Goal: Task Accomplishment & Management: Manage account settings

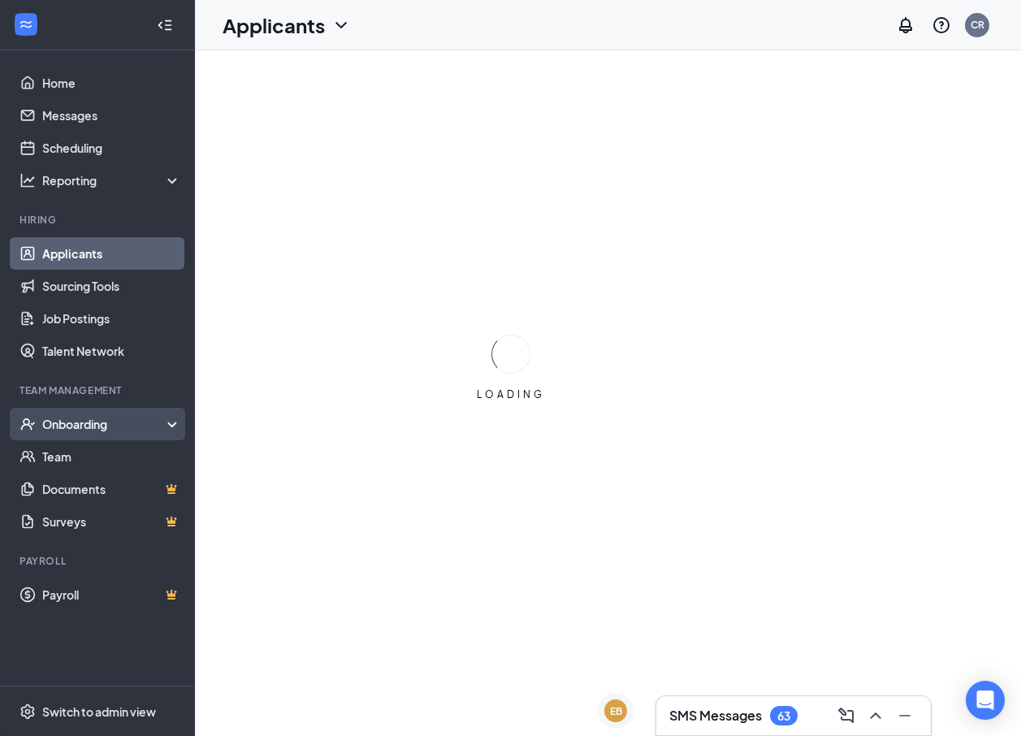
click at [78, 416] on div "Onboarding" at bounding box center [104, 424] width 125 height 16
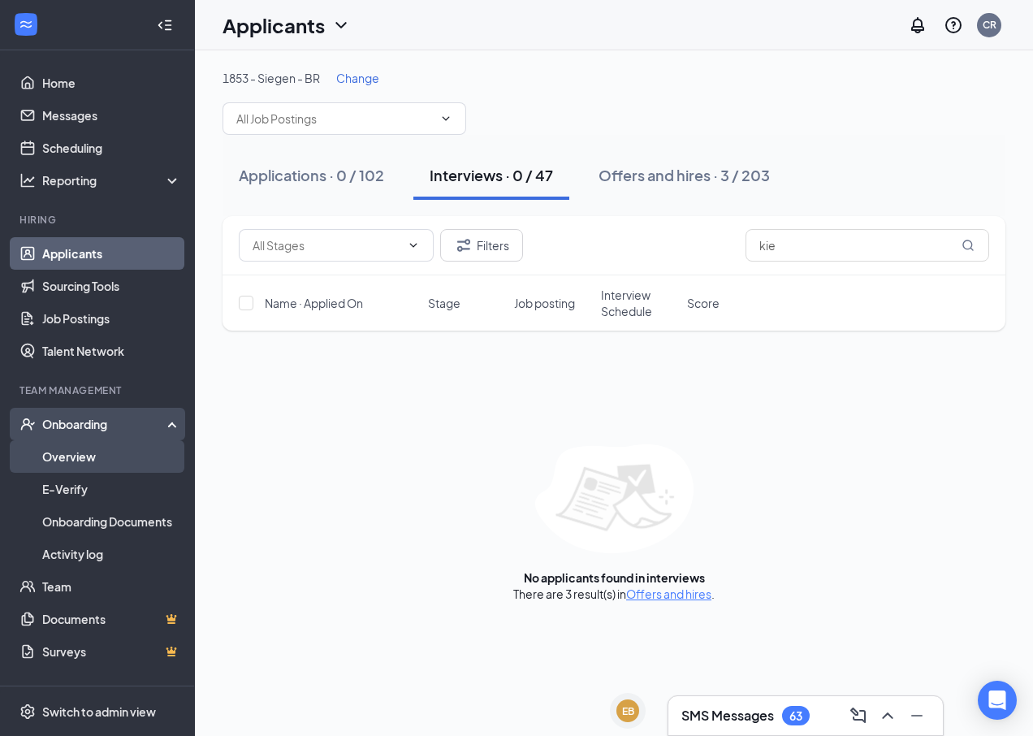
click at [89, 447] on link "Overview" at bounding box center [111, 456] width 139 height 32
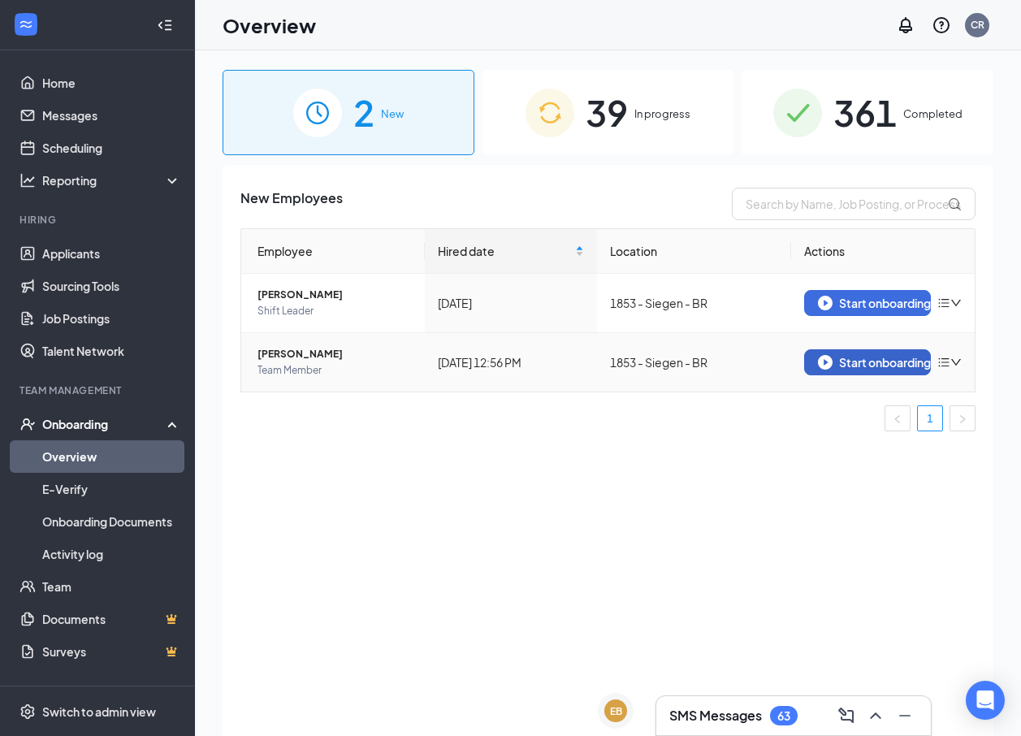
click at [870, 360] on div "Start onboarding" at bounding box center [867, 362] width 99 height 15
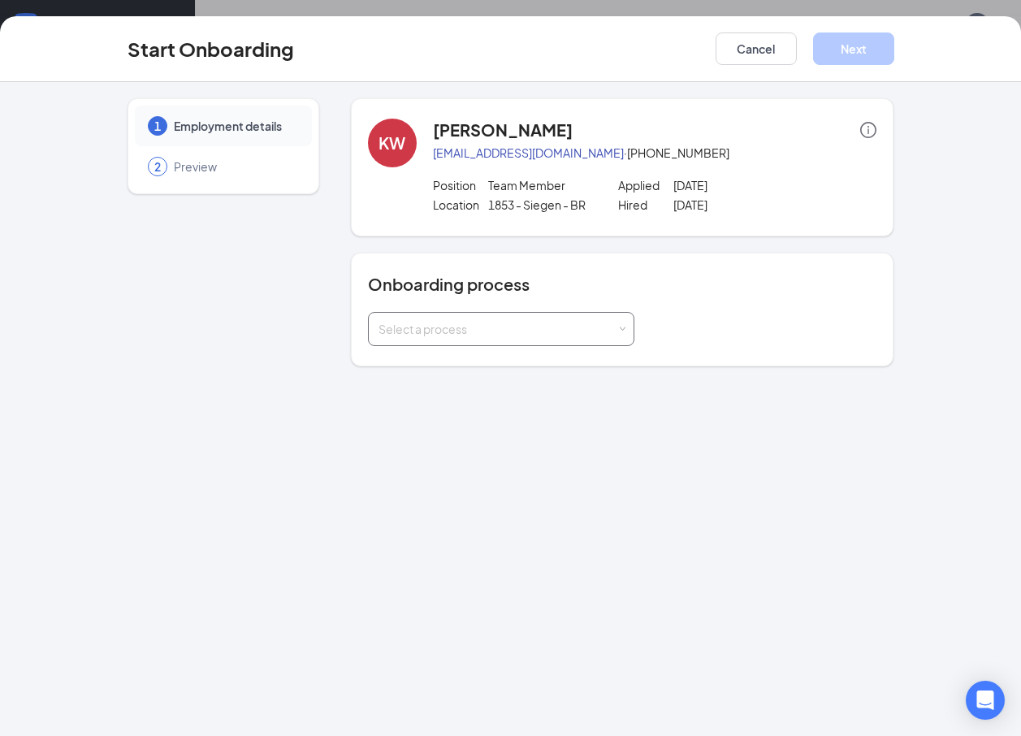
click at [457, 322] on div "Select a process" at bounding box center [497, 329] width 238 height 16
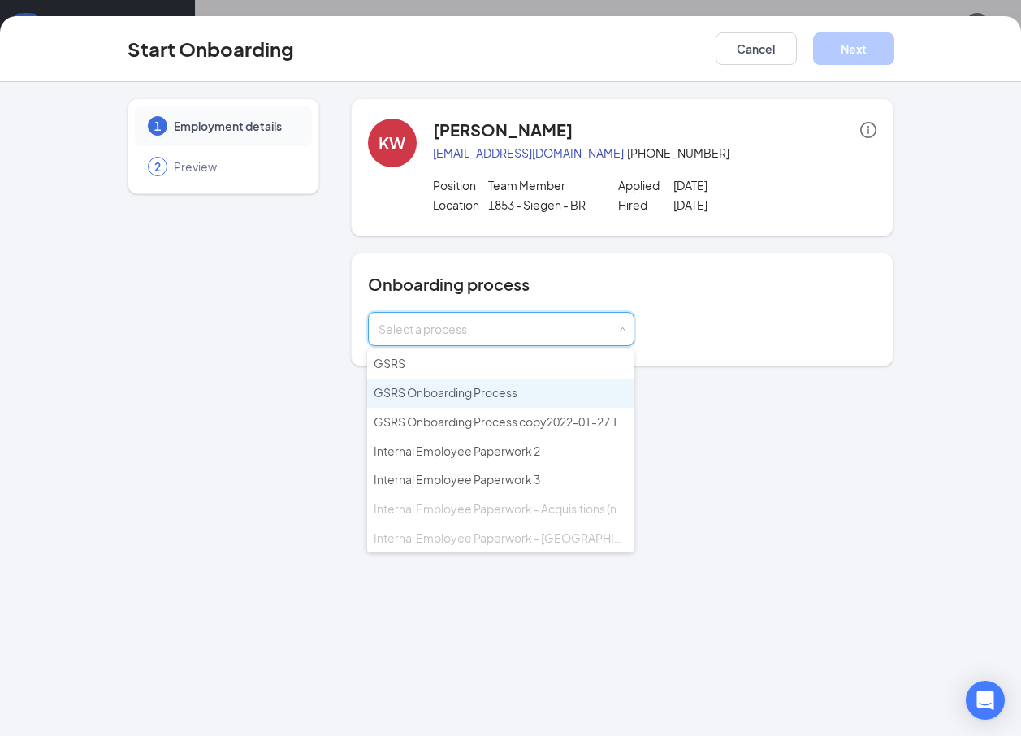
click at [451, 386] on span "GSRS Onboarding Process" at bounding box center [445, 392] width 144 height 15
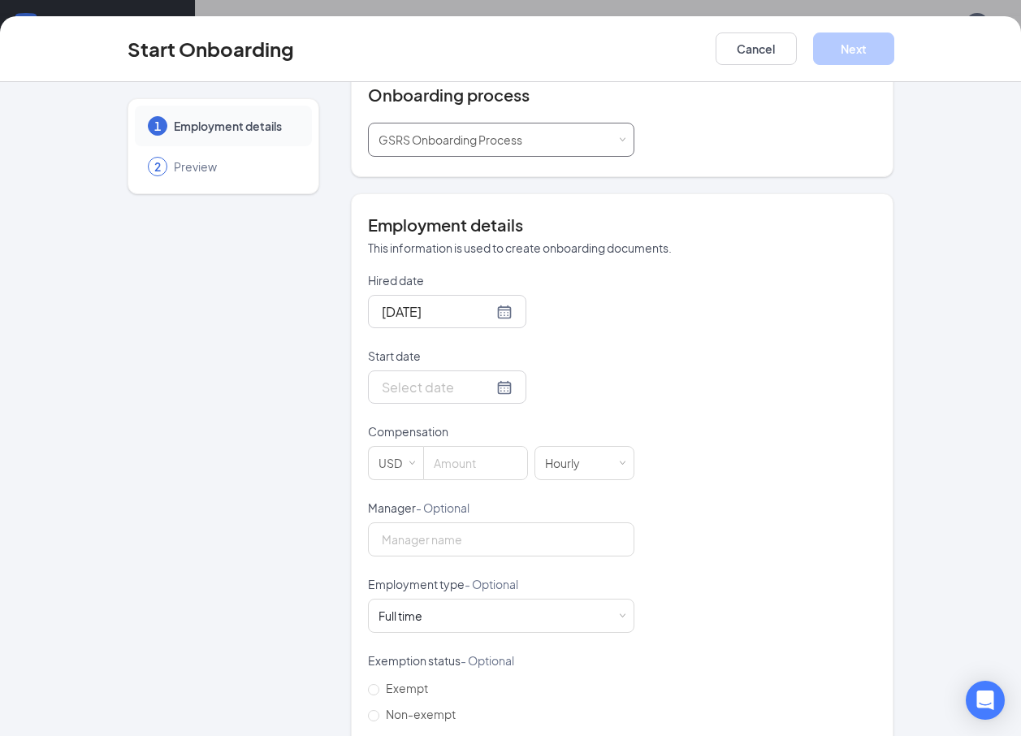
scroll to position [244, 0]
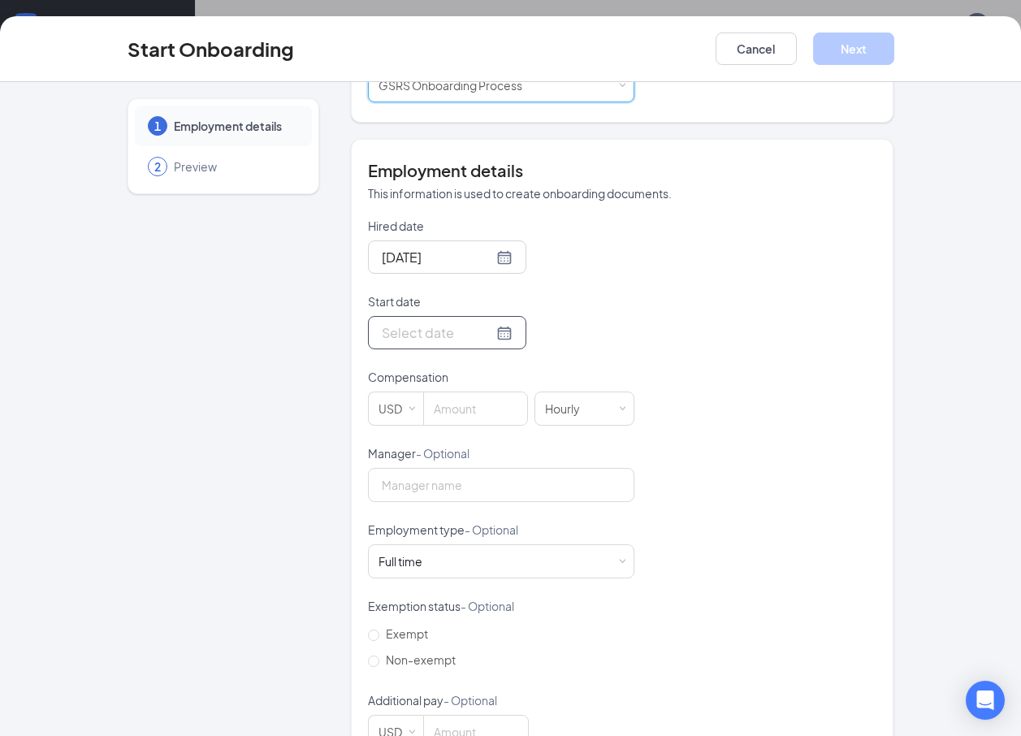
click at [436, 332] on input "Start date" at bounding box center [437, 332] width 111 height 20
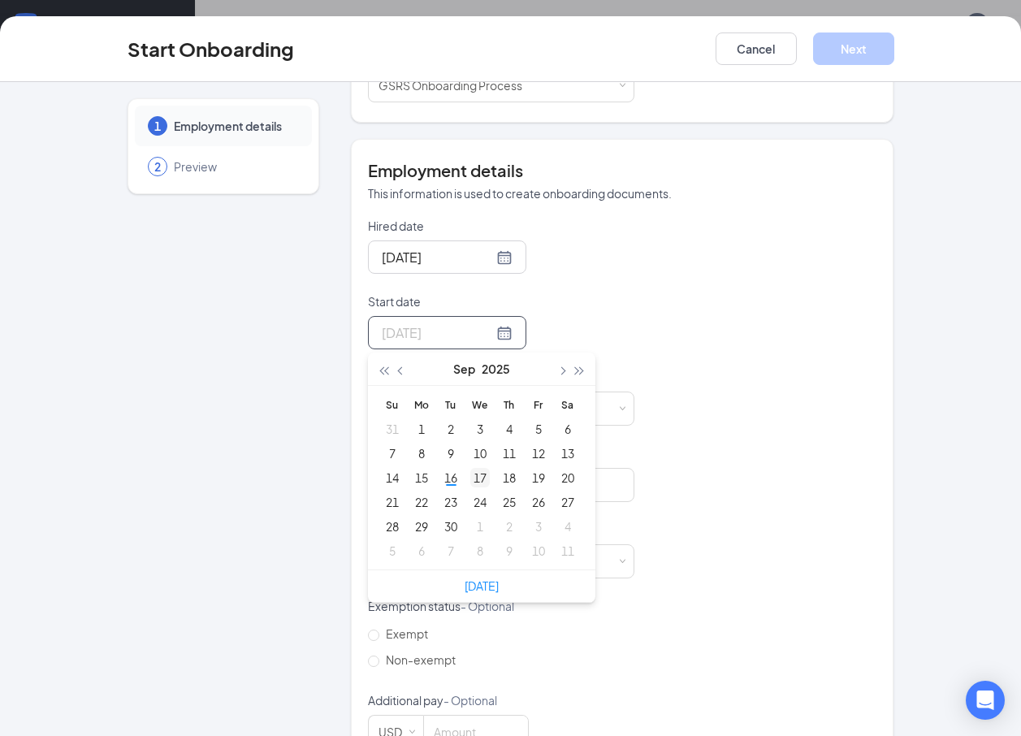
type input "[DATE]"
click at [472, 476] on div "17" at bounding box center [479, 477] width 19 height 19
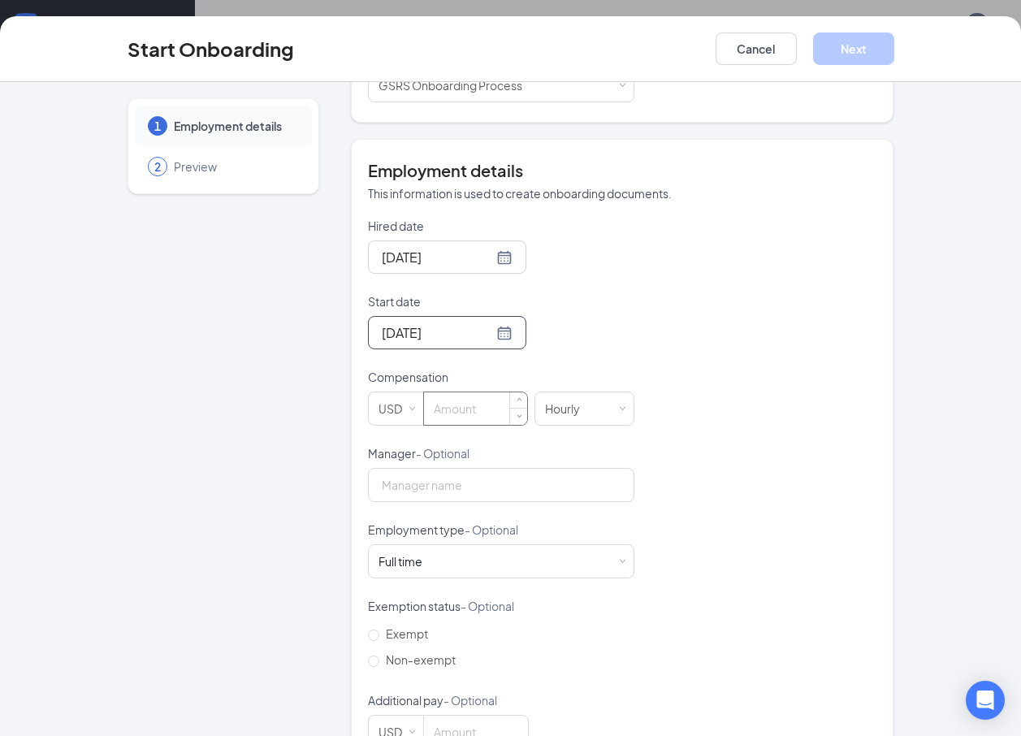
click at [483, 408] on input at bounding box center [475, 408] width 103 height 32
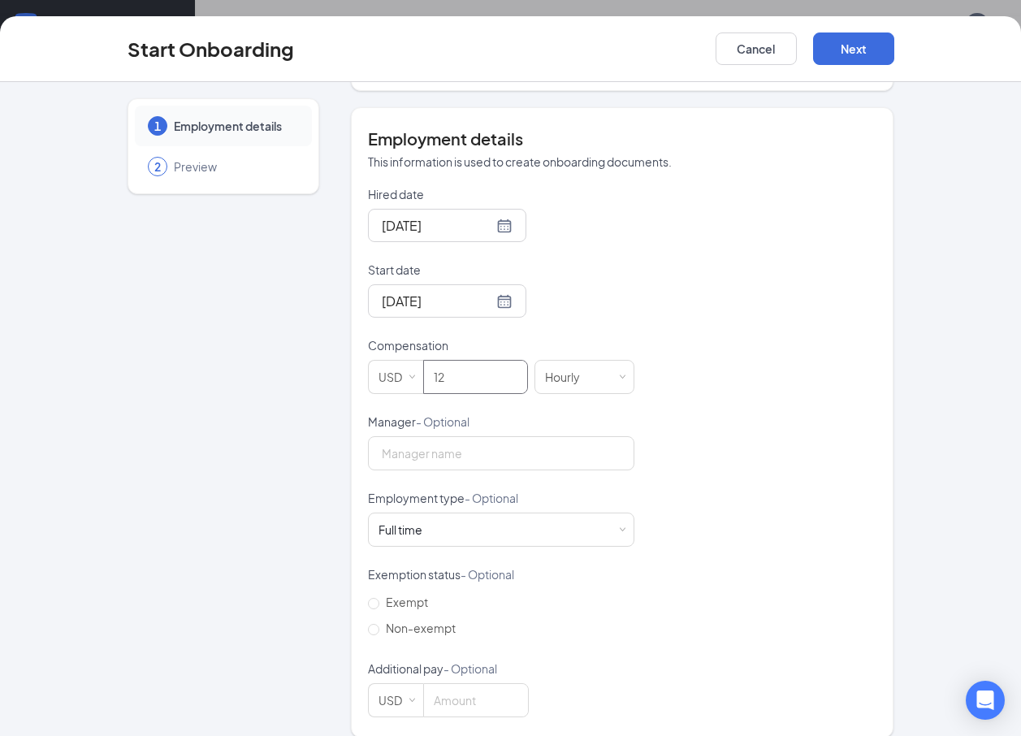
scroll to position [293, 0]
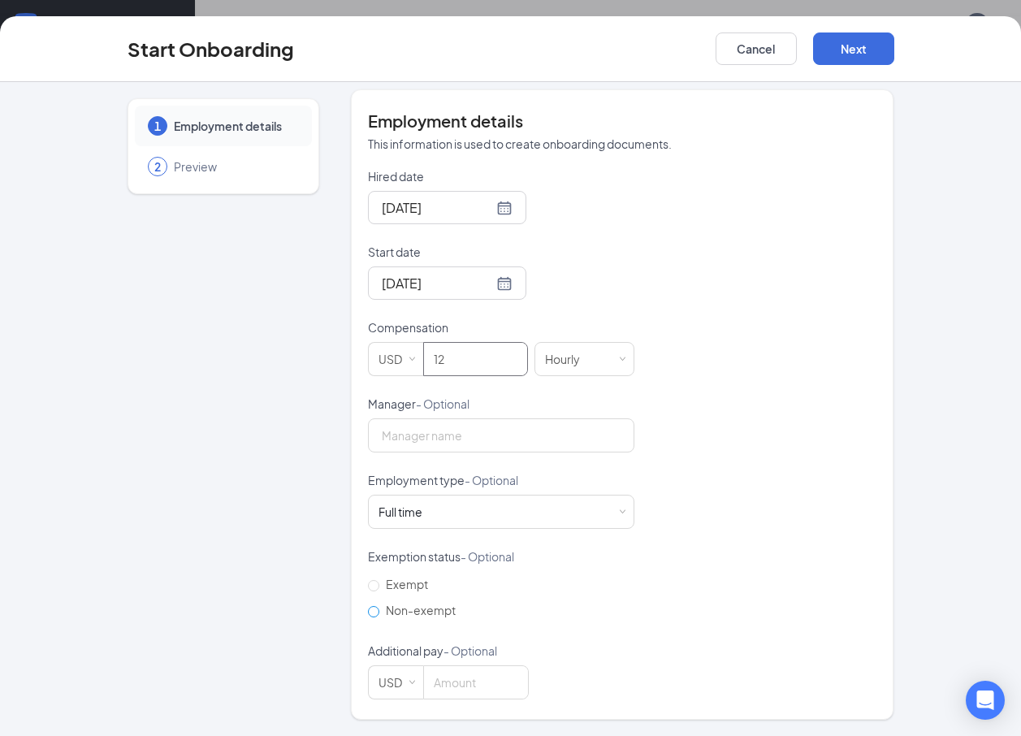
type input "12"
click at [372, 618] on label "Non-exempt" at bounding box center [415, 610] width 94 height 26
click at [372, 617] on input "Non-exempt" at bounding box center [373, 611] width 11 height 11
radio input "true"
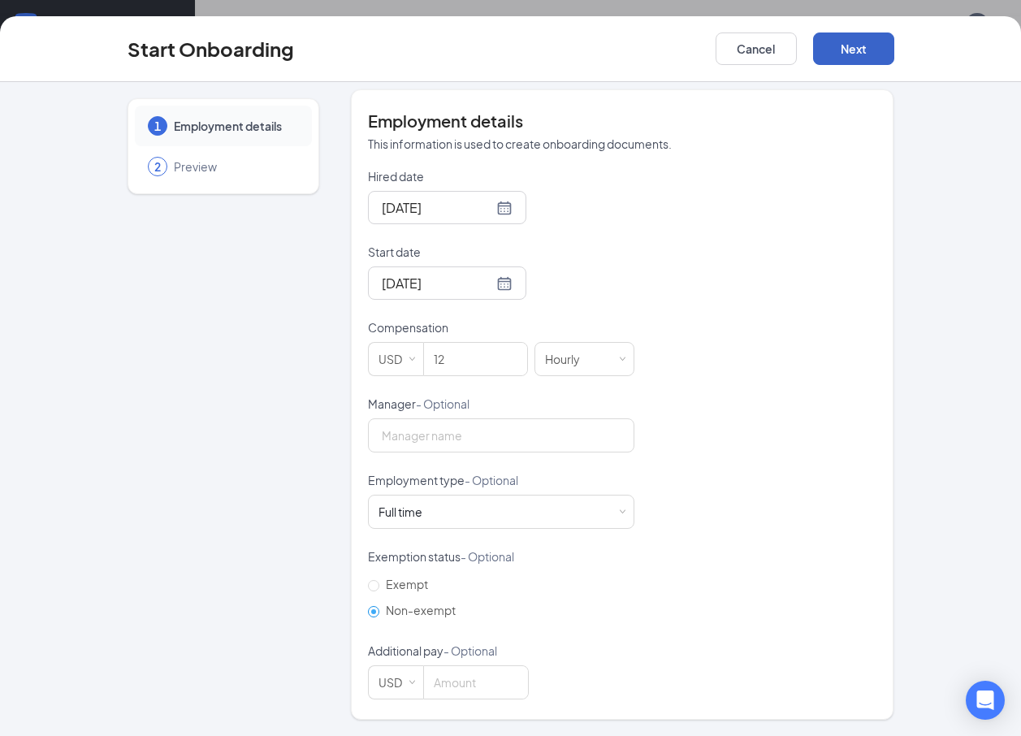
click at [877, 50] on button "Next" at bounding box center [853, 48] width 81 height 32
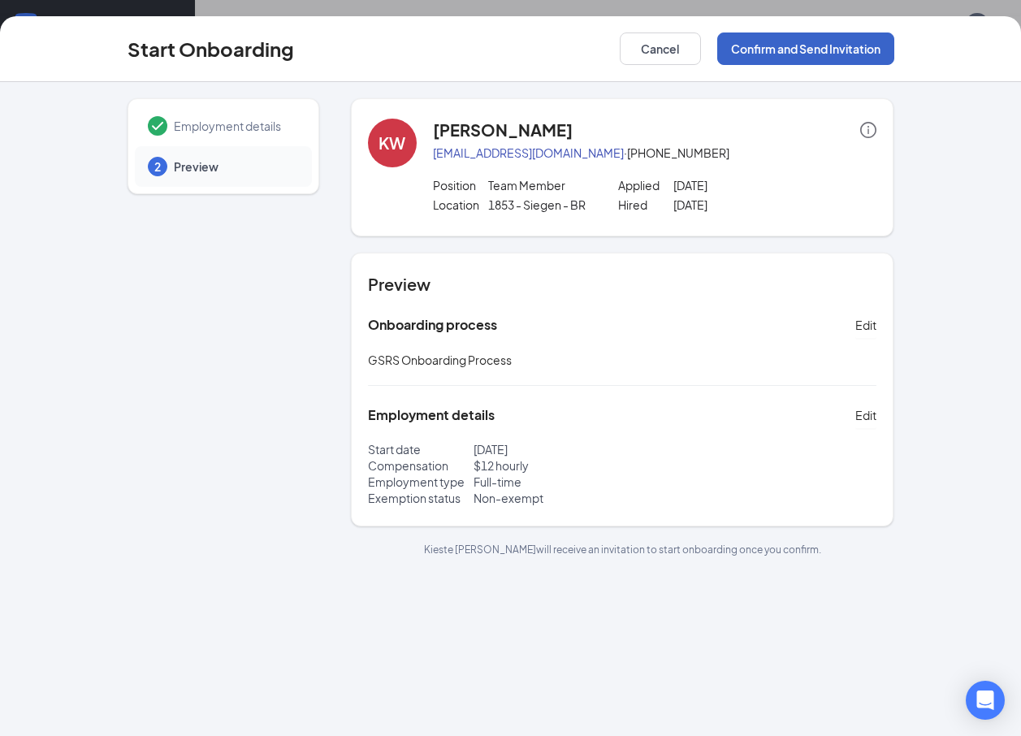
click at [778, 49] on button "Confirm and Send Invitation" at bounding box center [805, 48] width 177 height 32
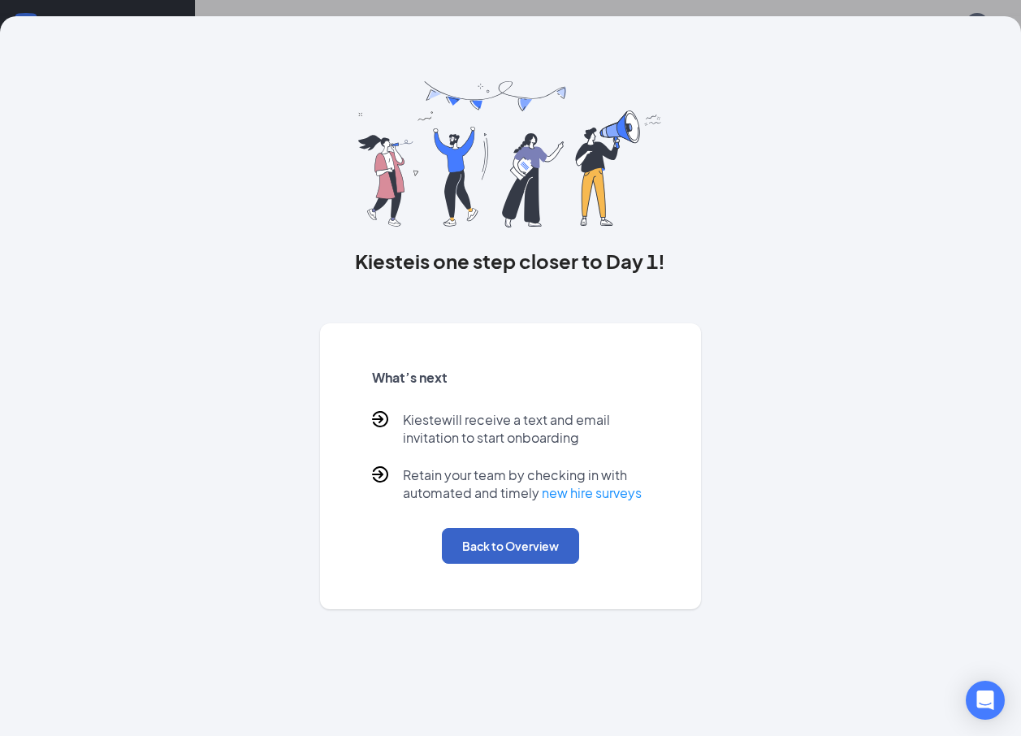
click at [542, 553] on button "Back to Overview" at bounding box center [510, 546] width 137 height 36
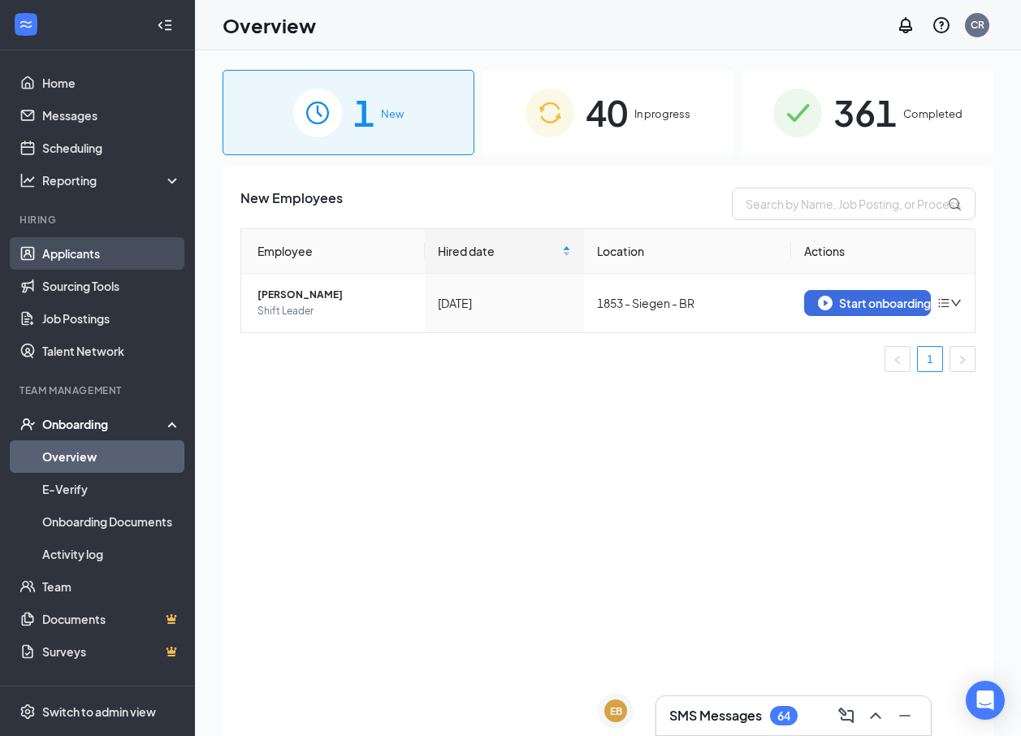
click at [49, 260] on link "Applicants" at bounding box center [111, 253] width 139 height 32
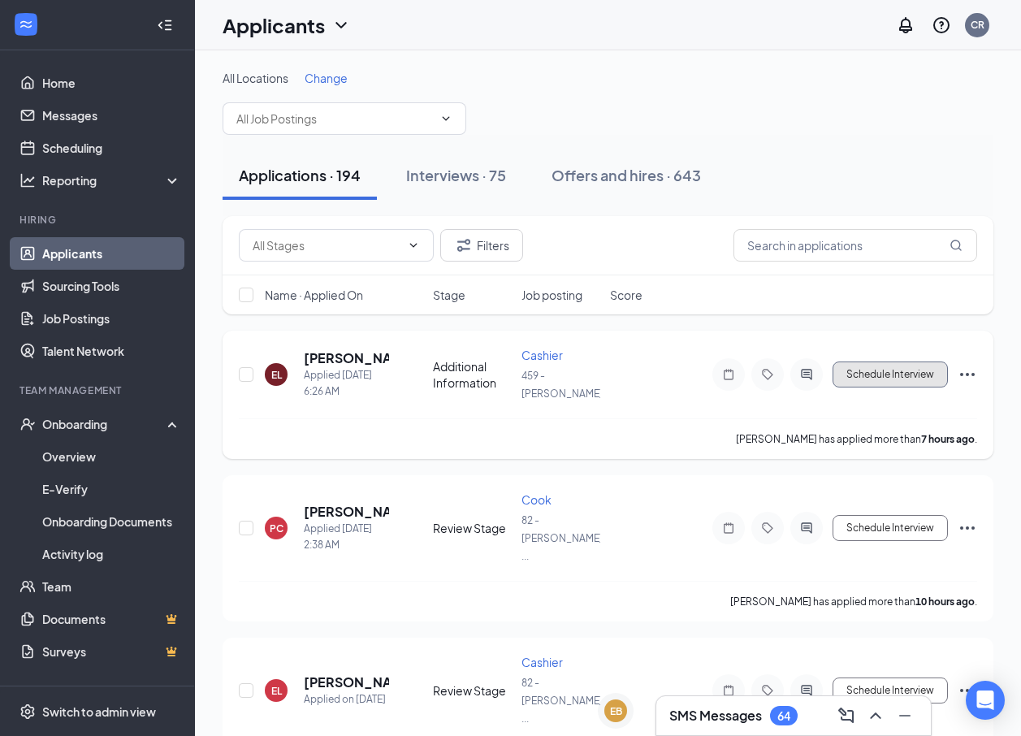
click at [926, 379] on button "Schedule Interview" at bounding box center [889, 374] width 115 height 26
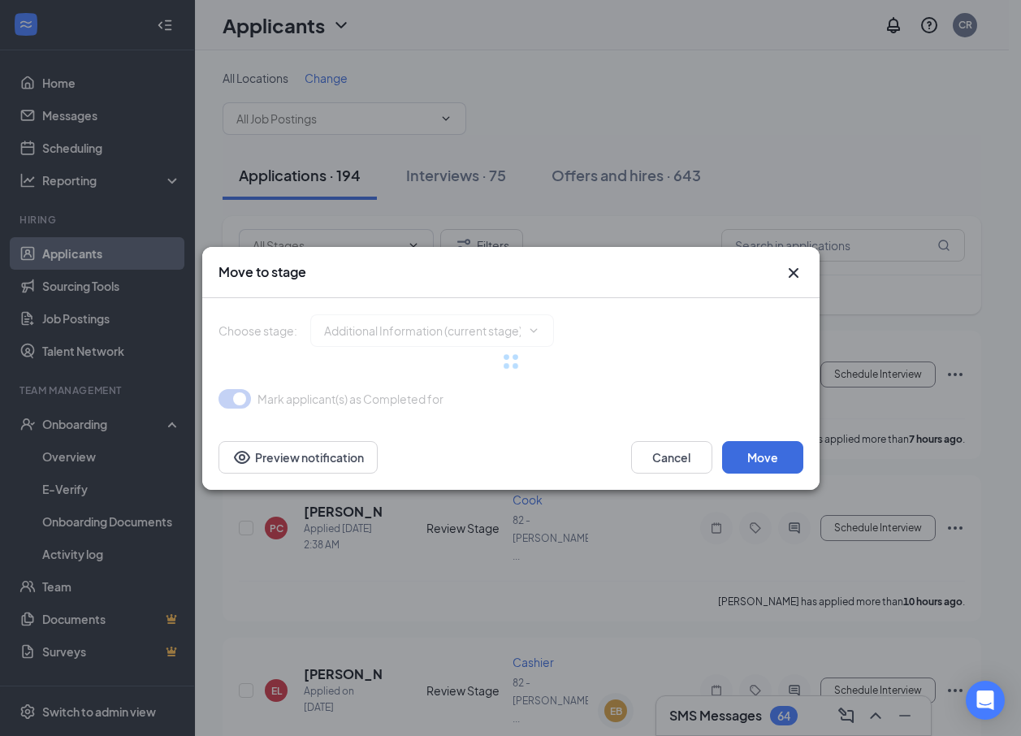
type input "Review Stage (next stage)"
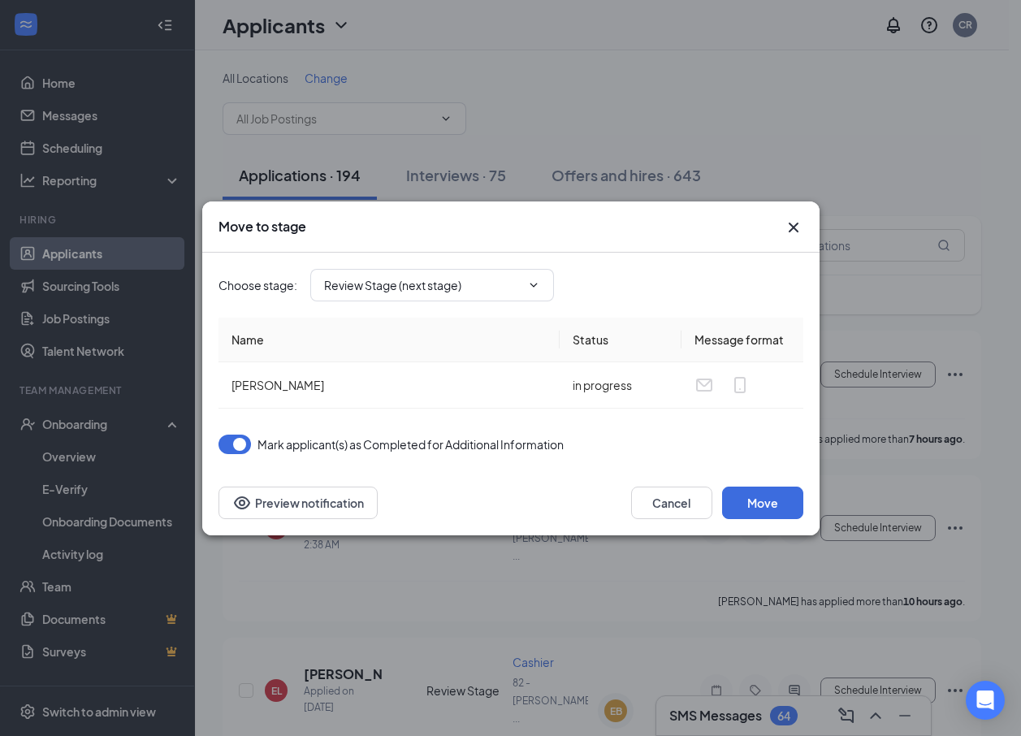
click at [796, 223] on icon "Cross" at bounding box center [793, 227] width 10 height 10
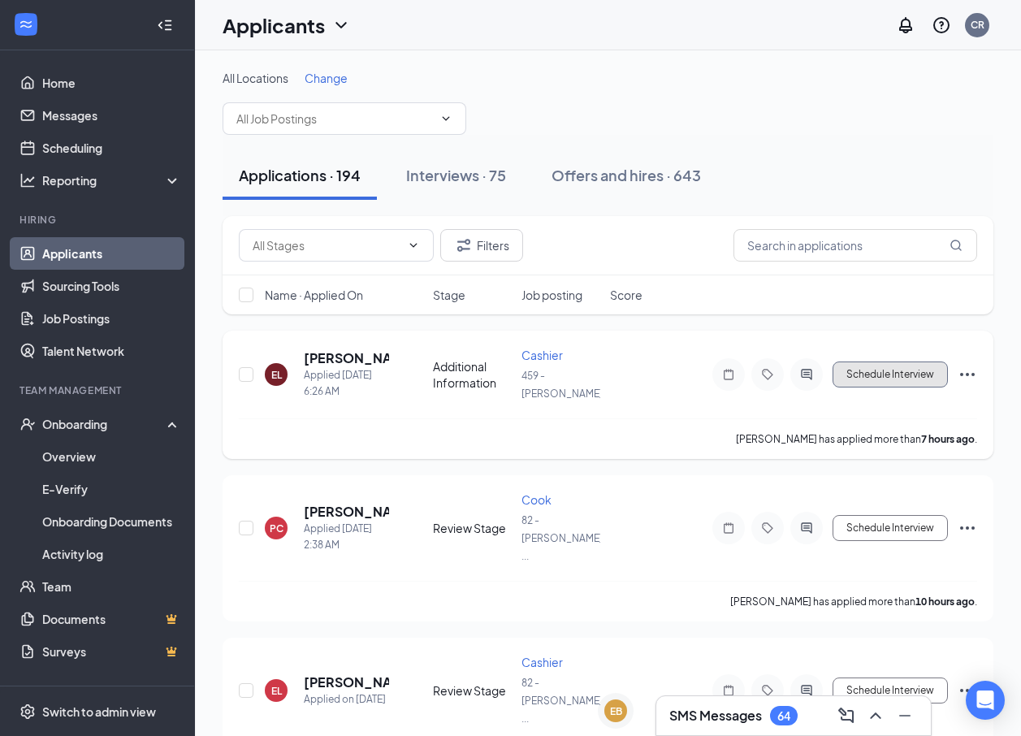
click at [898, 372] on button "Schedule Interview" at bounding box center [889, 374] width 115 height 26
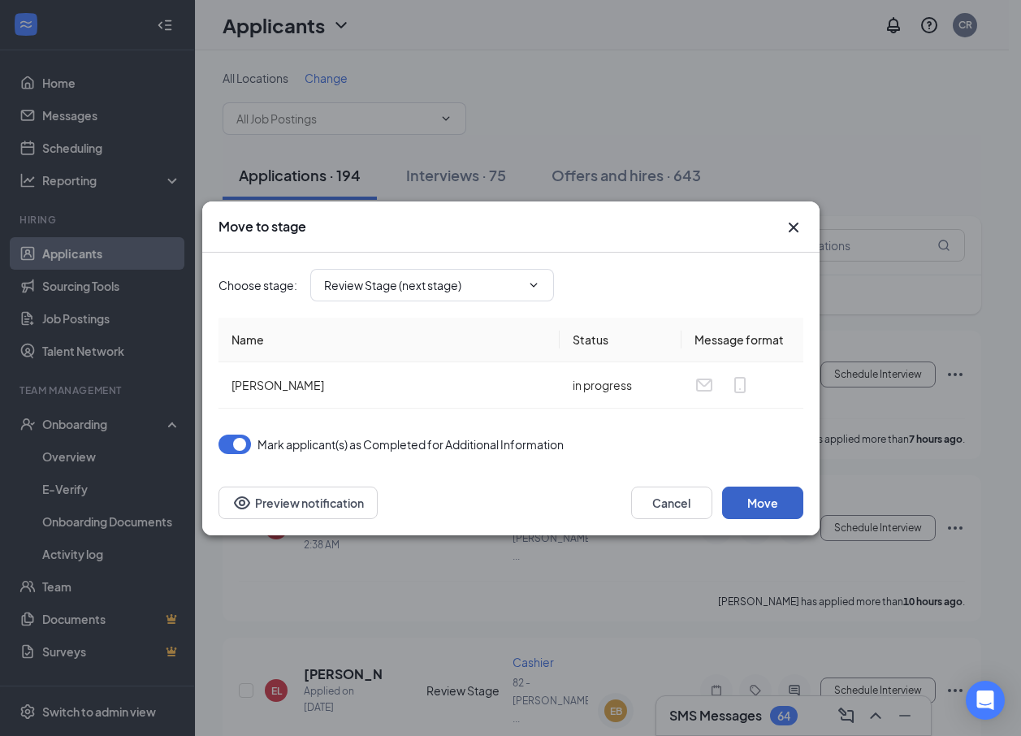
click at [785, 510] on button "Move" at bounding box center [762, 502] width 81 height 32
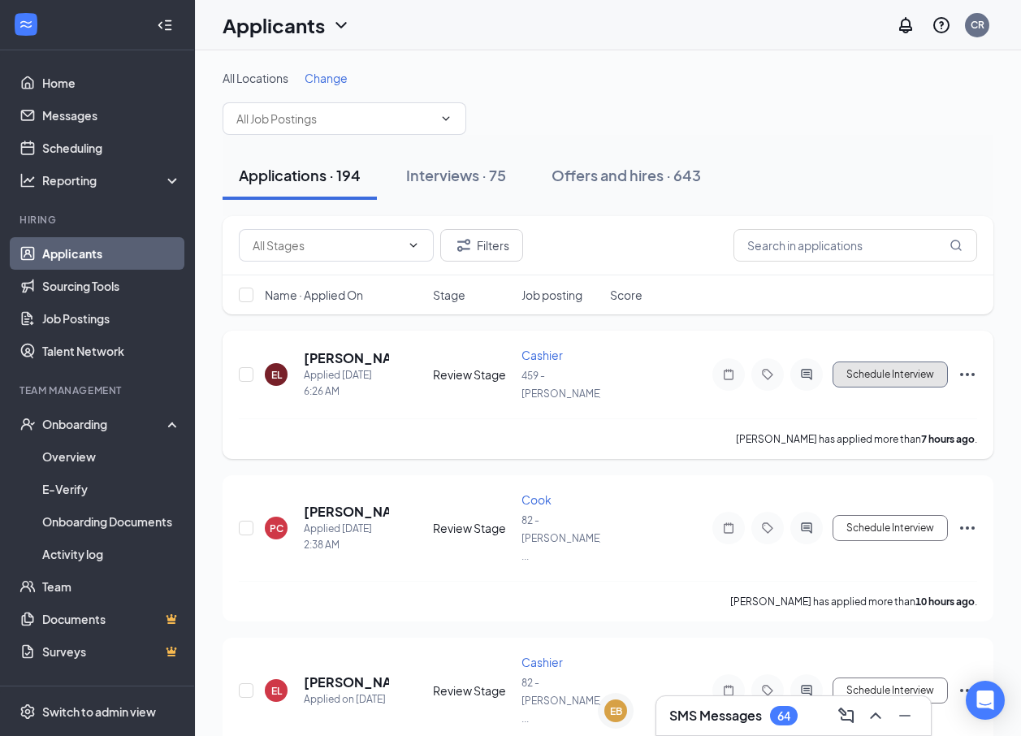
click at [892, 373] on button "Schedule Interview" at bounding box center [889, 374] width 115 height 26
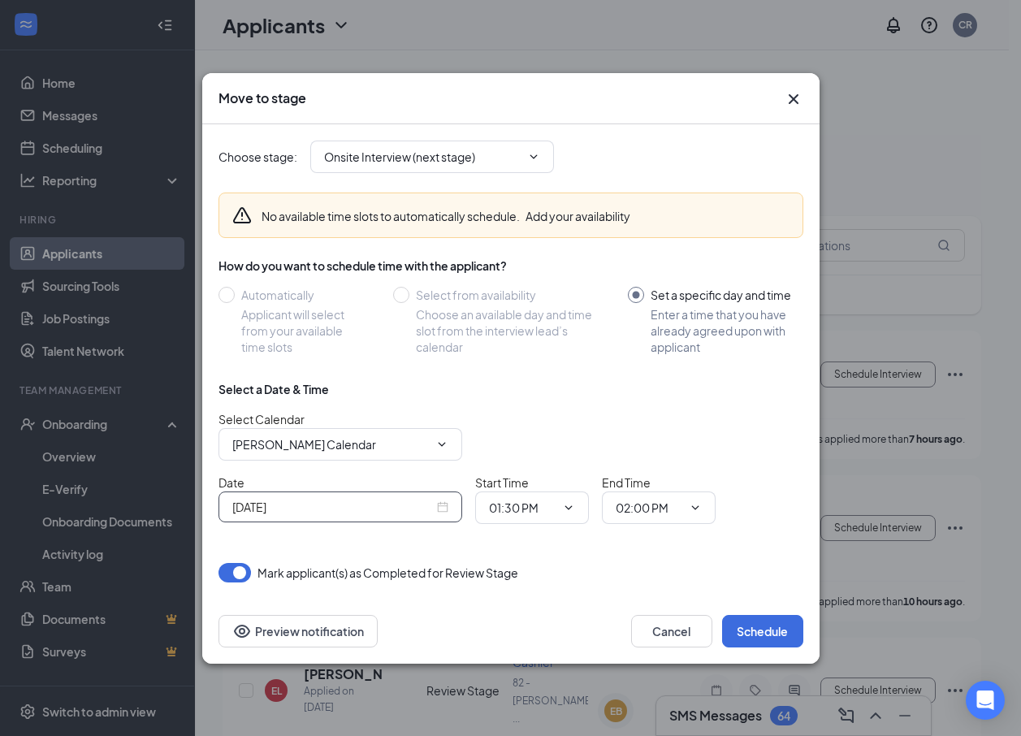
click at [369, 503] on input "[DATE]" at bounding box center [332, 507] width 201 height 18
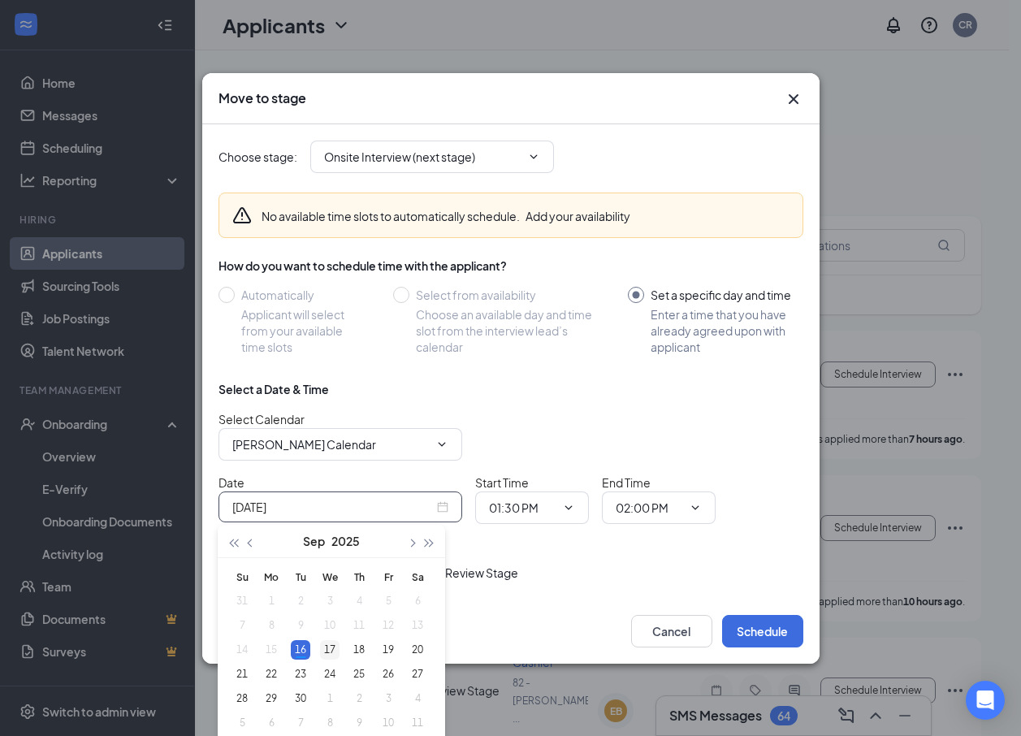
type input "[DATE]"
click at [325, 658] on td "17" at bounding box center [329, 649] width 29 height 24
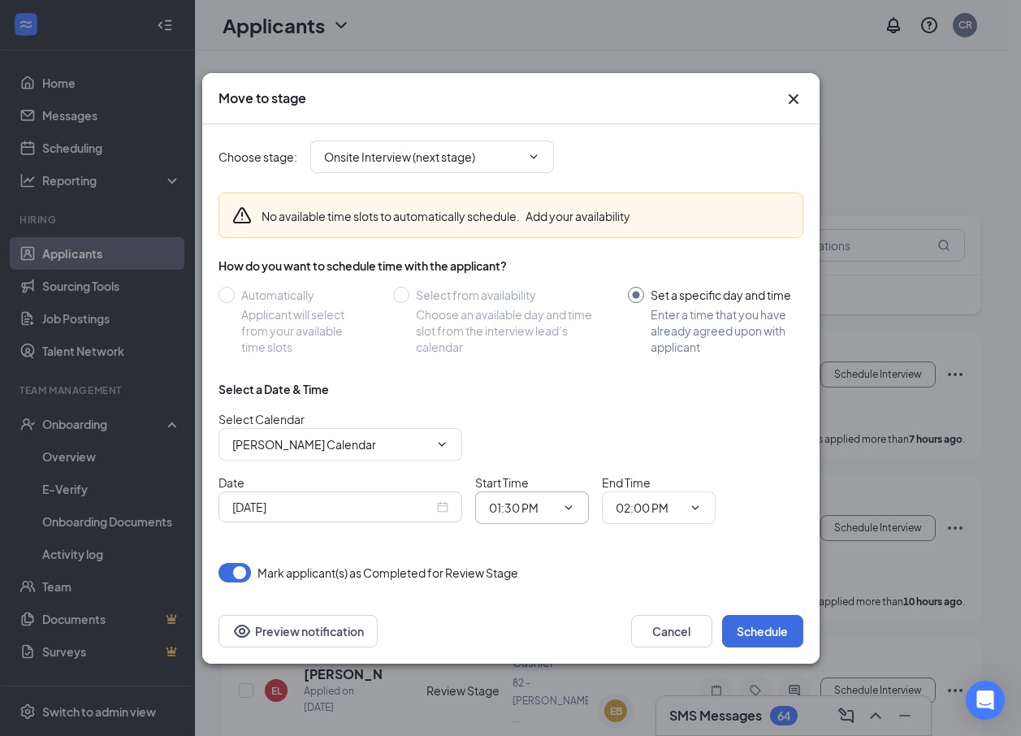
click at [498, 507] on input "01:30 PM" at bounding box center [522, 507] width 67 height 18
click at [536, 330] on div "02:00 PM" at bounding box center [526, 332] width 48 height 18
type input "02:00 PM"
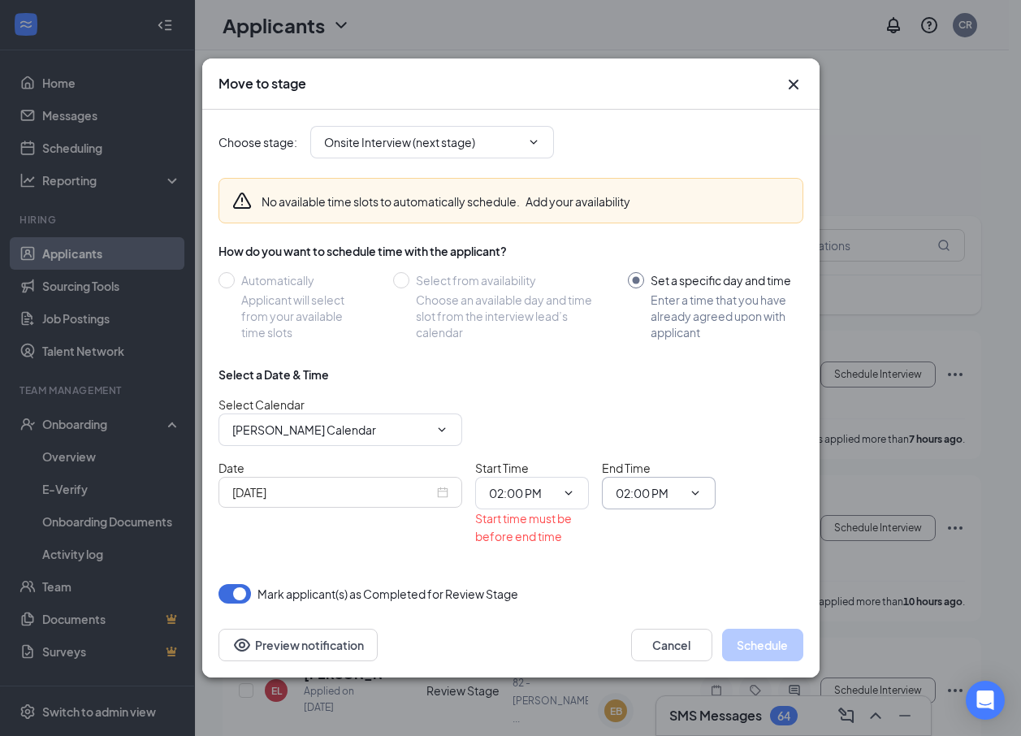
click at [659, 491] on input "02:00 PM" at bounding box center [648, 493] width 67 height 18
click at [658, 354] on div "02:15 PM" at bounding box center [652, 355] width 48 height 18
type input "02:15 PM"
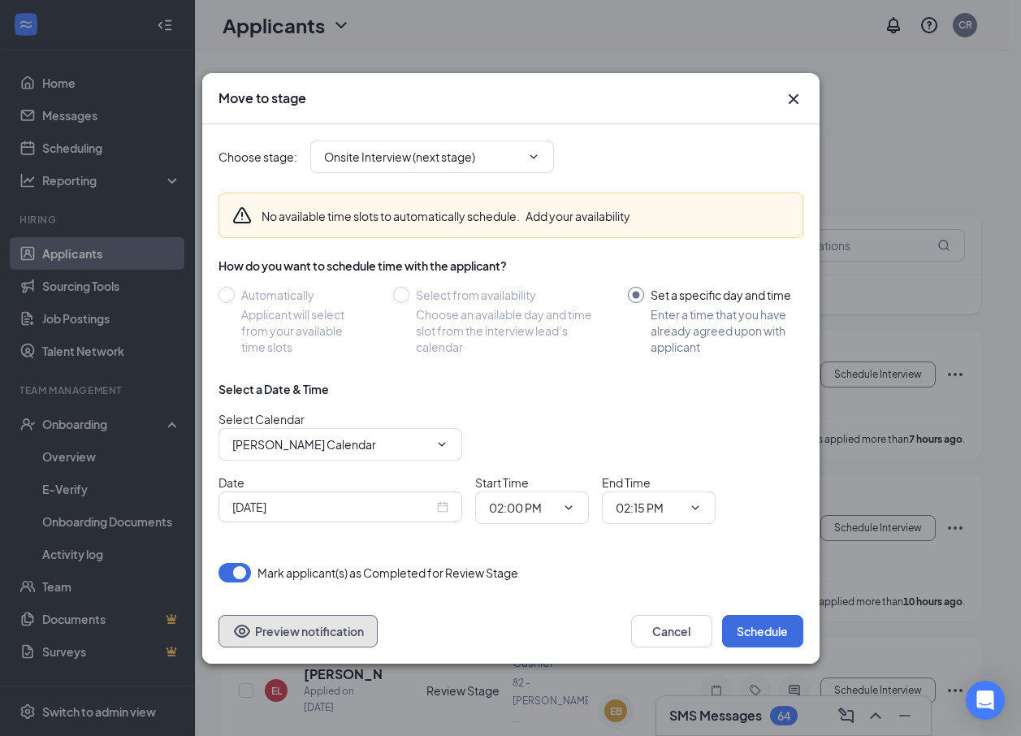
click at [271, 629] on button "Preview notification" at bounding box center [297, 631] width 159 height 32
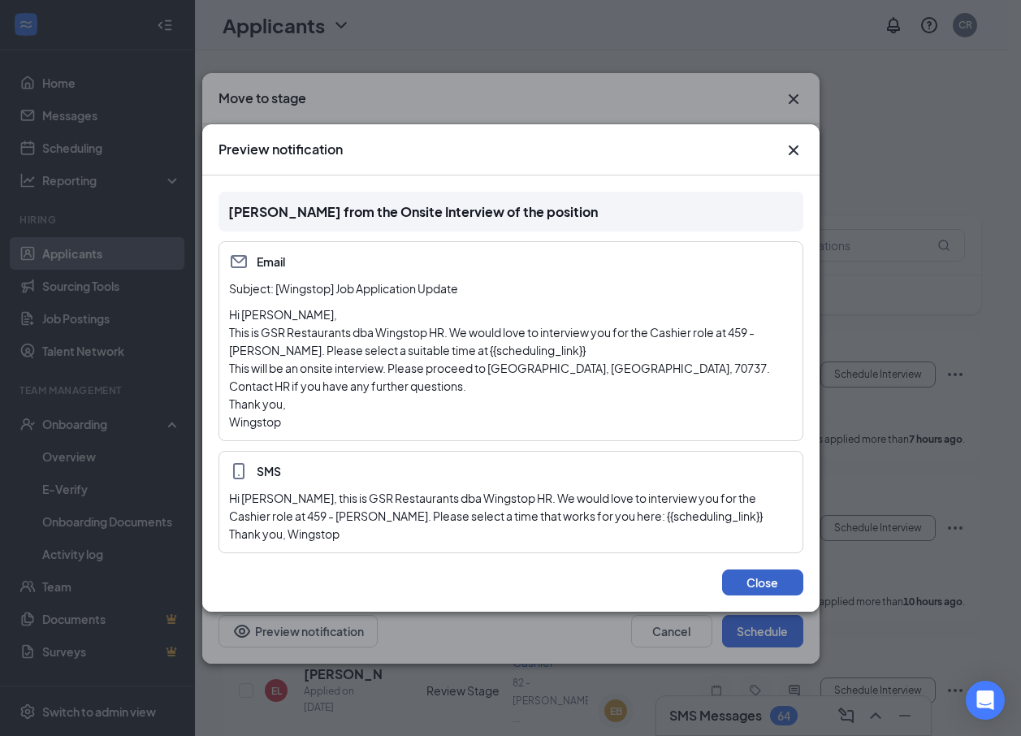
click at [753, 569] on button "Close" at bounding box center [762, 582] width 81 height 26
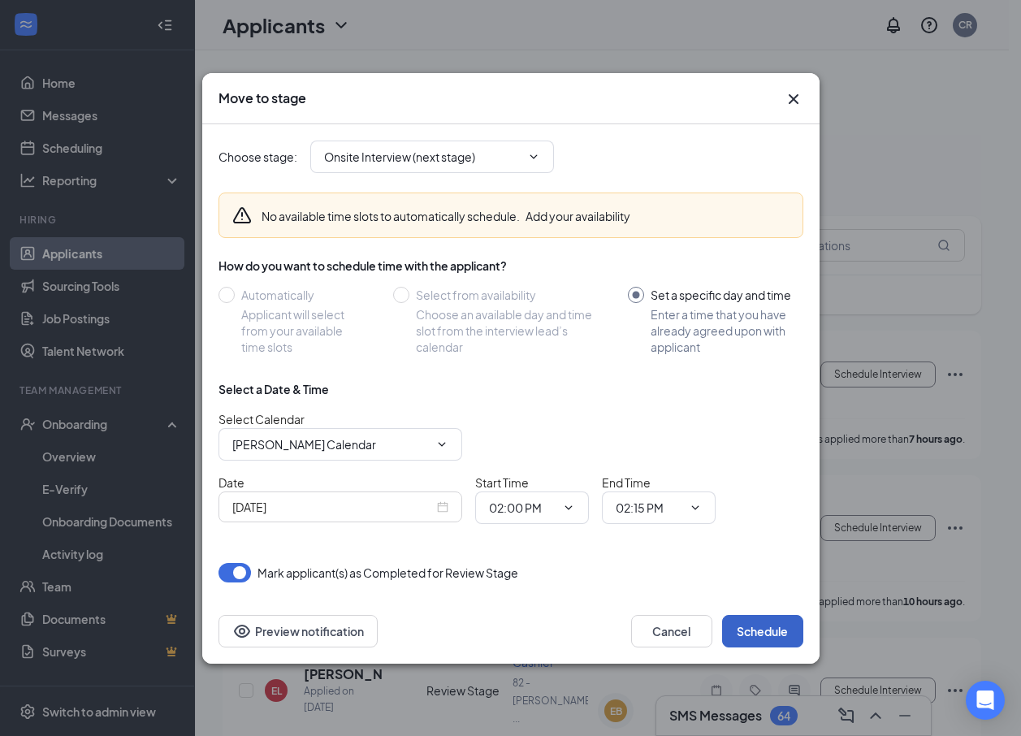
click at [759, 638] on button "Schedule" at bounding box center [762, 631] width 81 height 32
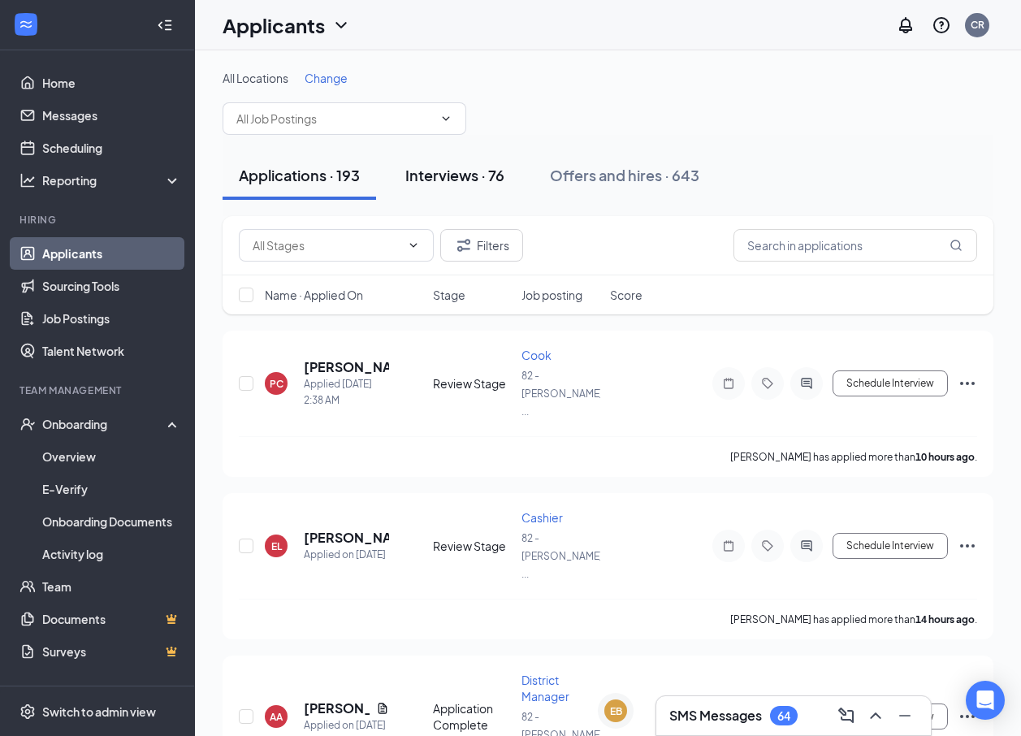
click at [489, 173] on div "Interviews · 76" at bounding box center [454, 175] width 99 height 20
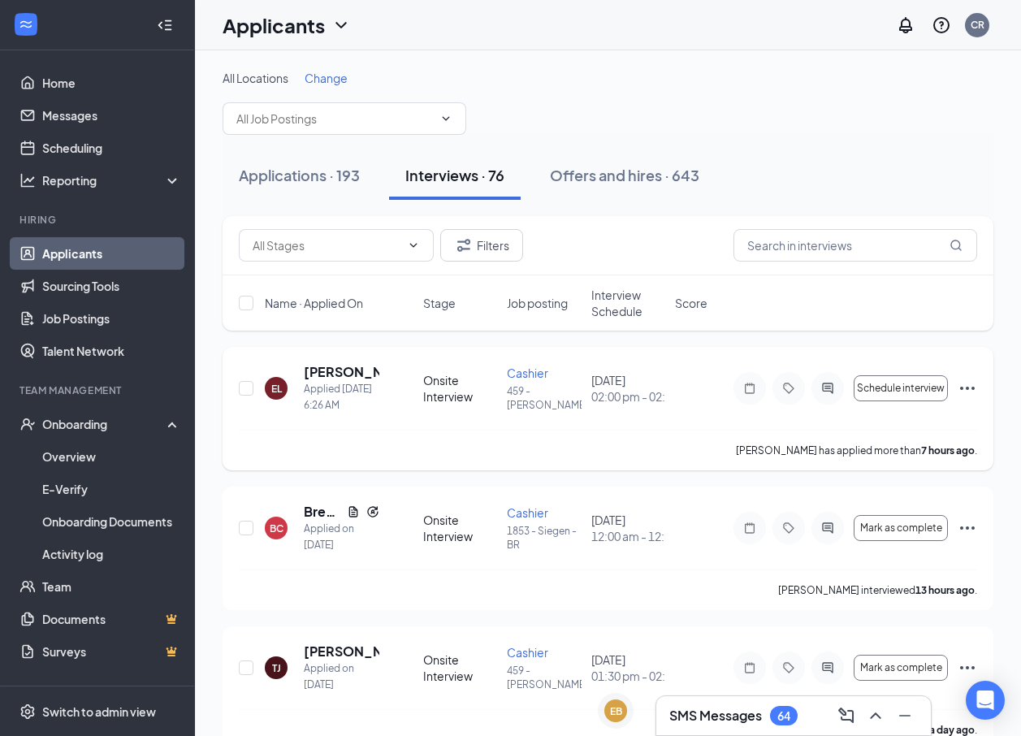
click at [969, 390] on icon "Ellipses" at bounding box center [966, 387] width 19 height 19
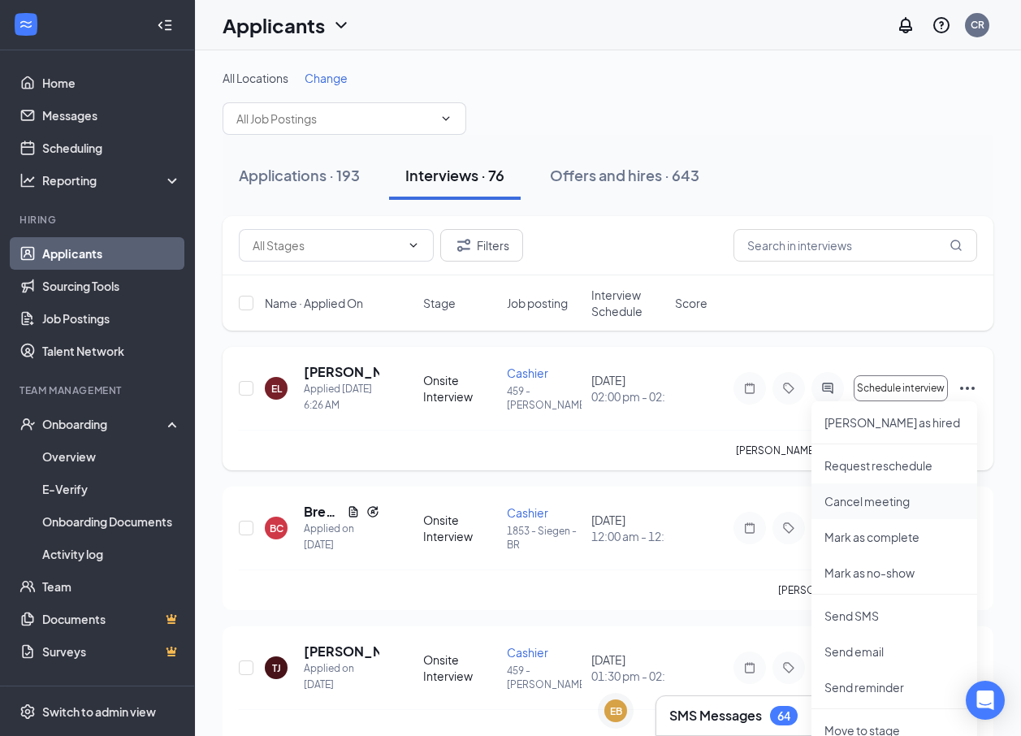
click at [875, 494] on p "Cancel meeting" at bounding box center [894, 501] width 140 height 16
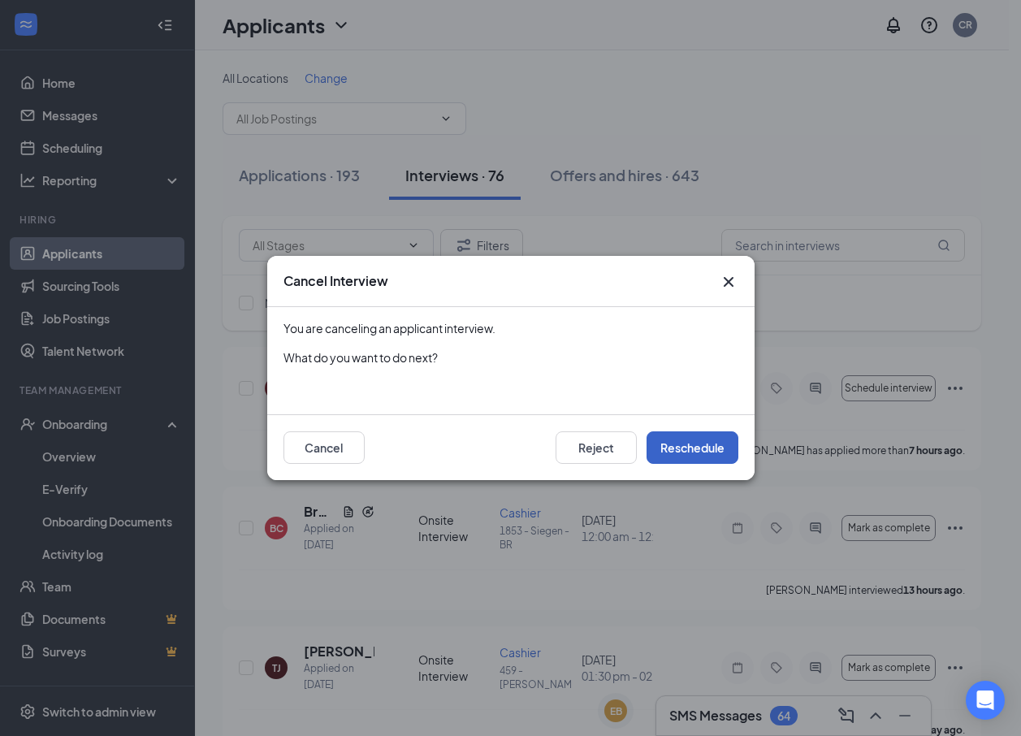
click at [671, 443] on button "Reschedule" at bounding box center [692, 447] width 92 height 32
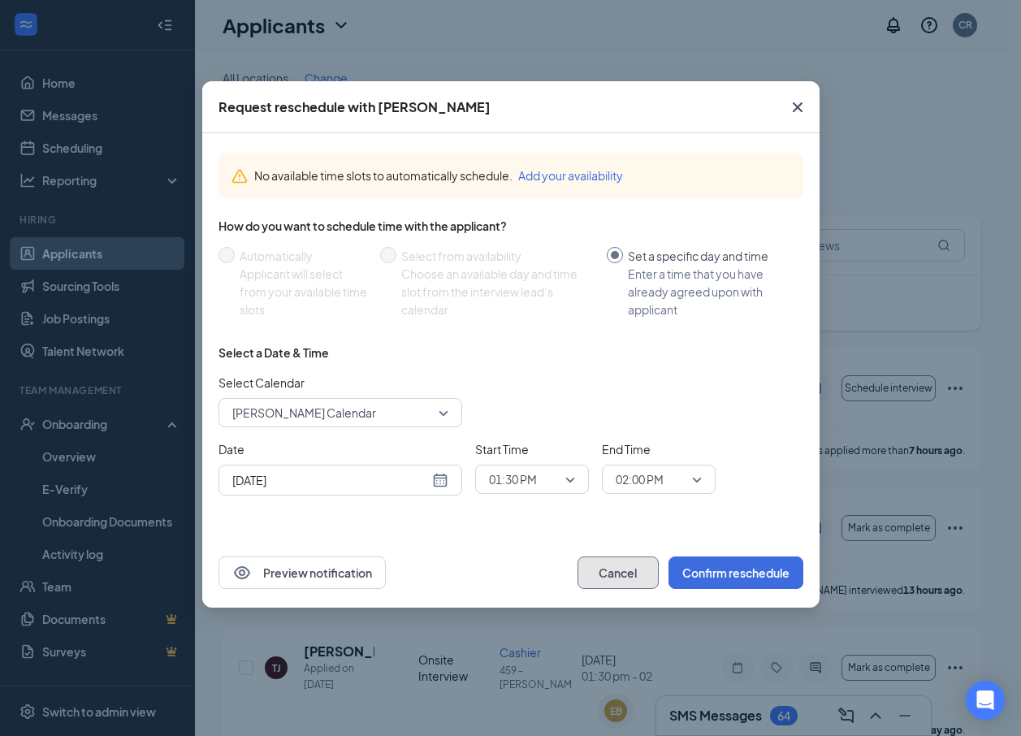
click at [619, 572] on button "Cancel" at bounding box center [617, 572] width 81 height 32
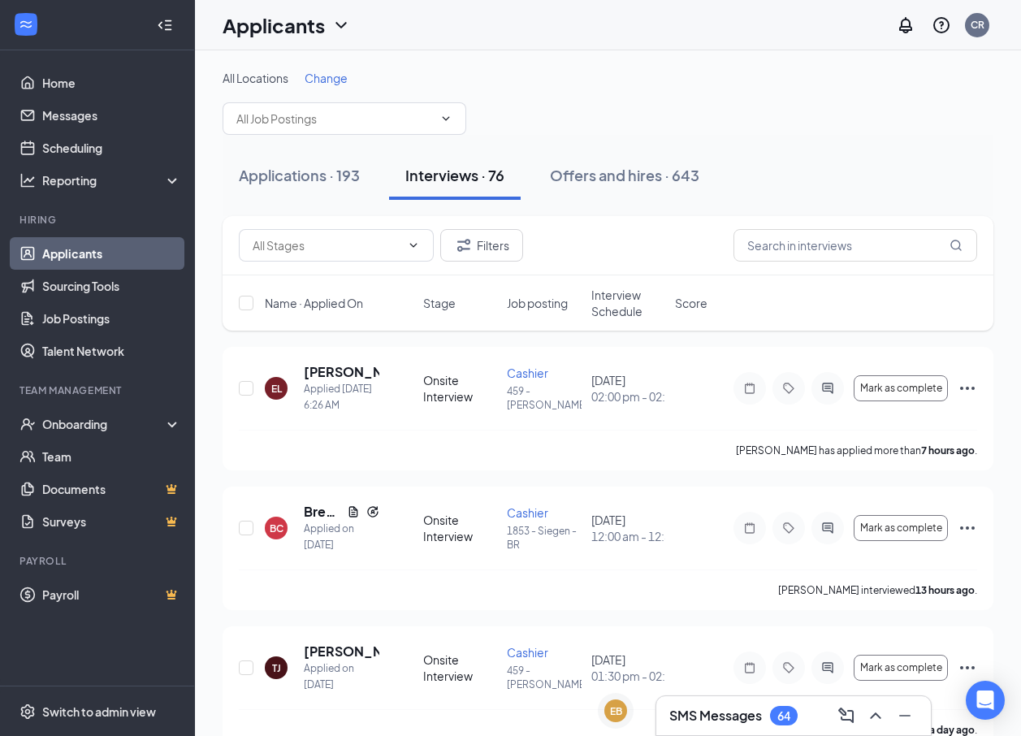
click at [335, 77] on span "Change" at bounding box center [325, 78] width 43 height 15
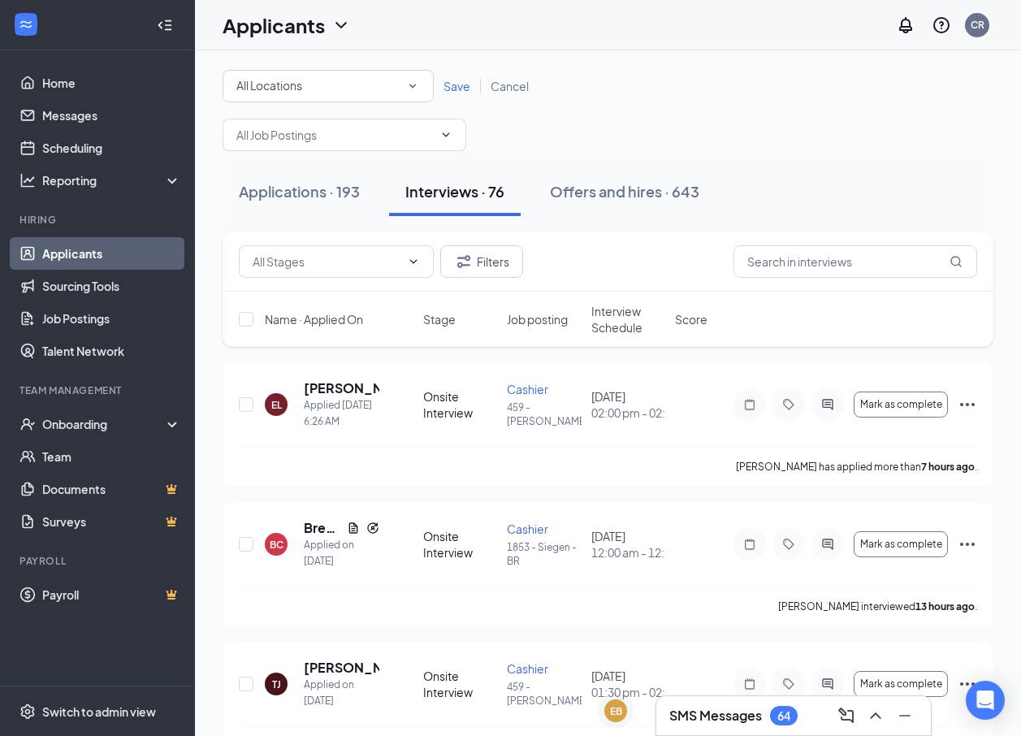
click at [413, 84] on icon "SmallChevronDown" at bounding box center [412, 86] width 15 height 15
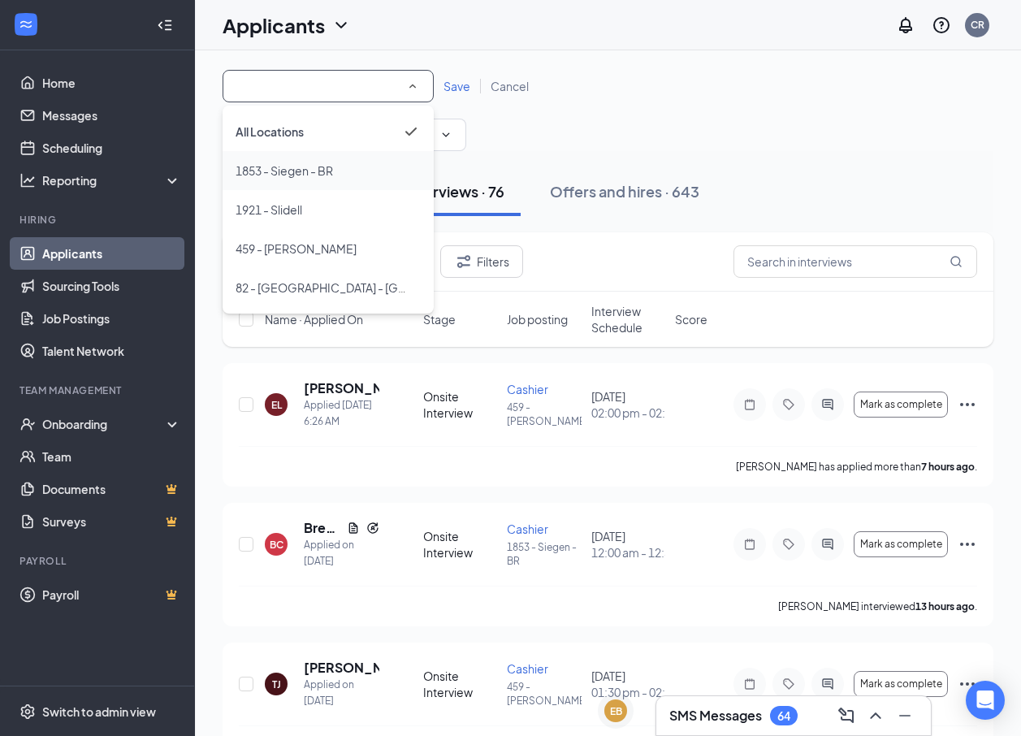
click at [309, 173] on span "1853 - Siegen - BR" at bounding box center [283, 170] width 97 height 15
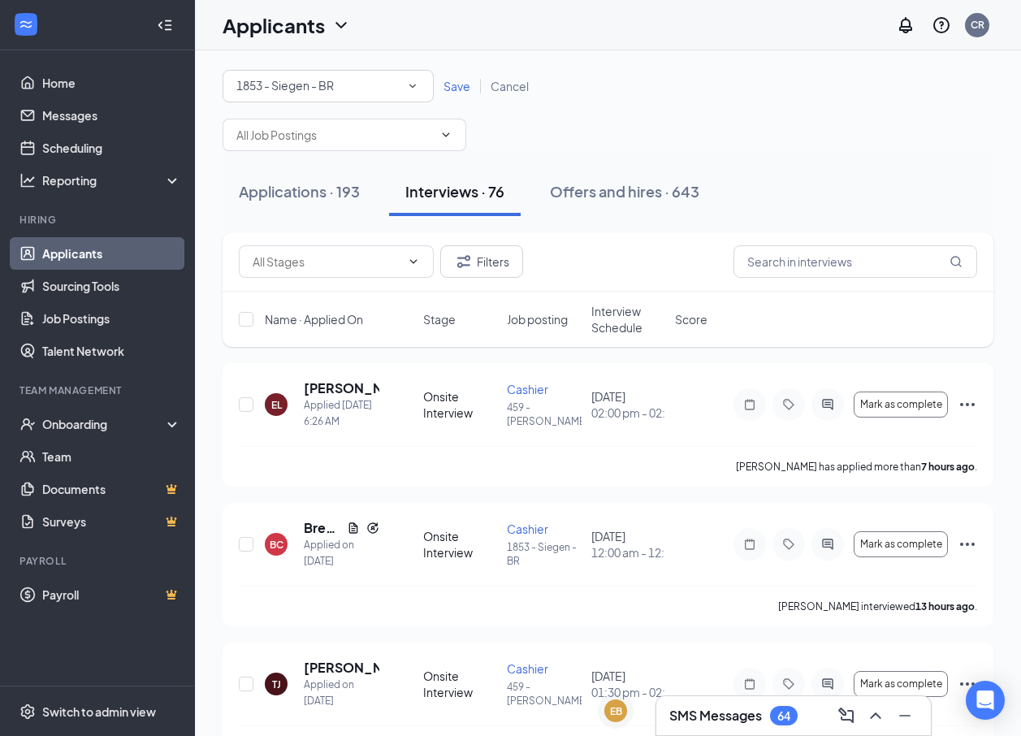
click at [458, 89] on span "Save" at bounding box center [456, 86] width 27 height 15
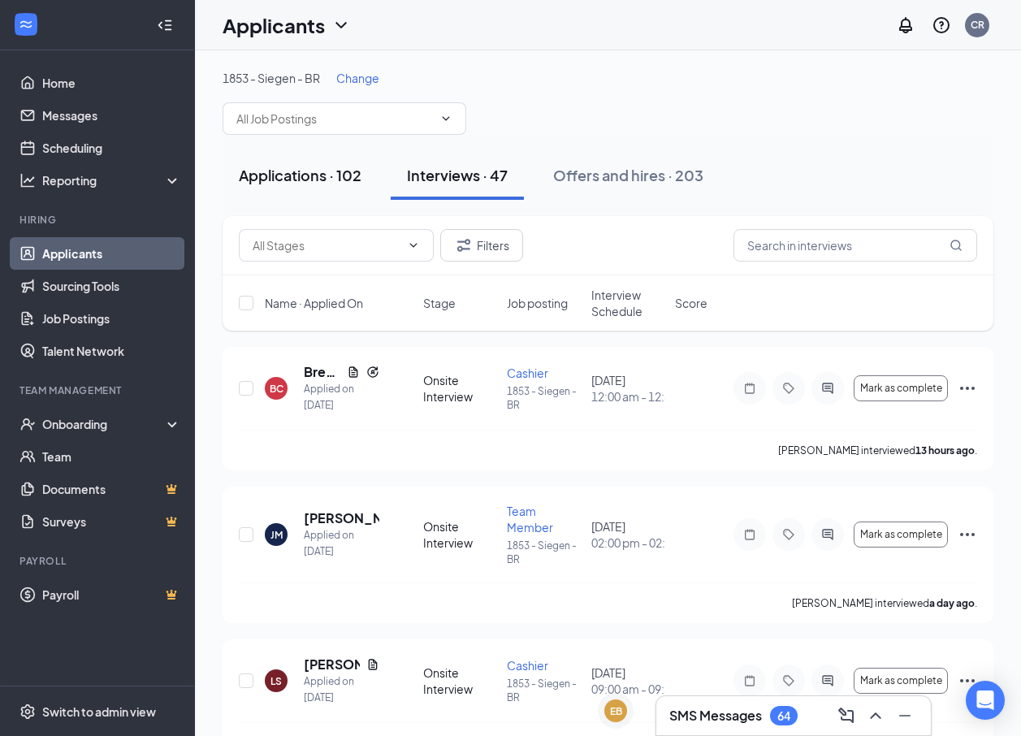
click at [287, 172] on div "Applications · 102" at bounding box center [300, 175] width 123 height 20
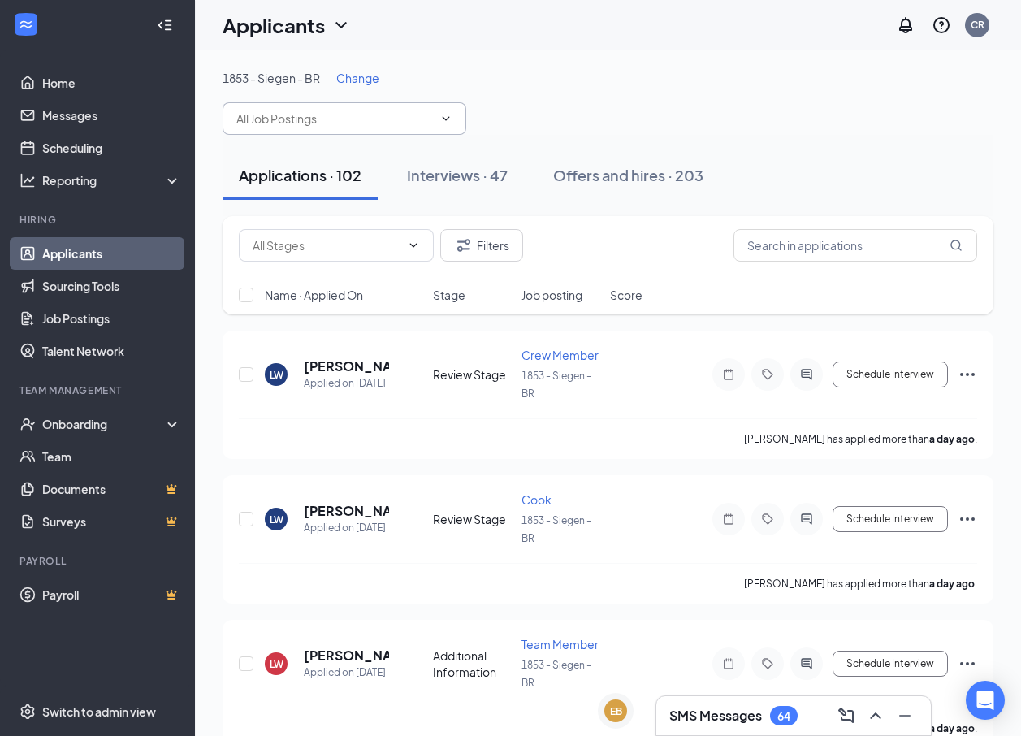
click at [454, 119] on span at bounding box center [344, 118] width 244 height 32
click at [446, 120] on icon "ChevronDown" at bounding box center [445, 118] width 7 height 4
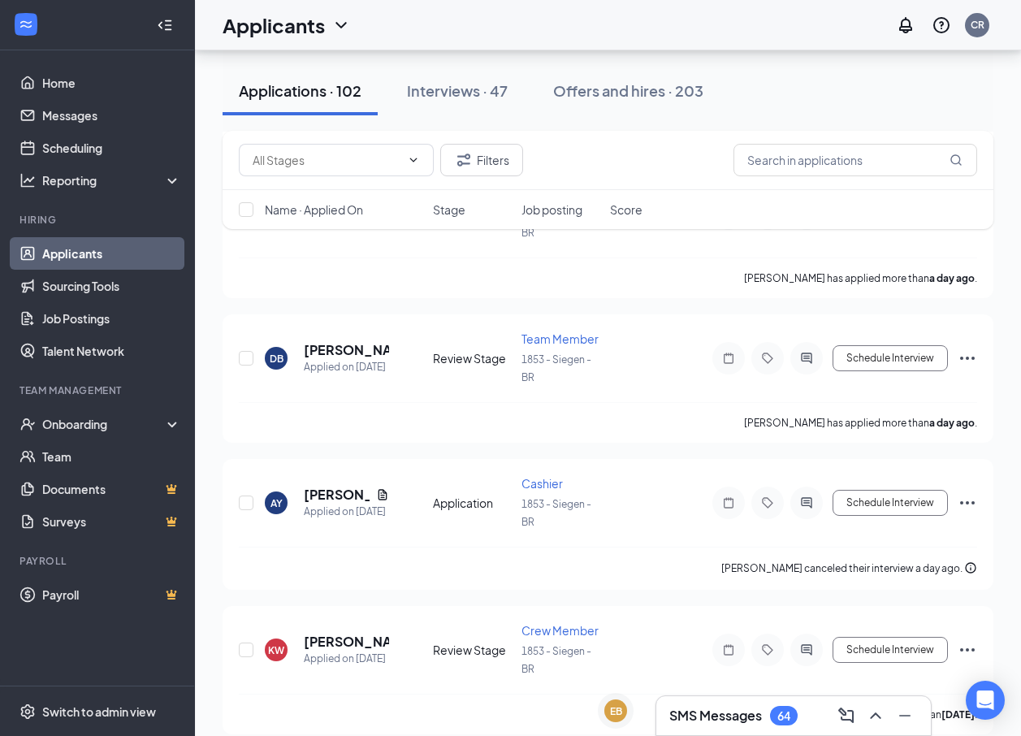
scroll to position [487, 0]
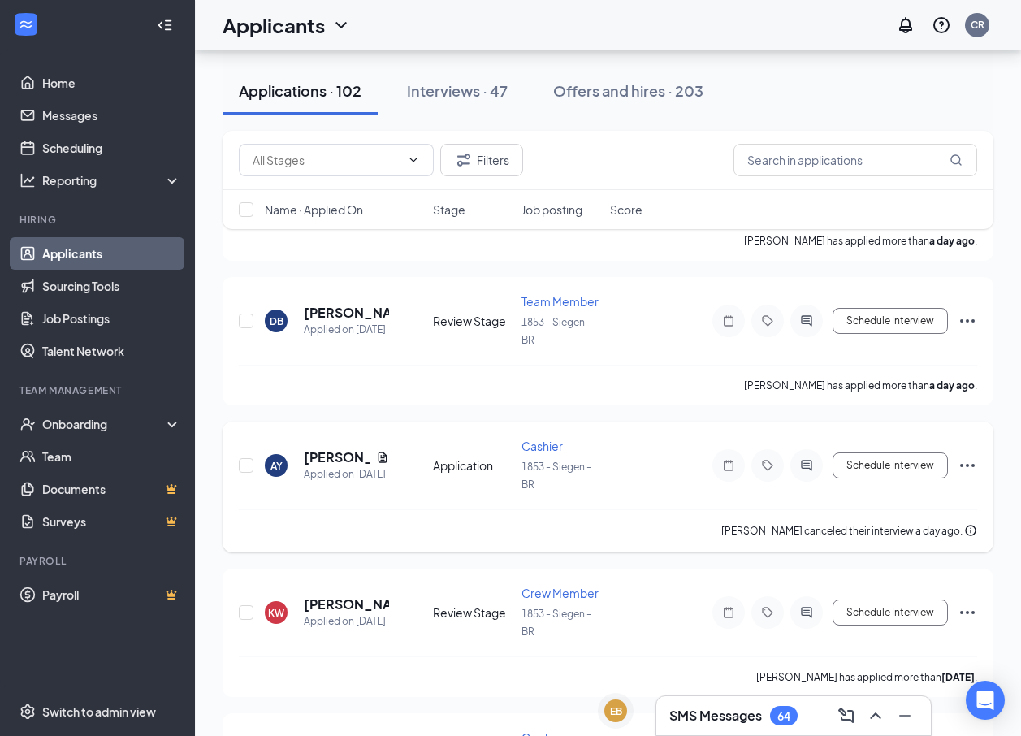
type input "cas"
click at [973, 468] on icon "Ellipses" at bounding box center [966, 464] width 19 height 19
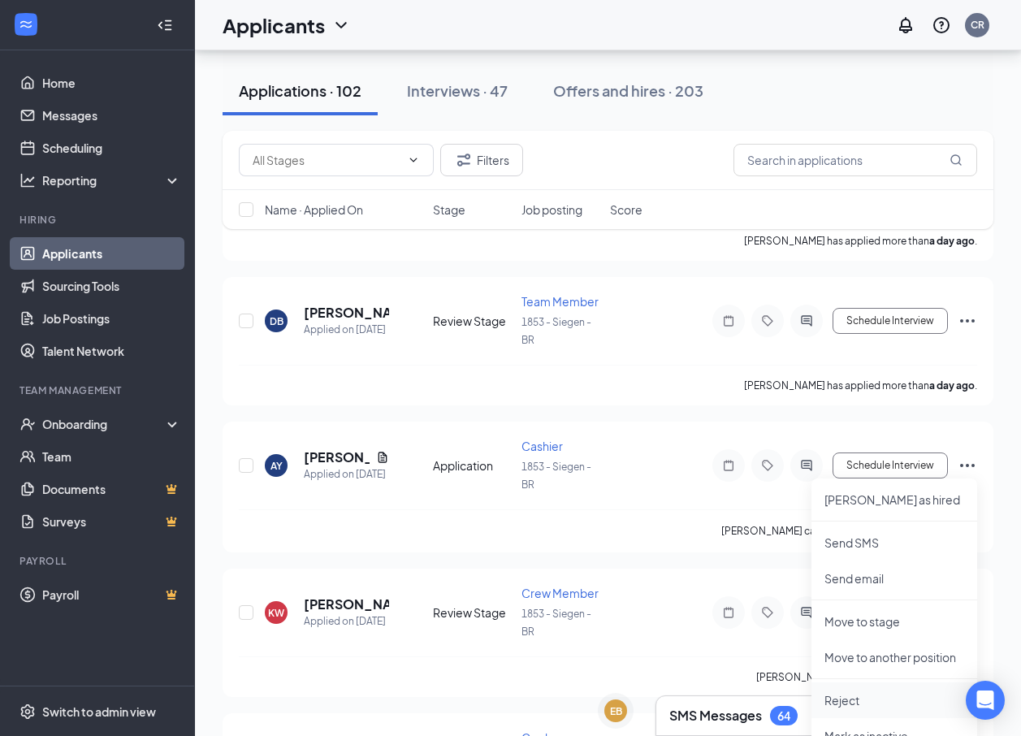
click at [857, 695] on p "Reject" at bounding box center [894, 700] width 140 height 16
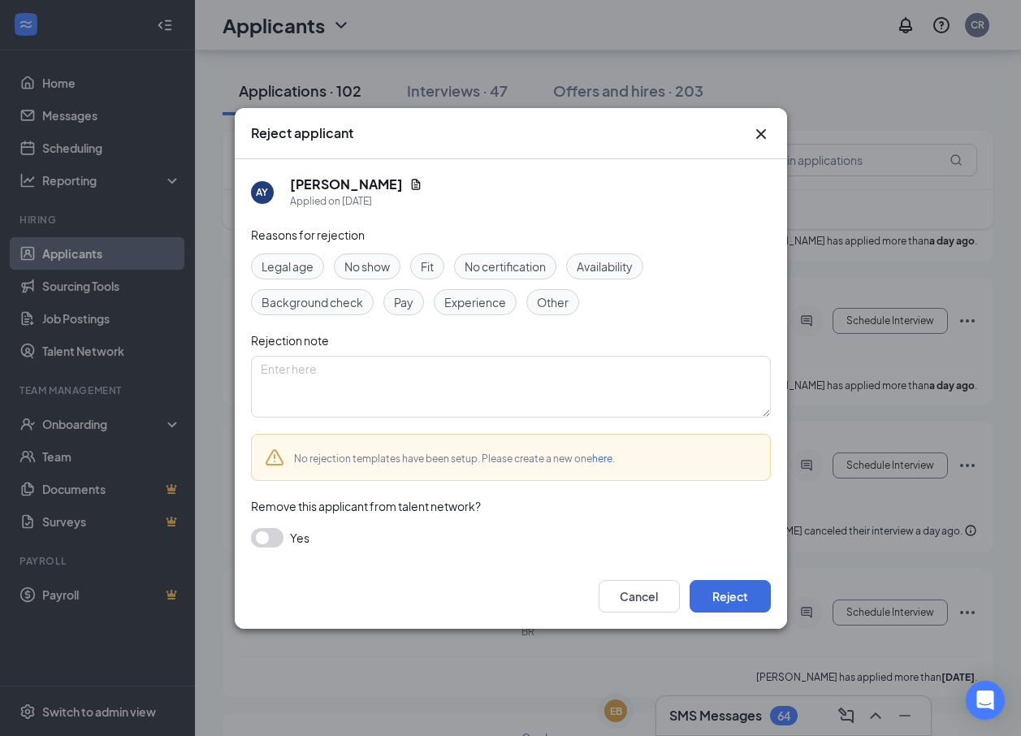
click at [391, 270] on div "No show" at bounding box center [367, 266] width 67 height 26
click at [557, 291] on div "Other" at bounding box center [552, 302] width 53 height 26
click at [745, 589] on button "Reject" at bounding box center [729, 596] width 81 height 32
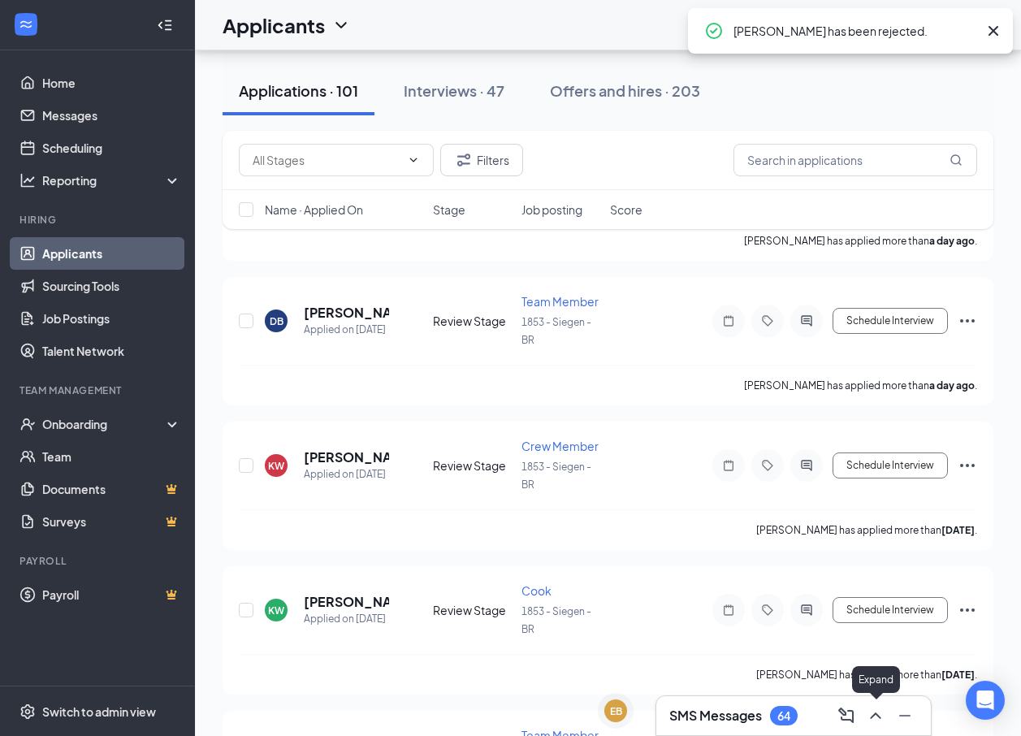
click at [877, 719] on icon "ChevronUp" at bounding box center [874, 715] width 19 height 19
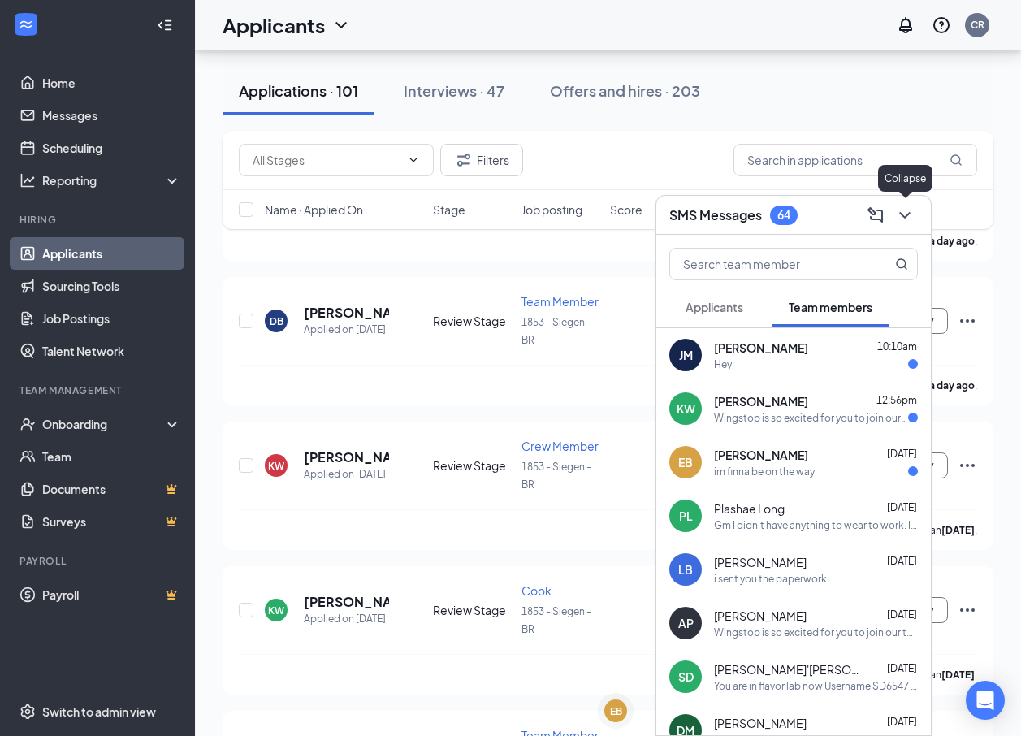
click at [908, 210] on icon "ChevronDown" at bounding box center [904, 214] width 19 height 19
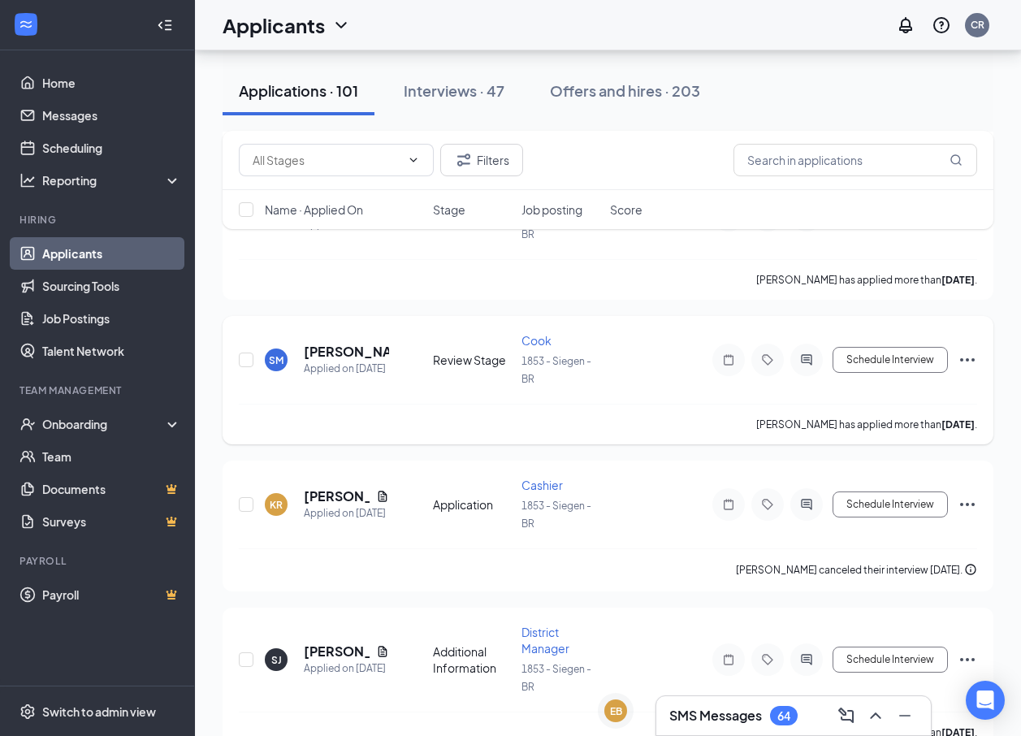
scroll to position [1137, 0]
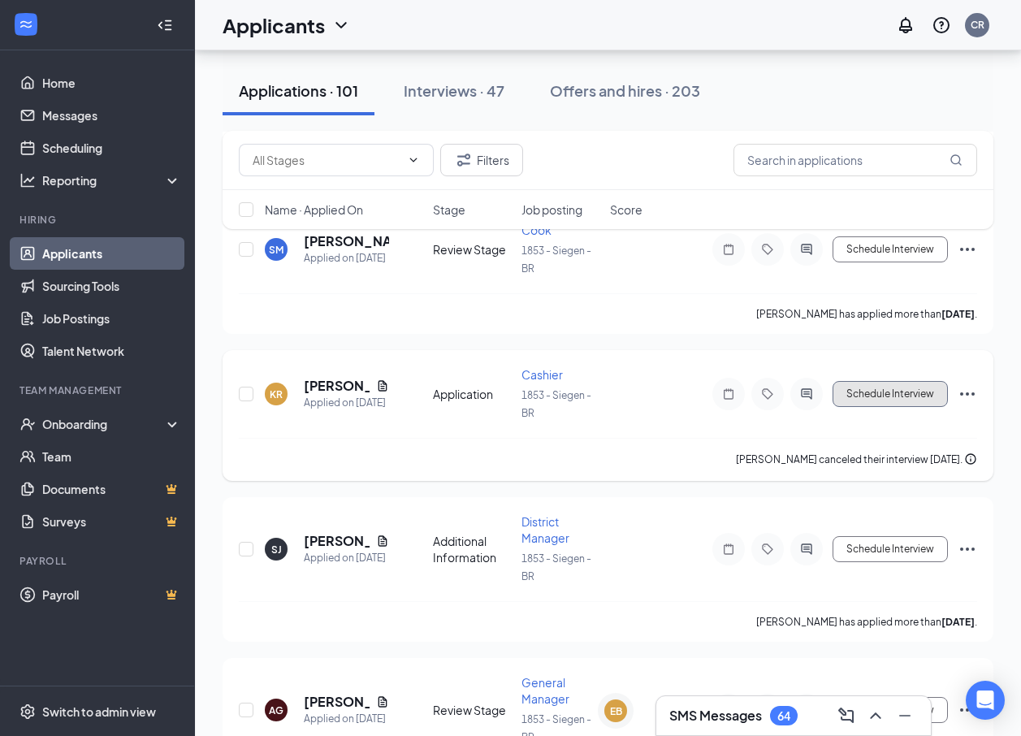
click at [931, 390] on button "Schedule Interview" at bounding box center [889, 394] width 115 height 26
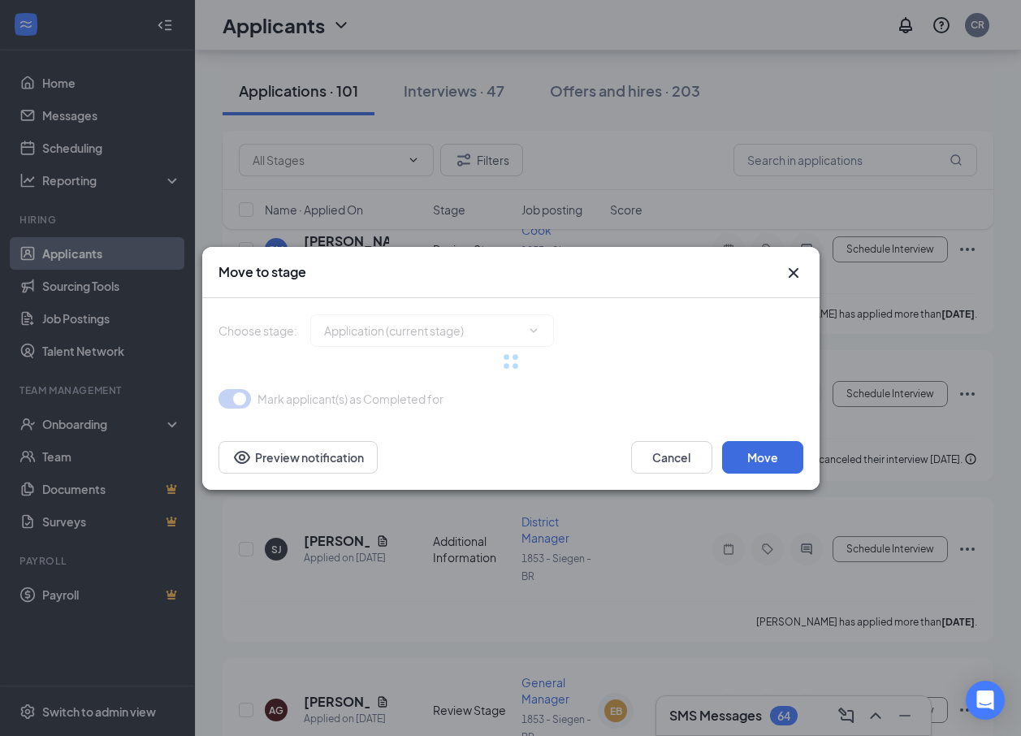
type input "Onsite Interview (final stage)"
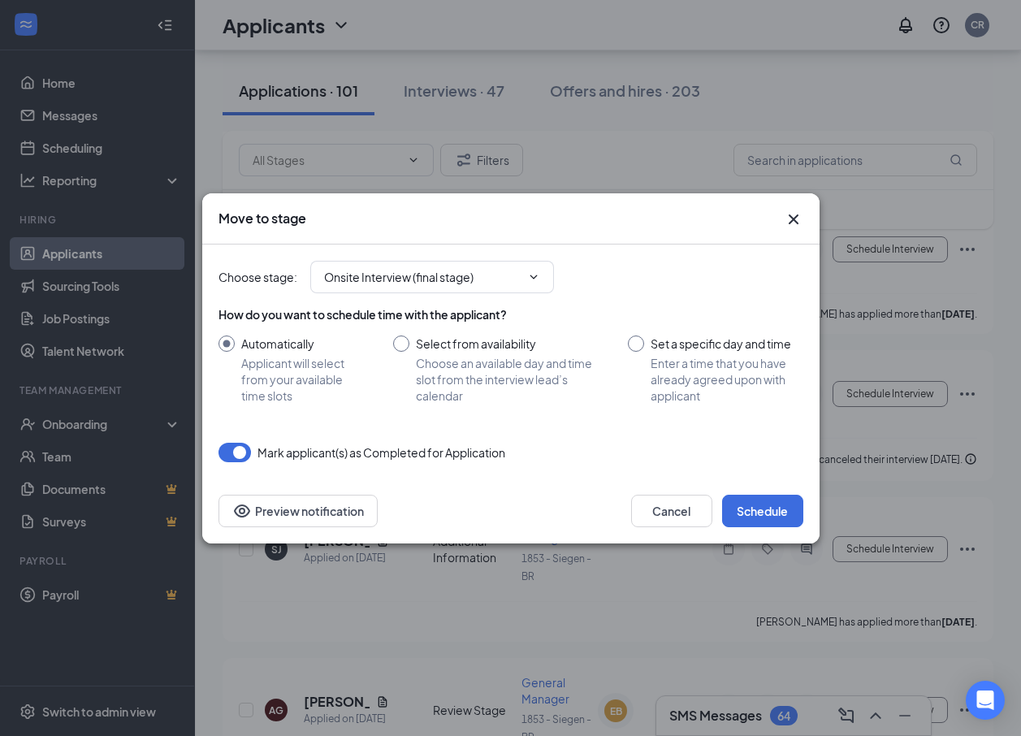
click at [642, 343] on input "Set a specific day and time Enter a time that you have already agreed upon with…" at bounding box center [715, 369] width 175 height 68
radio input "true"
radio input "false"
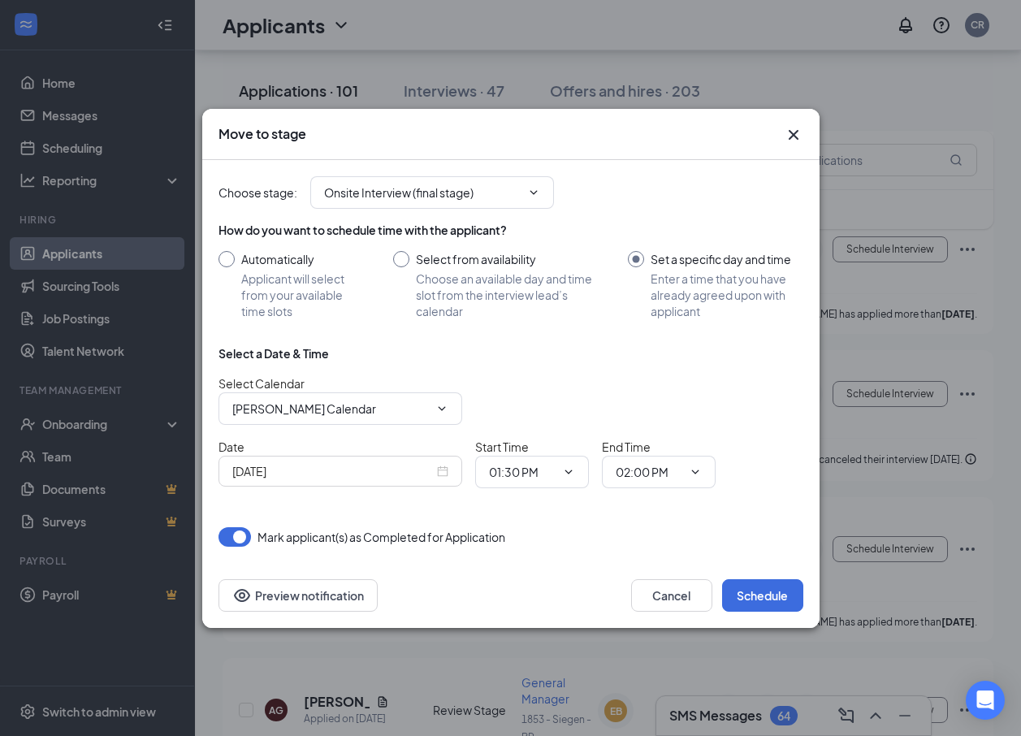
click at [425, 477] on input "[DATE]" at bounding box center [332, 471] width 201 height 18
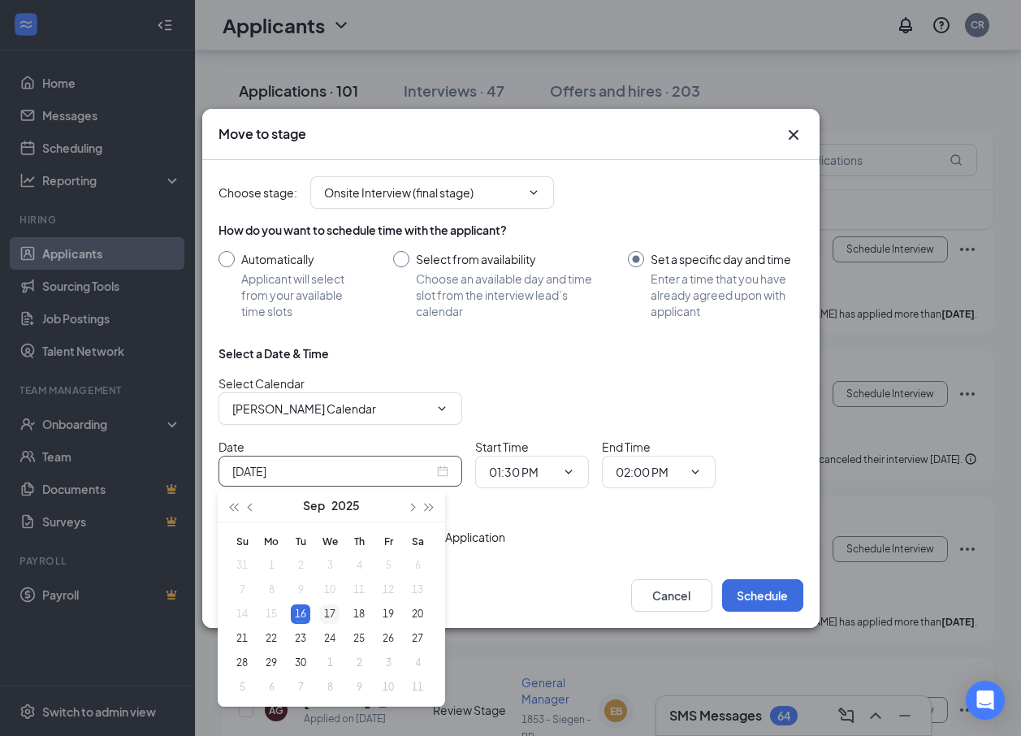
type input "Sep 17, 2025"
click at [332, 613] on div "17" at bounding box center [329, 613] width 19 height 19
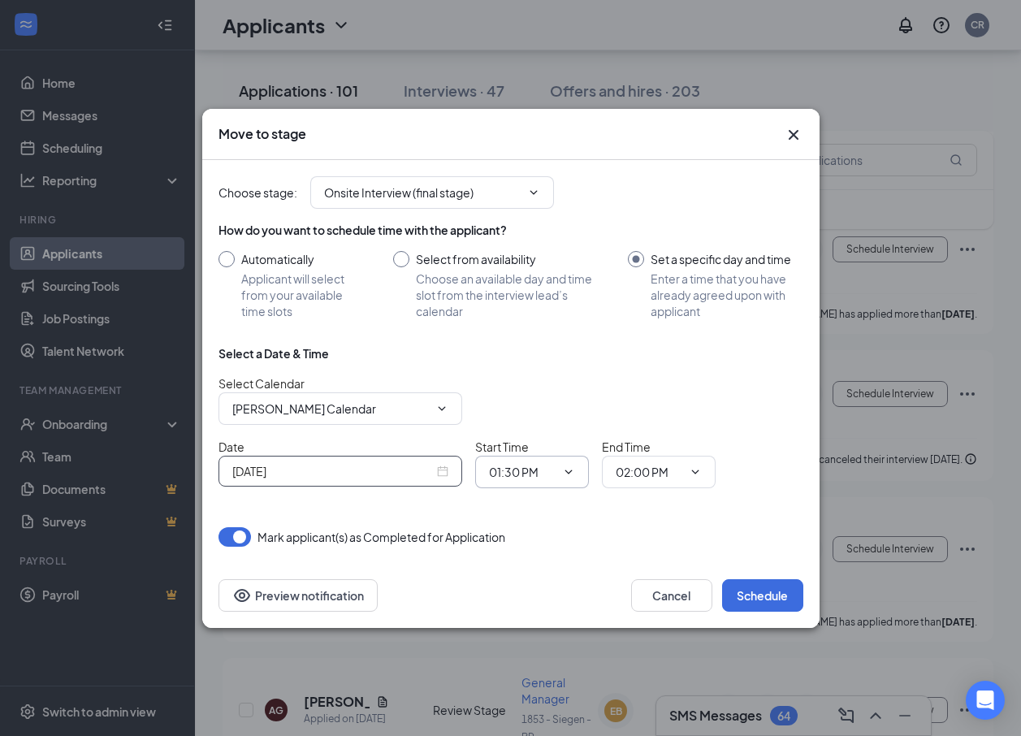
click at [562, 477] on icon "ChevronDown" at bounding box center [568, 471] width 13 height 13
click at [519, 472] on input "01:30 PM" at bounding box center [522, 472] width 67 height 18
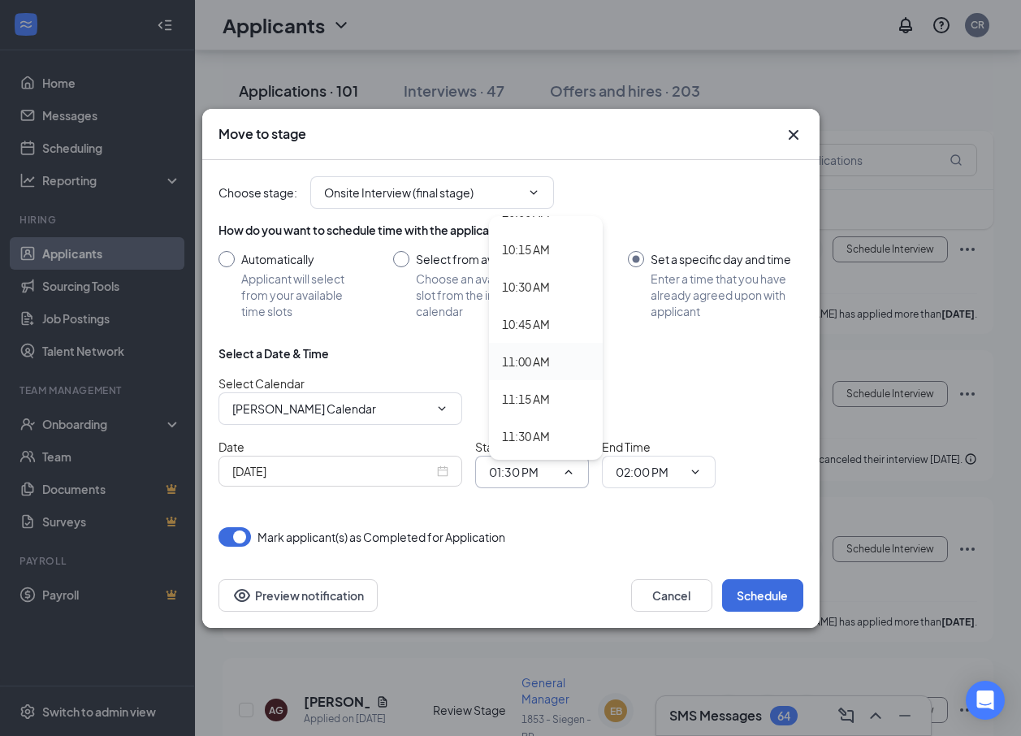
scroll to position [1948, 0]
click at [536, 375] on div "02:00 PM" at bounding box center [526, 378] width 48 height 18
type input "02:00 PM"
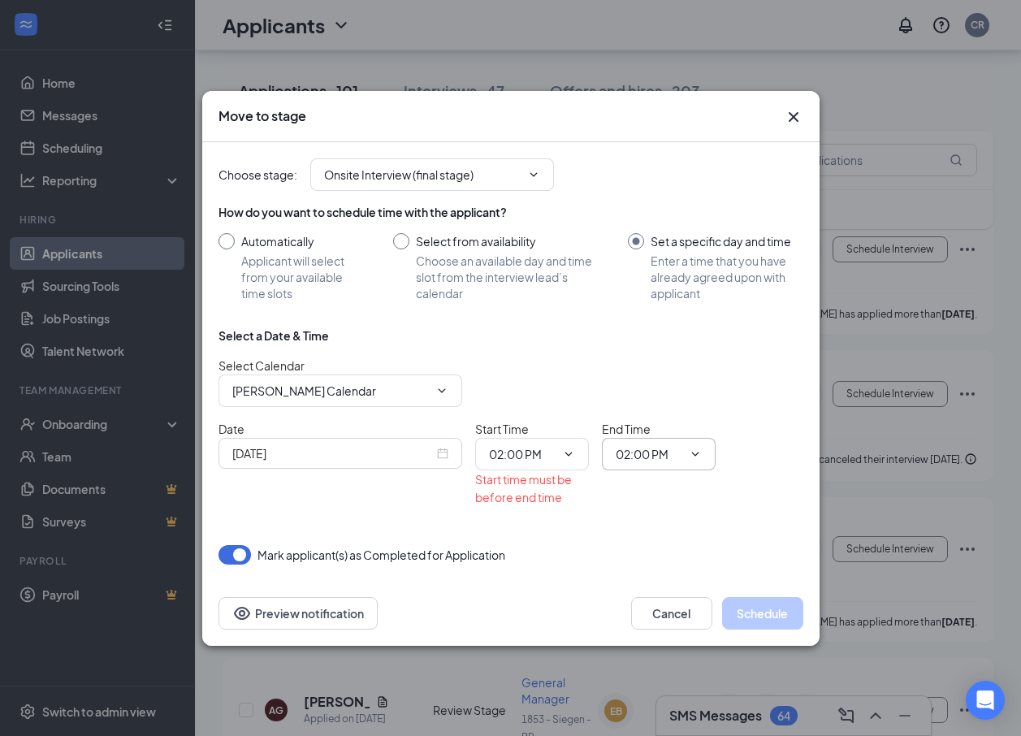
click at [649, 455] on input "02:00 PM" at bounding box center [648, 454] width 67 height 18
click at [654, 309] on div "02:15 PM" at bounding box center [652, 316] width 48 height 18
type input "02:15 PM"
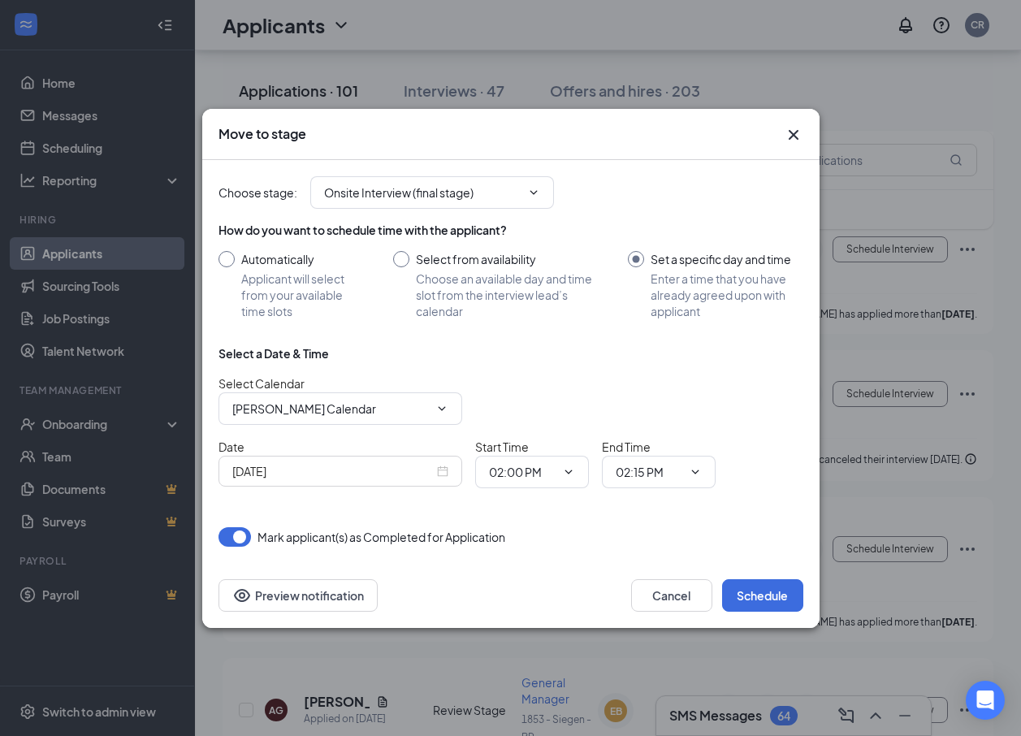
drag, startPoint x: 654, startPoint y: 309, endPoint x: 637, endPoint y: 389, distance: 81.5
click at [637, 389] on div "Select Calendar Charles Randell's Calendar" at bounding box center [510, 399] width 585 height 50
click at [352, 591] on button "Preview notification" at bounding box center [297, 595] width 159 height 32
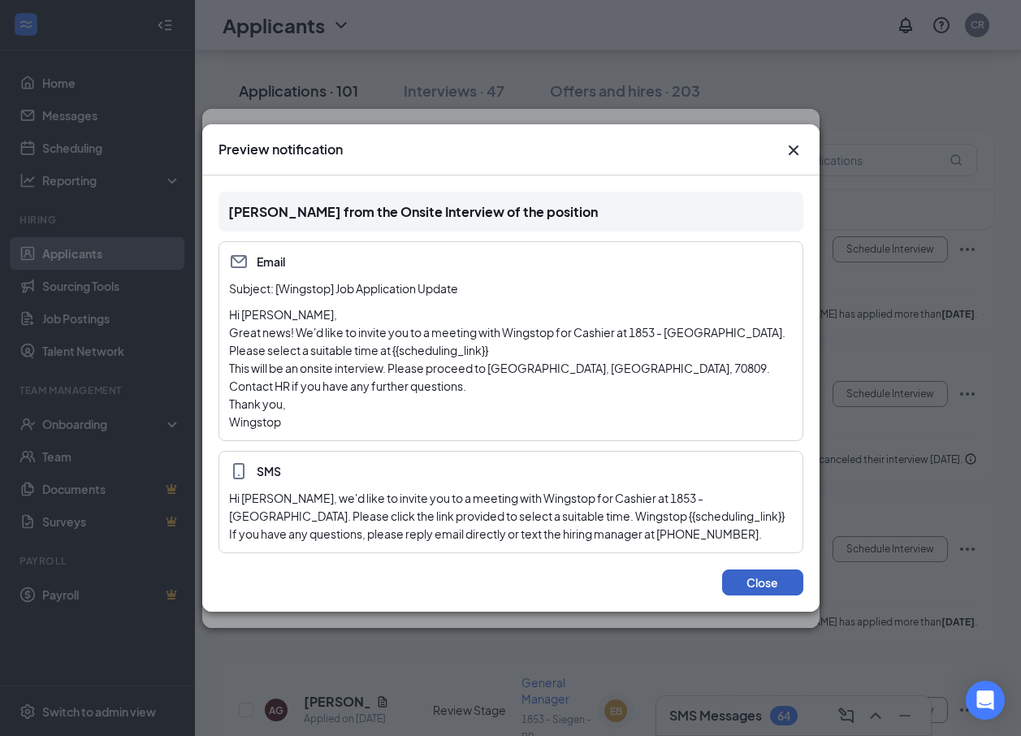
click at [750, 588] on button "Close" at bounding box center [762, 582] width 81 height 26
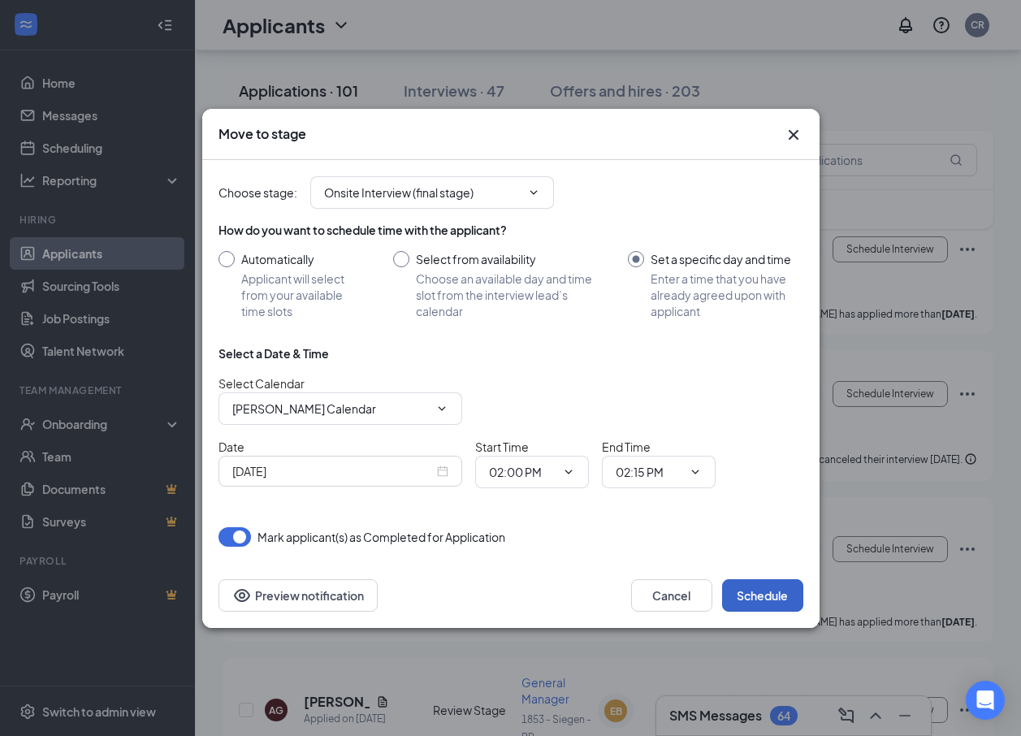
click at [736, 595] on button "Schedule" at bounding box center [762, 595] width 81 height 32
click at [571, 470] on icon "ChevronDown" at bounding box center [567, 471] width 7 height 4
click at [563, 473] on icon "ChevronDown" at bounding box center [568, 471] width 13 height 13
click at [508, 474] on input "02:00 PM" at bounding box center [522, 472] width 67 height 18
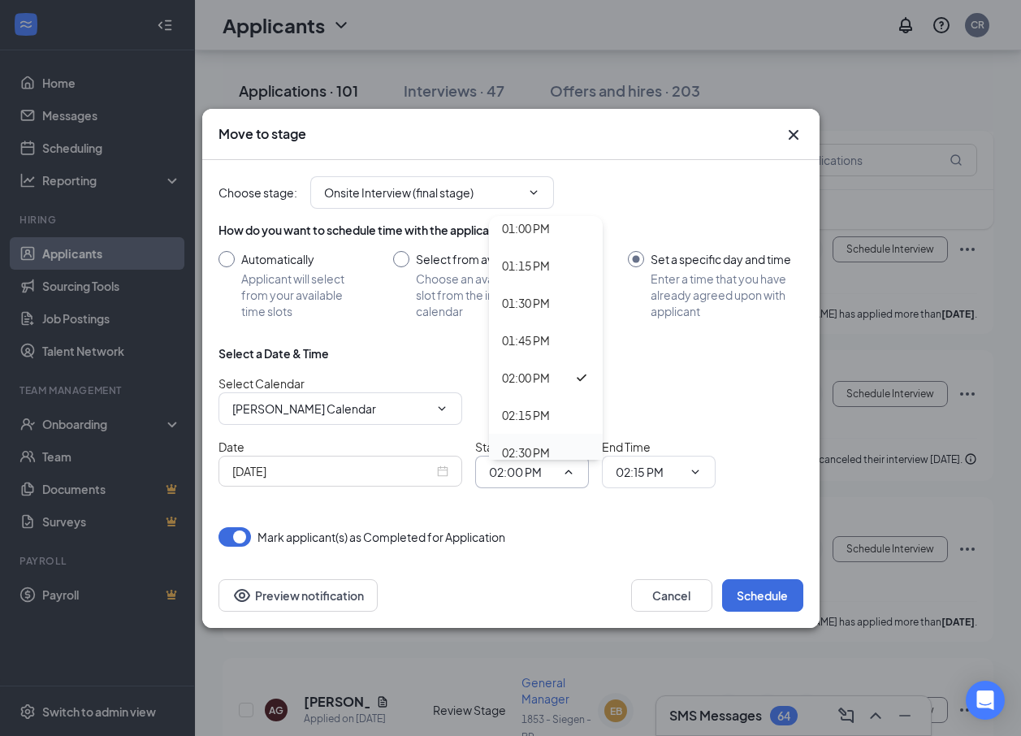
click at [503, 447] on div "02:30 PM" at bounding box center [526, 452] width 48 height 18
type input "02:30 PM"
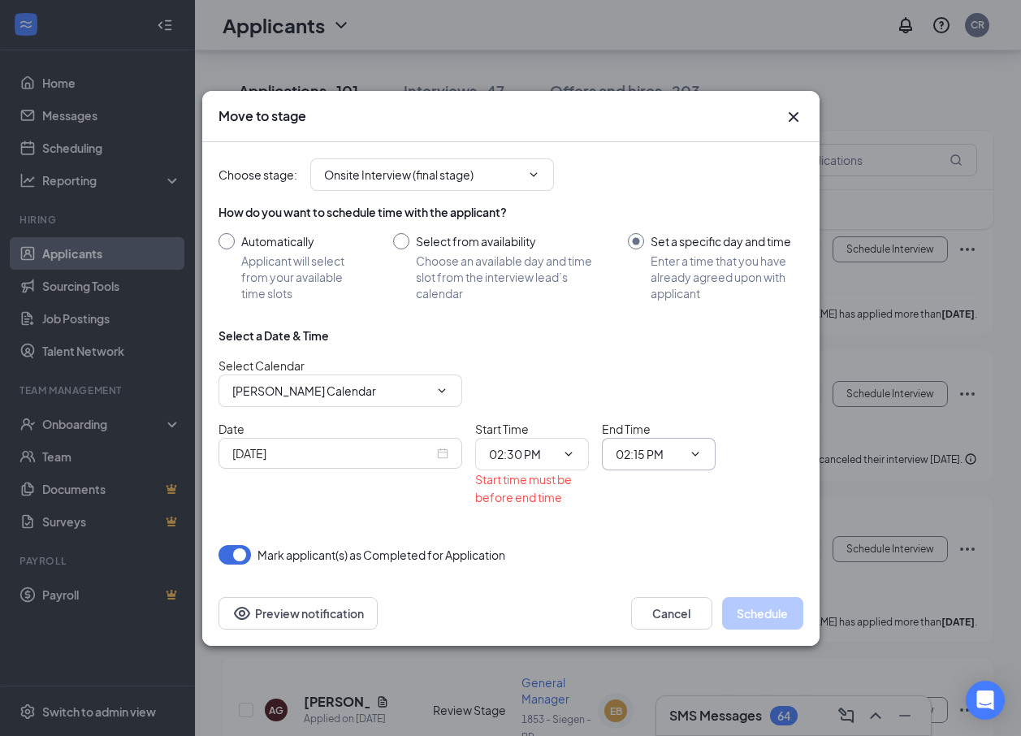
click at [644, 451] on input "02:15 PM" at bounding box center [648, 454] width 67 height 18
click at [653, 385] on div "02:45 PM" at bounding box center [652, 391] width 48 height 18
type input "02:45 PM"
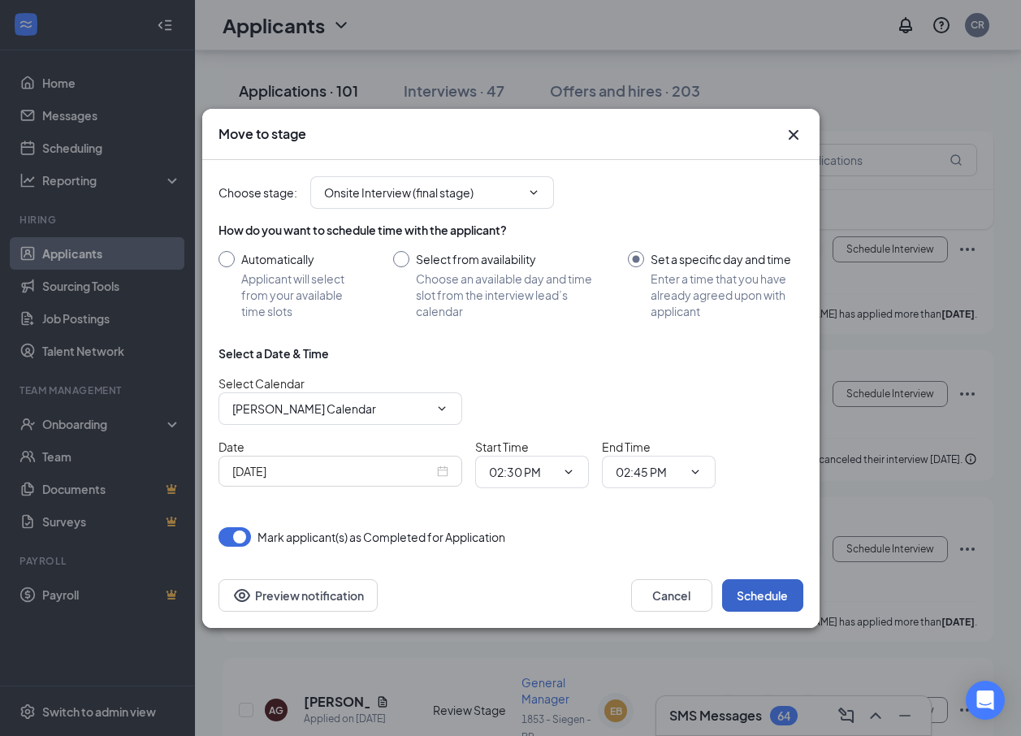
click at [740, 594] on button "Schedule" at bounding box center [762, 595] width 81 height 32
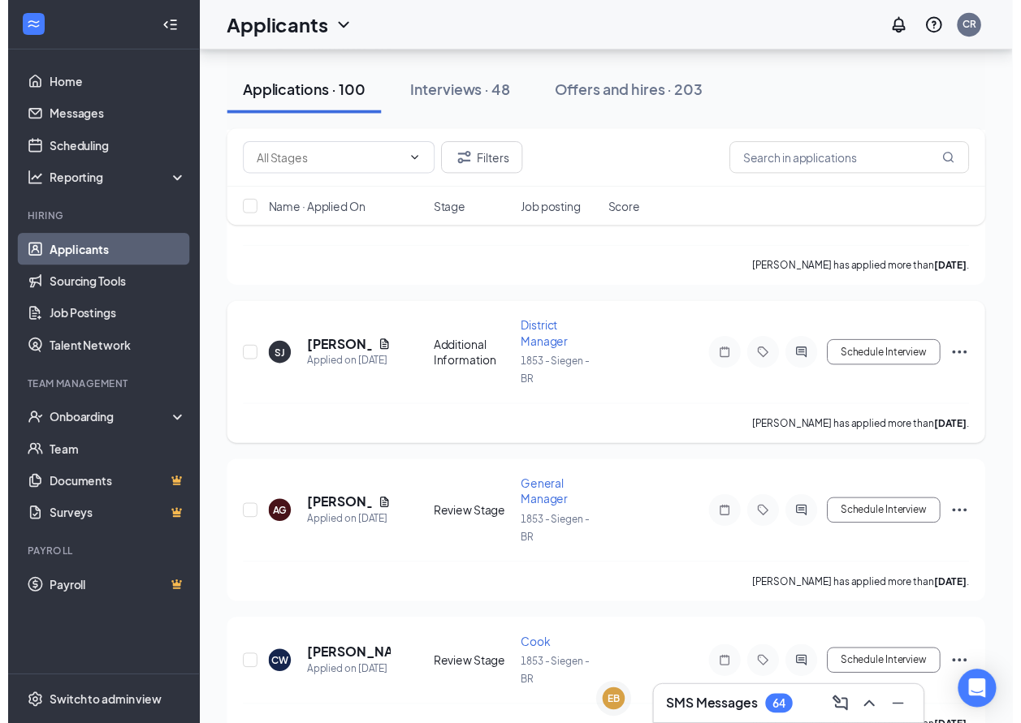
scroll to position [1218, 0]
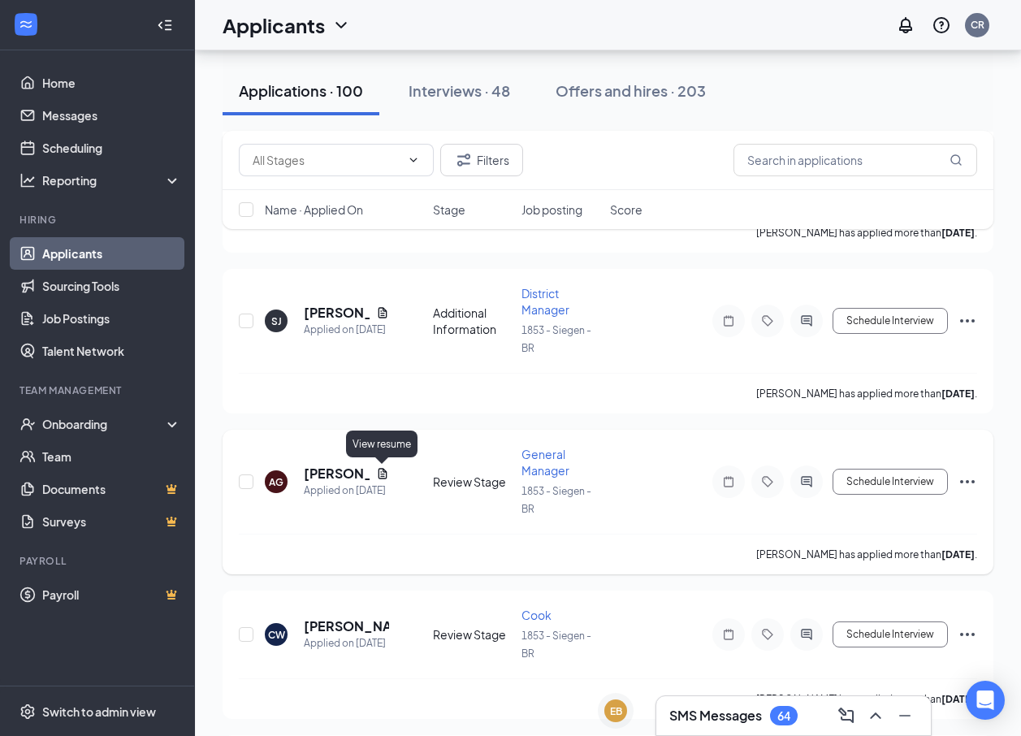
click at [378, 476] on icon "Document" at bounding box center [382, 473] width 13 height 13
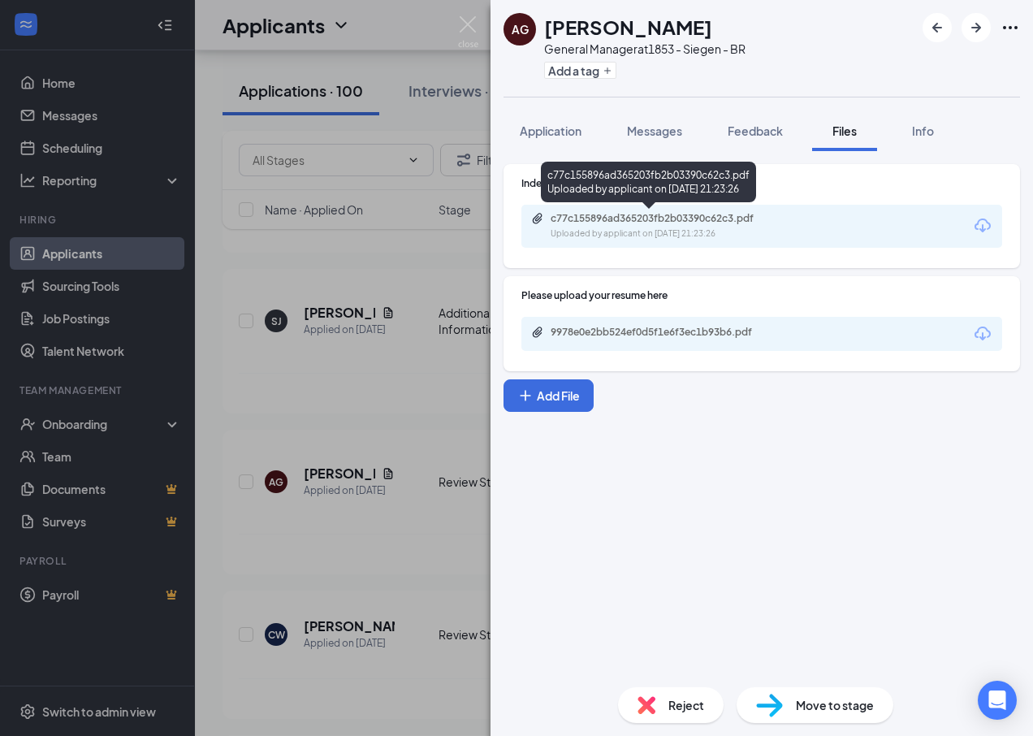
click at [613, 216] on div "c77c155896ad365203fb2b03390c62c3.pdf" at bounding box center [663, 218] width 227 height 13
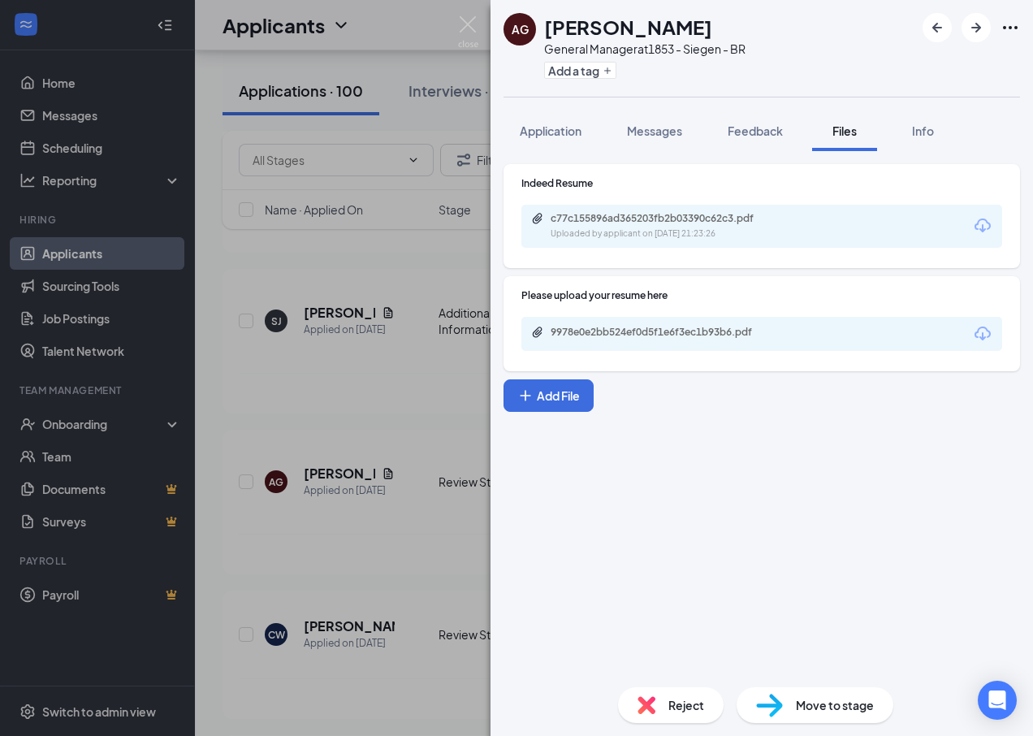
click at [430, 56] on div "AG Anthony Garcia General Manager at 1853 - Siegen - BR Add a tag Application M…" at bounding box center [516, 368] width 1033 height 736
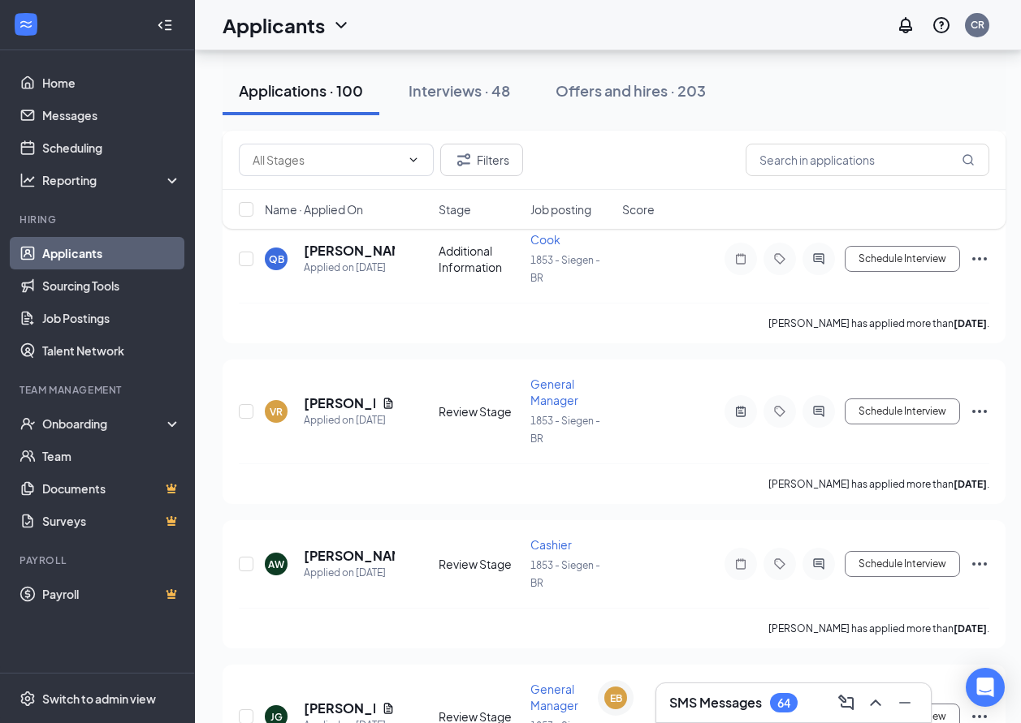
scroll to position [2111, 0]
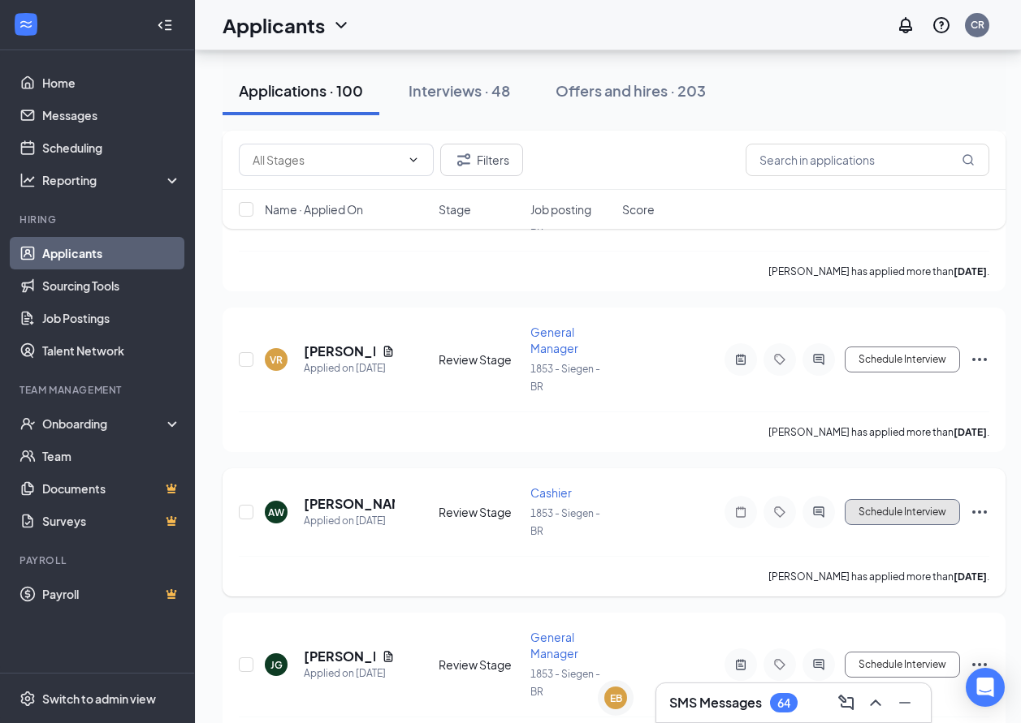
click at [943, 513] on button "Schedule Interview" at bounding box center [901, 512] width 115 height 26
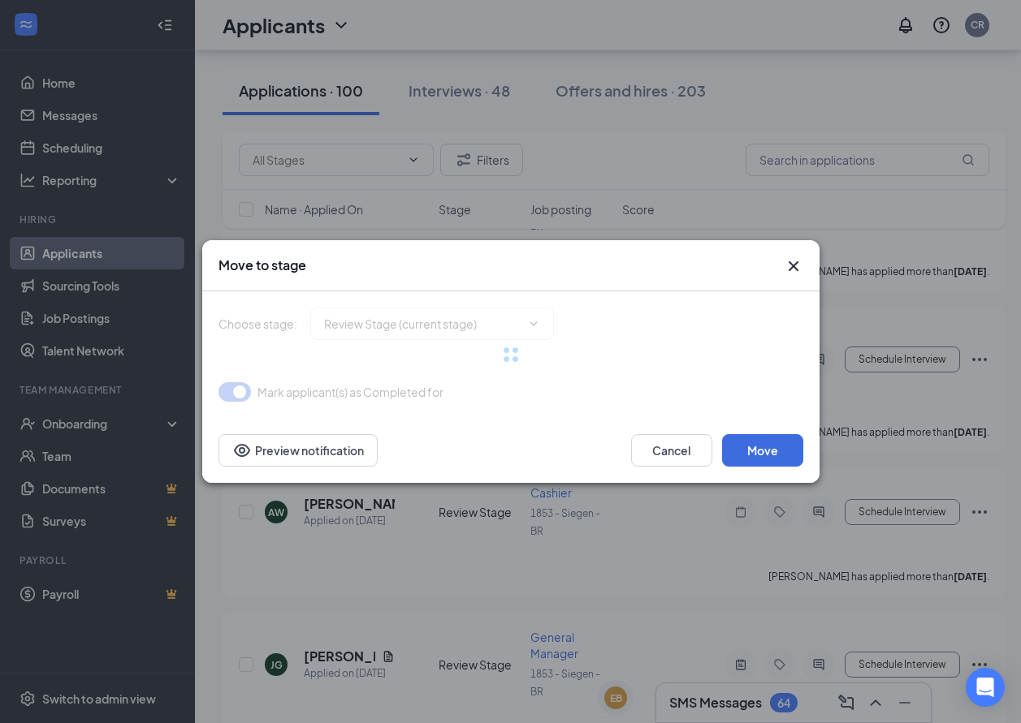
type input "Onsite Interview (next stage)"
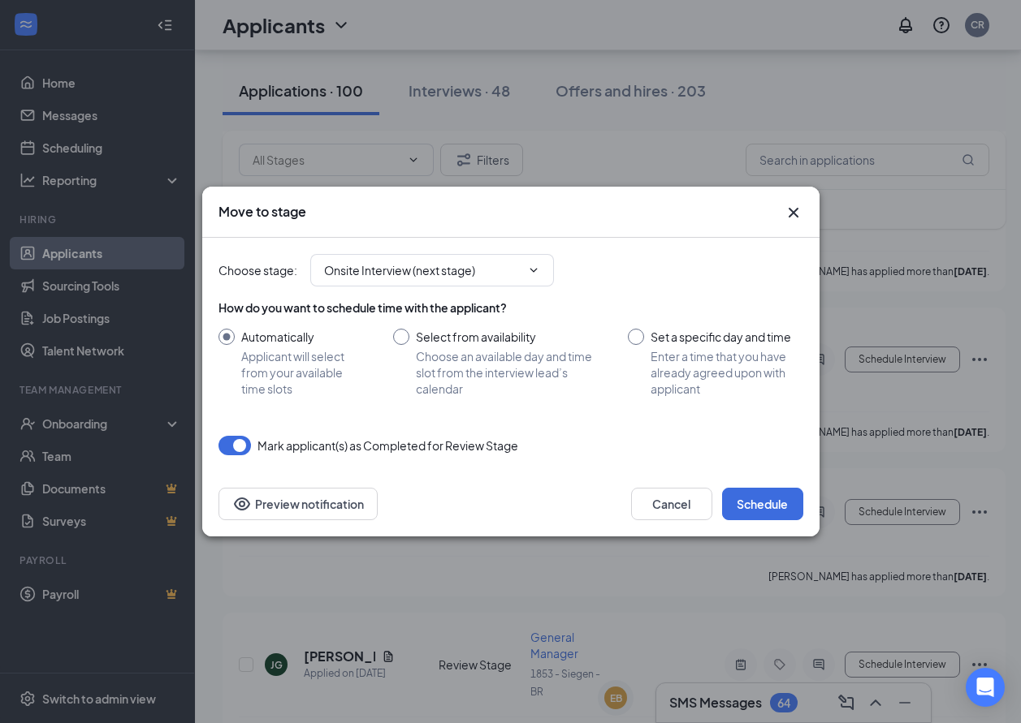
click at [637, 338] on input "Set a specific day and time Enter a time that you have already agreed upon with…" at bounding box center [715, 363] width 175 height 68
radio input "true"
radio input "false"
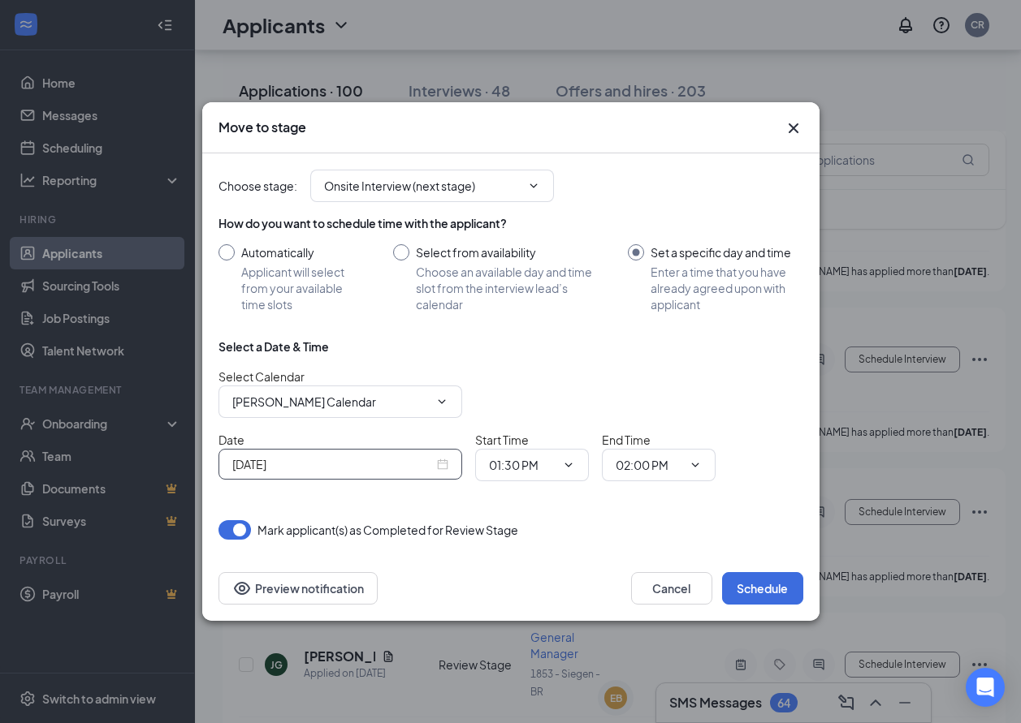
click at [419, 469] on input "[DATE]" at bounding box center [332, 464] width 201 height 18
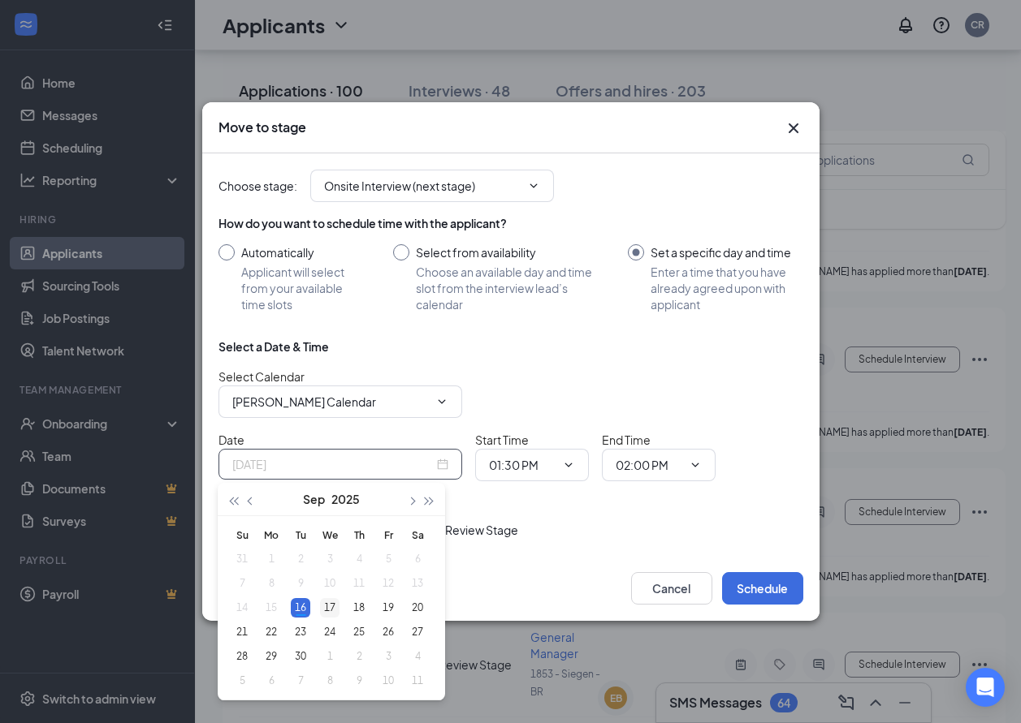
type input "Sep 17, 2025"
click at [326, 607] on div "17" at bounding box center [329, 607] width 19 height 19
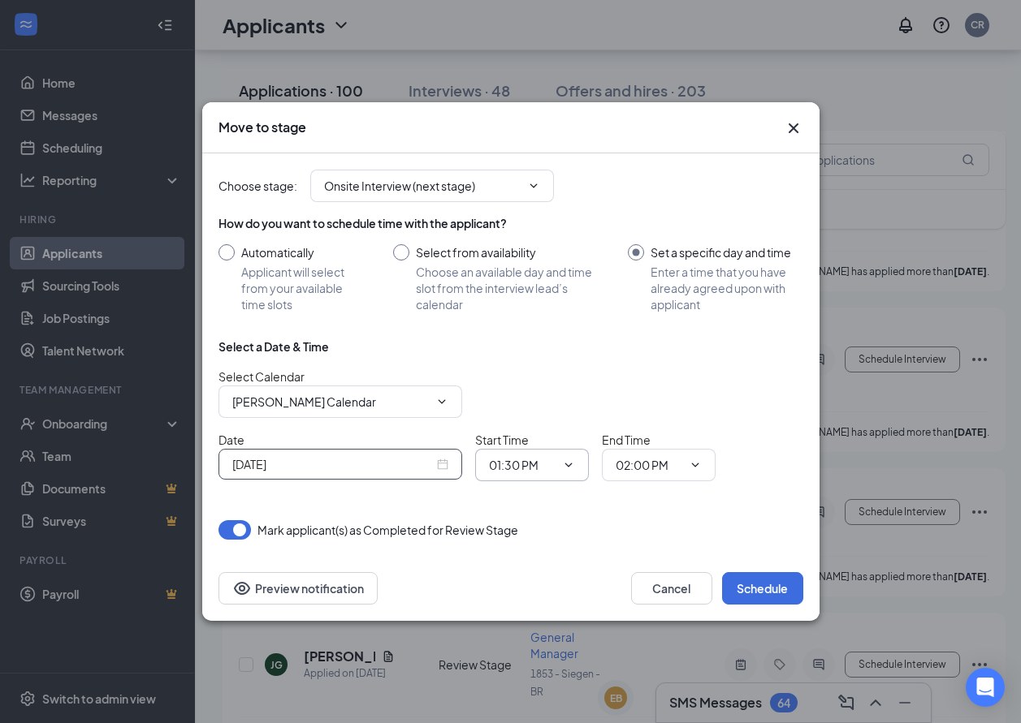
click at [529, 454] on span "01:30 PM" at bounding box center [532, 465] width 114 height 32
click at [542, 461] on input "01:30 PM" at bounding box center [522, 465] width 67 height 18
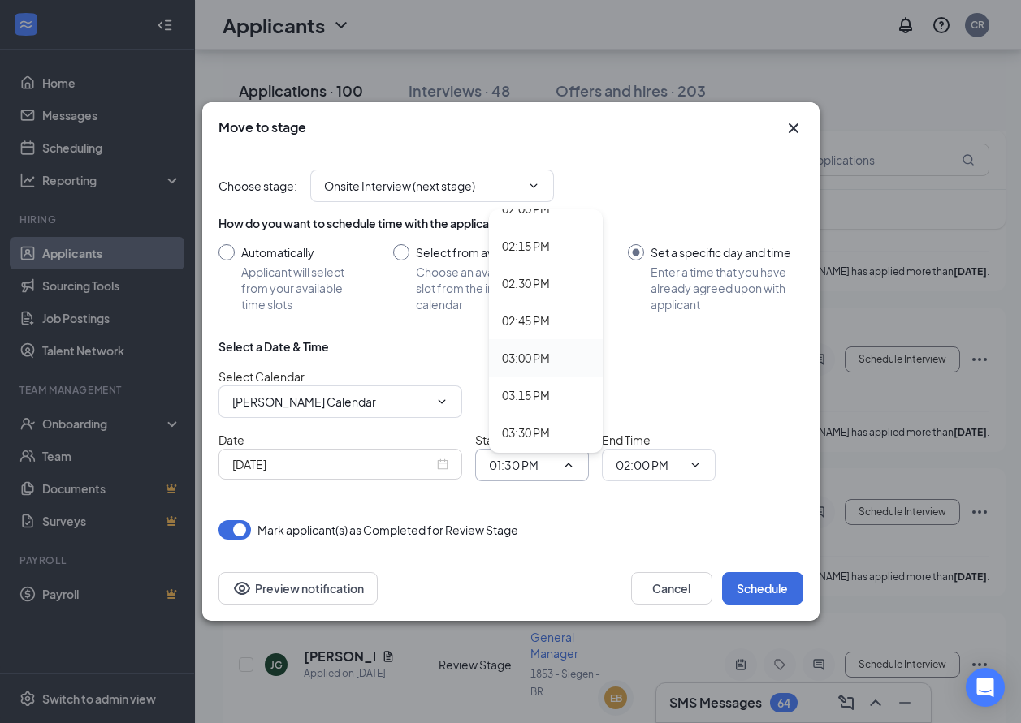
click at [523, 356] on div "03:00 PM" at bounding box center [526, 358] width 48 height 18
type input "03:00 PM"
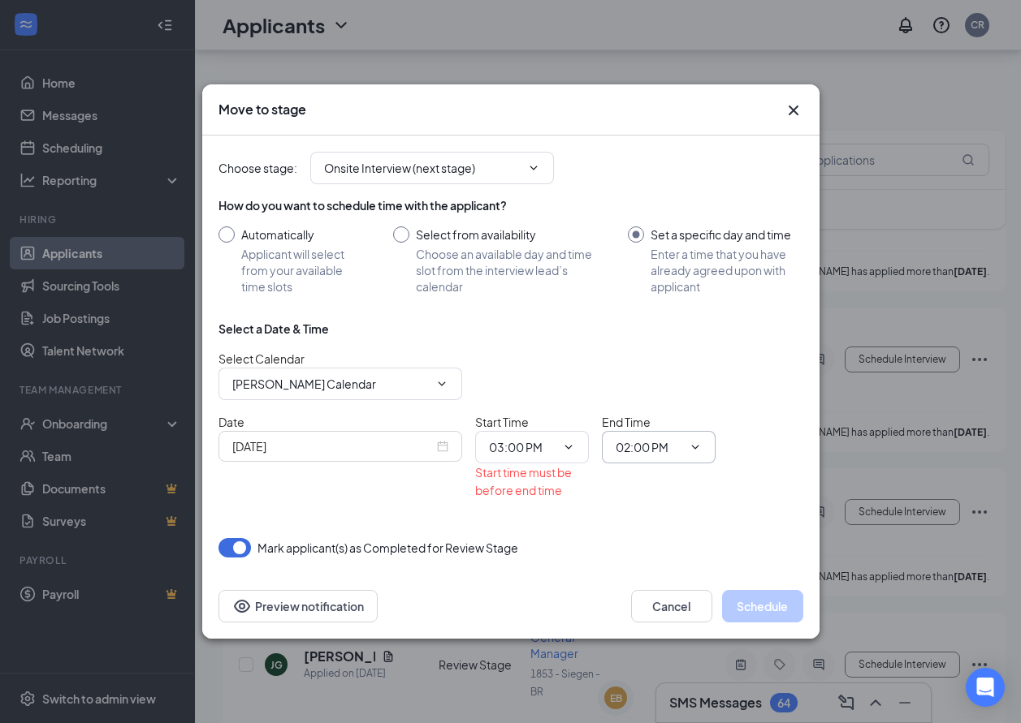
click at [647, 445] on input "02:00 PM" at bounding box center [648, 447] width 67 height 18
click at [657, 379] on div "03:15 PM" at bounding box center [652, 378] width 48 height 18
type input "03:15 PM"
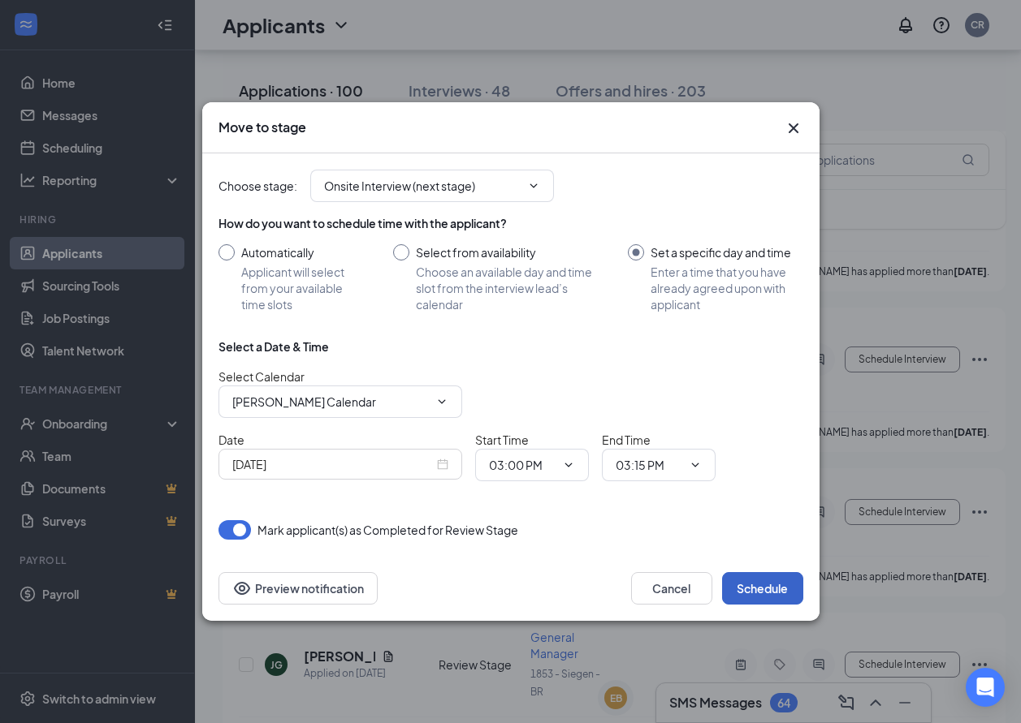
click at [761, 587] on button "Schedule" at bounding box center [762, 588] width 81 height 32
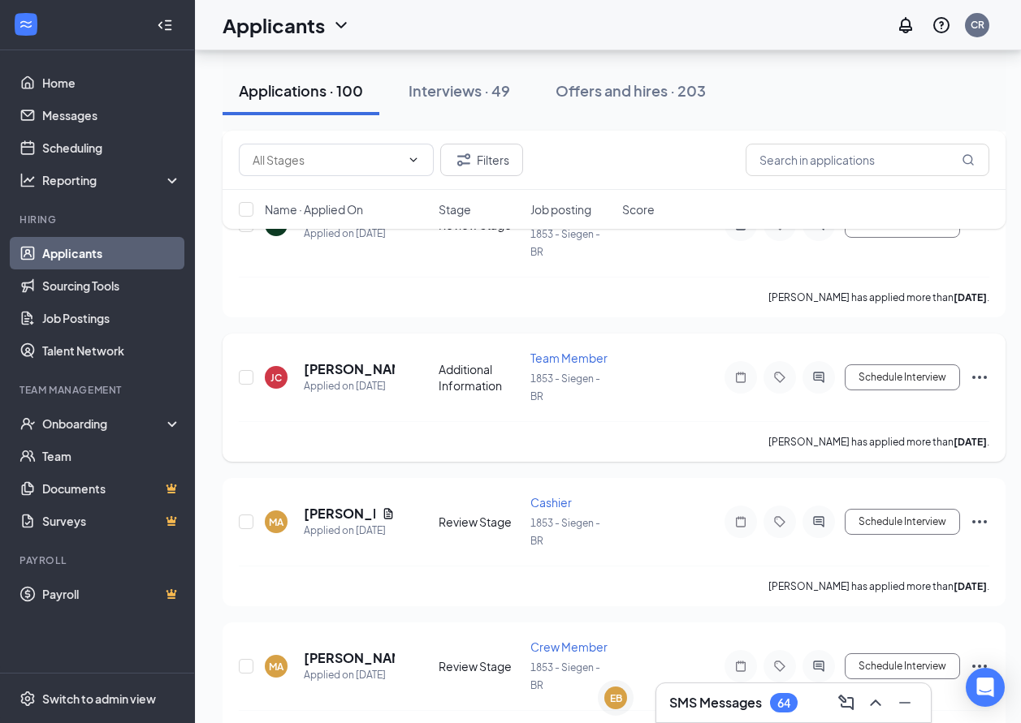
scroll to position [2436, 0]
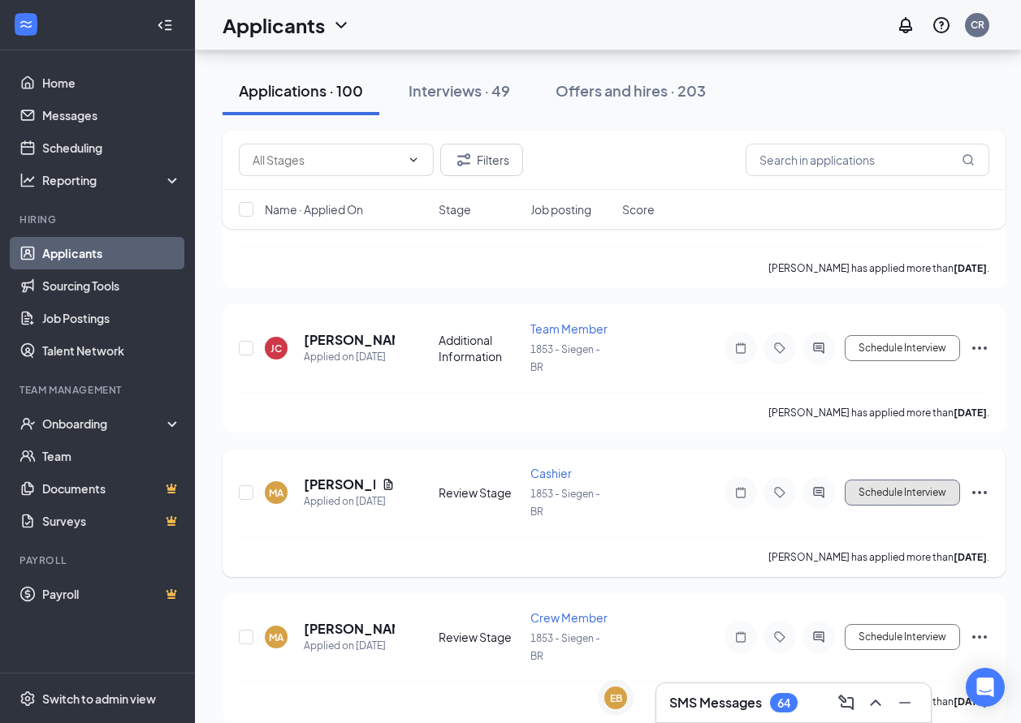
click at [893, 494] on button "Schedule Interview" at bounding box center [901, 493] width 115 height 26
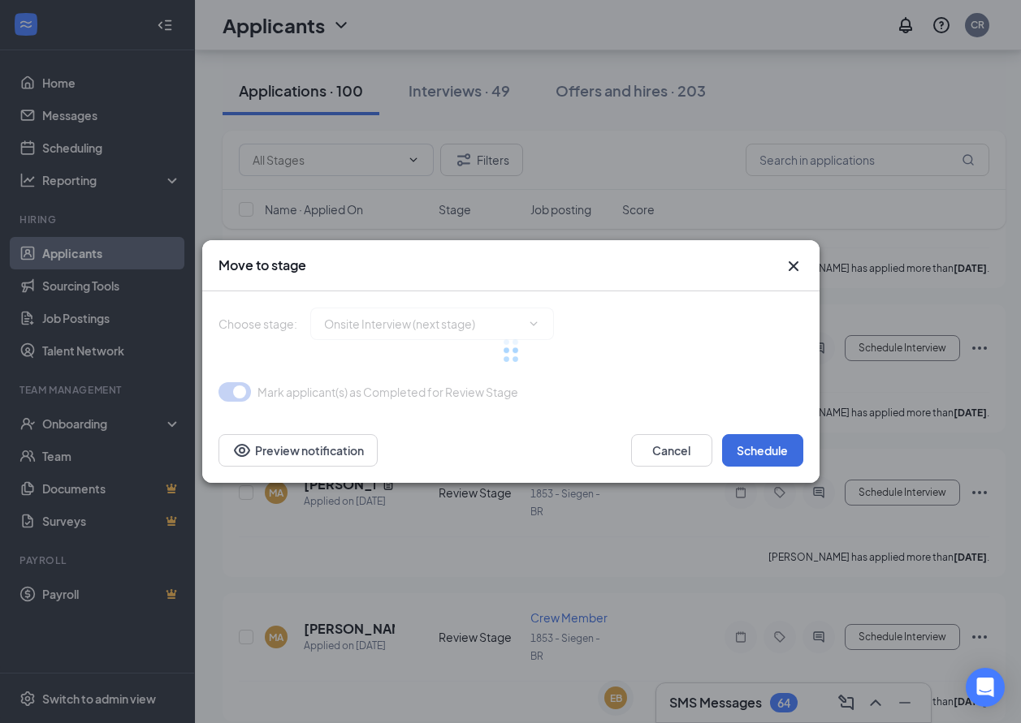
type input "Onsite Interview (next stage)"
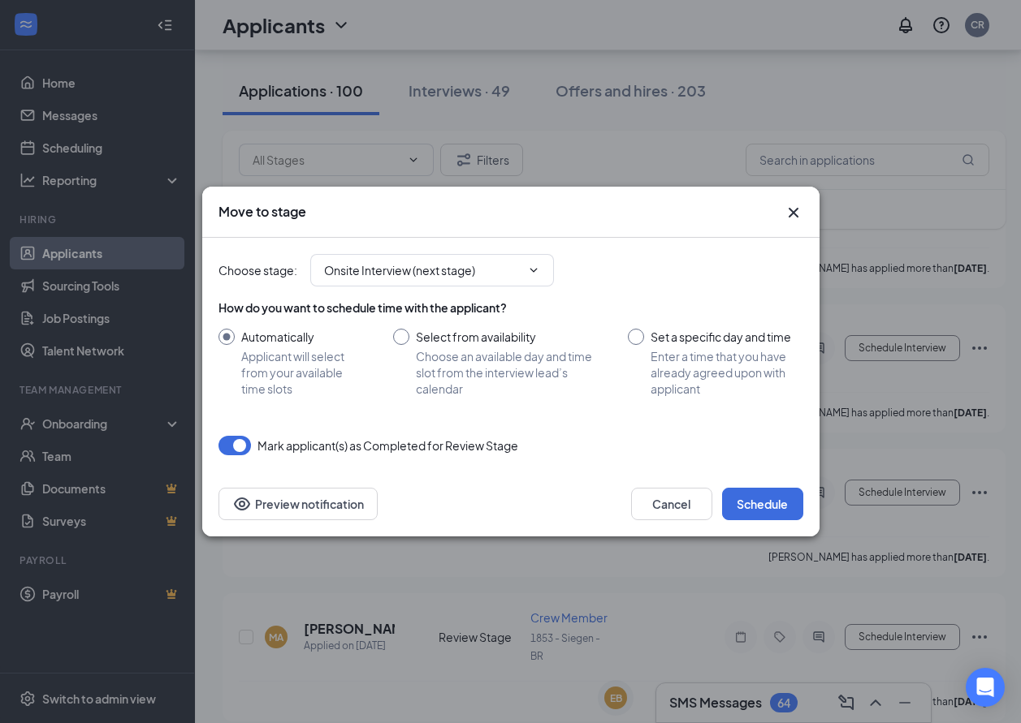
click at [645, 337] on input "Set a specific day and time Enter a time that you have already agreed upon with…" at bounding box center [715, 363] width 175 height 68
radio input "true"
radio input "false"
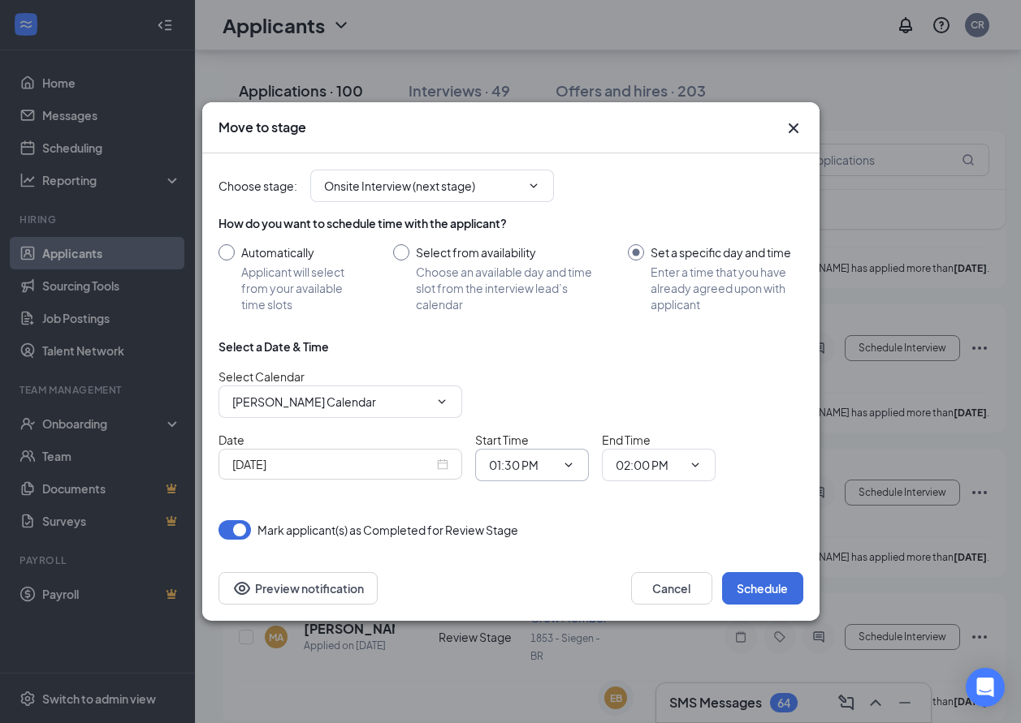
click at [530, 462] on input "01:30 PM" at bounding box center [522, 465] width 67 height 18
click at [524, 265] on div "03:30 PM" at bounding box center [526, 270] width 48 height 18
type input "03:30 PM"
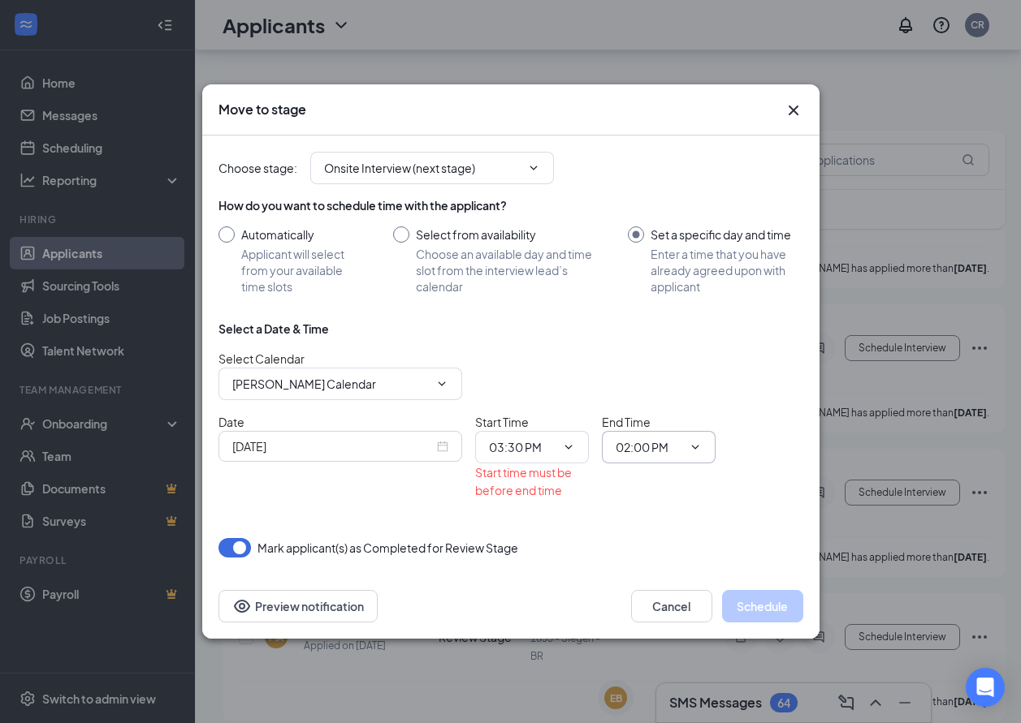
click at [655, 437] on span "02:00 PM" at bounding box center [659, 447] width 114 height 32
click at [646, 446] on input "02:00 PM" at bounding box center [648, 447] width 67 height 18
click at [663, 289] on div "03:45 PM" at bounding box center [652, 290] width 48 height 18
type input "03:45 PM"
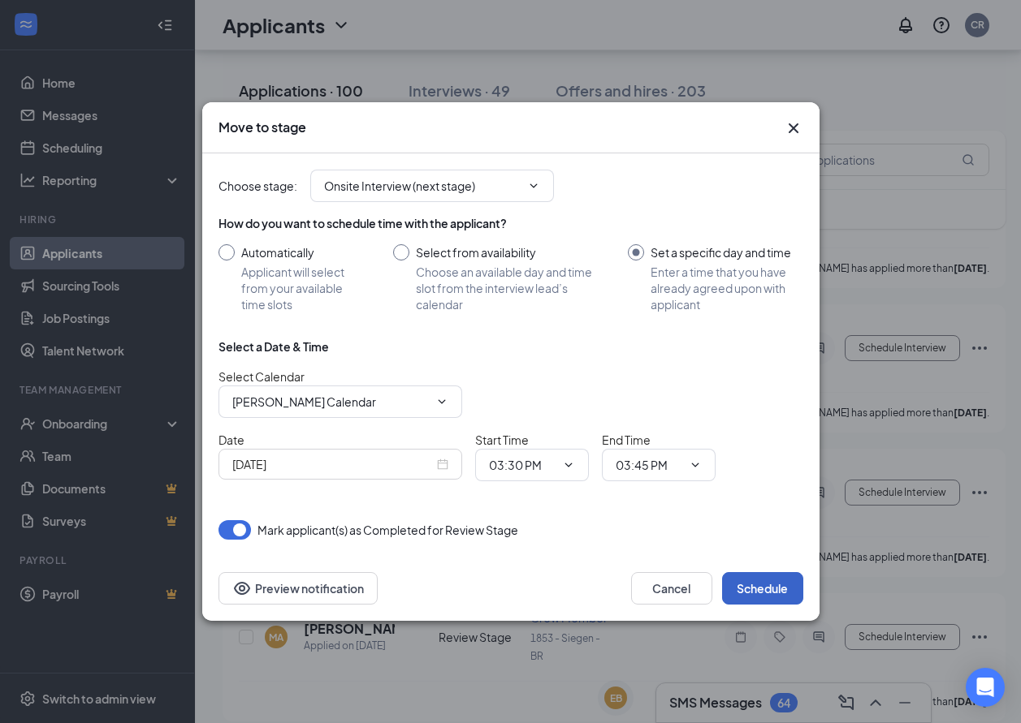
click at [749, 587] on button "Schedule" at bounding box center [762, 588] width 81 height 32
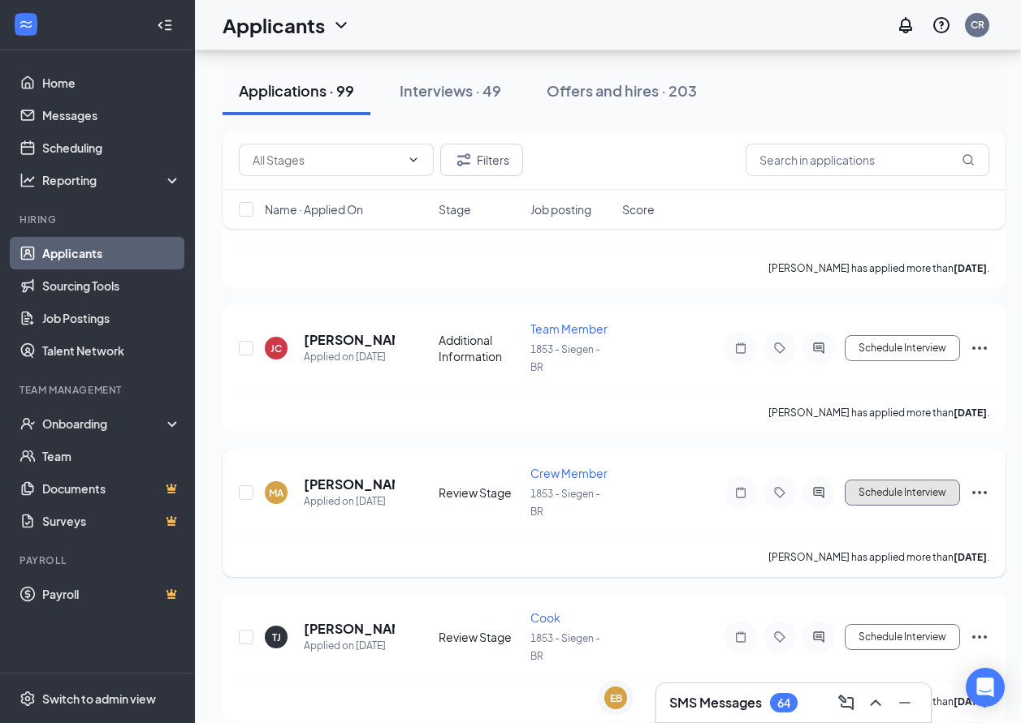
click at [891, 495] on button "Schedule Interview" at bounding box center [901, 493] width 115 height 26
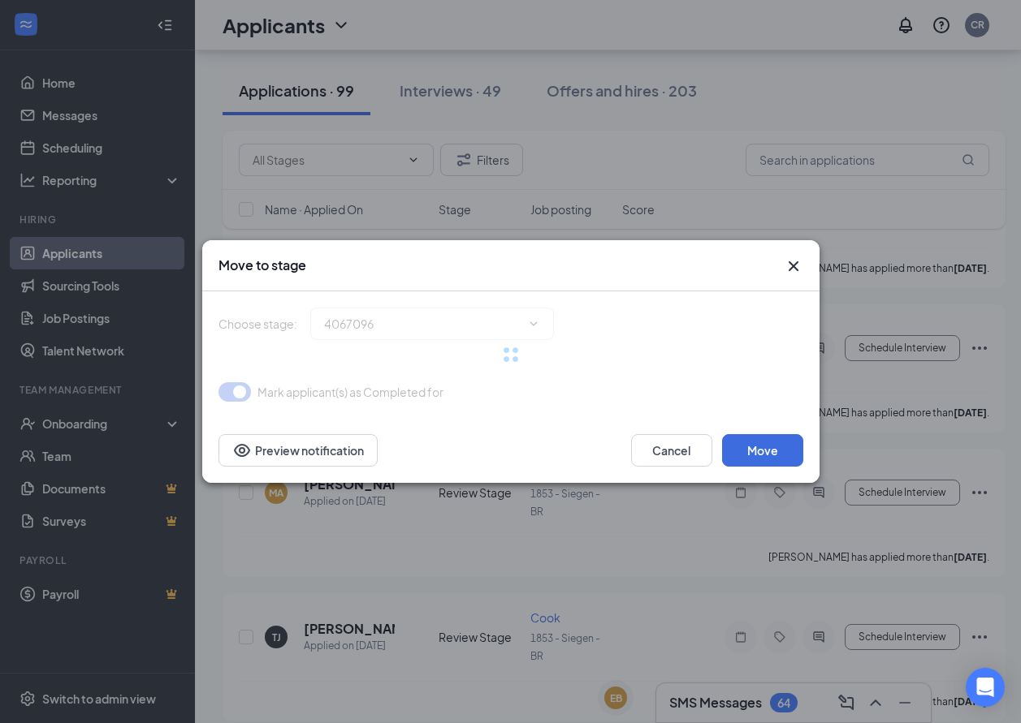
type input "Onsite Interview (next stage)"
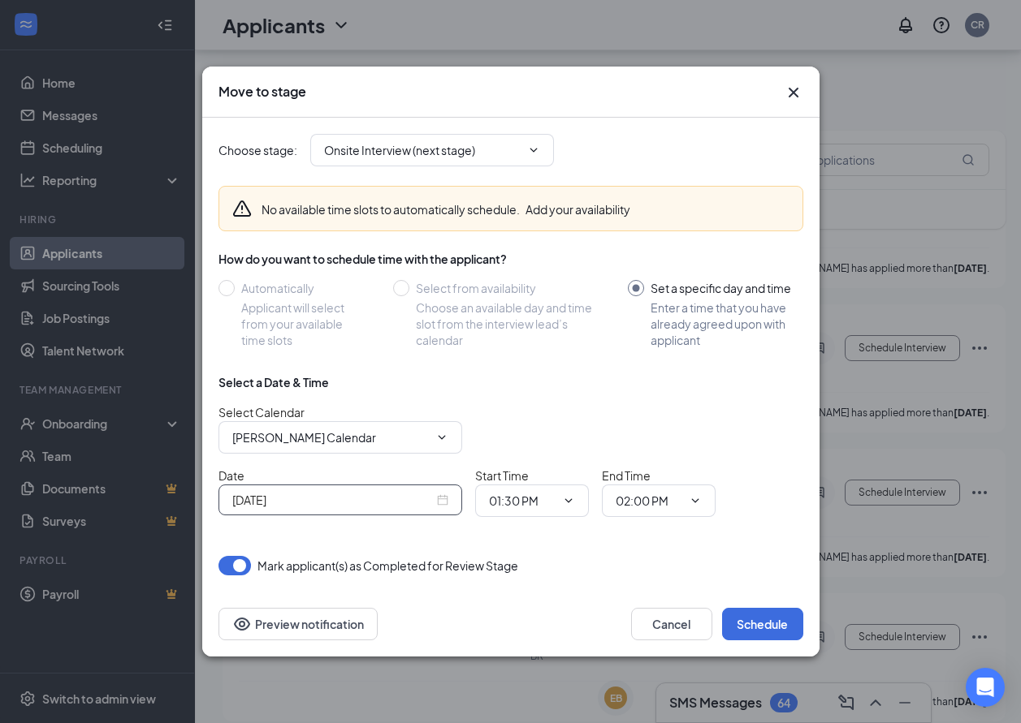
click at [446, 498] on div "[DATE]" at bounding box center [340, 500] width 216 height 18
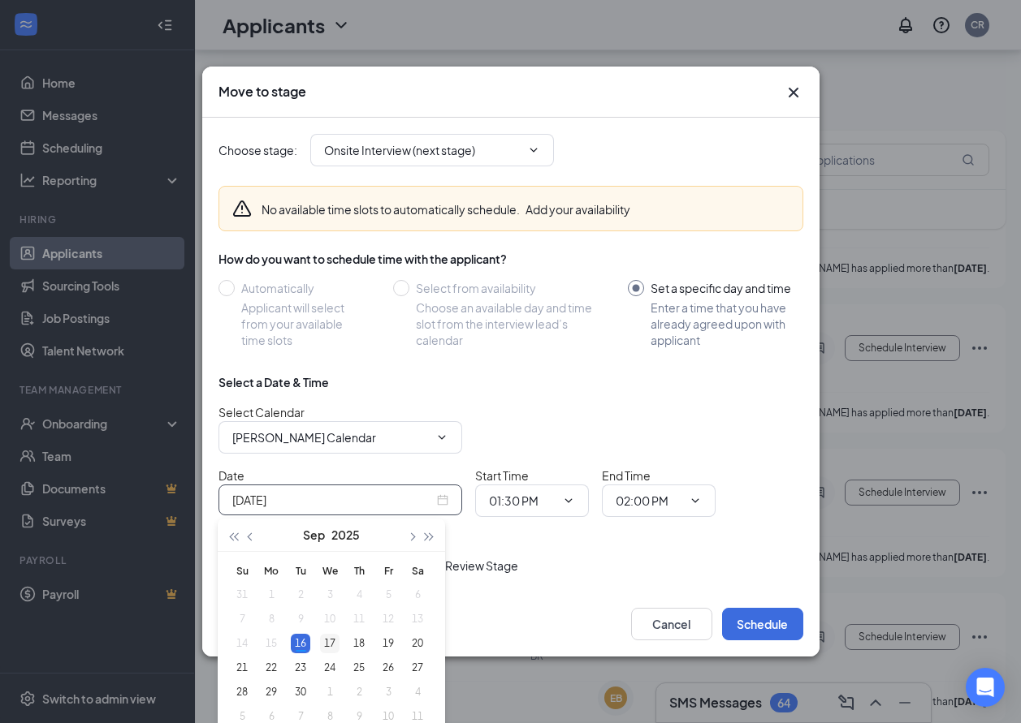
type input "[DATE]"
click at [330, 642] on div "17" at bounding box center [329, 643] width 19 height 19
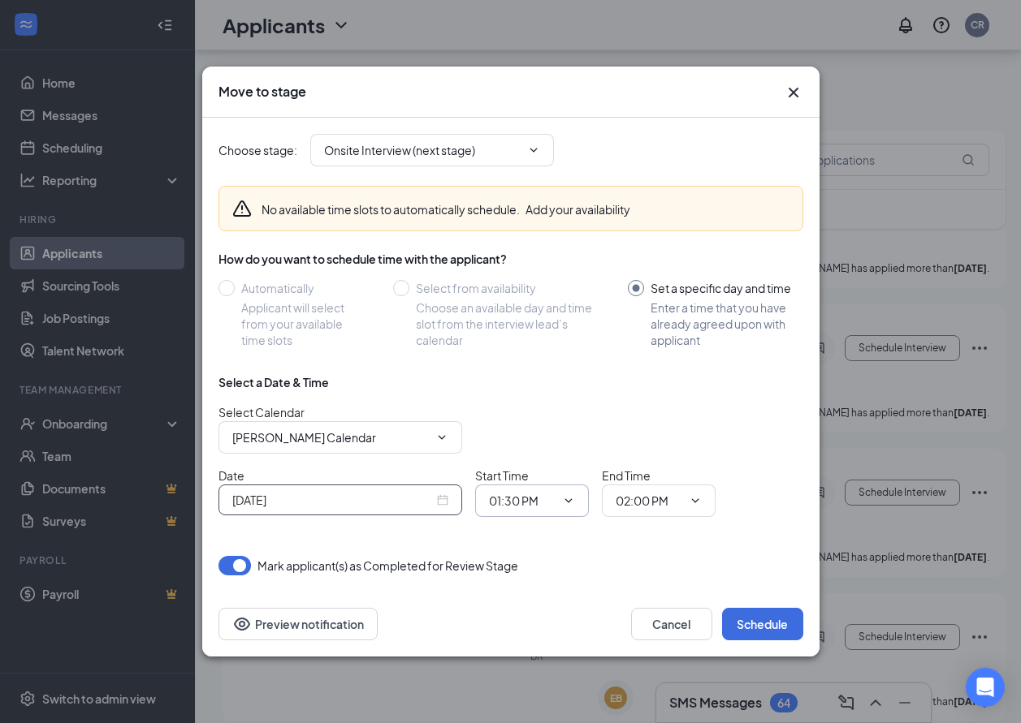
click at [536, 511] on span "01:30 PM" at bounding box center [532, 501] width 114 height 32
click at [534, 498] on input "01:30 PM" at bounding box center [522, 501] width 67 height 18
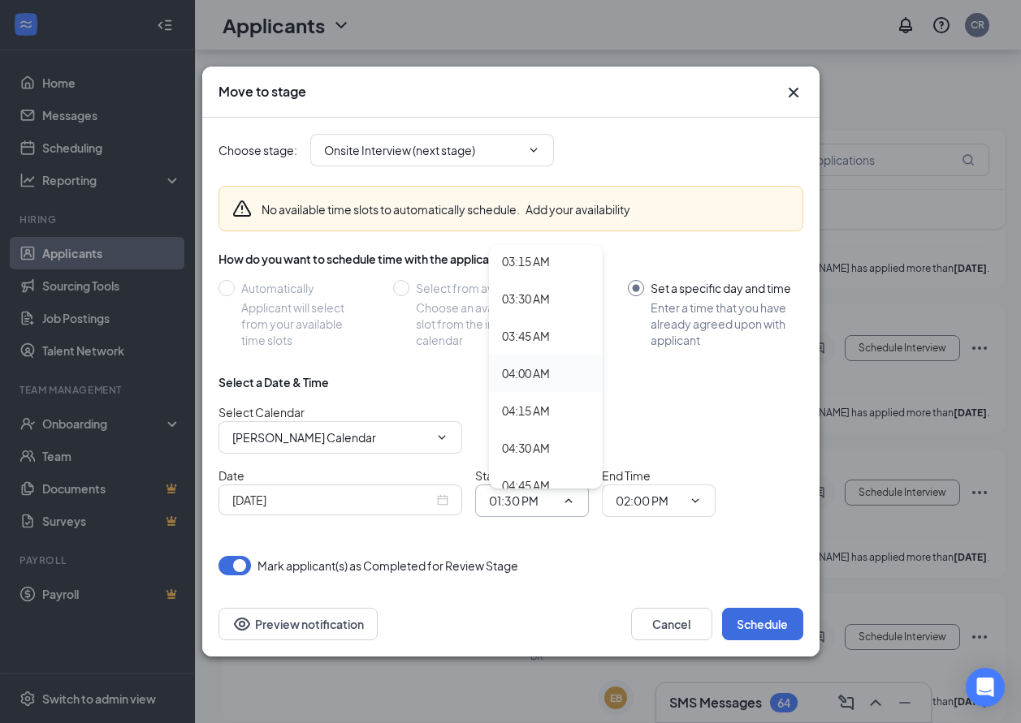
scroll to position [487, 0]
click at [535, 291] on div "03:30 AM" at bounding box center [526, 300] width 48 height 18
click at [524, 503] on input "03:30 AM" at bounding box center [522, 501] width 67 height 18
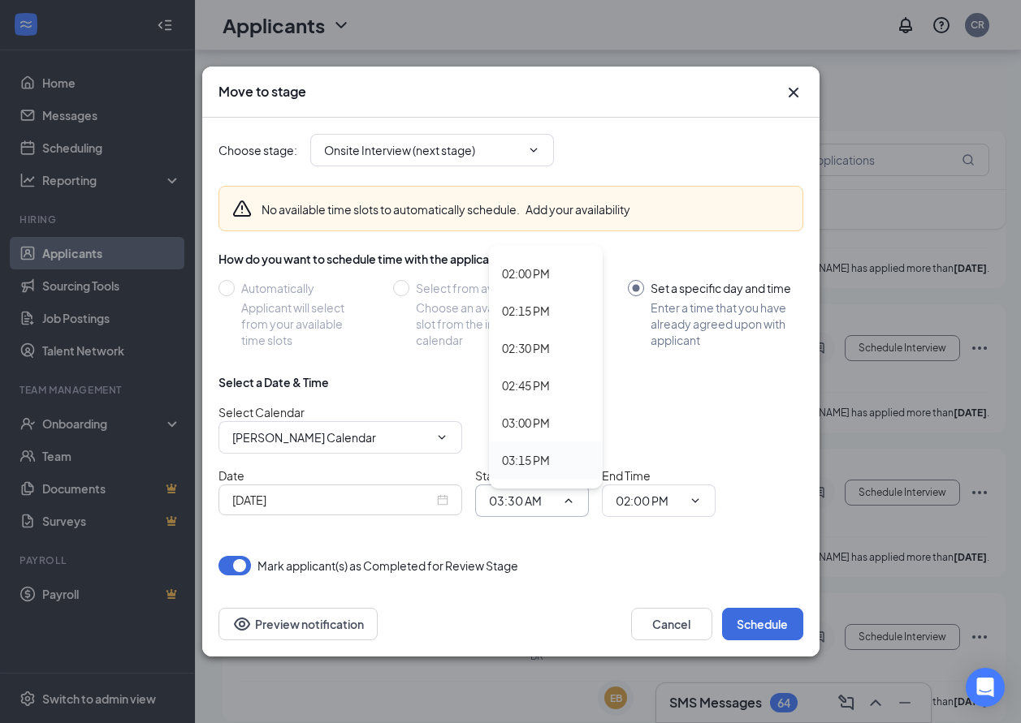
scroll to position [2111, 0]
click at [525, 468] on div "03:30 PM" at bounding box center [526, 469] width 48 height 18
type input "03:30 PM"
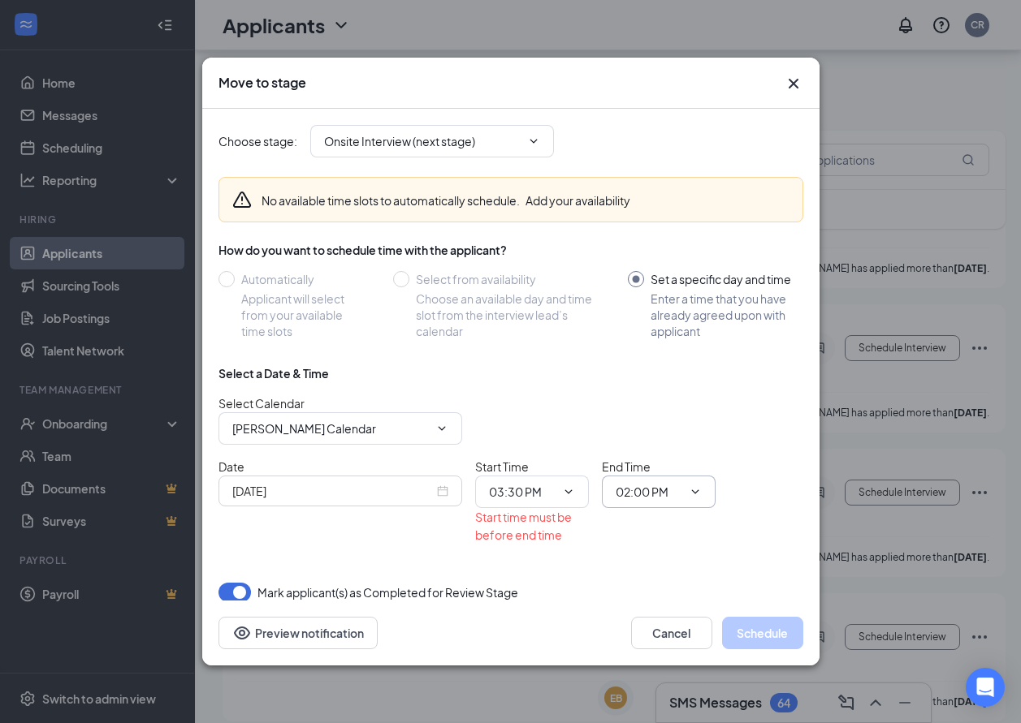
click at [635, 488] on input "02:00 PM" at bounding box center [648, 492] width 67 height 18
click at [638, 326] on div "03:45 PM" at bounding box center [652, 335] width 48 height 18
type input "03:45 PM"
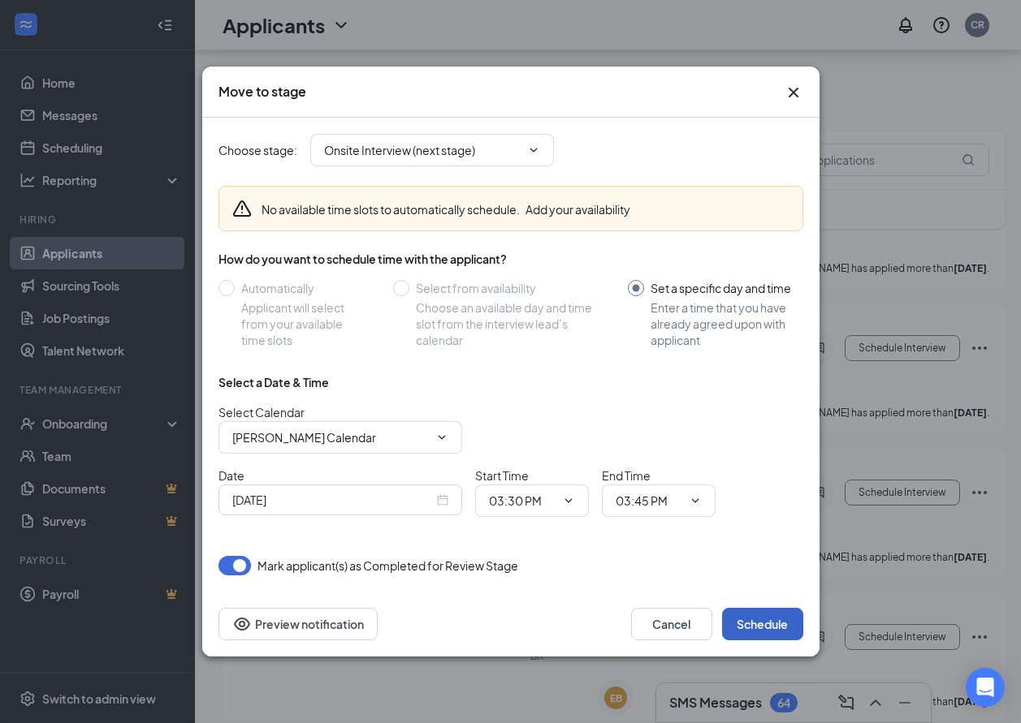
click at [762, 620] on button "Schedule" at bounding box center [762, 624] width 81 height 32
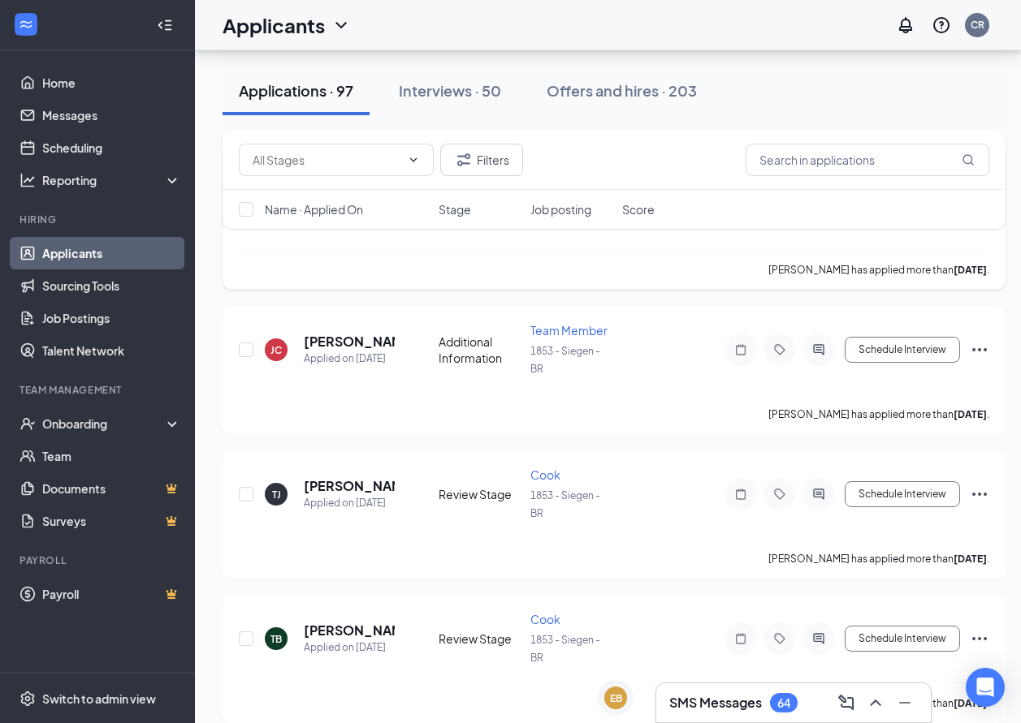
scroll to position [2436, 0]
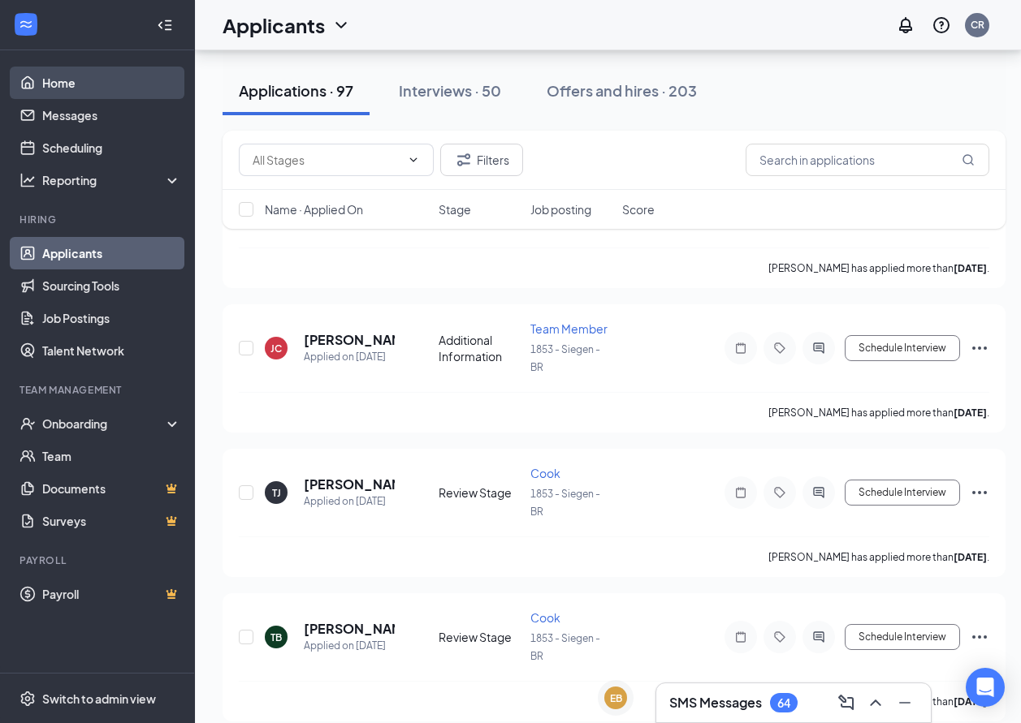
drag, startPoint x: 74, startPoint y: 83, endPoint x: 90, endPoint y: 89, distance: 17.5
click at [74, 83] on link "Home" at bounding box center [111, 83] width 139 height 32
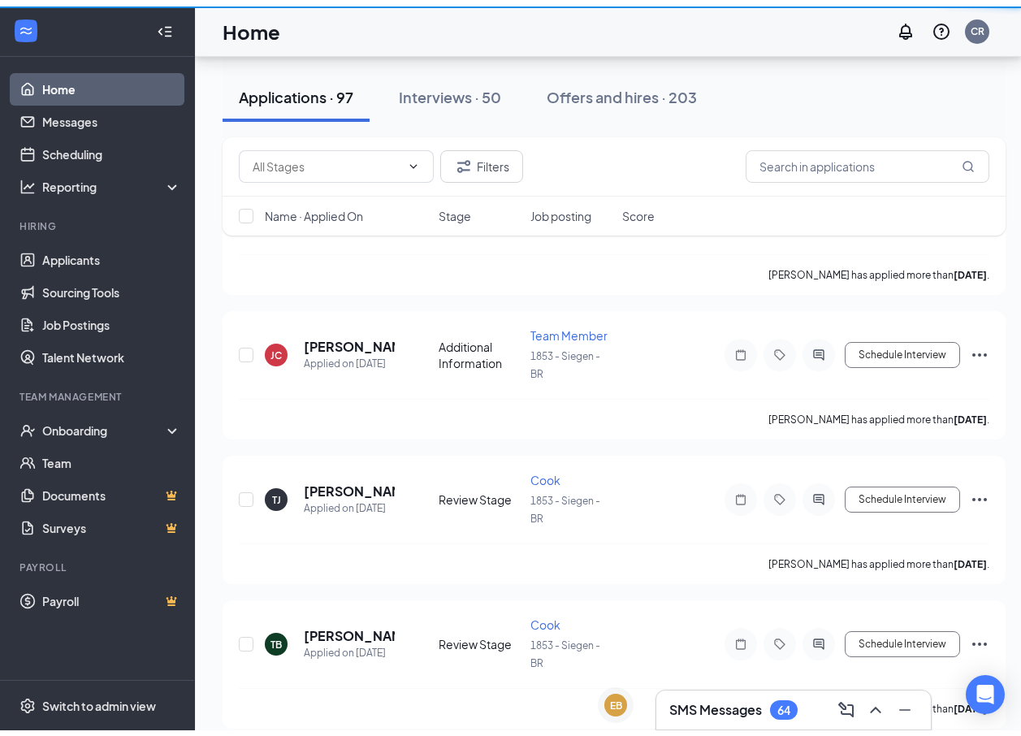
scroll to position [34, 0]
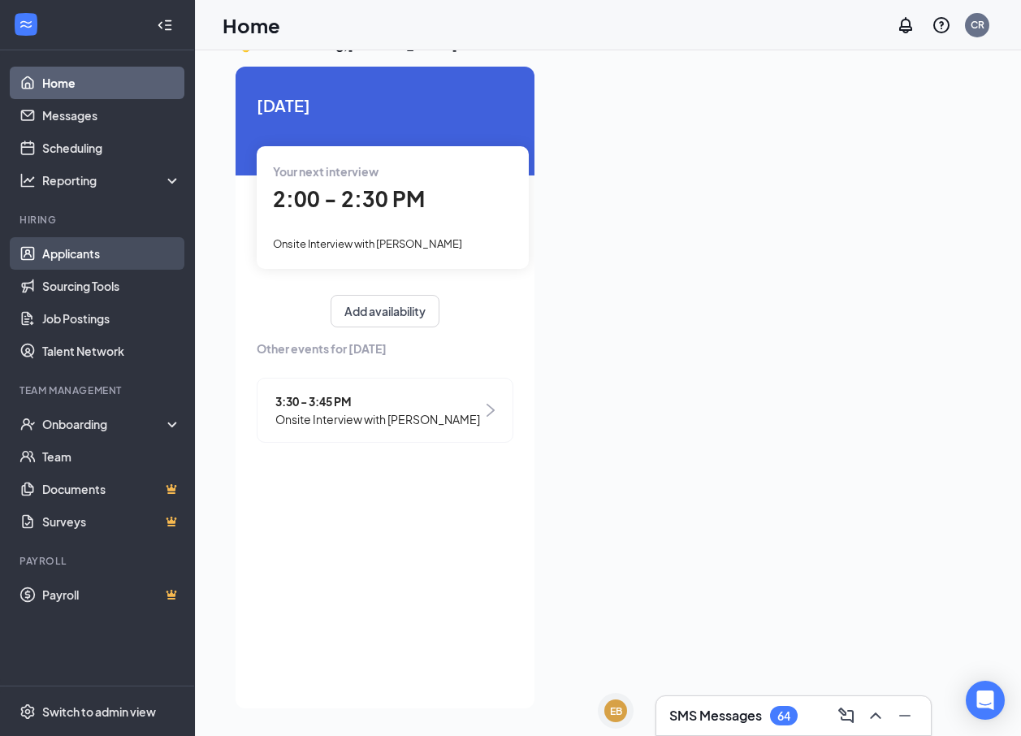
click at [80, 252] on link "Applicants" at bounding box center [111, 253] width 139 height 32
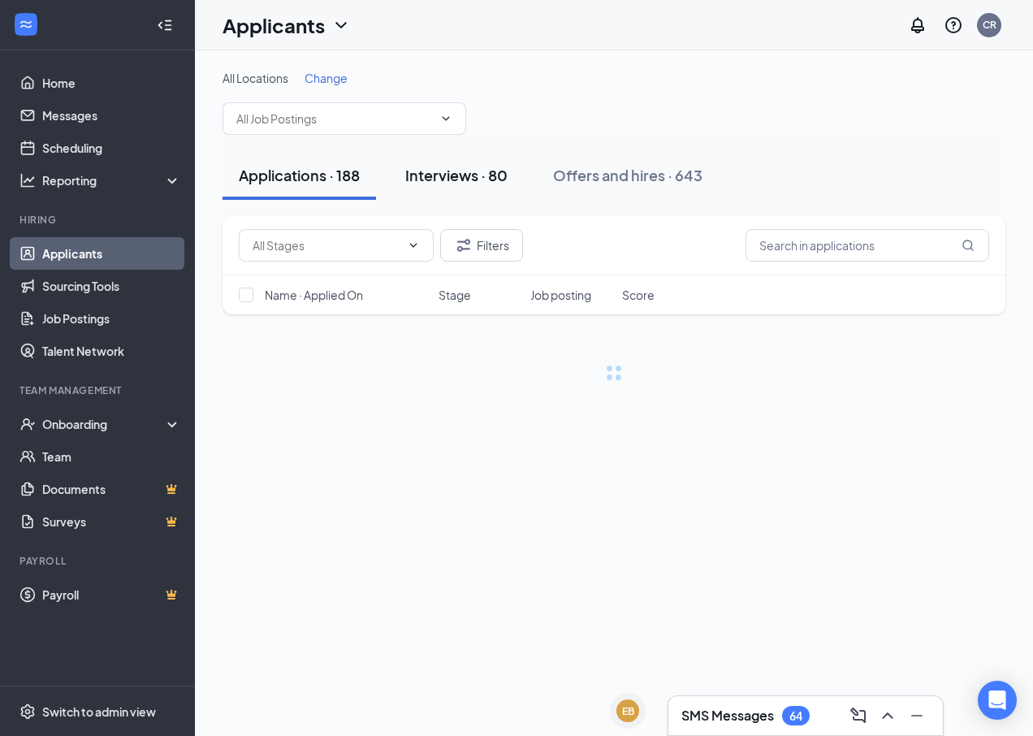
click at [477, 167] on div "Interviews · 80" at bounding box center [456, 175] width 102 height 20
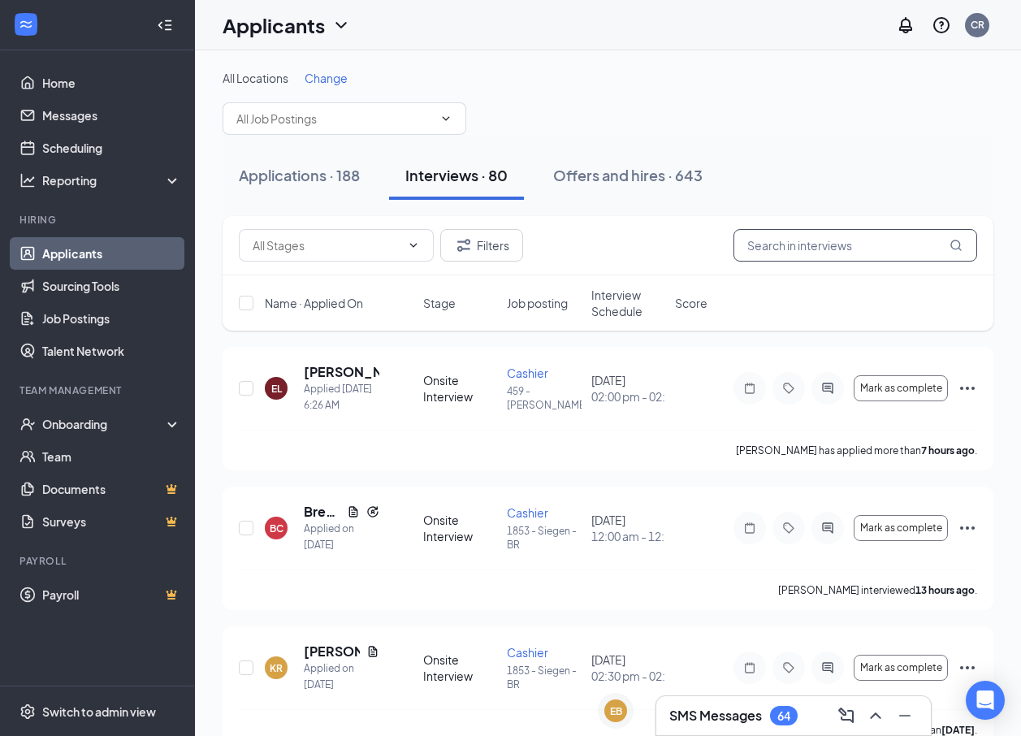
click at [833, 243] on input "text" at bounding box center [855, 245] width 244 height 32
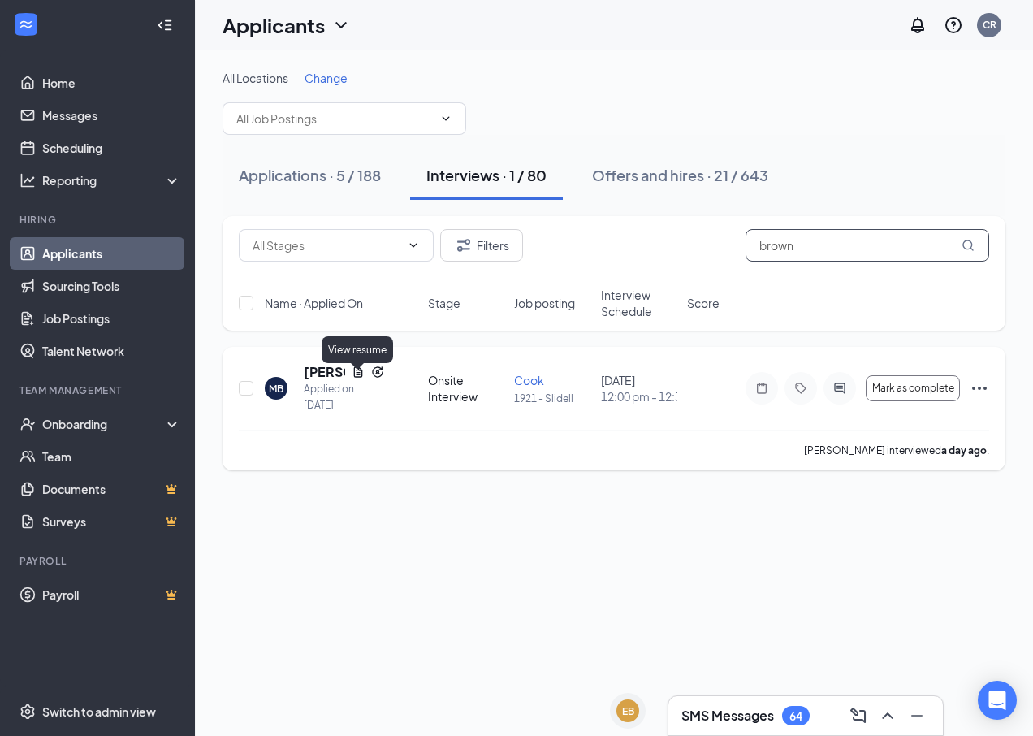
type input "brown"
click at [352, 377] on icon "Document" at bounding box center [358, 371] width 13 height 13
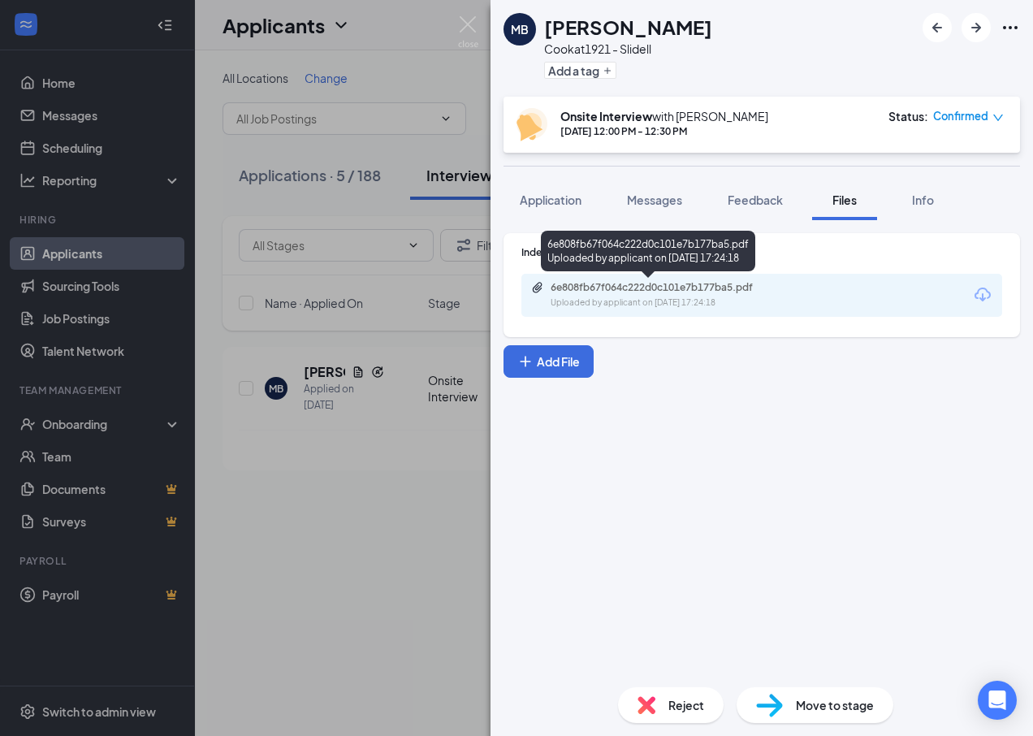
click at [584, 286] on div "6e808fb67f064c222d0c101e7b177ba5.pdf" at bounding box center [663, 287] width 227 height 13
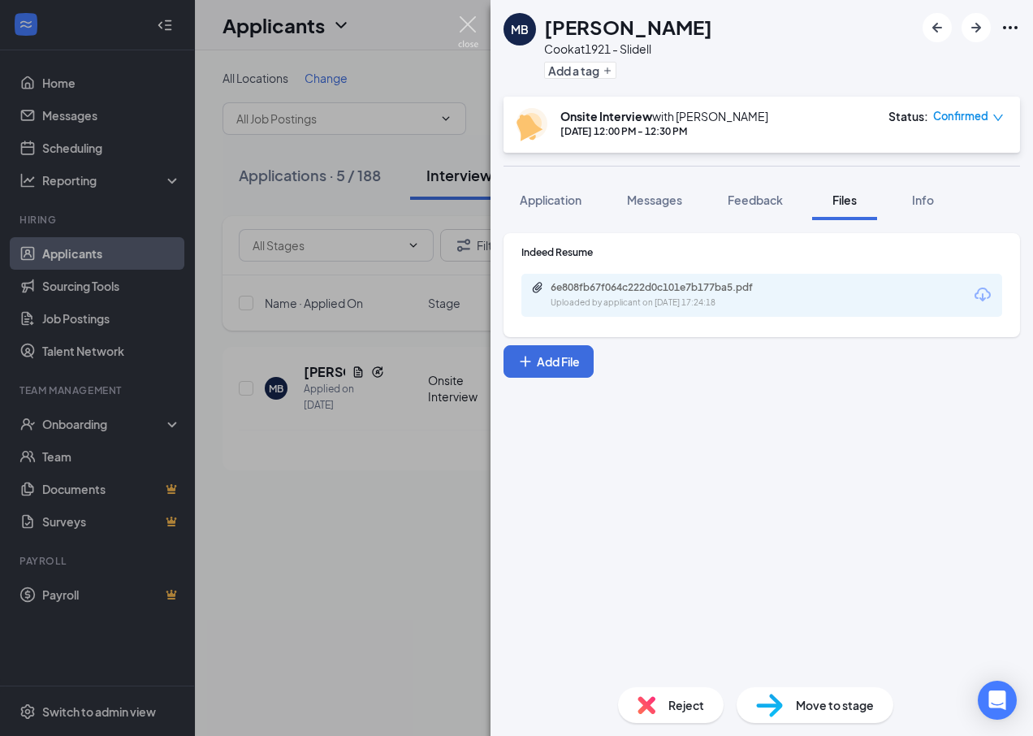
click at [473, 25] on img at bounding box center [468, 32] width 20 height 32
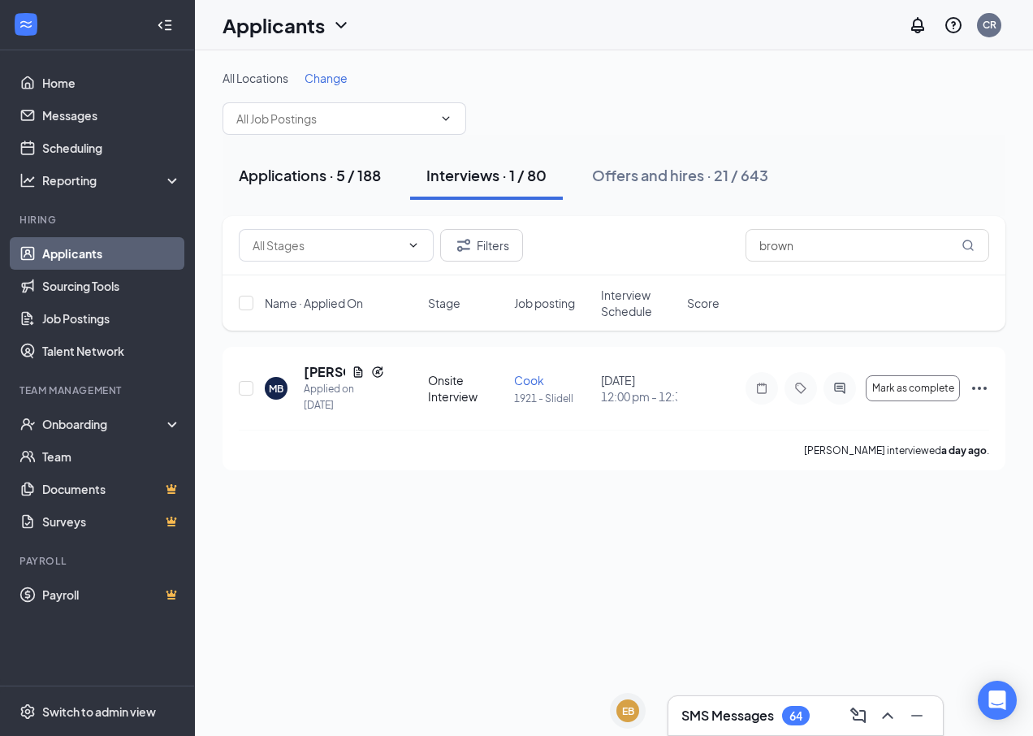
click at [323, 180] on div "Applications · 5 / 188" at bounding box center [310, 175] width 142 height 20
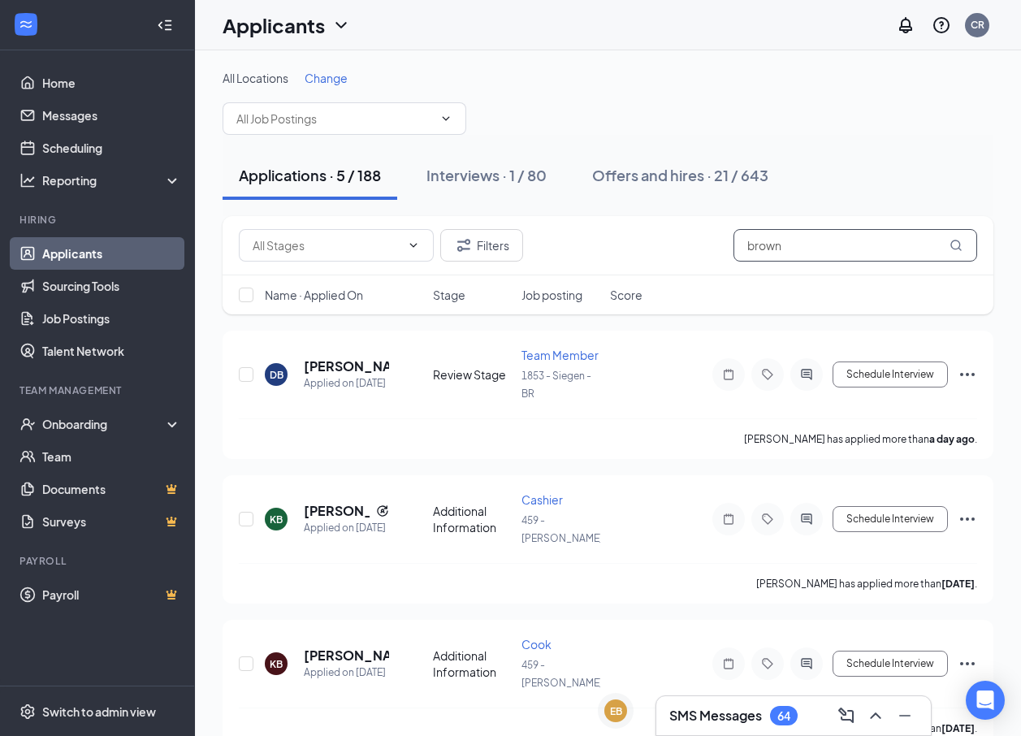
click at [973, 250] on input "brown" at bounding box center [855, 245] width 244 height 32
click at [973, 374] on icon "Ellipses" at bounding box center [967, 374] width 15 height 3
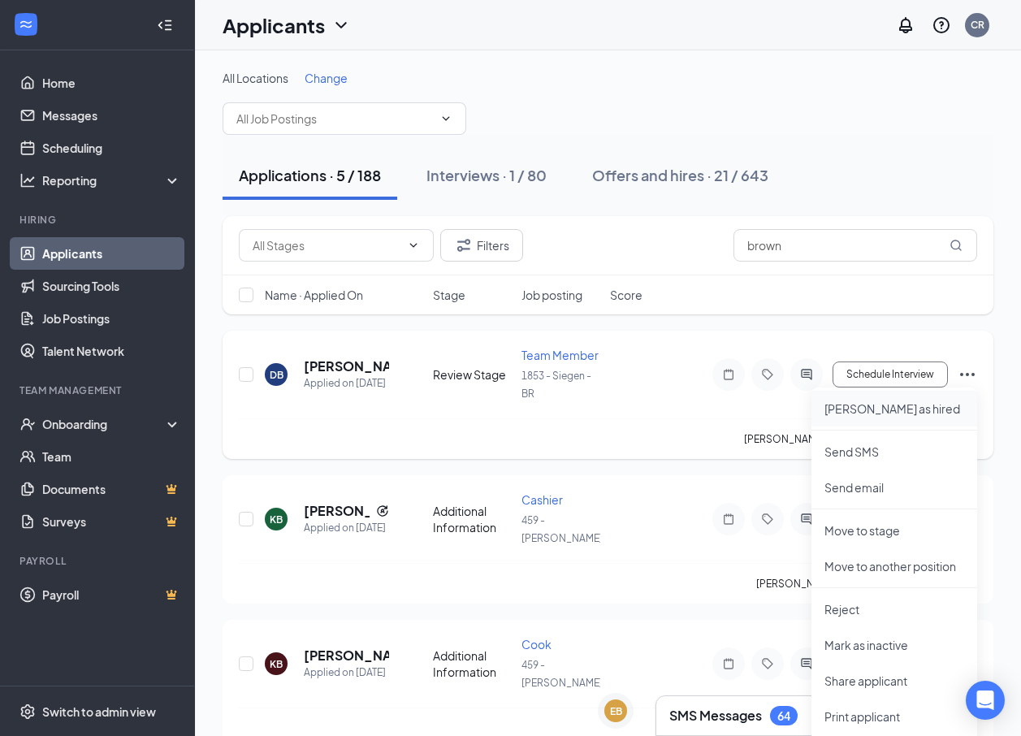
click at [882, 407] on p "Mark as hired" at bounding box center [894, 408] width 140 height 16
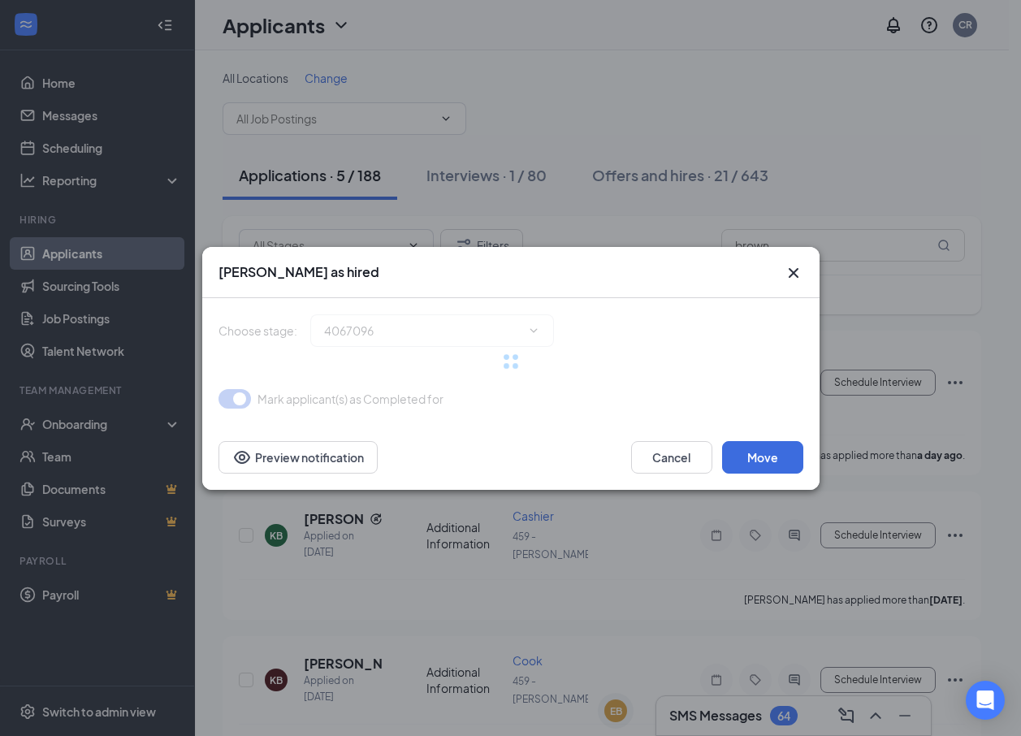
type input "Hiring Complete (final stage)"
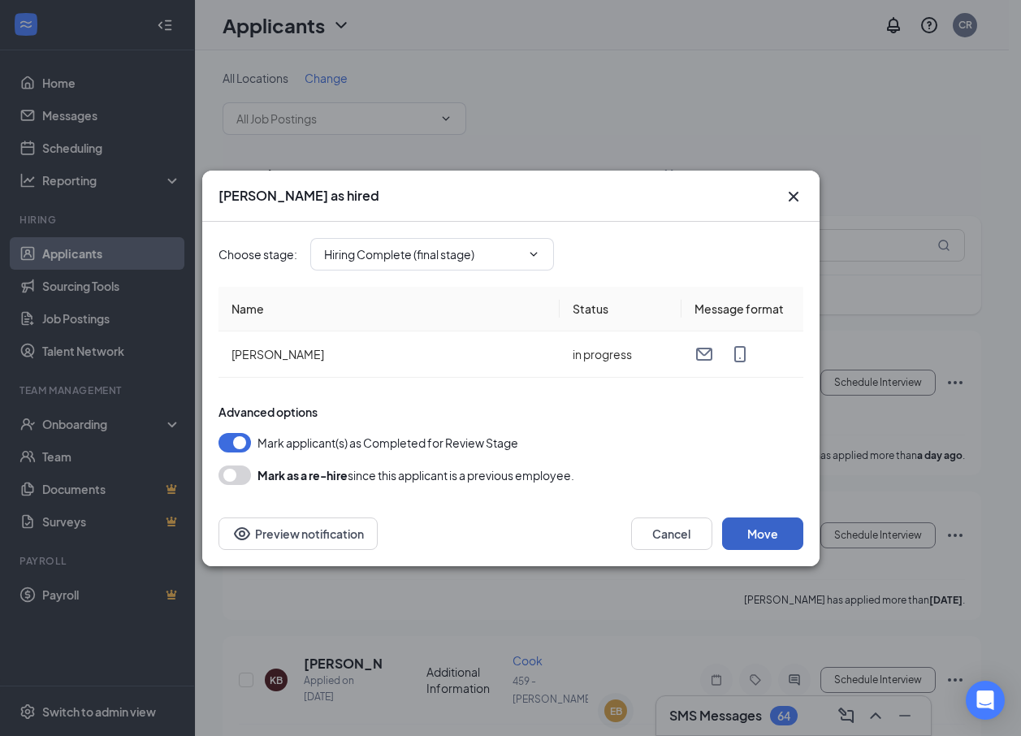
click at [743, 524] on button "Move" at bounding box center [762, 533] width 81 height 32
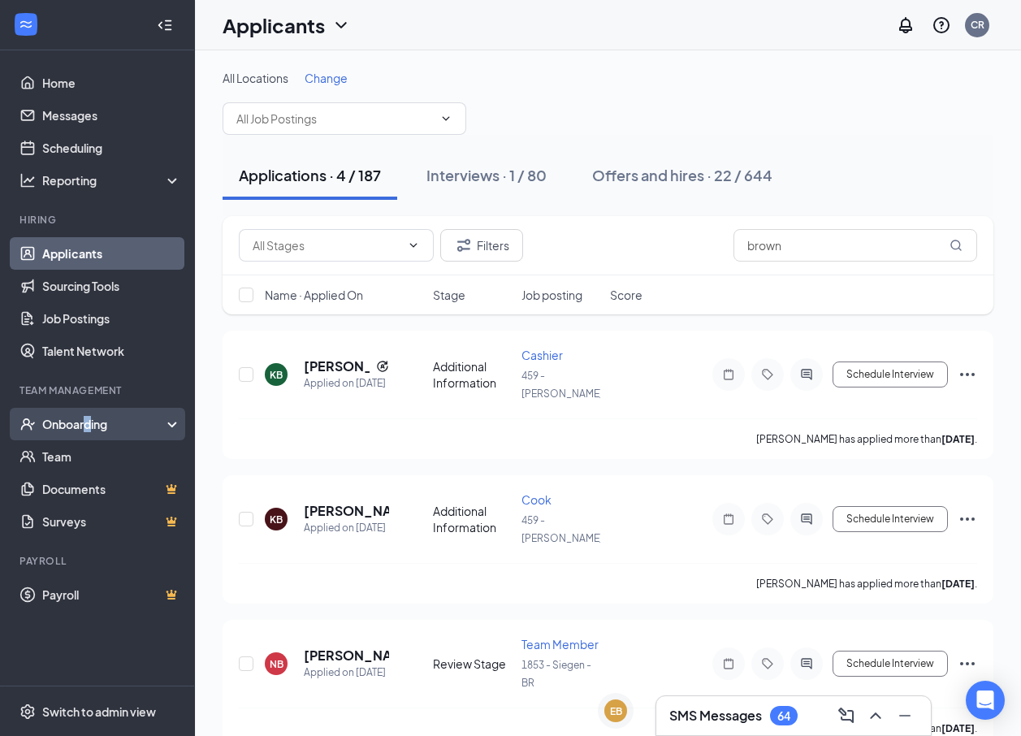
click at [88, 422] on div "Onboarding" at bounding box center [104, 424] width 125 height 16
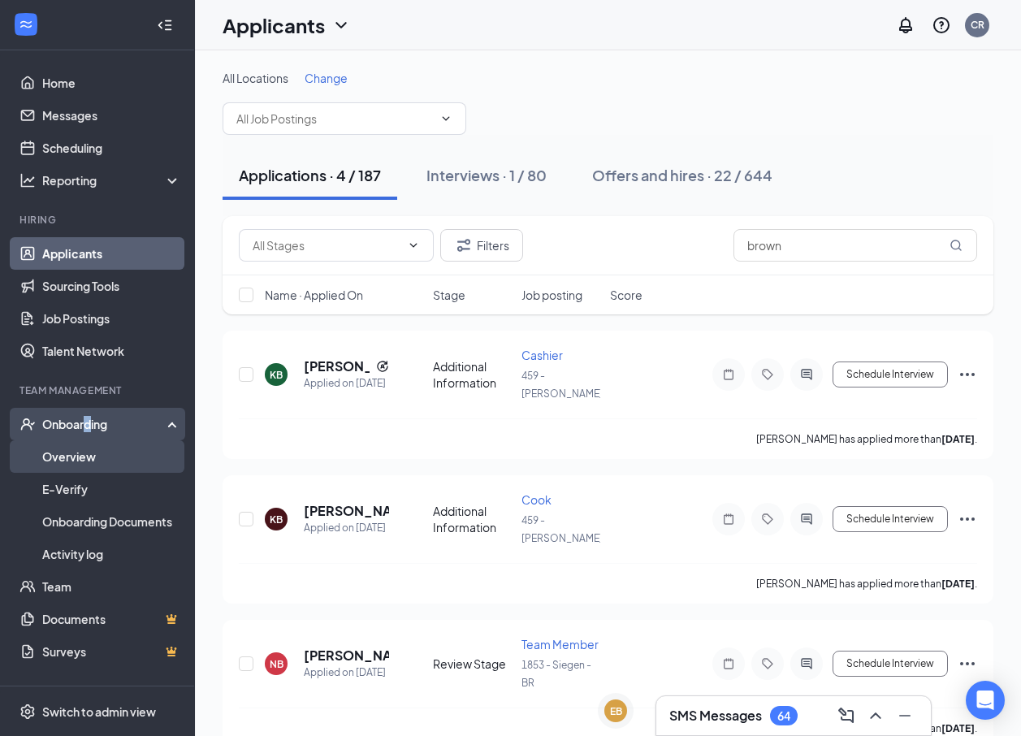
drag, startPoint x: 88, startPoint y: 422, endPoint x: 80, endPoint y: 455, distance: 34.5
click at [80, 455] on link "Overview" at bounding box center [111, 456] width 139 height 32
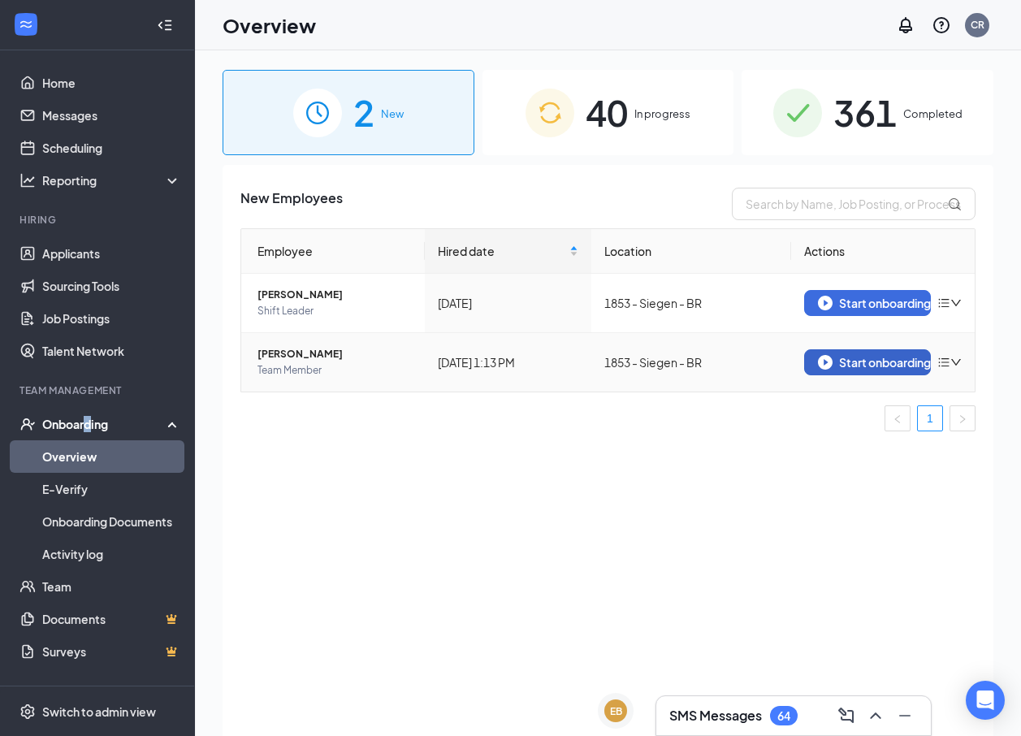
click at [871, 360] on div "Start onboarding" at bounding box center [867, 362] width 99 height 15
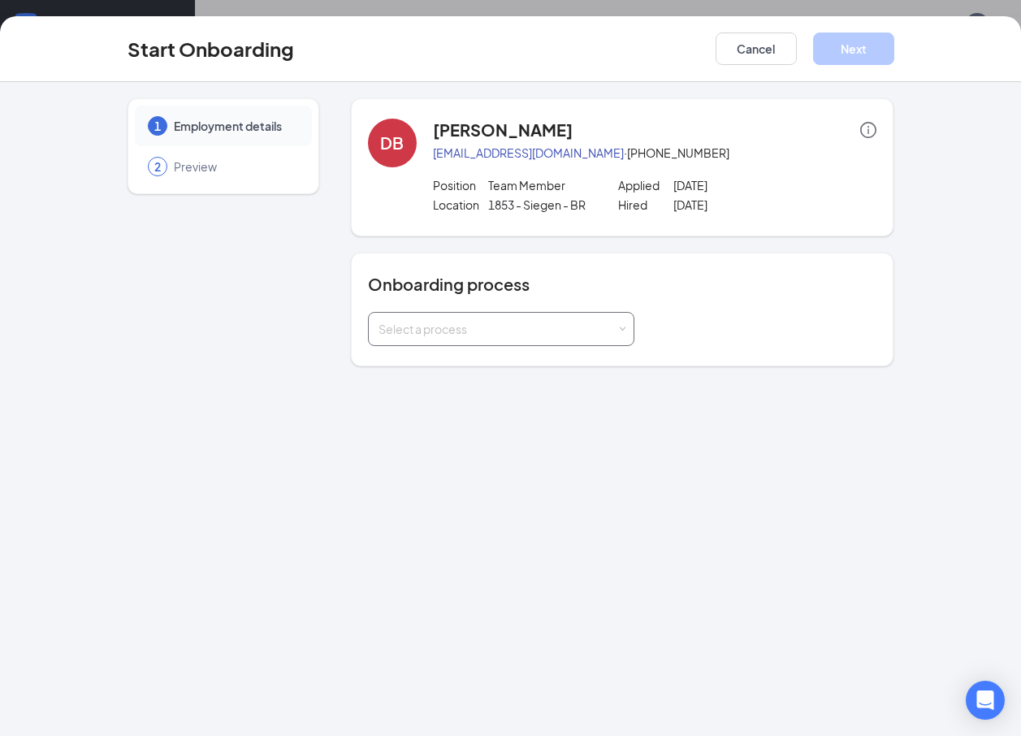
click at [589, 317] on div "Select a process" at bounding box center [500, 329] width 245 height 32
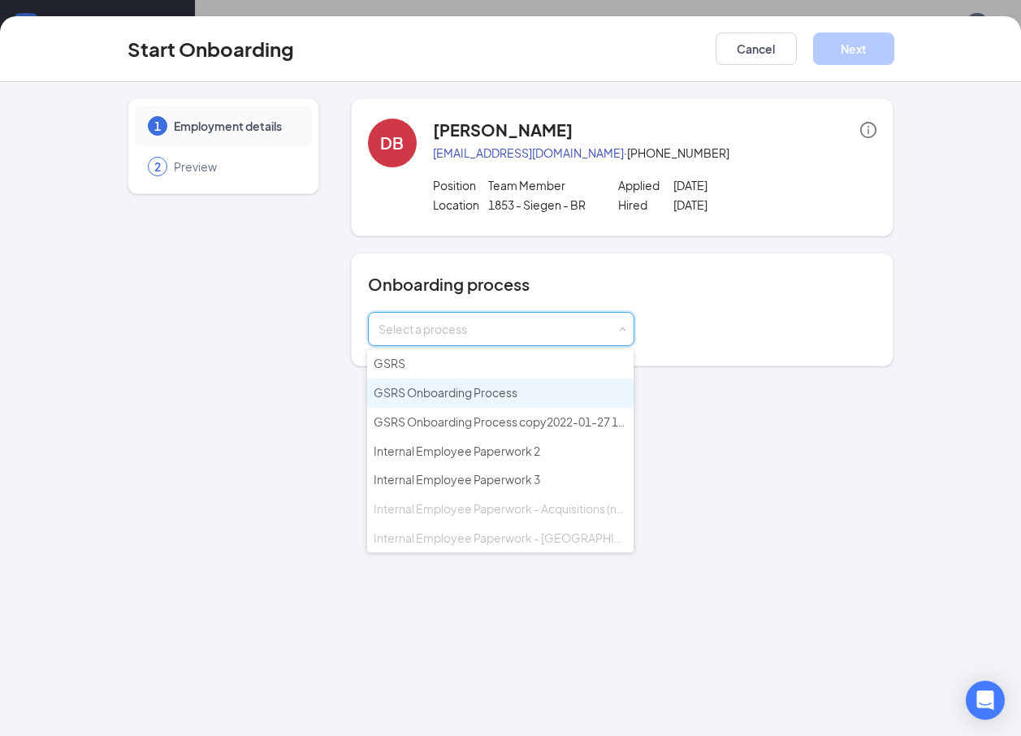
type input "a"
click at [477, 387] on span "GSRS Onboarding Process" at bounding box center [445, 392] width 144 height 15
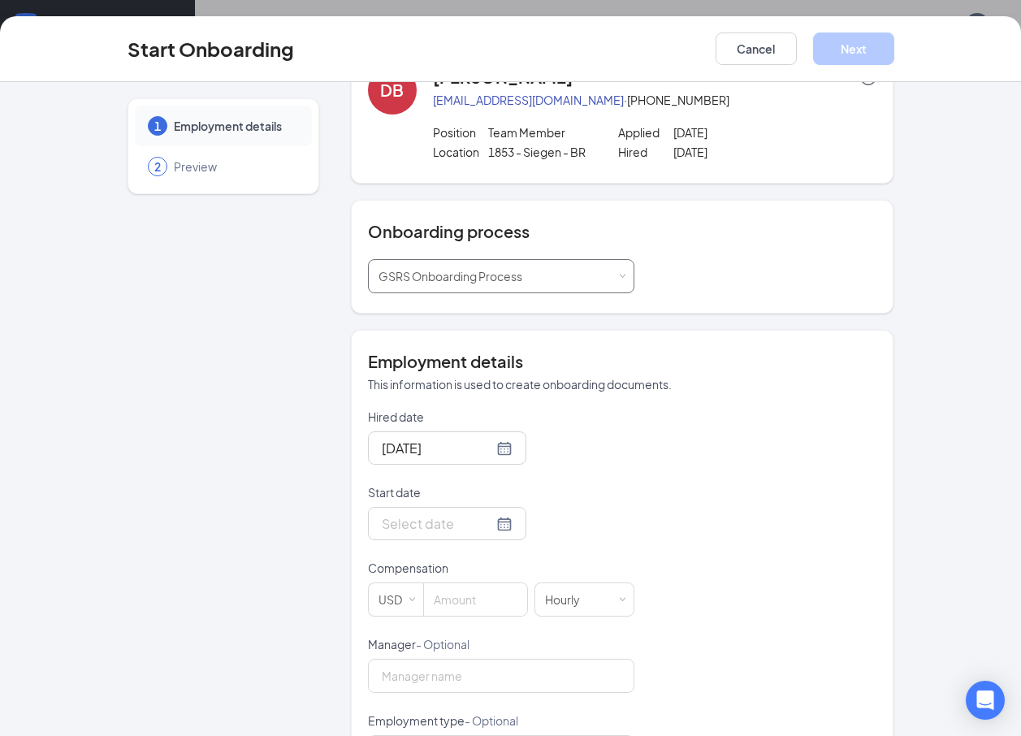
scroll to position [162, 0]
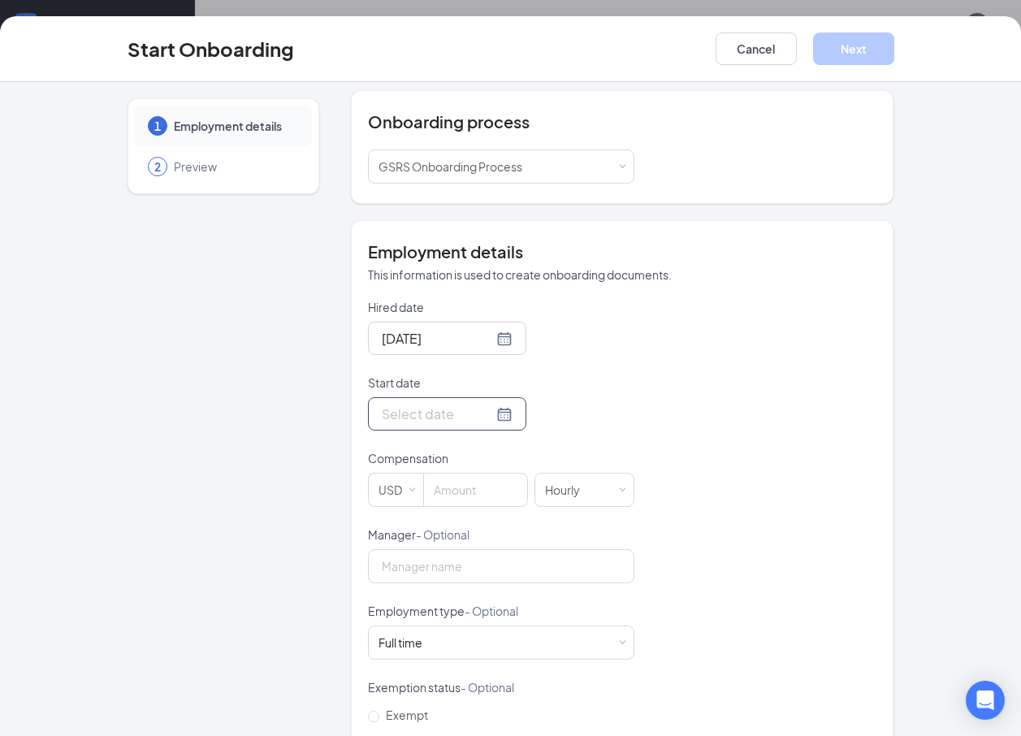
click at [432, 417] on input "Start date" at bounding box center [437, 414] width 111 height 20
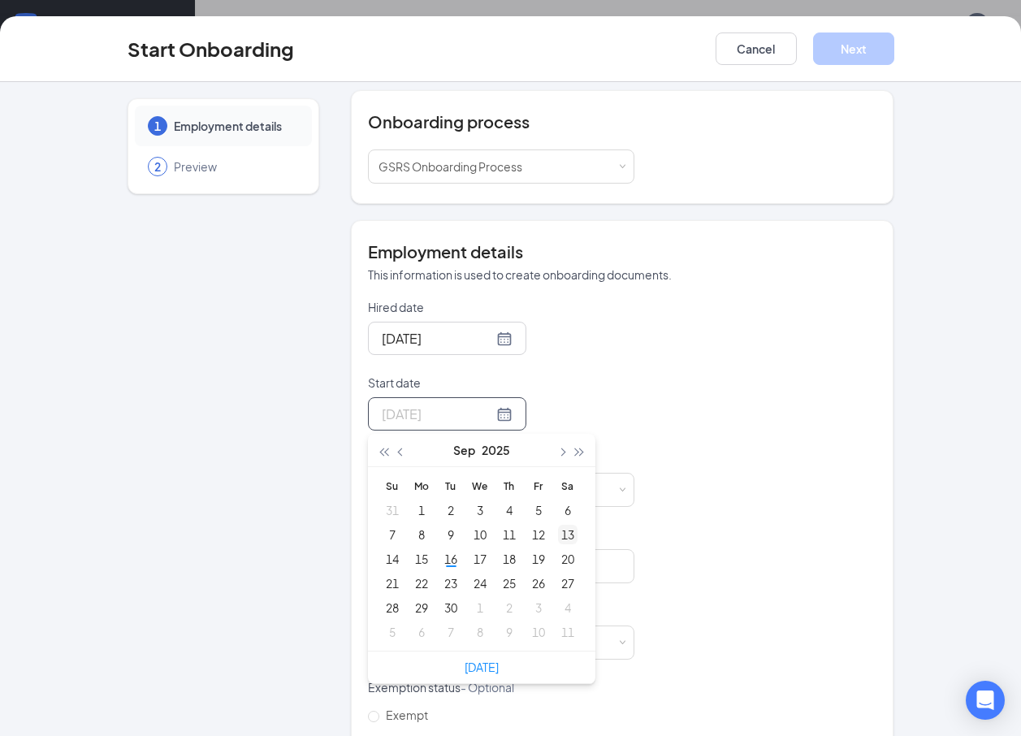
type input "Sep 13, 2025"
type input "Sep 17, 2025"
click at [476, 558] on div "17" at bounding box center [479, 558] width 19 height 19
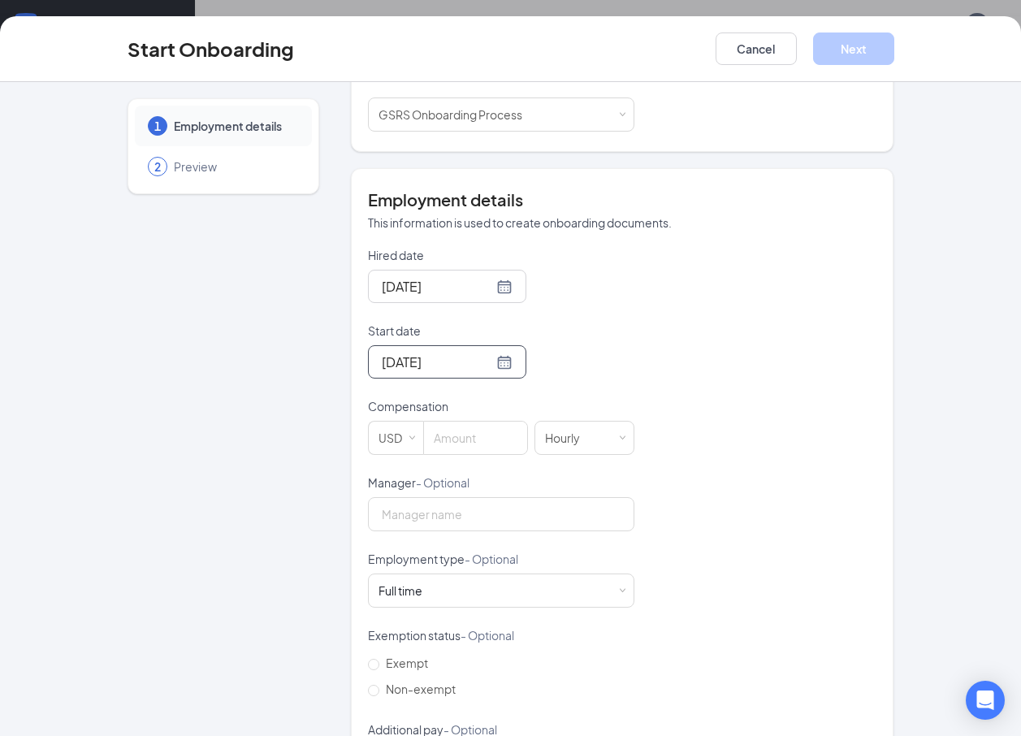
scroll to position [244, 0]
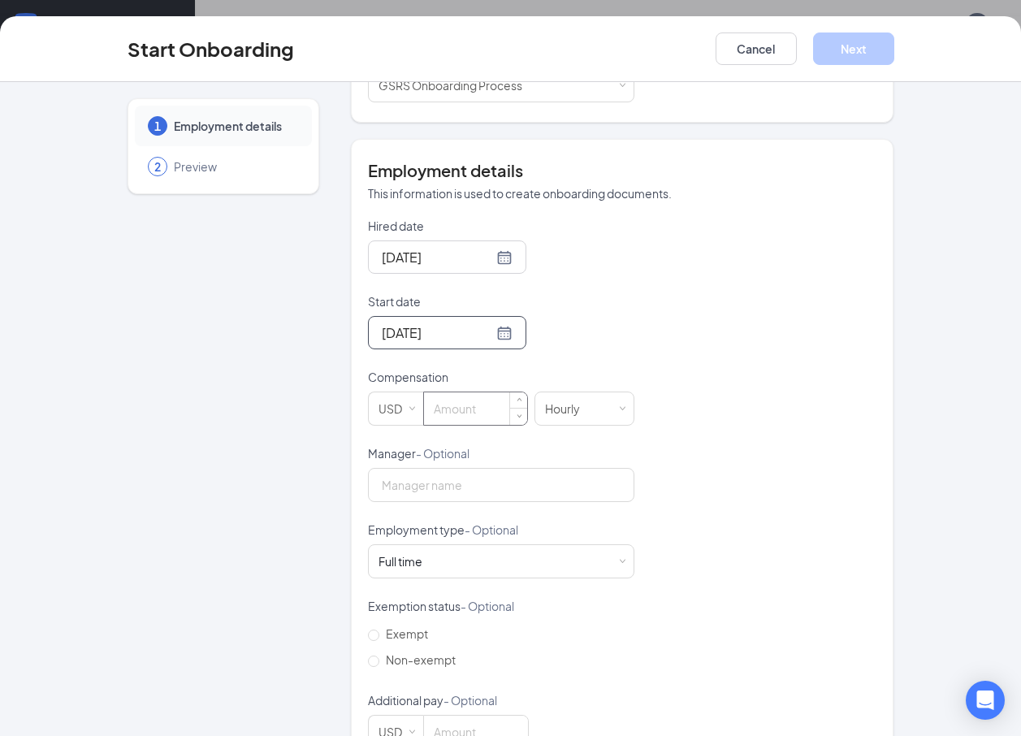
click at [483, 405] on input at bounding box center [475, 408] width 103 height 32
type input "11.5"
click at [567, 475] on input "Manager - Optional" at bounding box center [501, 485] width 266 height 34
click at [714, 408] on div "Hired date Sep 16, 2025 Start date Sep 17, 2025 Sep 2025 Su Mo Tu We Th Fr Sa 3…" at bounding box center [622, 483] width 509 height 531
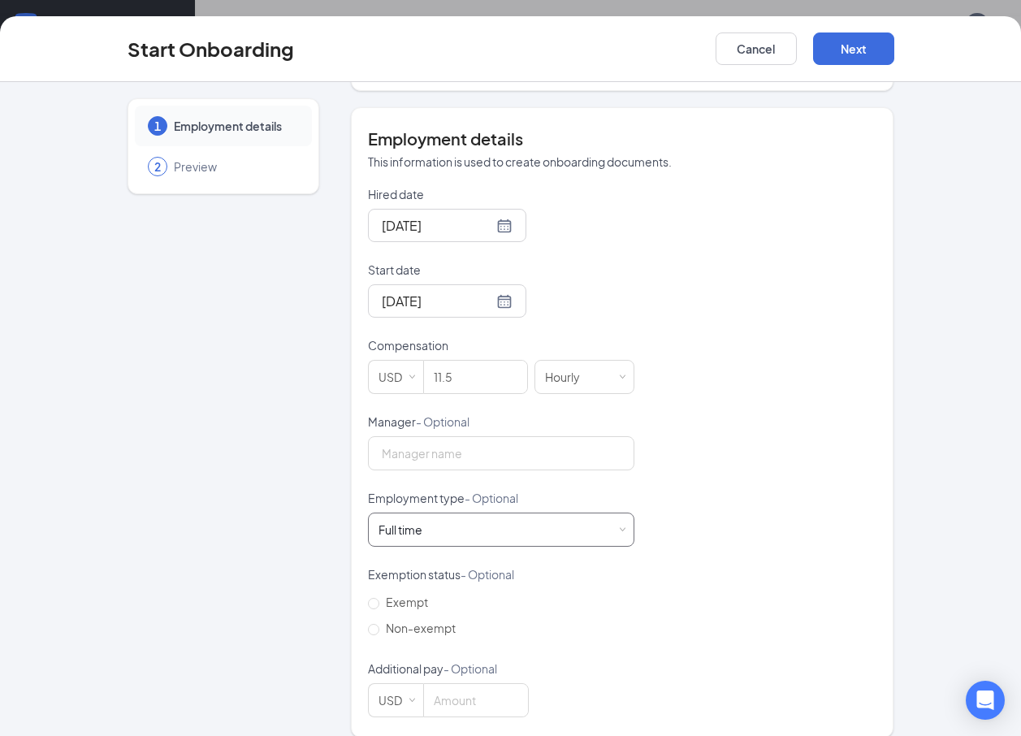
scroll to position [293, 0]
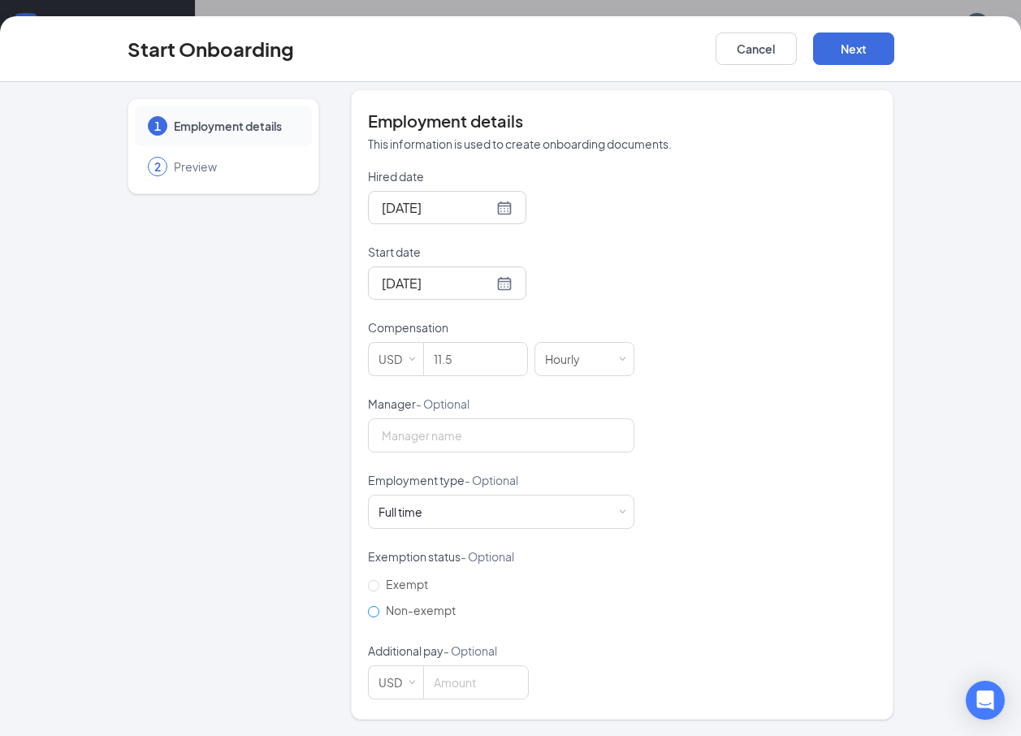
click at [371, 610] on input "Non-exempt" at bounding box center [373, 611] width 11 height 11
radio input "true"
click at [873, 45] on button "Next" at bounding box center [853, 48] width 81 height 32
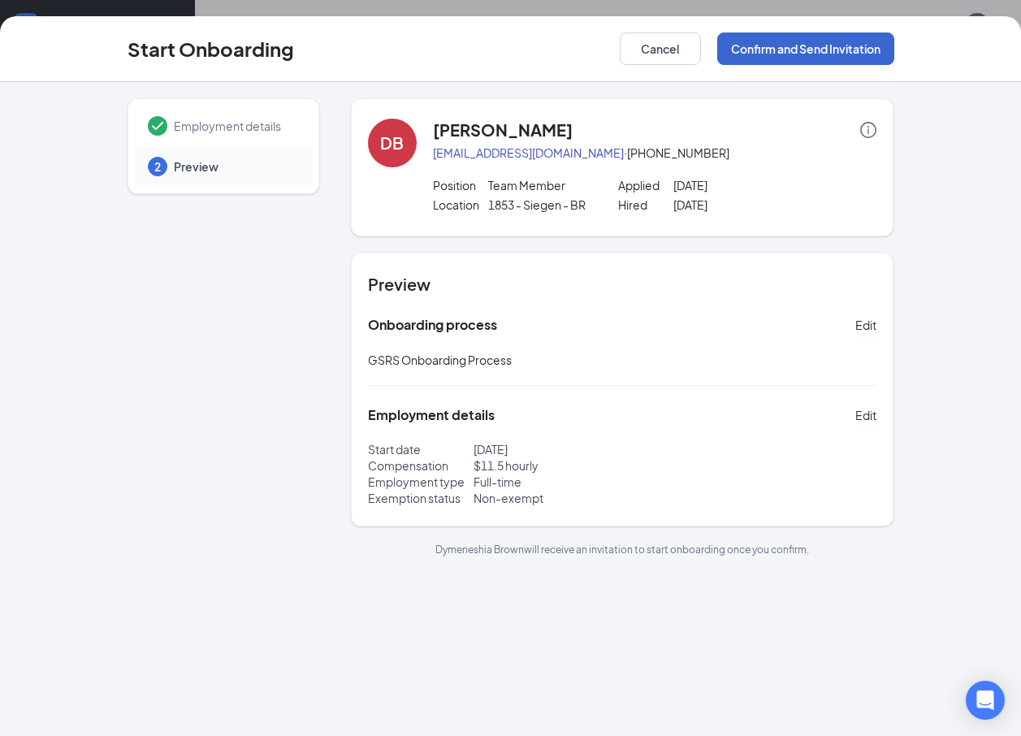
scroll to position [0, 0]
click at [775, 49] on button "Confirm and Send Invitation" at bounding box center [805, 48] width 177 height 32
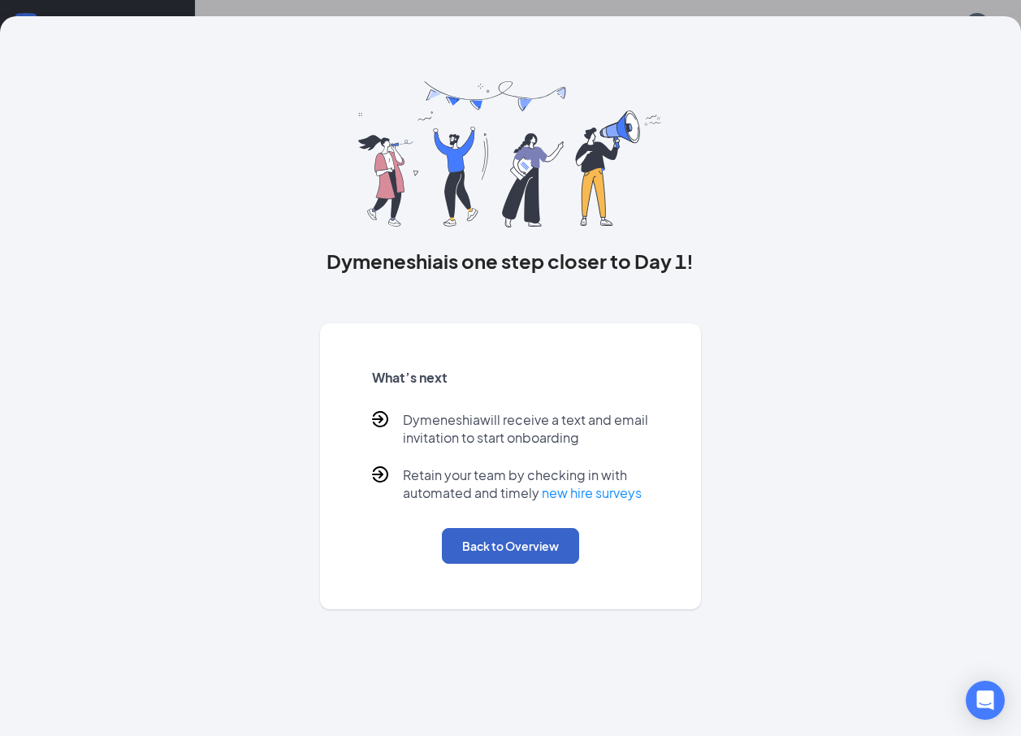
click at [518, 552] on button "Back to Overview" at bounding box center [510, 546] width 137 height 36
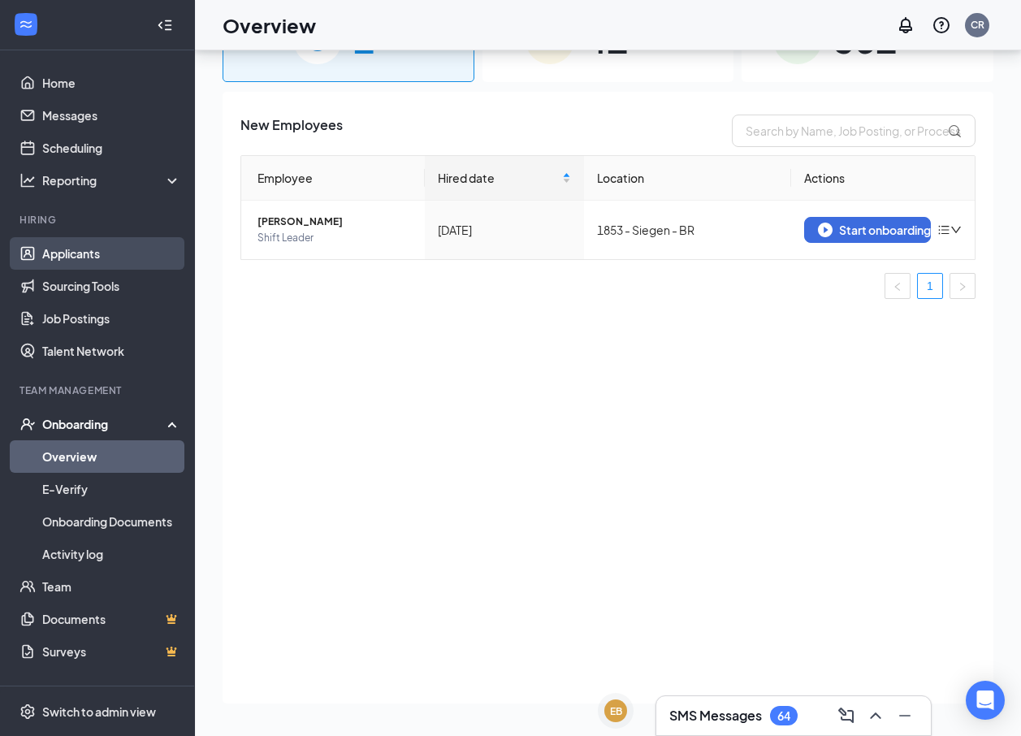
click at [83, 254] on link "Applicants" at bounding box center [111, 253] width 139 height 32
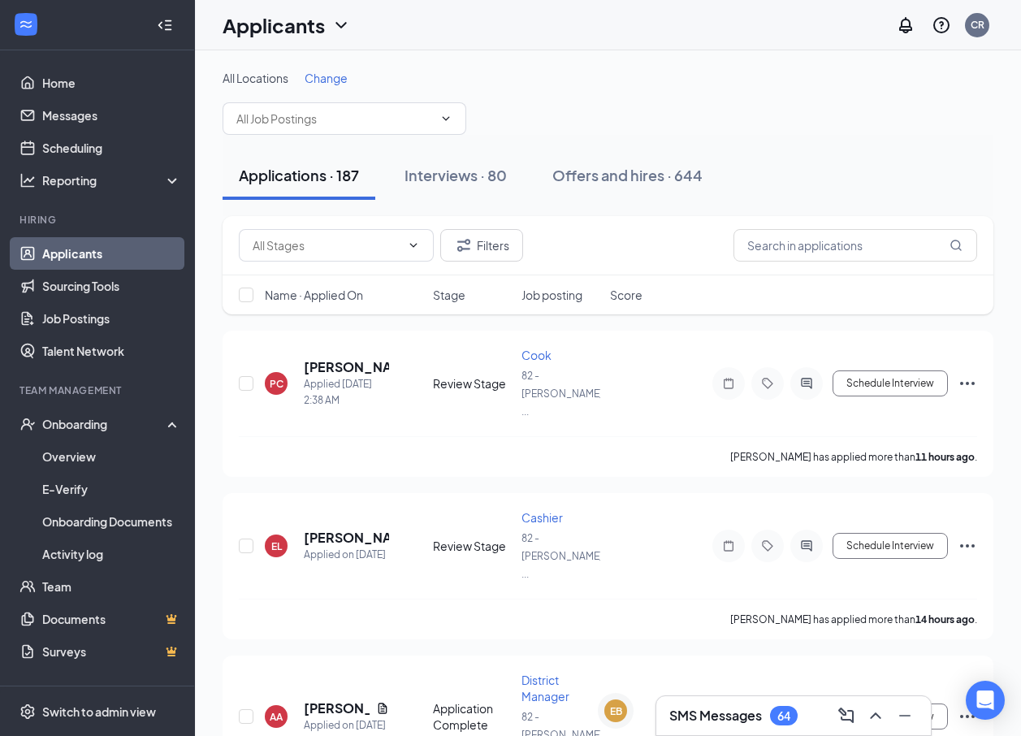
click at [333, 72] on span "Change" at bounding box center [325, 78] width 43 height 15
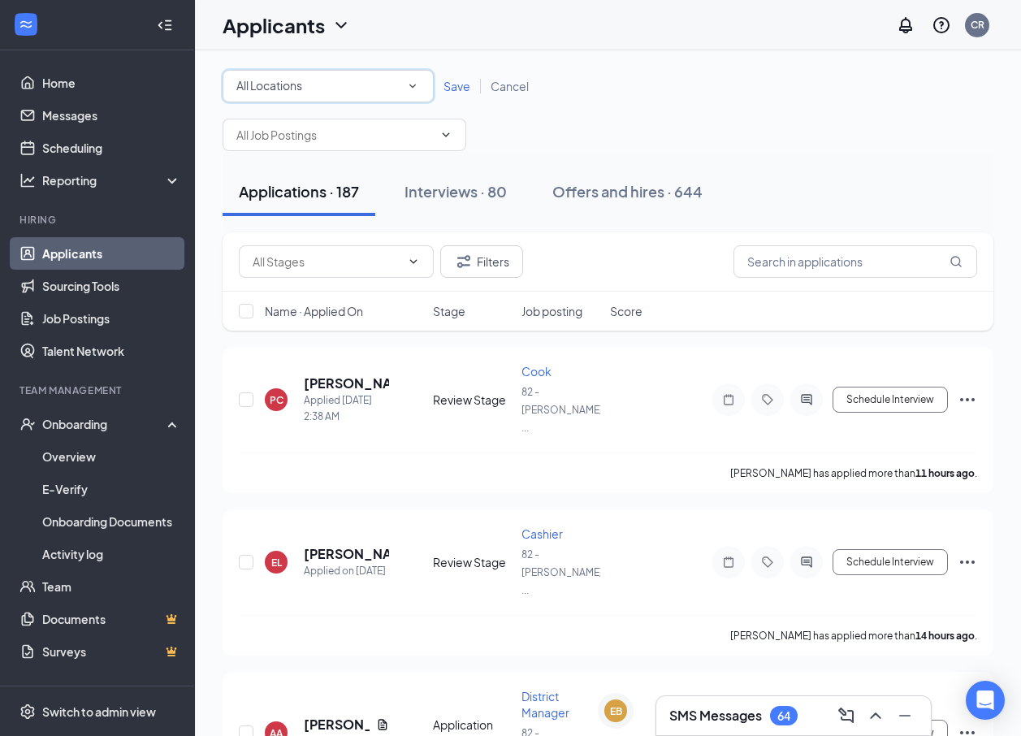
click at [330, 92] on div "All Locations" at bounding box center [327, 85] width 183 height 19
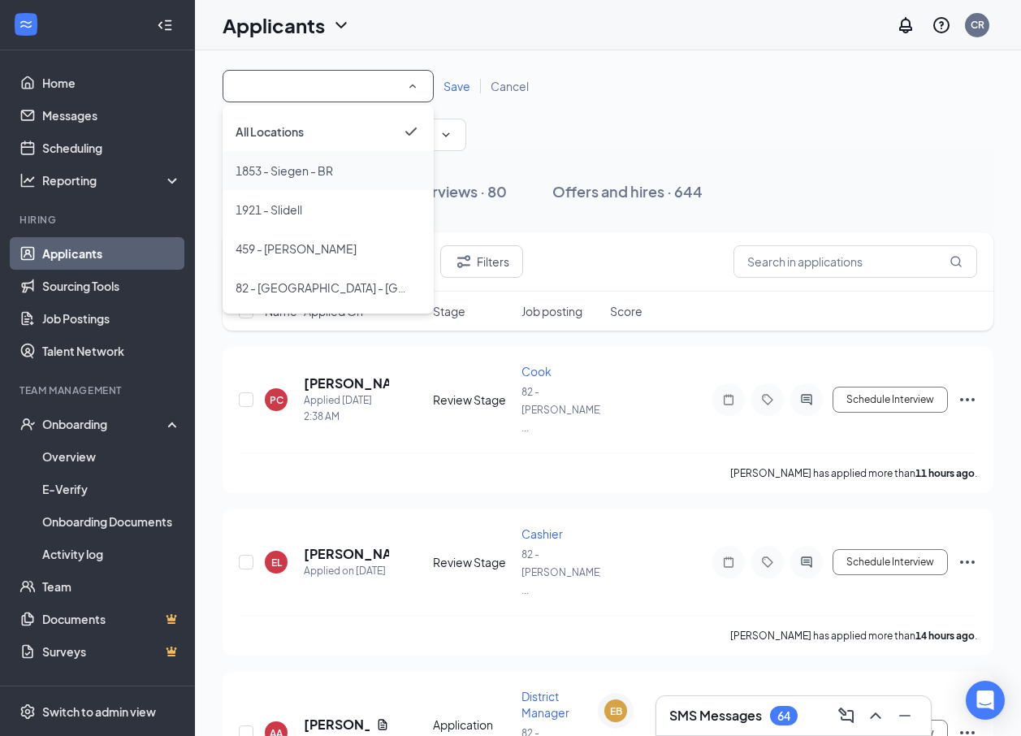
click at [294, 170] on span "1853 - Siegen - BR" at bounding box center [283, 170] width 97 height 15
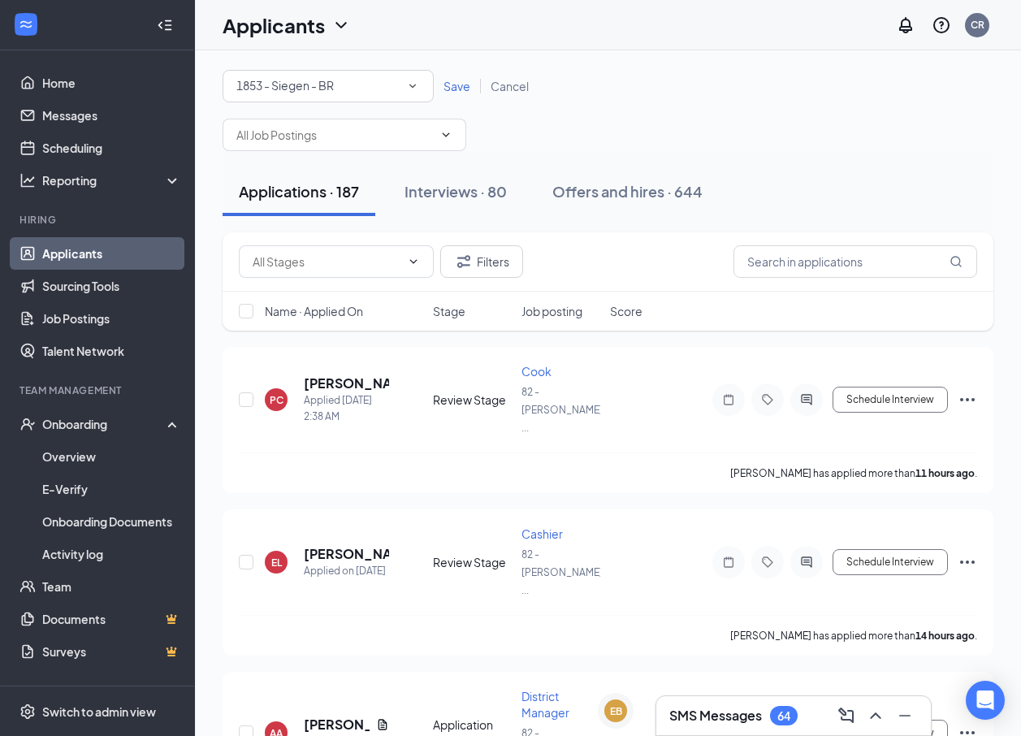
click at [454, 84] on span "Save" at bounding box center [456, 86] width 27 height 15
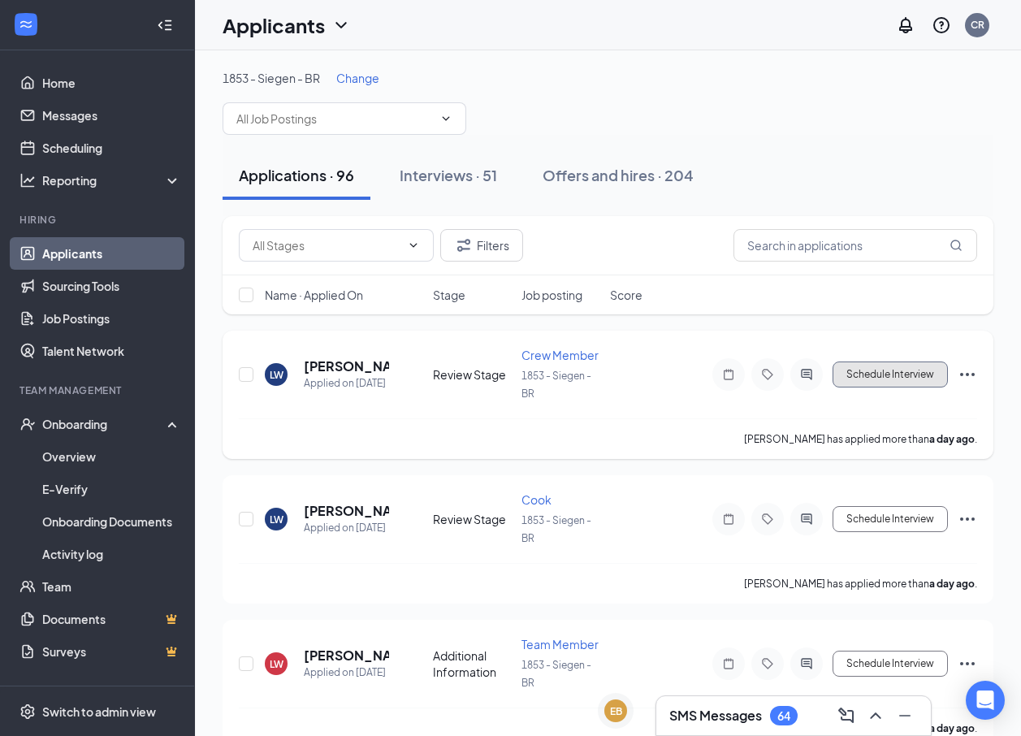
click at [926, 374] on button "Schedule Interview" at bounding box center [889, 374] width 115 height 26
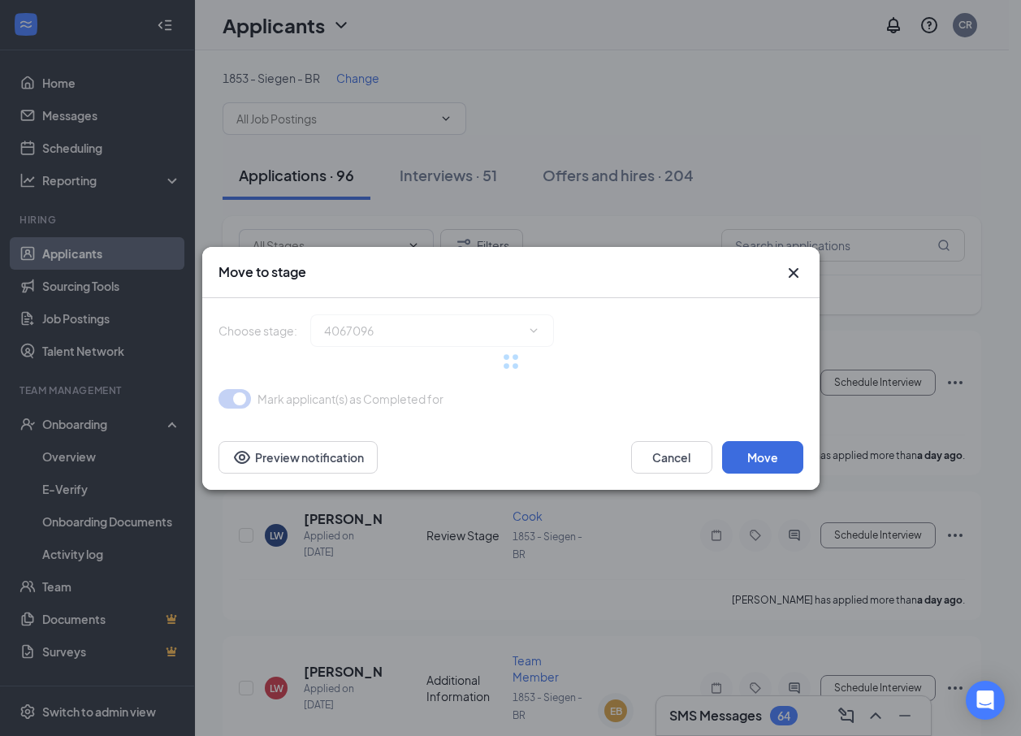
type input "Onsite Interview (next stage)"
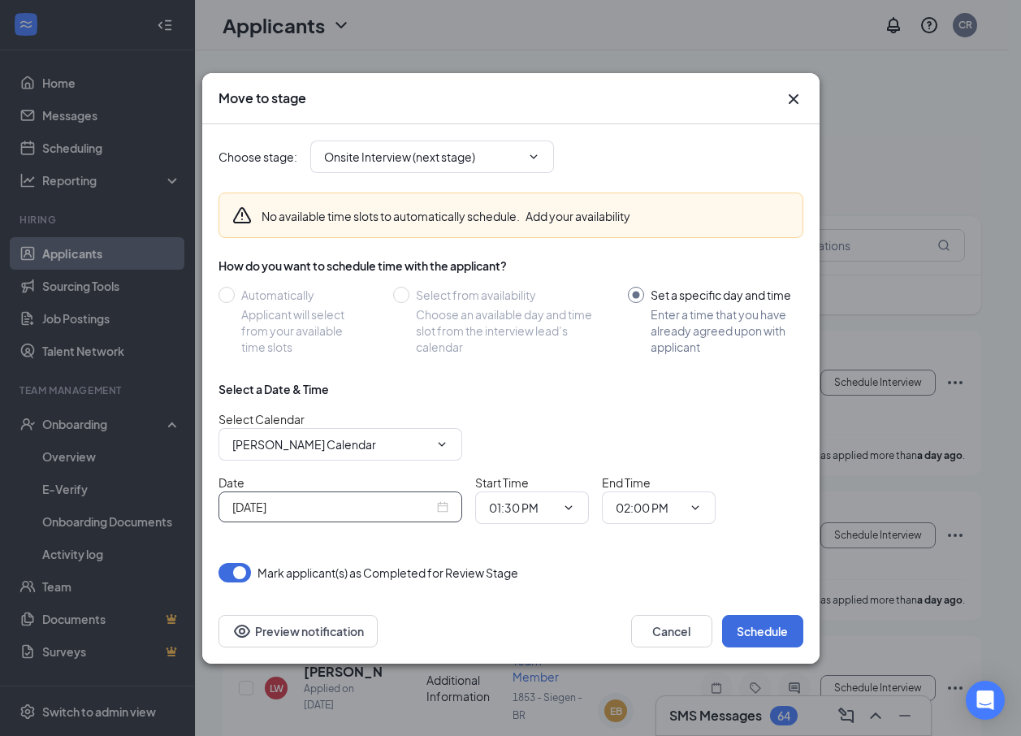
click at [362, 510] on input "Sep 16, 2025" at bounding box center [332, 507] width 201 height 18
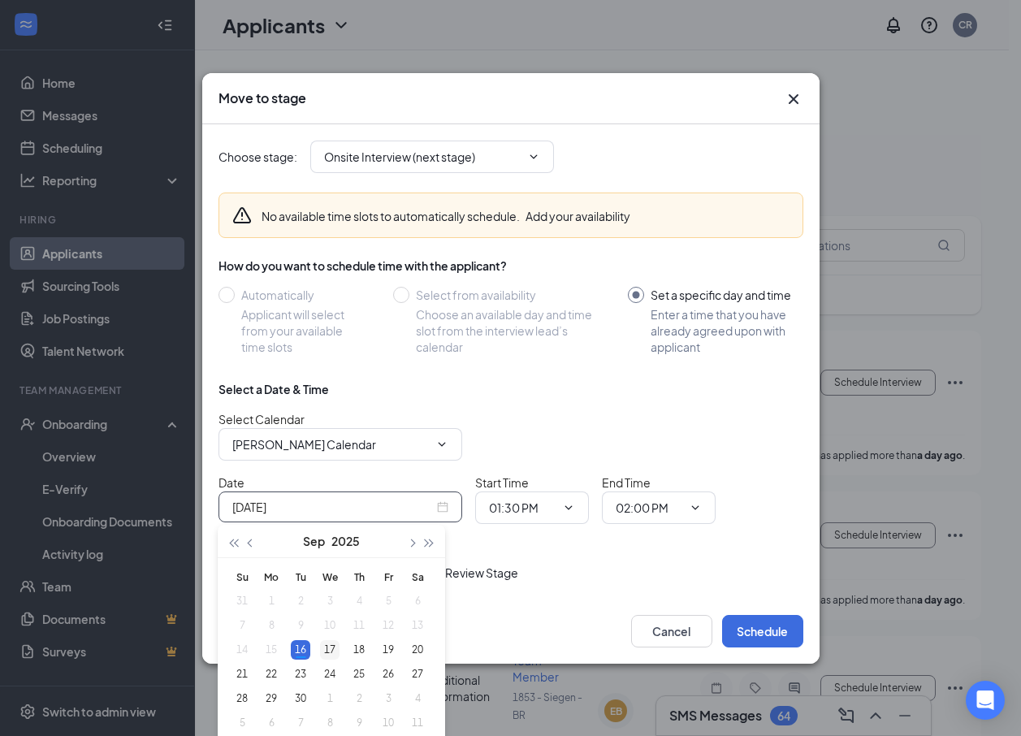
type input "Sep 17, 2025"
click at [330, 645] on div "17" at bounding box center [329, 649] width 19 height 19
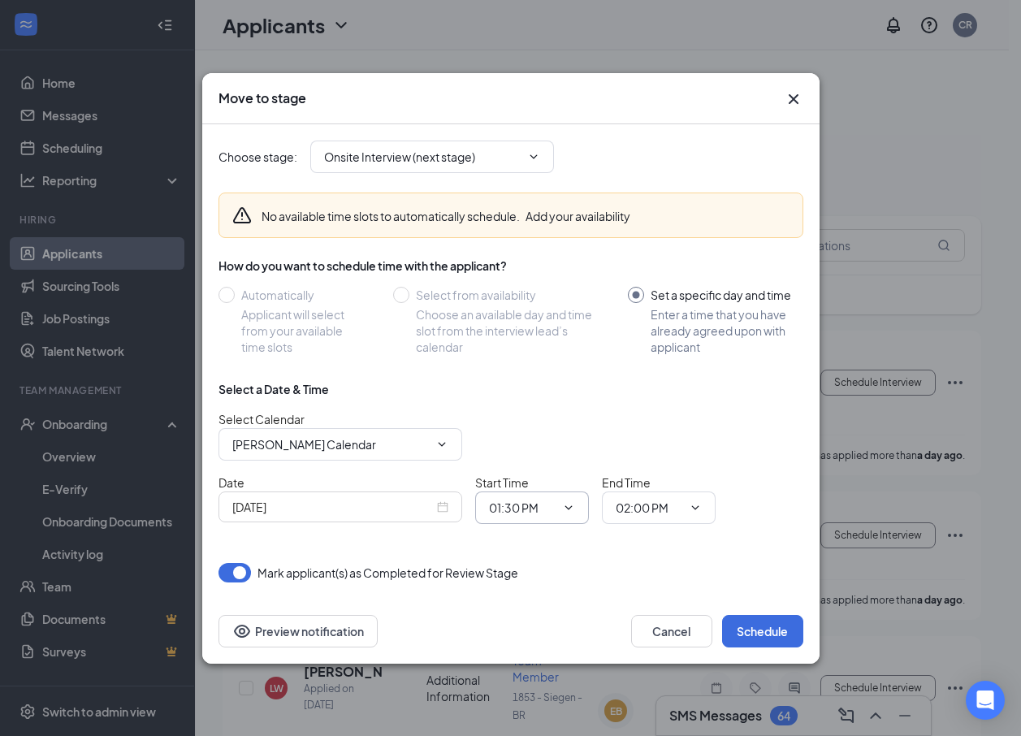
click at [518, 505] on input "01:30 PM" at bounding box center [522, 507] width 67 height 18
click at [529, 302] on div "04:00 PM" at bounding box center [526, 306] width 48 height 18
type input "04:00 PM"
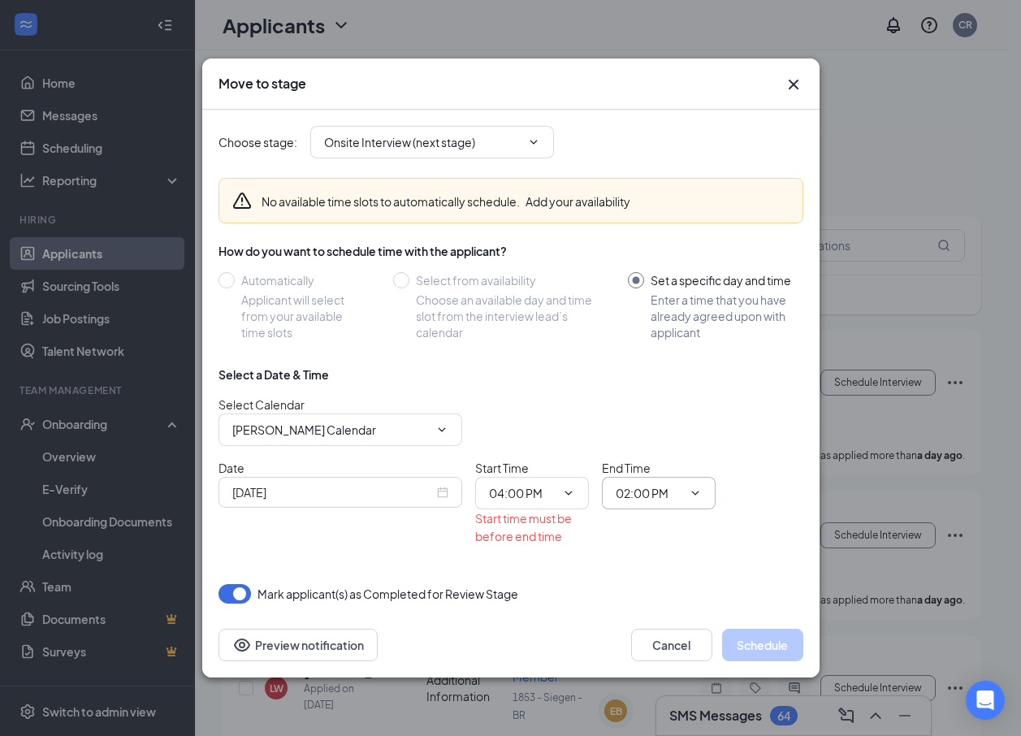
click at [648, 494] on input "02:00 PM" at bounding box center [648, 493] width 67 height 18
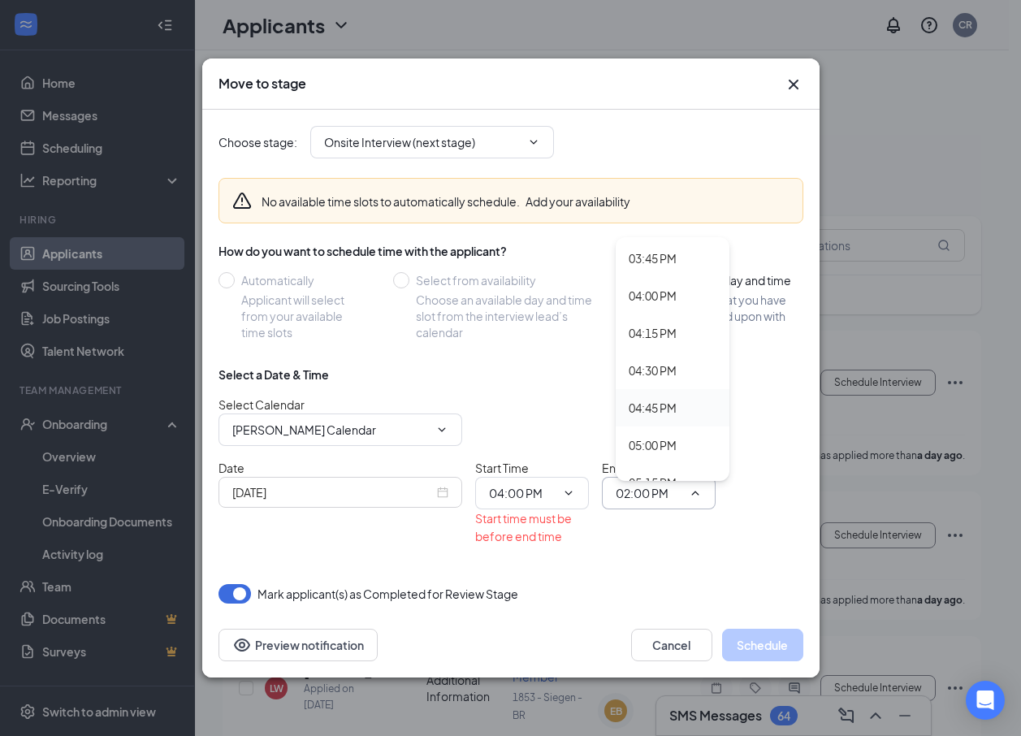
scroll to position [2357, 0]
click at [654, 323] on div "04:15 PM" at bounding box center [652, 326] width 48 height 18
type input "04:15 PM"
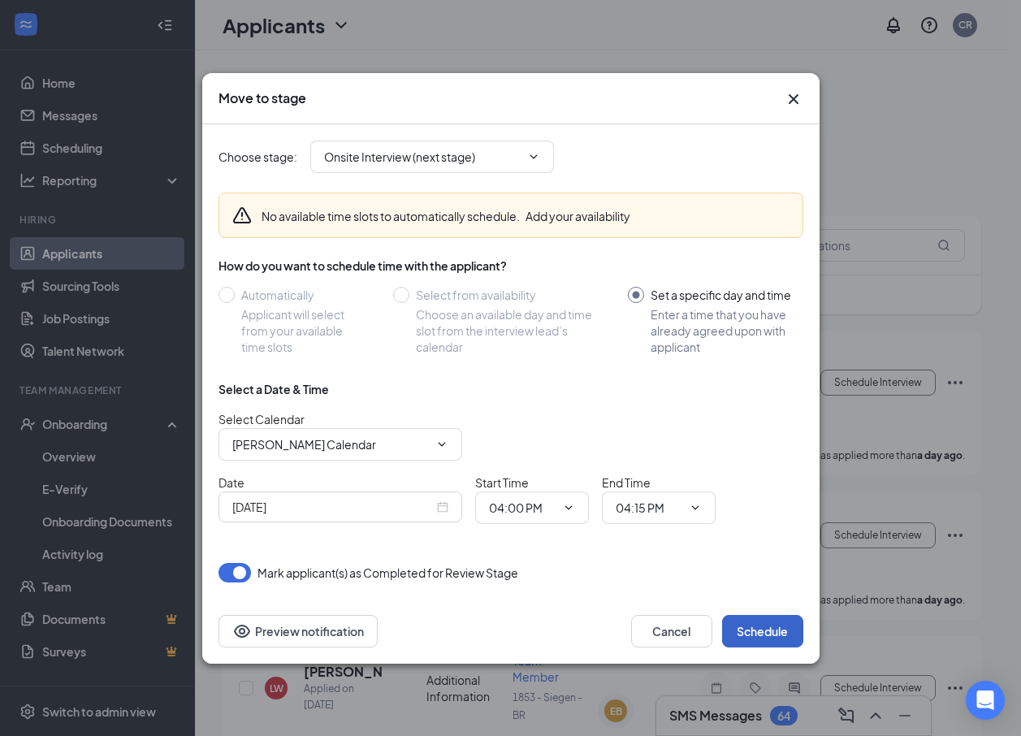
click at [749, 628] on button "Schedule" at bounding box center [762, 631] width 81 height 32
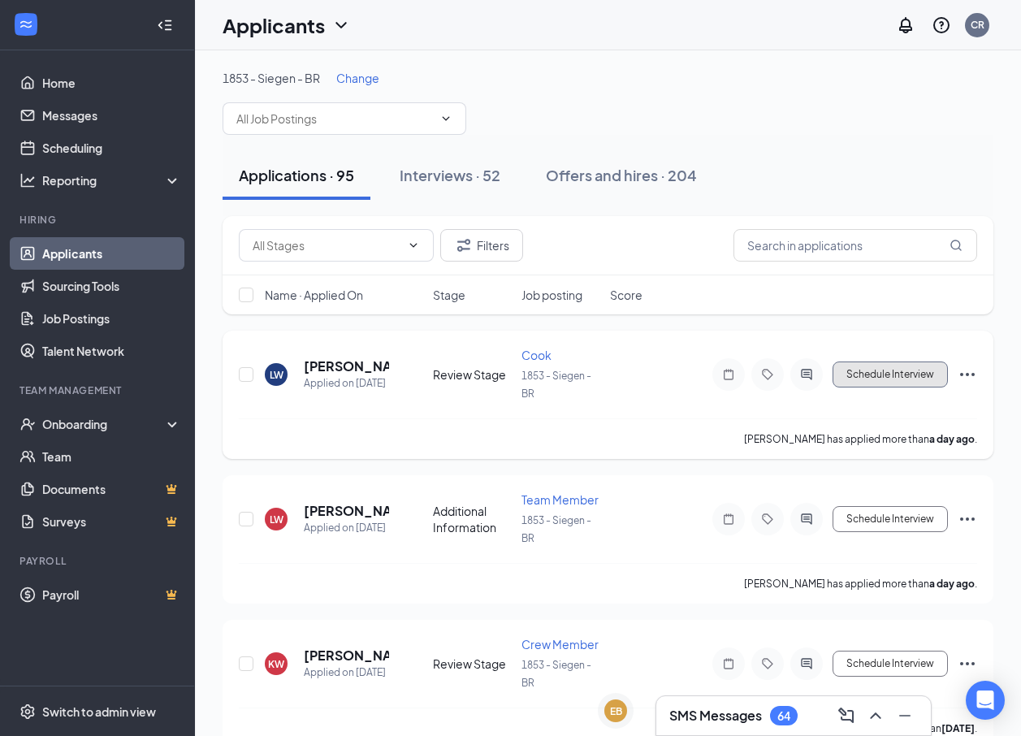
click at [891, 368] on button "Schedule Interview" at bounding box center [889, 374] width 115 height 26
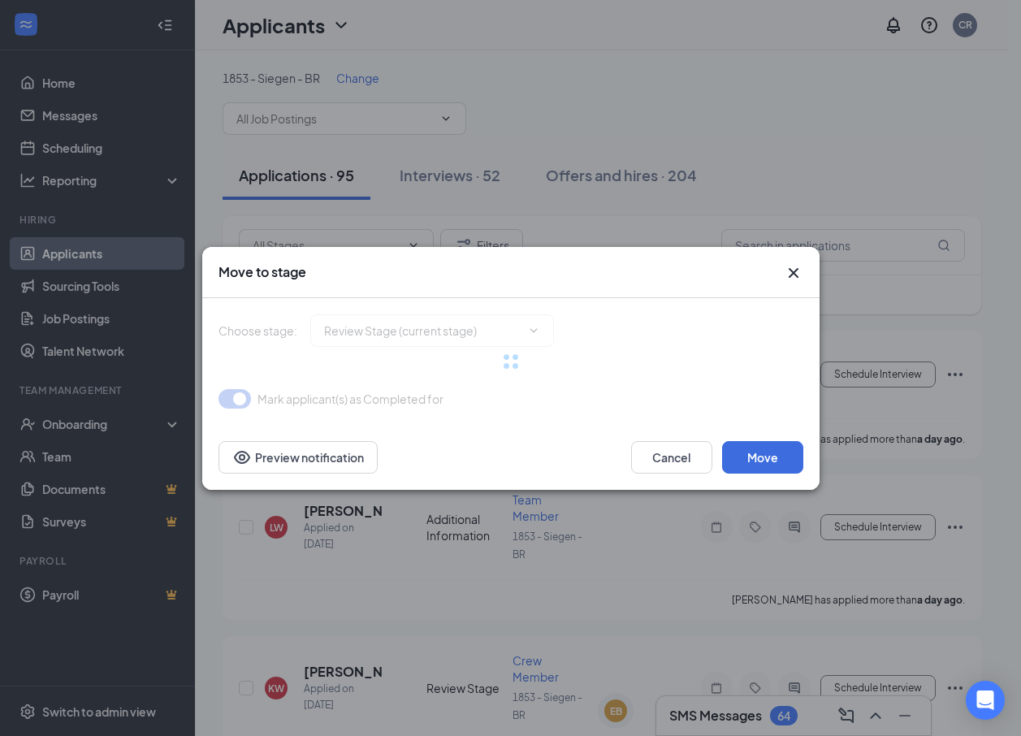
type input "Onsite Interview (next stage)"
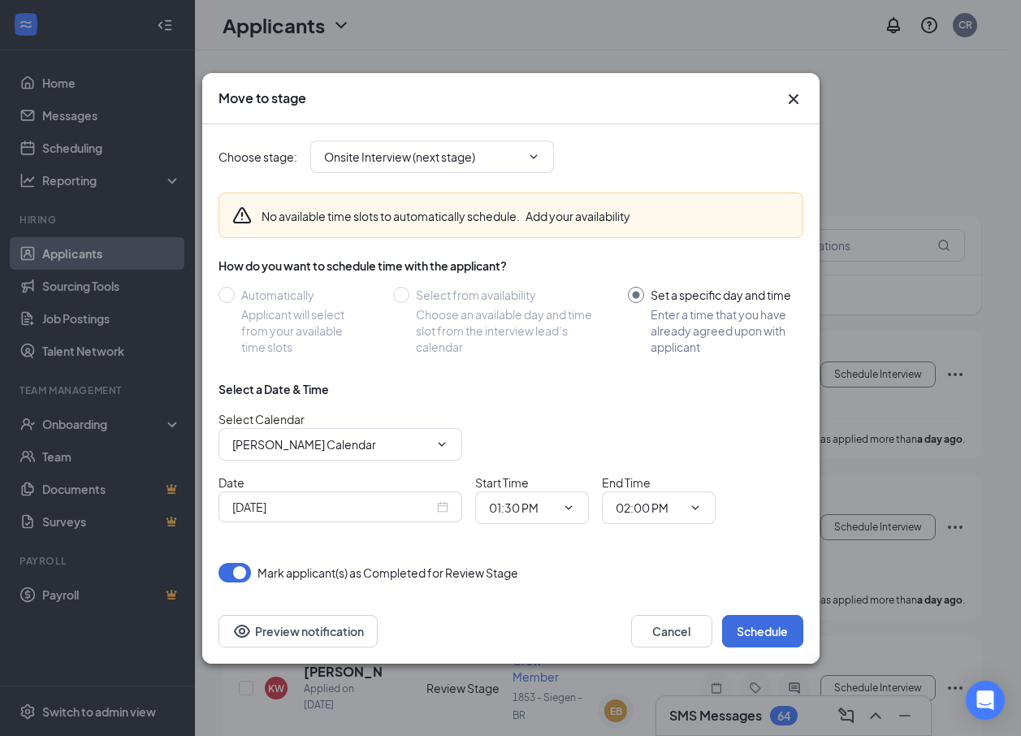
click at [389, 507] on input "[DATE]" at bounding box center [332, 507] width 201 height 18
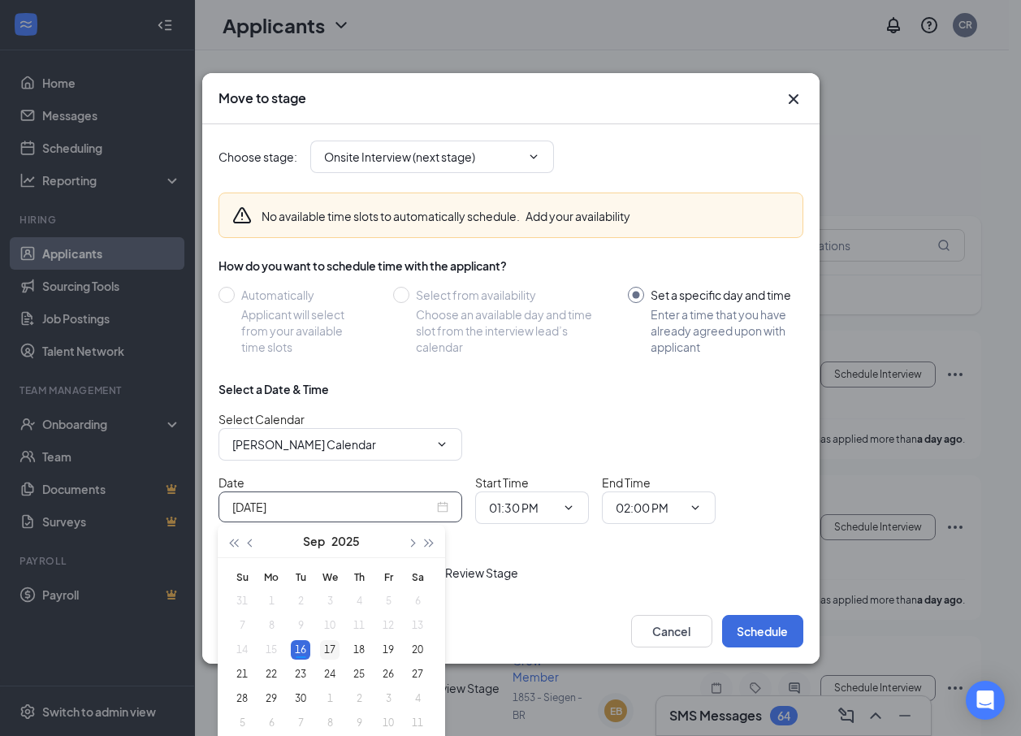
type input "[DATE]"
click at [327, 647] on div "17" at bounding box center [329, 649] width 19 height 19
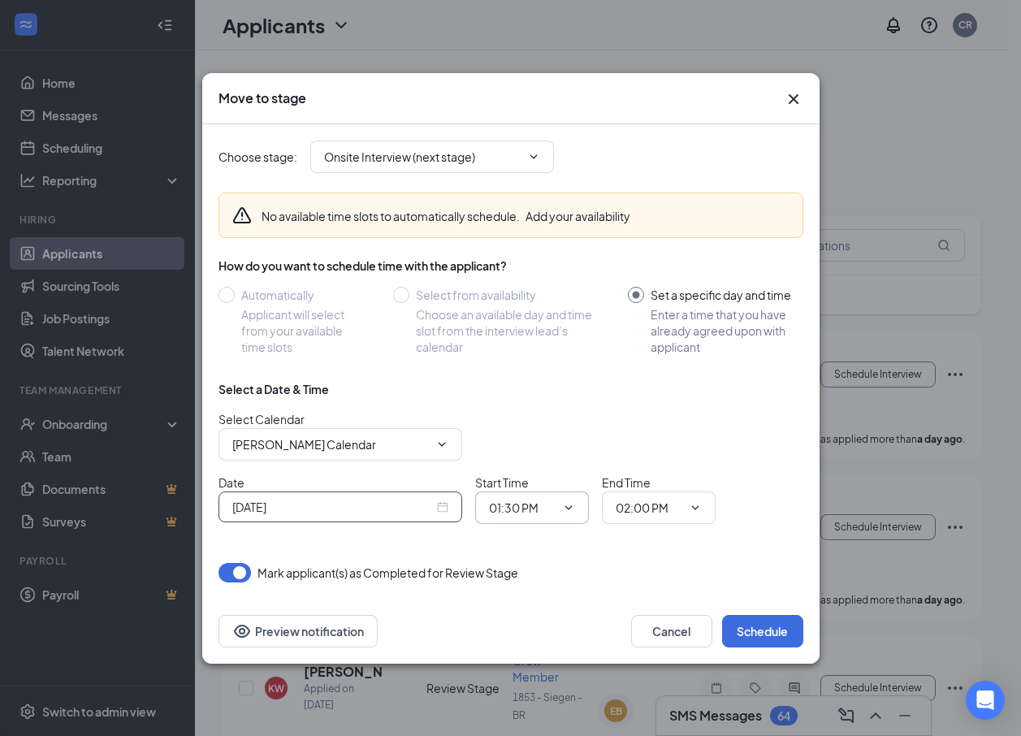
click at [535, 509] on input "01:30 PM" at bounding box center [522, 507] width 67 height 18
click at [522, 381] on div "04:00 PM" at bounding box center [526, 387] width 48 height 18
type input "04:00 PM"
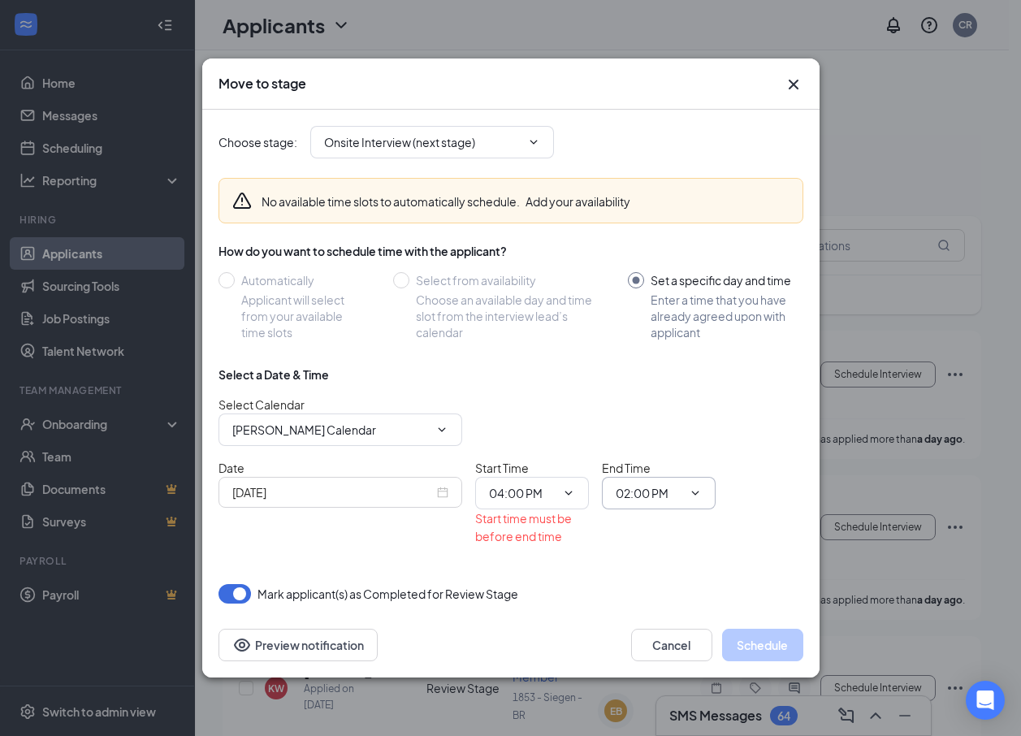
click at [628, 491] on input "02:00 PM" at bounding box center [648, 493] width 67 height 18
click at [649, 322] on div "04:15 PM" at bounding box center [652, 329] width 48 height 18
type input "04:15 PM"
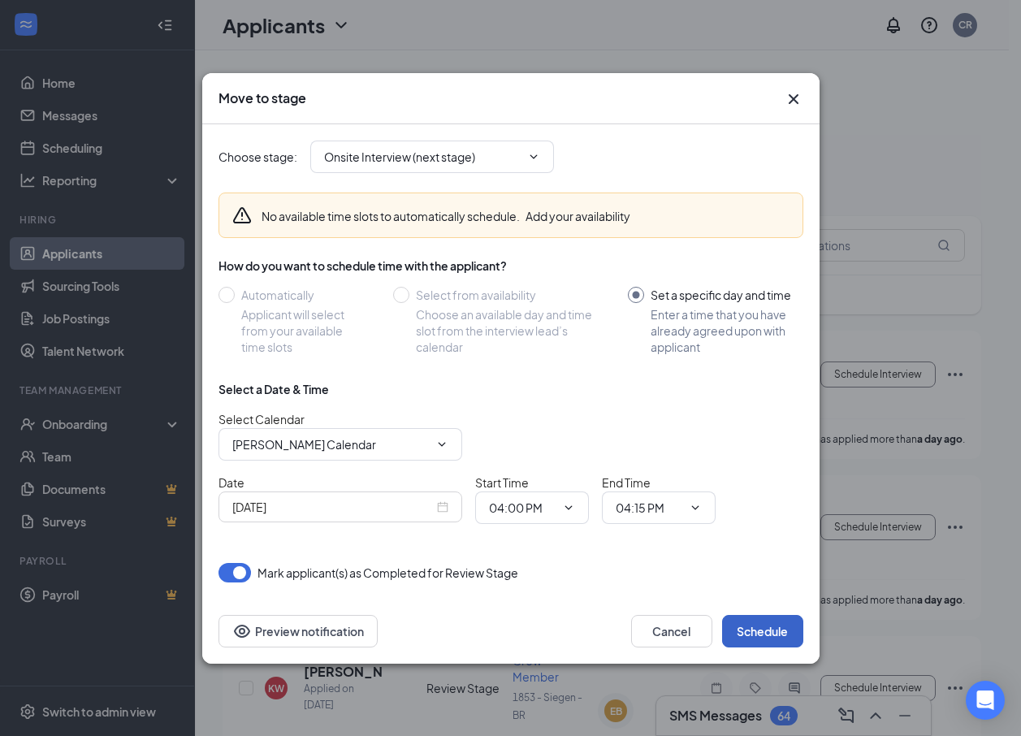
click at [749, 624] on button "Schedule" at bounding box center [762, 631] width 81 height 32
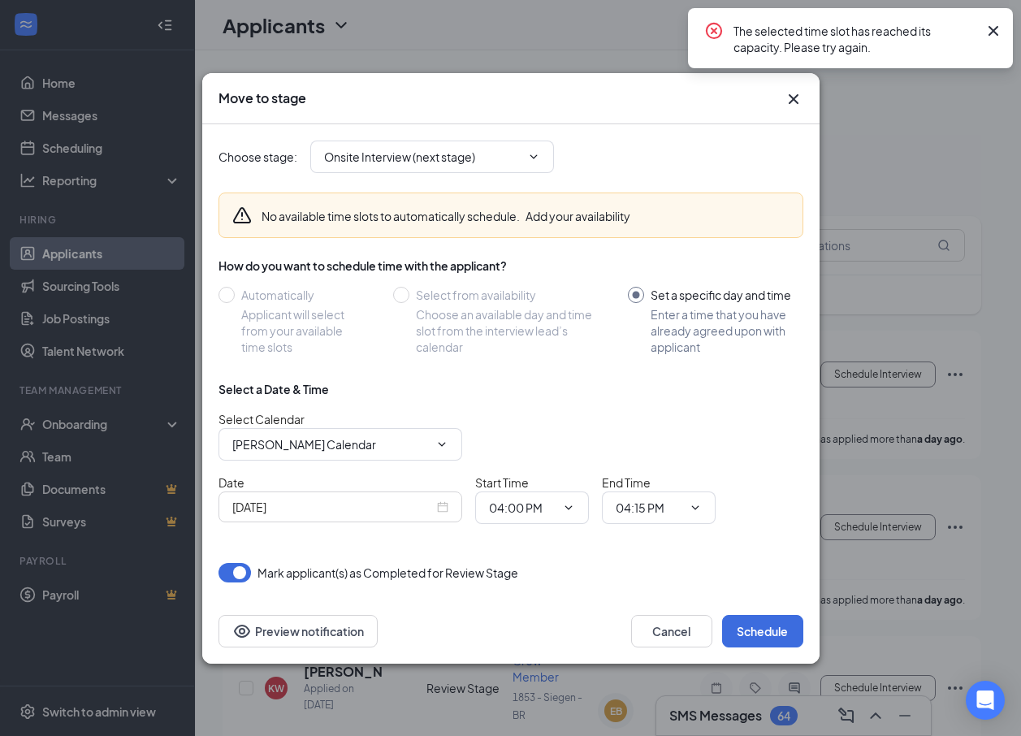
click at [996, 28] on icon "Cross" at bounding box center [993, 31] width 10 height 10
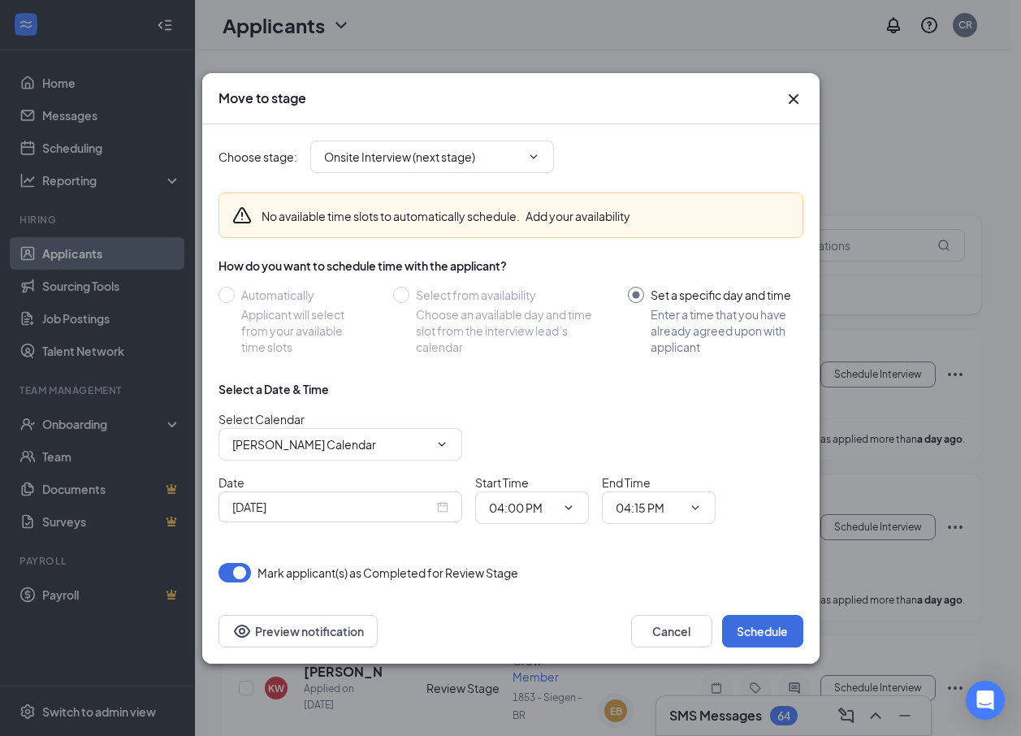
click at [790, 98] on icon "Cross" at bounding box center [792, 98] width 19 height 19
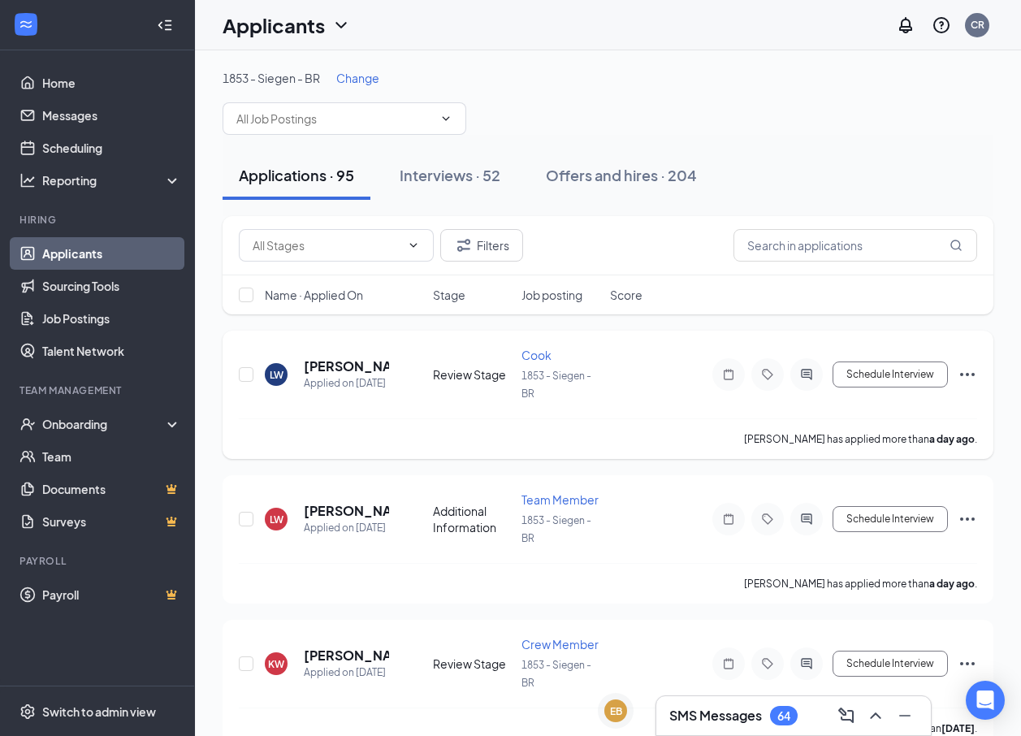
click at [977, 367] on div "LW Laurence Williams Applied on Sep 15 Review Stage Cook 1853 - Siegen - BR Sch…" at bounding box center [607, 394] width 770 height 128
click at [971, 373] on icon "Ellipses" at bounding box center [966, 374] width 19 height 19
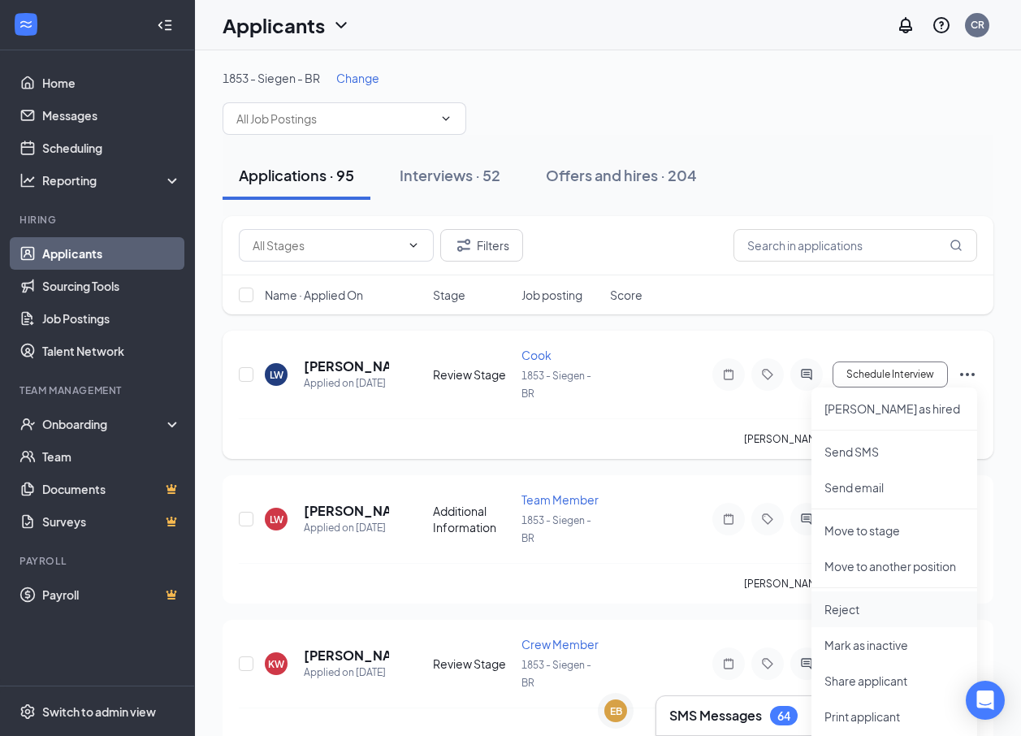
click at [881, 607] on p "Reject" at bounding box center [894, 609] width 140 height 16
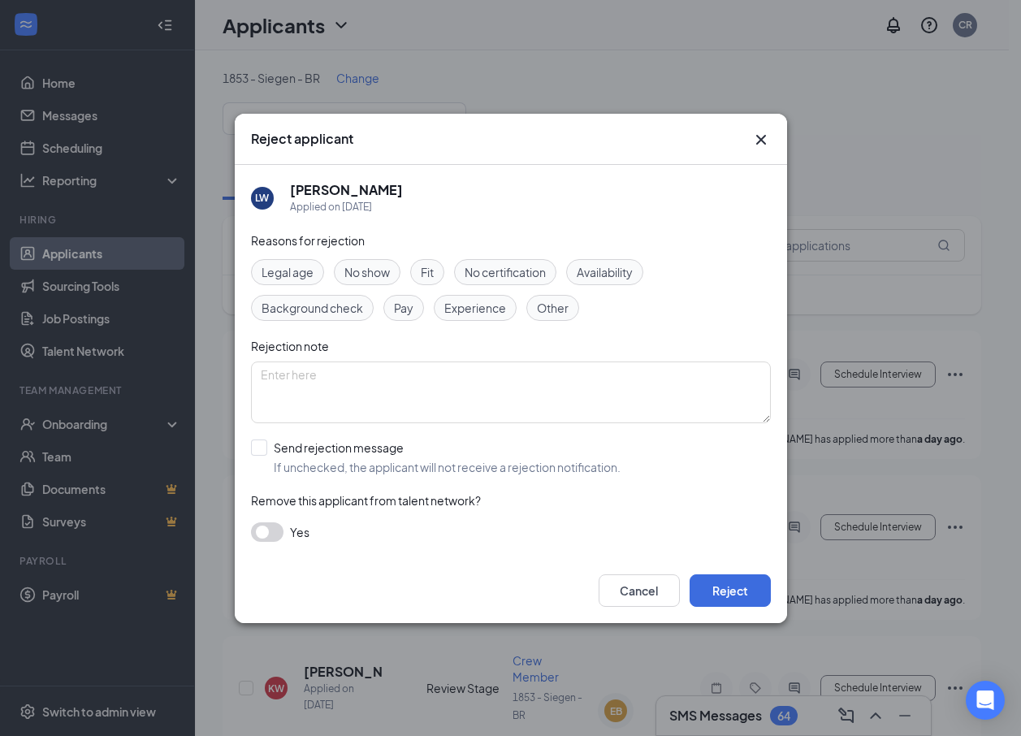
click at [559, 302] on span "Other" at bounding box center [553, 308] width 32 height 18
click at [731, 586] on button "Reject" at bounding box center [729, 590] width 81 height 32
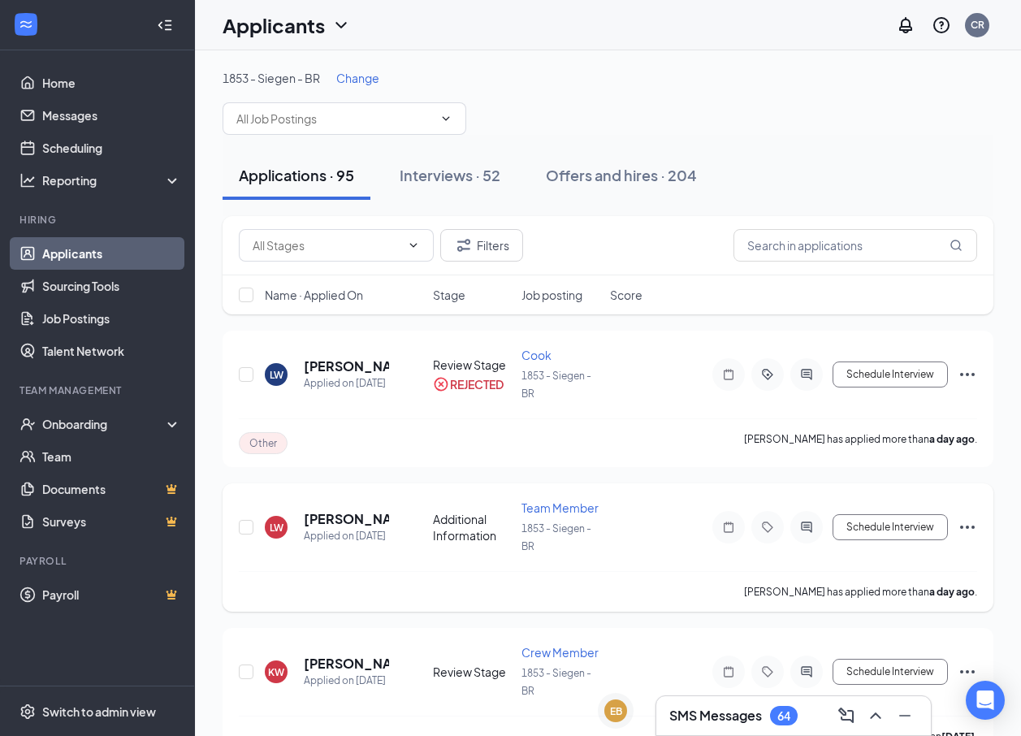
click at [966, 523] on icon "Ellipses" at bounding box center [966, 526] width 19 height 19
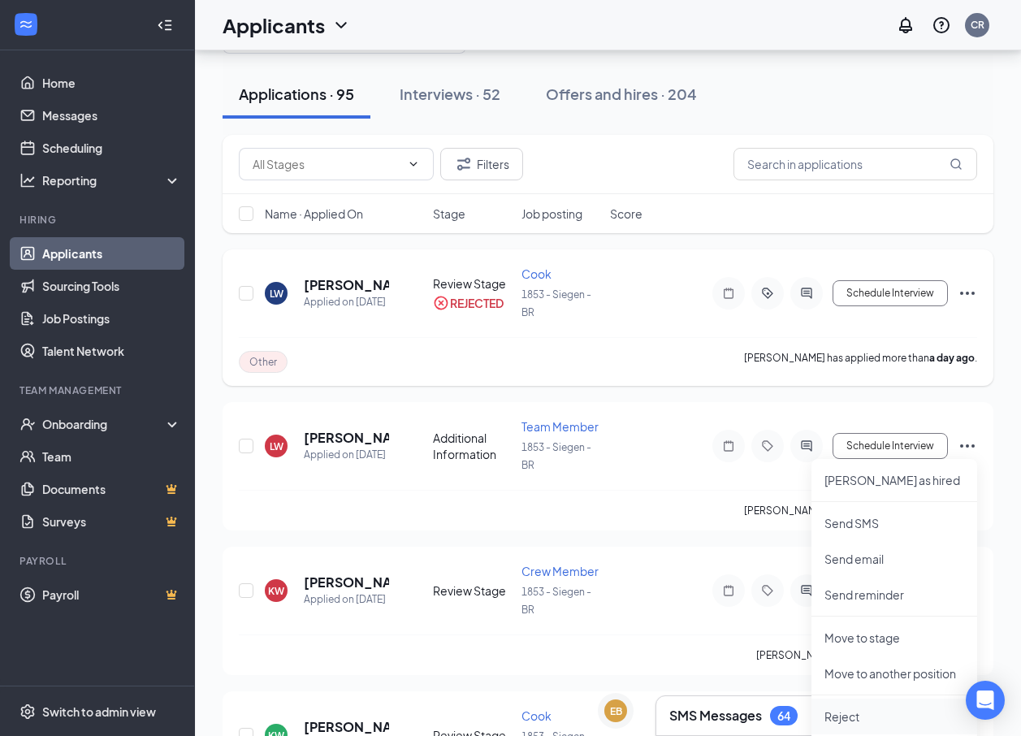
click at [851, 710] on p "Reject" at bounding box center [894, 716] width 140 height 16
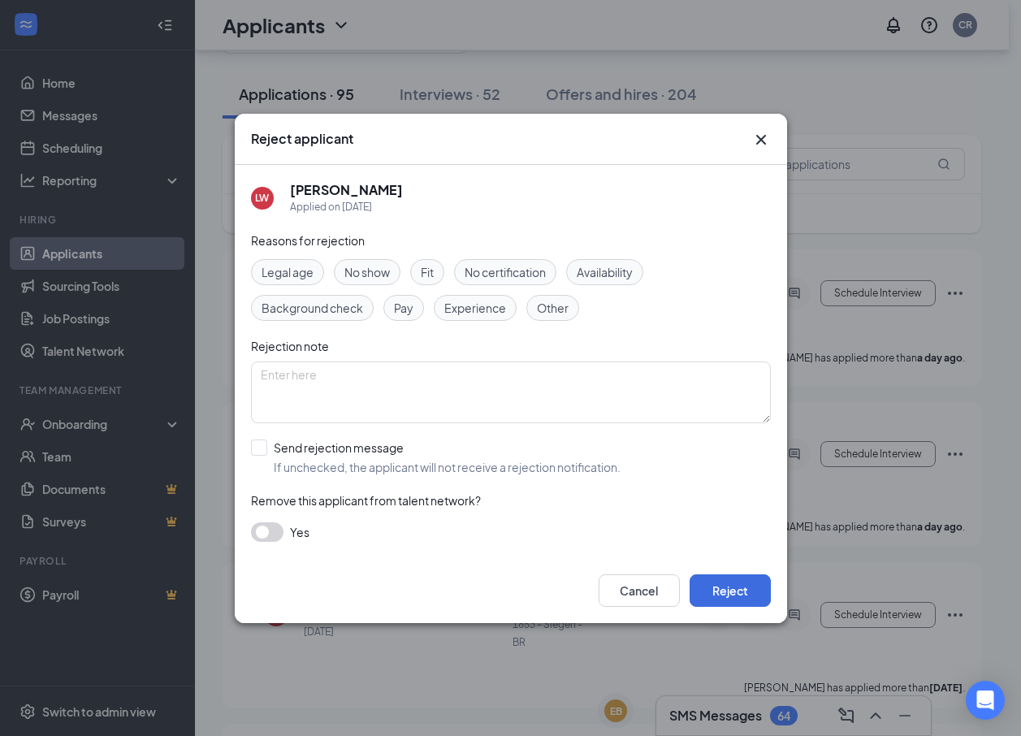
click at [546, 306] on span "Other" at bounding box center [553, 308] width 32 height 18
click at [726, 579] on button "Reject" at bounding box center [729, 590] width 81 height 32
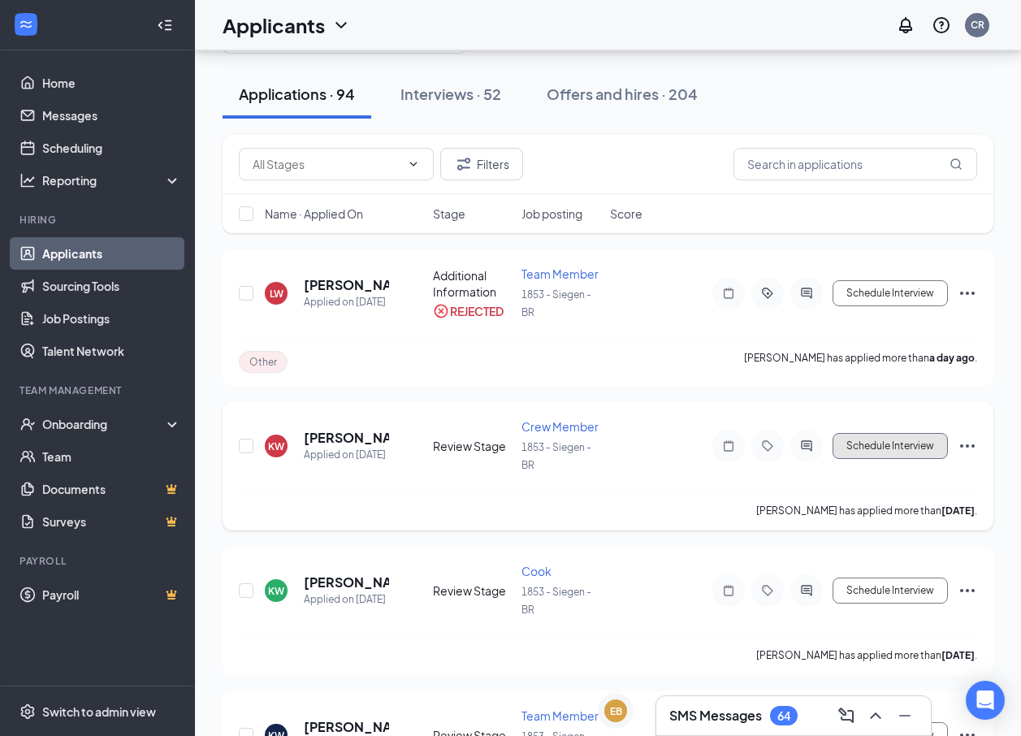
click at [907, 447] on button "Schedule Interview" at bounding box center [889, 446] width 115 height 26
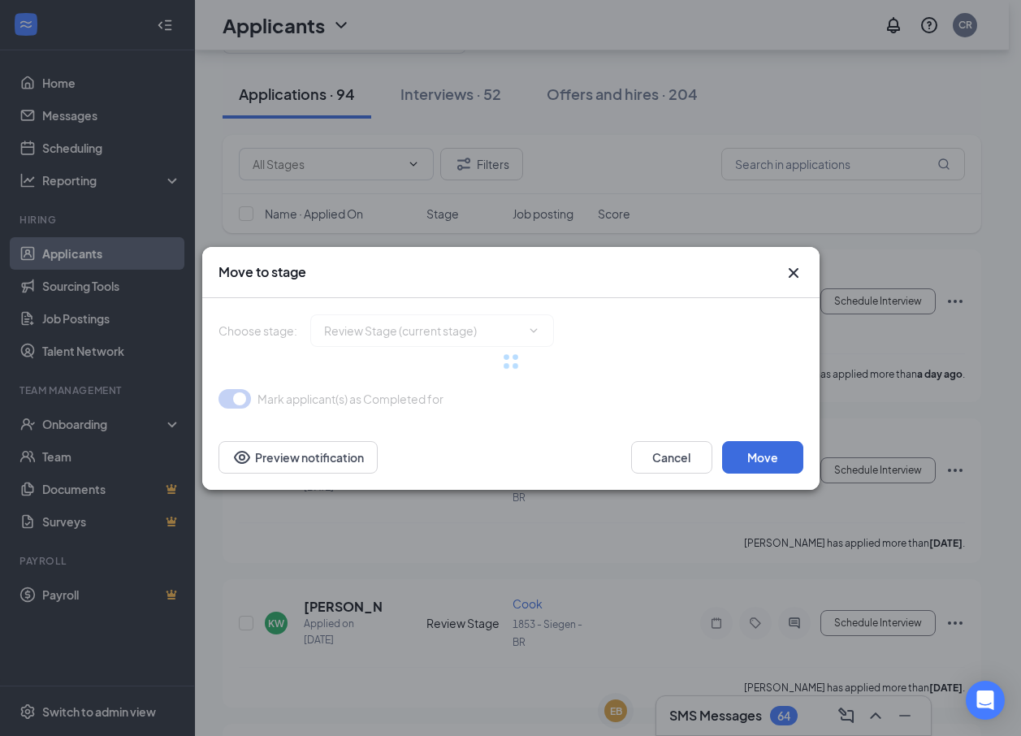
type input "Onsite Interview (next stage)"
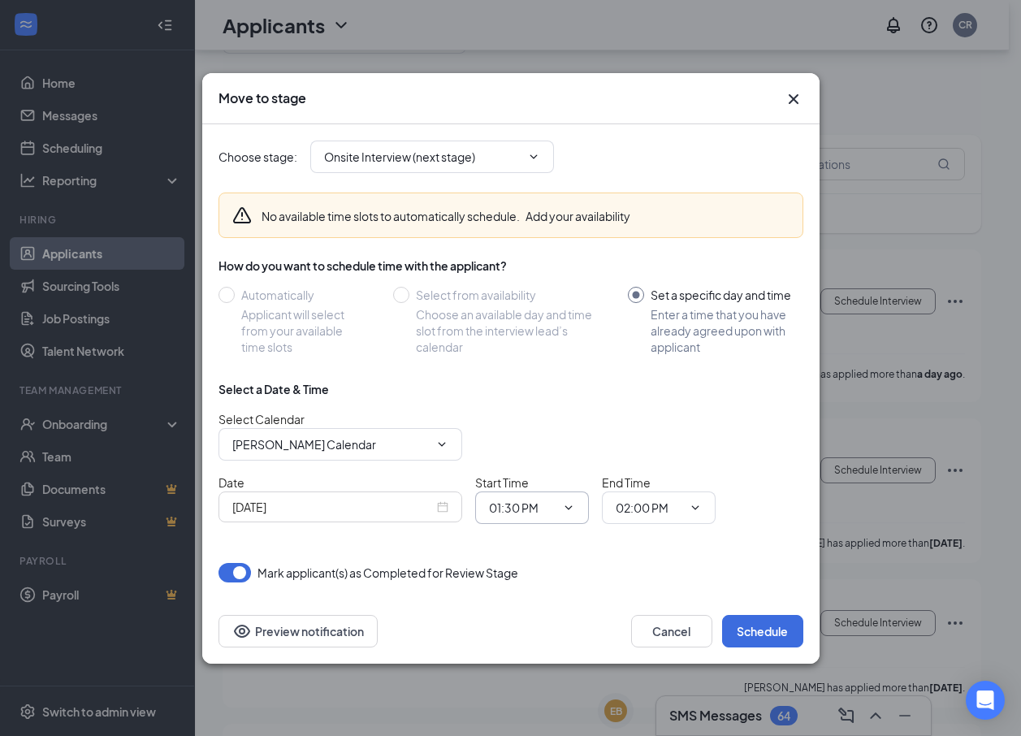
click at [550, 507] on input "01:30 PM" at bounding box center [522, 507] width 67 height 18
click at [527, 459] on div "04:30 PM" at bounding box center [526, 462] width 48 height 18
type input "04:30 PM"
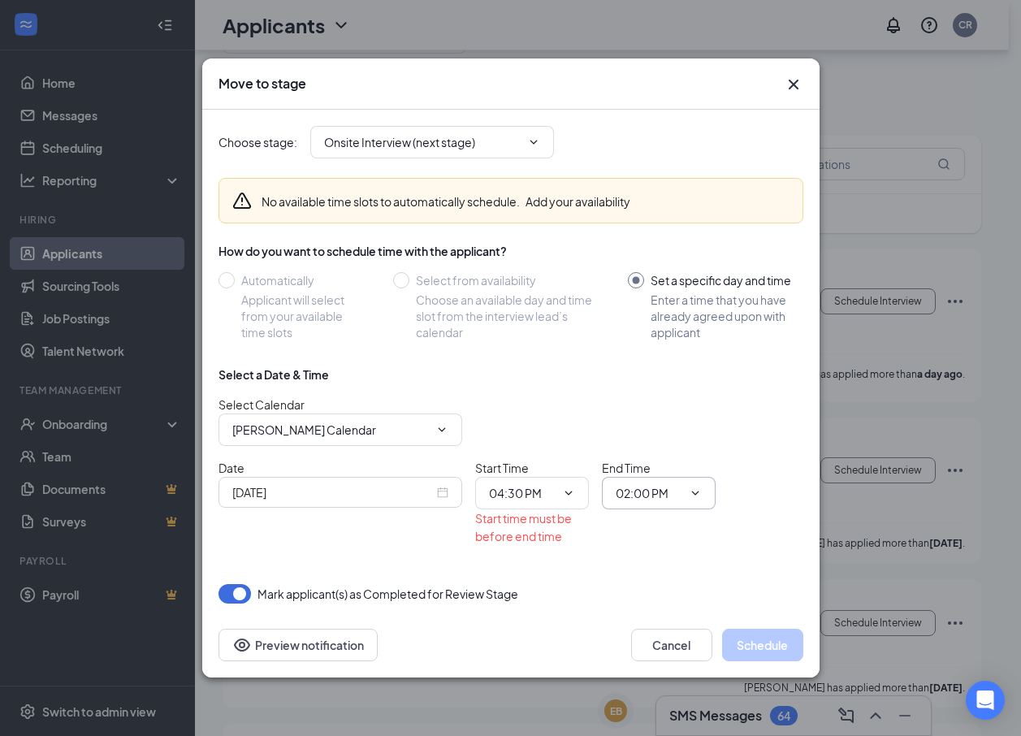
click at [663, 486] on input "02:00 PM" at bounding box center [648, 493] width 67 height 18
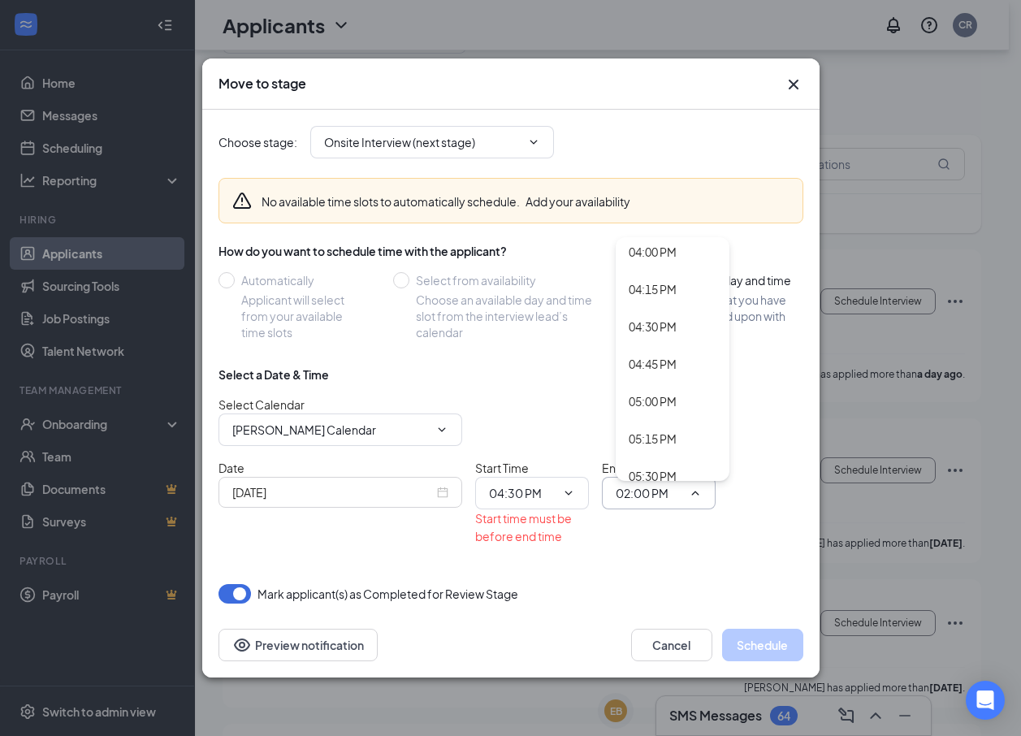
scroll to position [2436, 0]
click at [652, 320] on div "04:45 PM" at bounding box center [652, 322] width 48 height 18
type input "04:45 PM"
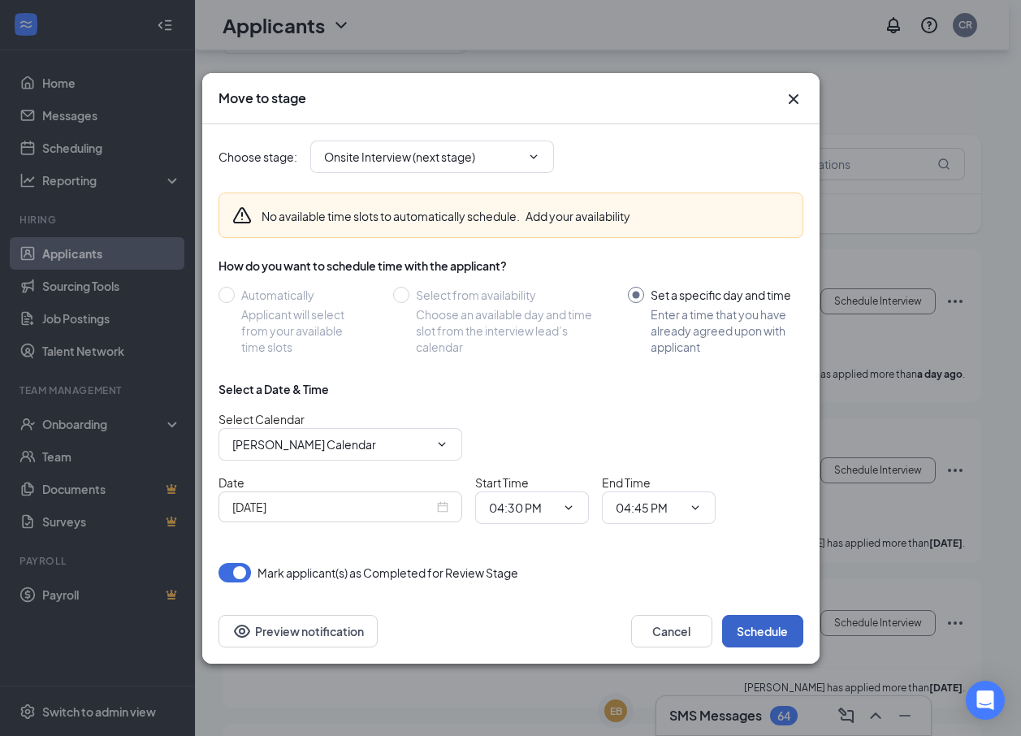
click at [752, 619] on button "Schedule" at bounding box center [762, 631] width 81 height 32
drag, startPoint x: 617, startPoint y: 600, endPoint x: 613, endPoint y: 643, distance: 43.2
click at [612, 639] on div "Move to stage Choose stage : Onsite Interview (next stage) No available time sl…" at bounding box center [510, 368] width 617 height 590
click at [670, 623] on button "Cancel" at bounding box center [671, 631] width 81 height 32
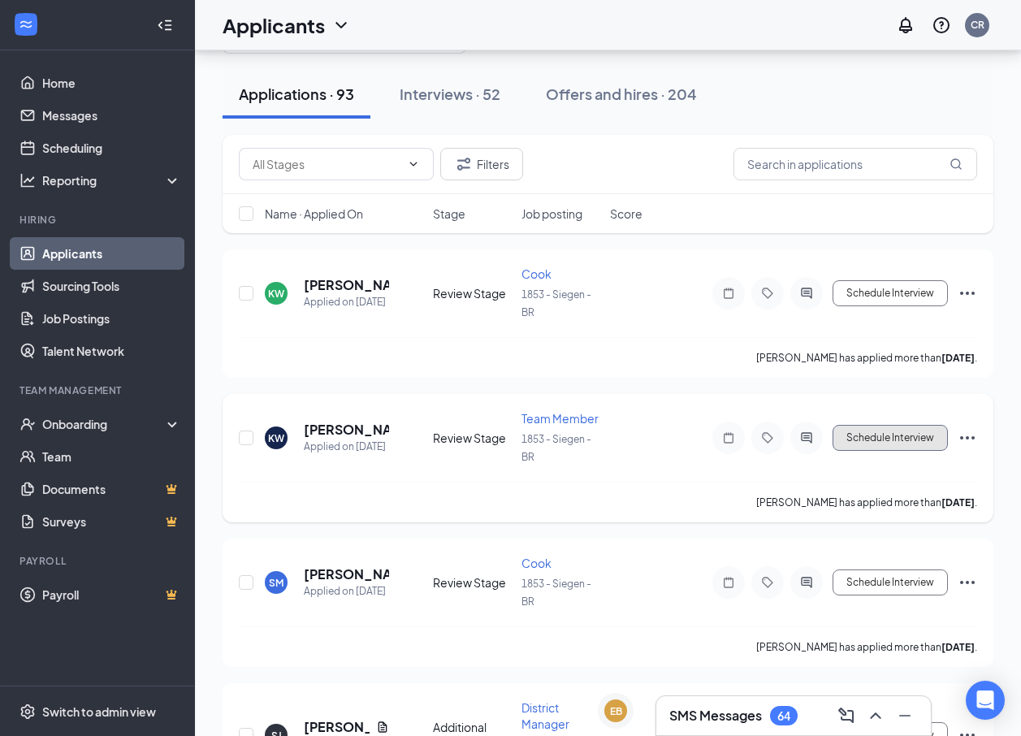
click at [875, 434] on button "Schedule Interview" at bounding box center [889, 438] width 115 height 26
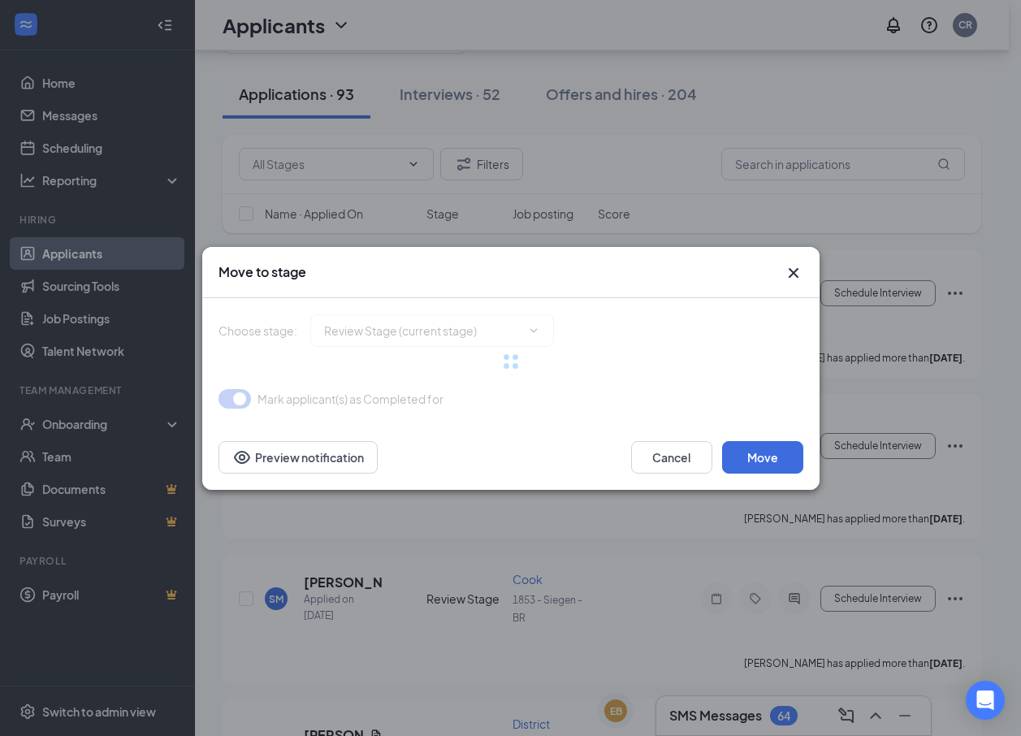
type input "Onsite Interview (next stage)"
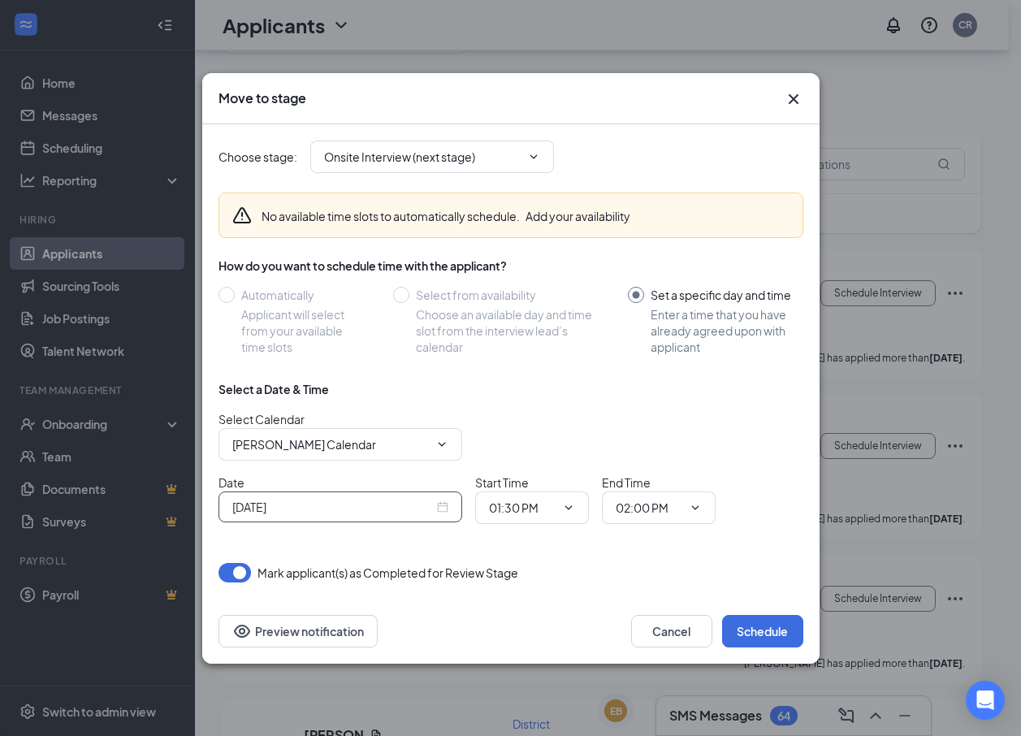
click at [414, 506] on input "[DATE]" at bounding box center [332, 507] width 201 height 18
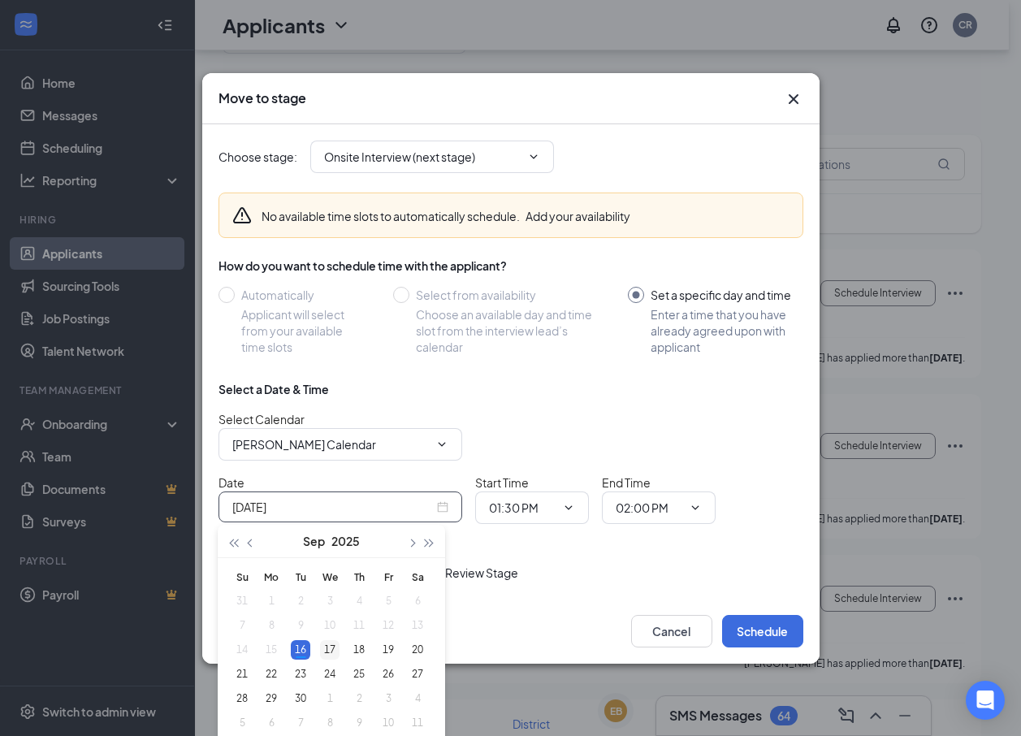
type input "[DATE]"
click at [326, 645] on div "17" at bounding box center [329, 649] width 19 height 19
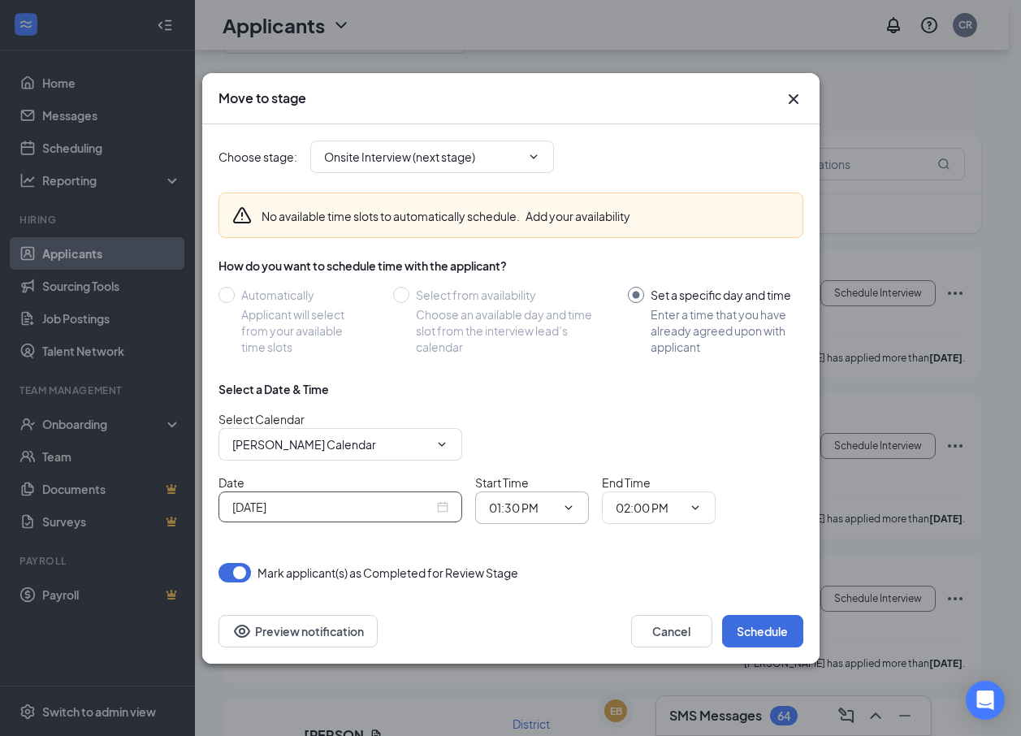
click at [536, 508] on input "01:30 PM" at bounding box center [522, 507] width 67 height 18
click at [528, 460] on div "04:30 PM" at bounding box center [526, 462] width 48 height 18
type input "04:30 PM"
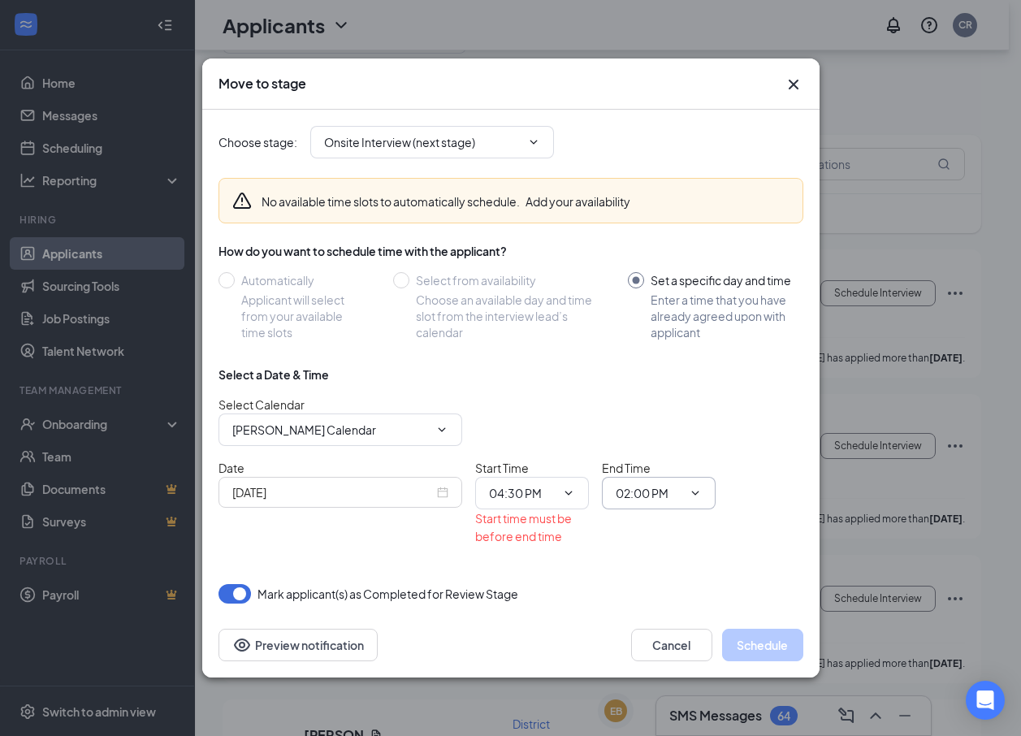
click at [651, 488] on input "02:00 PM" at bounding box center [648, 493] width 67 height 18
click at [654, 321] on div "04:45 PM" at bounding box center [652, 322] width 48 height 18
type input "04:45 PM"
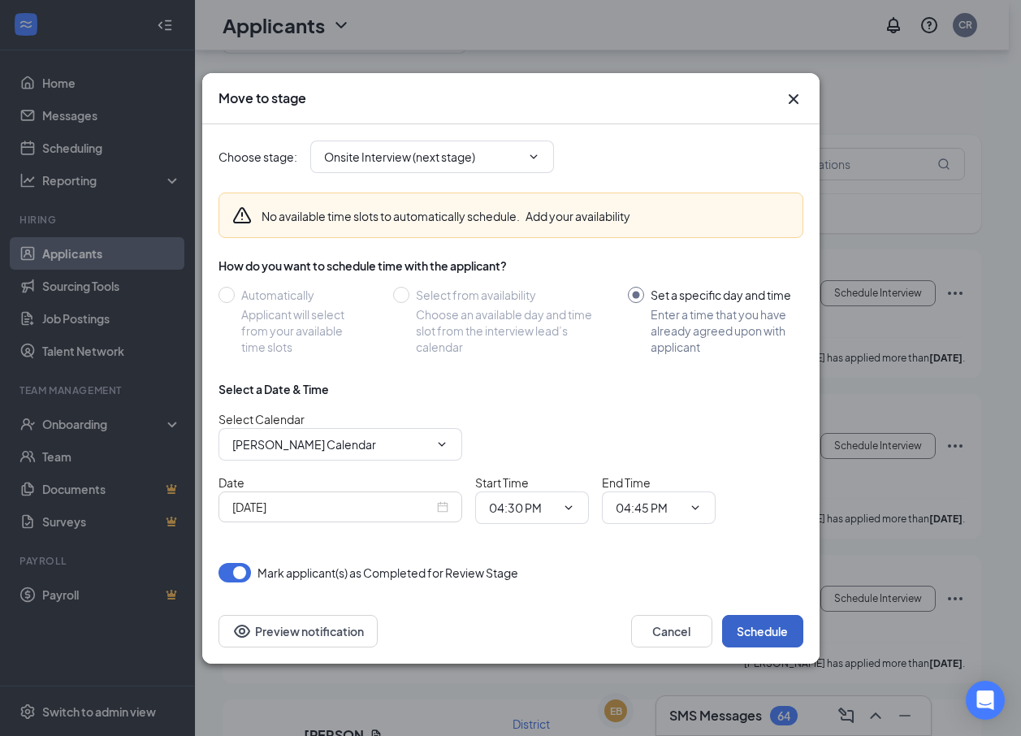
click at [748, 622] on button "Schedule" at bounding box center [762, 631] width 81 height 32
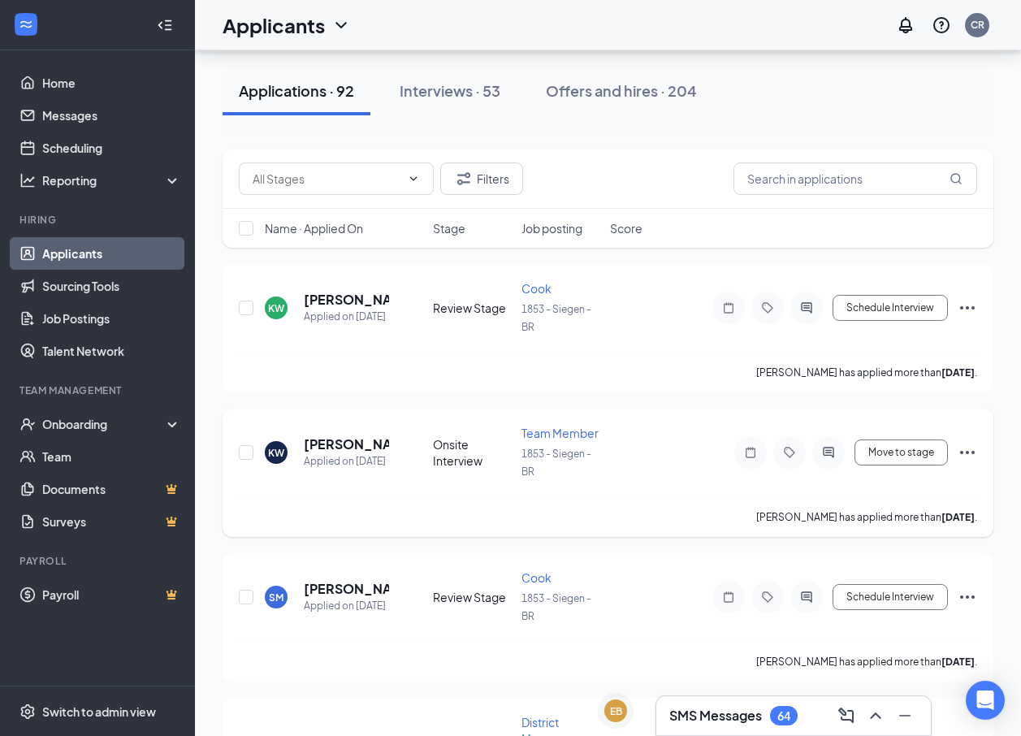
scroll to position [0, 0]
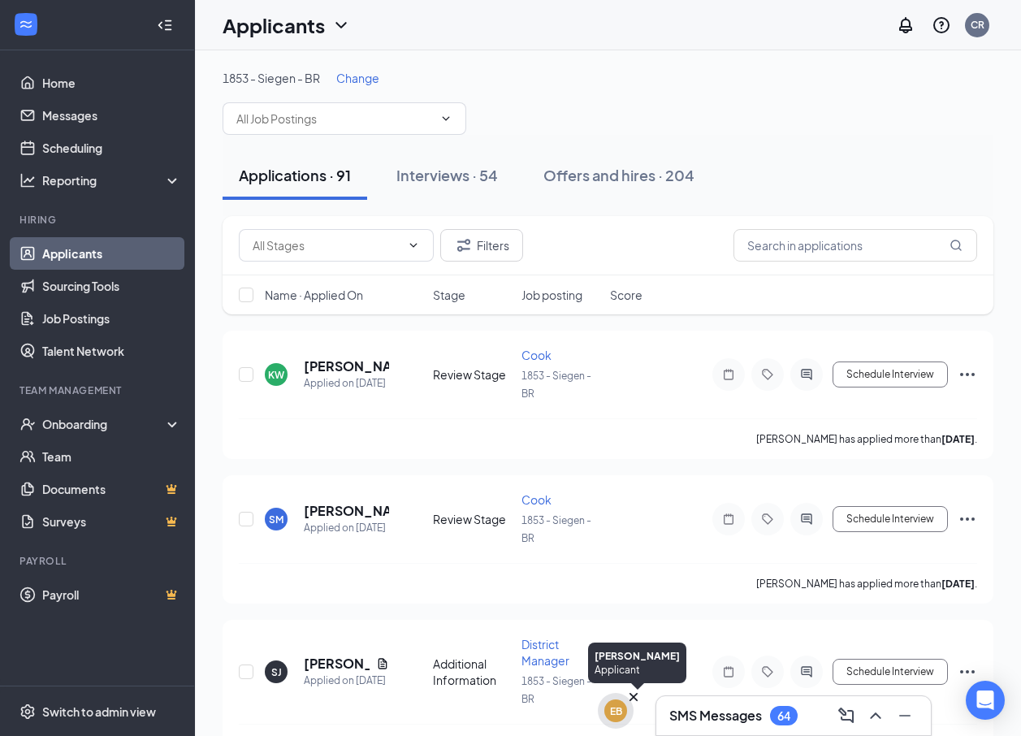
click at [612, 710] on div "EB" at bounding box center [616, 711] width 12 height 14
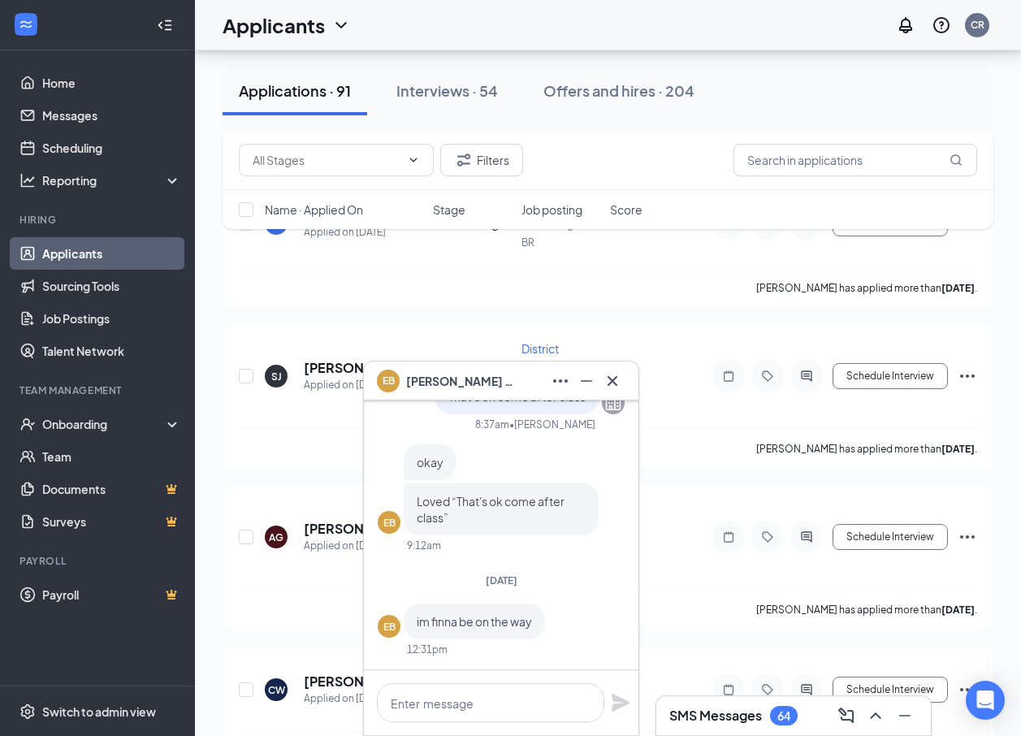
scroll to position [325, 0]
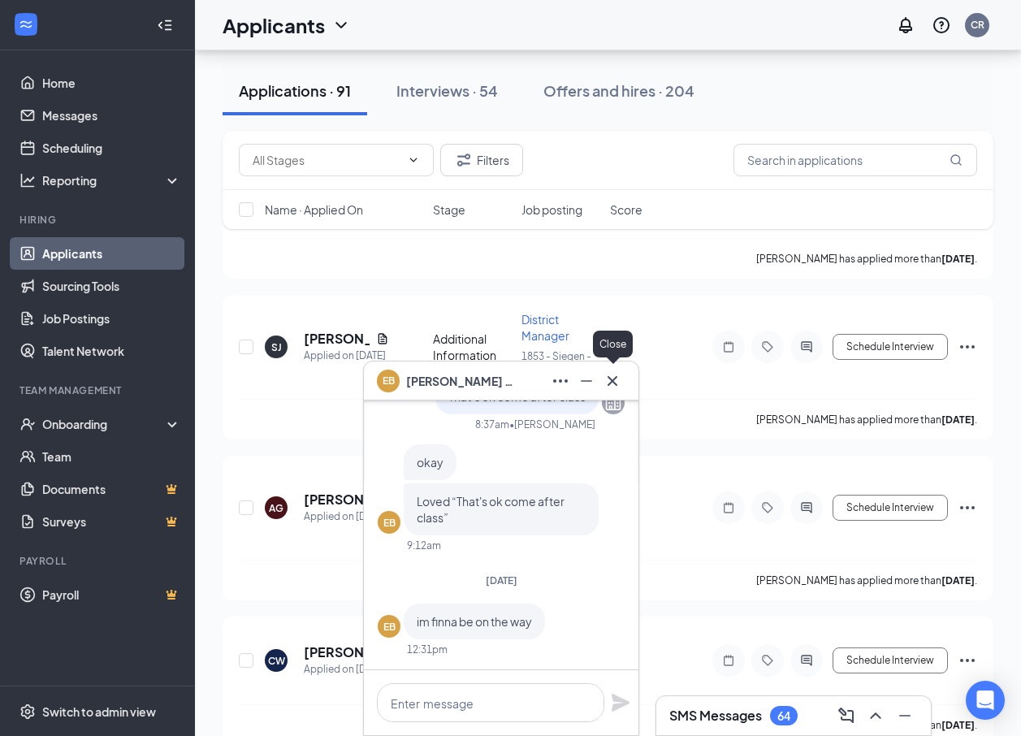
click at [619, 378] on icon "Cross" at bounding box center [611, 380] width 19 height 19
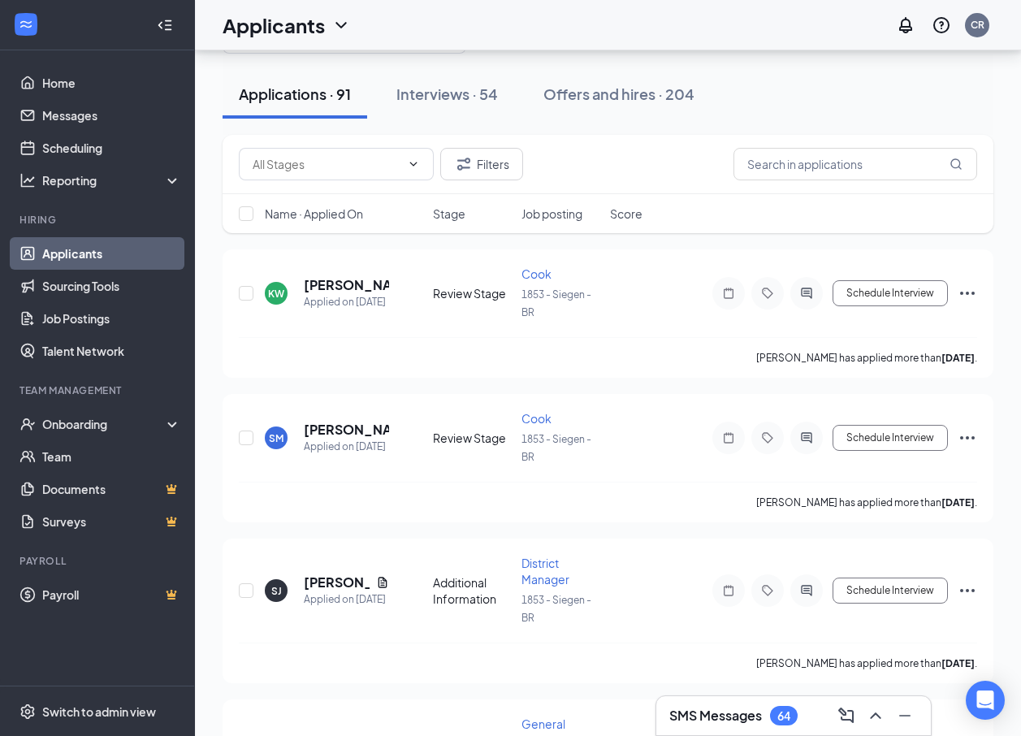
scroll to position [0, 0]
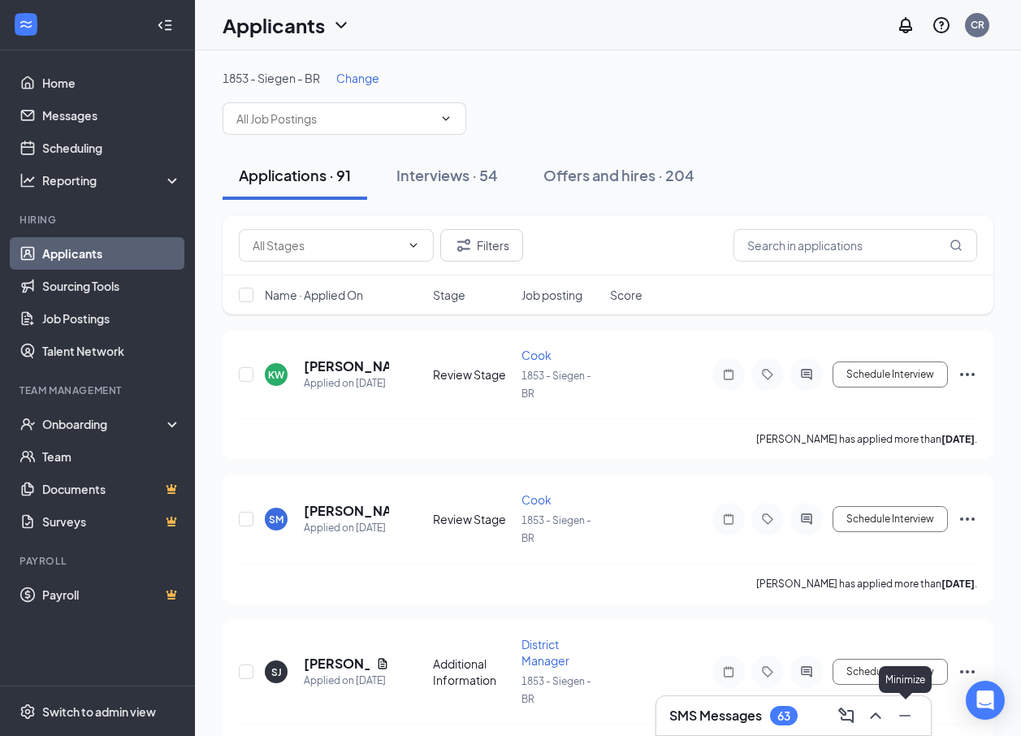
click at [904, 720] on icon "Minimize" at bounding box center [904, 715] width 19 height 19
click at [969, 370] on icon "Ellipses" at bounding box center [966, 374] width 19 height 19
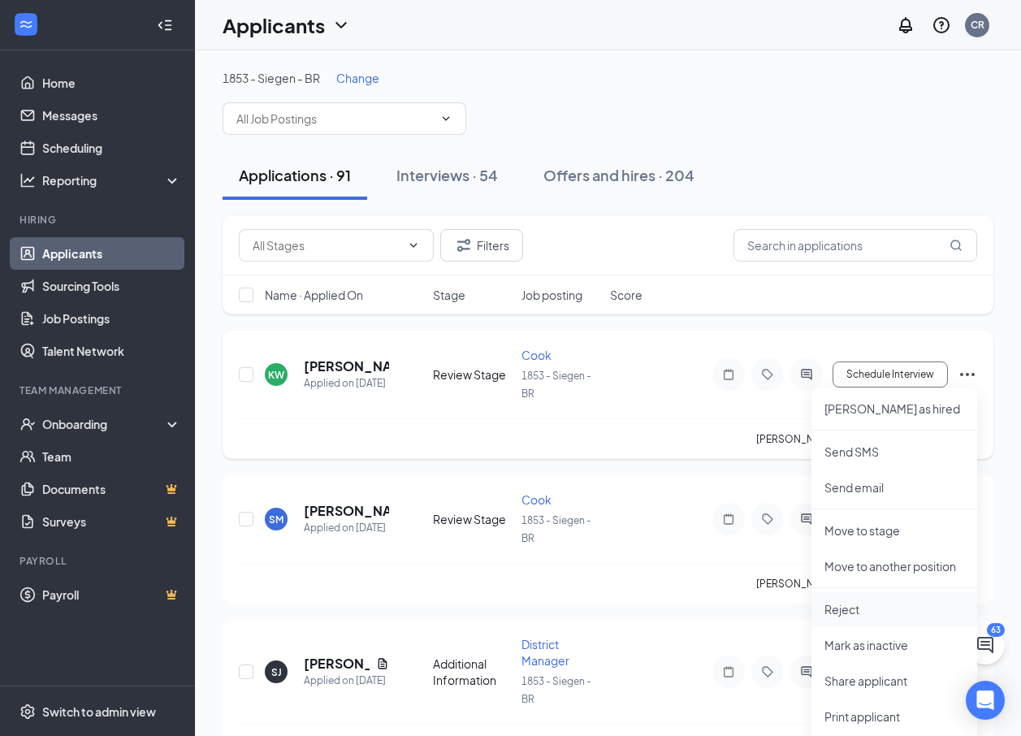
click at [865, 595] on li "Reject" at bounding box center [894, 609] width 166 height 36
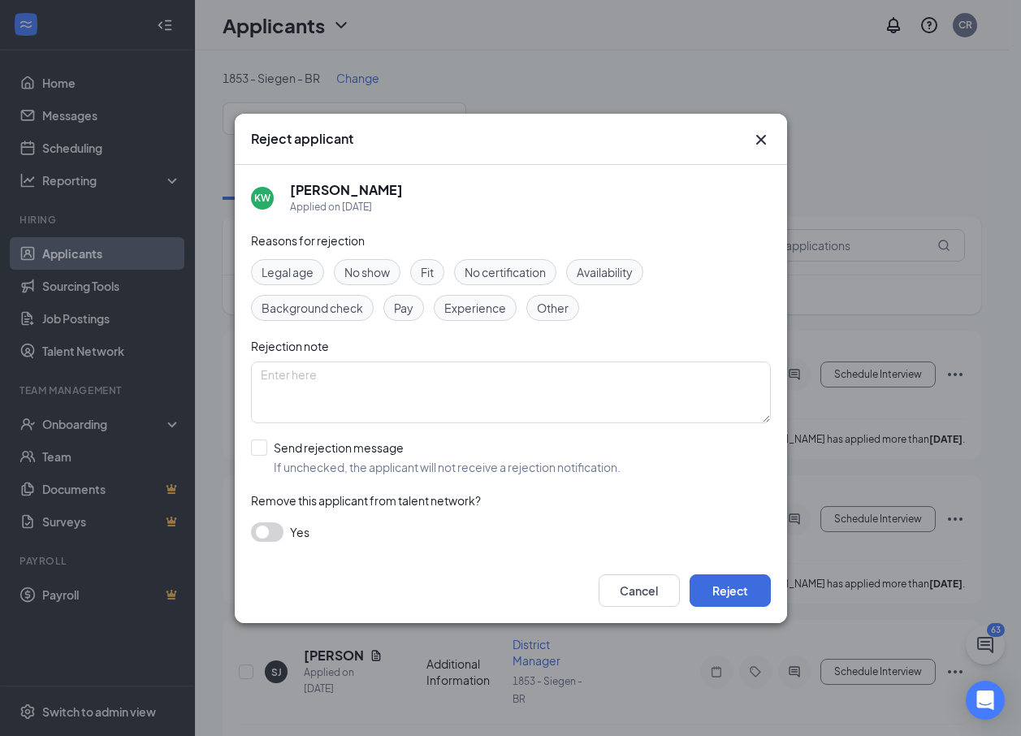
click at [542, 303] on span "Other" at bounding box center [553, 308] width 32 height 18
click at [738, 575] on button "Reject" at bounding box center [729, 590] width 81 height 32
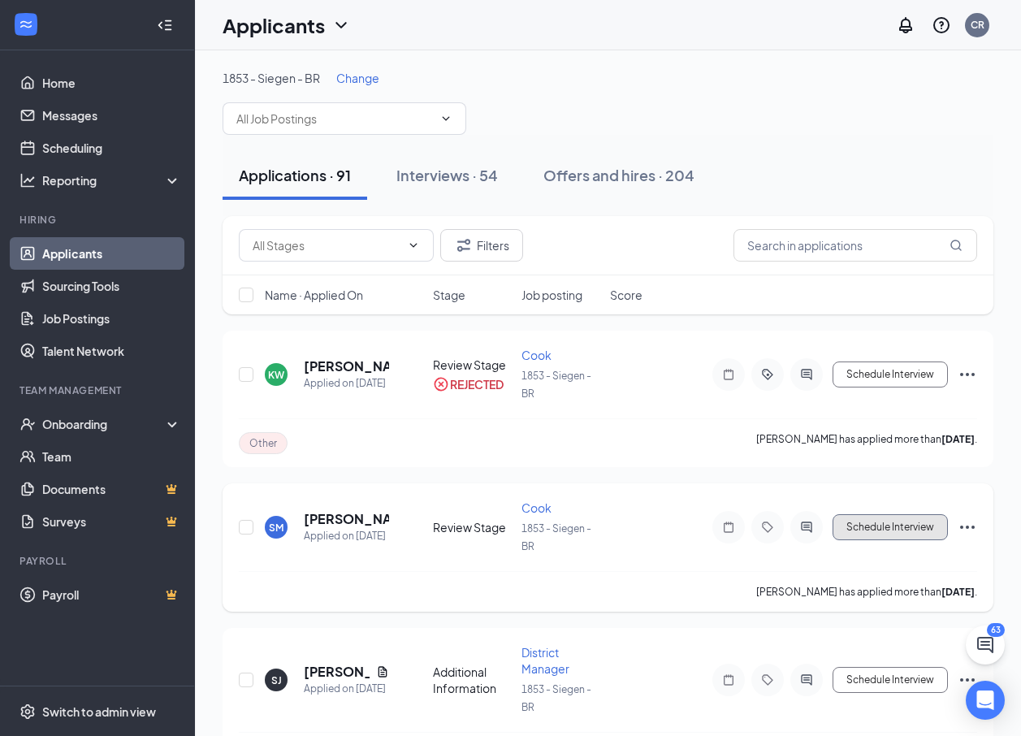
click at [907, 523] on button "Schedule Interview" at bounding box center [889, 527] width 115 height 26
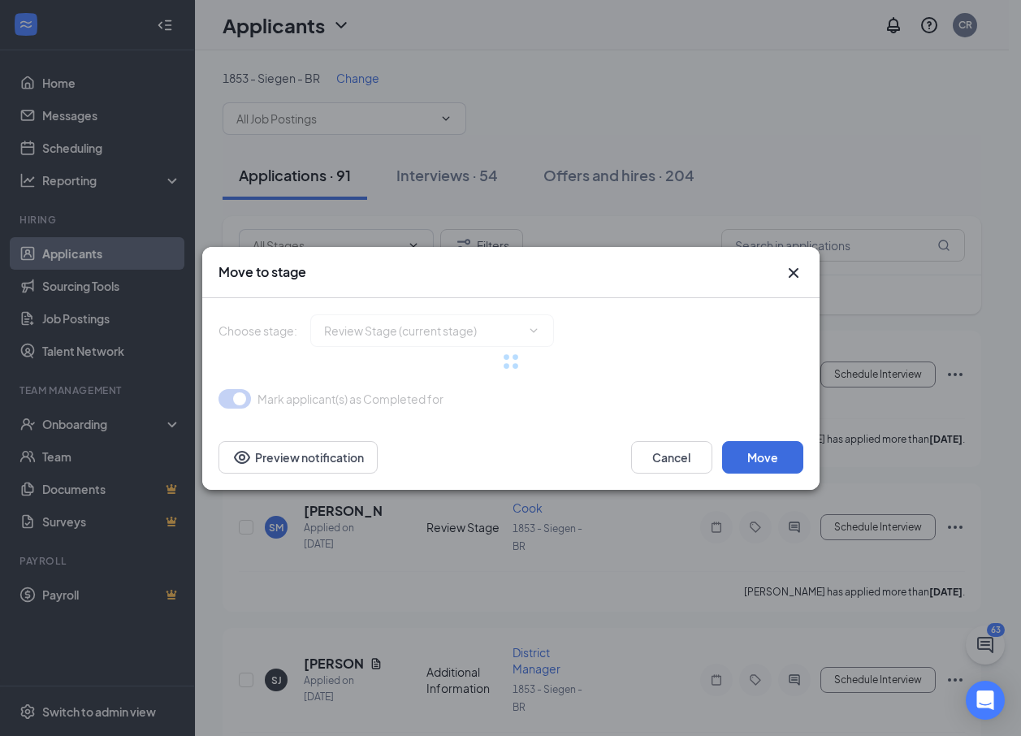
type input "Onsite Interview (next stage)"
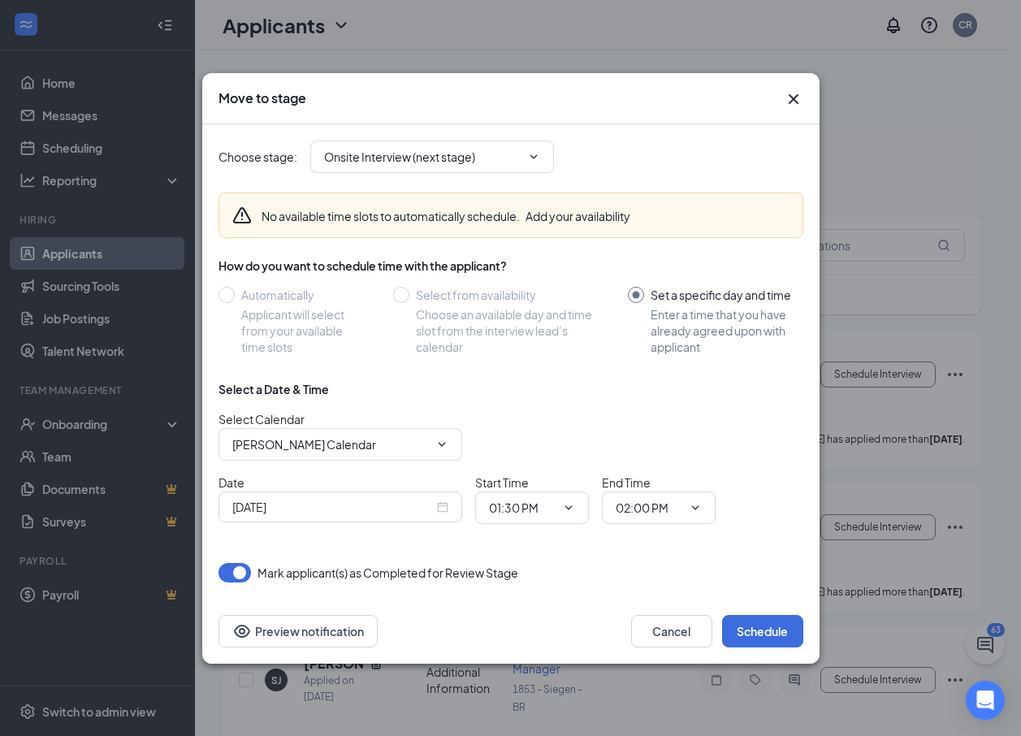
click at [421, 512] on input "[DATE]" at bounding box center [332, 507] width 201 height 18
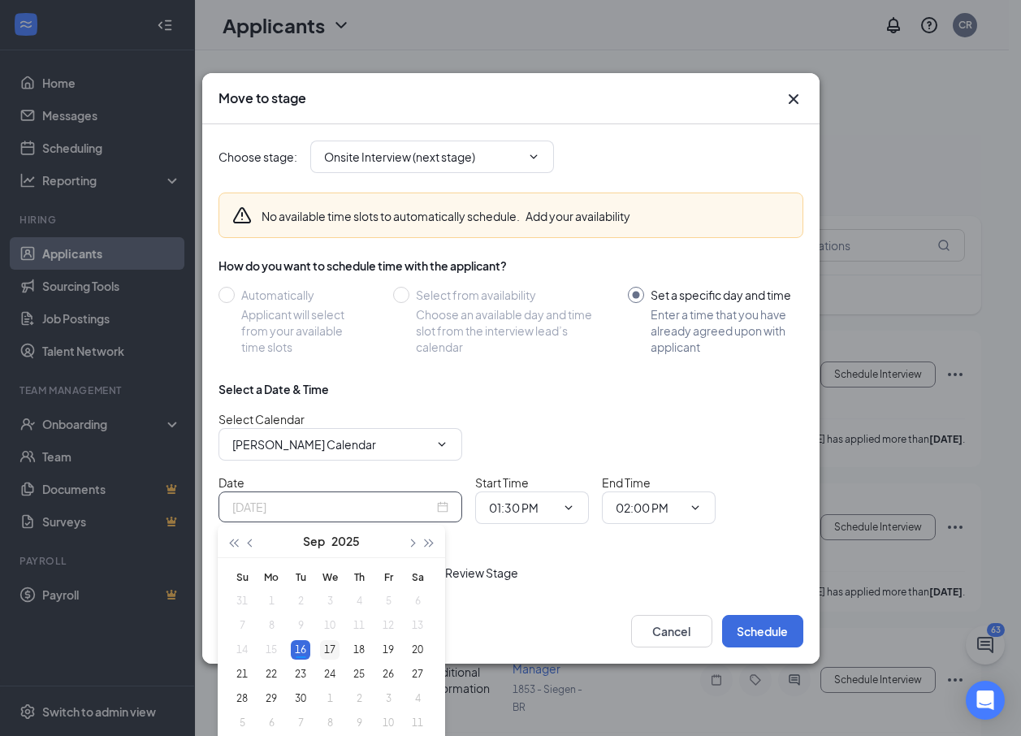
type input "Sep 17, 2025"
click at [332, 649] on div "17" at bounding box center [329, 649] width 19 height 19
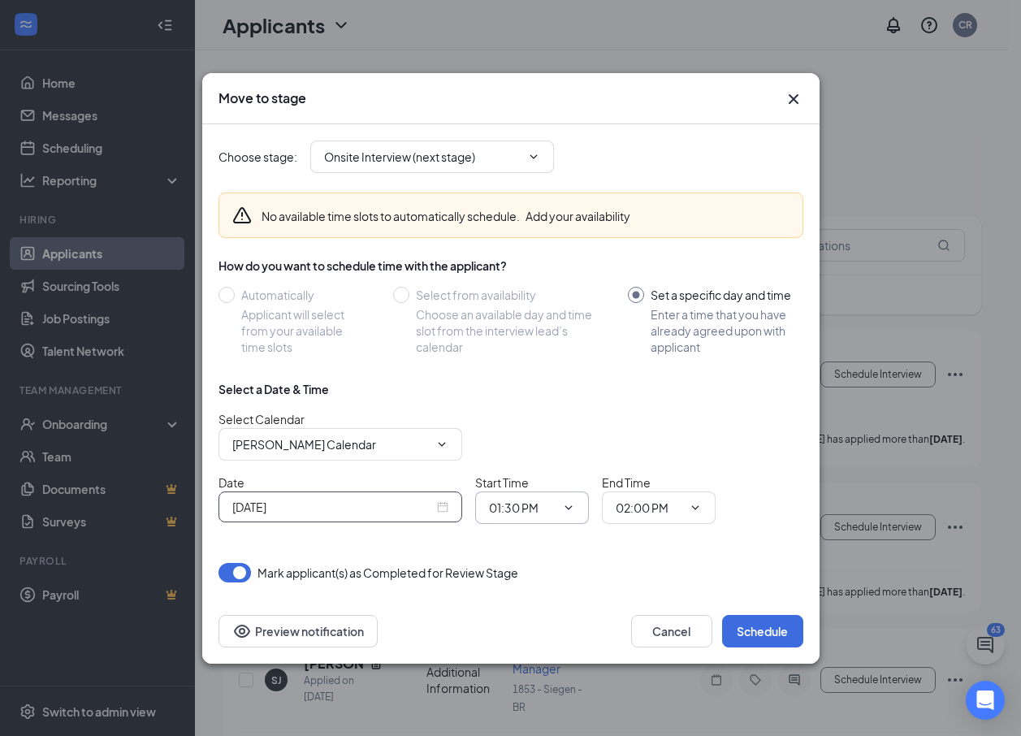
click at [535, 503] on input "01:30 PM" at bounding box center [522, 507] width 67 height 18
click at [522, 372] on div "05:00 PM" at bounding box center [526, 374] width 48 height 18
type input "05:00 PM"
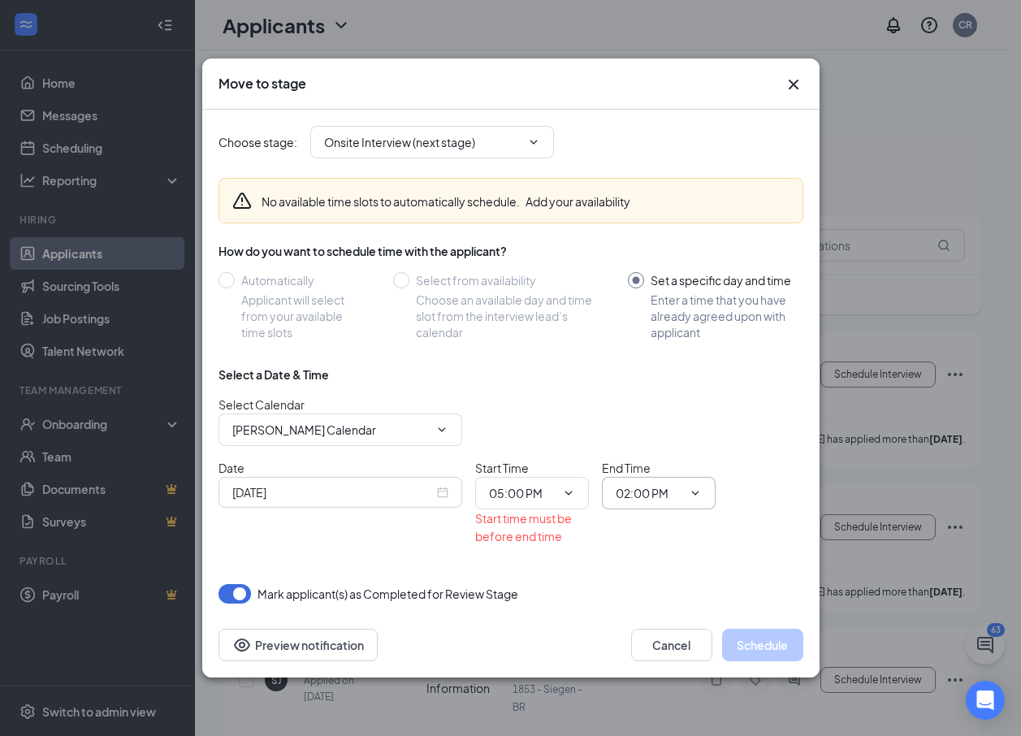
click at [636, 488] on input "02:00 PM" at bounding box center [648, 493] width 67 height 18
click at [662, 319] on div "05:15 PM" at bounding box center [652, 316] width 48 height 18
type input "05:15 PM"
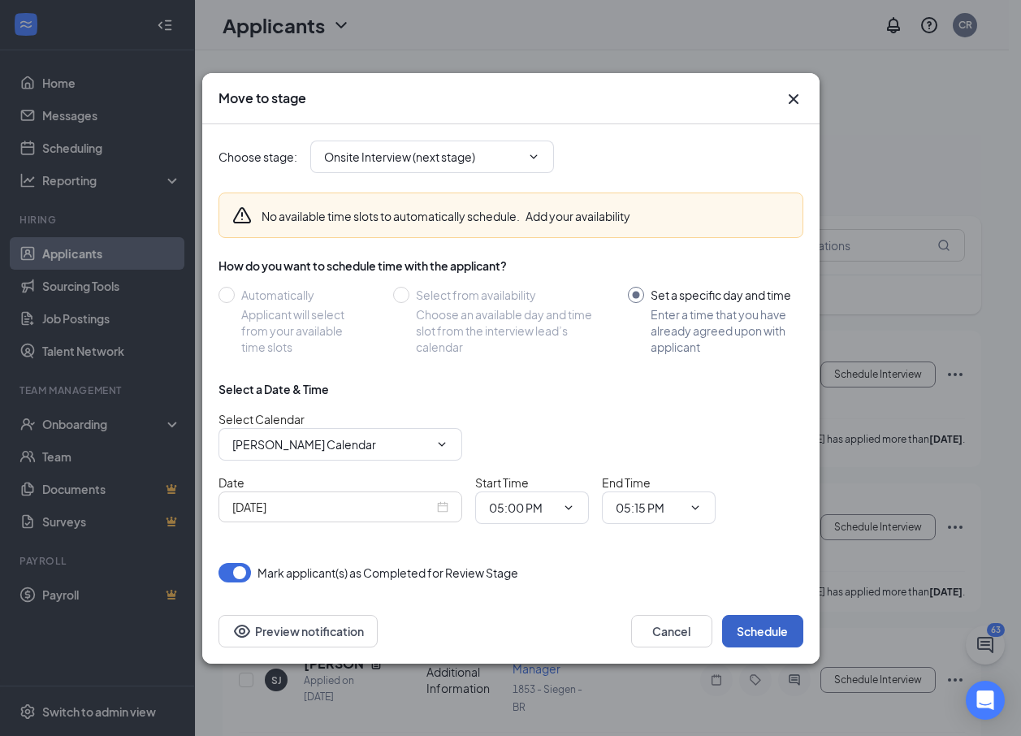
click at [770, 630] on button "Schedule" at bounding box center [762, 631] width 81 height 32
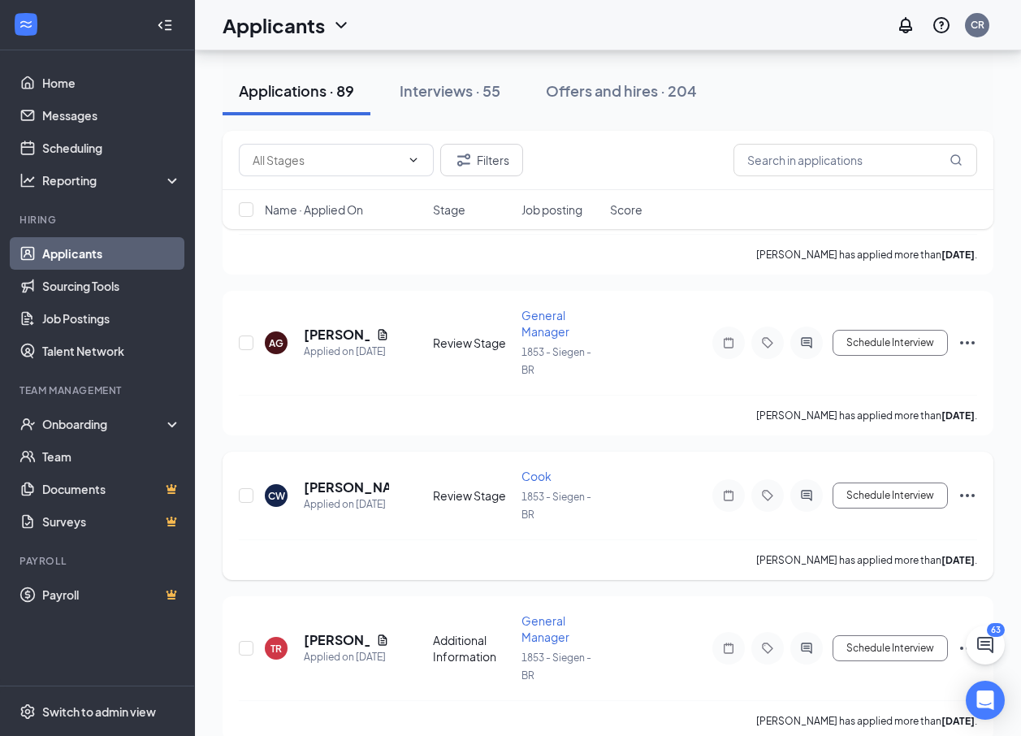
scroll to position [244, 0]
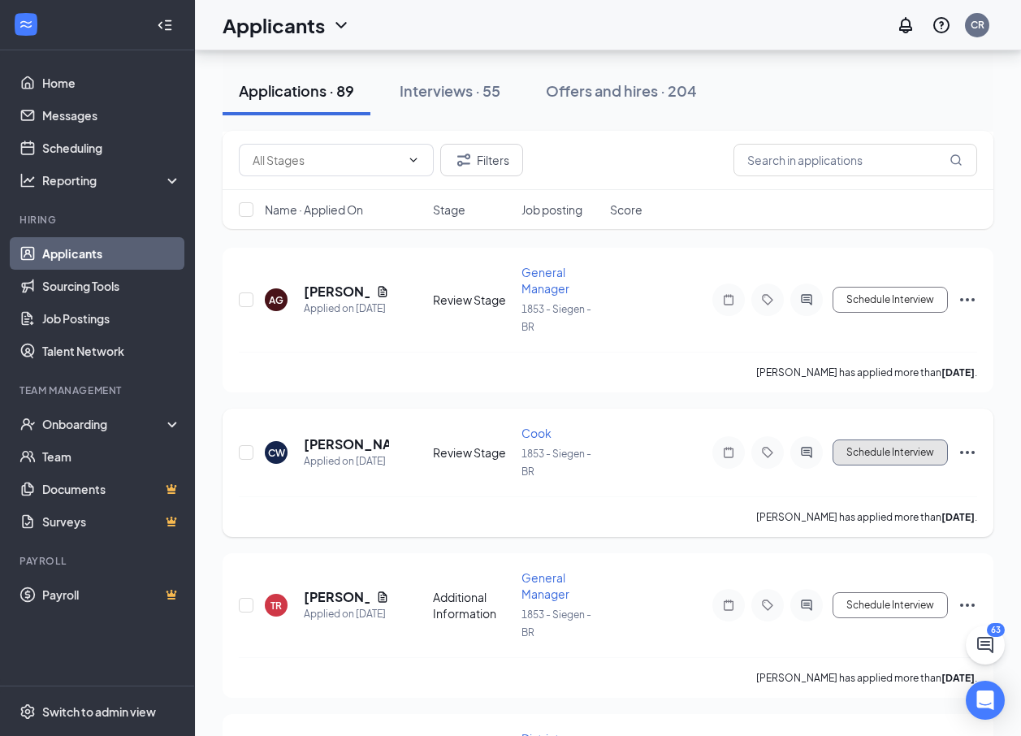
click at [895, 453] on button "Schedule Interview" at bounding box center [889, 452] width 115 height 26
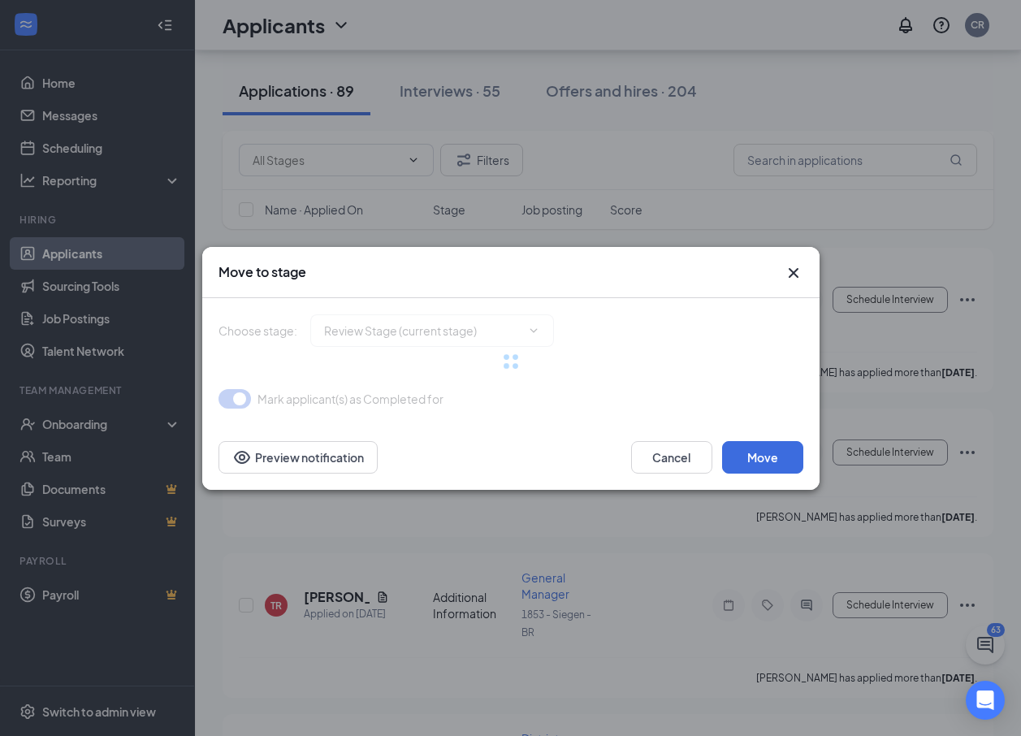
type input "Onsite Interview (next stage)"
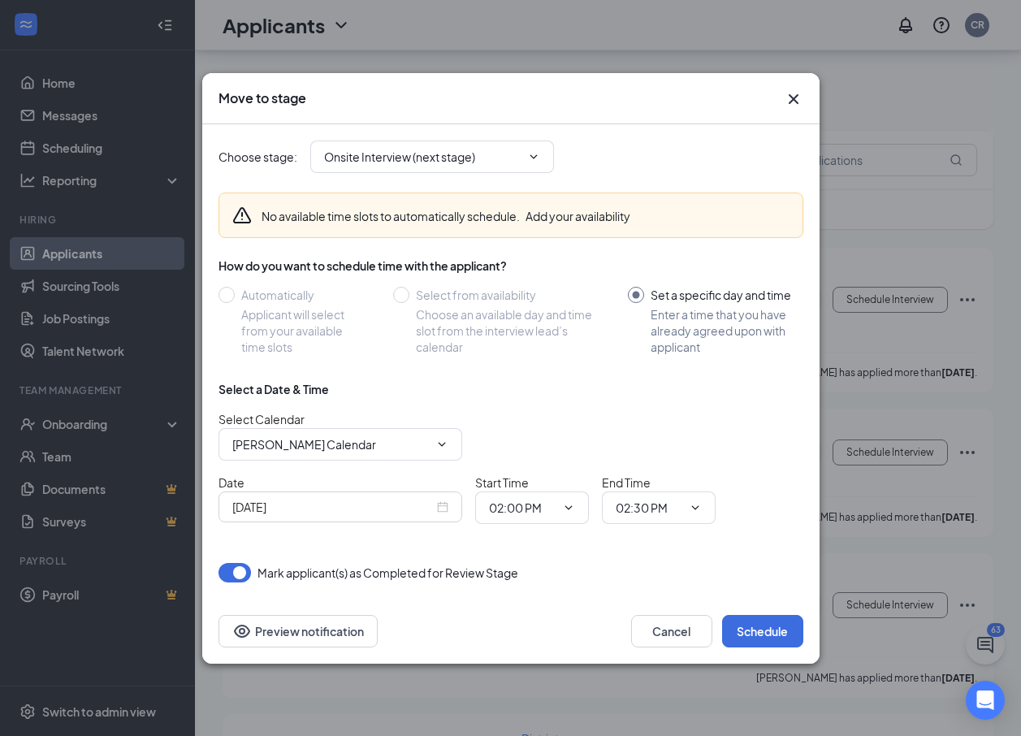
click at [374, 514] on input "[DATE]" at bounding box center [332, 507] width 201 height 18
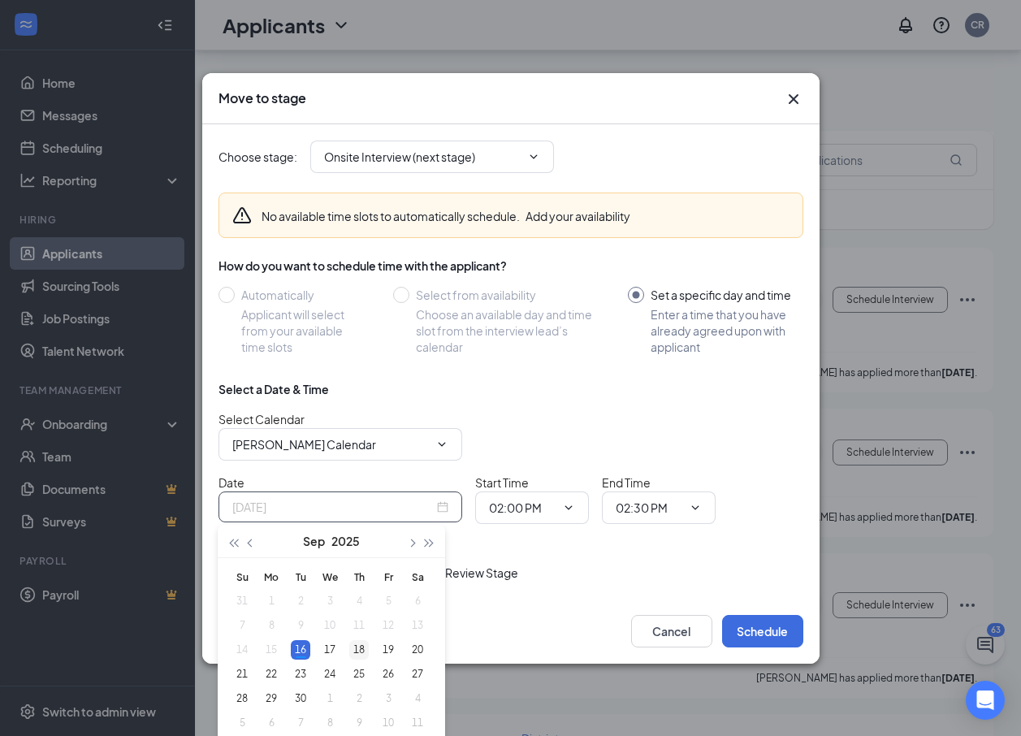
type input "[DATE]"
click at [356, 648] on div "18" at bounding box center [358, 649] width 19 height 19
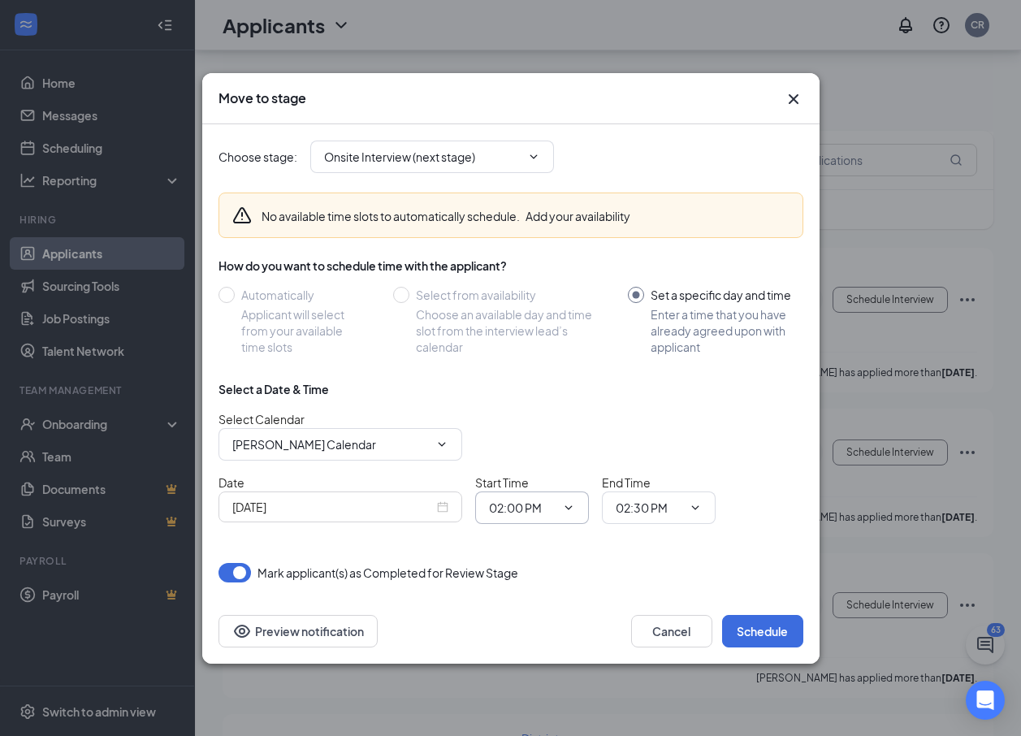
click at [501, 506] on input "02:00 PM" at bounding box center [522, 507] width 67 height 18
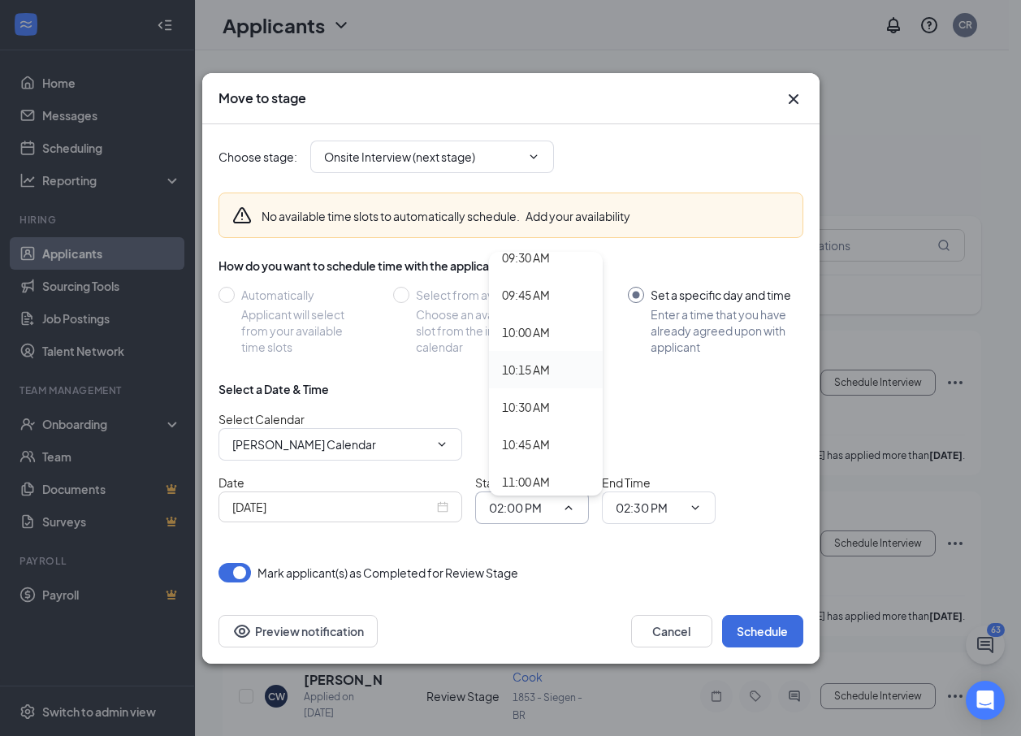
scroll to position [1461, 0]
click at [525, 450] on div "11:00 AM" at bounding box center [526, 452] width 48 height 18
type input "11:00 AM"
click at [628, 501] on input "02:30 PM" at bounding box center [648, 507] width 67 height 18
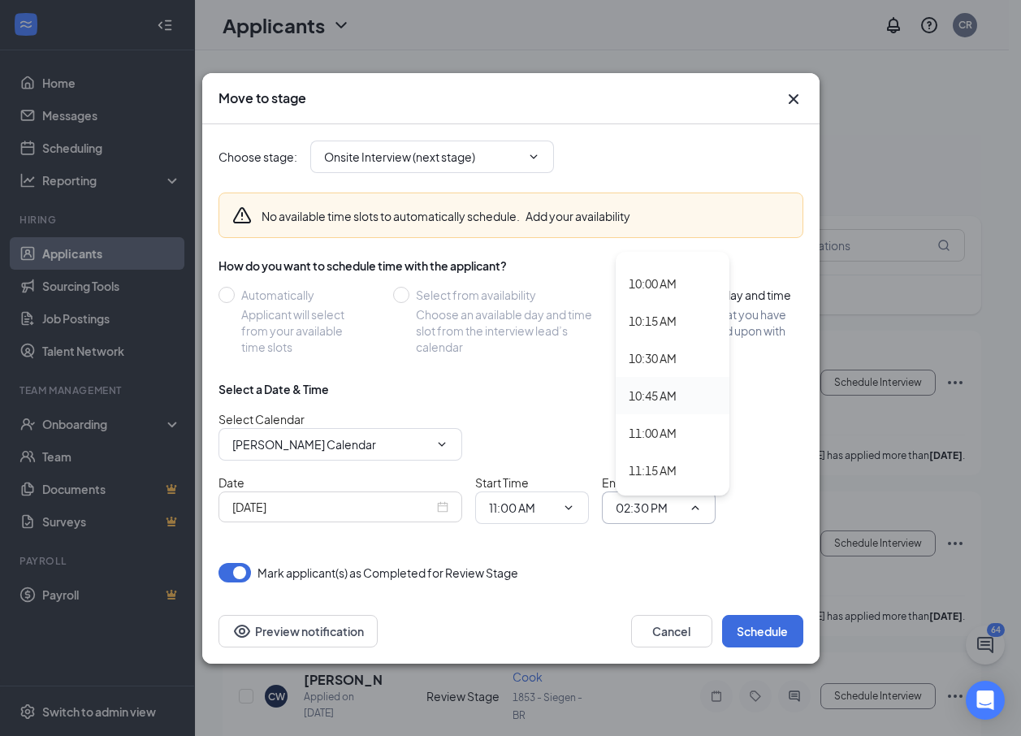
scroll to position [1543, 0]
click at [656, 406] on div "11:15 AM" at bounding box center [652, 408] width 48 height 18
type input "11:15 AM"
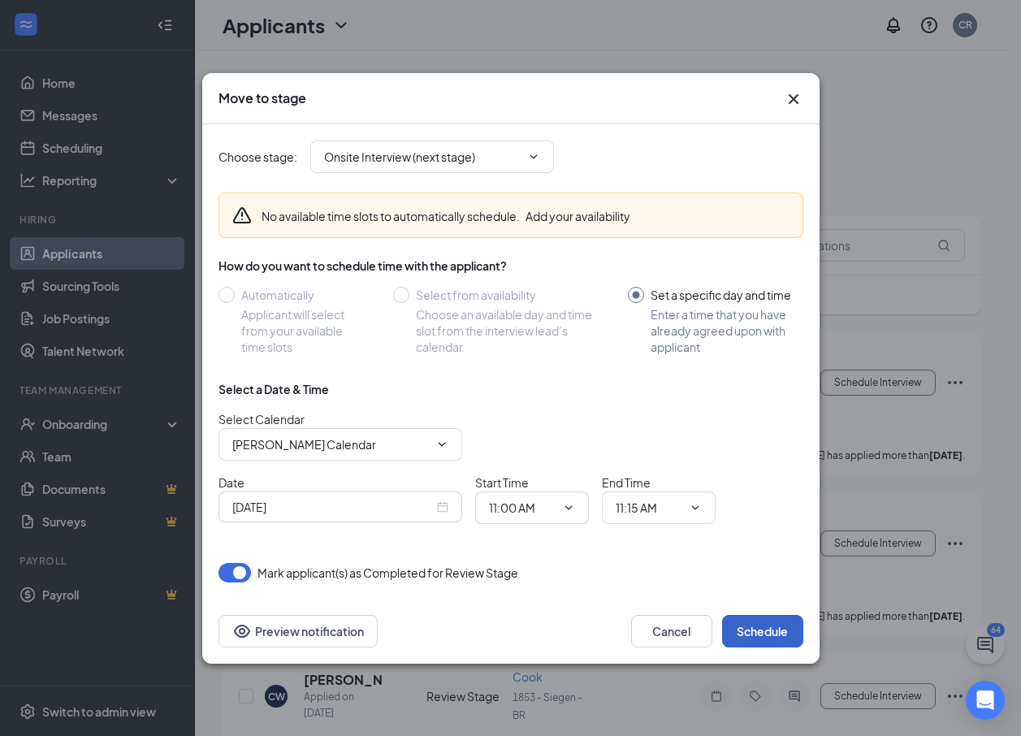
click at [770, 632] on button "Schedule" at bounding box center [762, 631] width 81 height 32
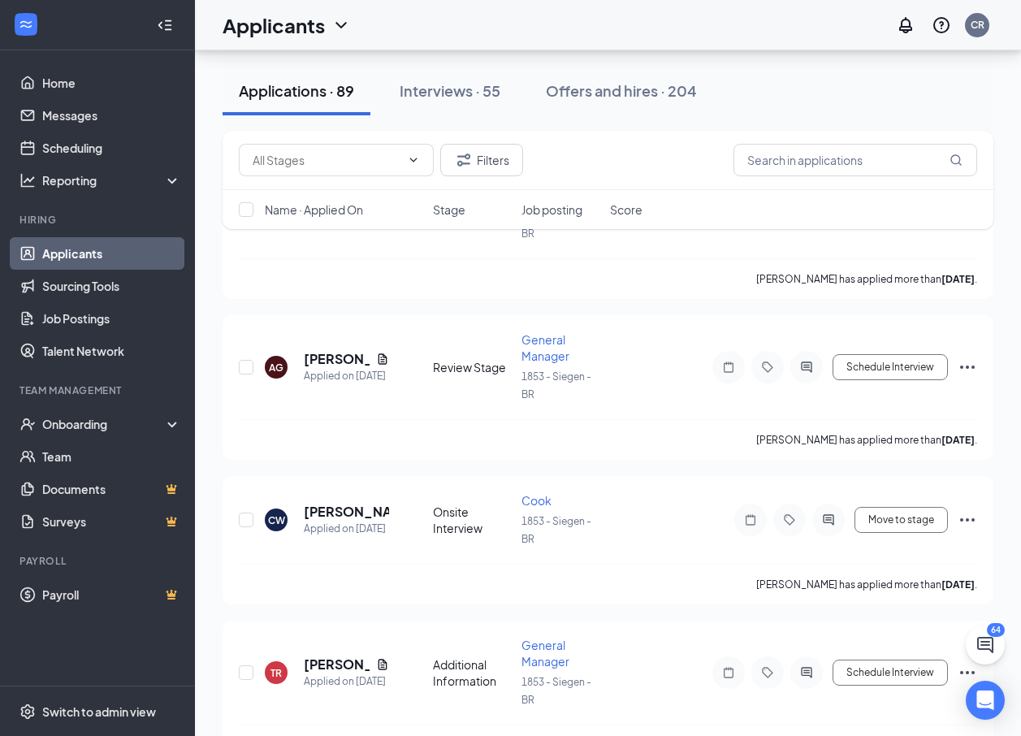
scroll to position [244, 0]
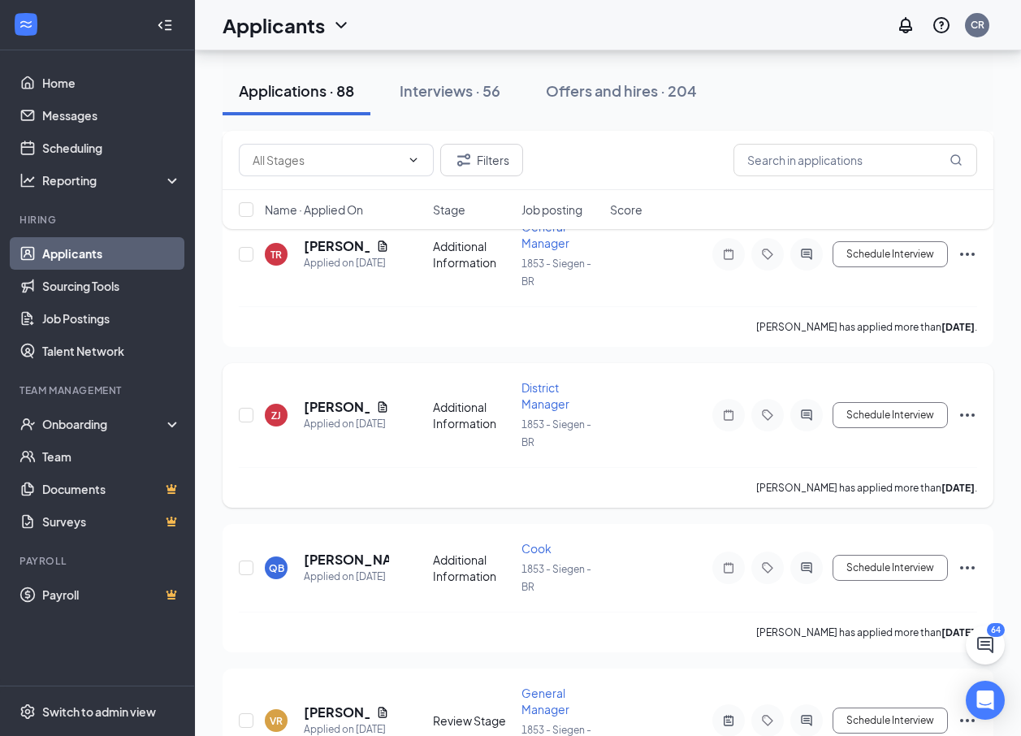
scroll to position [487, 0]
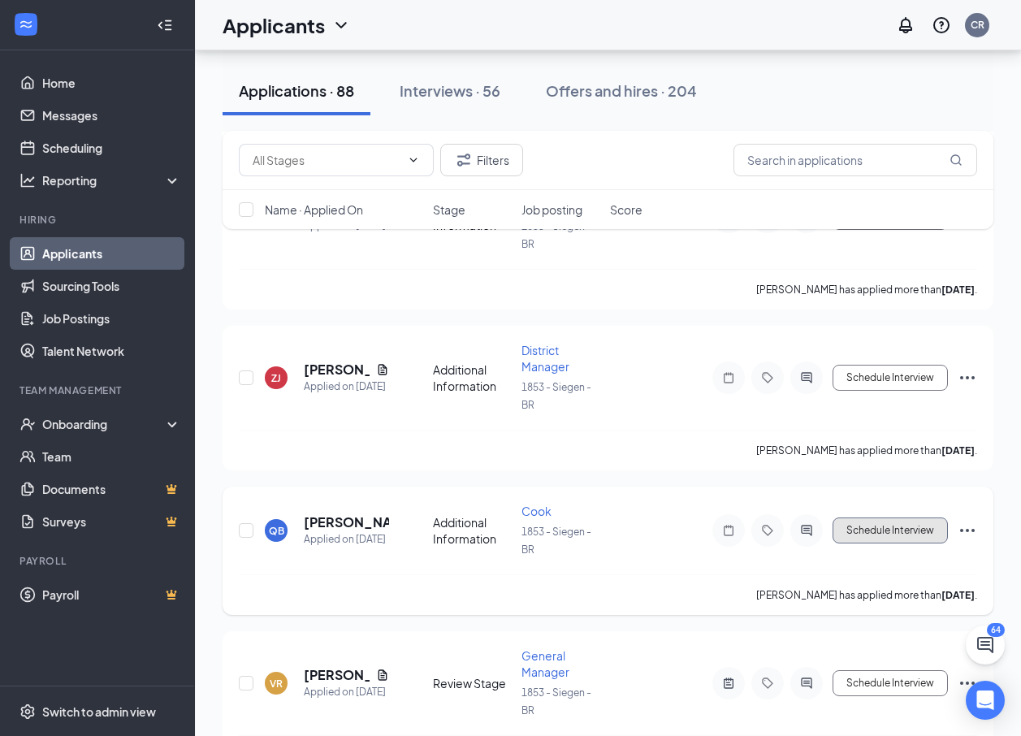
click at [903, 533] on button "Schedule Interview" at bounding box center [889, 530] width 115 height 26
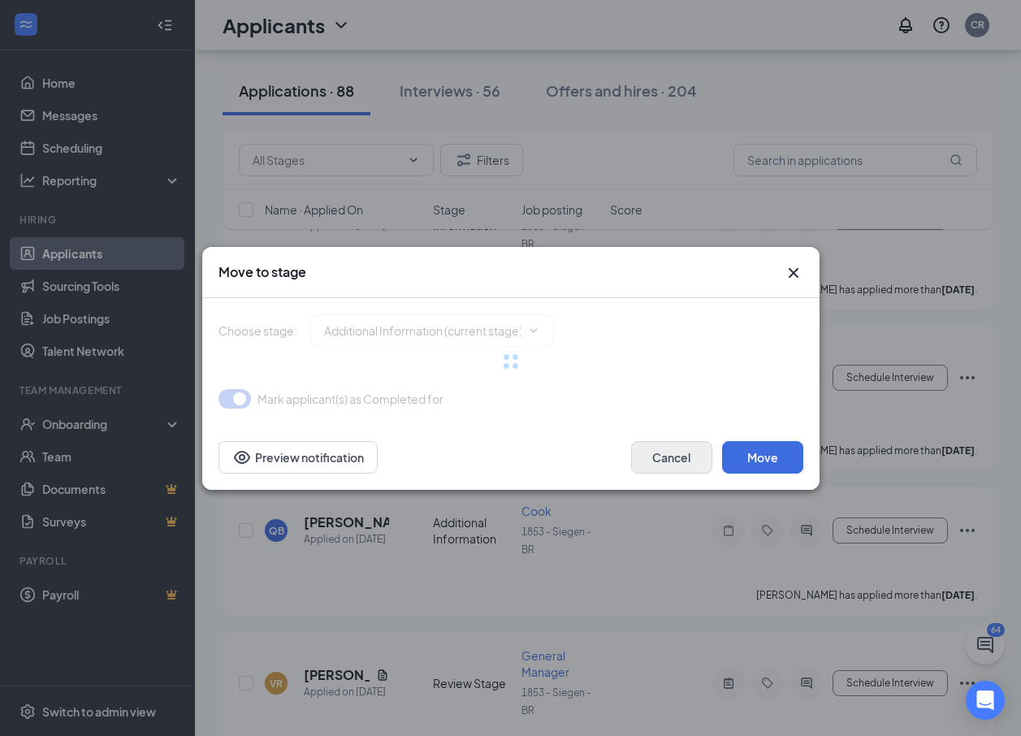
type input "Review Stage (next stage)"
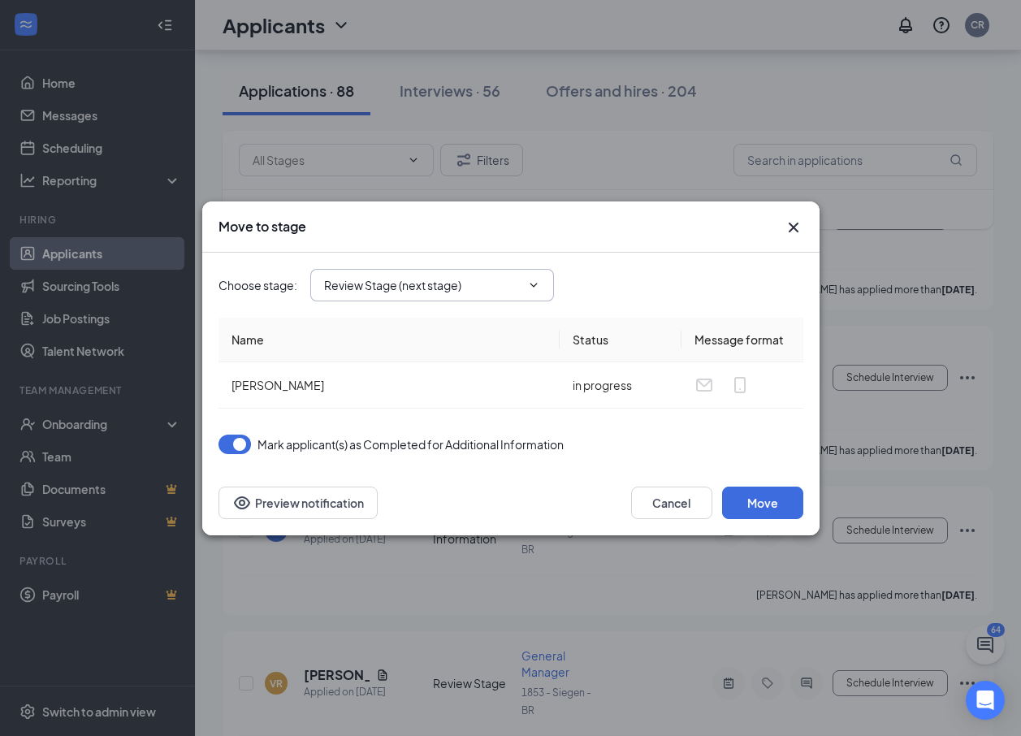
click at [533, 286] on icon "ChevronDown" at bounding box center [532, 285] width 7 height 4
click at [783, 503] on button "Move" at bounding box center [762, 502] width 81 height 32
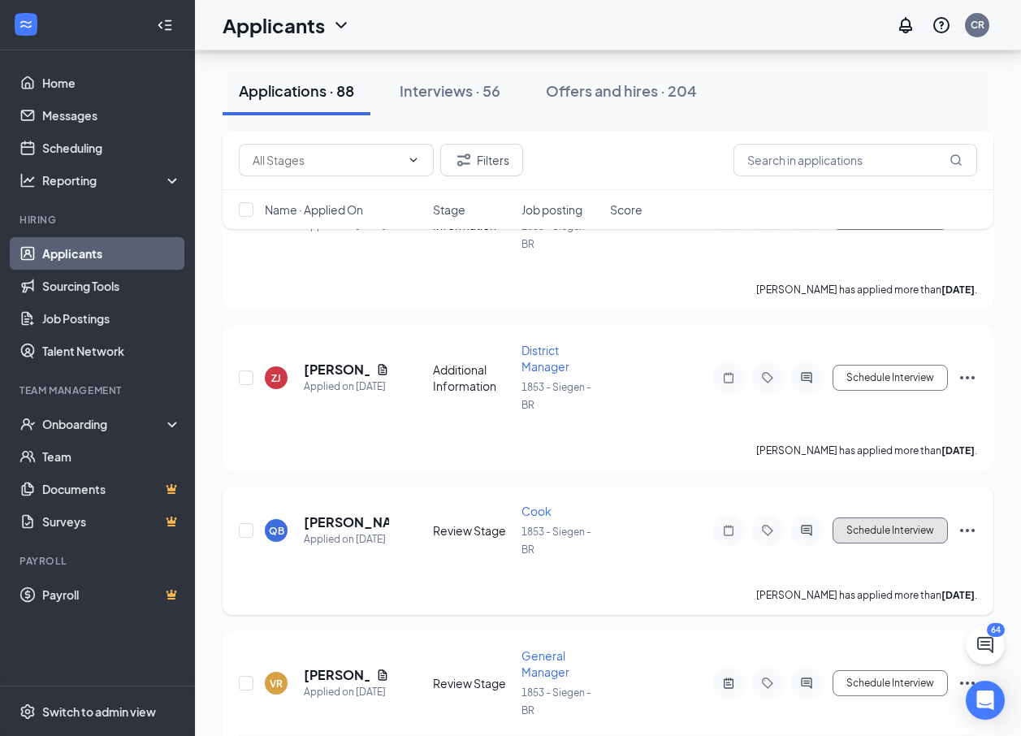
click at [902, 529] on button "Schedule Interview" at bounding box center [889, 530] width 115 height 26
type input "Onsite Interview (next stage)"
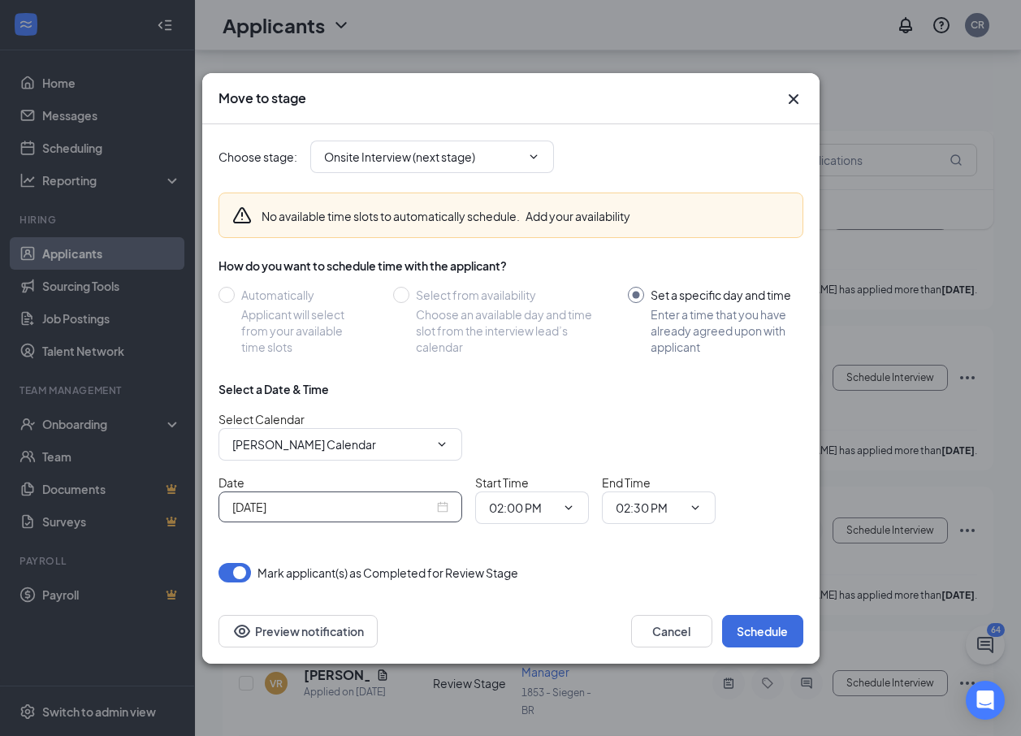
click at [365, 510] on input "[DATE]" at bounding box center [332, 507] width 201 height 18
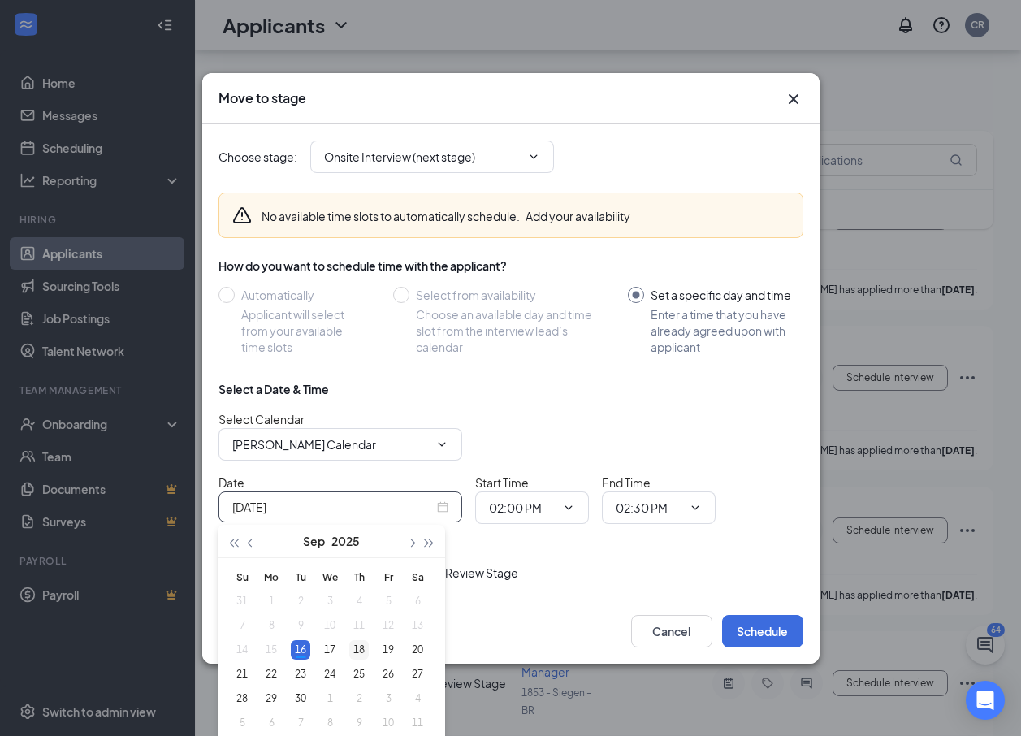
type input "[DATE]"
click at [355, 651] on div "18" at bounding box center [358, 649] width 19 height 19
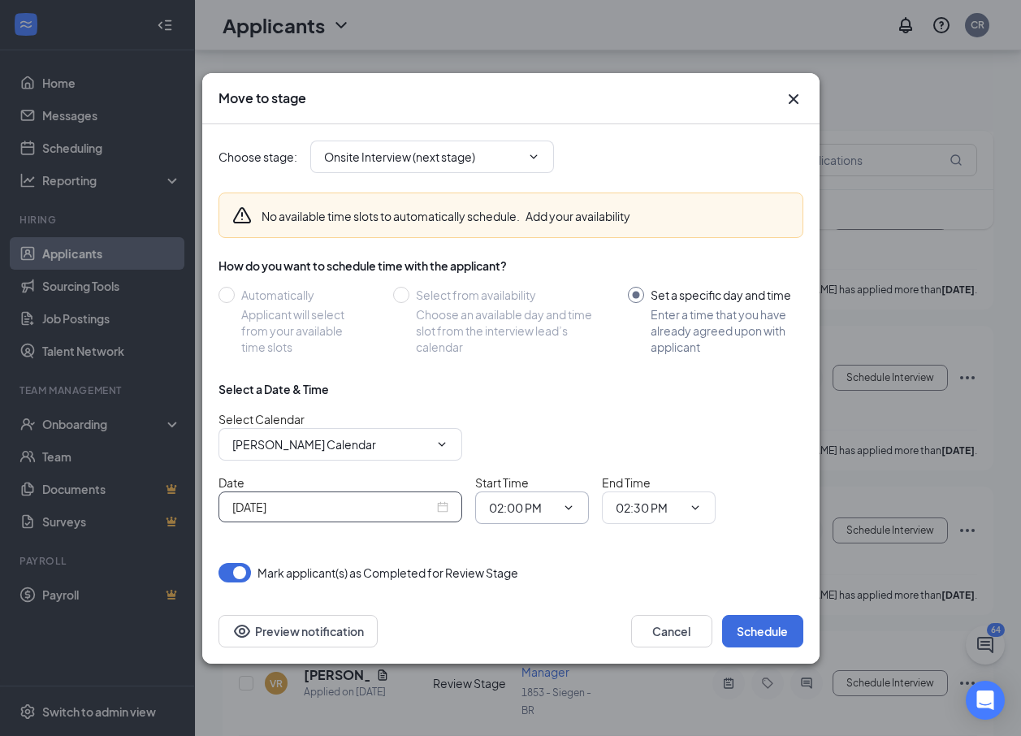
click at [532, 508] on input "02:00 PM" at bounding box center [522, 507] width 67 height 18
click at [524, 282] on div "11:30 AM" at bounding box center [526, 283] width 48 height 18
type input "11:30 AM"
click at [640, 500] on input "02:30 PM" at bounding box center [648, 507] width 67 height 18
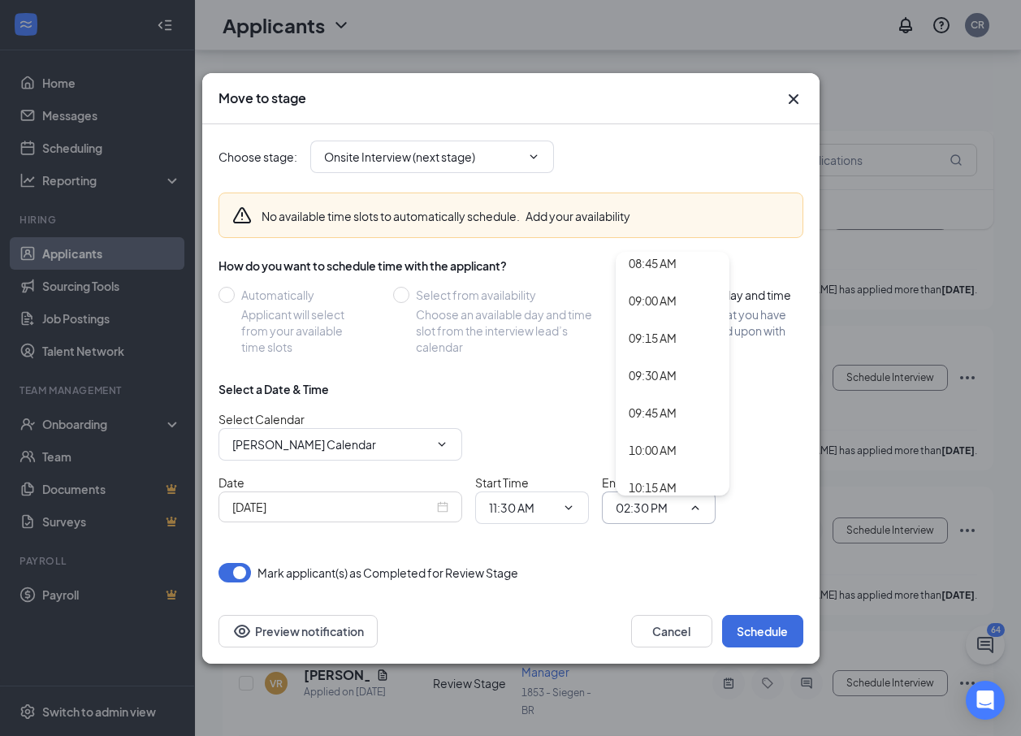
scroll to position [1543, 0]
click at [652, 479] on div "11:45 AM" at bounding box center [652, 483] width 48 height 18
type input "11:45 AM"
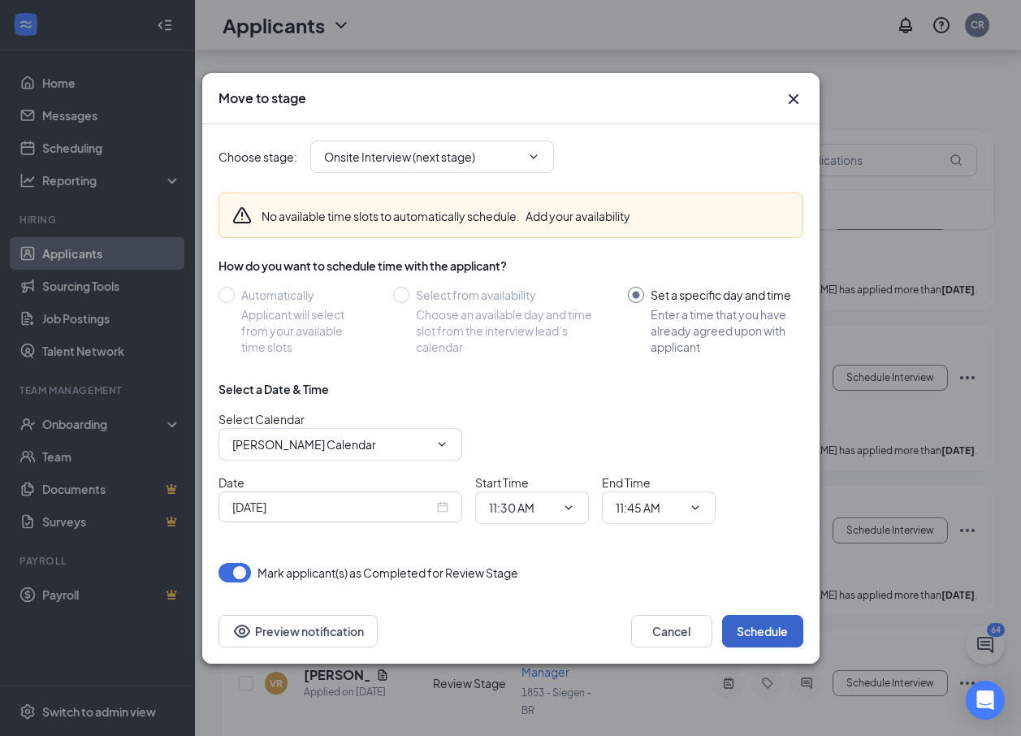
click at [756, 632] on button "Schedule" at bounding box center [762, 631] width 81 height 32
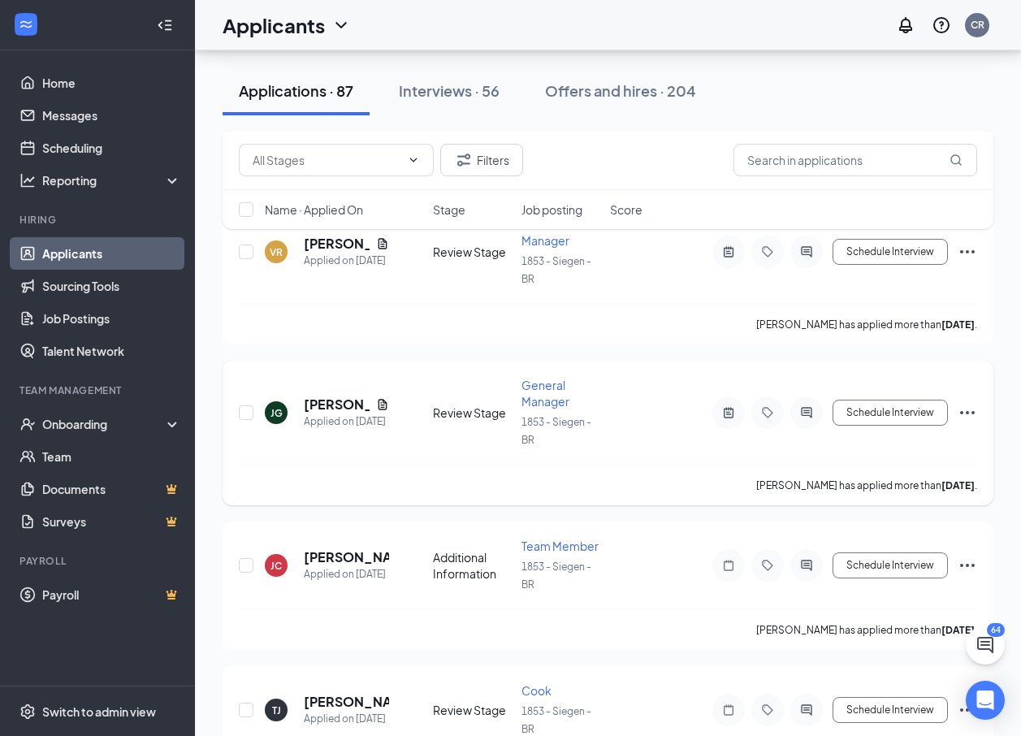
scroll to position [812, 0]
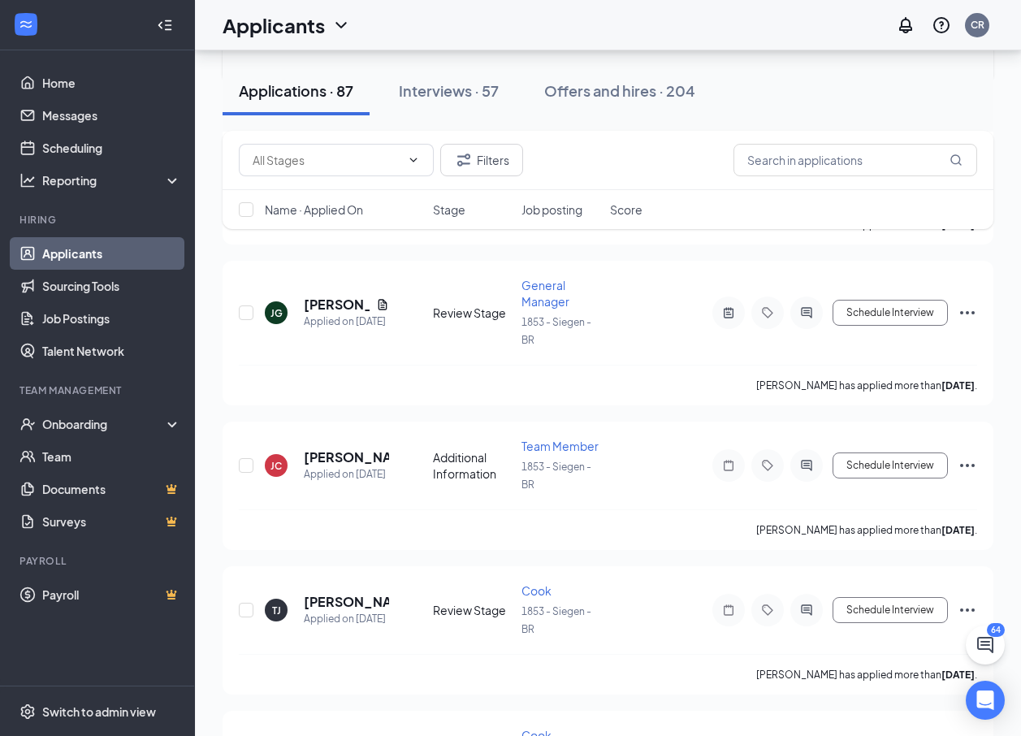
scroll to position [893, 0]
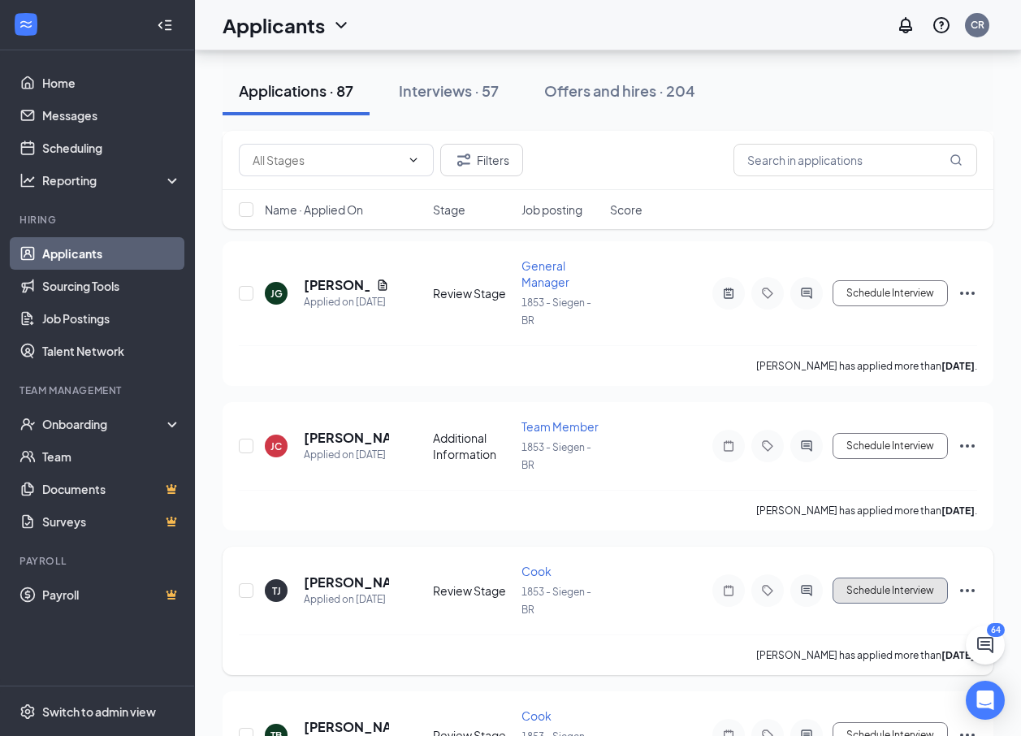
click at [865, 585] on button "Schedule Interview" at bounding box center [889, 590] width 115 height 26
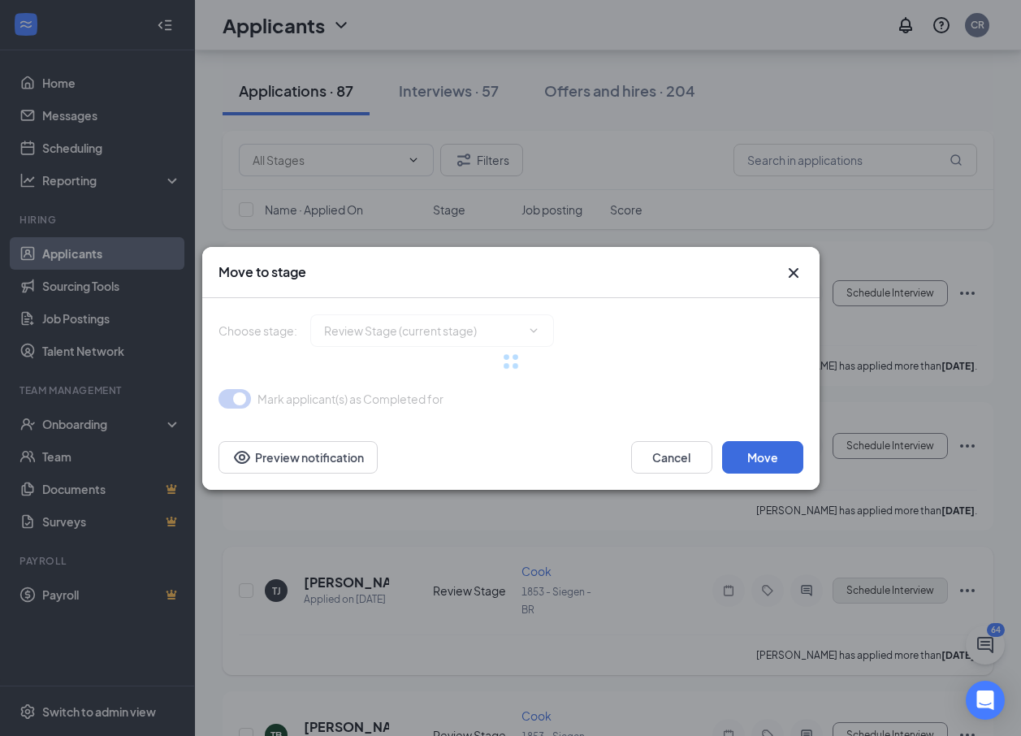
type input "Onsite Interview (next stage)"
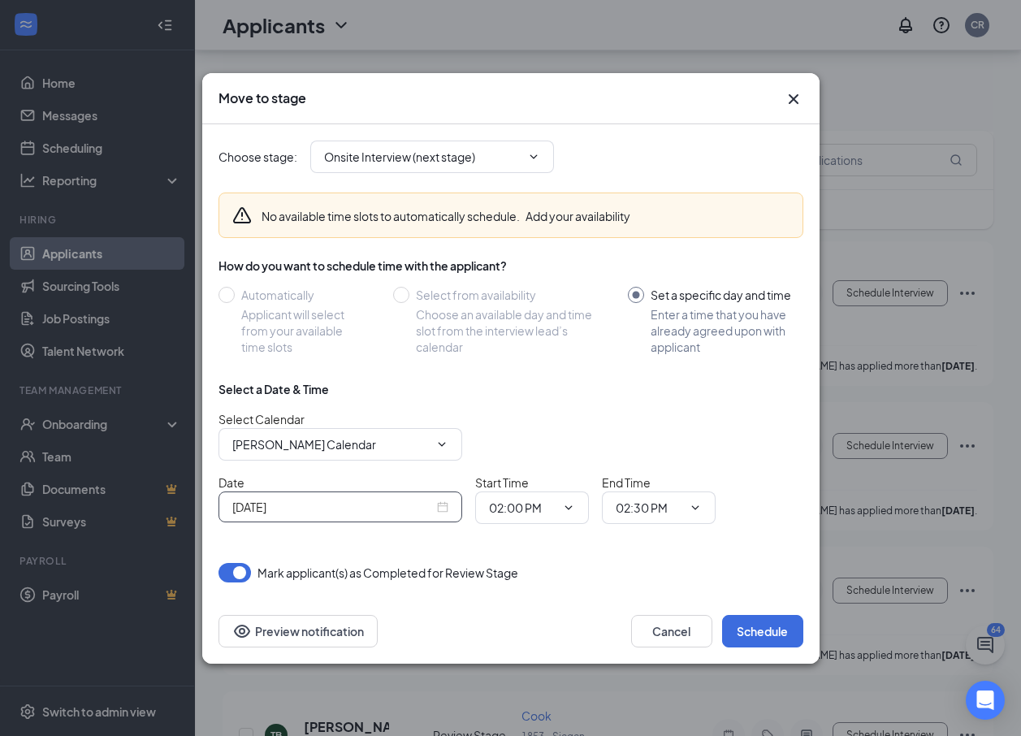
click at [401, 507] on input "[DATE]" at bounding box center [332, 507] width 201 height 18
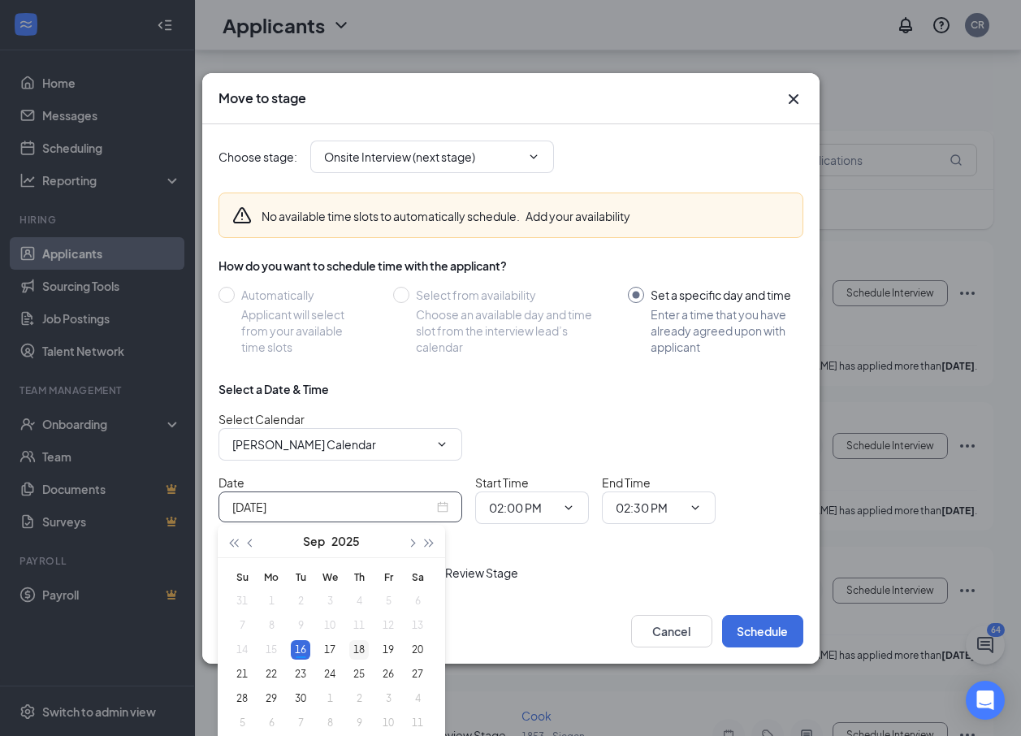
type input "[DATE]"
click at [358, 649] on div "18" at bounding box center [358, 649] width 19 height 19
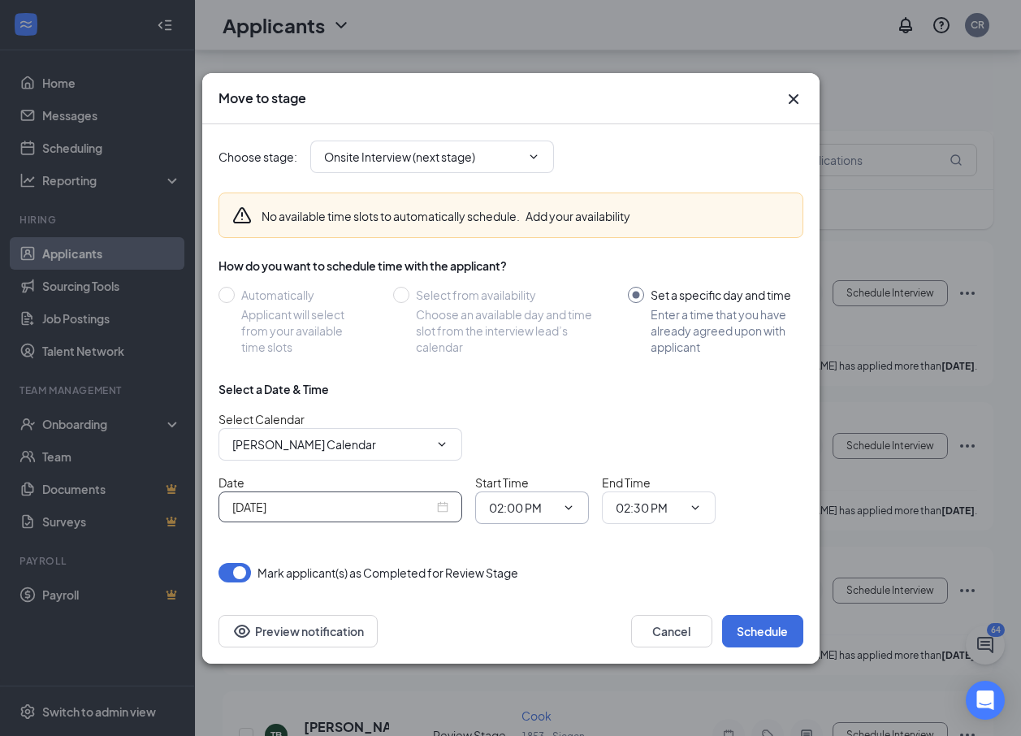
click at [524, 503] on input "02:00 PM" at bounding box center [522, 507] width 67 height 18
click at [533, 429] on div "12:30 PM" at bounding box center [526, 433] width 48 height 18
type input "12:30 PM"
click at [645, 507] on input "02:30 PM" at bounding box center [648, 507] width 67 height 18
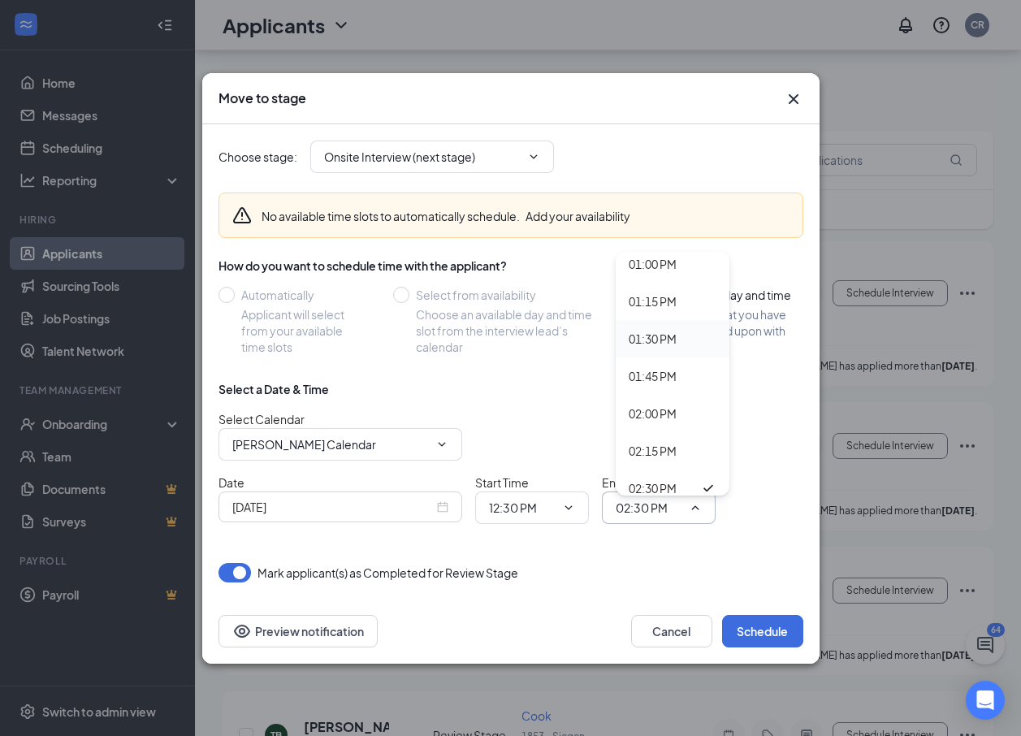
scroll to position [1867, 0]
click at [664, 309] on div "12:45 PM" at bounding box center [652, 308] width 48 height 18
type input "12:45 PM"
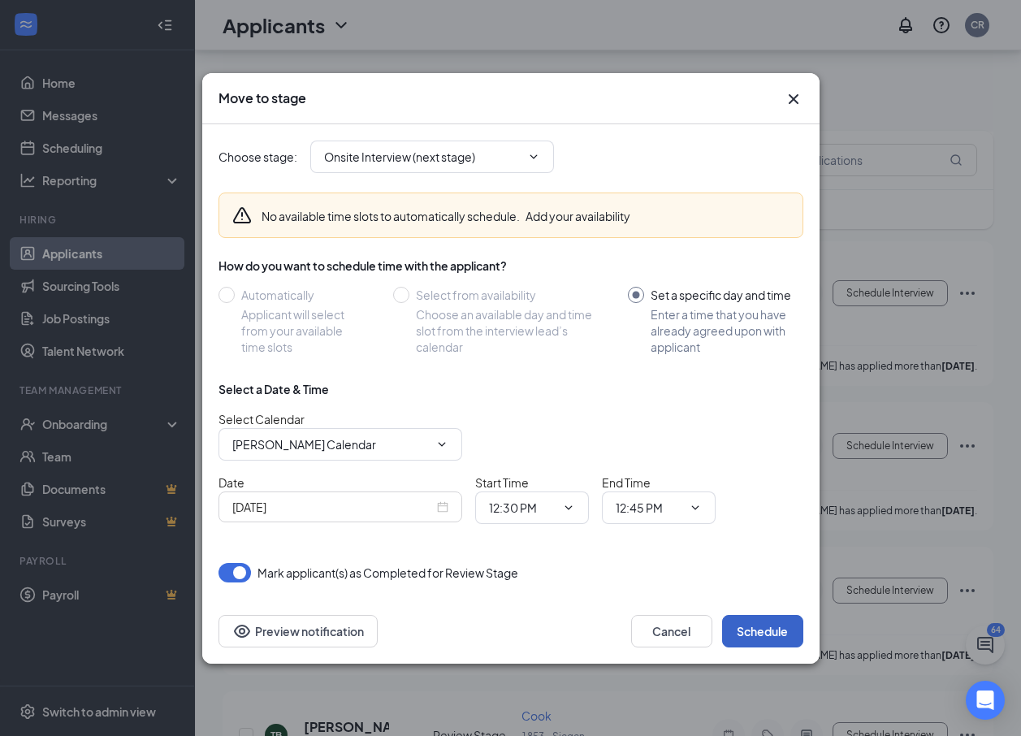
click at [761, 630] on button "Schedule" at bounding box center [762, 631] width 81 height 32
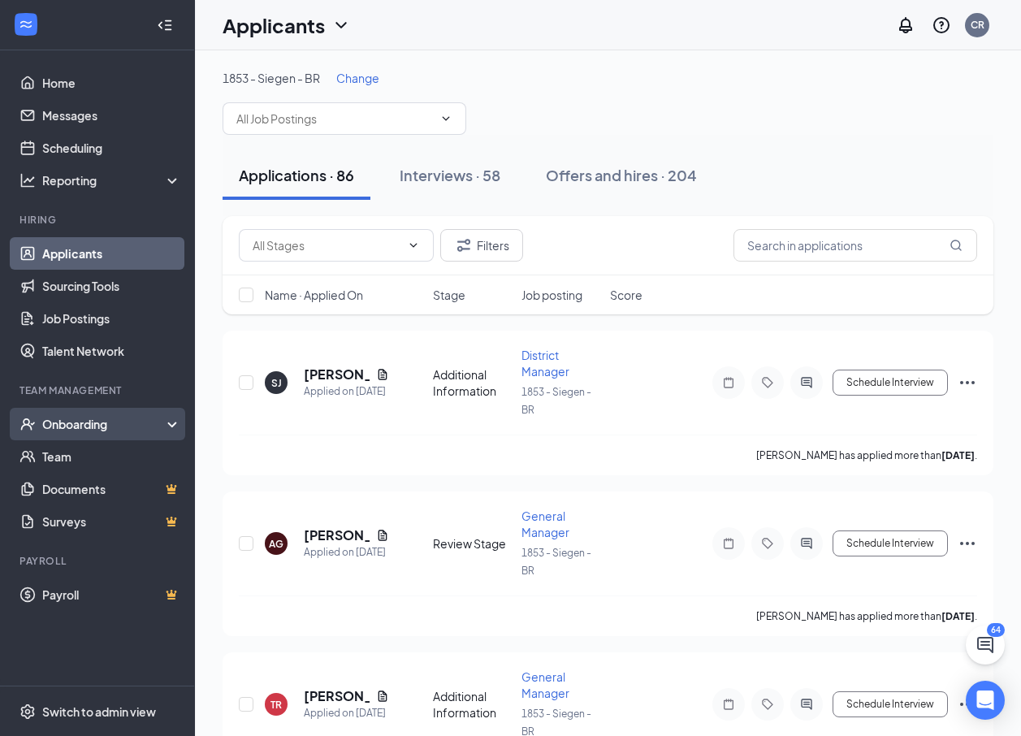
click at [90, 423] on div "Onboarding" at bounding box center [104, 424] width 125 height 16
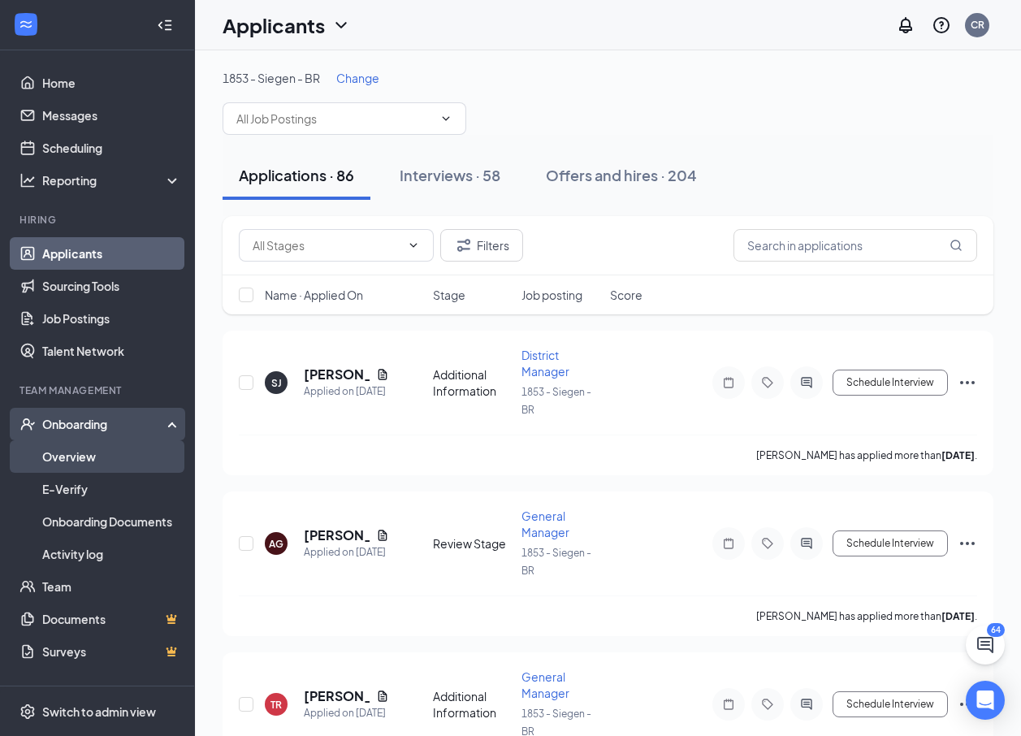
click at [65, 452] on link "Overview" at bounding box center [111, 456] width 139 height 32
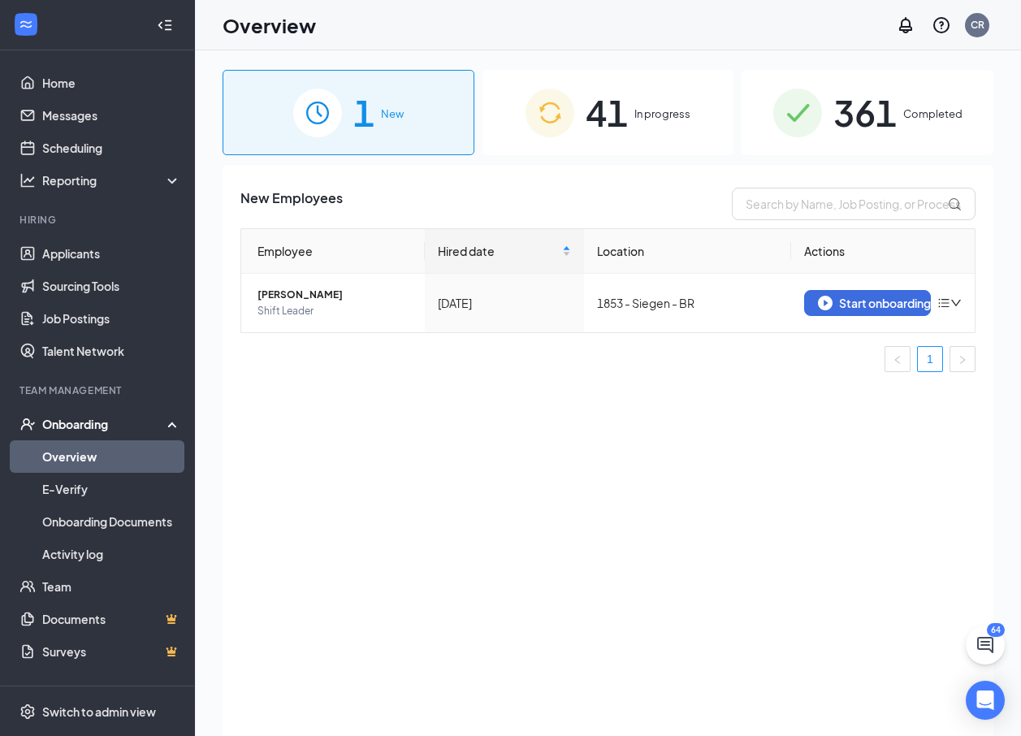
click at [616, 101] on span "41" at bounding box center [606, 112] width 42 height 56
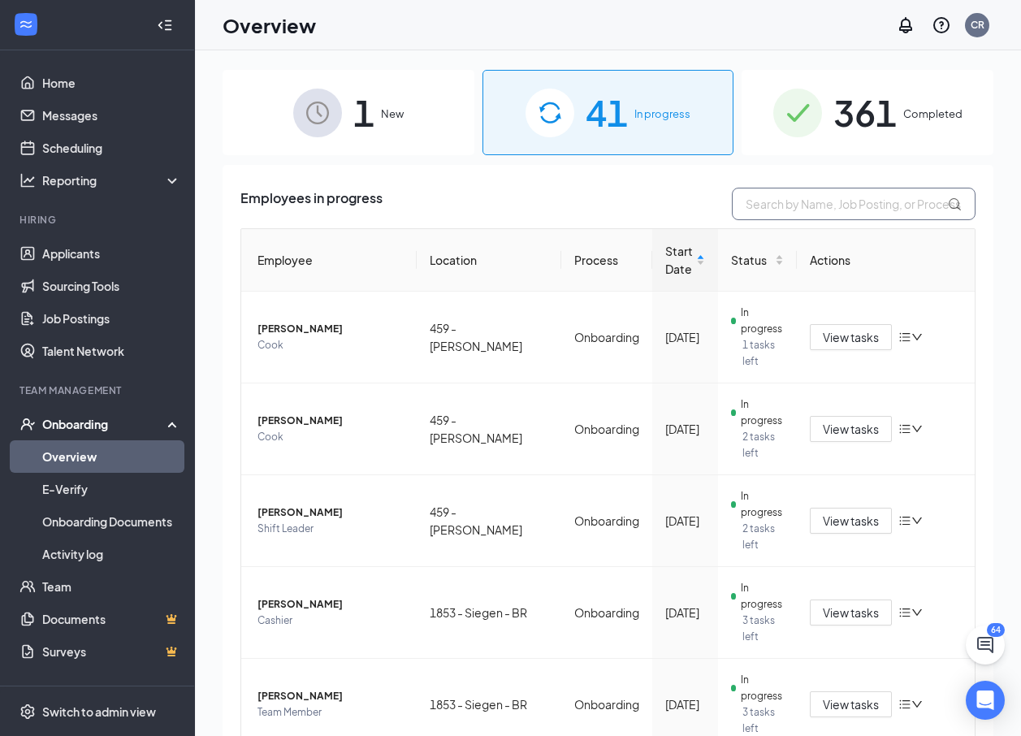
click at [772, 214] on input "text" at bounding box center [853, 204] width 244 height 32
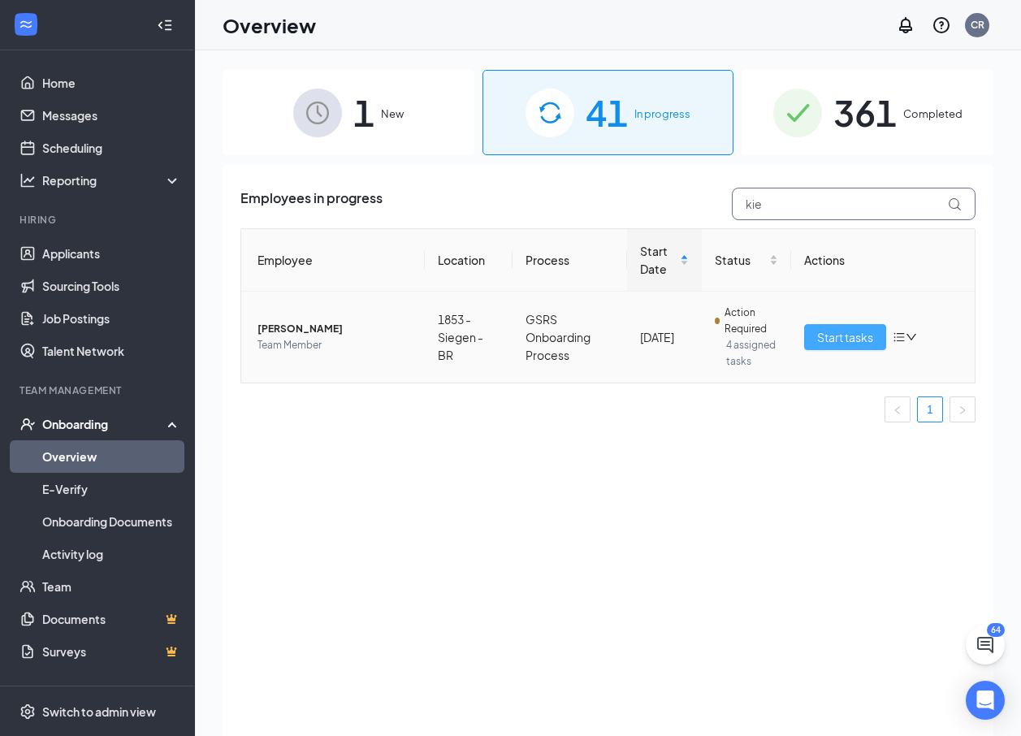
type input "kie"
click at [840, 339] on span "Start tasks" at bounding box center [845, 337] width 56 height 18
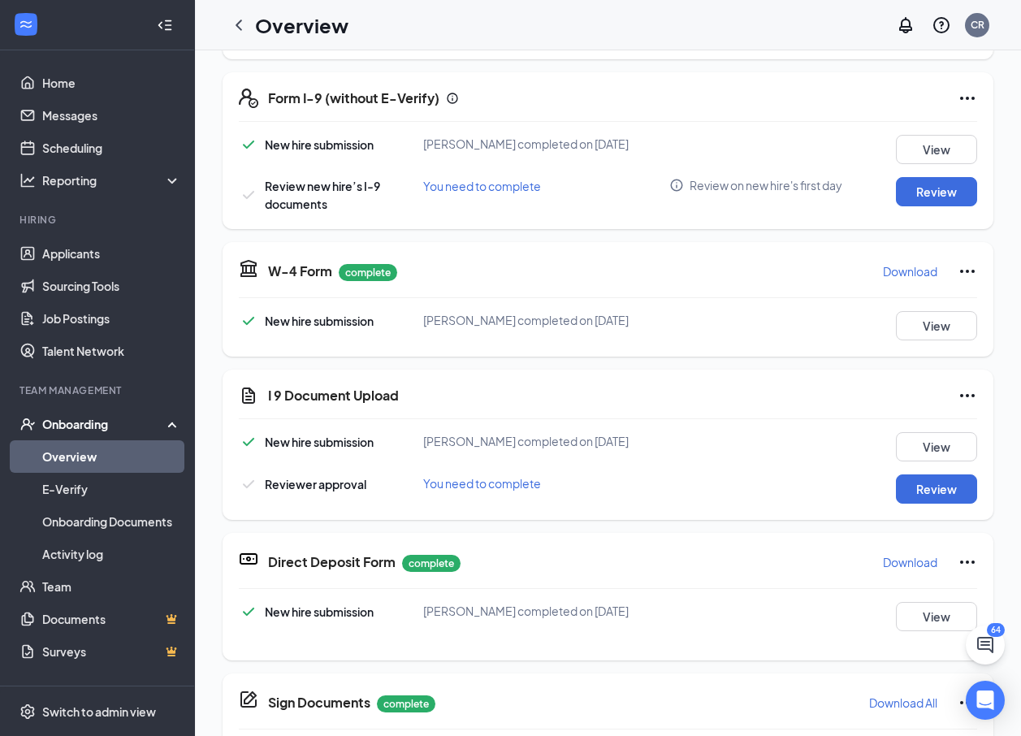
scroll to position [420, 0]
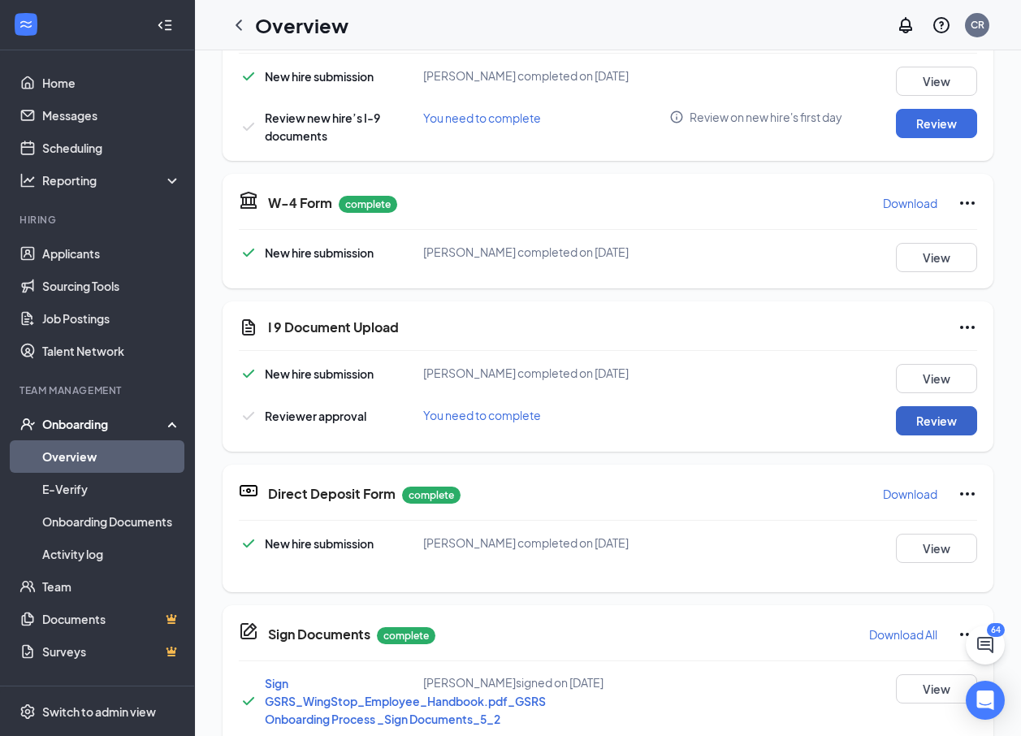
click at [904, 416] on button "Review" at bounding box center [935, 420] width 81 height 29
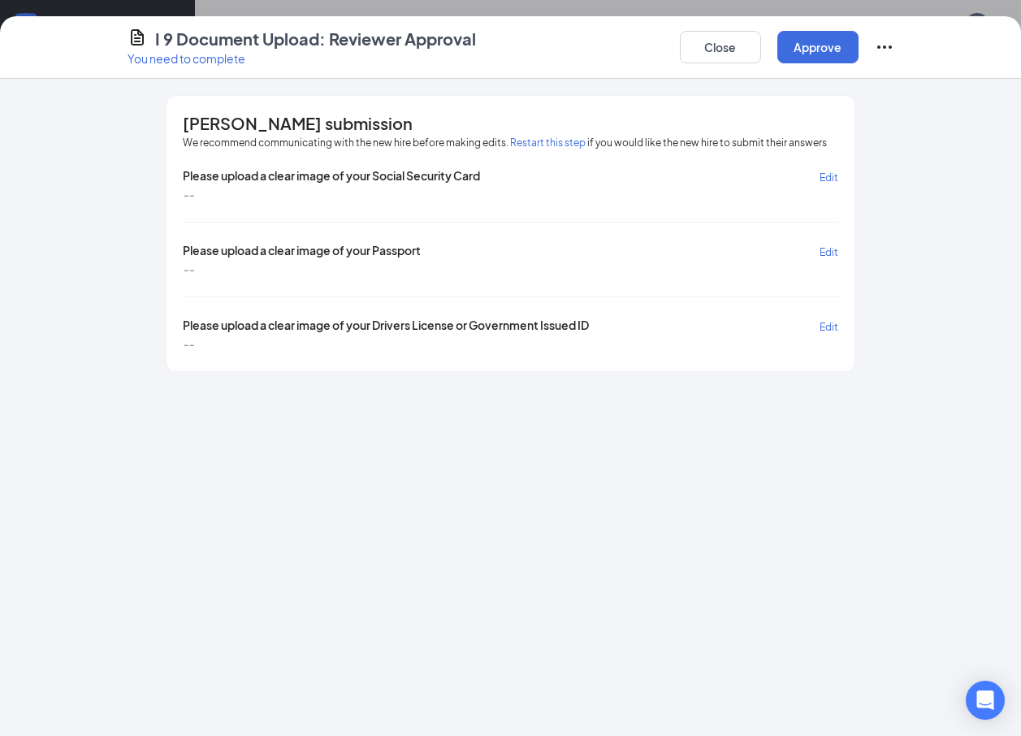
click at [545, 143] on button "Restart this step" at bounding box center [548, 143] width 76 height 16
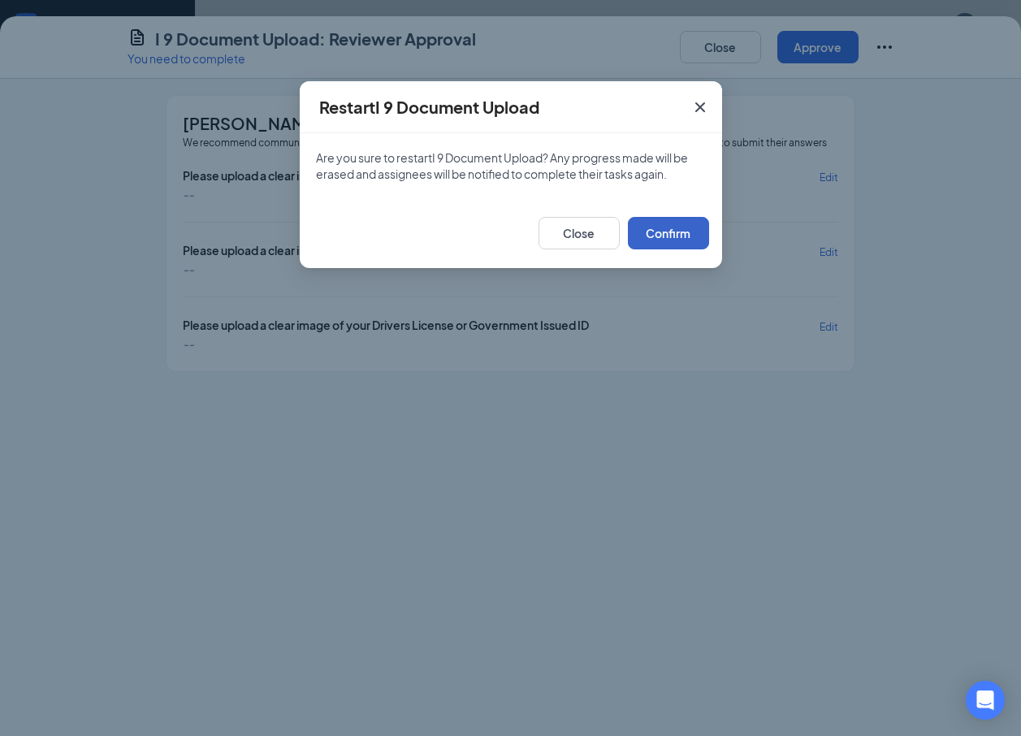
click at [667, 238] on button "Confirm" at bounding box center [668, 233] width 81 height 32
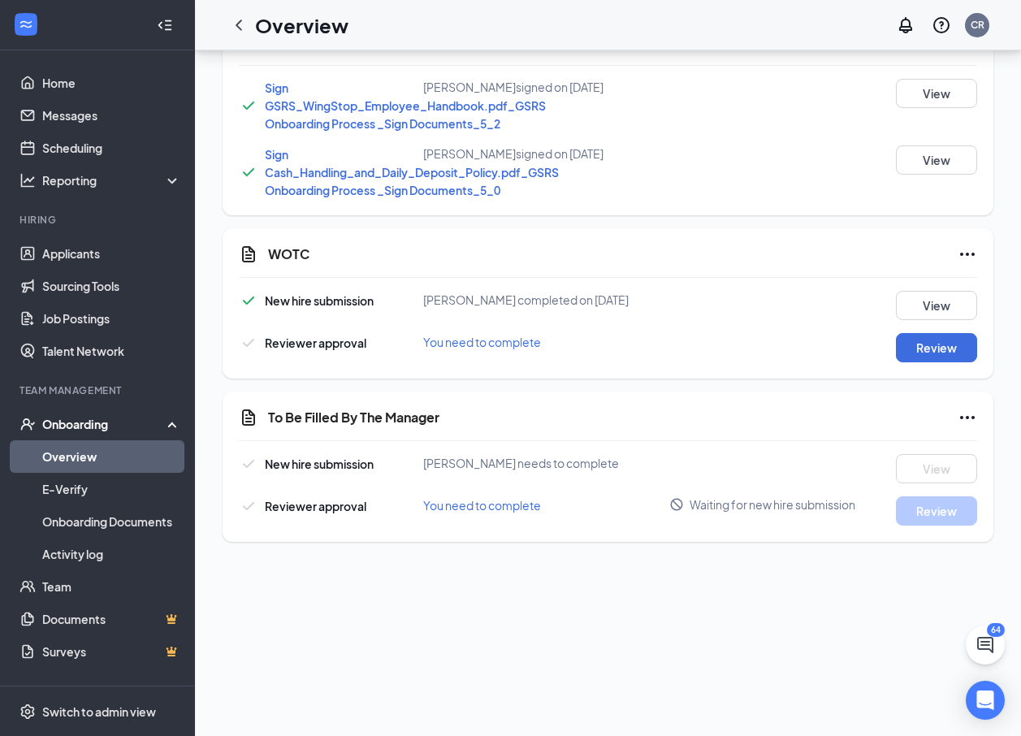
scroll to position [406, 0]
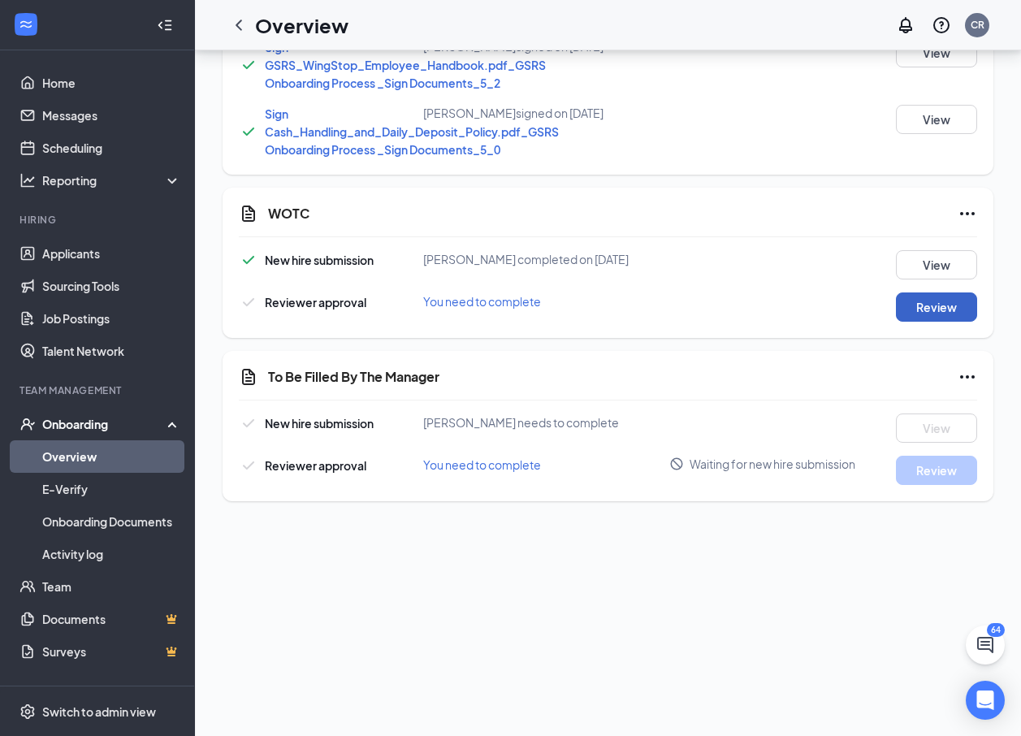
click at [938, 309] on button "Review" at bounding box center [935, 306] width 81 height 29
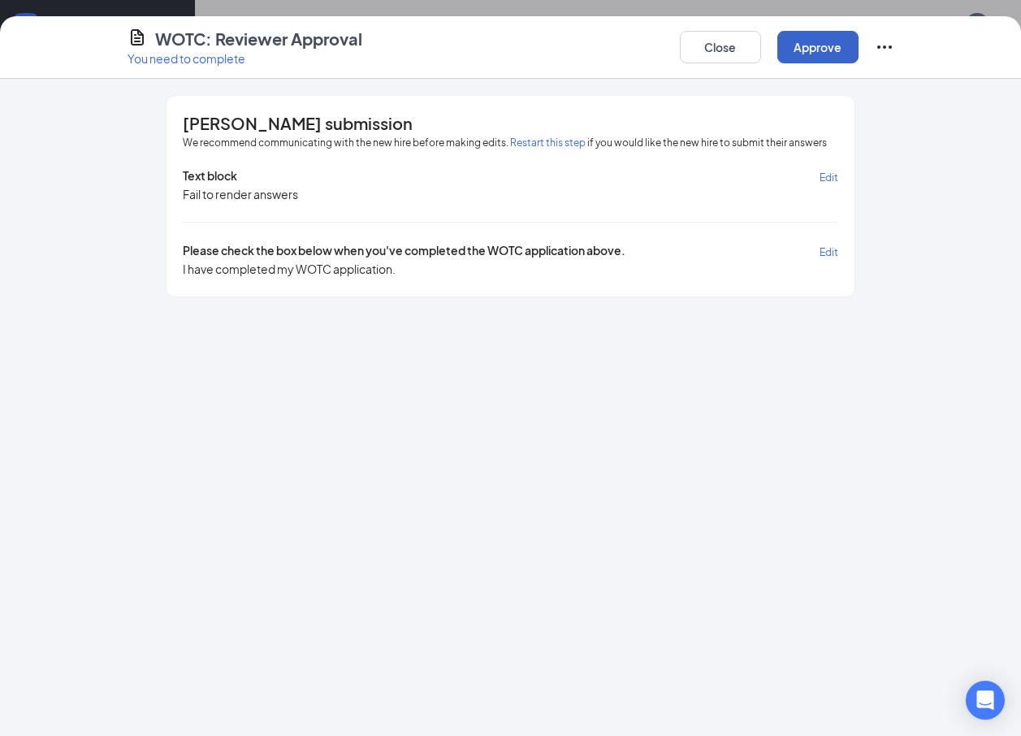
click at [806, 43] on button "Approve" at bounding box center [817, 47] width 81 height 32
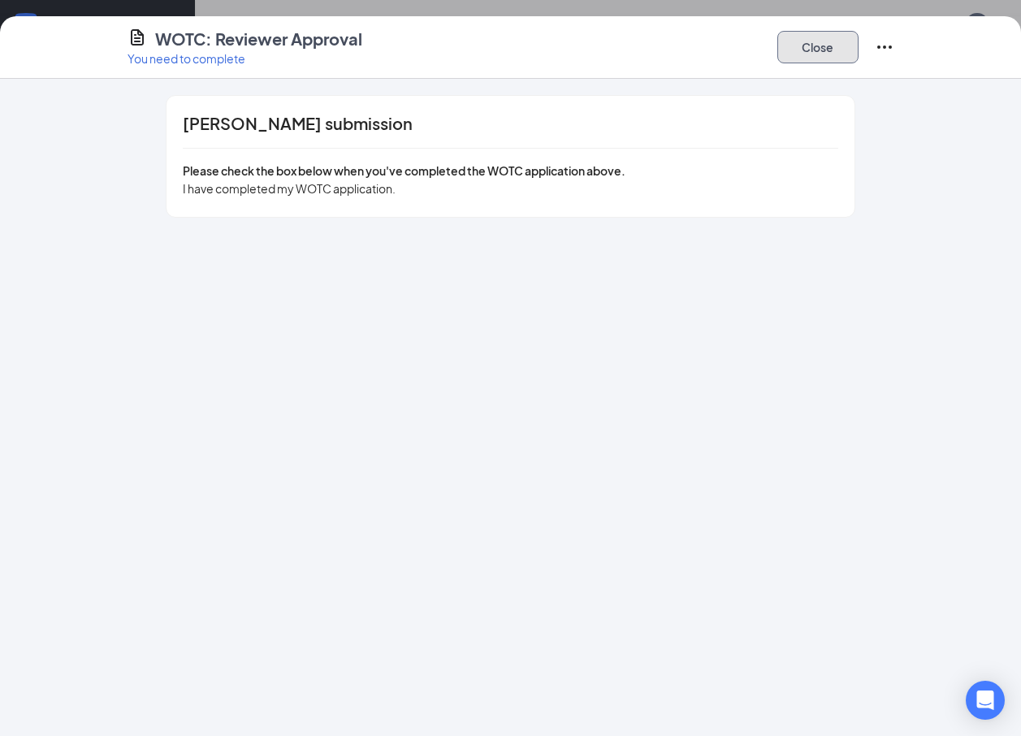
click at [798, 37] on button "Close" at bounding box center [817, 47] width 81 height 32
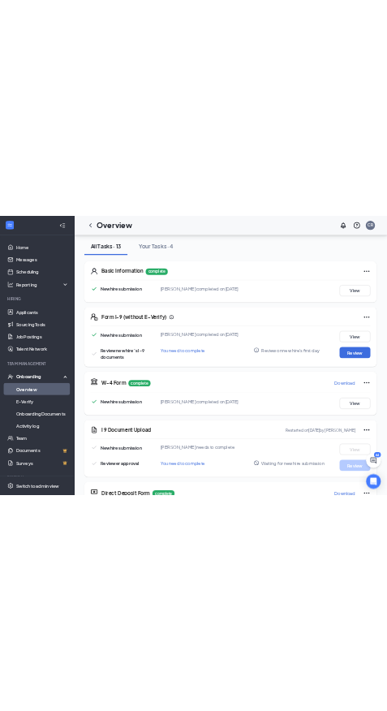
scroll to position [0, 0]
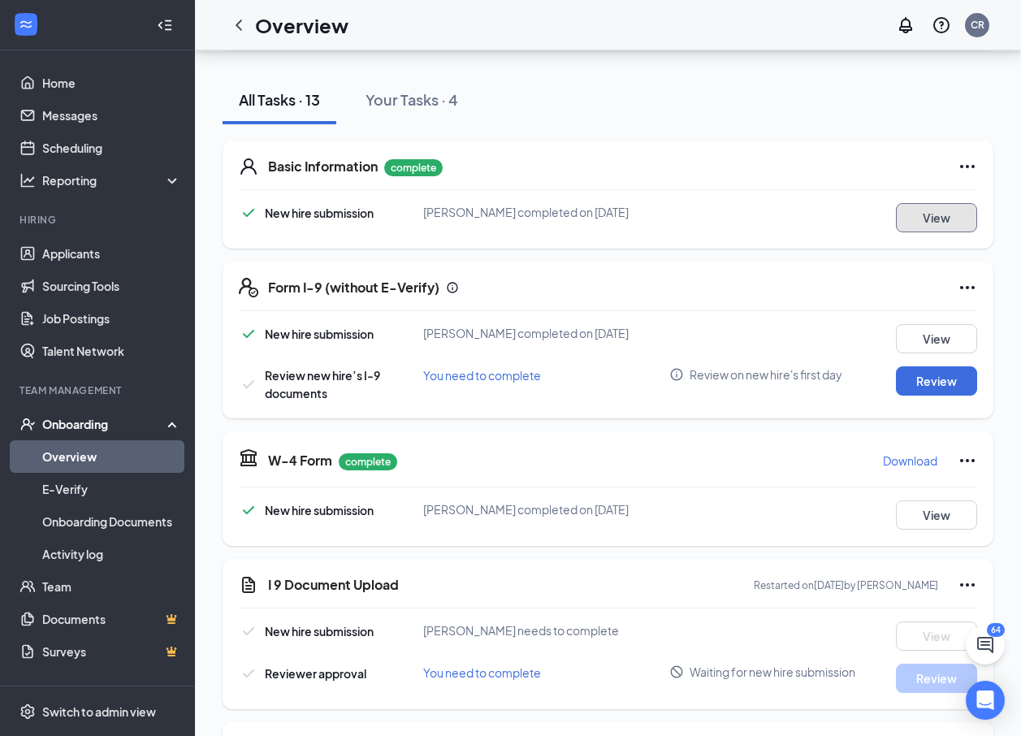
click at [930, 207] on button "View" at bounding box center [935, 217] width 81 height 29
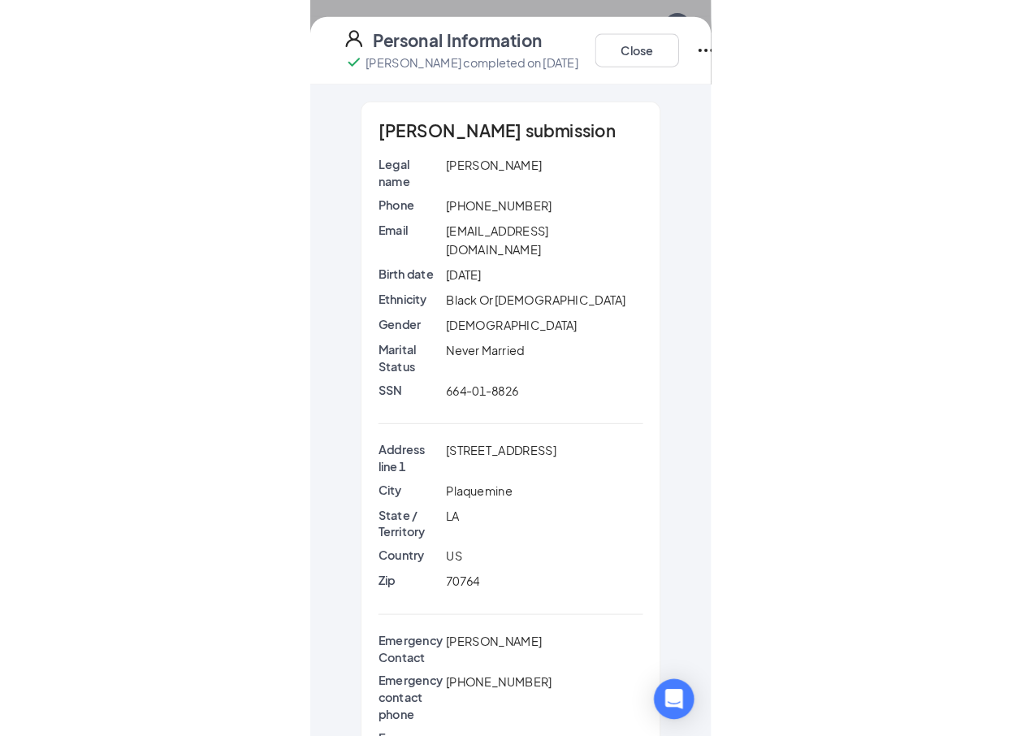
scroll to position [840, 0]
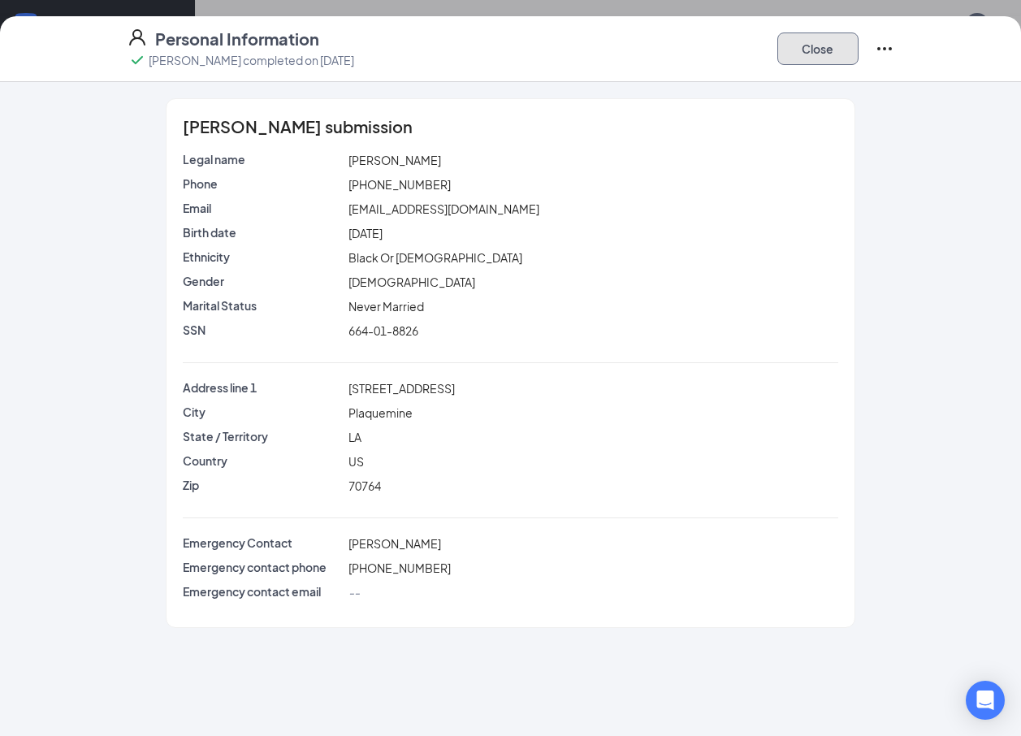
click at [807, 51] on button "Close" at bounding box center [817, 48] width 81 height 32
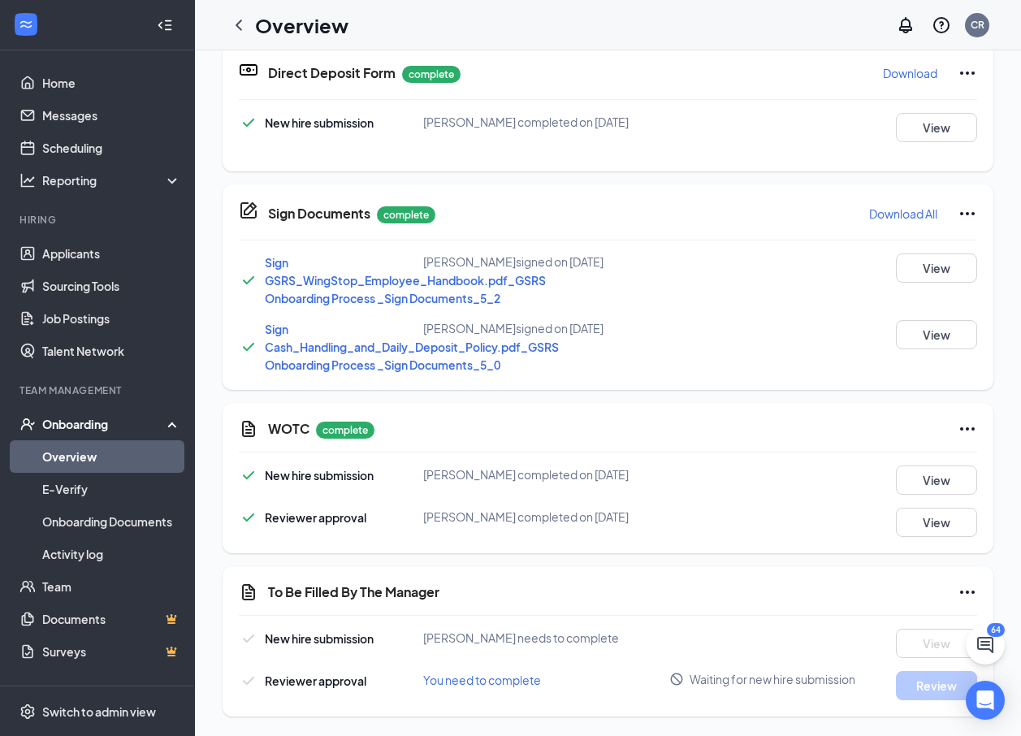
scroll to position [12, 0]
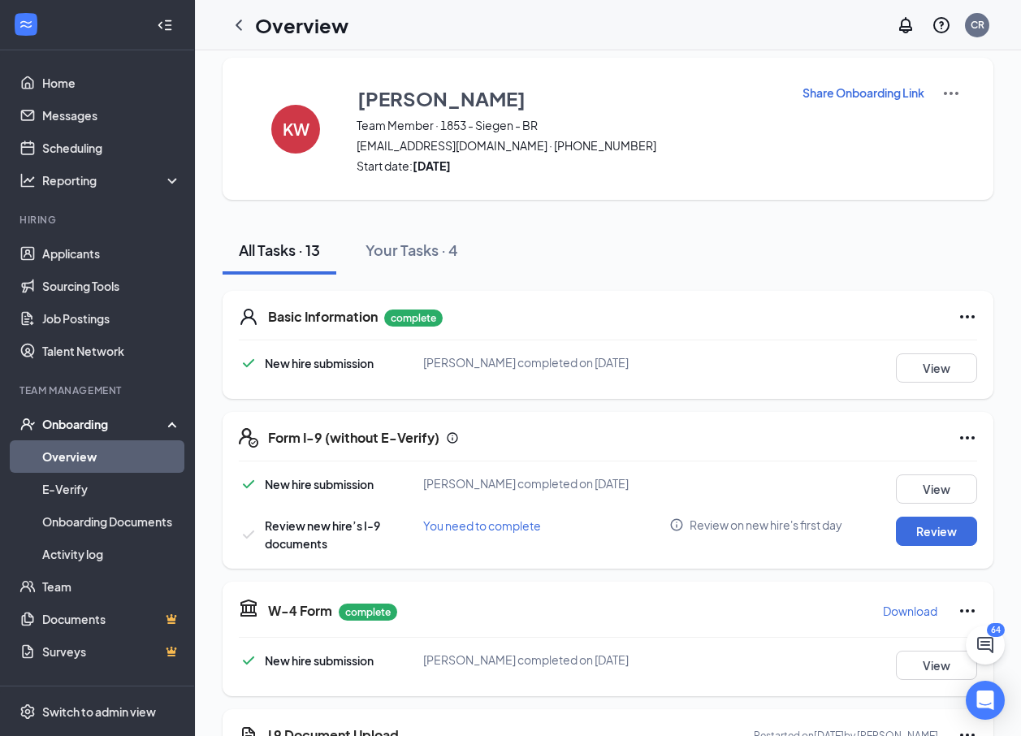
click at [235, 15] on icon "ChevronLeft" at bounding box center [238, 24] width 19 height 19
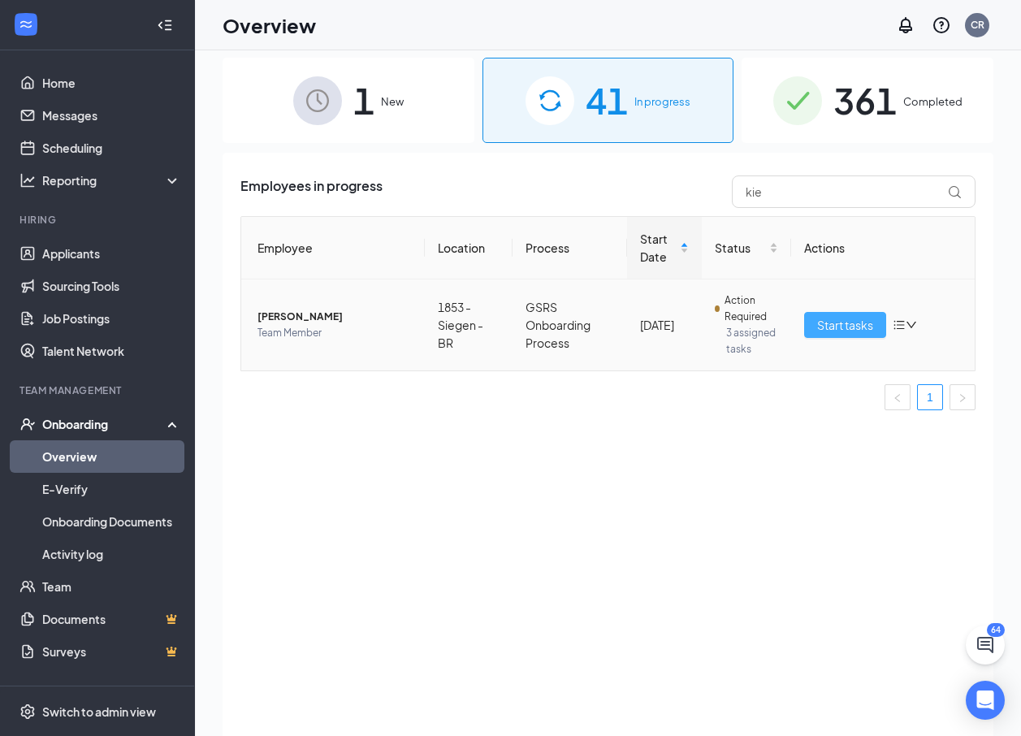
click at [852, 313] on button "Start tasks" at bounding box center [845, 325] width 82 height 26
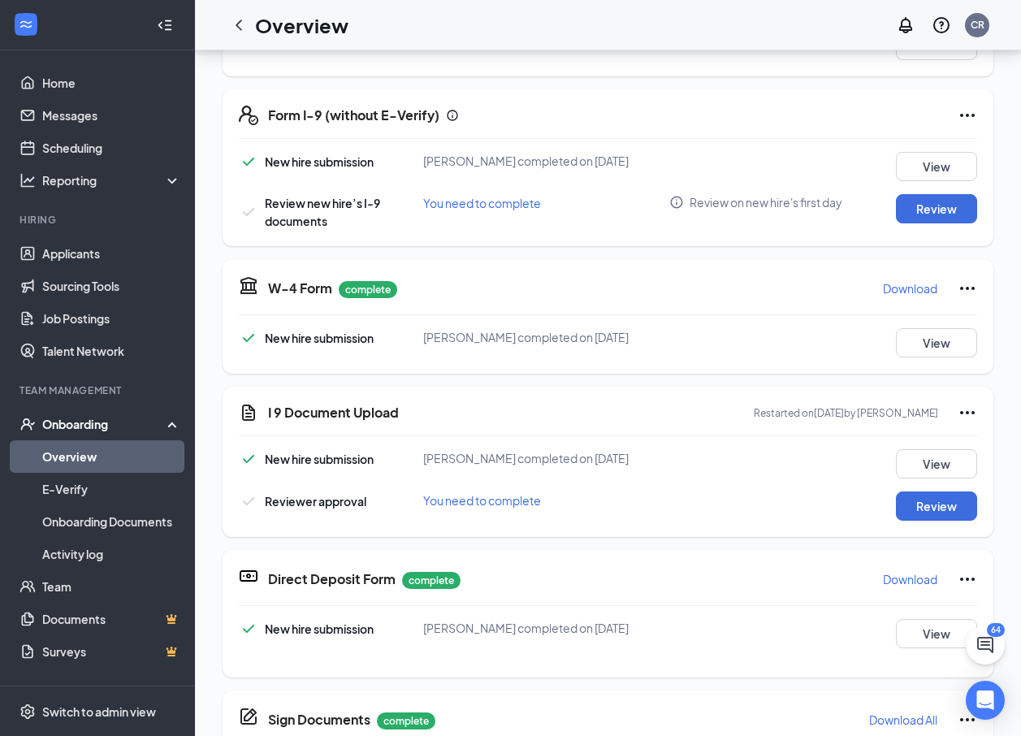
scroll to position [325, 0]
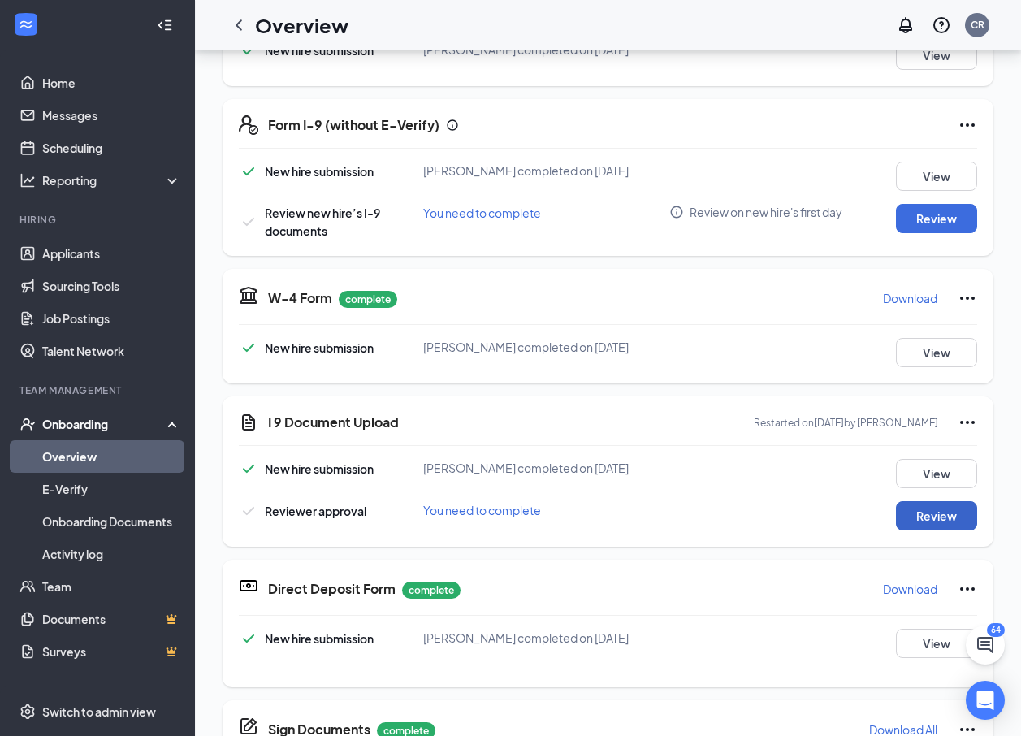
click at [926, 516] on button "Review" at bounding box center [935, 515] width 81 height 29
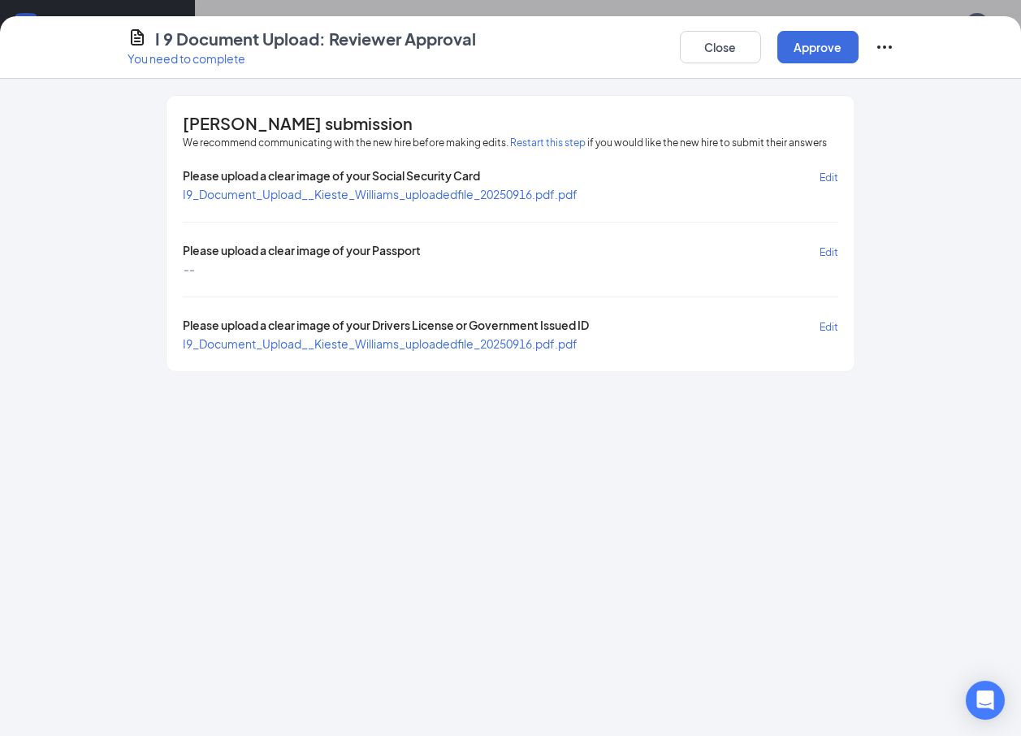
click at [416, 198] on span "I9_Document_Upload__Kieste_Williams_uploadedfile_20250916.pdf.pdf" at bounding box center [380, 194] width 395 height 15
click at [384, 342] on span "I9_Document_Upload__Kieste_Williams_uploadedfile_20250916.pdf.pdf" at bounding box center [380, 343] width 395 height 15
click at [316, 340] on span "I9_Document_Upload__Kieste_Williams_uploadedfile_20250916.pdf.pdf" at bounding box center [380, 343] width 395 height 15
click at [399, 194] on span "I9_Document_Upload__Kieste_Williams_uploadedfile_20250916.pdf.pdf" at bounding box center [380, 194] width 395 height 15
click at [831, 54] on button "Approve" at bounding box center [817, 47] width 81 height 32
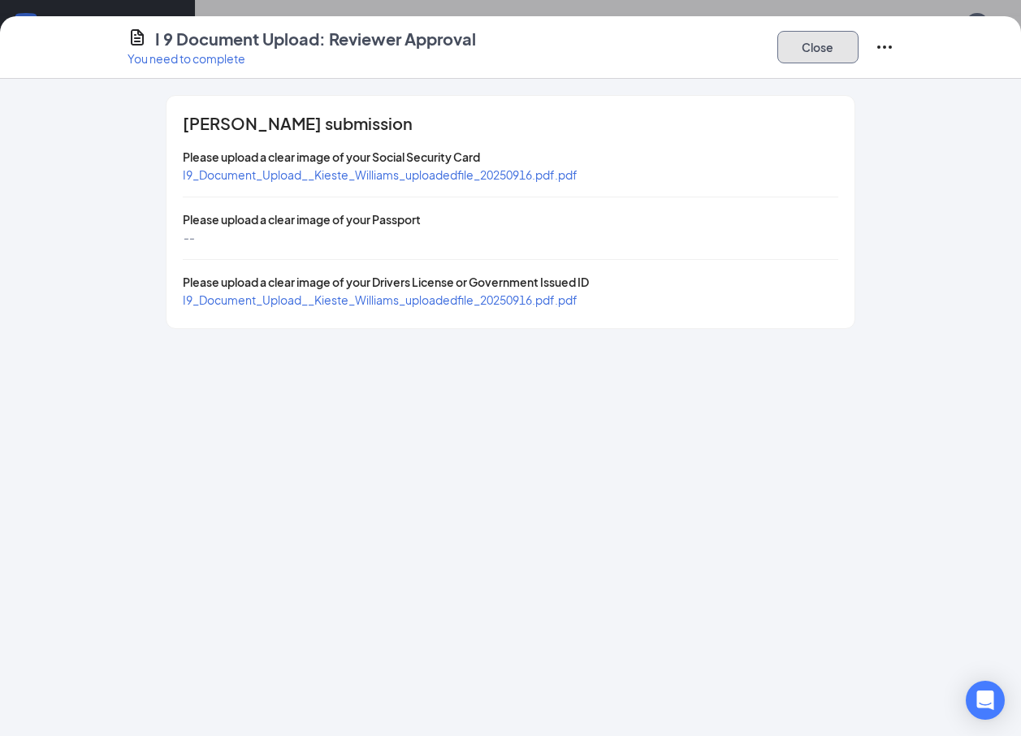
click at [831, 51] on button "Close" at bounding box center [817, 47] width 81 height 32
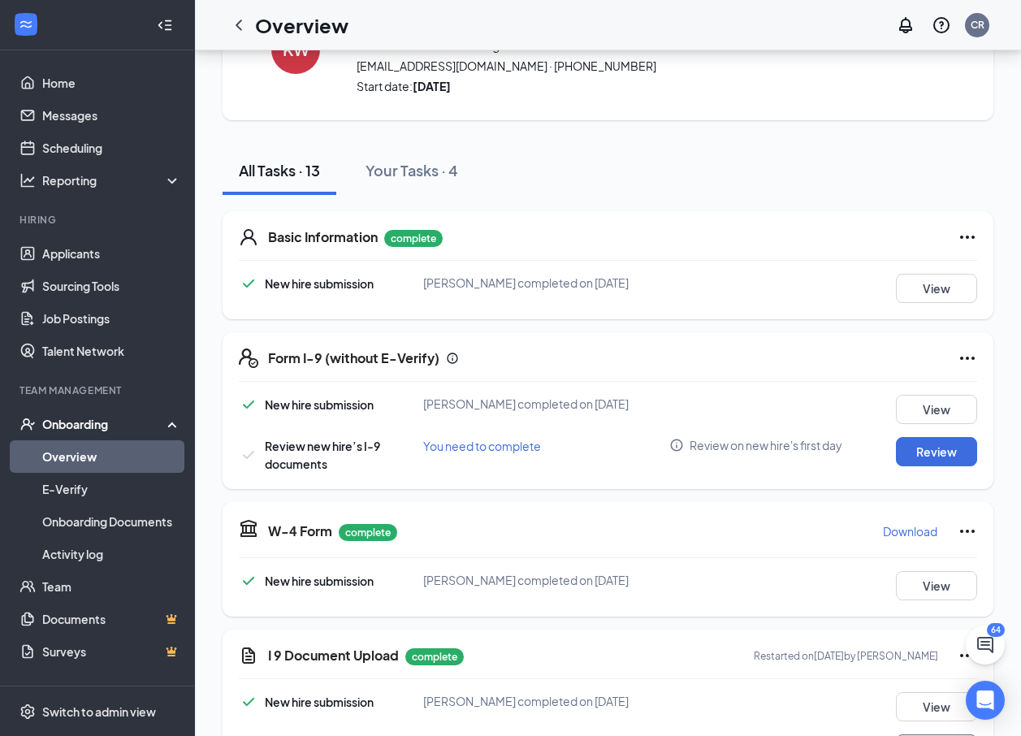
scroll to position [81, 0]
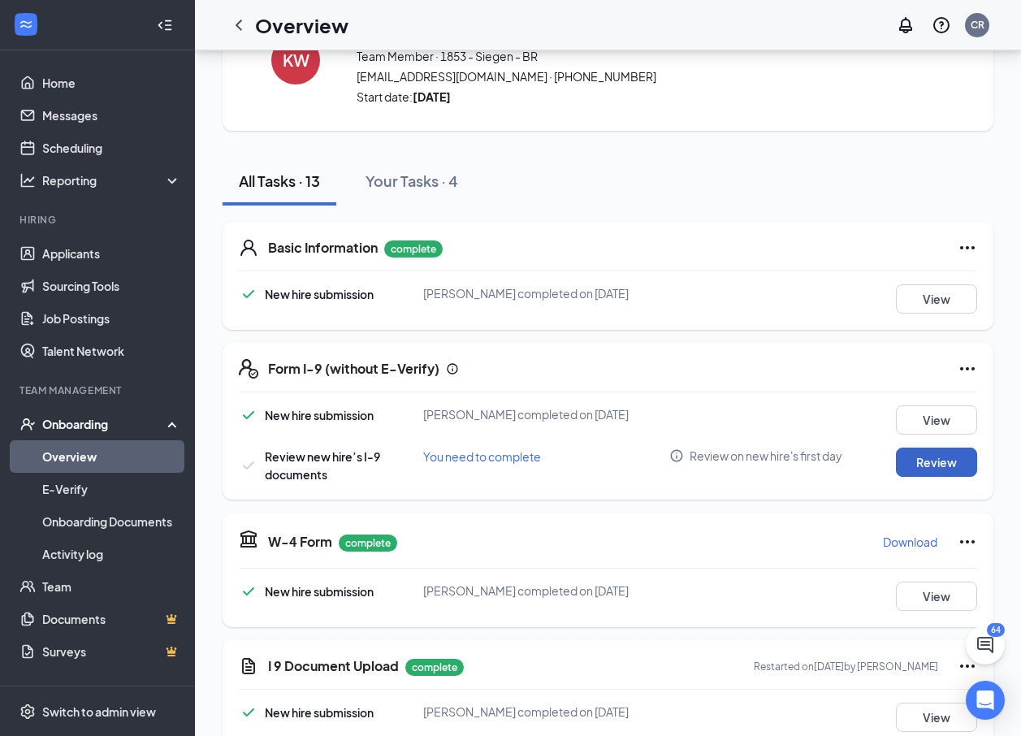
click at [922, 456] on button "Review" at bounding box center [935, 461] width 81 height 29
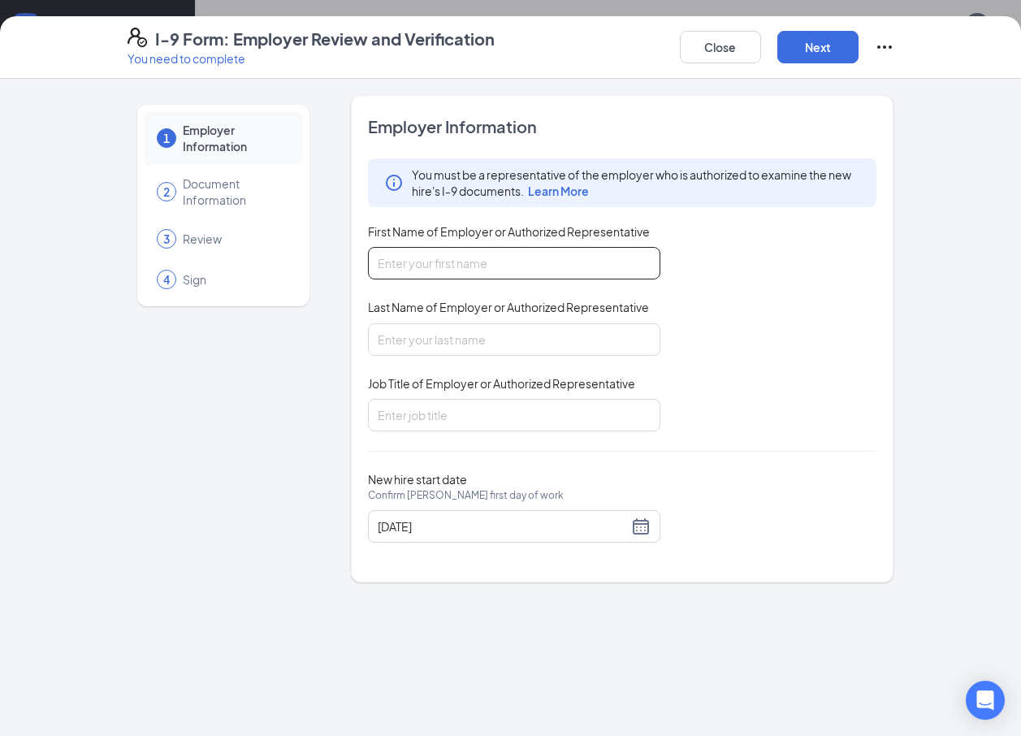
click at [451, 264] on input "First Name of Employer or Authorized Representative" at bounding box center [514, 263] width 292 height 32
type input "Charles"
click at [449, 343] on input "Last Name of Employer or Authorized Representative" at bounding box center [514, 339] width 292 height 32
click at [727, 41] on button "Close" at bounding box center [720, 47] width 81 height 32
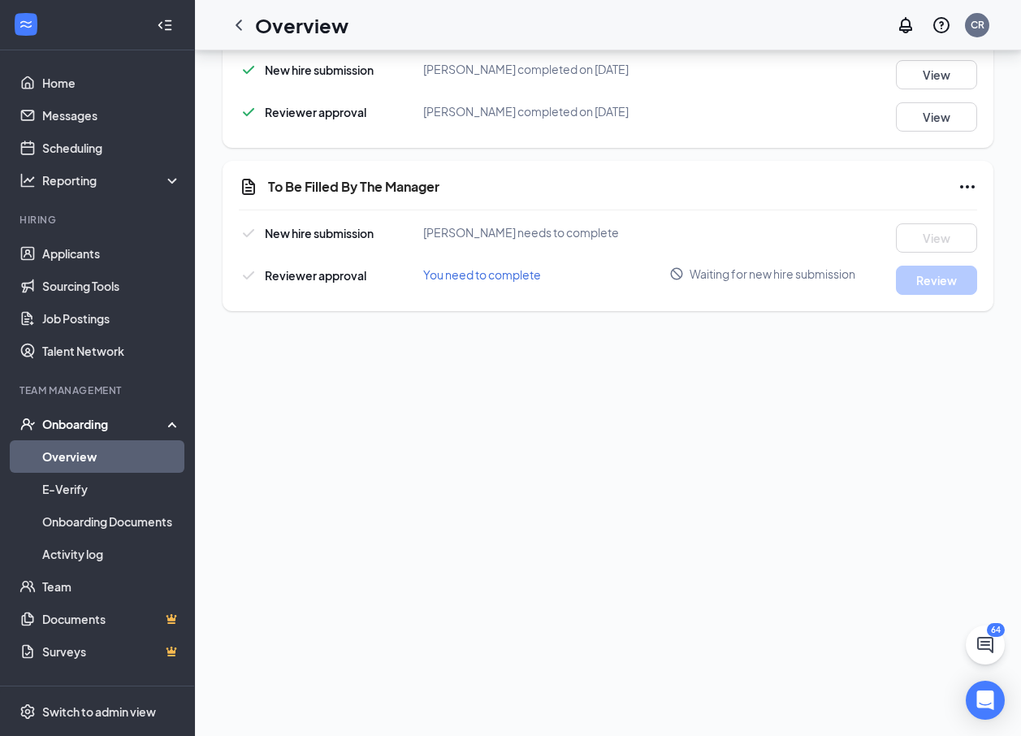
scroll to position [840, 0]
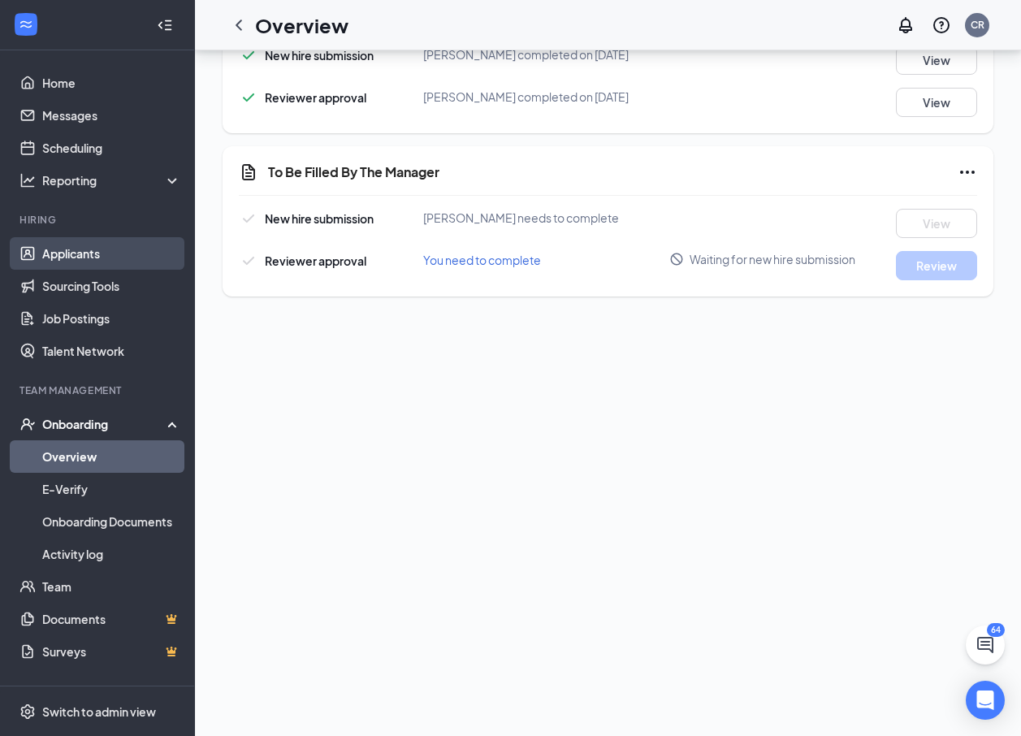
click at [100, 256] on link "Applicants" at bounding box center [111, 253] width 139 height 32
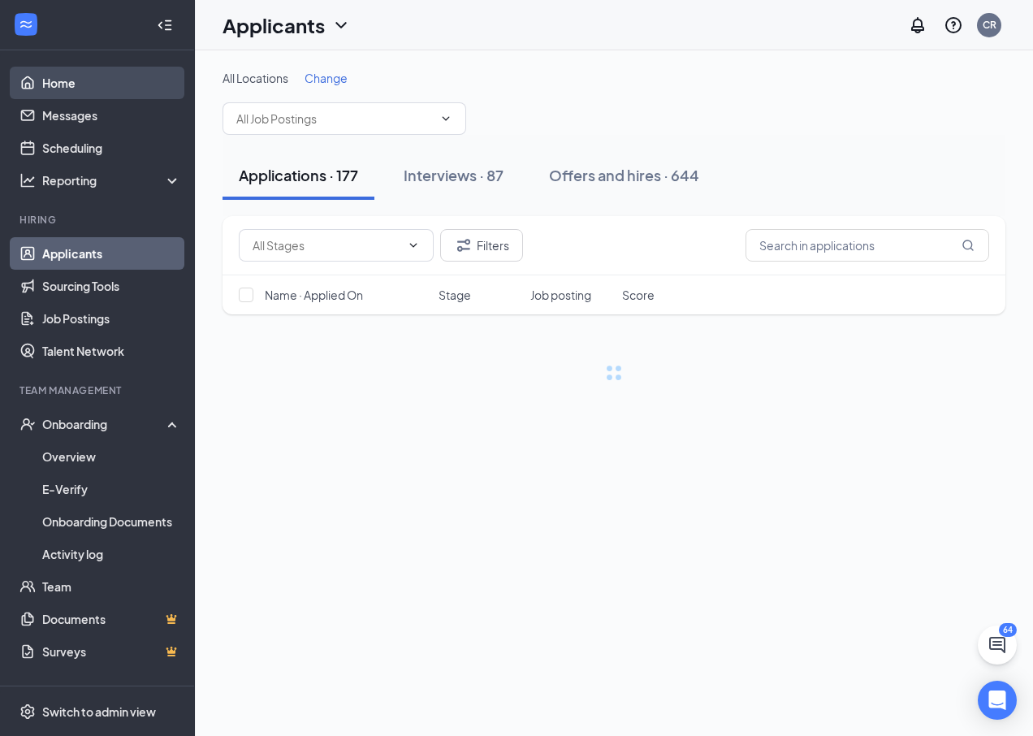
click at [58, 75] on link "Home" at bounding box center [111, 83] width 139 height 32
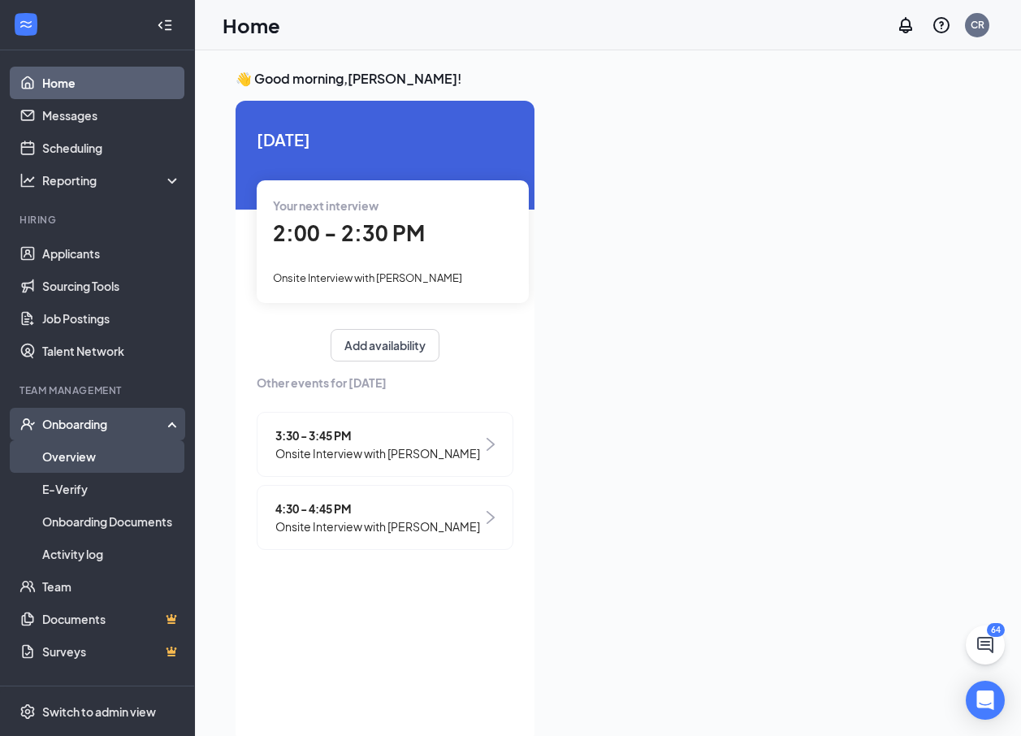
click at [84, 453] on link "Overview" at bounding box center [111, 456] width 139 height 32
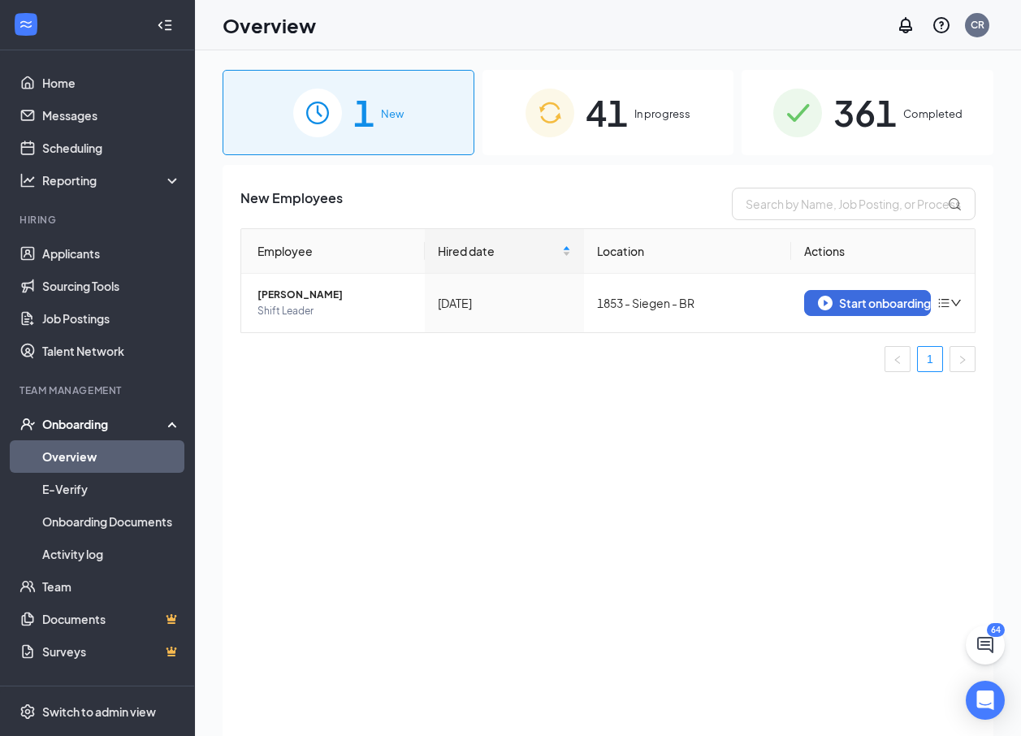
click at [600, 112] on span "41" at bounding box center [606, 112] width 42 height 56
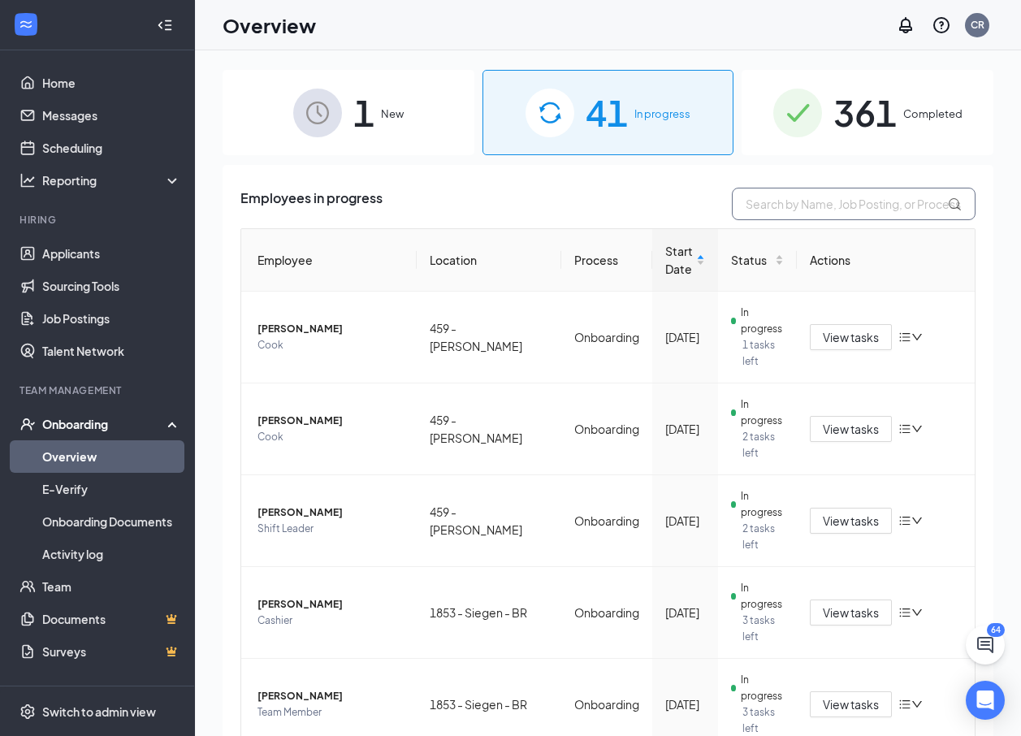
click at [819, 205] on input "text" at bounding box center [853, 204] width 244 height 32
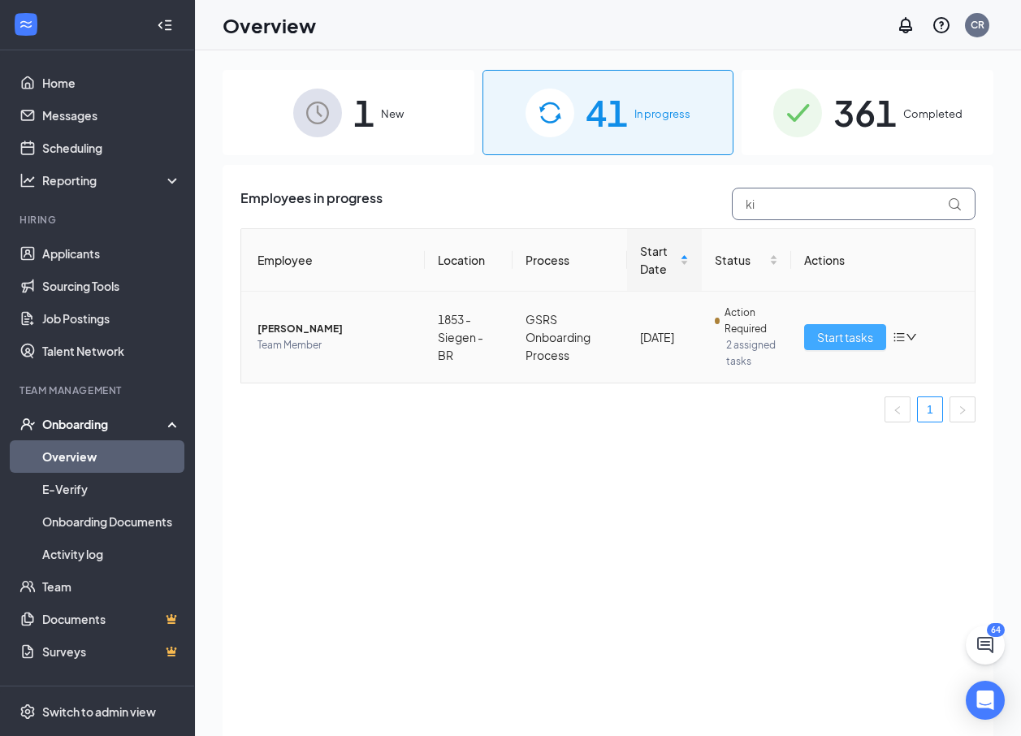
type input "ki"
click at [826, 329] on span "Start tasks" at bounding box center [845, 337] width 56 height 18
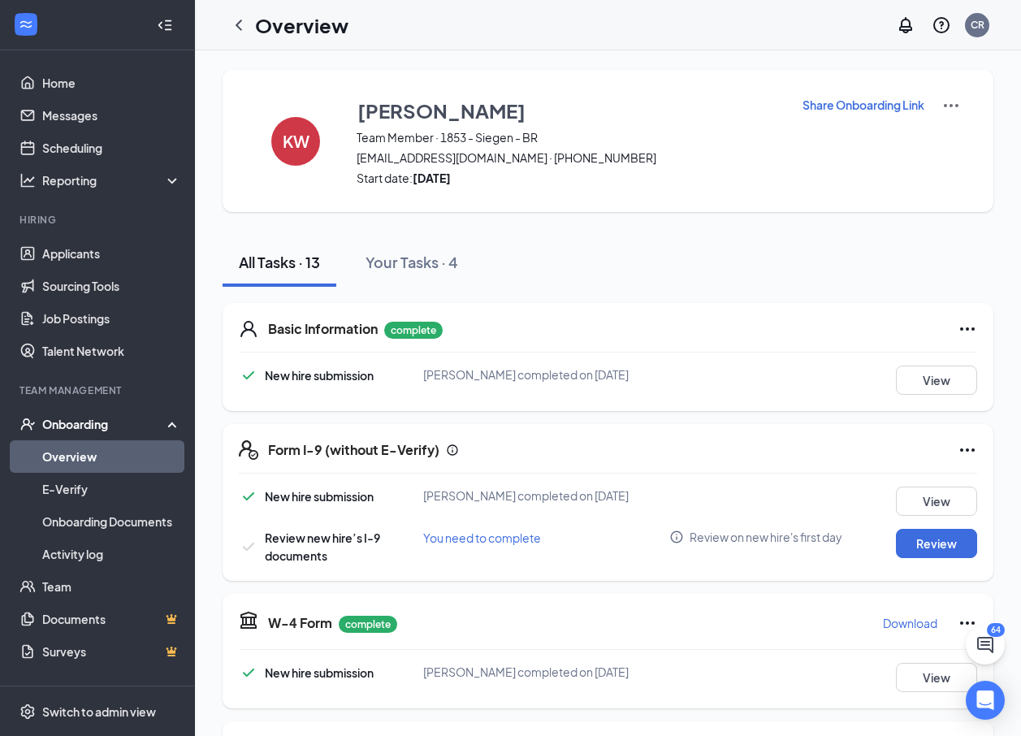
scroll to position [81, 0]
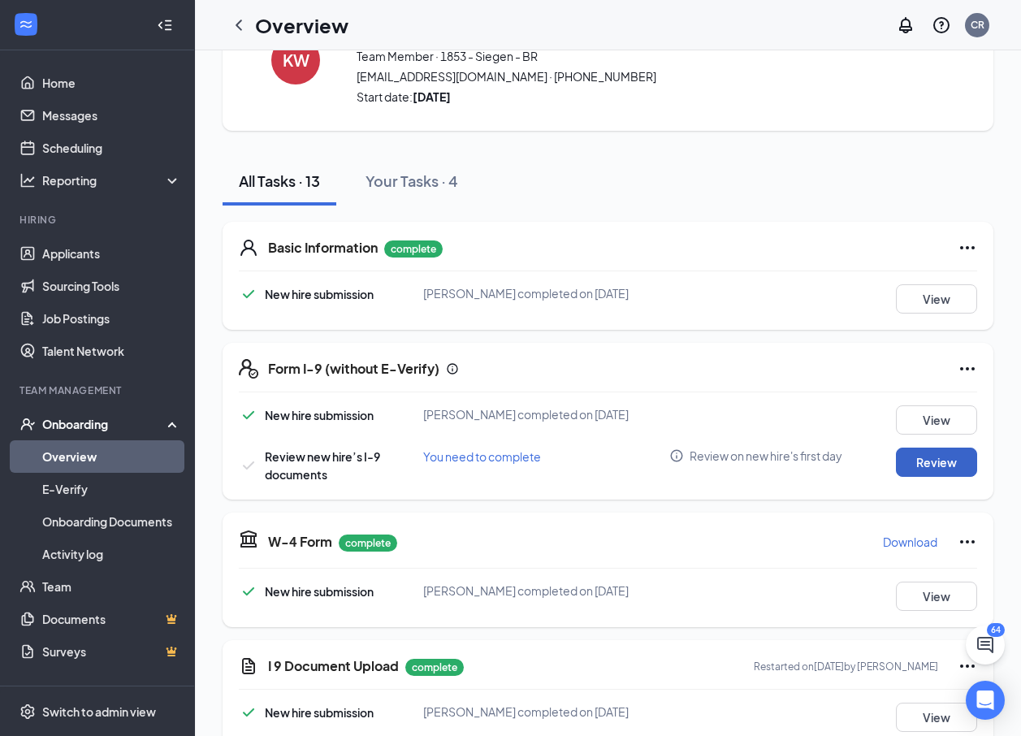
click at [895, 456] on button "Review" at bounding box center [935, 461] width 81 height 29
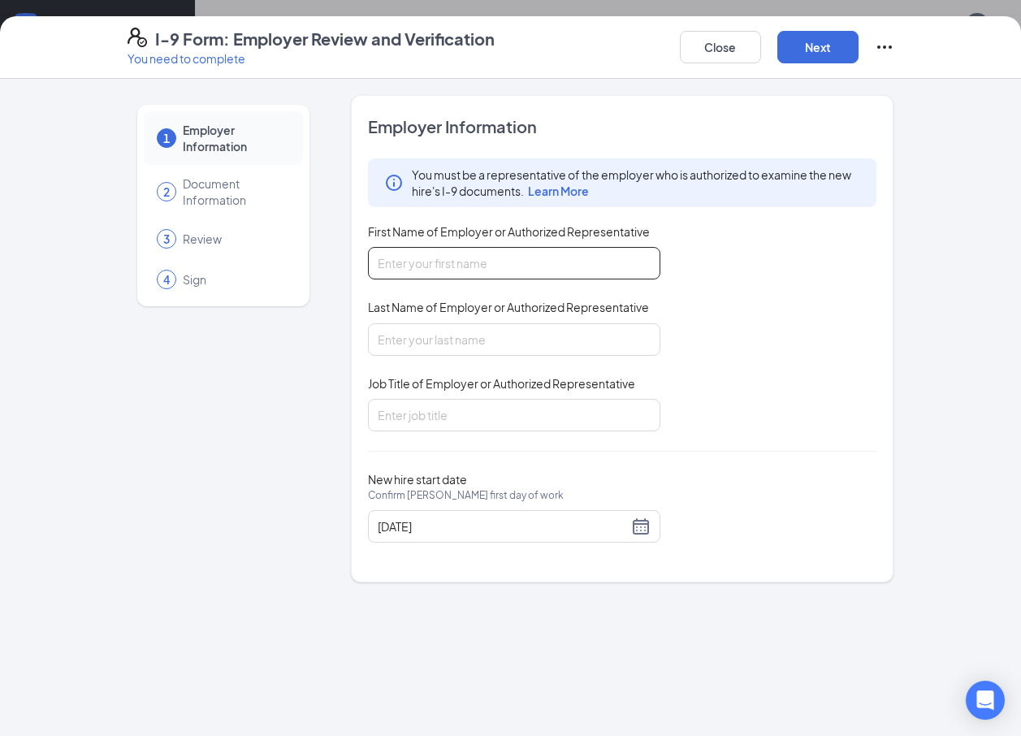
click at [447, 270] on input "First Name of Employer or Authorized Representative" at bounding box center [514, 263] width 292 height 32
type input "Charles"
click at [445, 330] on input "Last Name of Employer or Authorized Representative" at bounding box center [514, 339] width 292 height 32
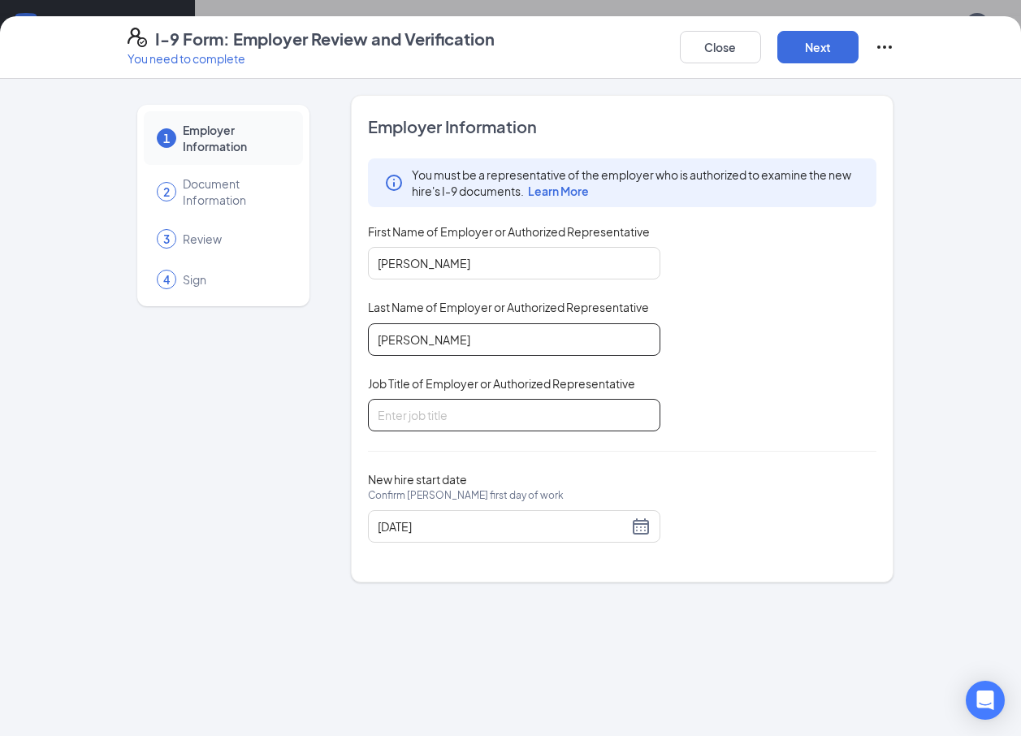
type input "Randell"
click at [436, 406] on input "Job Title of Employer or Authorized Representative" at bounding box center [514, 415] width 292 height 32
type input "District Manager"
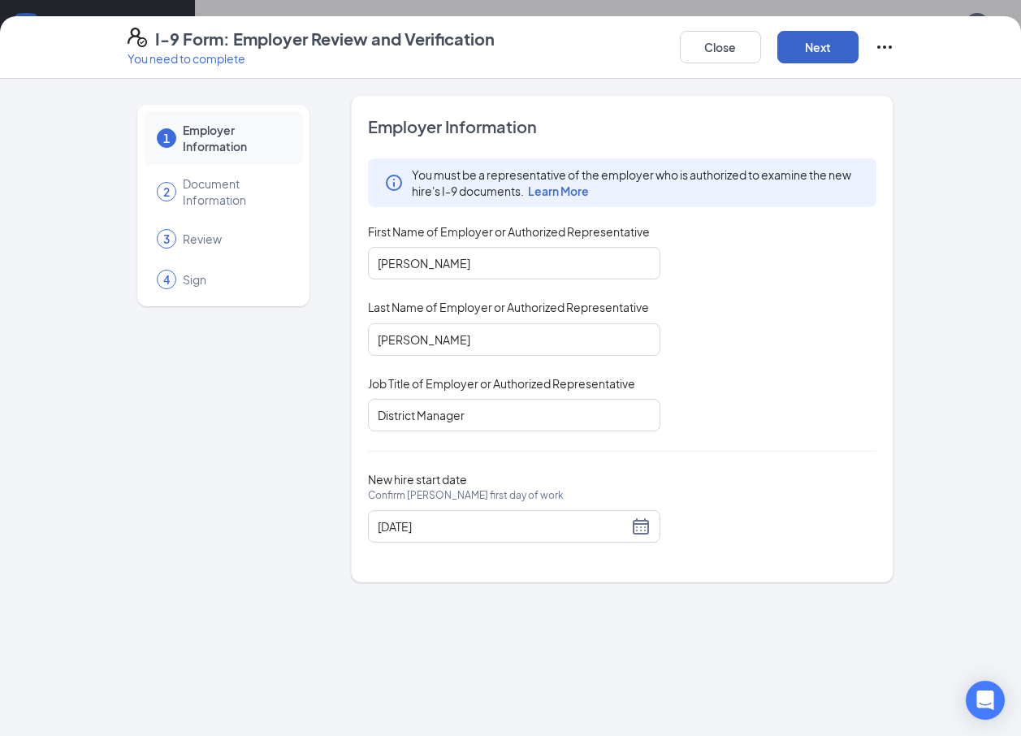
click at [812, 48] on button "Next" at bounding box center [817, 47] width 81 height 32
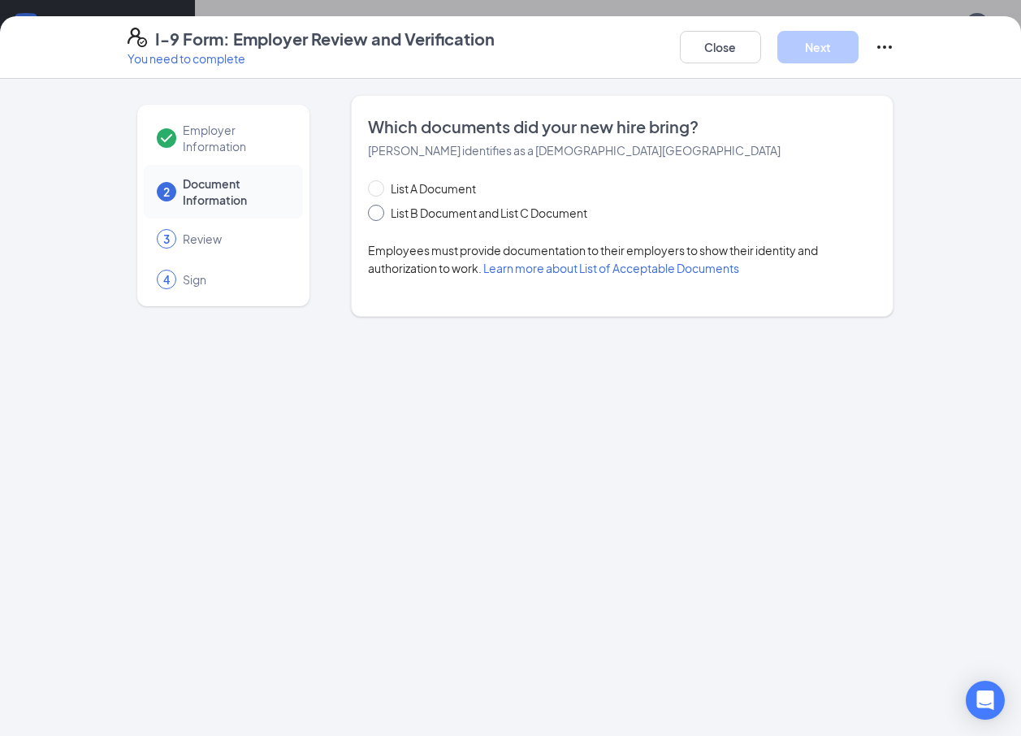
click at [386, 212] on span "List B Document and List C Document" at bounding box center [488, 213] width 209 height 18
click at [379, 212] on input "List B Document and List C Document" at bounding box center [373, 210] width 11 height 11
radio input "true"
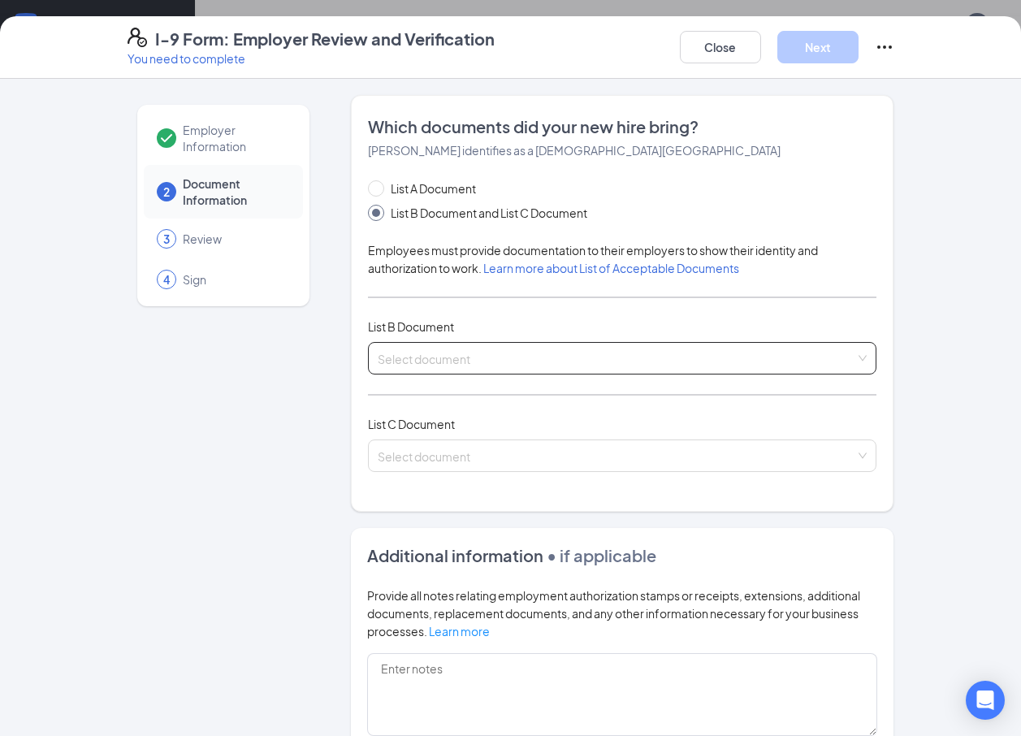
click at [423, 356] on input "search" at bounding box center [617, 355] width 478 height 24
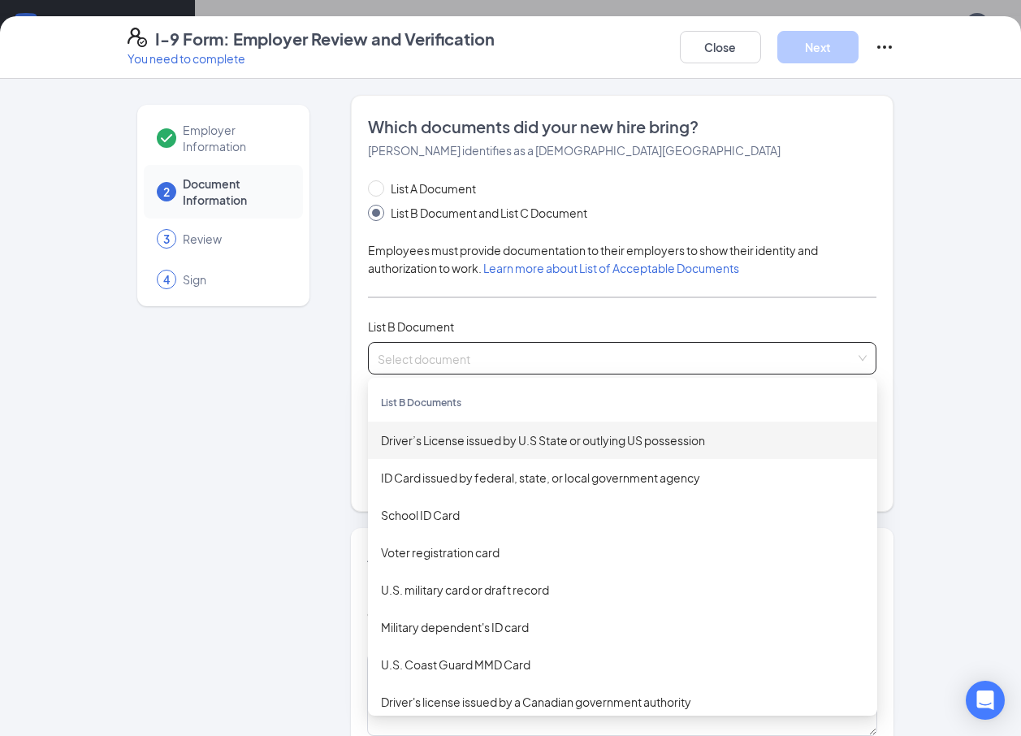
click at [425, 445] on div "Driver’s License issued by U.S State or outlying US possession" at bounding box center [622, 440] width 483 height 18
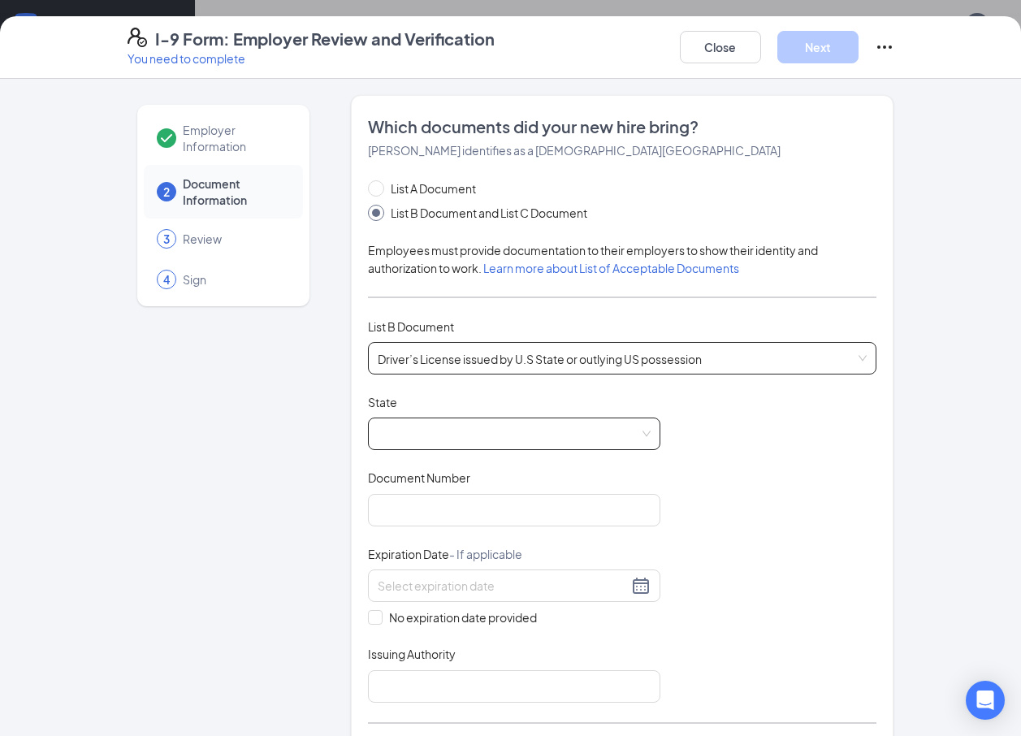
click at [412, 430] on span at bounding box center [514, 433] width 273 height 31
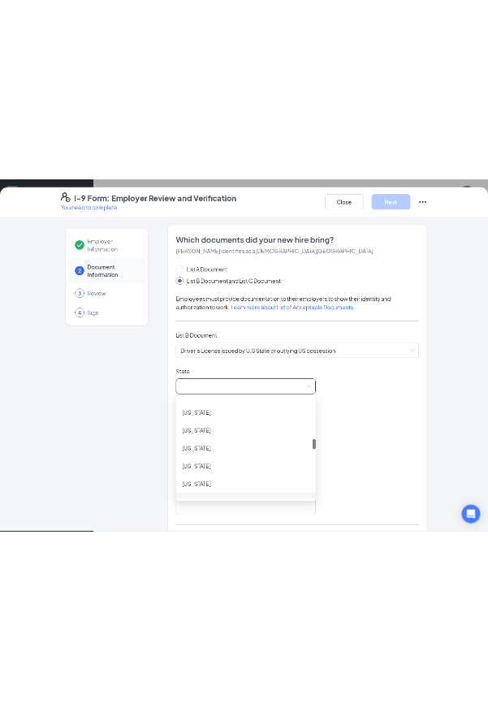
scroll to position [731, 0]
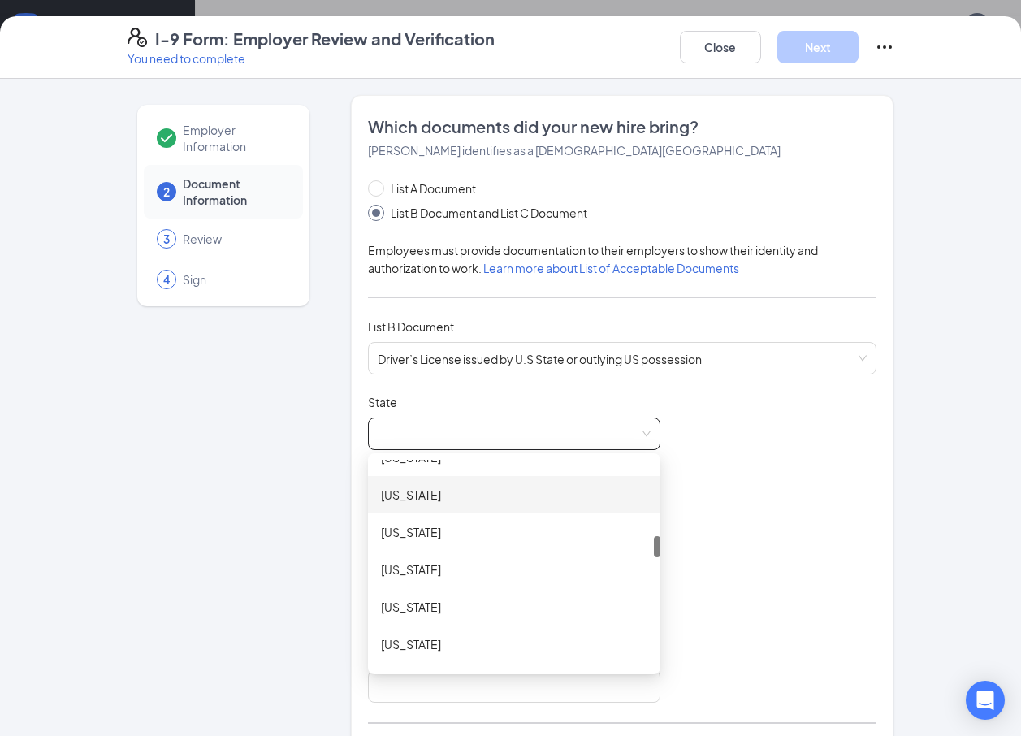
click at [414, 497] on div "Louisiana" at bounding box center [514, 495] width 266 height 18
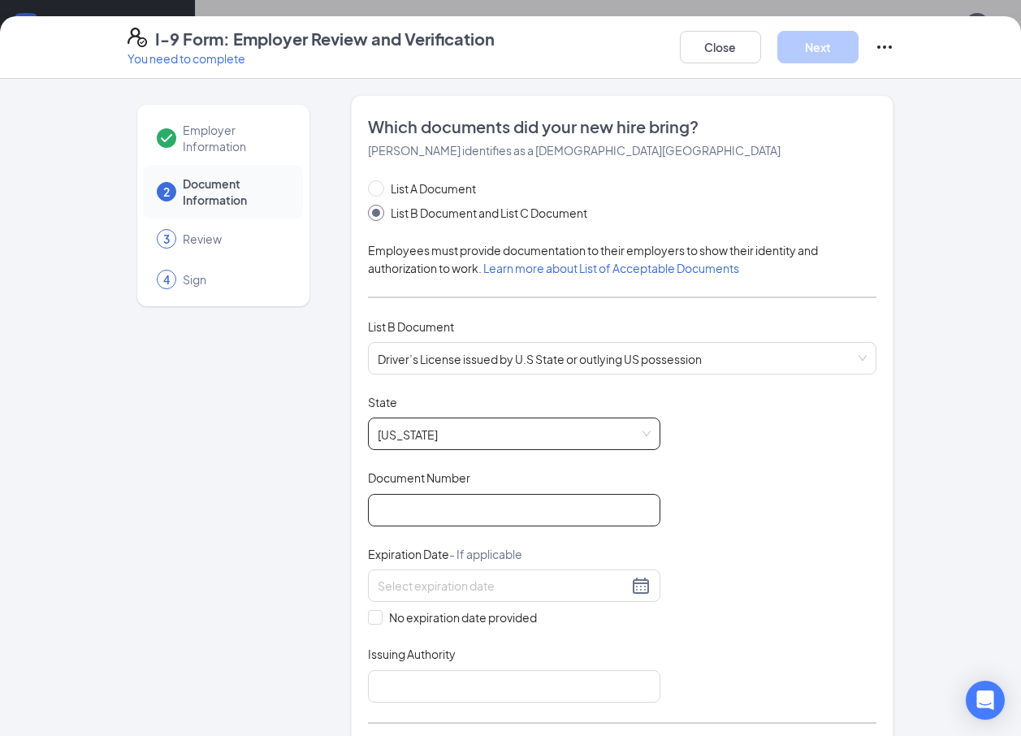
click at [421, 512] on input "Document Number" at bounding box center [514, 510] width 292 height 32
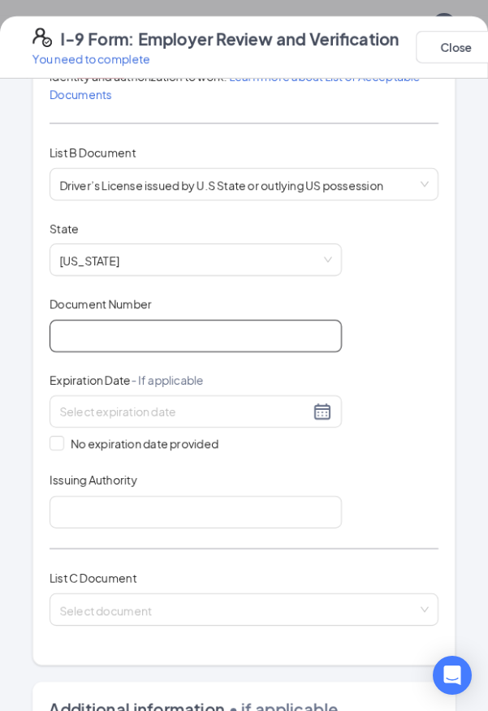
scroll to position [406, 0]
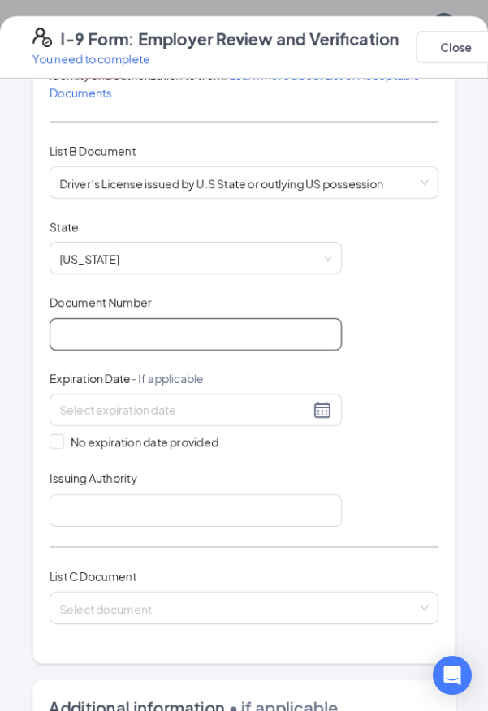
click at [166, 318] on input "Document Number" at bounding box center [196, 334] width 292 height 32
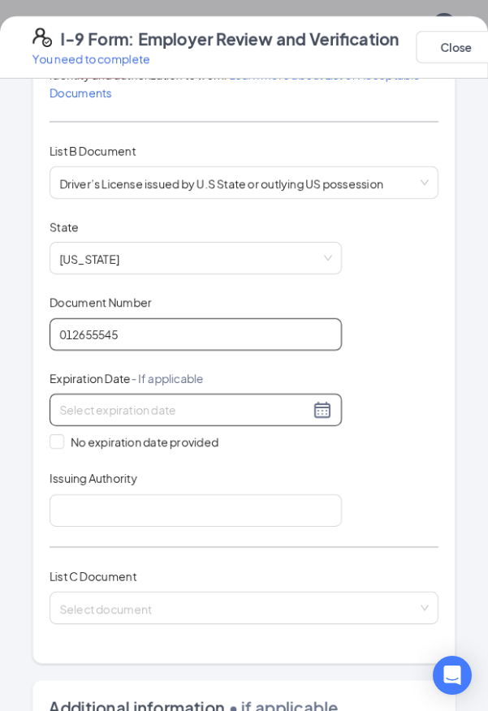
type input "012655545"
click at [196, 404] on div at bounding box center [196, 410] width 292 height 32
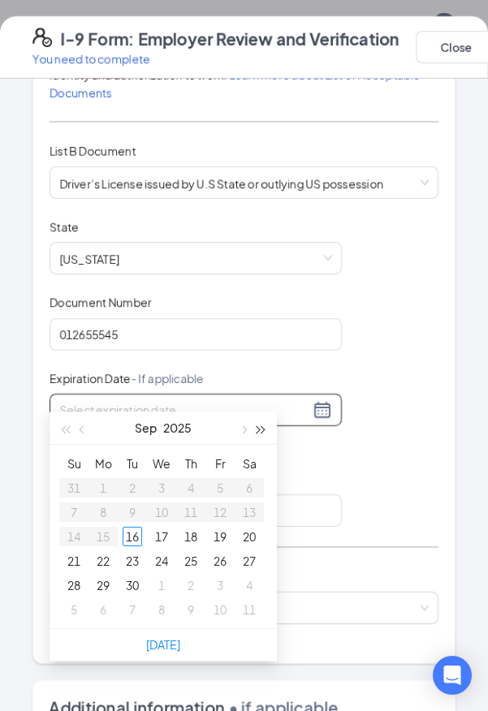
click at [261, 428] on span "button" at bounding box center [261, 430] width 8 height 8
click at [260, 429] on span "button" at bounding box center [261, 430] width 8 height 8
click at [83, 433] on span "button" at bounding box center [84, 430] width 8 height 8
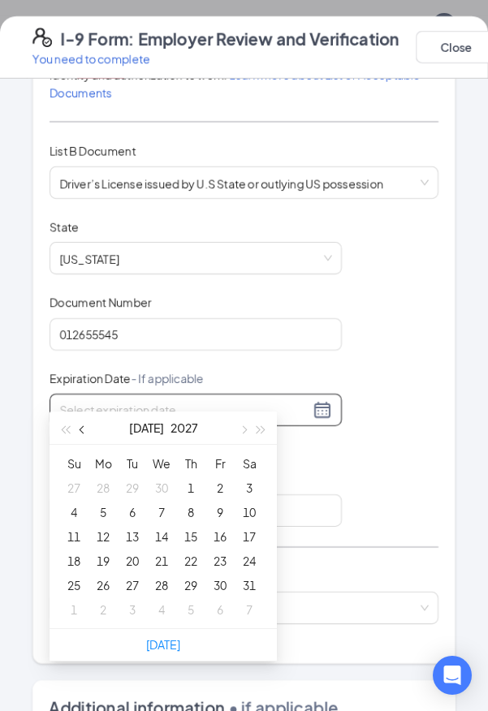
click at [83, 433] on span "button" at bounding box center [84, 430] width 8 height 8
type input "06/20/2027"
click at [70, 562] on div "20" at bounding box center [73, 560] width 19 height 19
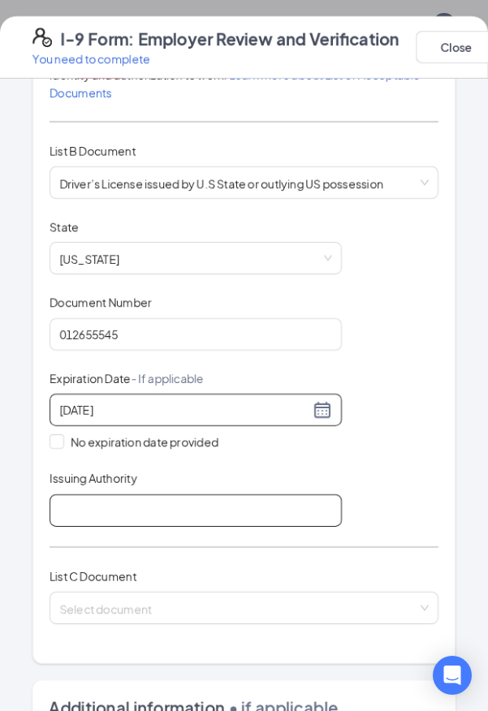
click at [99, 494] on input "Issuing Authority" at bounding box center [196, 510] width 292 height 32
type input "l"
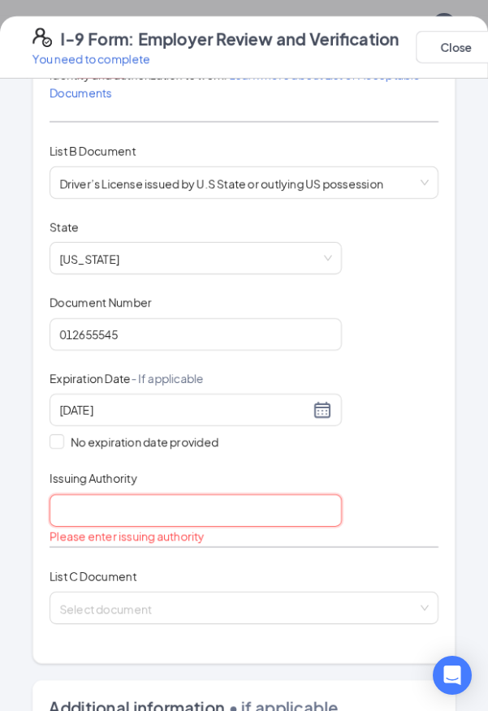
click at [115, 494] on input "Issuing Authority" at bounding box center [196, 510] width 292 height 32
click at [181, 494] on input "Issuing Authority" at bounding box center [196, 510] width 292 height 32
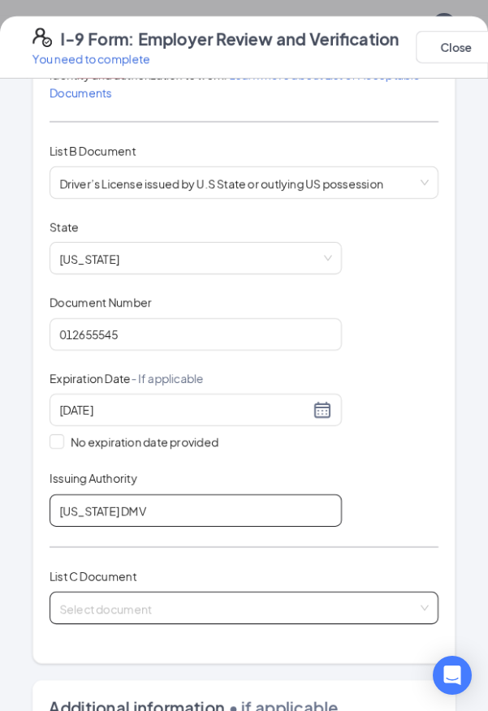
type input "Louisiana DMV"
click at [201, 593] on input "search" at bounding box center [238, 605] width 358 height 24
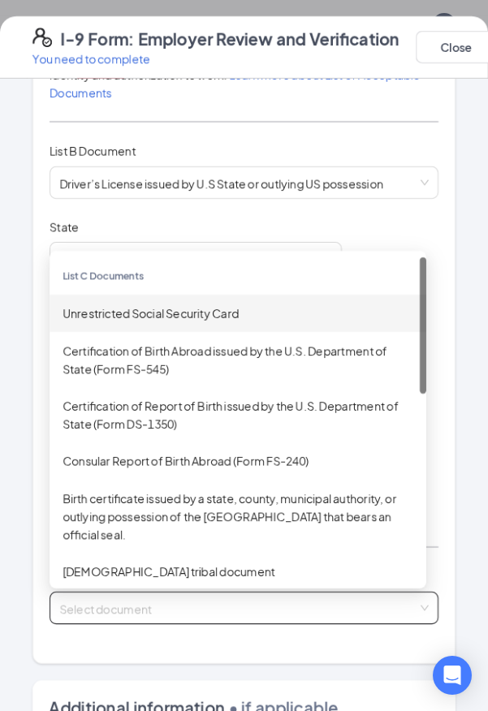
click at [123, 295] on div "Unrestricted Social Security Card" at bounding box center [238, 313] width 377 height 37
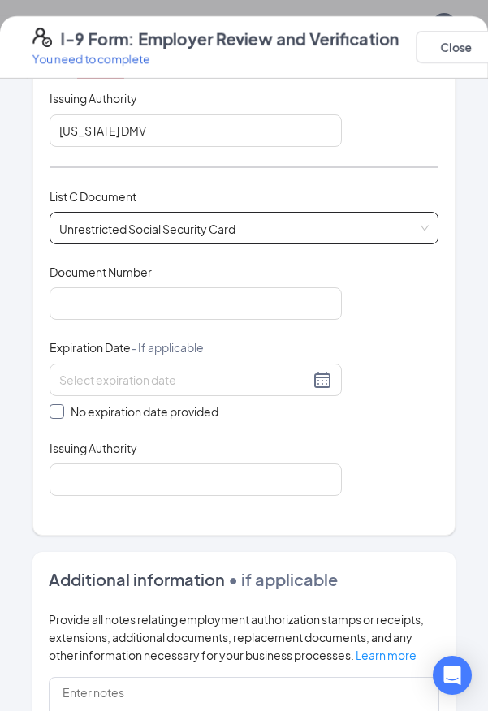
scroll to position [812, 0]
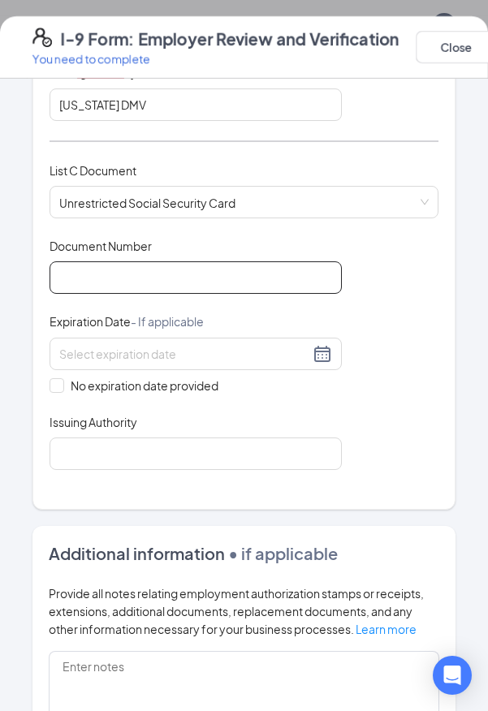
click at [110, 268] on input "Document Number" at bounding box center [196, 277] width 292 height 32
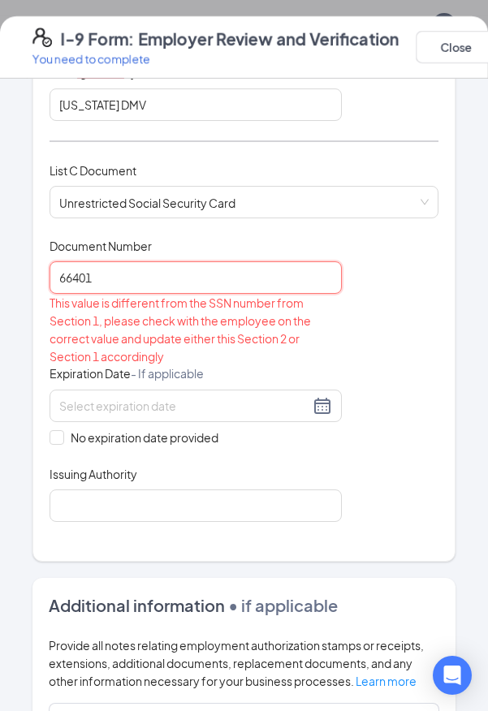
click at [108, 265] on input "66401" at bounding box center [196, 277] width 292 height 32
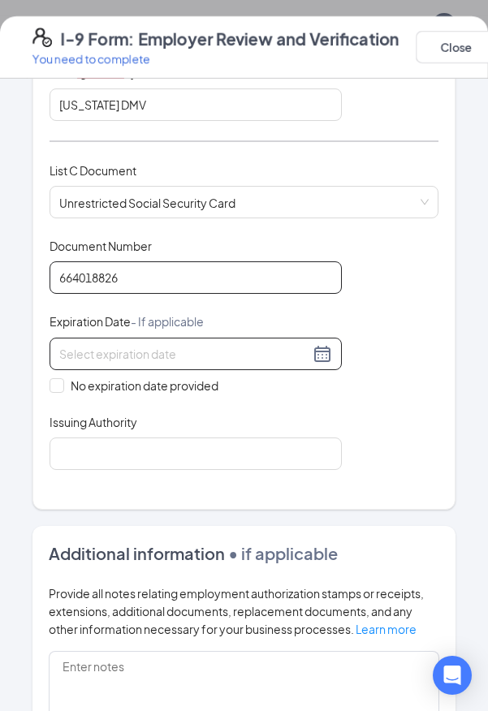
type input "664018826"
click at [125, 345] on input at bounding box center [184, 354] width 250 height 18
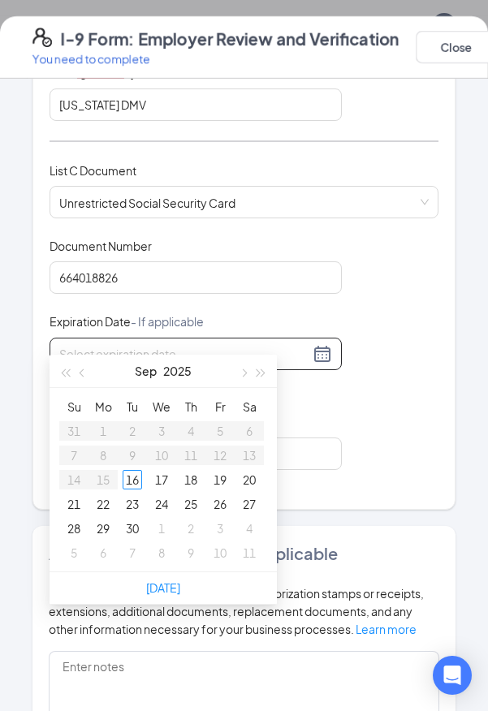
click at [412, 352] on div "Document Title Unrestricted Social Security Card Document Number 664018826 Expi…" at bounding box center [244, 354] width 389 height 232
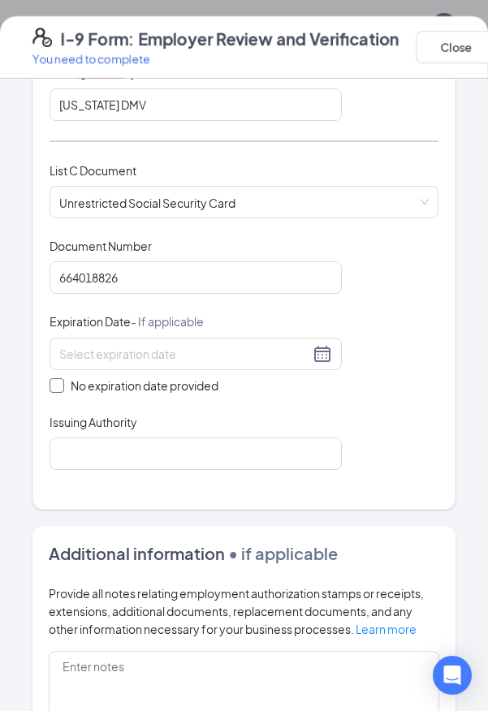
click at [61, 378] on span at bounding box center [57, 385] width 15 height 15
click at [61, 378] on input "No expiration date provided" at bounding box center [55, 383] width 11 height 11
checkbox input "true"
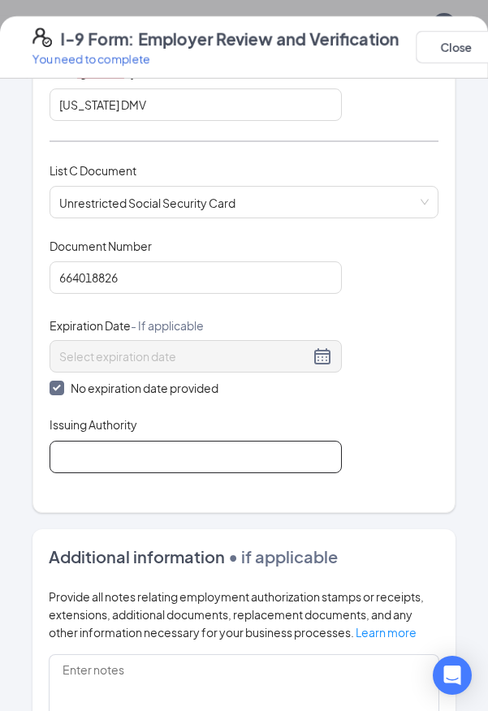
click at [76, 441] on input "Issuing Authority" at bounding box center [196, 457] width 292 height 32
type input "Social Security Administration"
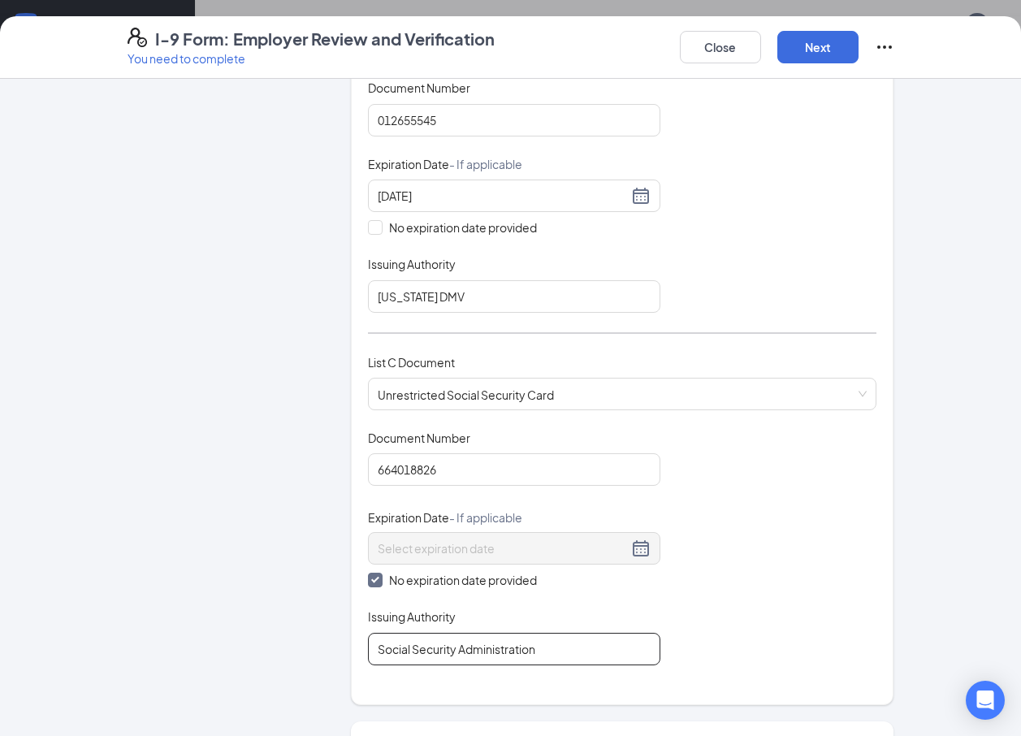
scroll to position [355, 0]
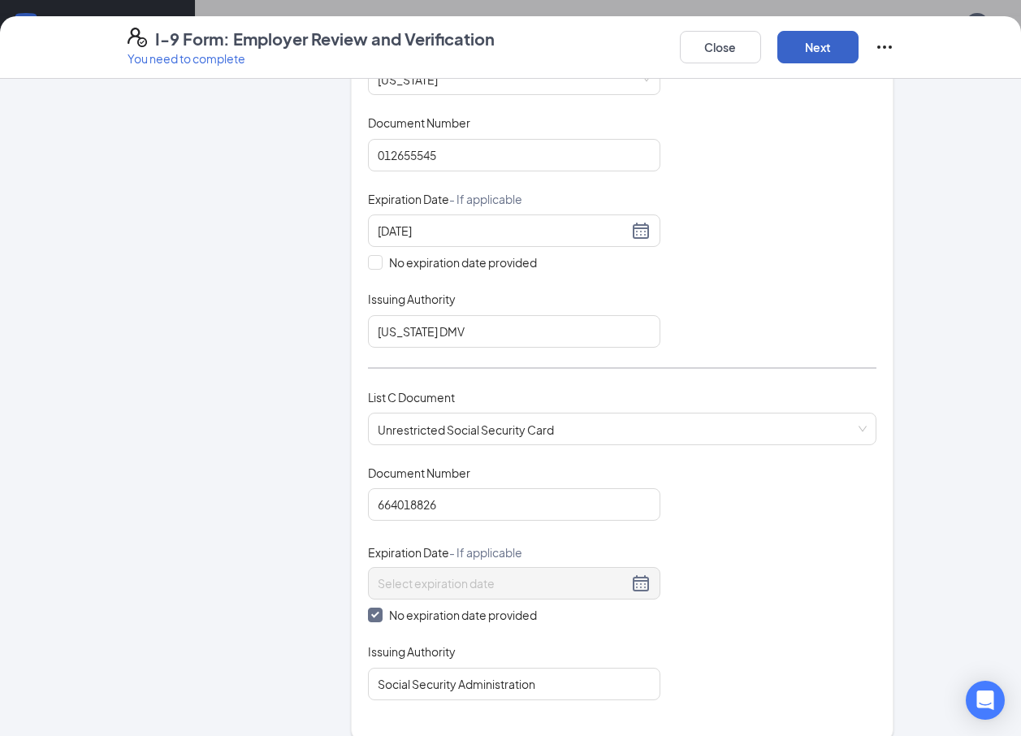
click at [832, 45] on button "Next" at bounding box center [817, 47] width 81 height 32
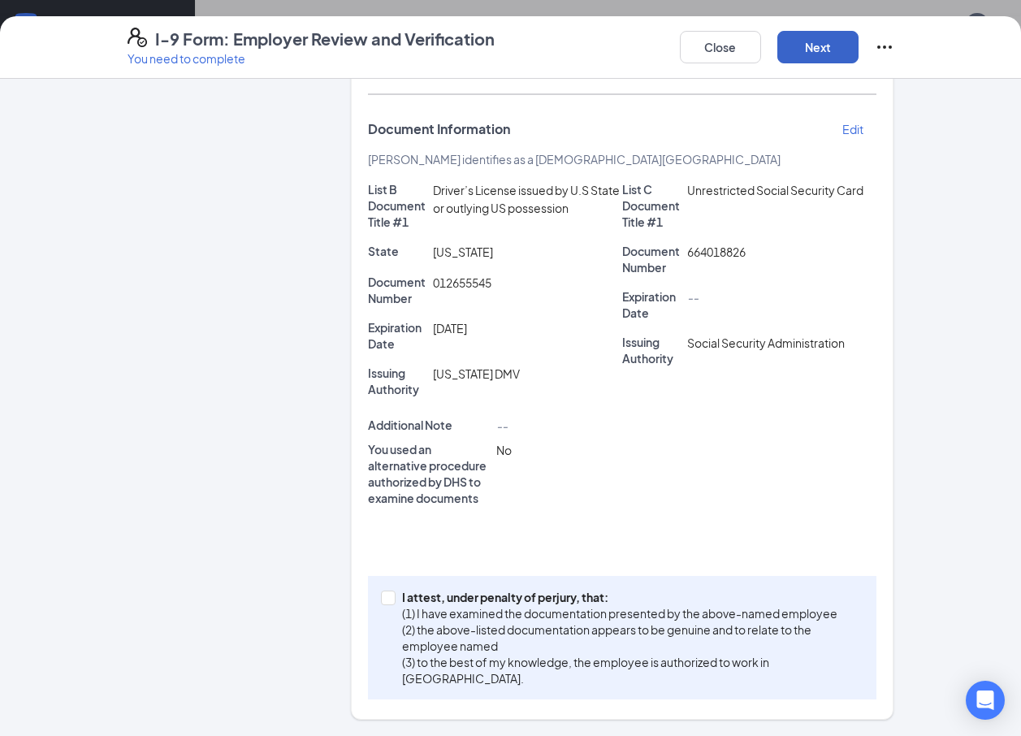
scroll to position [263, 0]
click at [383, 595] on input "I attest, under penalty of perjury, that: (1) I have examined the documentation…" at bounding box center [386, 595] width 11 height 11
checkbox input "true"
click at [810, 41] on button "Next" at bounding box center [817, 47] width 81 height 32
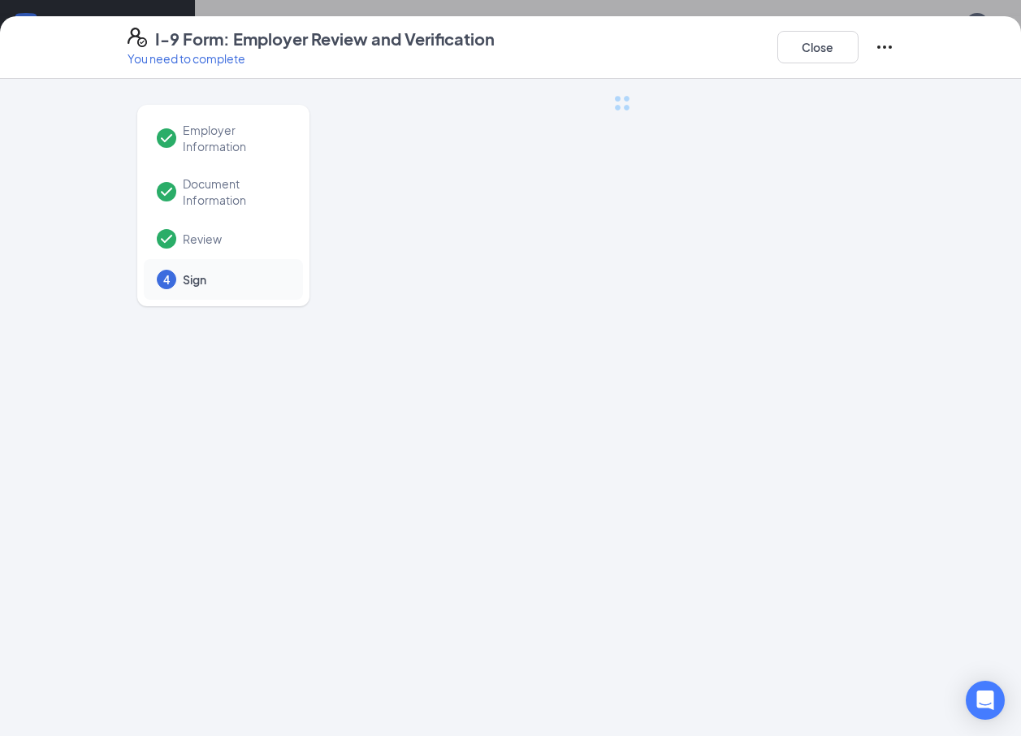
scroll to position [0, 0]
click at [831, 53] on button "Close" at bounding box center [817, 47] width 81 height 32
click at [883, 45] on icon "Ellipses" at bounding box center [883, 46] width 19 height 19
click at [890, 82] on button "Mark as complete" at bounding box center [943, 80] width 121 height 26
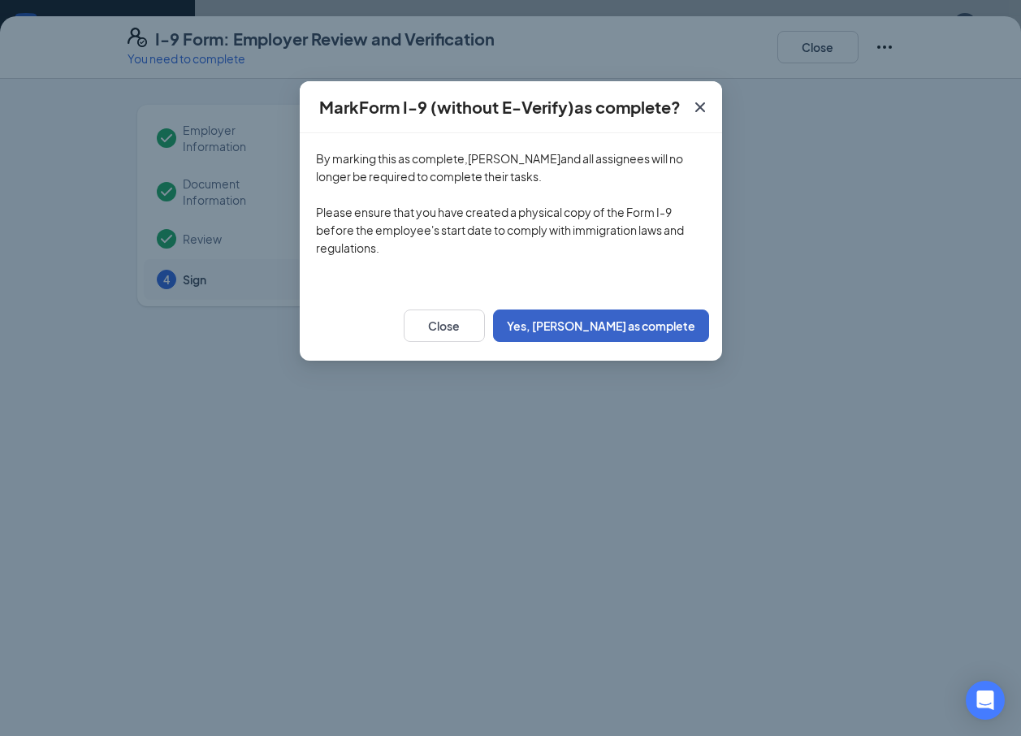
click at [668, 321] on button "Yes, mark as complete" at bounding box center [601, 325] width 216 height 32
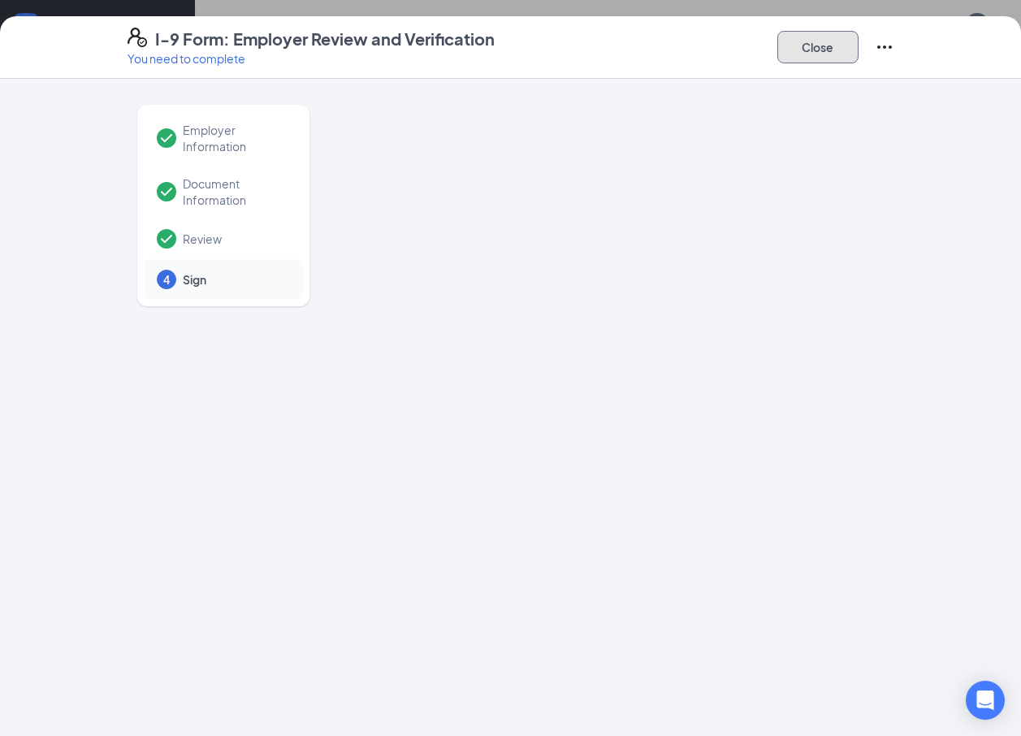
click at [797, 39] on button "Close" at bounding box center [817, 47] width 81 height 32
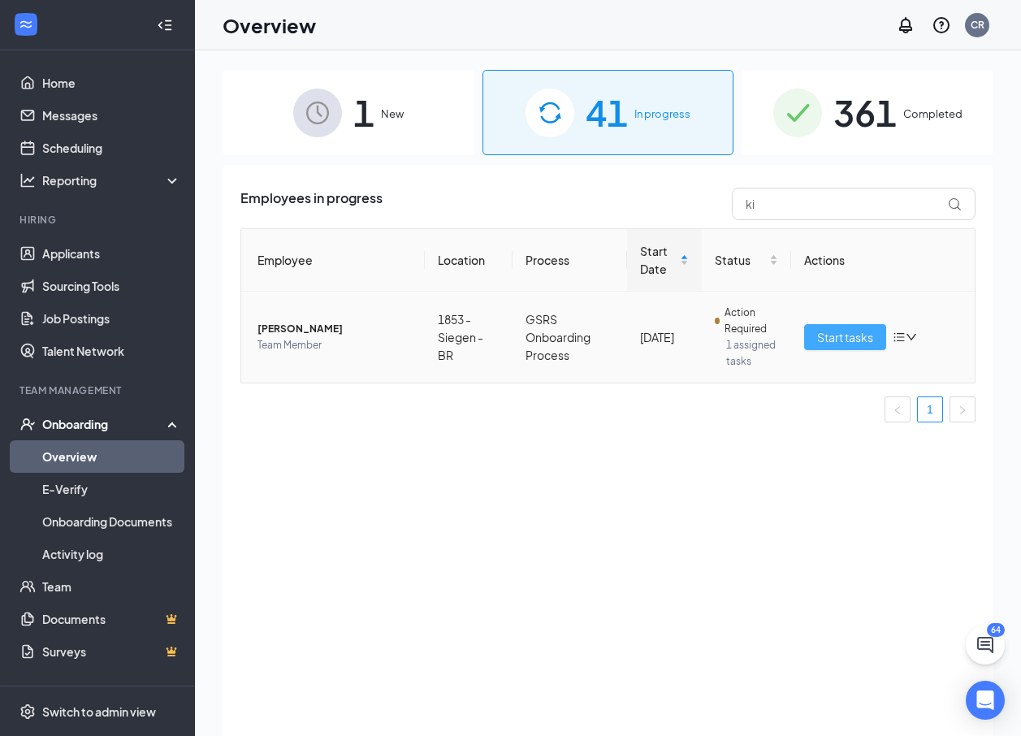
click at [843, 338] on span "Start tasks" at bounding box center [845, 337] width 56 height 18
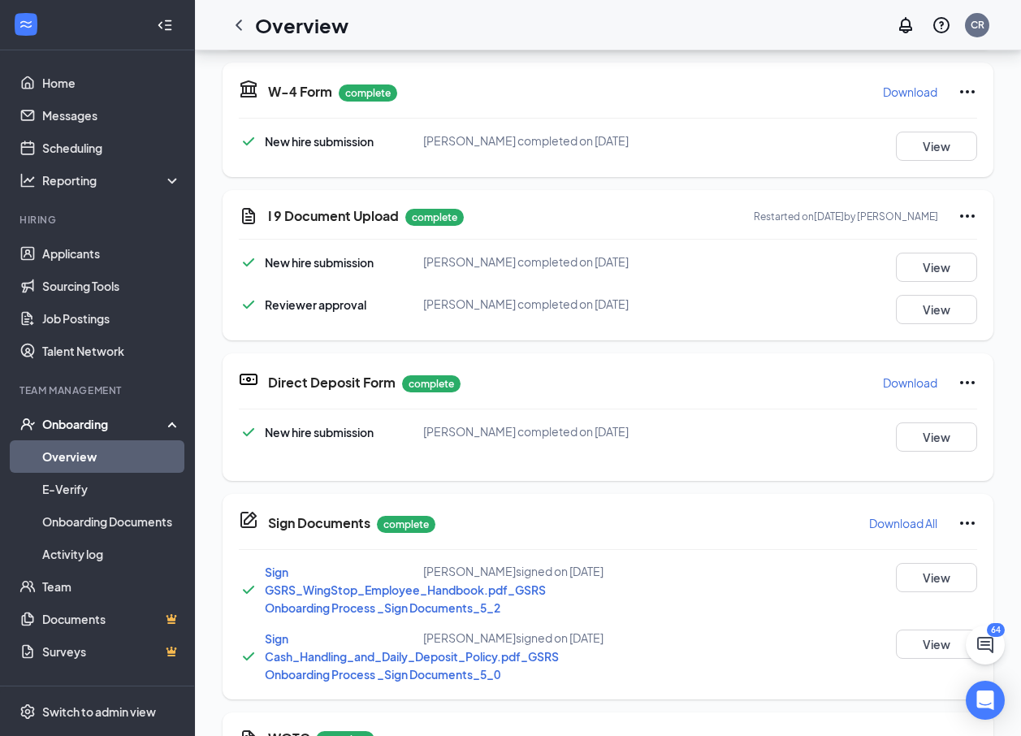
scroll to position [649, 0]
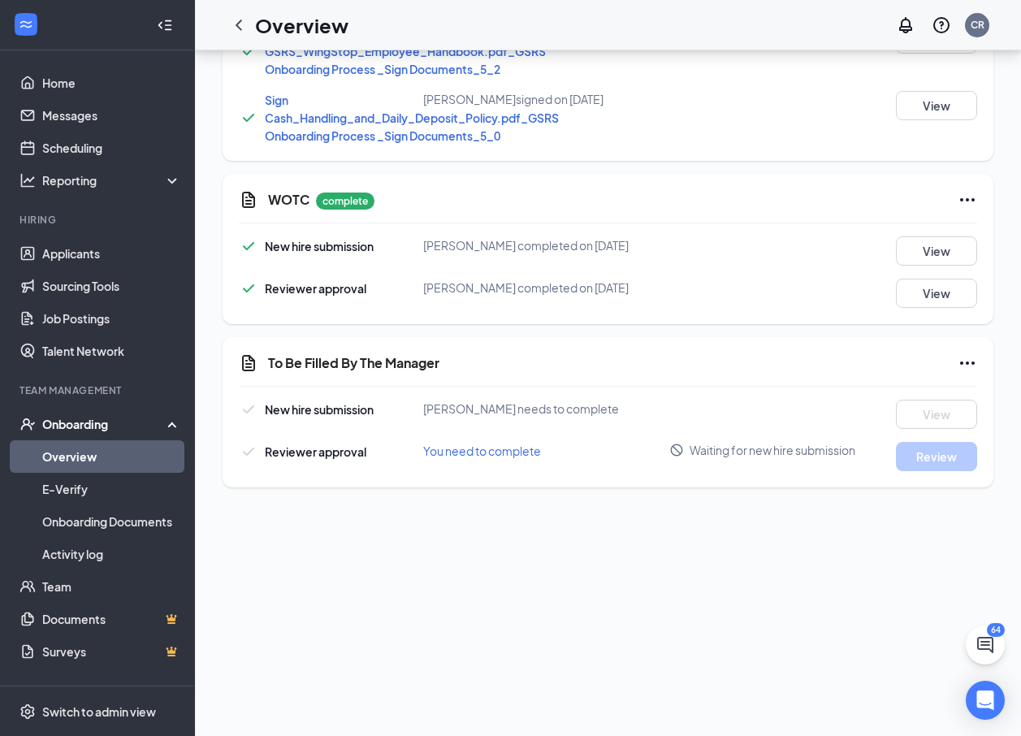
click at [957, 358] on icon "Ellipses" at bounding box center [966, 362] width 19 height 19
click at [763, 530] on div "64 KW Kieste Williams Team Member · 1853 - Siegen - BR kiestewilliams23@gmail.c…" at bounding box center [608, 164] width 826 height 1526
click at [957, 354] on icon "Ellipses" at bounding box center [966, 362] width 19 height 19
click at [957, 356] on icon "Ellipses" at bounding box center [966, 362] width 19 height 19
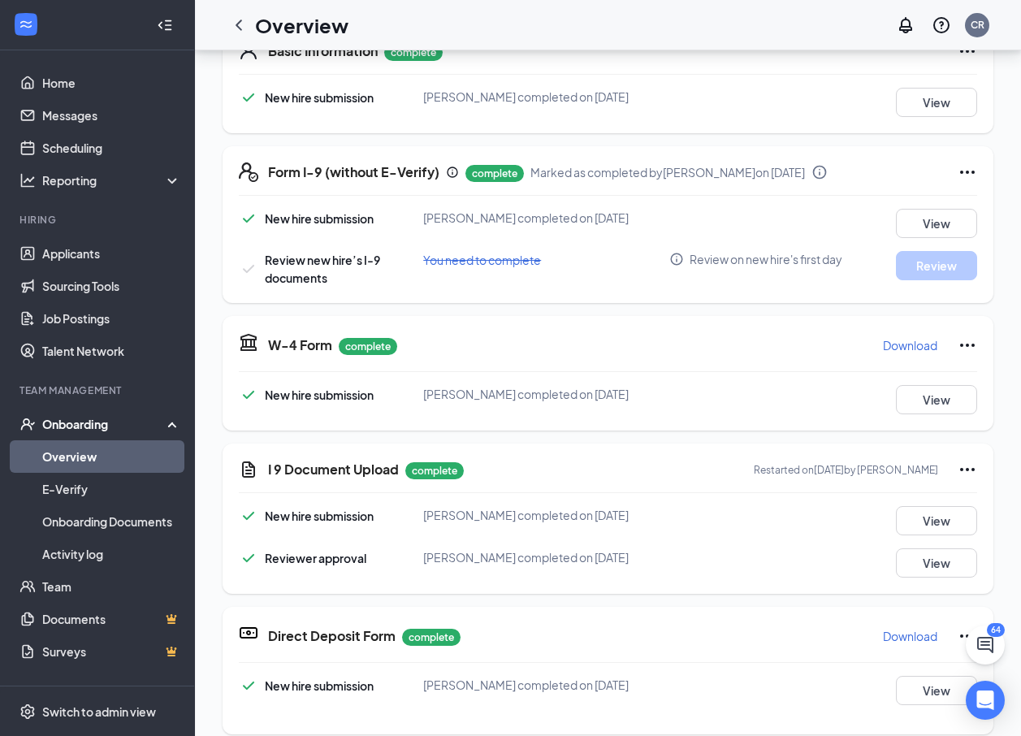
scroll to position [0, 0]
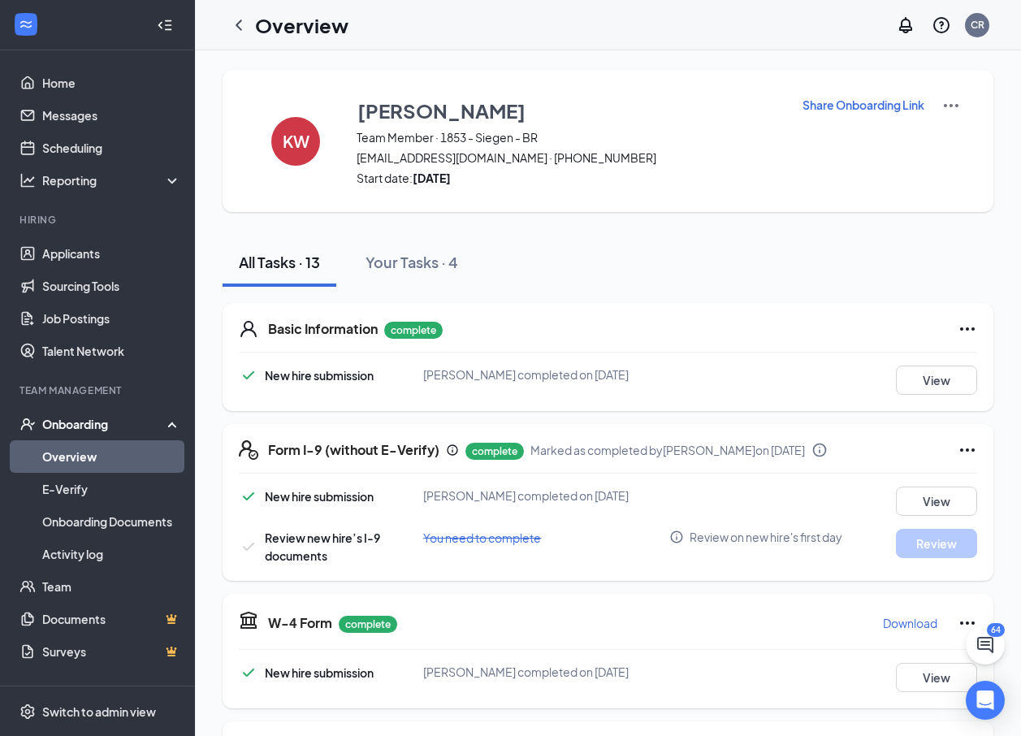
click at [239, 23] on icon "ChevronLeft" at bounding box center [238, 24] width 6 height 11
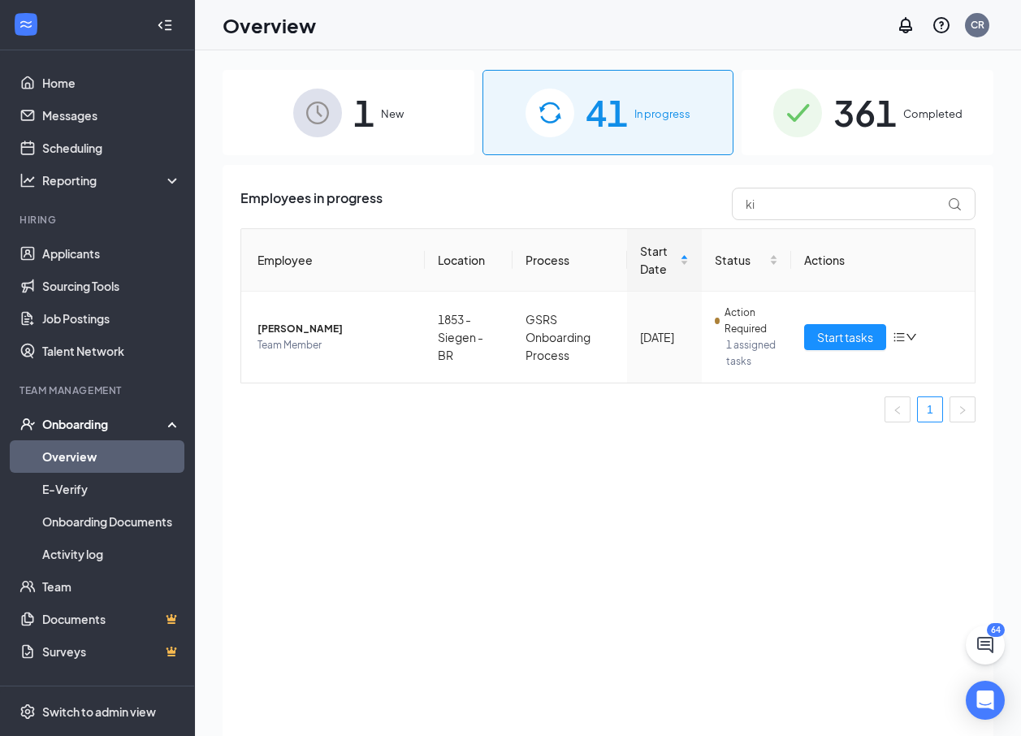
click at [334, 122] on img at bounding box center [317, 112] width 49 height 49
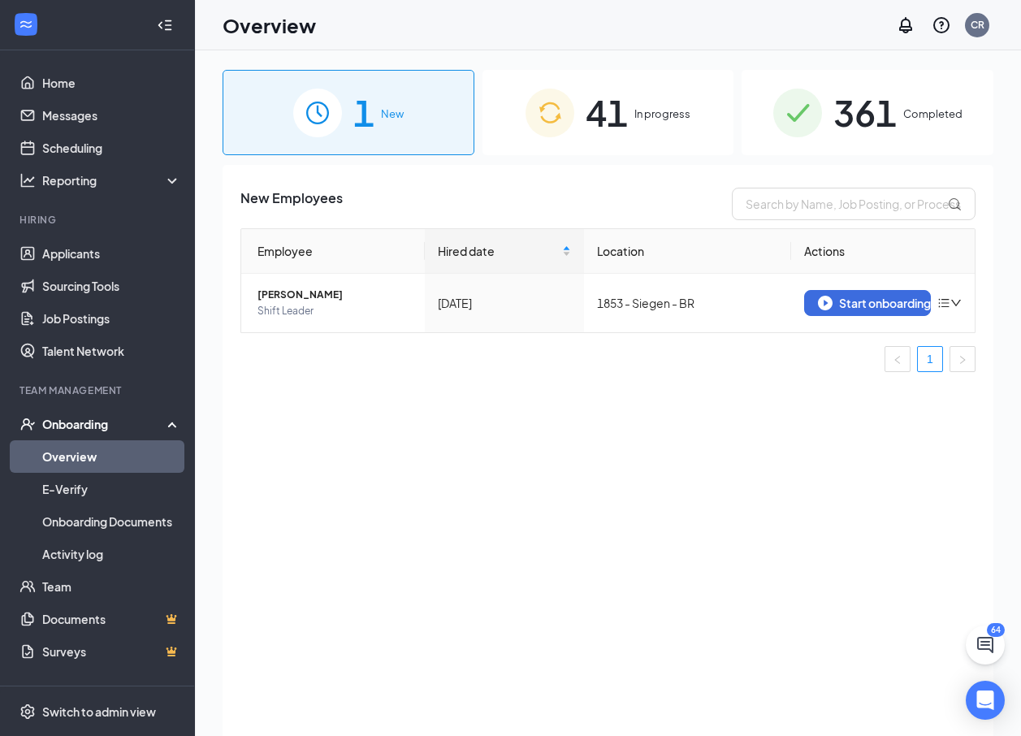
click at [602, 123] on span "41" at bounding box center [606, 112] width 42 height 56
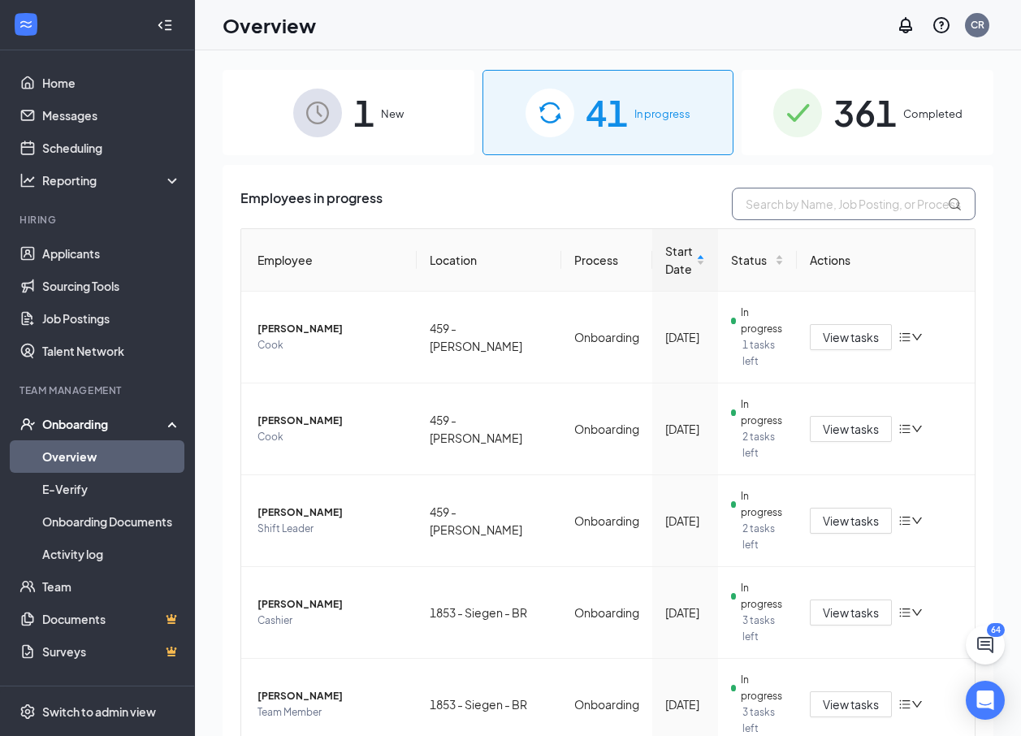
click at [788, 194] on input "text" at bounding box center [853, 204] width 244 height 32
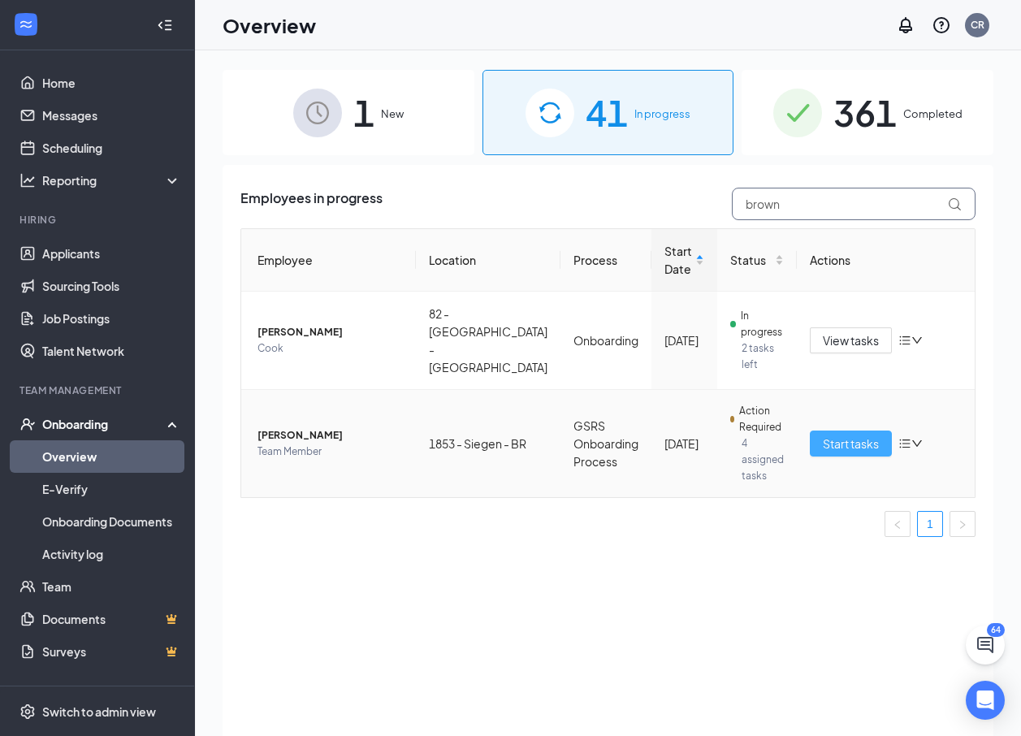
type input "brown"
click at [822, 434] on span "Start tasks" at bounding box center [850, 443] width 56 height 18
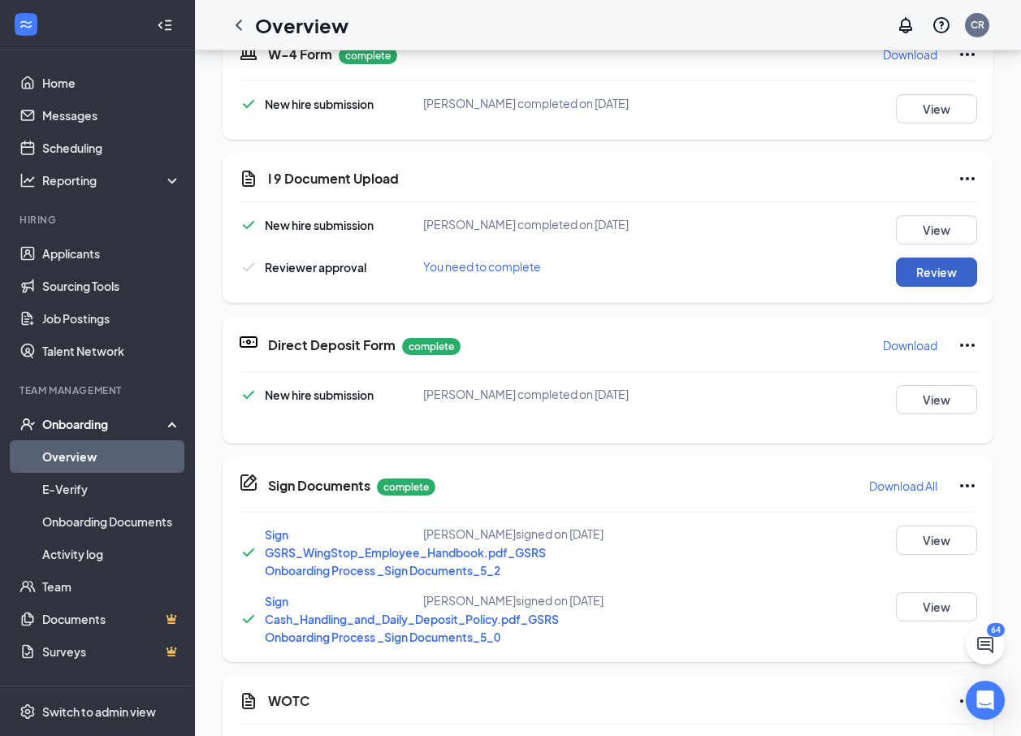
click at [913, 287] on button "Review" at bounding box center [935, 271] width 81 height 29
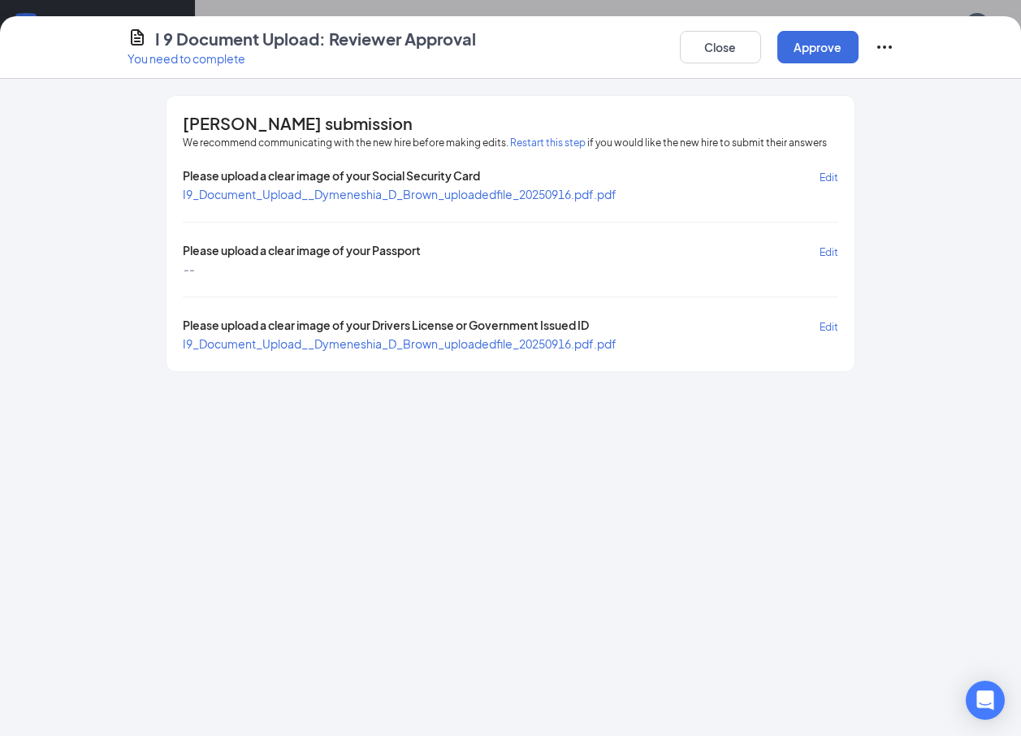
click at [540, 179] on div "Please upload a clear image of your Social Security Card Edit" at bounding box center [511, 176] width 656 height 19
click at [545, 191] on span "I9_Document_Upload__Dymeneshia_D_Brown_uploadedfile_20250916.pdf.pdf" at bounding box center [400, 194] width 434 height 15
click at [423, 347] on span "I9_Document_Upload__Dymeneshia_D_Brown_uploadedfile_20250916.pdf.pdf" at bounding box center [400, 343] width 434 height 15
click at [824, 47] on button "Approve" at bounding box center [817, 47] width 81 height 32
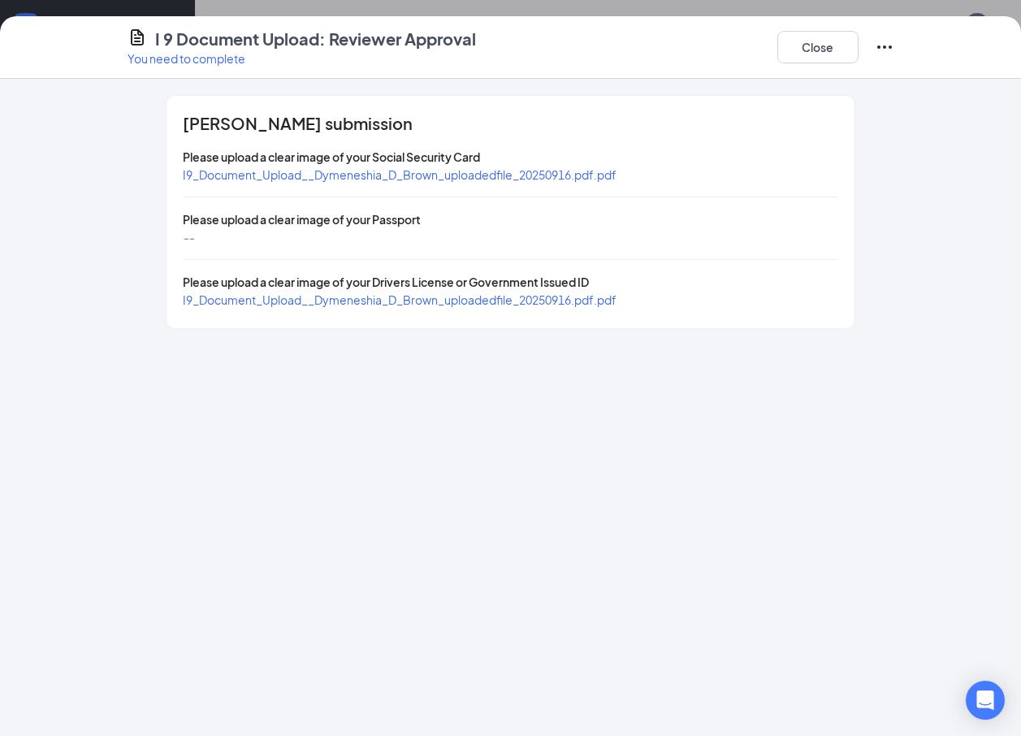
click at [471, 299] on span "I9_Document_Upload__Dymeneshia_D_Brown_uploadedfile_20250916.pdf.pdf" at bounding box center [400, 299] width 434 height 15
click at [835, 42] on button "Close" at bounding box center [817, 47] width 81 height 32
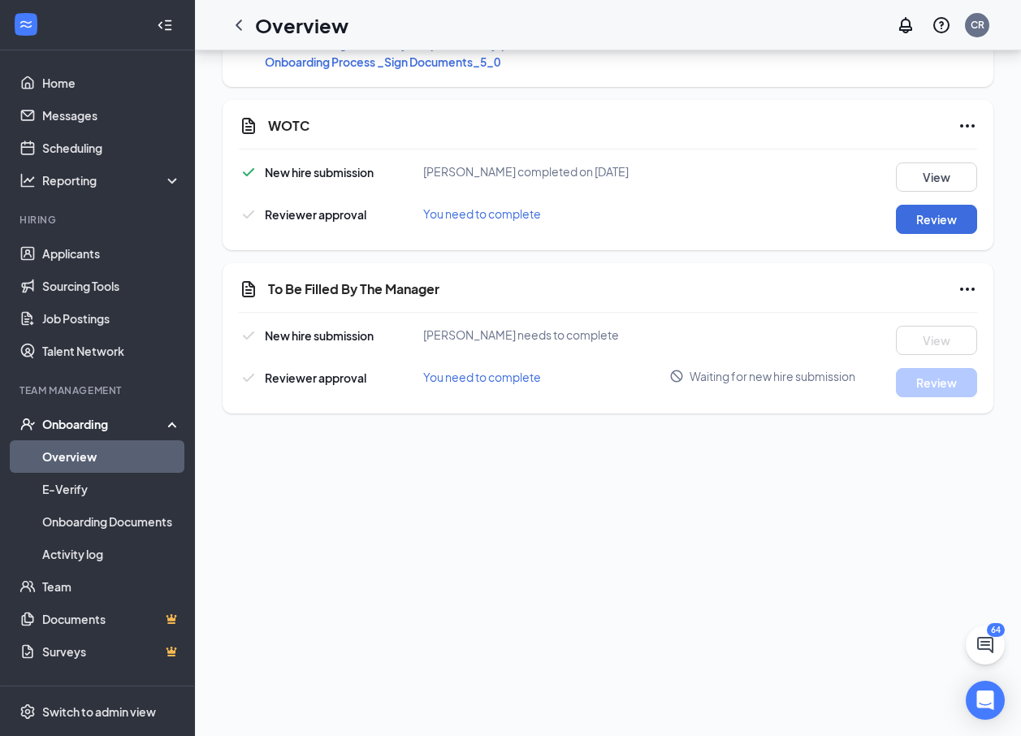
scroll to position [731, 0]
click at [904, 233] on button "Review" at bounding box center [935, 218] width 81 height 29
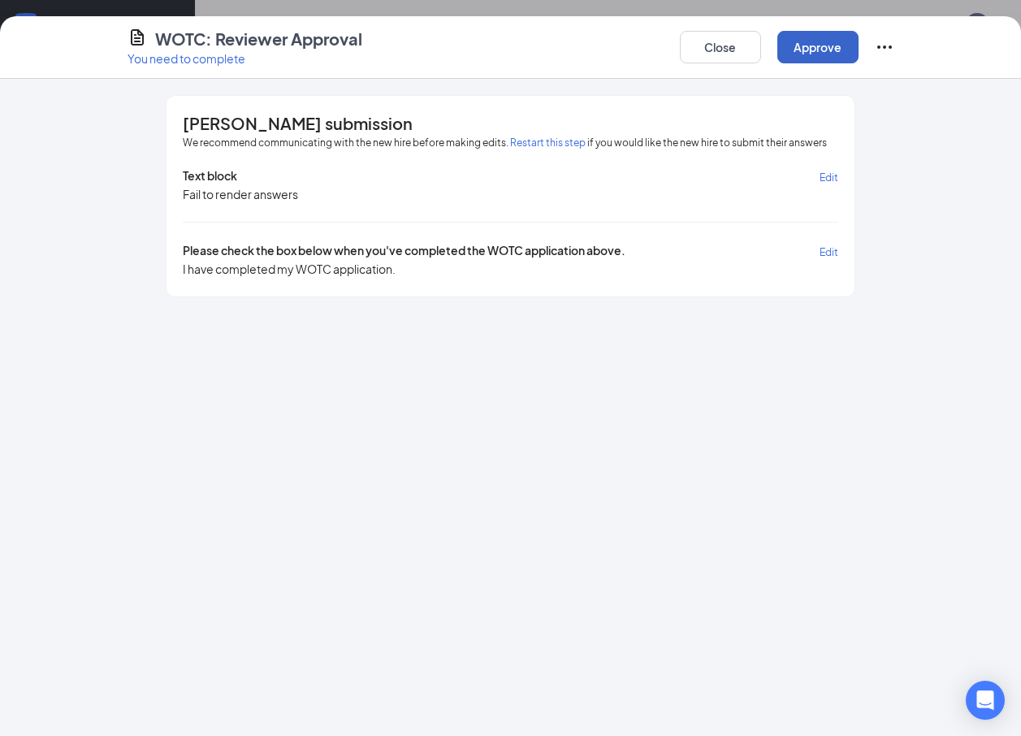
click at [816, 52] on button "Approve" at bounding box center [817, 47] width 81 height 32
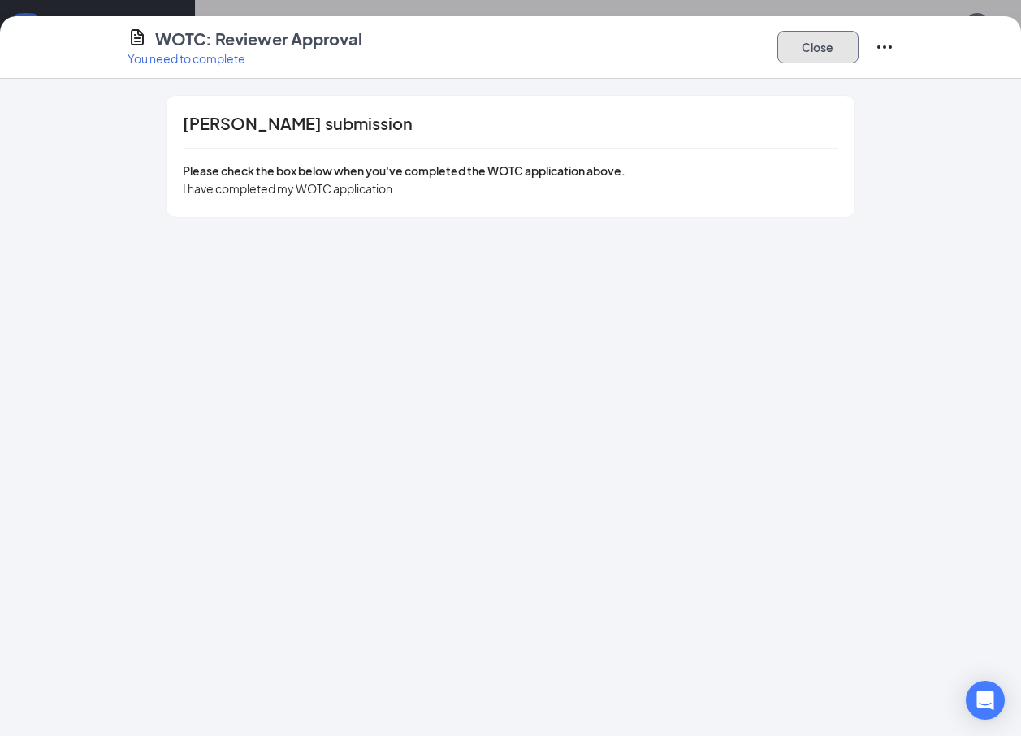
click at [810, 35] on button "Close" at bounding box center [817, 47] width 81 height 32
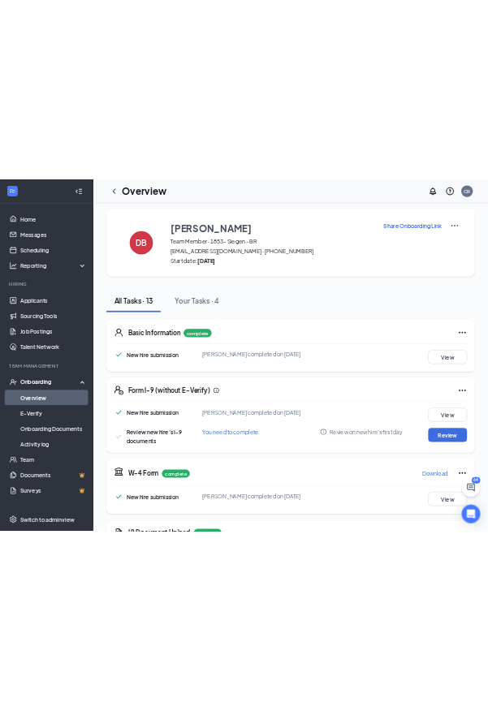
scroll to position [0, 0]
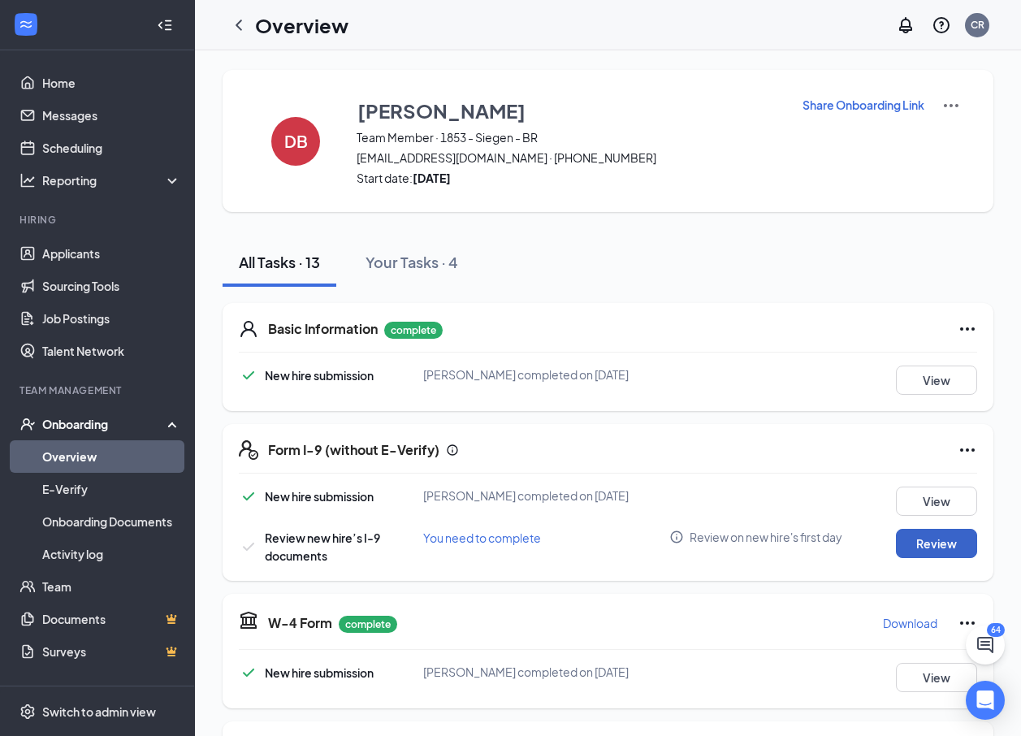
click at [921, 557] on button "Review" at bounding box center [935, 543] width 81 height 29
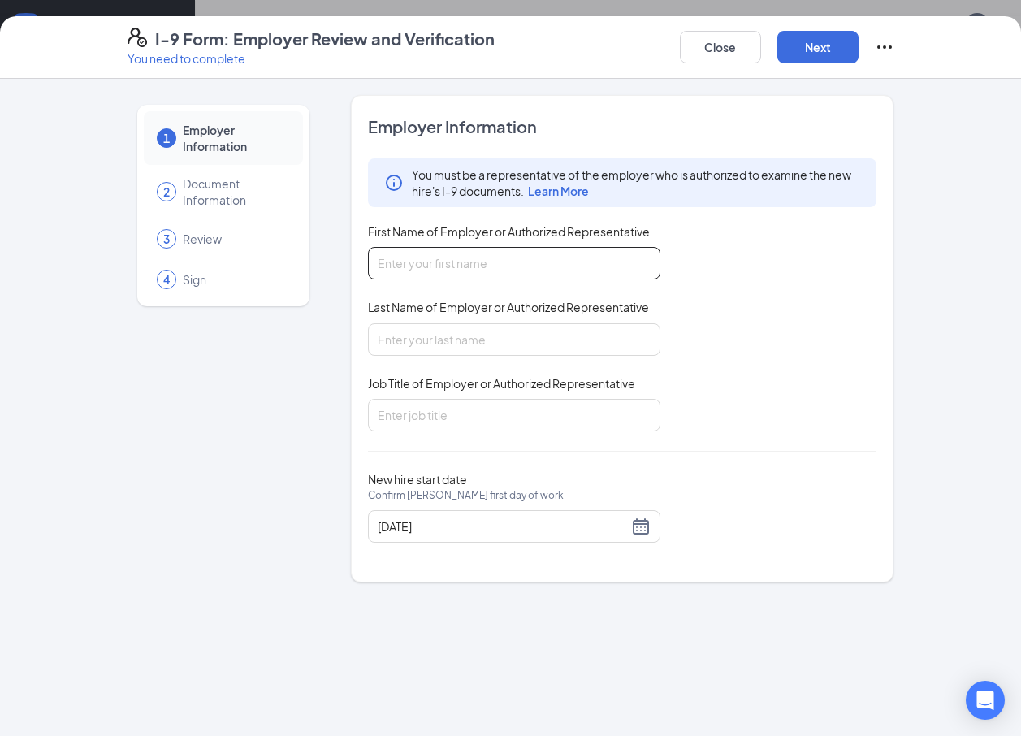
click at [489, 253] on input "First Name of Employer or Authorized Representative" at bounding box center [514, 263] width 292 height 32
type input "Charles"
click at [465, 330] on input "Last Name of Employer or Authorized Representative" at bounding box center [514, 339] width 292 height 32
click at [447, 346] on input "Last Name of Employer or Authorized Representative" at bounding box center [514, 339] width 292 height 32
click at [400, 337] on input "Last Name of Employer or Authorized Representative" at bounding box center [514, 339] width 292 height 32
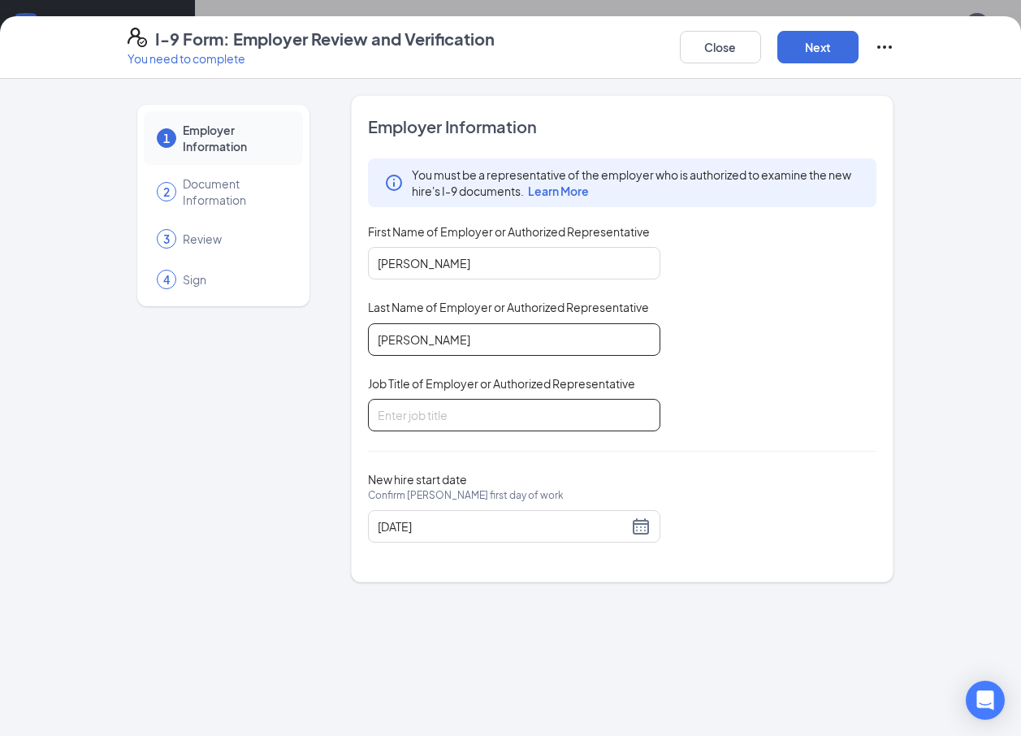
type input "Randell"
click at [421, 422] on input "Job Title of Employer or Authorized Representative" at bounding box center [514, 415] width 292 height 32
type input "District Manager"
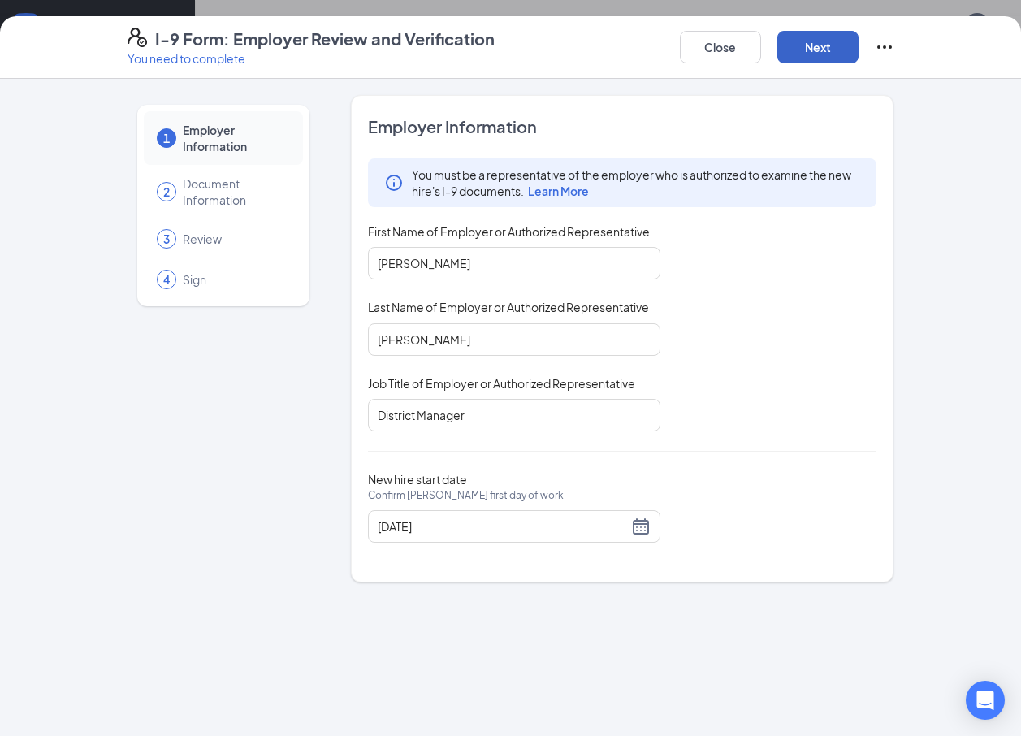
click at [834, 44] on button "Next" at bounding box center [817, 47] width 81 height 32
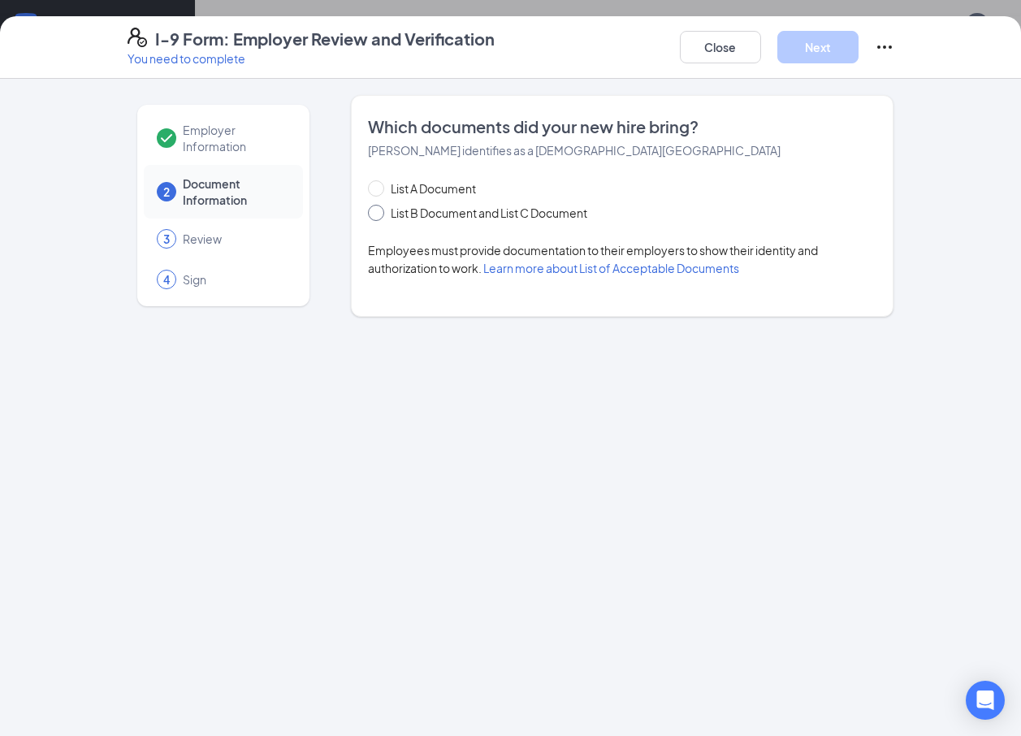
click at [368, 215] on span at bounding box center [376, 213] width 16 height 16
drag, startPoint x: 368, startPoint y: 215, endPoint x: 376, endPoint y: 213, distance: 8.5
click at [376, 212] on input "List B Document and List C Document" at bounding box center [373, 210] width 11 height 11
radio input "true"
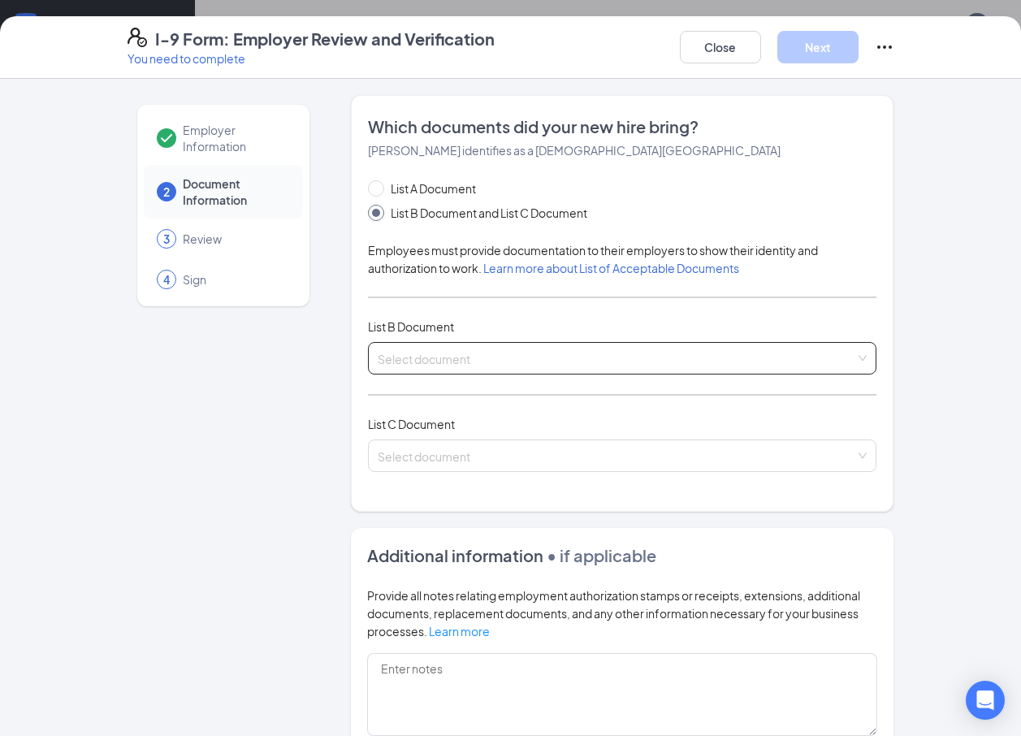
click at [471, 355] on input "search" at bounding box center [617, 355] width 478 height 24
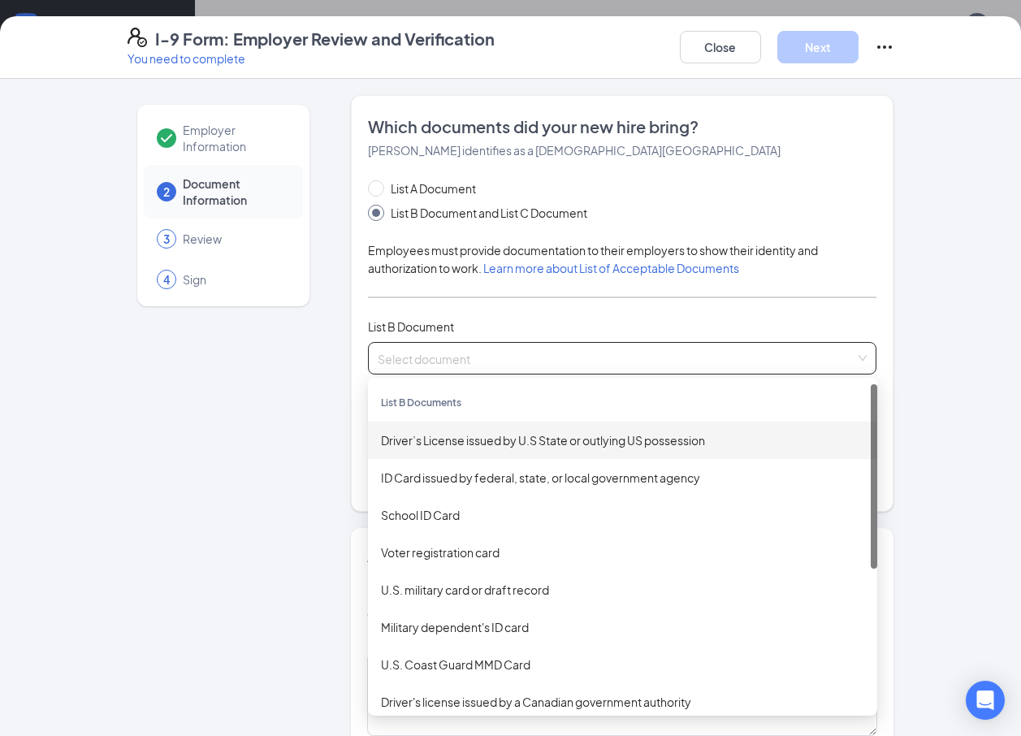
click at [483, 440] on div "Driver’s License issued by U.S State or outlying US possession" at bounding box center [622, 440] width 483 height 18
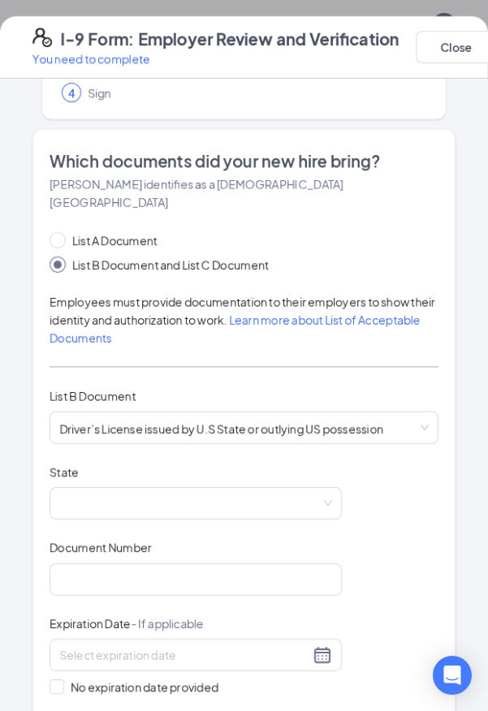
scroll to position [162, 0]
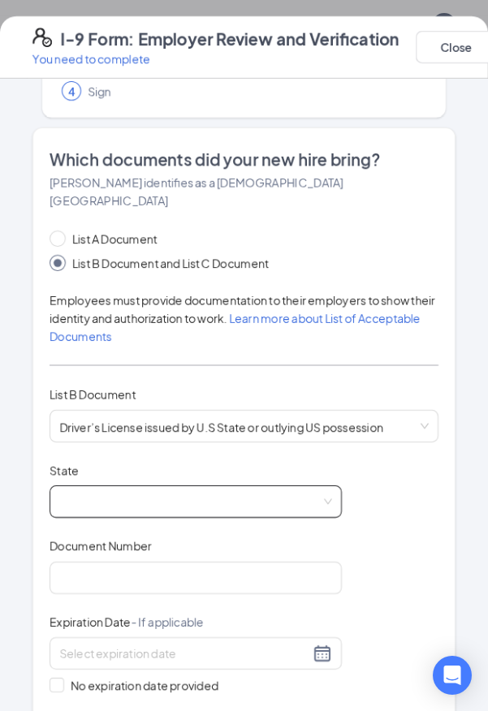
click at [150, 486] on span at bounding box center [195, 501] width 273 height 31
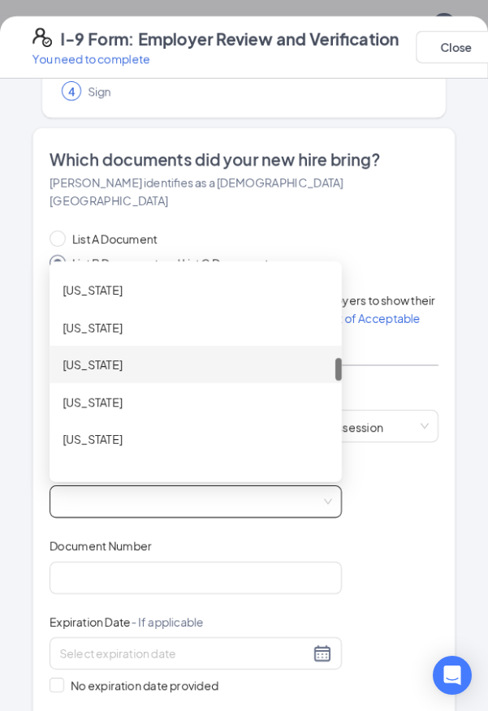
scroll to position [731, 0]
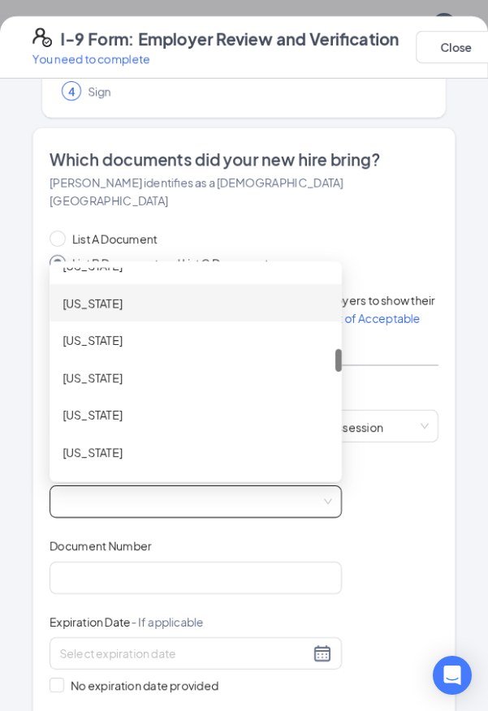
click at [103, 294] on div "Louisiana" at bounding box center [196, 303] width 266 height 18
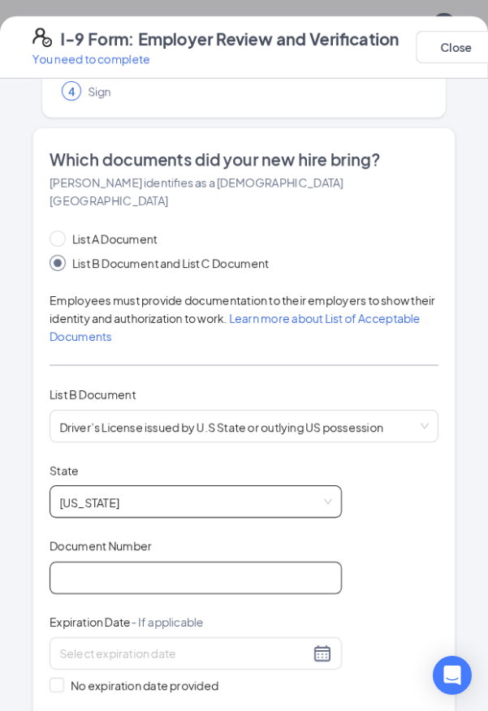
click at [162, 564] on input "Document Number" at bounding box center [196, 578] width 292 height 32
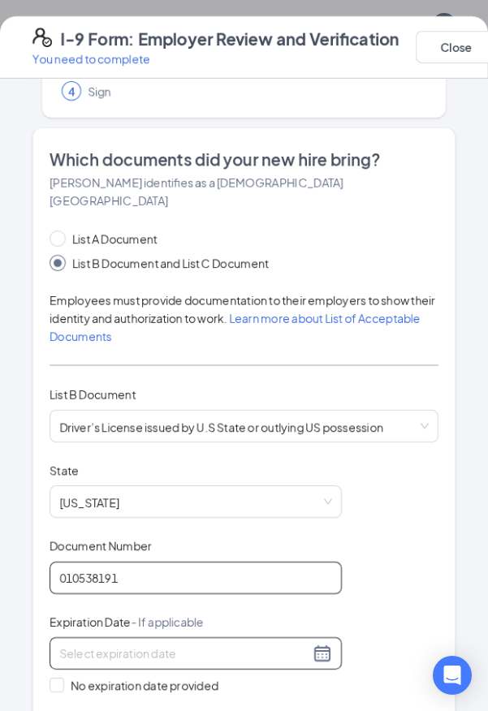
type input "010538191"
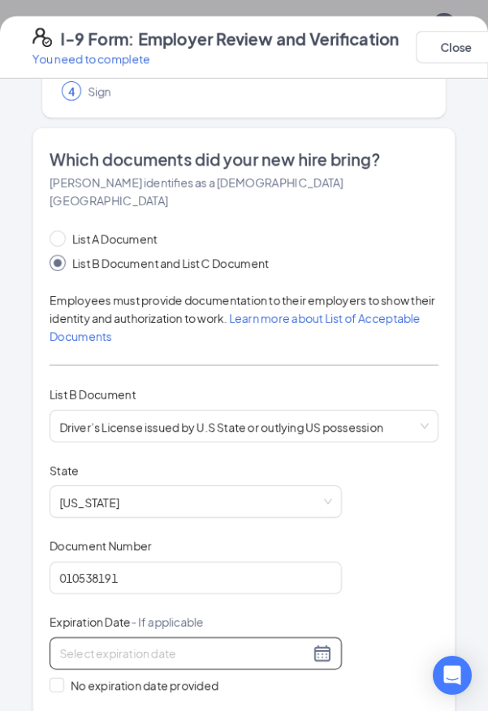
click at [150, 645] on input at bounding box center [184, 654] width 250 height 18
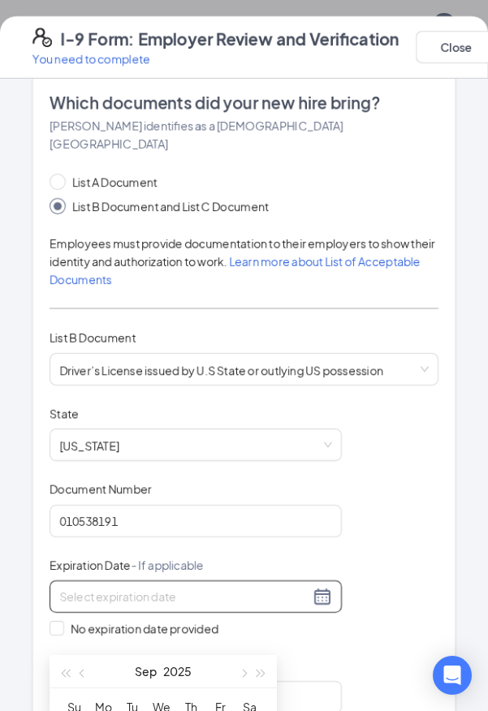
scroll to position [325, 0]
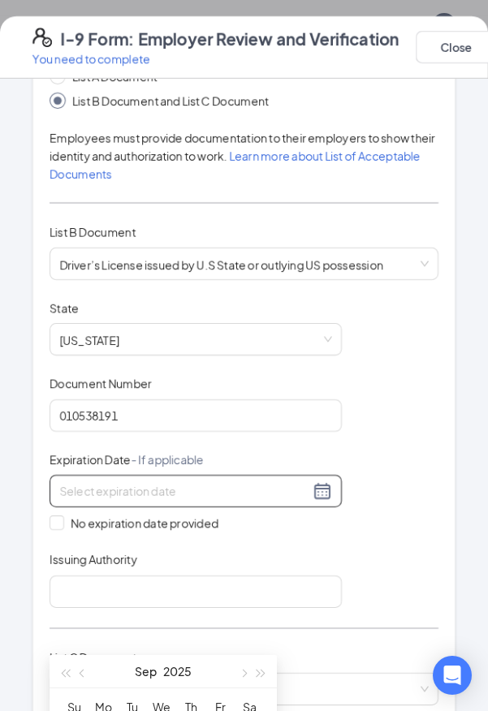
click at [326, 481] on div at bounding box center [195, 490] width 273 height 19
click at [323, 481] on div at bounding box center [195, 490] width 273 height 19
click at [278, 485] on div at bounding box center [196, 491] width 292 height 32
click at [268, 482] on input at bounding box center [184, 491] width 250 height 18
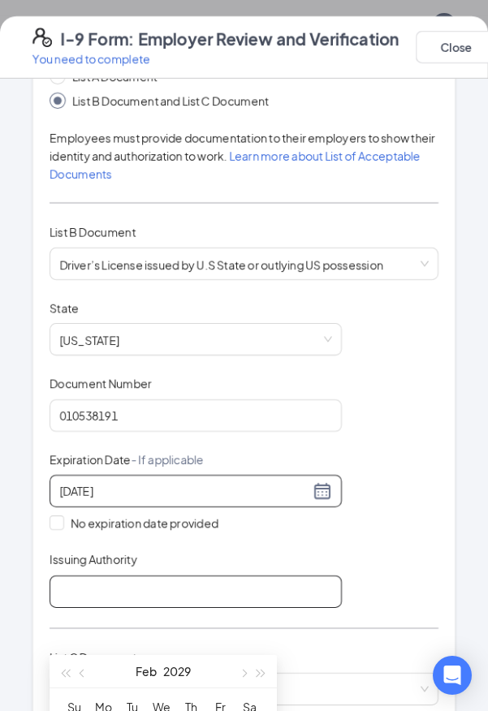
type input "02/27/2029"
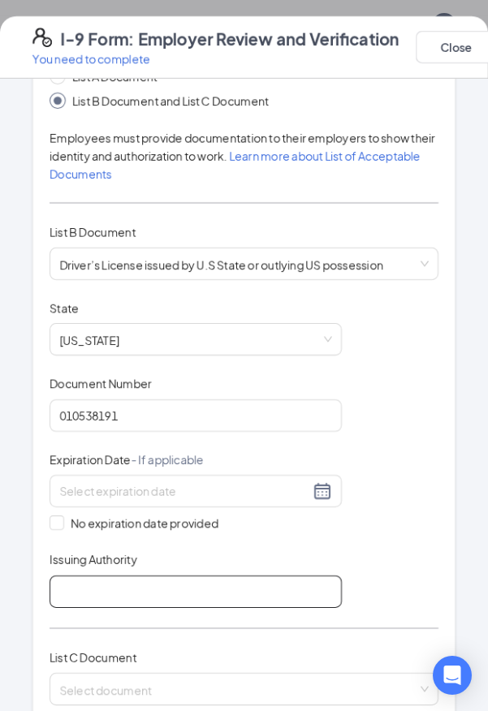
click at [123, 576] on input "Issuing Authority" at bounding box center [196, 592] width 292 height 32
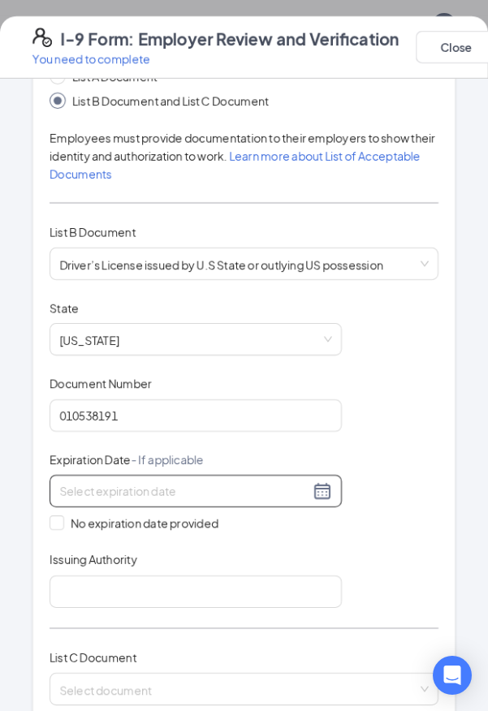
click at [107, 482] on input at bounding box center [184, 491] width 250 height 18
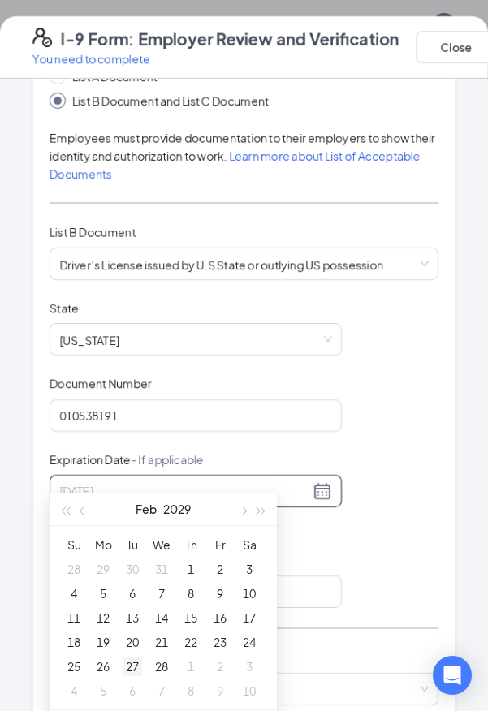
type input "02/27/2029"
click at [132, 664] on div "27" at bounding box center [132, 666] width 19 height 19
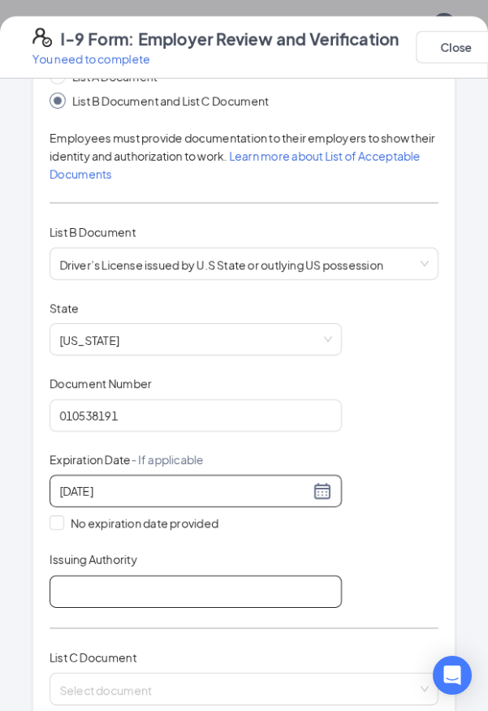
click at [84, 576] on input "Issuing Authority" at bounding box center [196, 592] width 292 height 32
type input "Louisiana DMV"
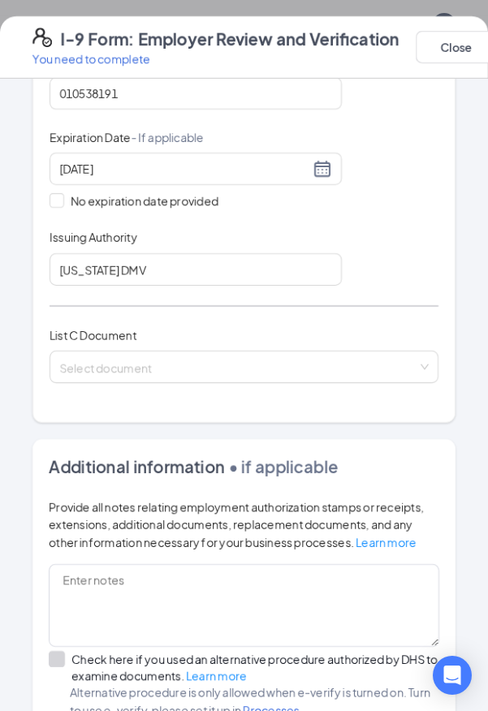
scroll to position [649, 0]
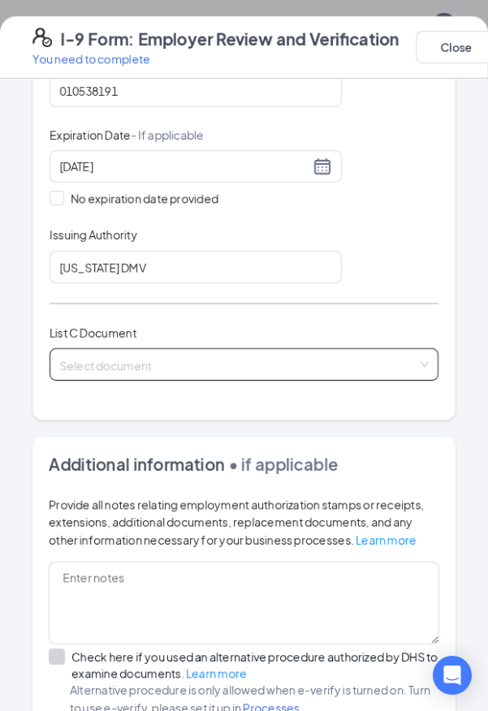
click at [104, 349] on input "search" at bounding box center [238, 361] width 358 height 24
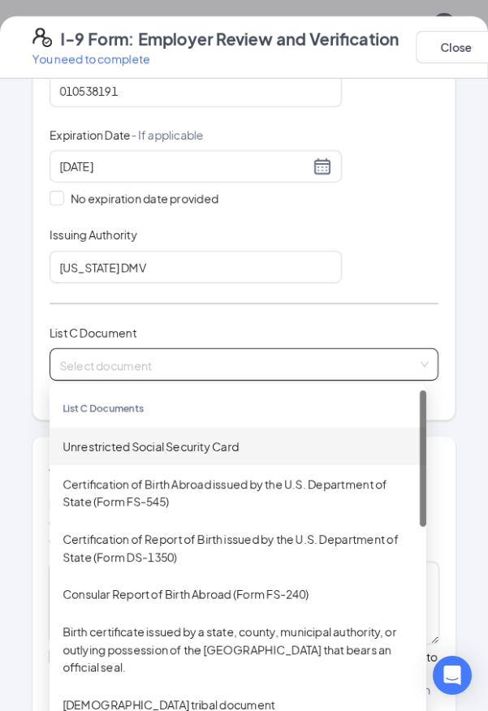
click at [125, 438] on div "Unrestricted Social Security Card" at bounding box center [238, 447] width 351 height 18
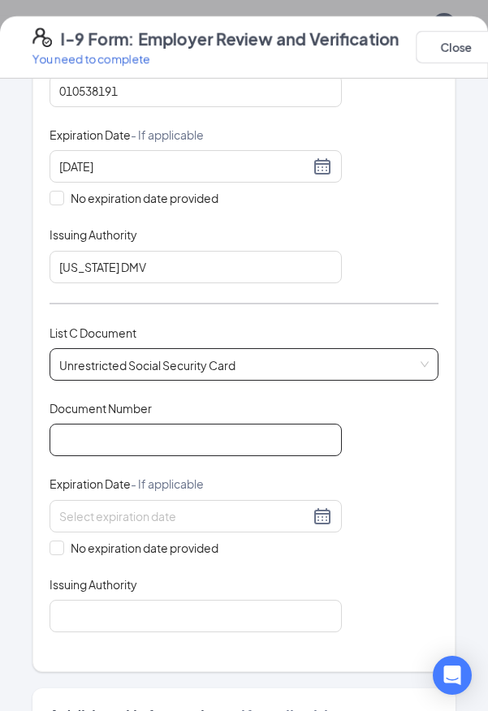
click at [117, 424] on input "Document Number" at bounding box center [196, 440] width 292 height 32
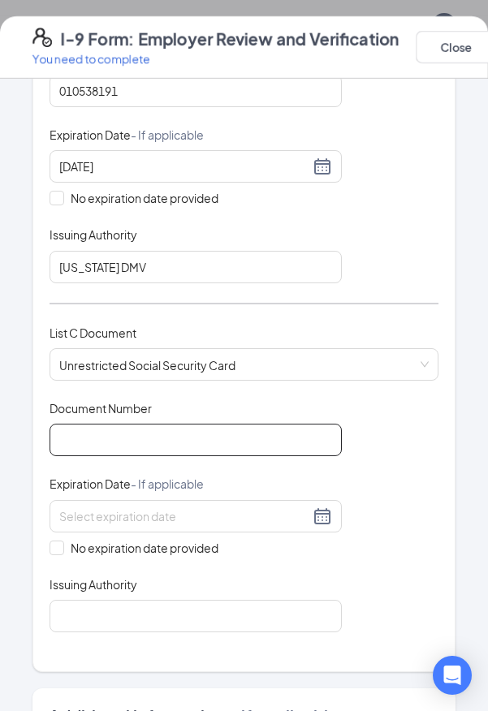
drag, startPoint x: 137, startPoint y: 414, endPoint x: 417, endPoint y: 421, distance: 280.2
click at [136, 424] on input "Document Number" at bounding box center [196, 440] width 292 height 32
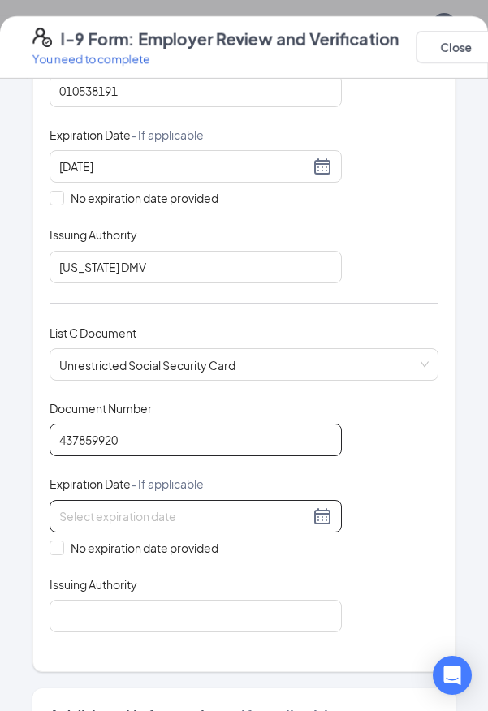
type input "437859920"
click at [102, 507] on input at bounding box center [184, 516] width 250 height 18
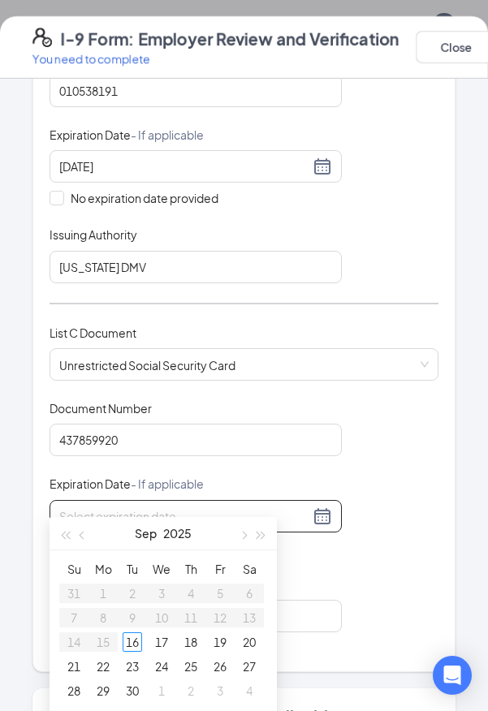
click at [347, 568] on div "Document Title Unrestricted Social Security Card Document Number 437859920 Expi…" at bounding box center [244, 516] width 389 height 232
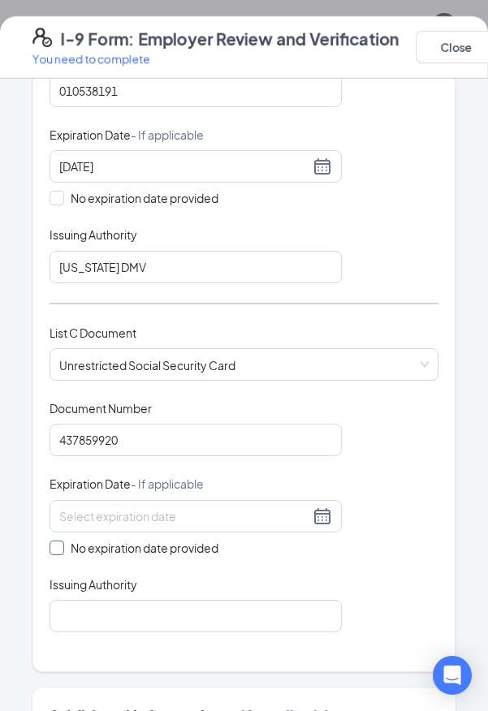
click at [64, 539] on span "No expiration date provided" at bounding box center [144, 548] width 161 height 18
click at [61, 541] on input "No expiration date provided" at bounding box center [55, 546] width 11 height 11
checkbox input "true"
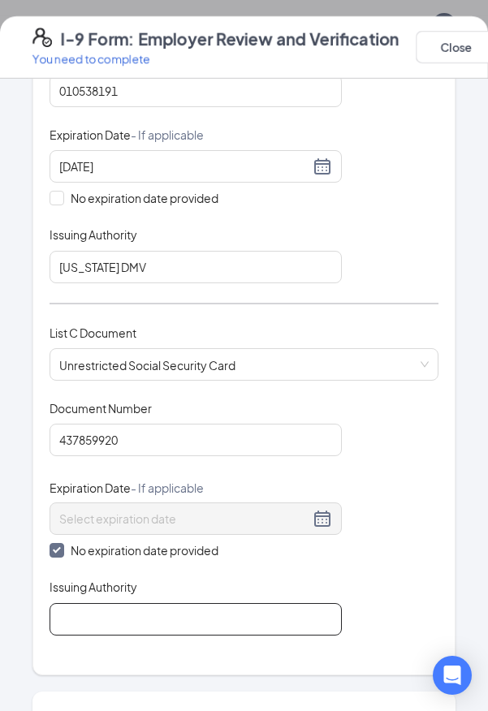
click at [92, 603] on input "Issuing Authority" at bounding box center [196, 619] width 292 height 32
type input "Social Security Administration"
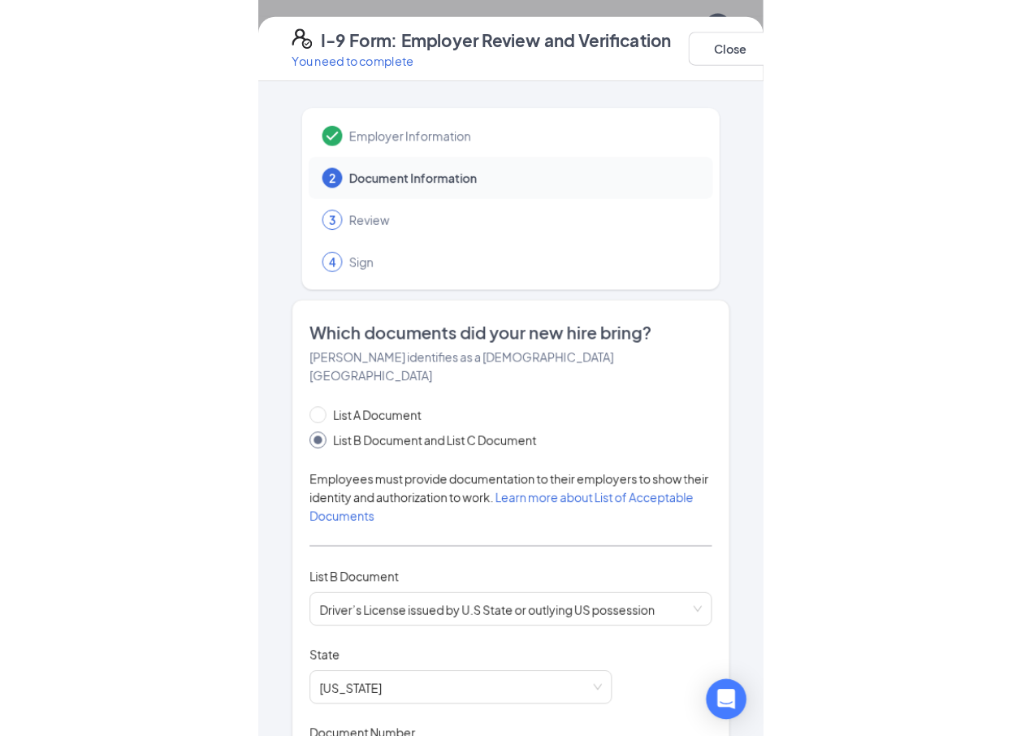
scroll to position [0, 0]
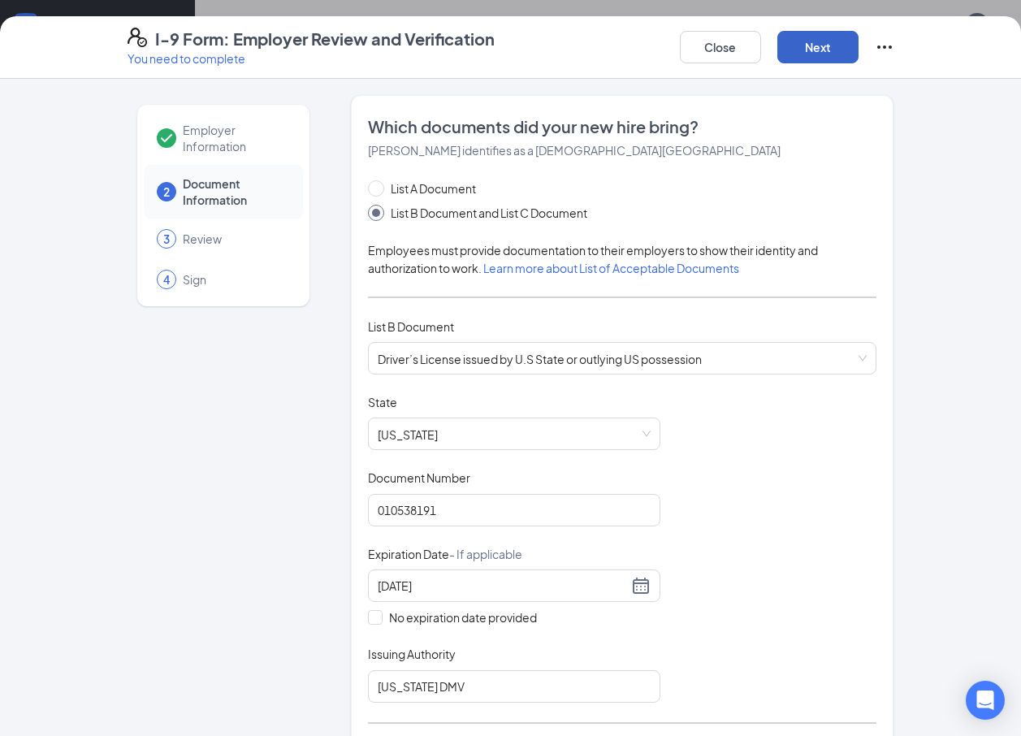
click at [816, 45] on button "Next" at bounding box center [817, 47] width 81 height 32
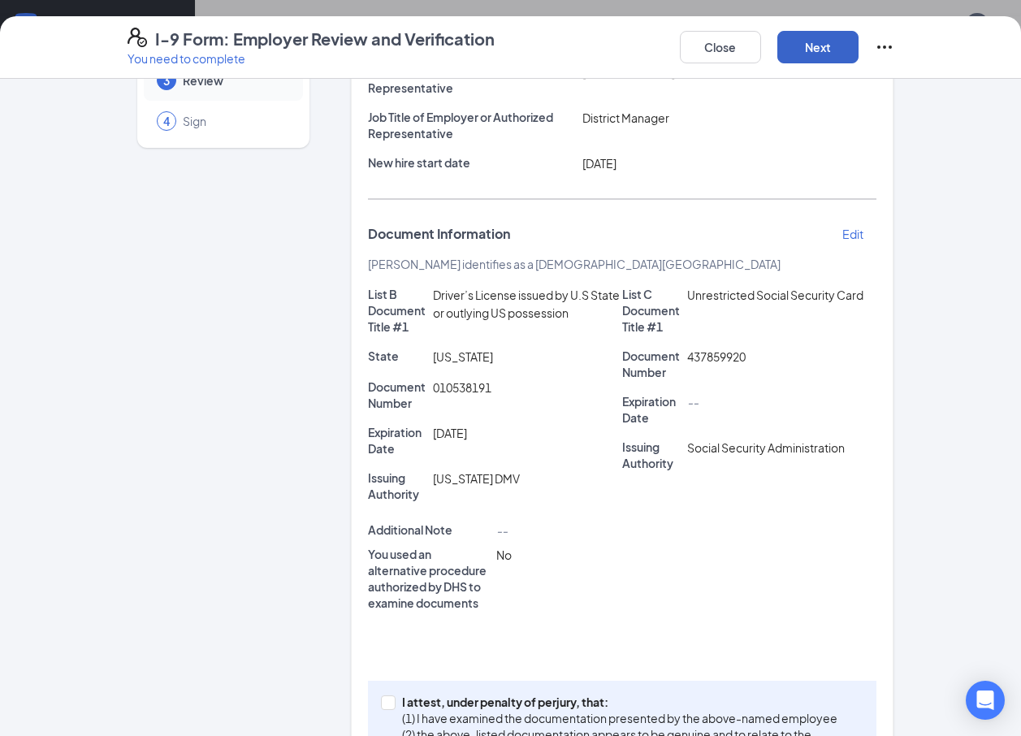
scroll to position [162, 0]
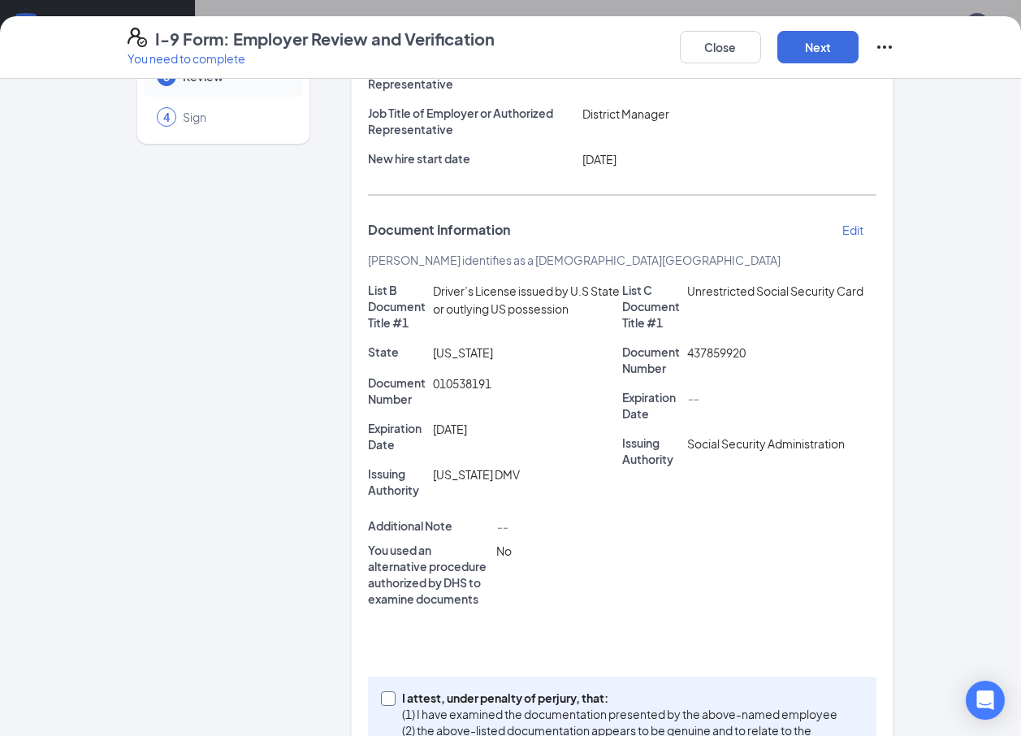
click at [383, 695] on input "I attest, under penalty of perjury, that: (1) I have examined the documentation…" at bounding box center [386, 696] width 11 height 11
checkbox input "true"
click at [824, 38] on button "Next" at bounding box center [817, 47] width 81 height 32
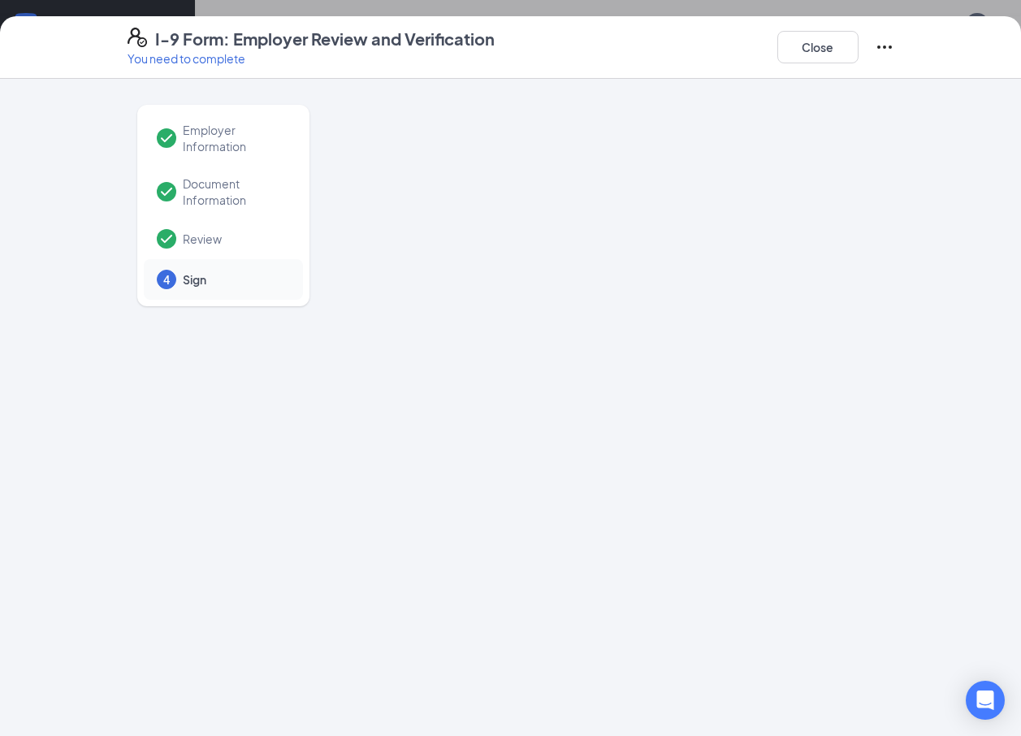
click at [882, 51] on icon "Ellipses" at bounding box center [883, 46] width 19 height 19
click at [900, 78] on span "Mark as complete" at bounding box center [943, 80] width 95 height 16
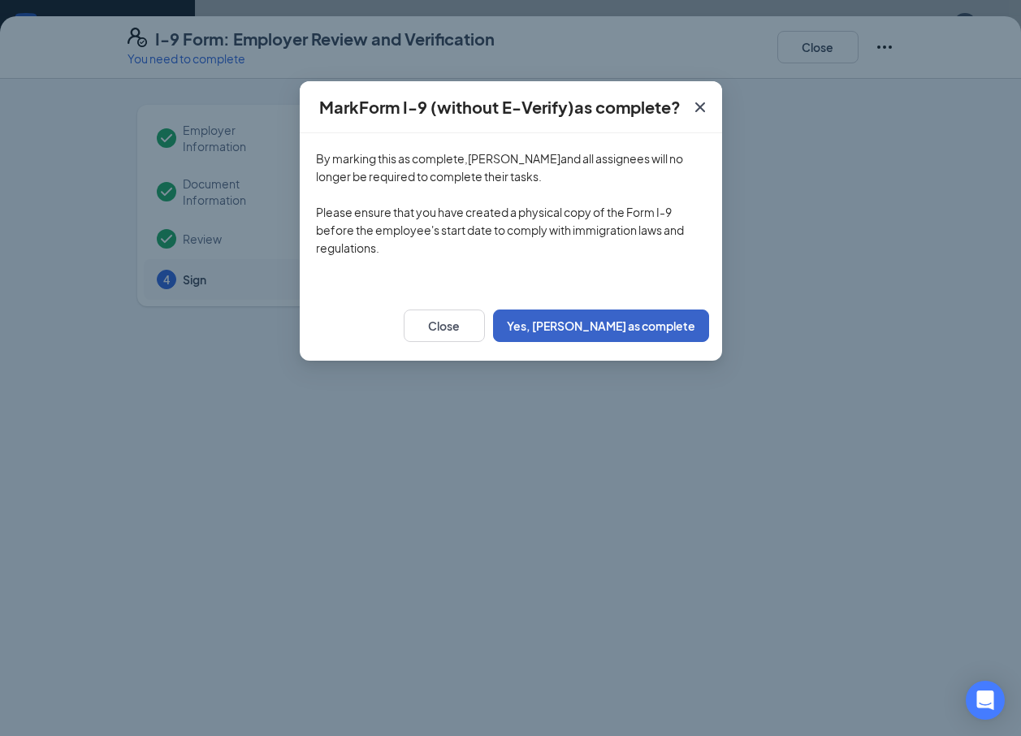
click at [592, 320] on button "Yes, mark as complete" at bounding box center [601, 325] width 216 height 32
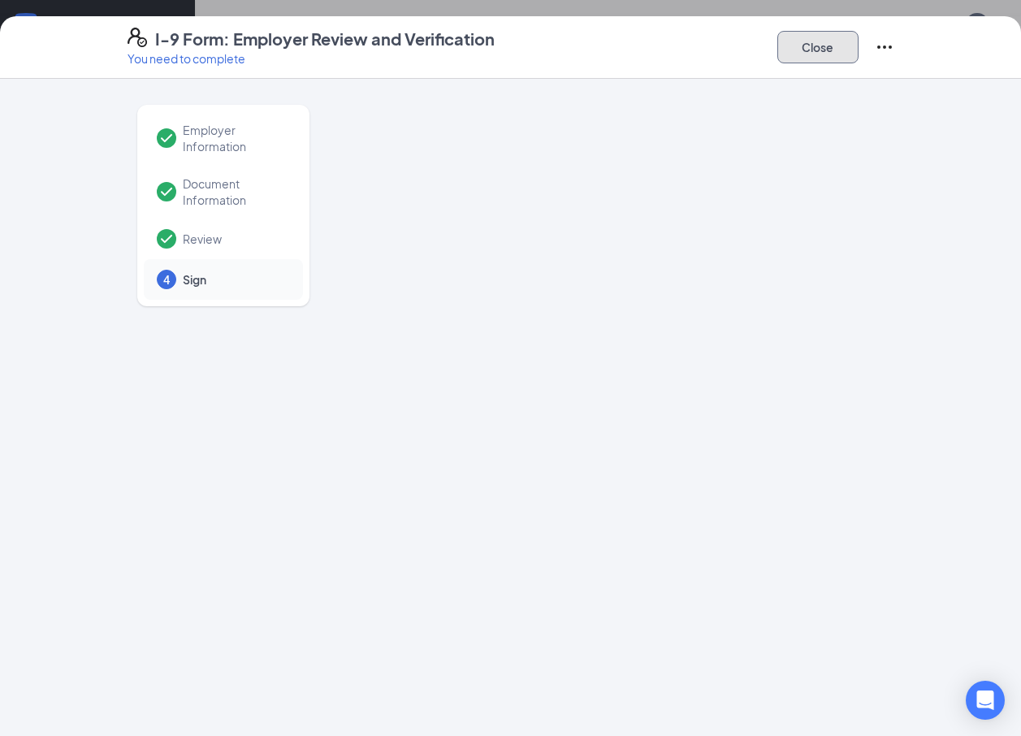
click at [820, 40] on button "Close" at bounding box center [817, 47] width 81 height 32
click at [846, 47] on button "Close" at bounding box center [817, 47] width 81 height 32
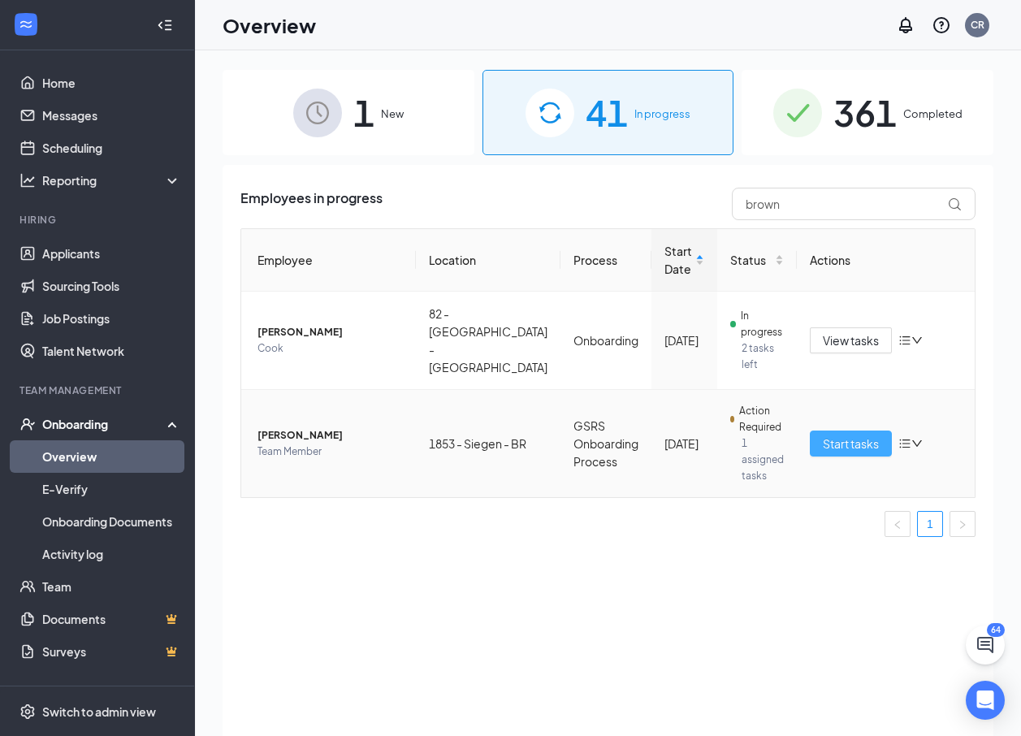
click at [826, 434] on span "Start tasks" at bounding box center [850, 443] width 56 height 18
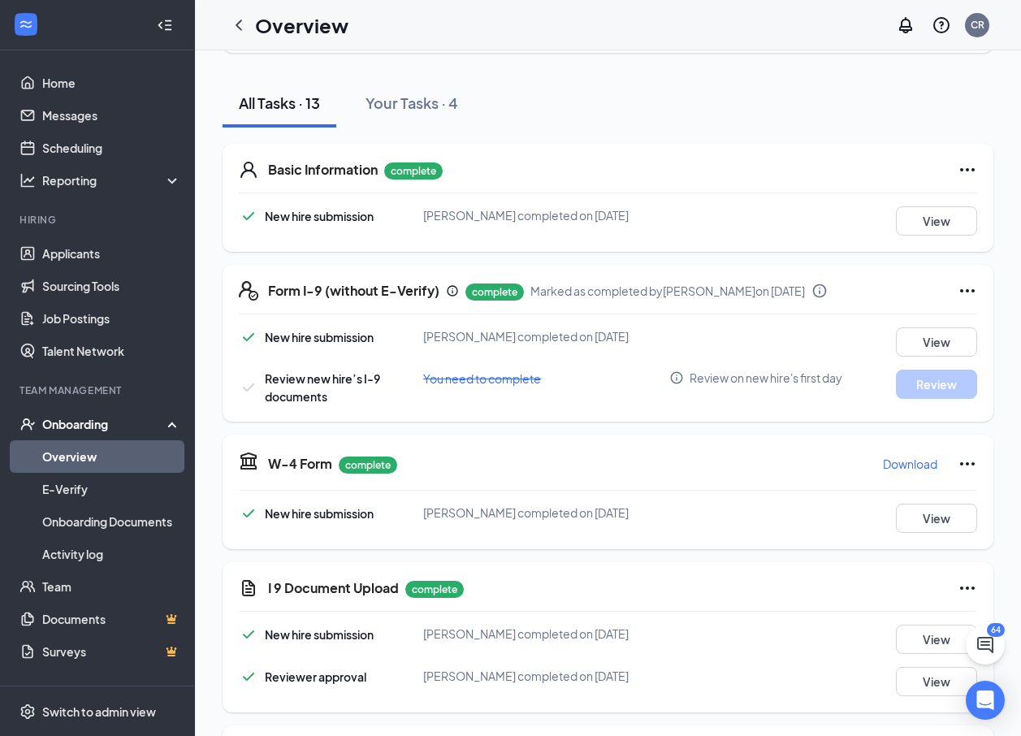
scroll to position [162, 0]
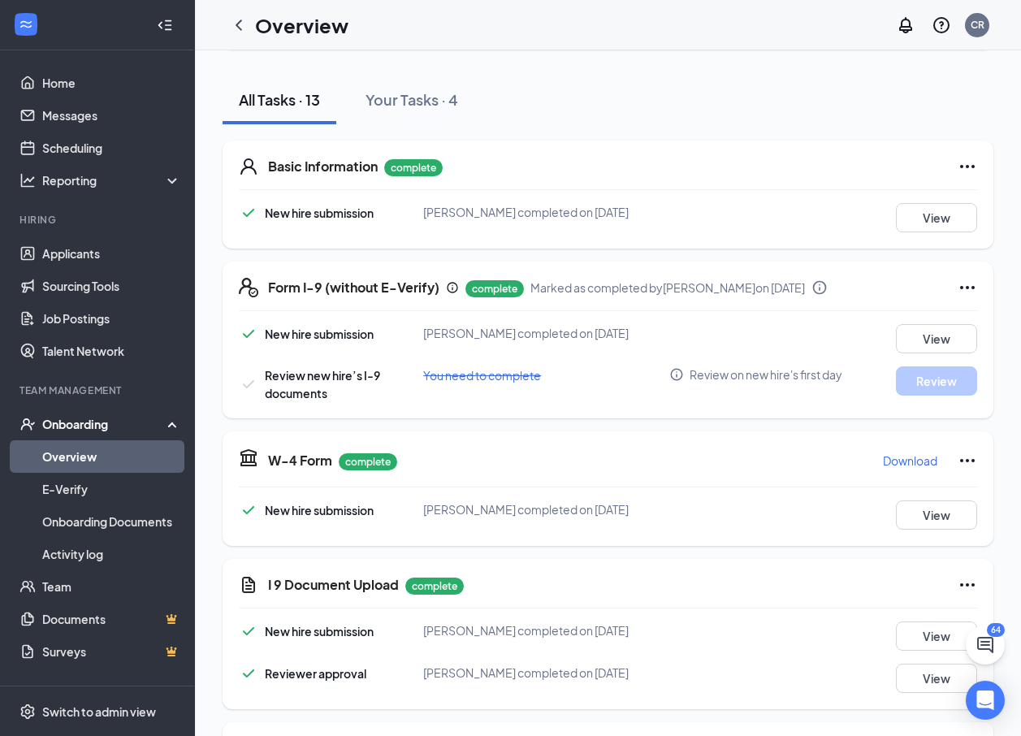
click at [957, 470] on icon "Ellipses" at bounding box center [966, 460] width 19 height 19
click at [918, 509] on span "Restart" at bounding box center [922, 506] width 39 height 16
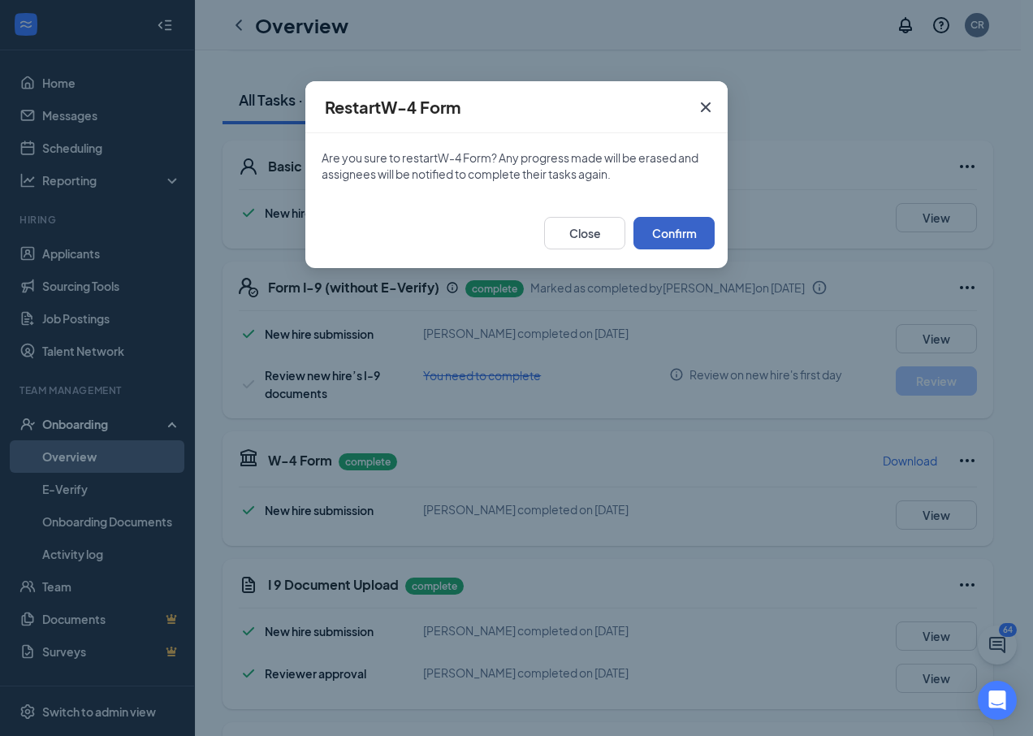
click at [661, 229] on button "Confirm" at bounding box center [673, 233] width 81 height 32
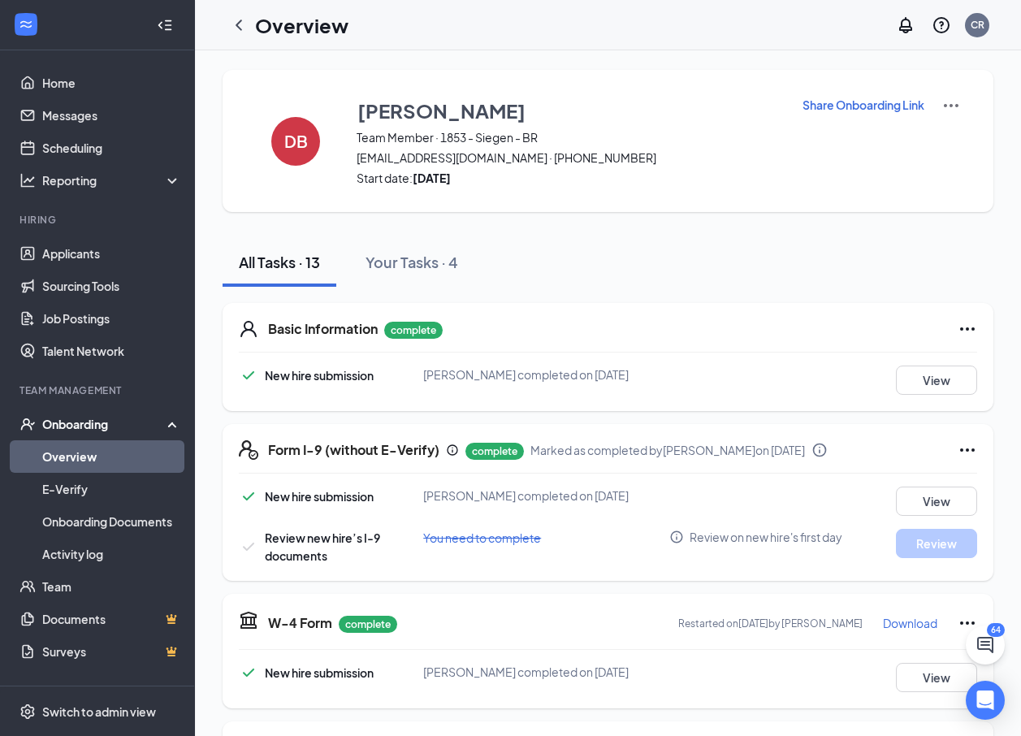
drag, startPoint x: 235, startPoint y: 256, endPoint x: 218, endPoint y: 393, distance: 138.3
drag, startPoint x: 218, startPoint y: 393, endPoint x: 240, endPoint y: 183, distance: 210.5
click at [240, 183] on div "DB [PERSON_NAME] Team Member · 1853 - Siegen - BR [EMAIL_ADDRESS][DOMAIN_NAME] …" at bounding box center [607, 141] width 770 height 142
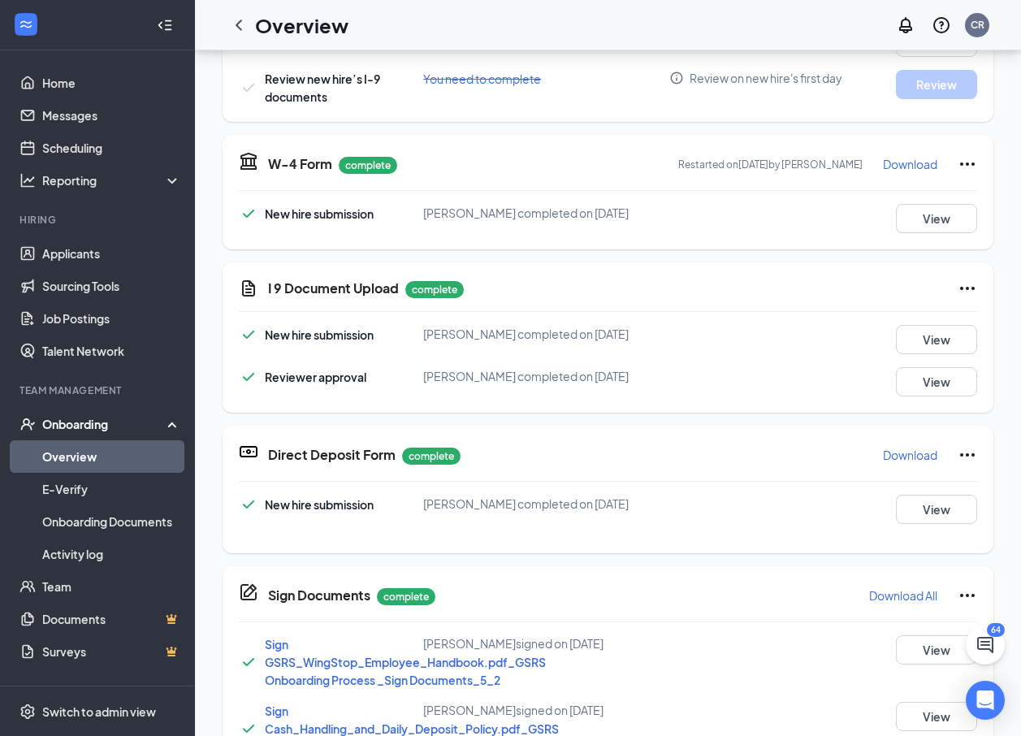
scroll to position [361, 0]
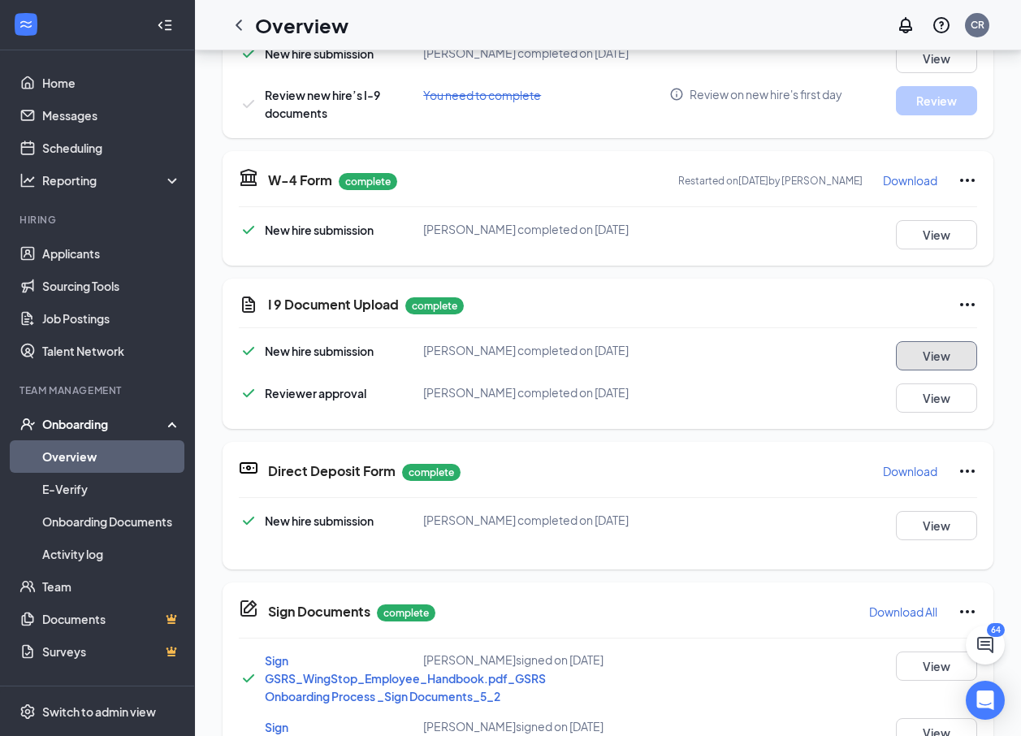
click at [936, 370] on button "View" at bounding box center [935, 355] width 81 height 29
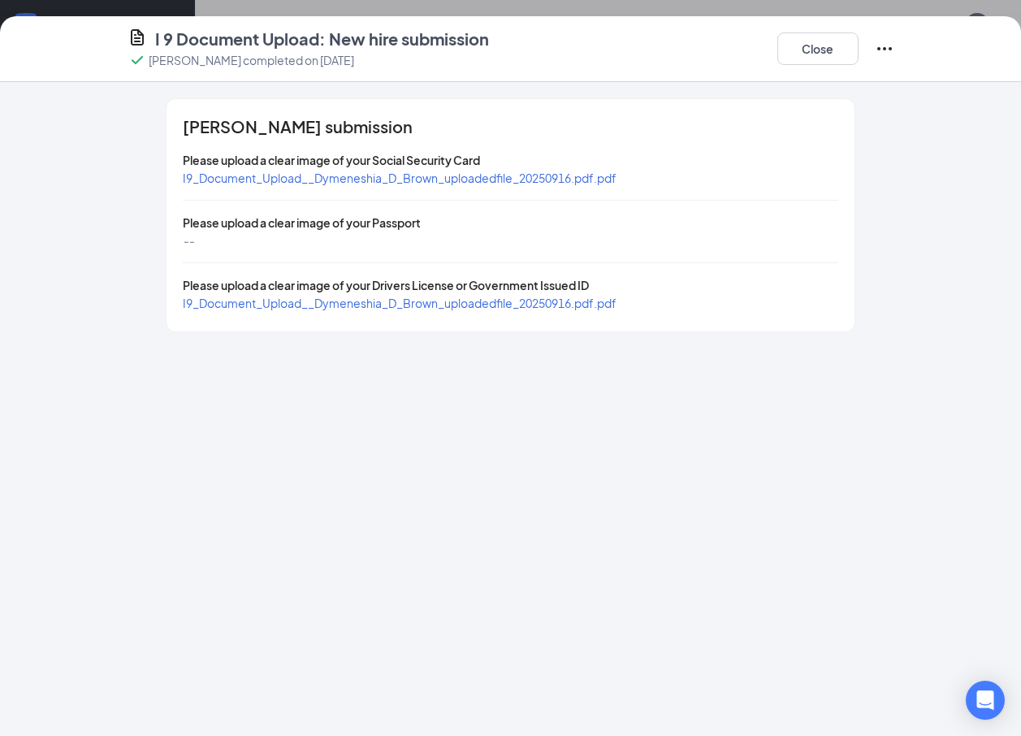
click at [375, 179] on span "I9_Document_Upload__Dymeneshia_D_Brown_uploadedfile_20250916.pdf.pdf" at bounding box center [400, 177] width 434 height 15
click at [302, 296] on span "I9_Document_Upload__Dymeneshia_D_Brown_uploadedfile_20250916.pdf.pdf" at bounding box center [400, 303] width 434 height 15
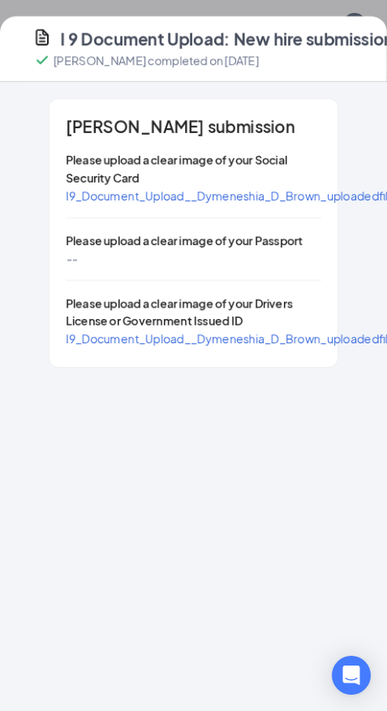
click at [198, 203] on span "I9_Document_Upload__Dymeneshia_D_Brown_uploadedfile_20250916.pdf.pdf" at bounding box center [283, 195] width 434 height 15
click at [135, 346] on span "I9_Document_Upload__Dymeneshia_D_Brown_uploadedfile_20250916.pdf.pdf" at bounding box center [283, 338] width 434 height 15
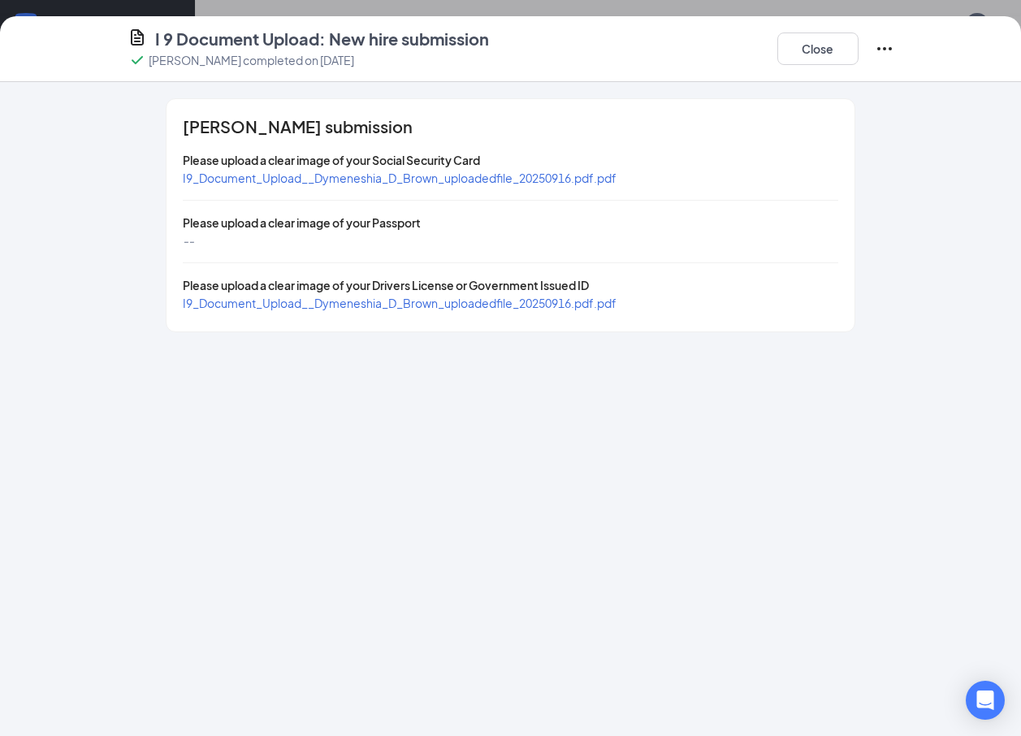
scroll to position [345, 0]
click at [809, 46] on button "Close" at bounding box center [817, 48] width 81 height 32
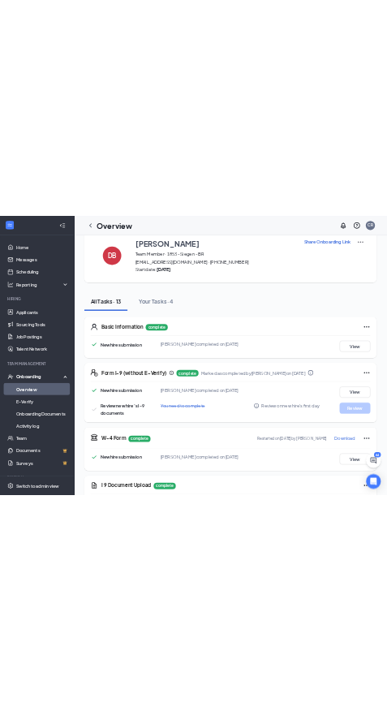
scroll to position [0, 0]
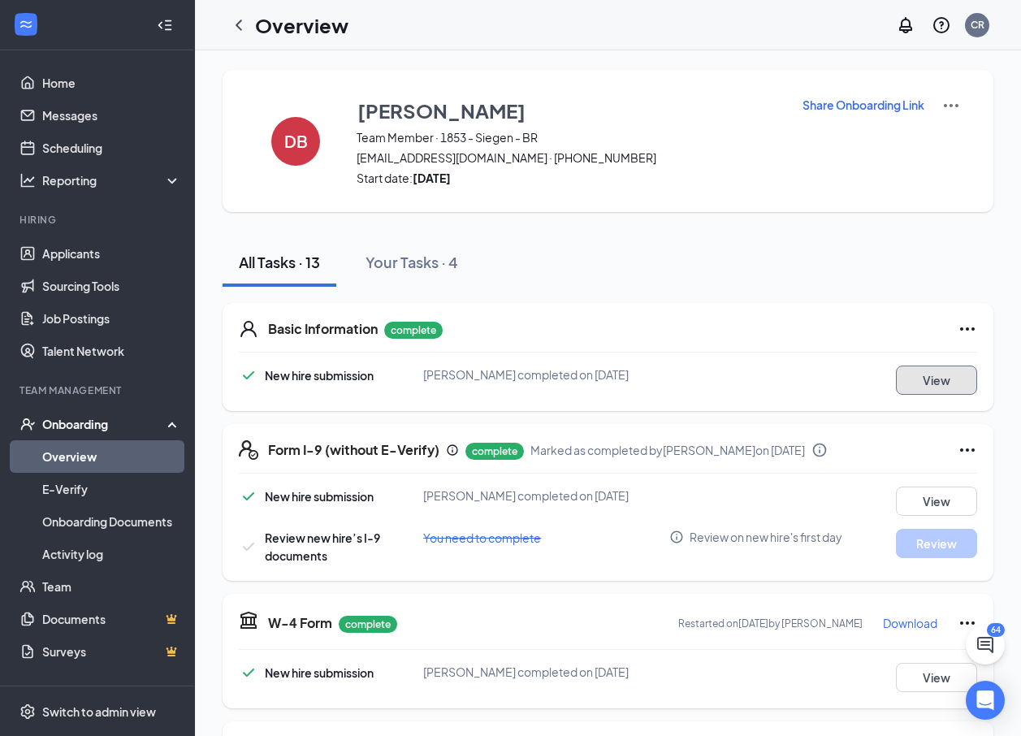
click at [932, 378] on button "View" at bounding box center [935, 379] width 81 height 29
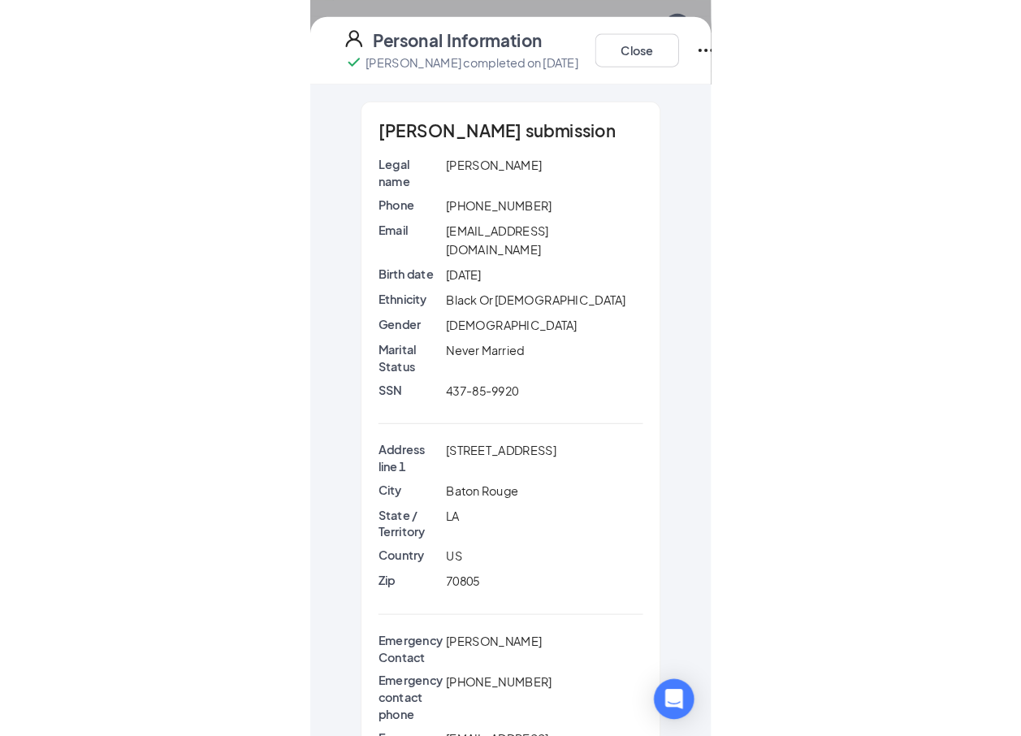
scroll to position [812, 0]
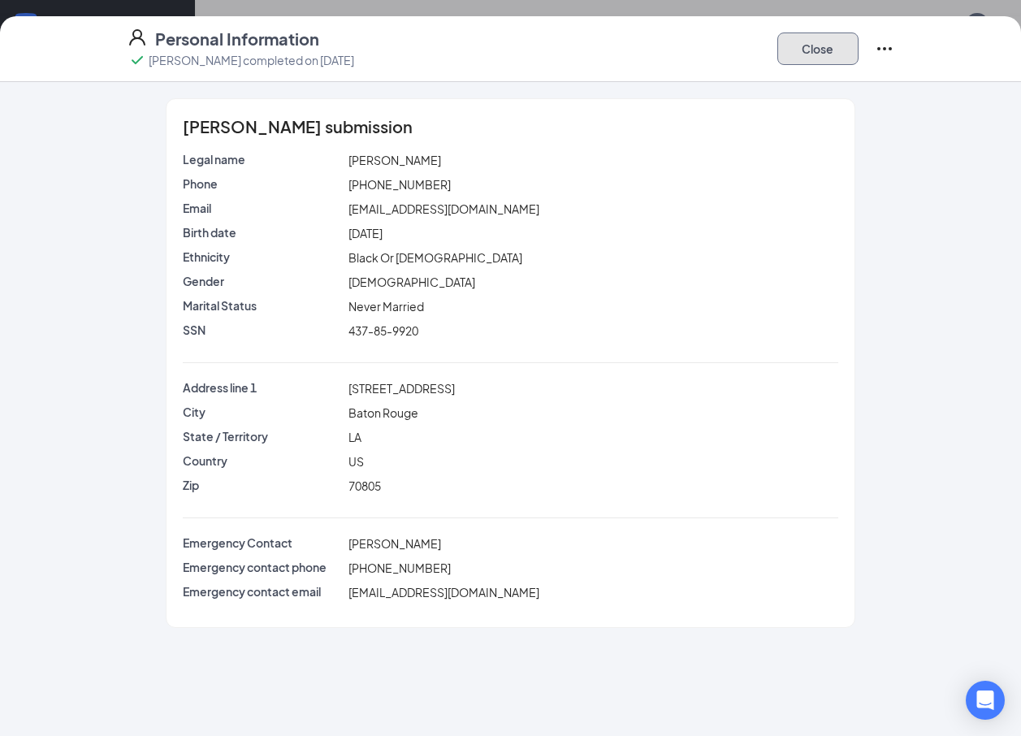
click at [809, 48] on button "Close" at bounding box center [817, 48] width 81 height 32
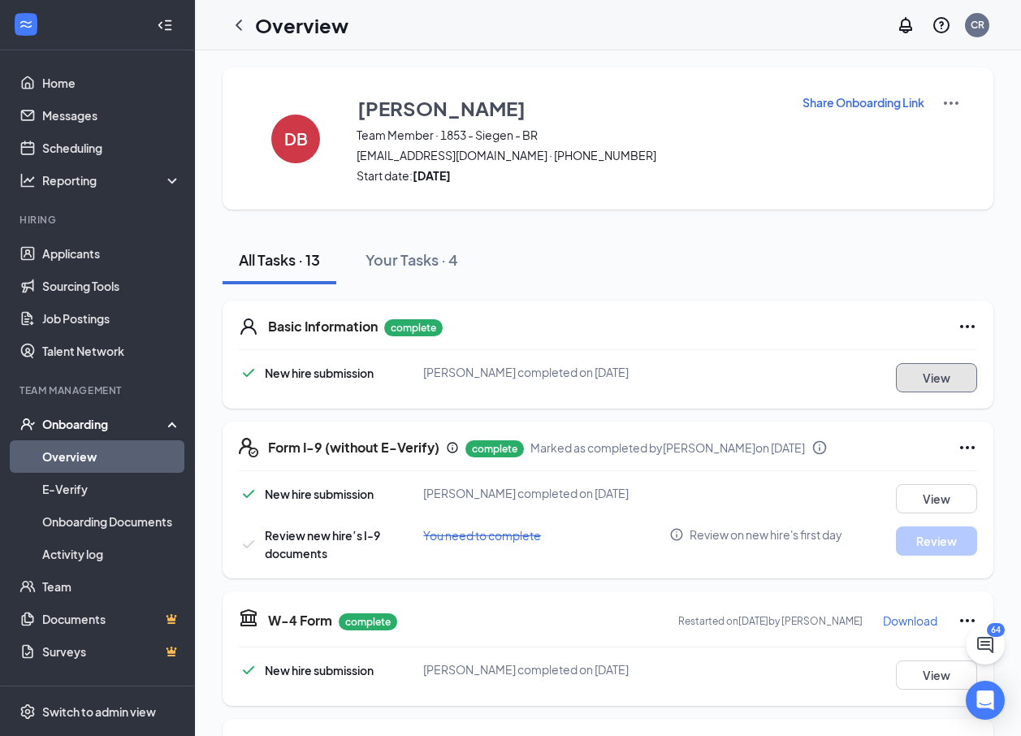
scroll to position [0, 0]
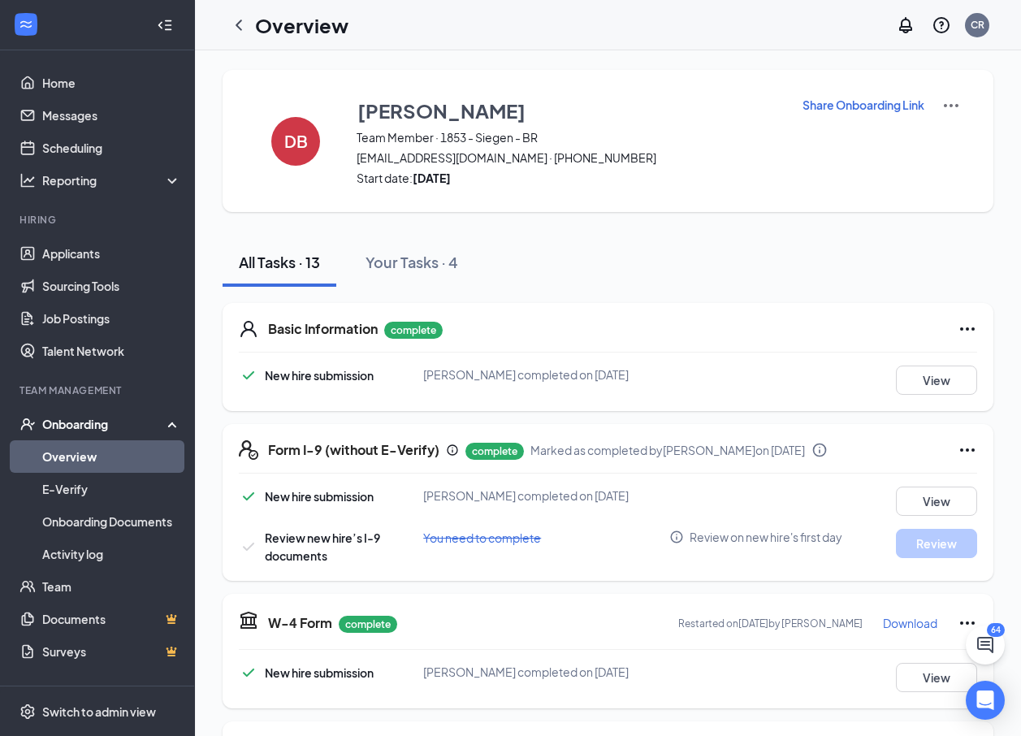
click at [161, 29] on div at bounding box center [165, 25] width 32 height 32
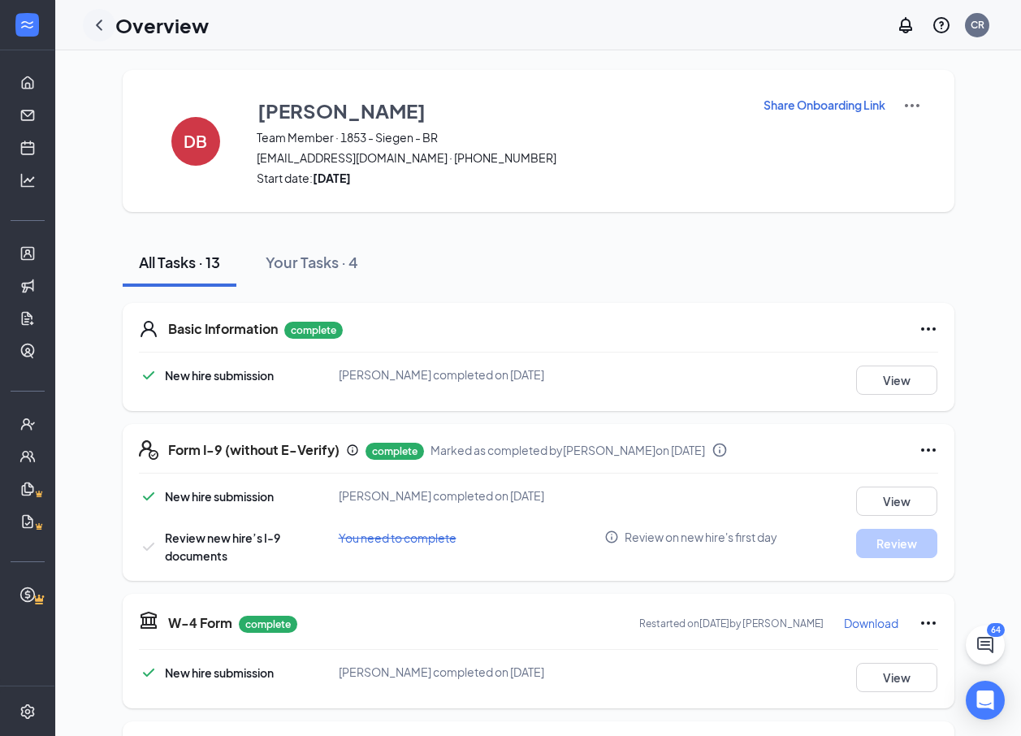
click at [105, 28] on icon "ChevronLeft" at bounding box center [98, 24] width 19 height 19
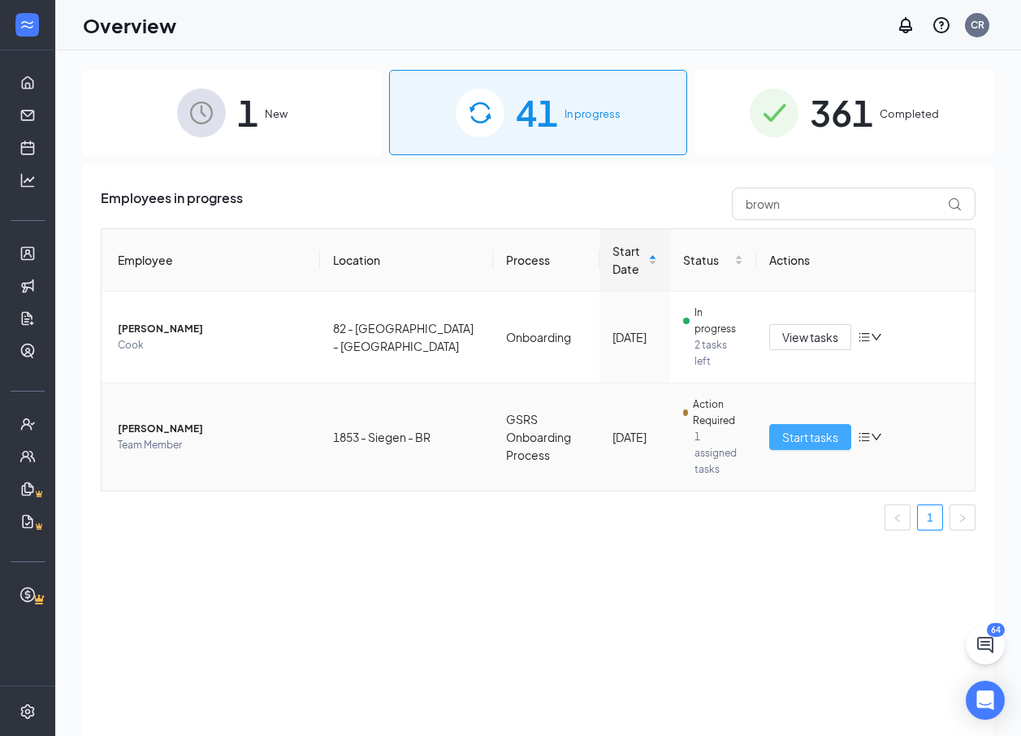
click at [824, 428] on span "Start tasks" at bounding box center [810, 437] width 56 height 18
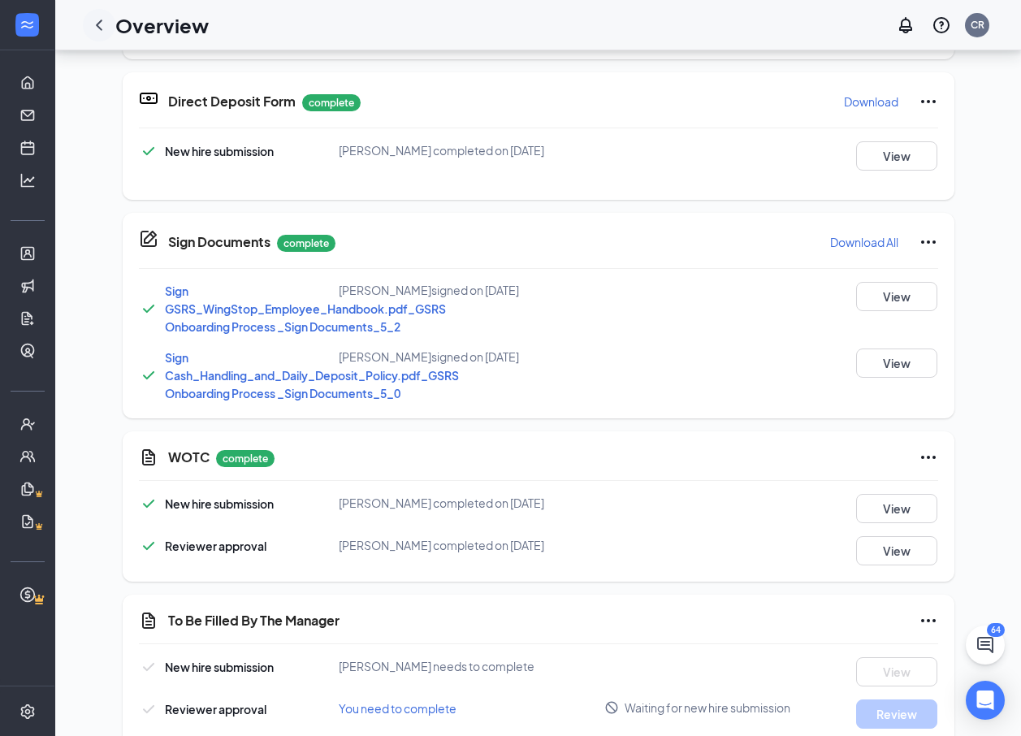
click at [100, 26] on icon "ChevronLeft" at bounding box center [98, 24] width 19 height 19
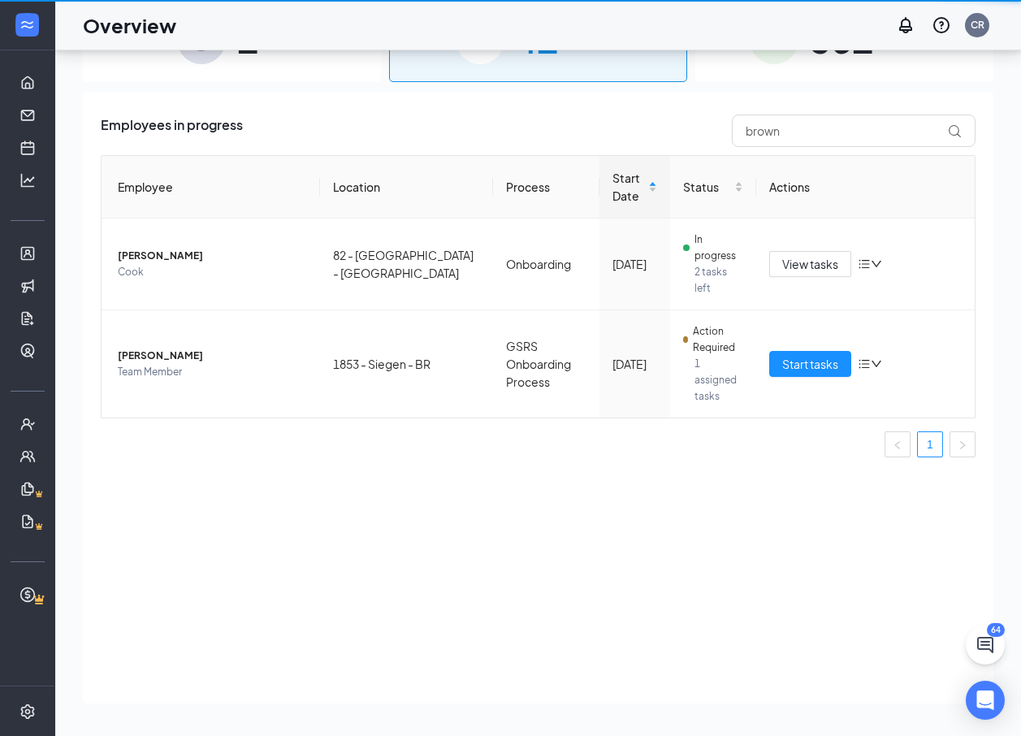
scroll to position [73, 0]
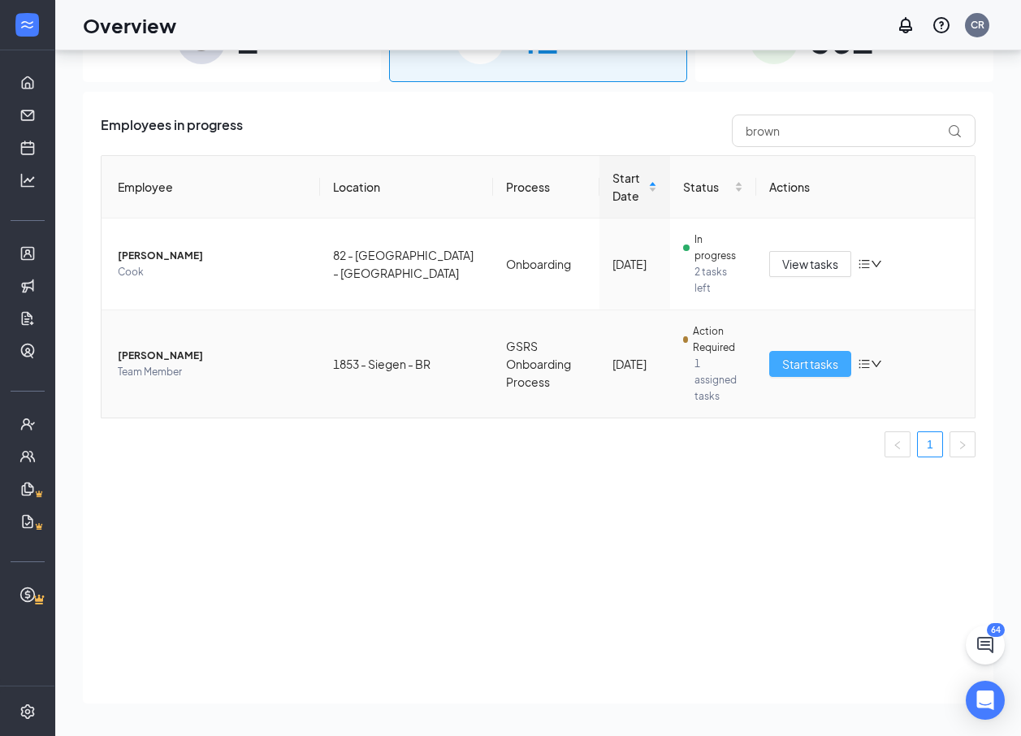
click at [830, 355] on span "Start tasks" at bounding box center [810, 364] width 56 height 18
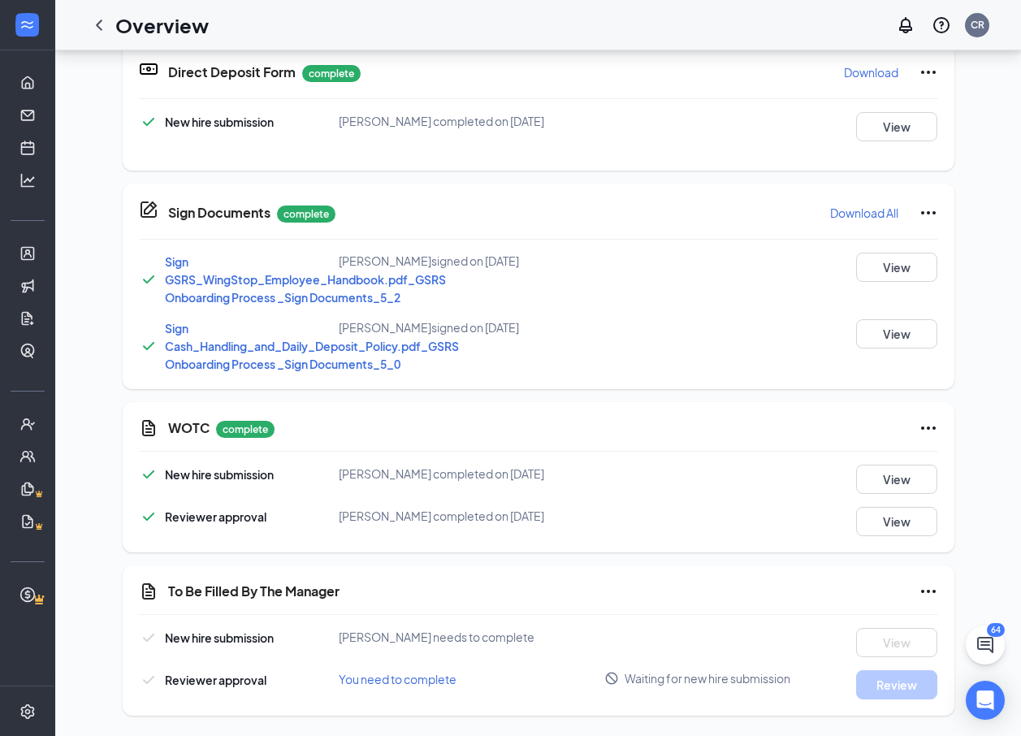
scroll to position [14, 0]
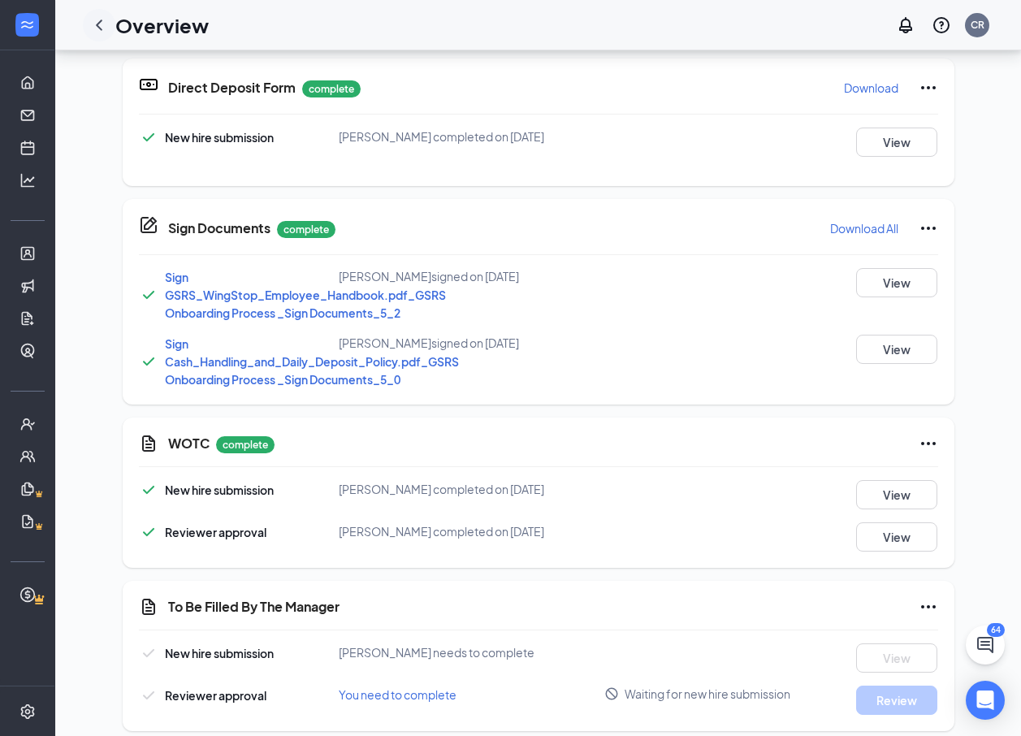
click at [99, 22] on icon "ChevronLeft" at bounding box center [99, 24] width 6 height 11
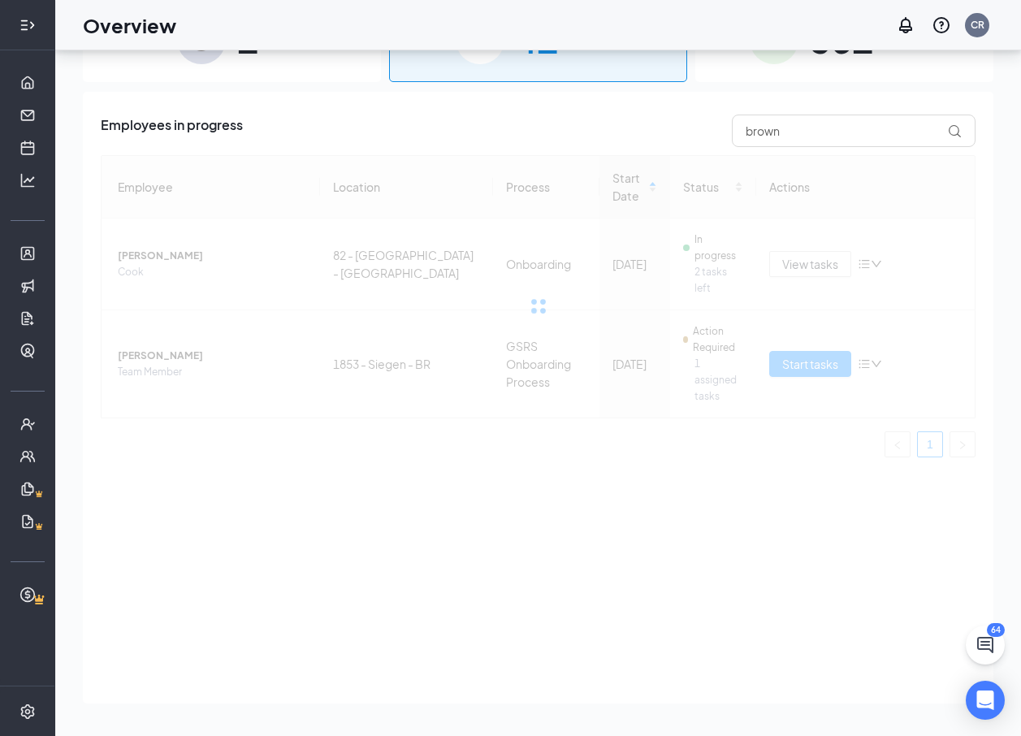
click at [37, 32] on div at bounding box center [27, 25] width 32 height 32
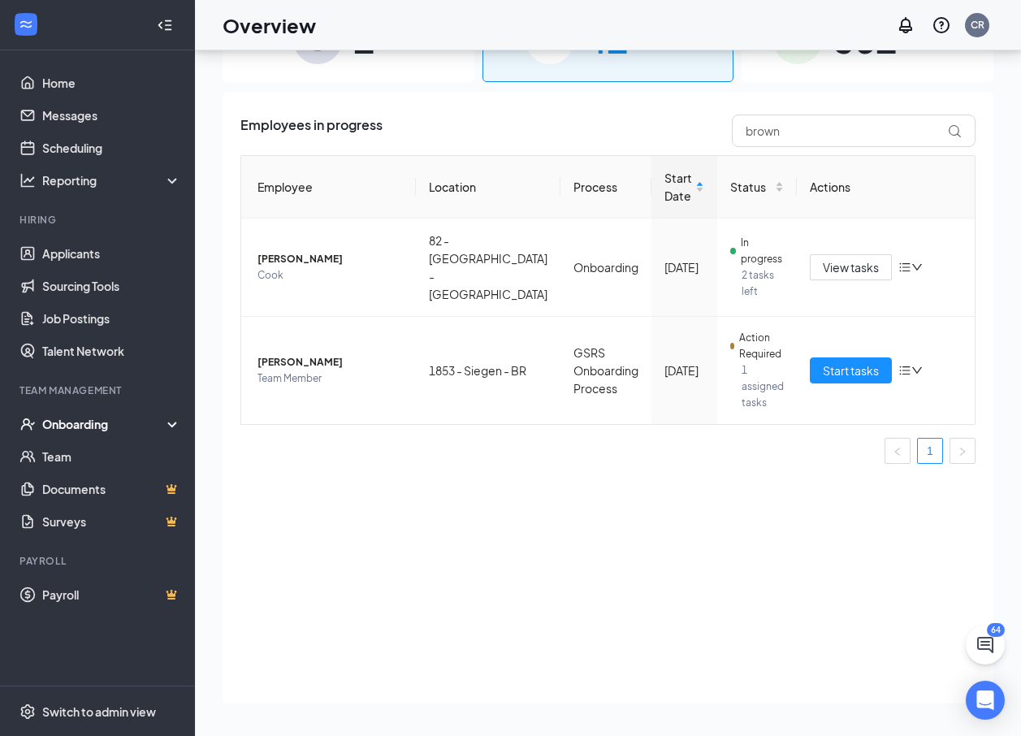
click at [110, 422] on div "Onboarding" at bounding box center [104, 424] width 125 height 16
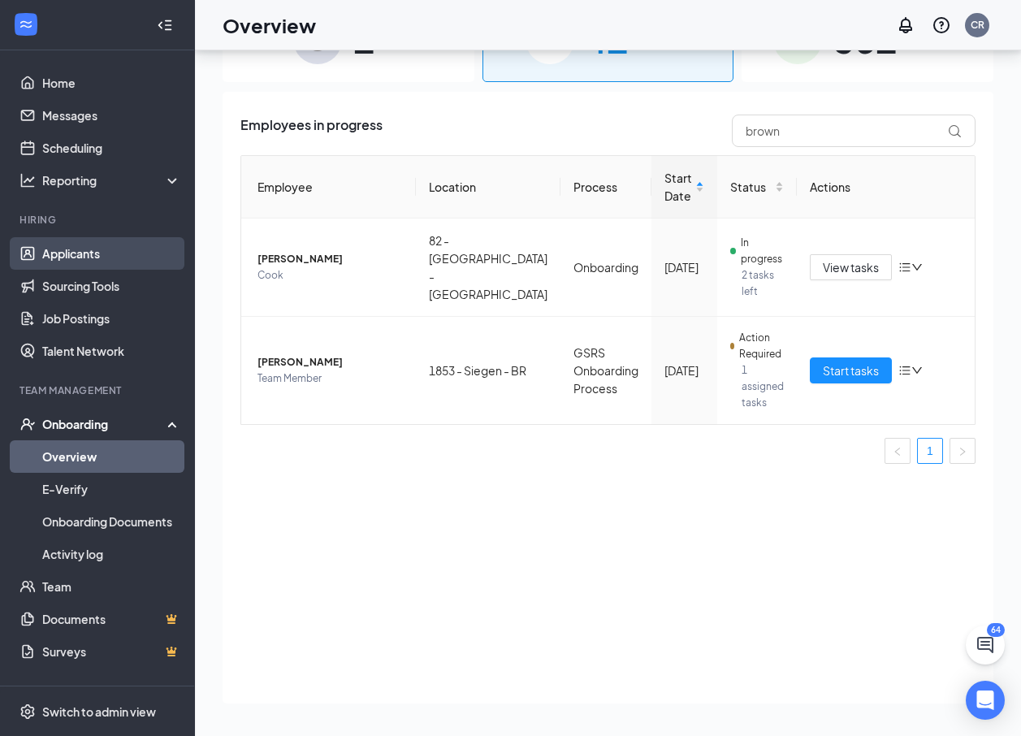
click at [83, 256] on link "Applicants" at bounding box center [111, 253] width 139 height 32
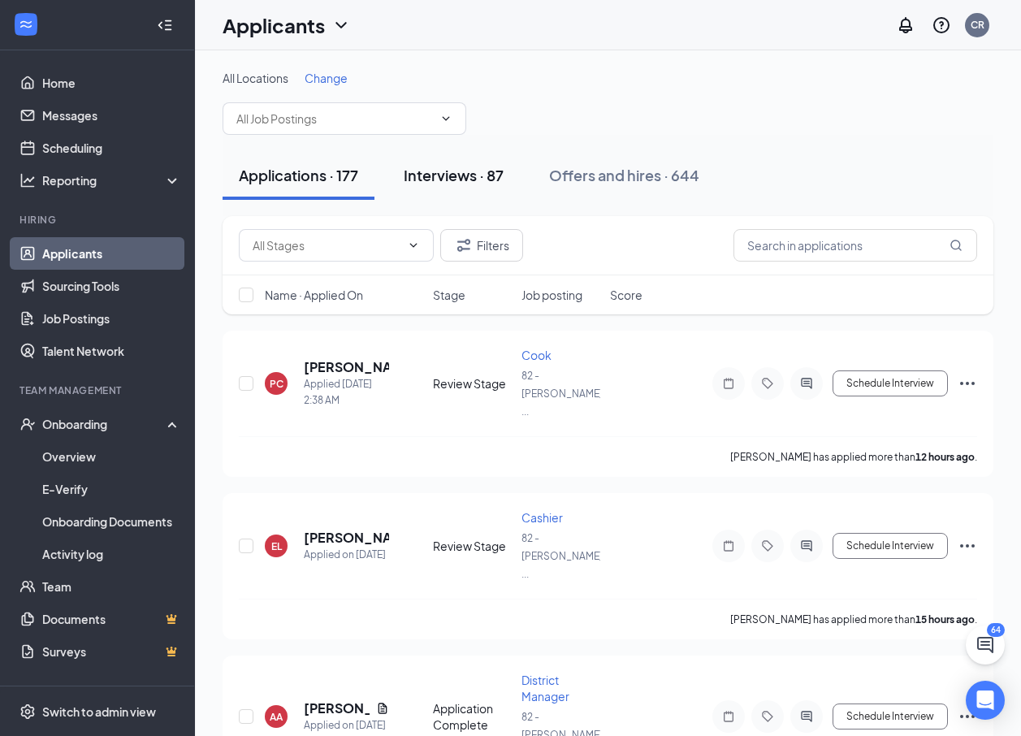
click at [464, 176] on div "Interviews · 87" at bounding box center [454, 175] width 100 height 20
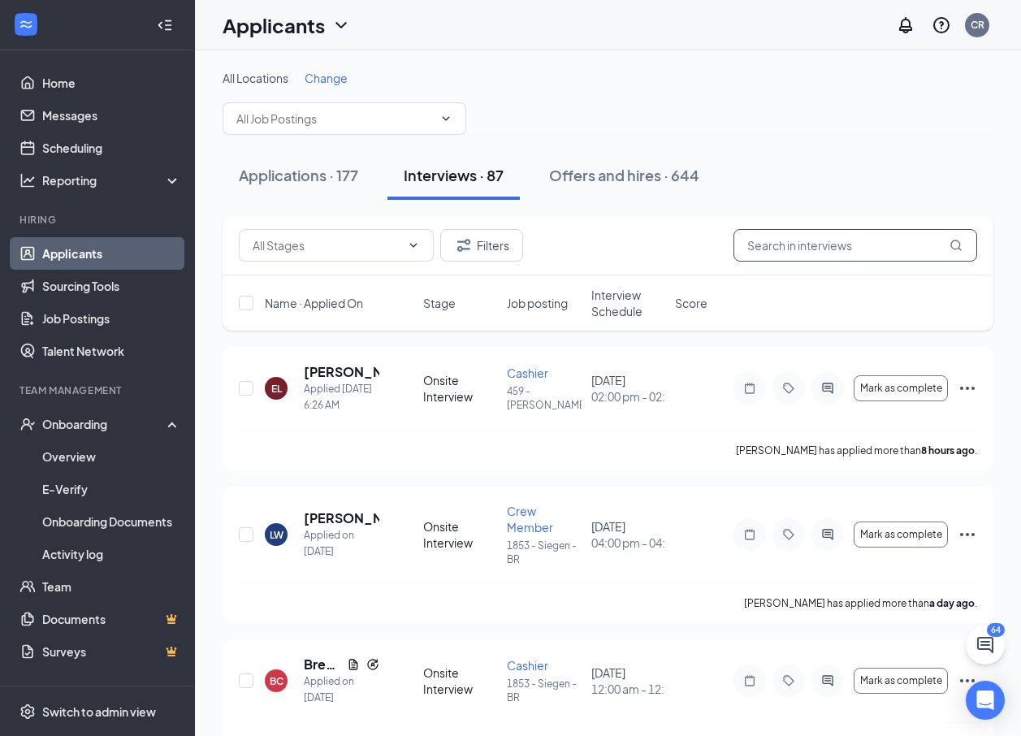
click at [825, 248] on input "text" at bounding box center [855, 245] width 244 height 32
click at [966, 389] on icon "Ellipses" at bounding box center [967, 387] width 15 height 3
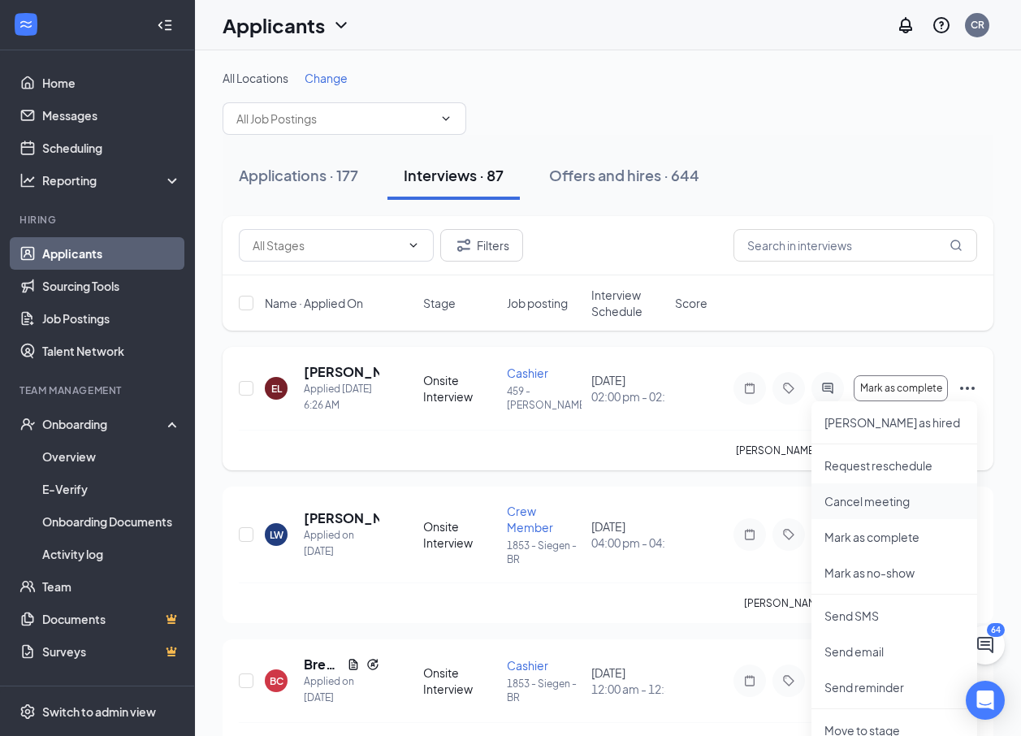
click at [904, 501] on p "Cancel meeting" at bounding box center [894, 501] width 140 height 16
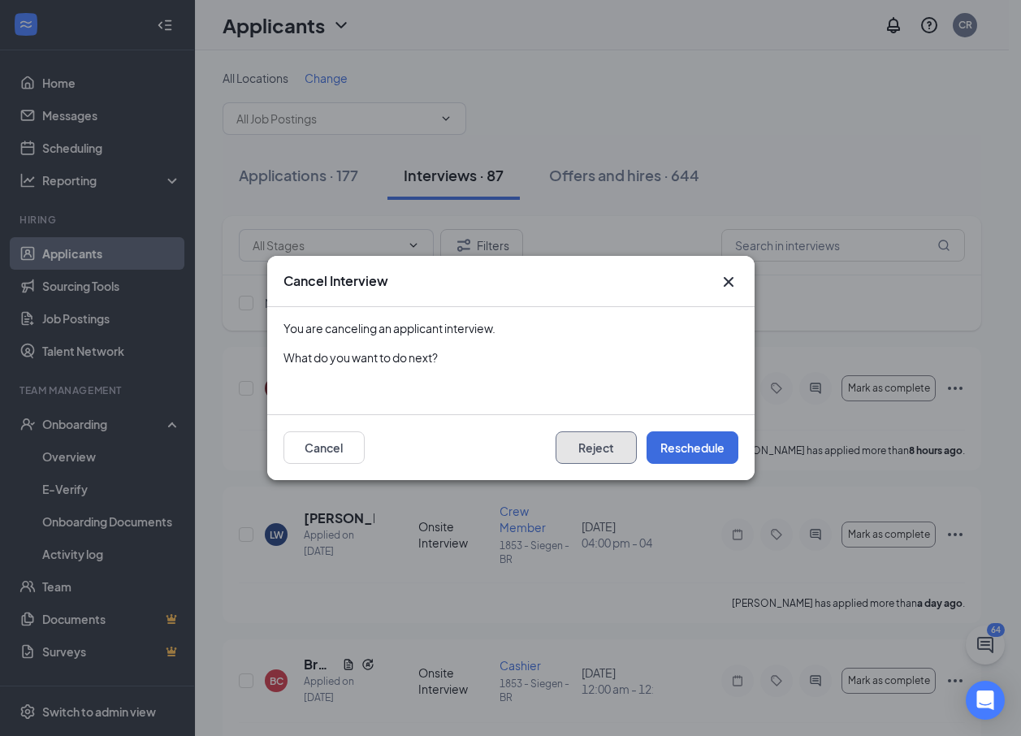
click at [586, 451] on button "Reject" at bounding box center [595, 447] width 81 height 32
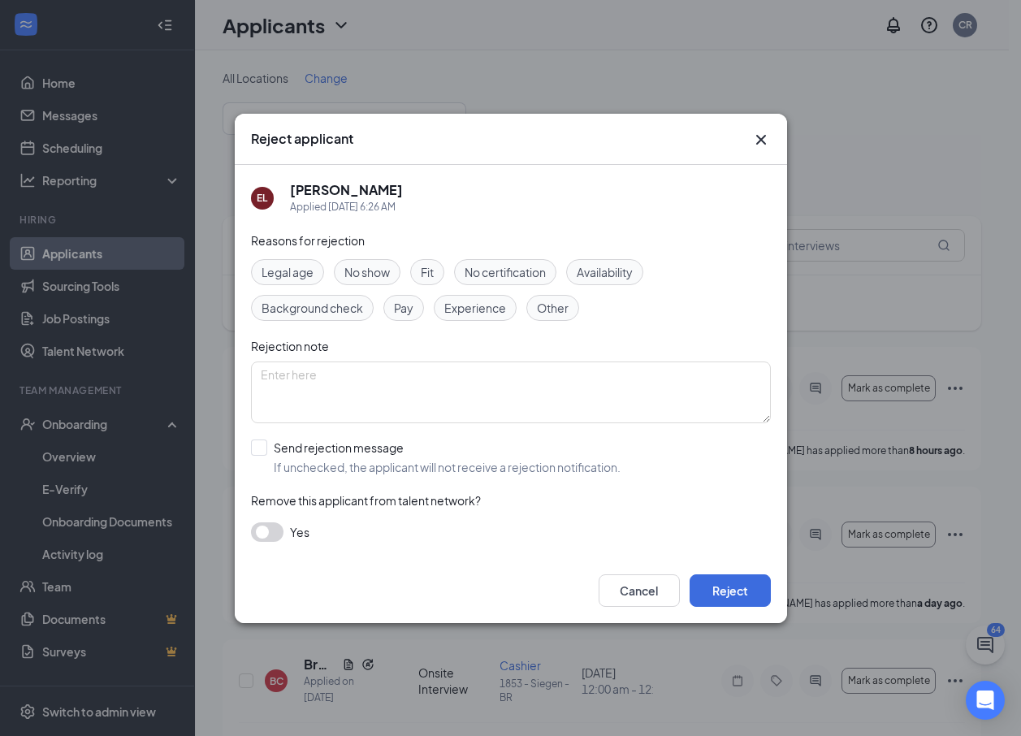
click at [261, 532] on button "button" at bounding box center [267, 531] width 32 height 19
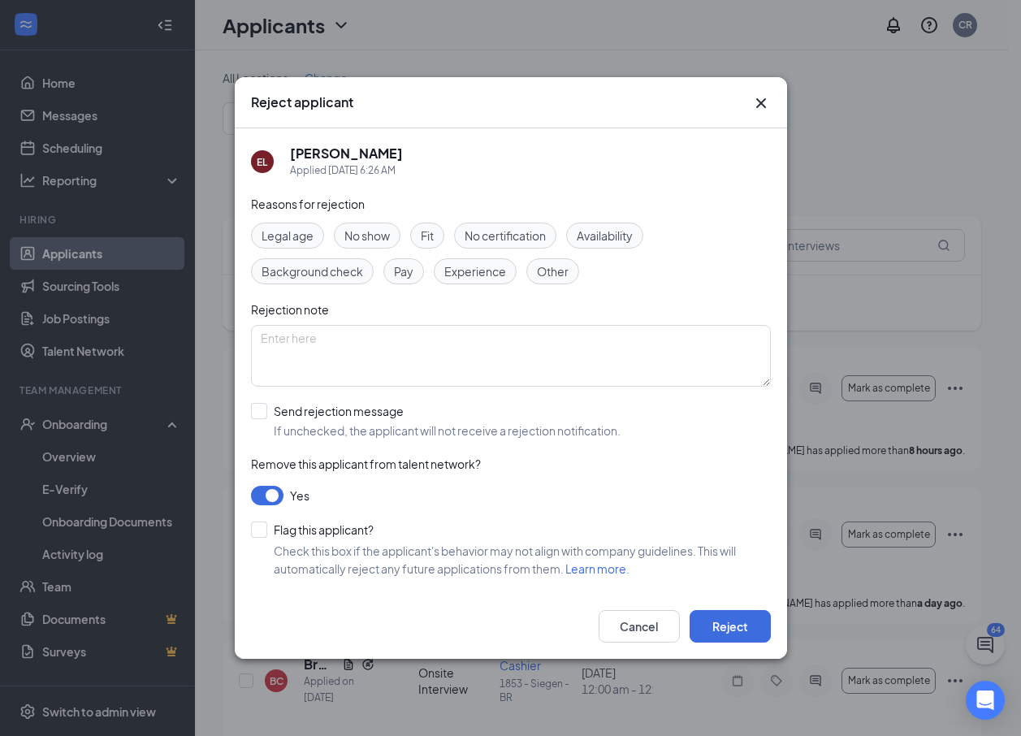
click at [270, 491] on button "button" at bounding box center [267, 495] width 32 height 19
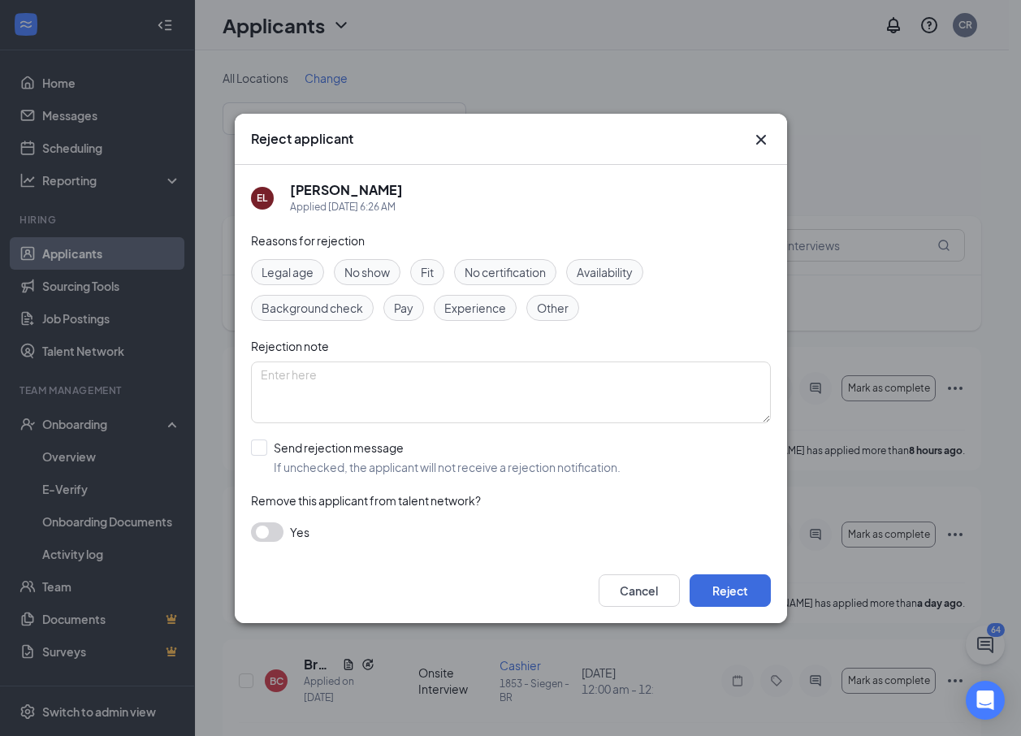
click at [751, 136] on icon "Cross" at bounding box center [760, 139] width 19 height 19
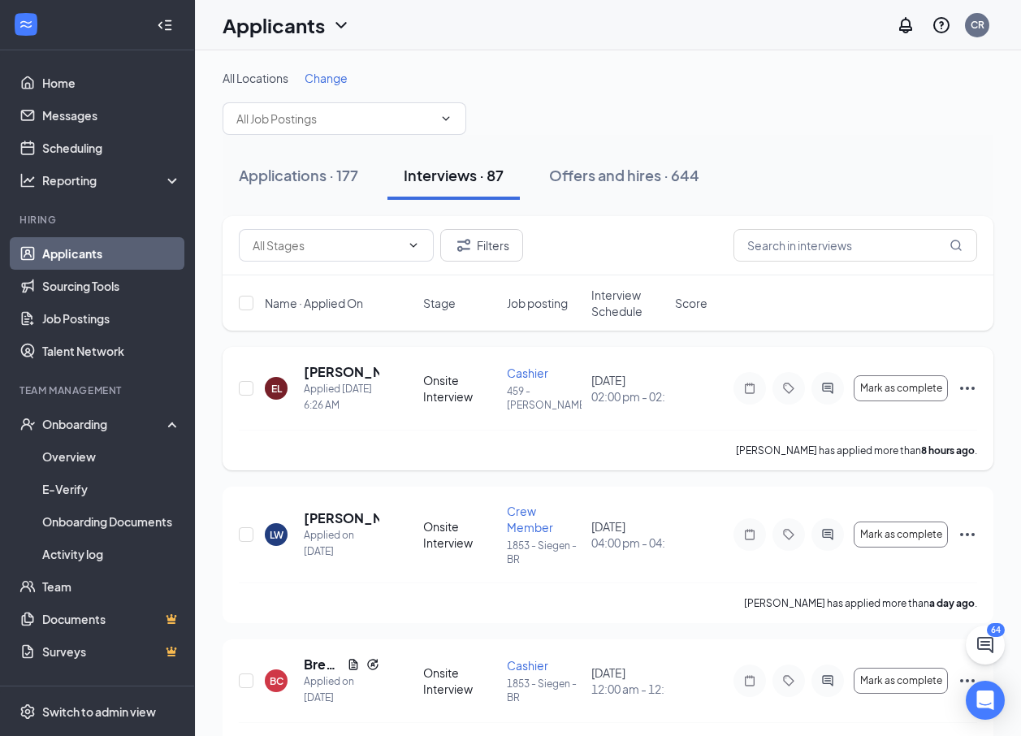
click at [973, 392] on icon "Ellipses" at bounding box center [966, 387] width 19 height 19
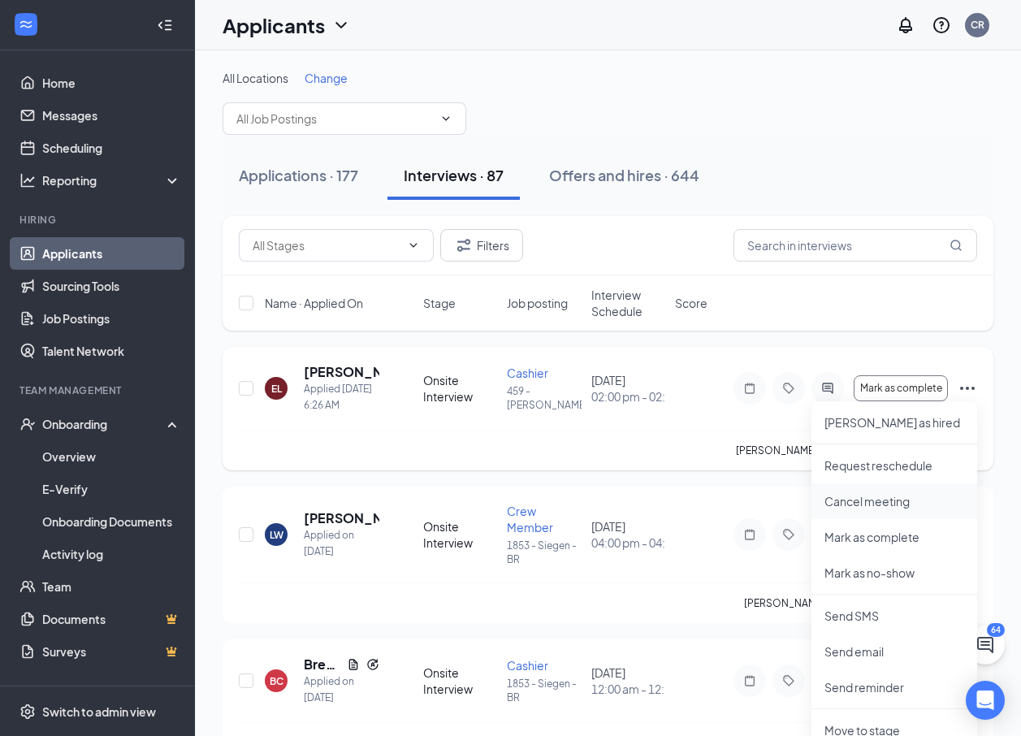
click at [890, 502] on p "Cancel meeting" at bounding box center [894, 501] width 140 height 16
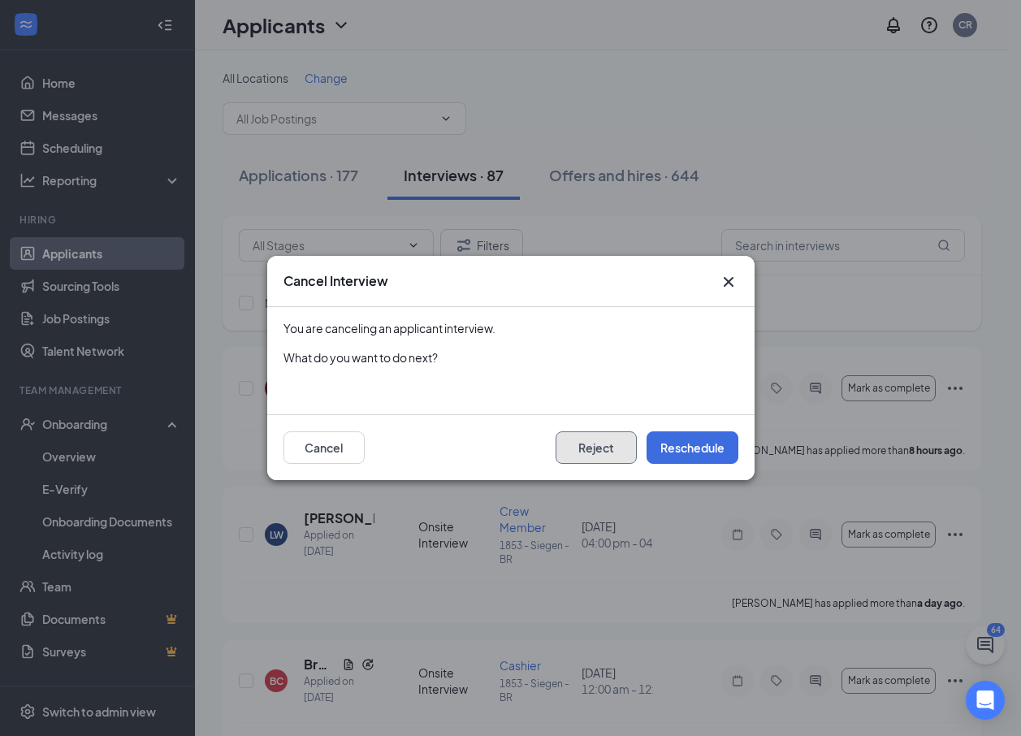
click at [606, 447] on button "Reject" at bounding box center [595, 447] width 81 height 32
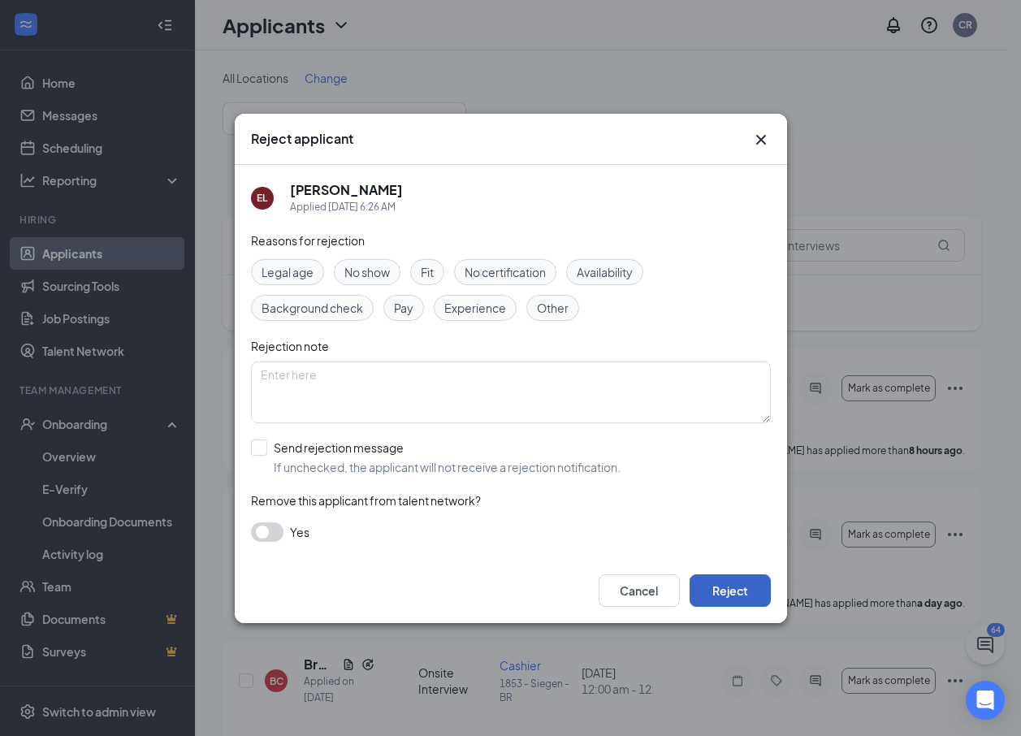
click at [710, 584] on button "Reject" at bounding box center [729, 590] width 81 height 32
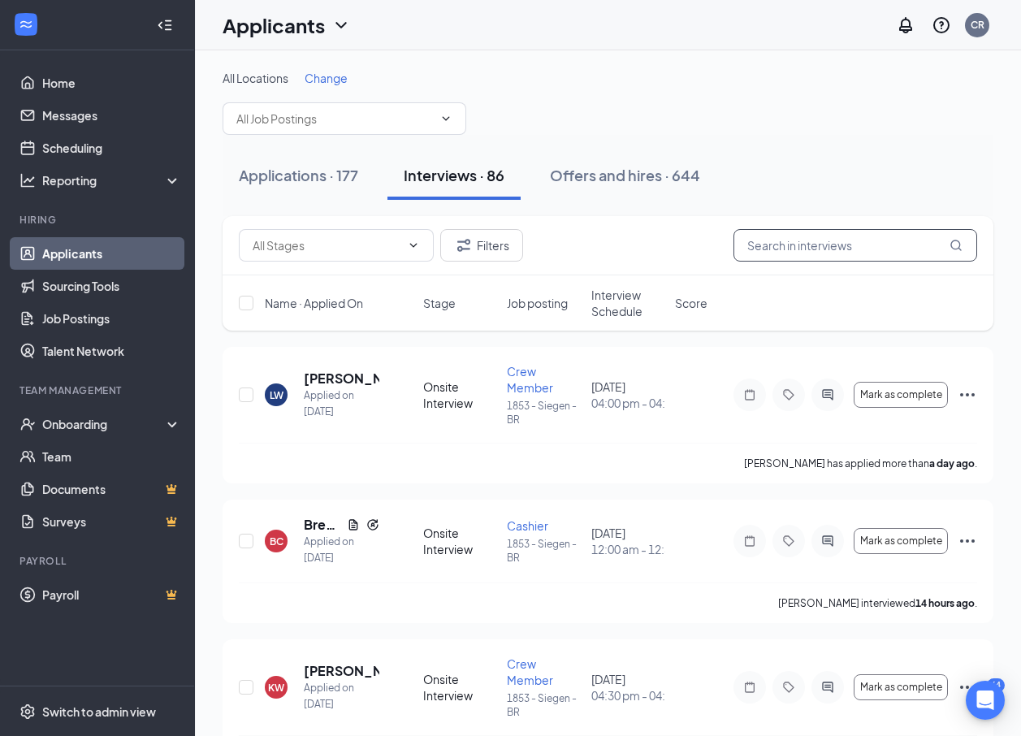
click at [836, 248] on input "text" at bounding box center [855, 245] width 244 height 32
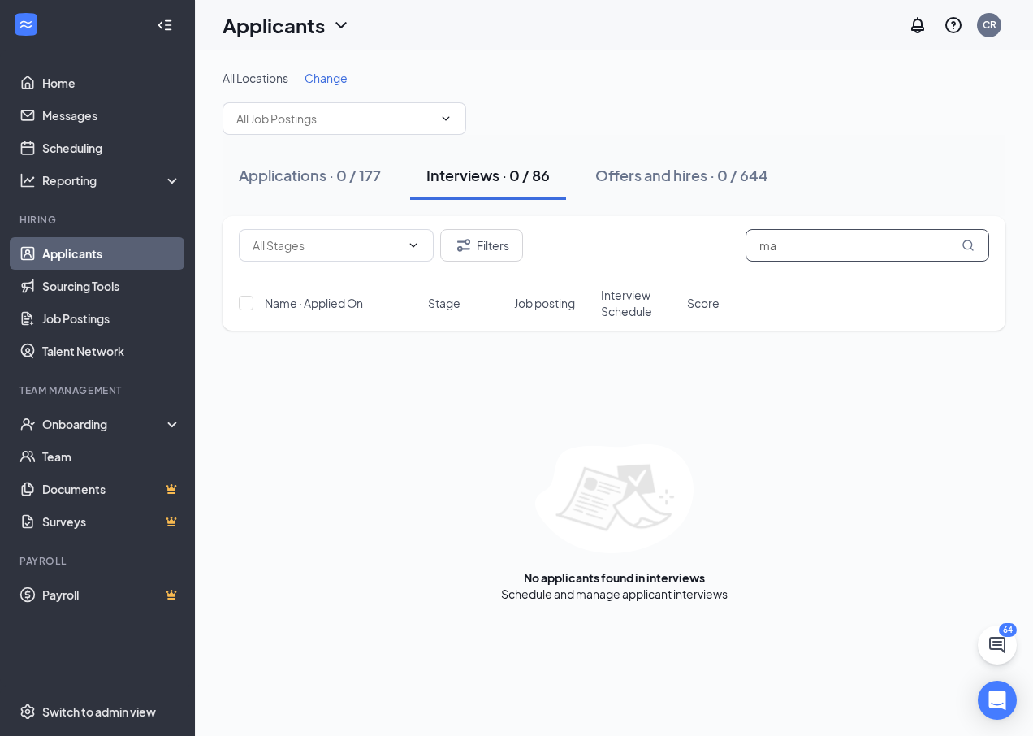
type input "m"
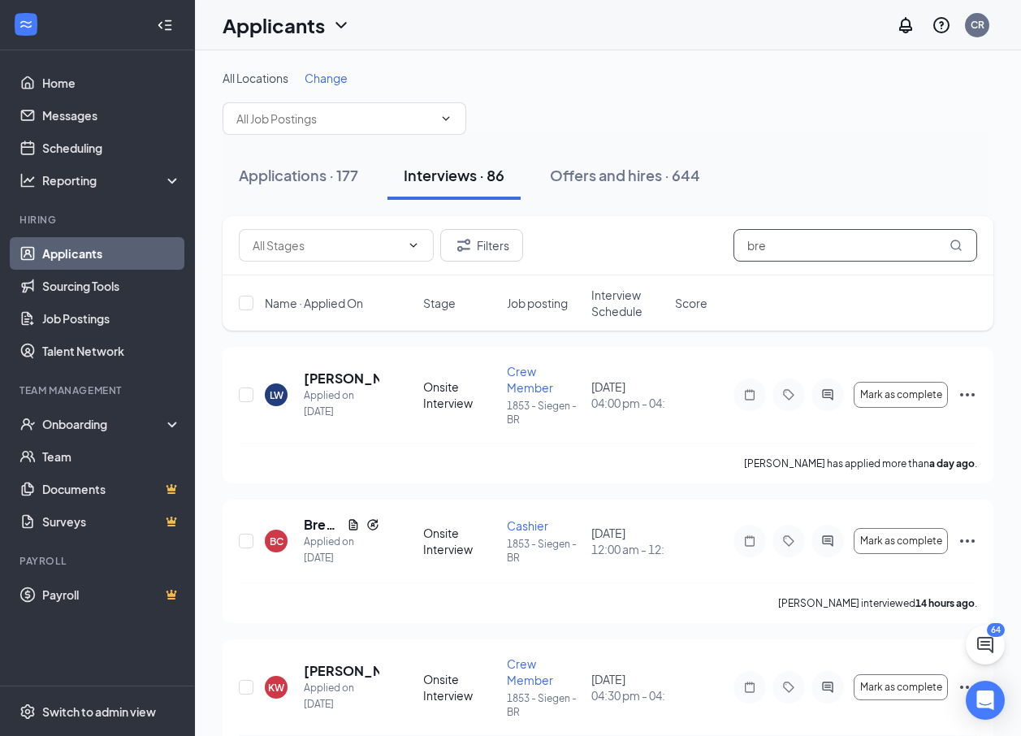
type input "brea"
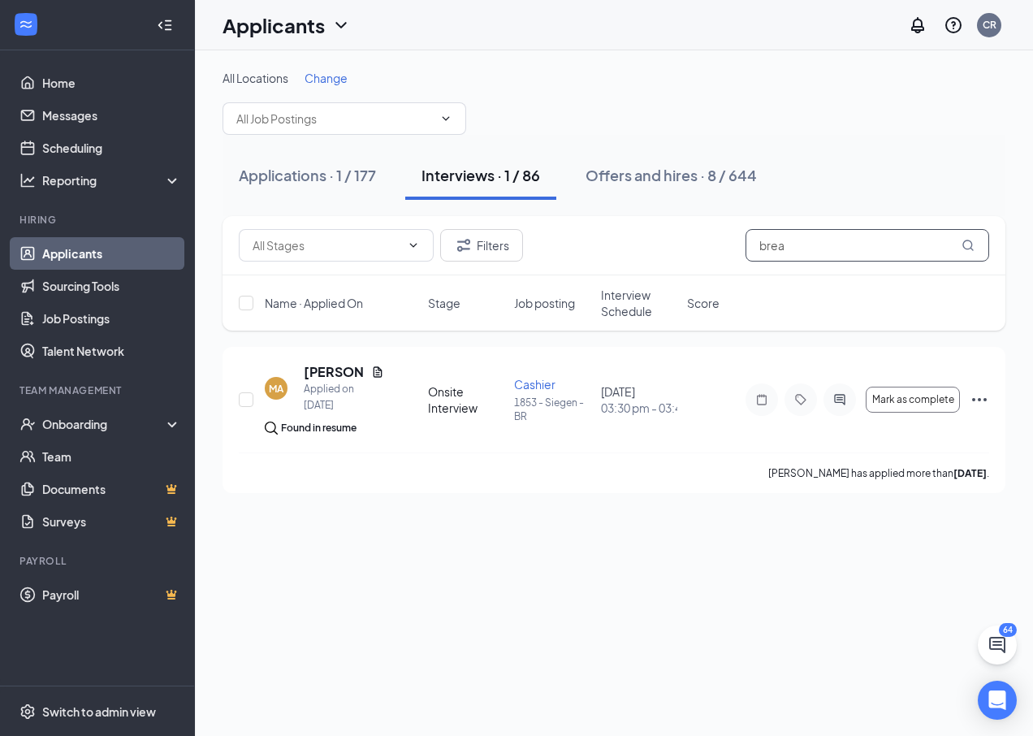
drag, startPoint x: 799, startPoint y: 252, endPoint x: 669, endPoint y: 281, distance: 133.1
click at [671, 279] on div "Filters brea Name · Applied On Stage Job posting Interview Schedule Score" at bounding box center [613, 273] width 783 height 114
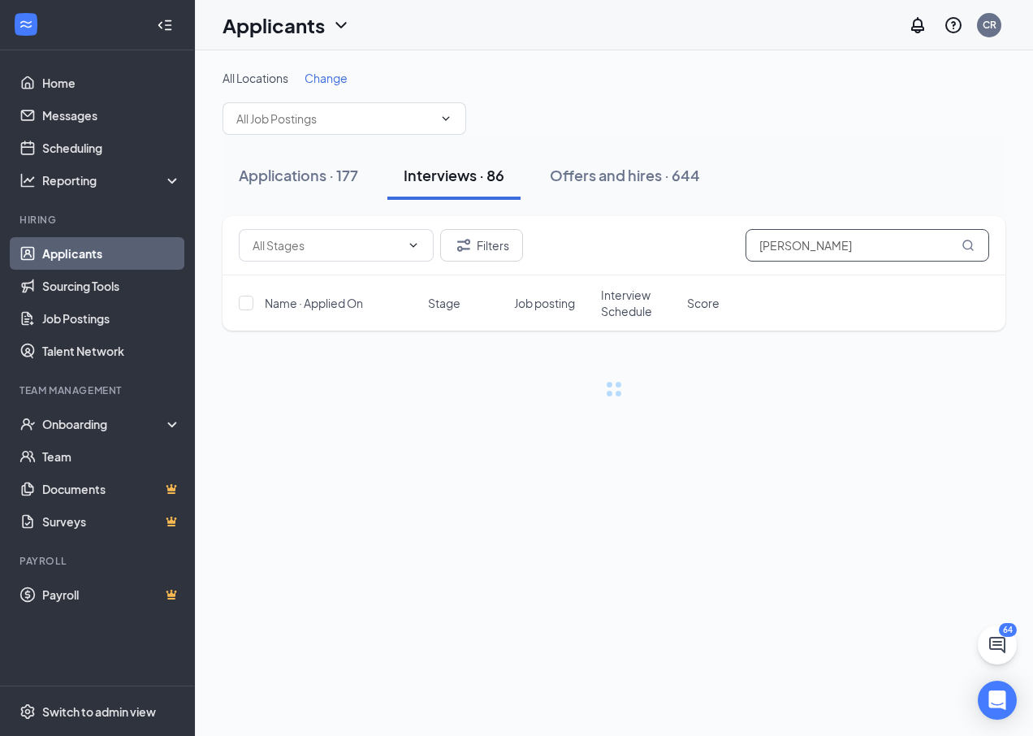
type input "[PERSON_NAME]"
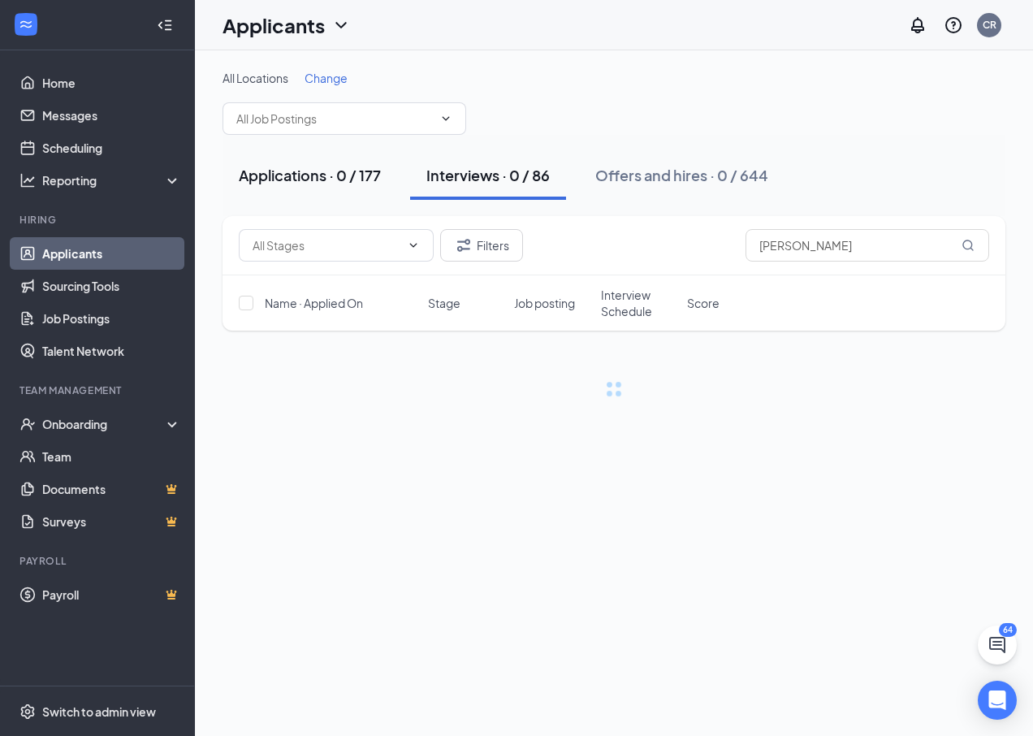
click at [339, 176] on div "Applications · 0 / 177" at bounding box center [310, 175] width 142 height 20
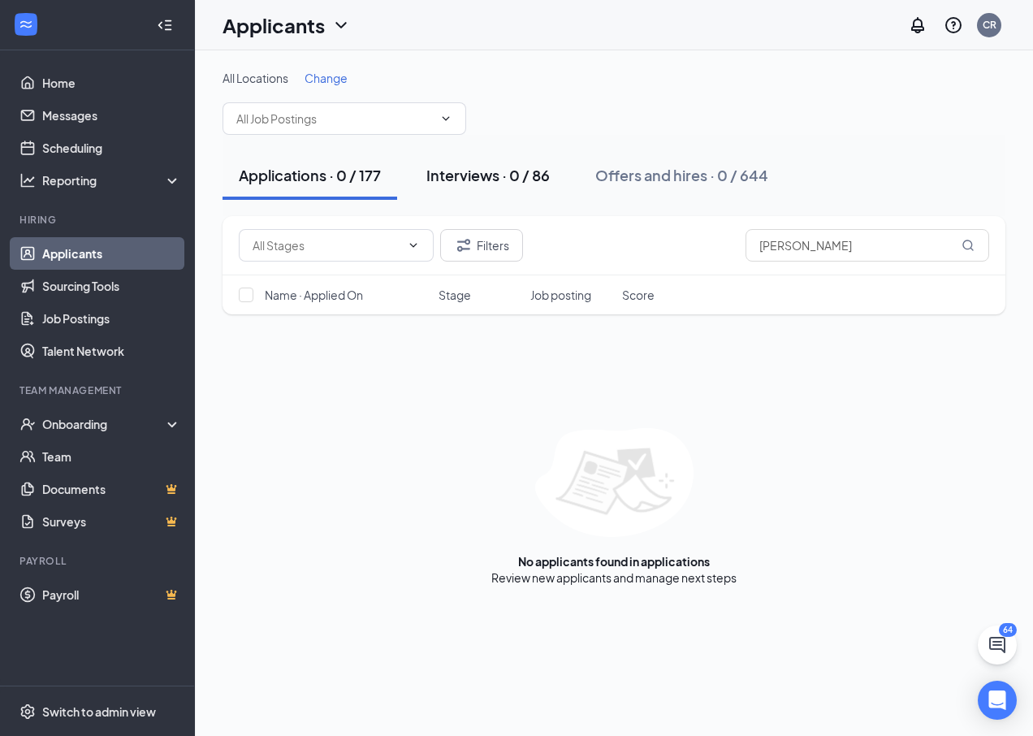
click at [471, 177] on div "Interviews · 0 / 86" at bounding box center [487, 175] width 123 height 20
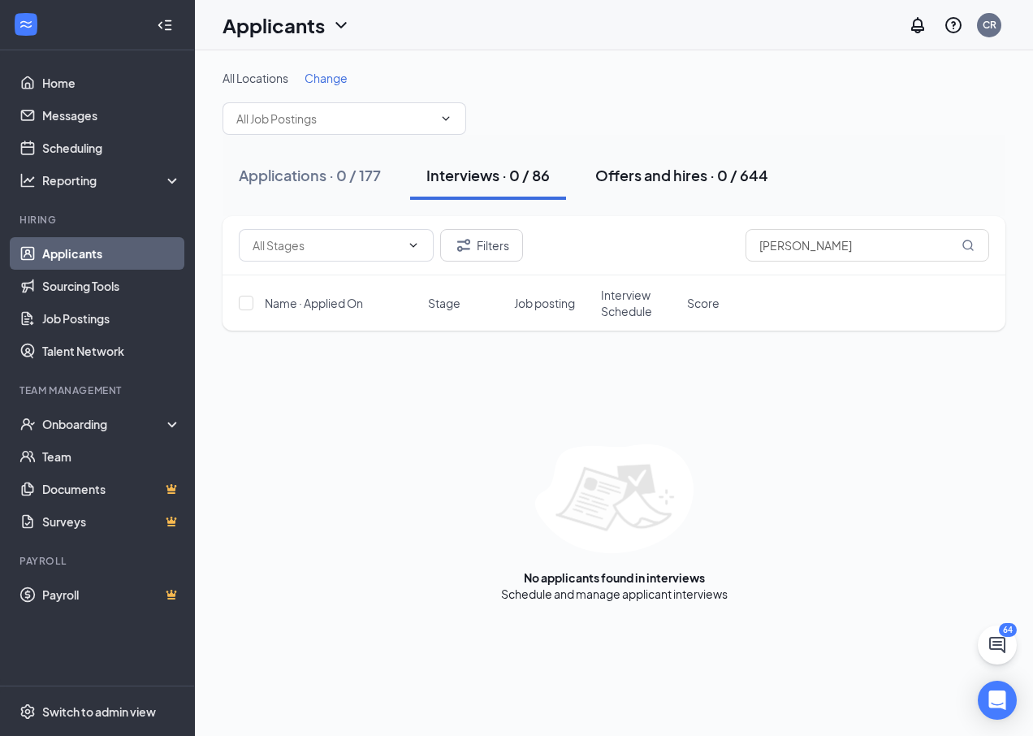
click at [664, 175] on div "Offers and hires · 0 / 644" at bounding box center [681, 175] width 173 height 20
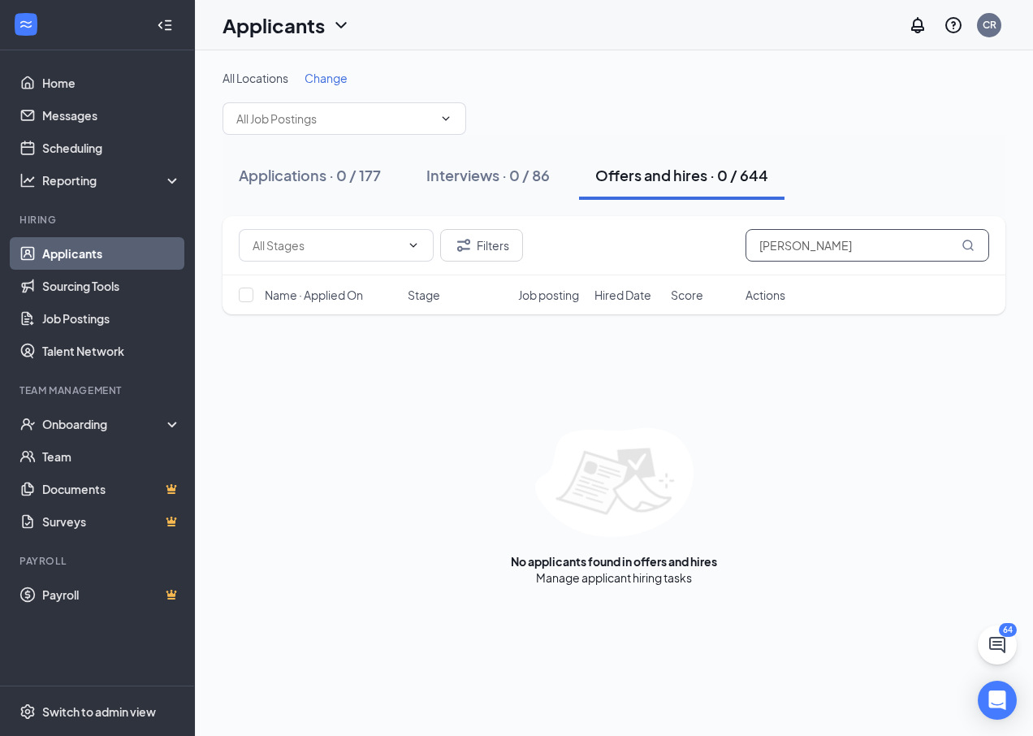
drag, startPoint x: 815, startPoint y: 248, endPoint x: 686, endPoint y: 287, distance: 134.6
click at [686, 287] on div "Filters [PERSON_NAME] Name · Applied On Stage Job posting Hired Date Score Acti…" at bounding box center [613, 265] width 783 height 98
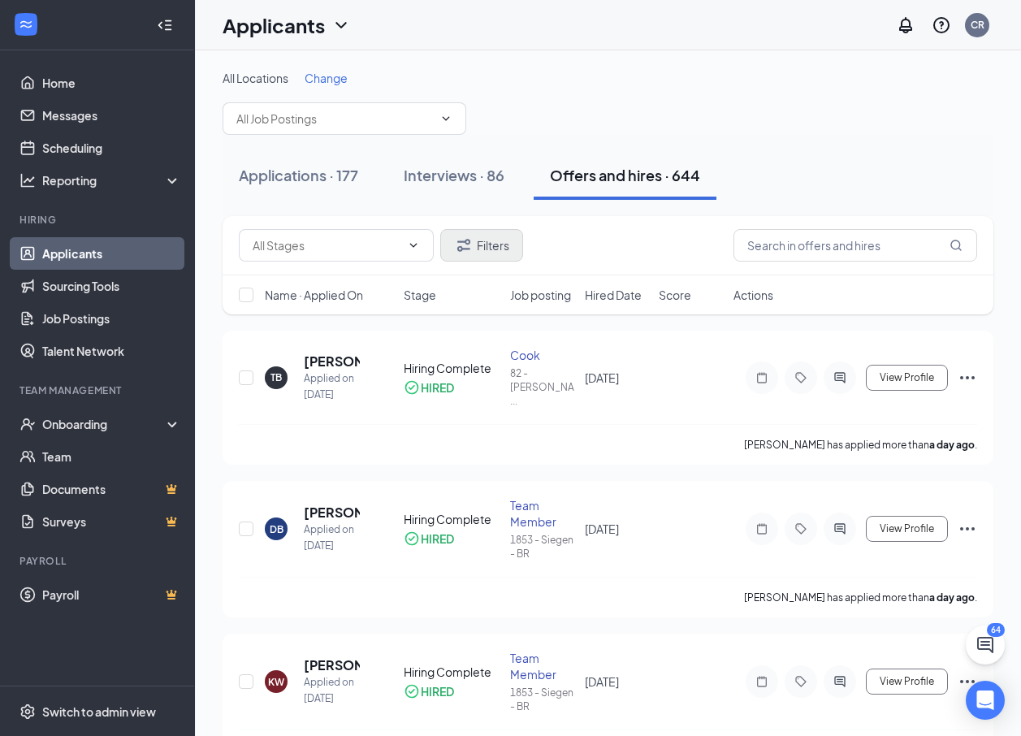
click at [475, 229] on div "Filters" at bounding box center [607, 245] width 770 height 59
click at [480, 241] on button "Filters" at bounding box center [481, 245] width 83 height 32
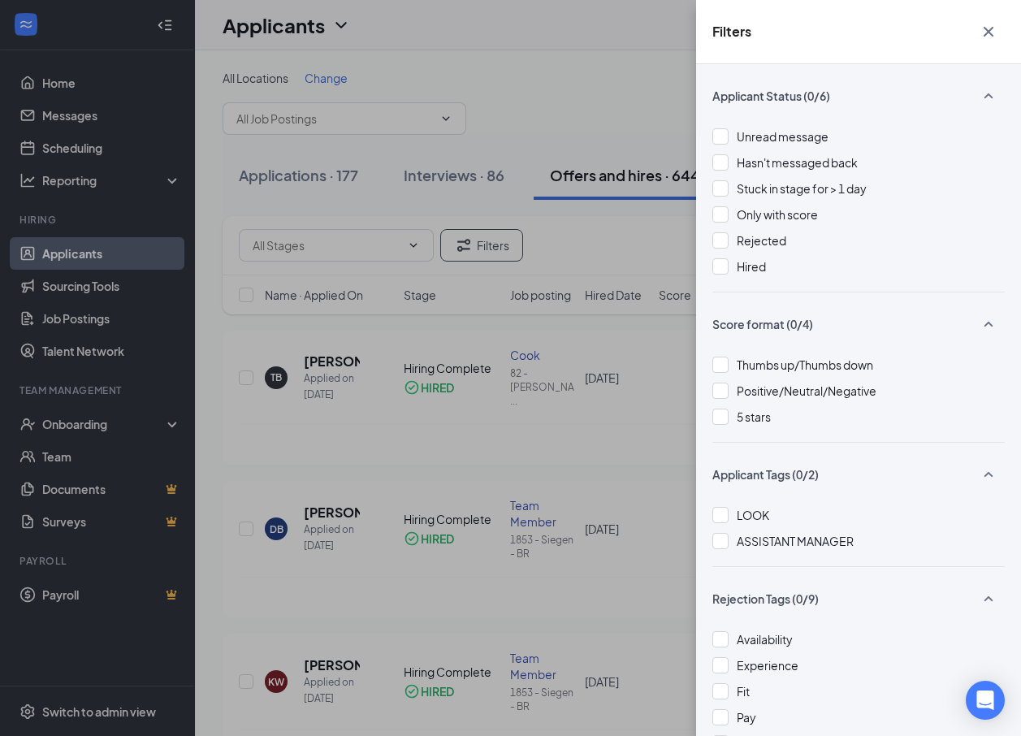
click at [725, 243] on div at bounding box center [720, 240] width 16 height 16
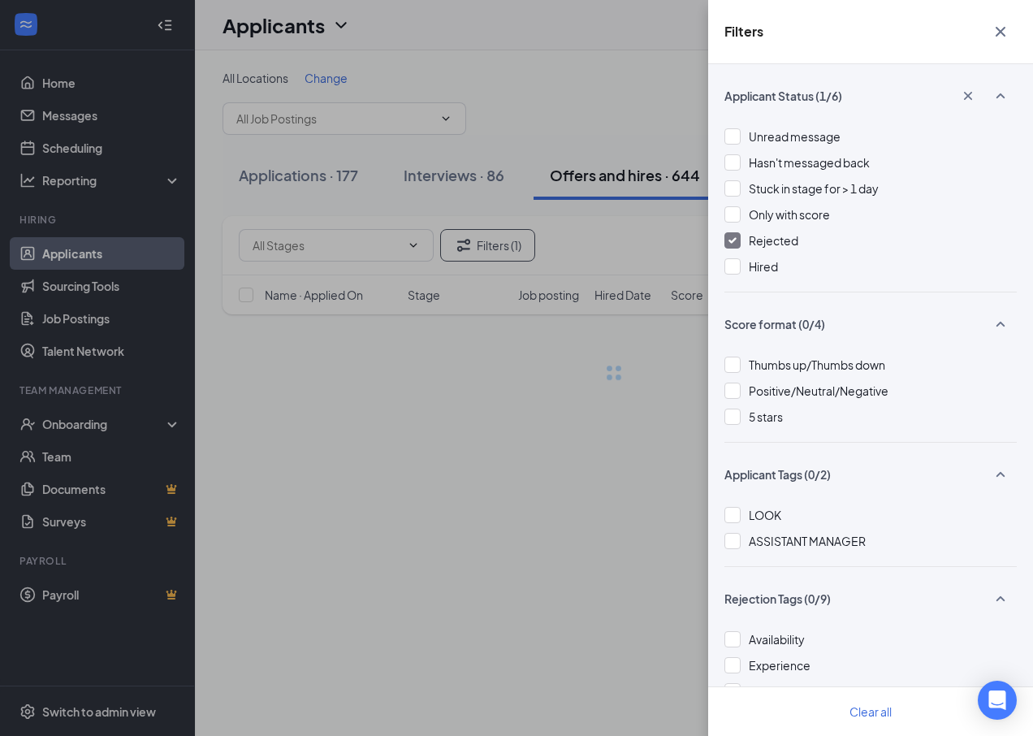
click at [595, 231] on div "Filters Applicant Status (1/6) Unread message Hasn't messaged back Stuck in sta…" at bounding box center [516, 368] width 1033 height 736
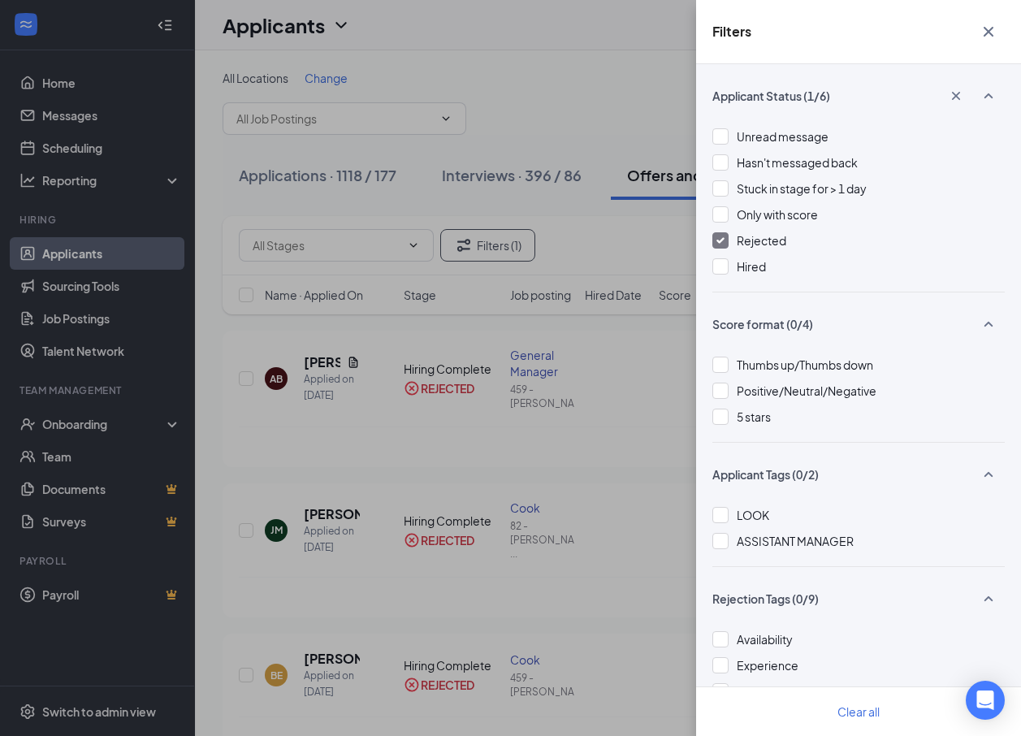
click at [980, 28] on icon "Cross" at bounding box center [987, 31] width 19 height 19
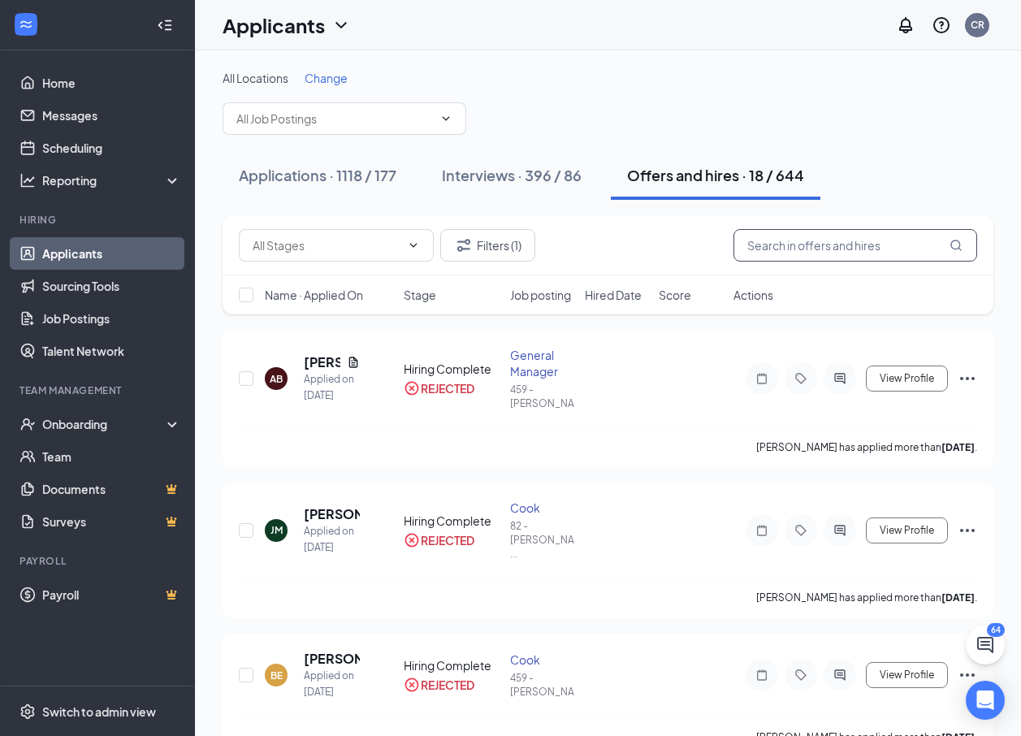
click at [791, 255] on input "text" at bounding box center [855, 245] width 244 height 32
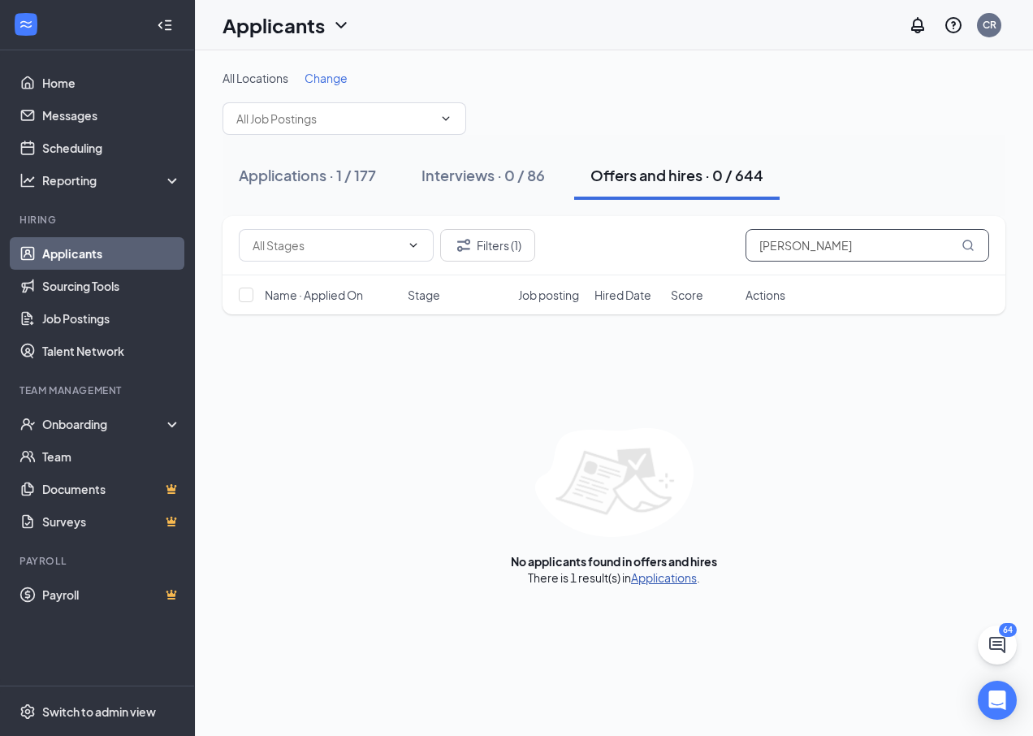
type input "[PERSON_NAME]"
click at [675, 580] on link "Applications" at bounding box center [664, 577] width 66 height 15
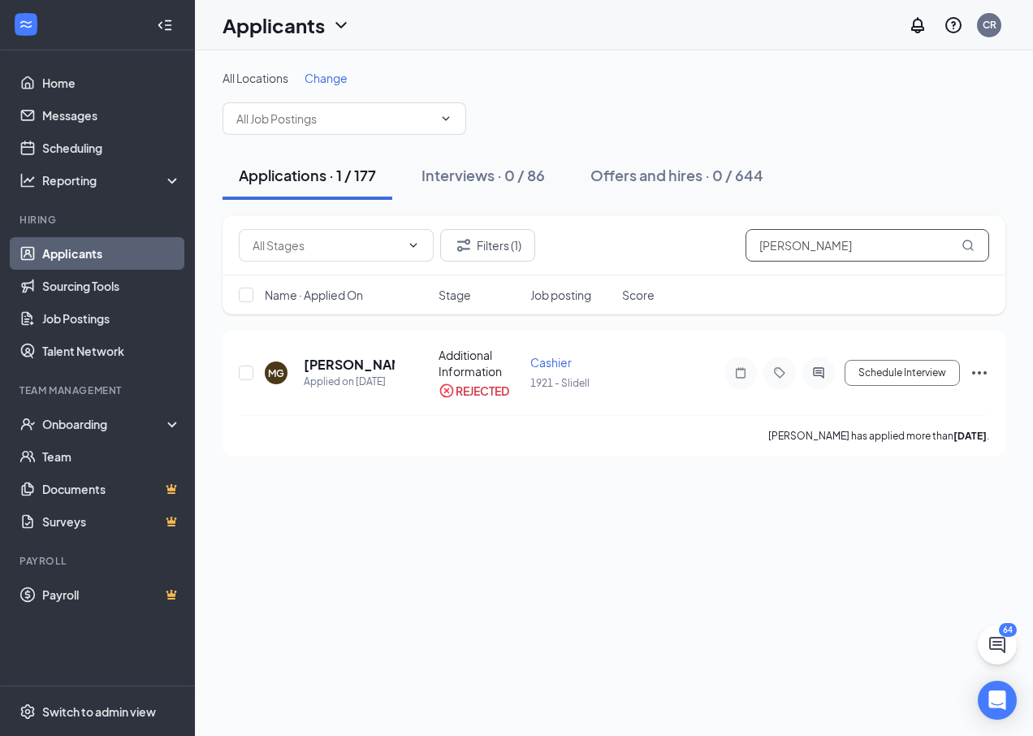
drag, startPoint x: 828, startPoint y: 247, endPoint x: 693, endPoint y: 298, distance: 144.2
click at [693, 298] on div "Filters (1) [PERSON_NAME] Name · Applied On Stage Job posting Score" at bounding box center [613, 265] width 783 height 98
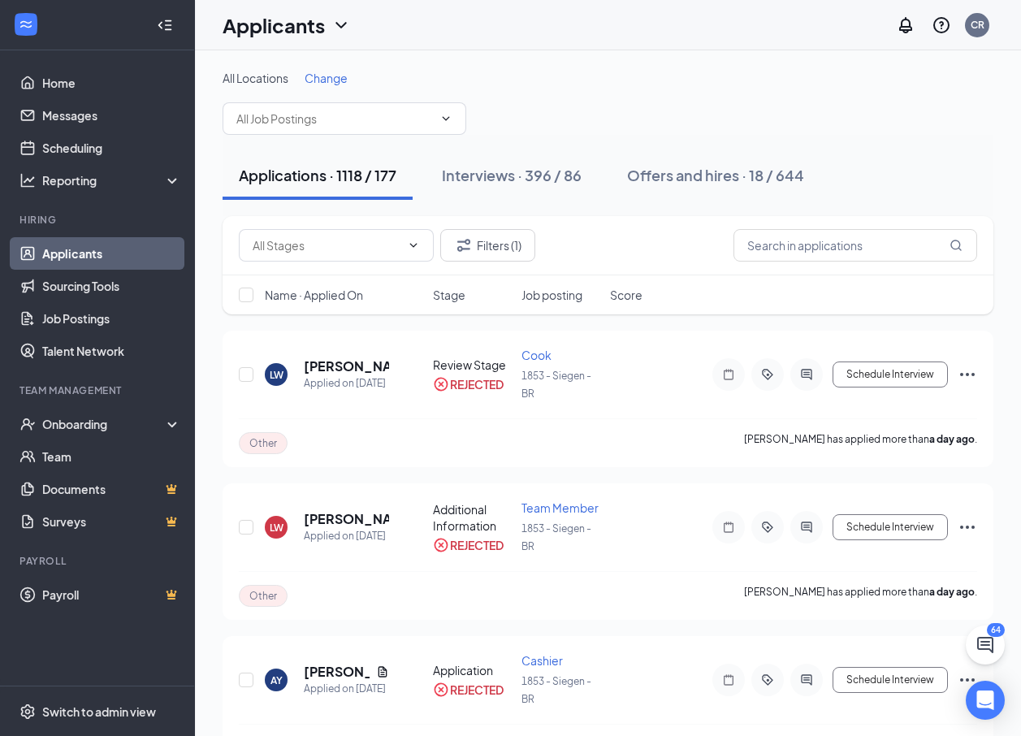
click at [328, 78] on span "Change" at bounding box center [325, 78] width 43 height 15
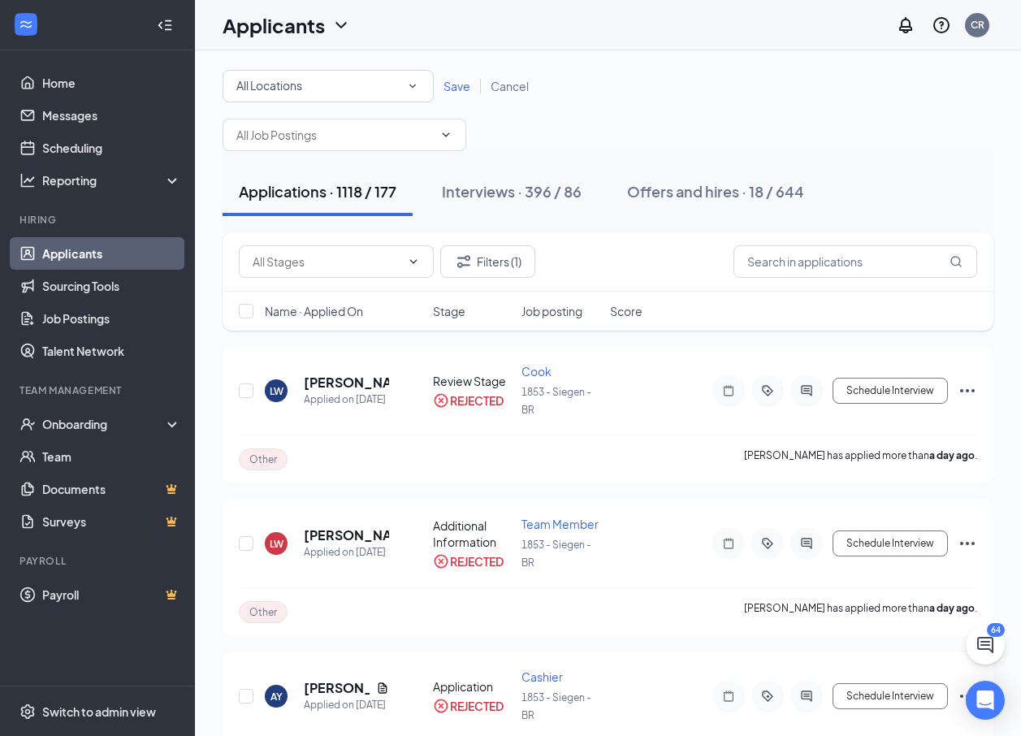
click at [309, 82] on div "All Locations" at bounding box center [327, 85] width 183 height 19
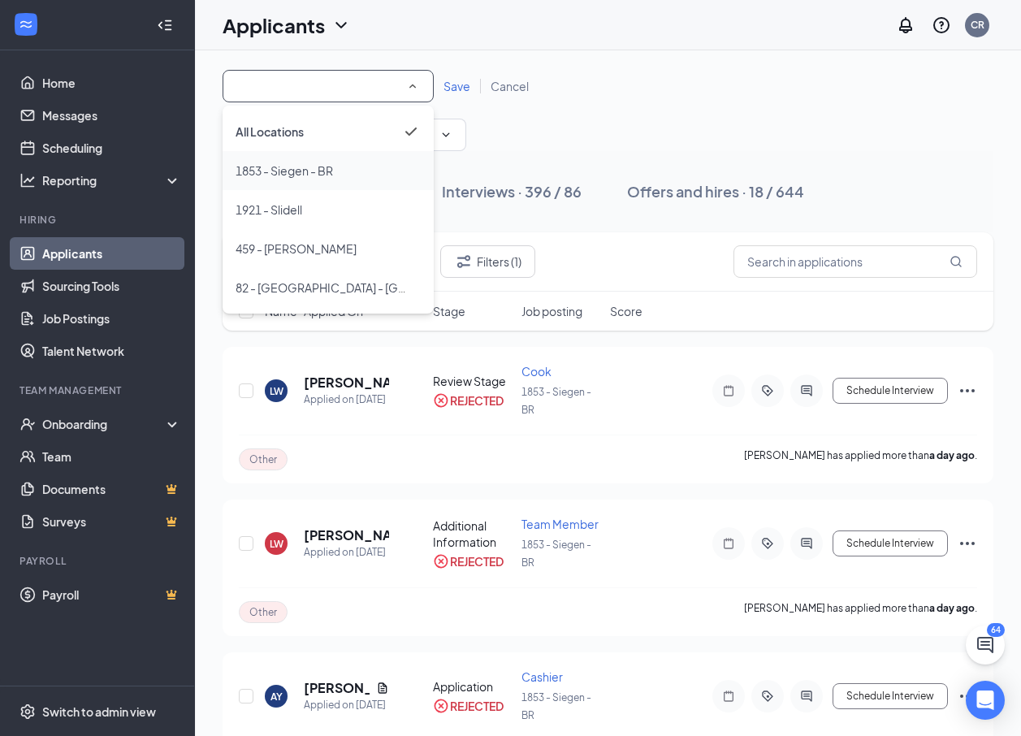
click at [293, 165] on span "1853 - Siegen - BR" at bounding box center [283, 170] width 97 height 15
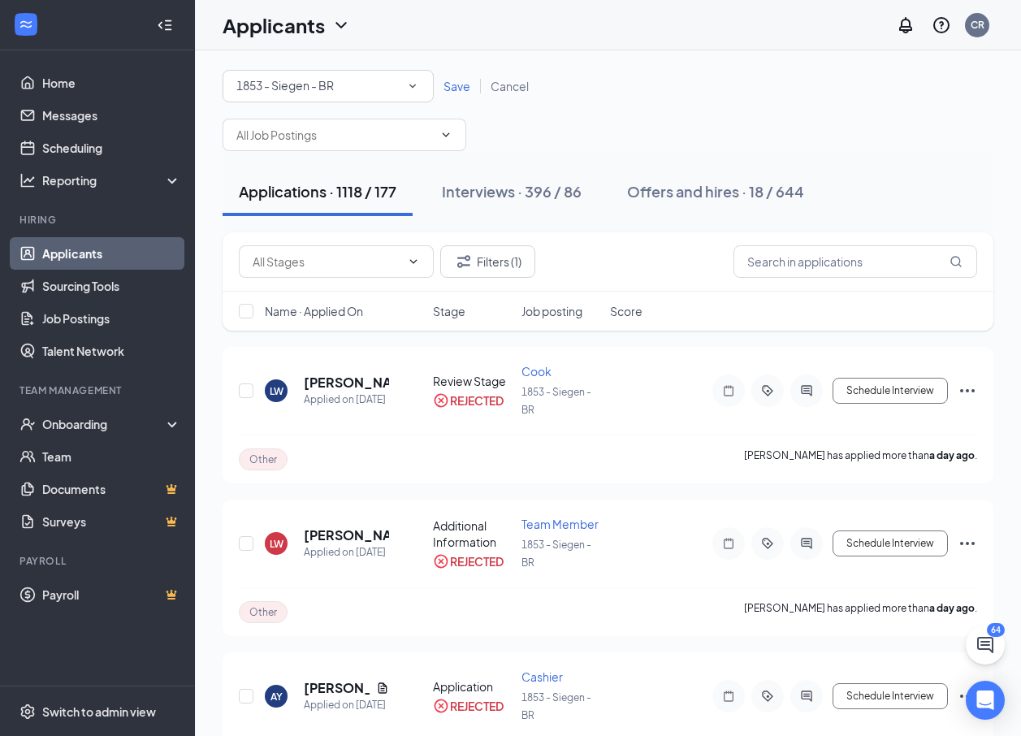
drag, startPoint x: 463, startPoint y: 81, endPoint x: 456, endPoint y: 91, distance: 11.7
click at [462, 81] on span "Save" at bounding box center [456, 86] width 27 height 15
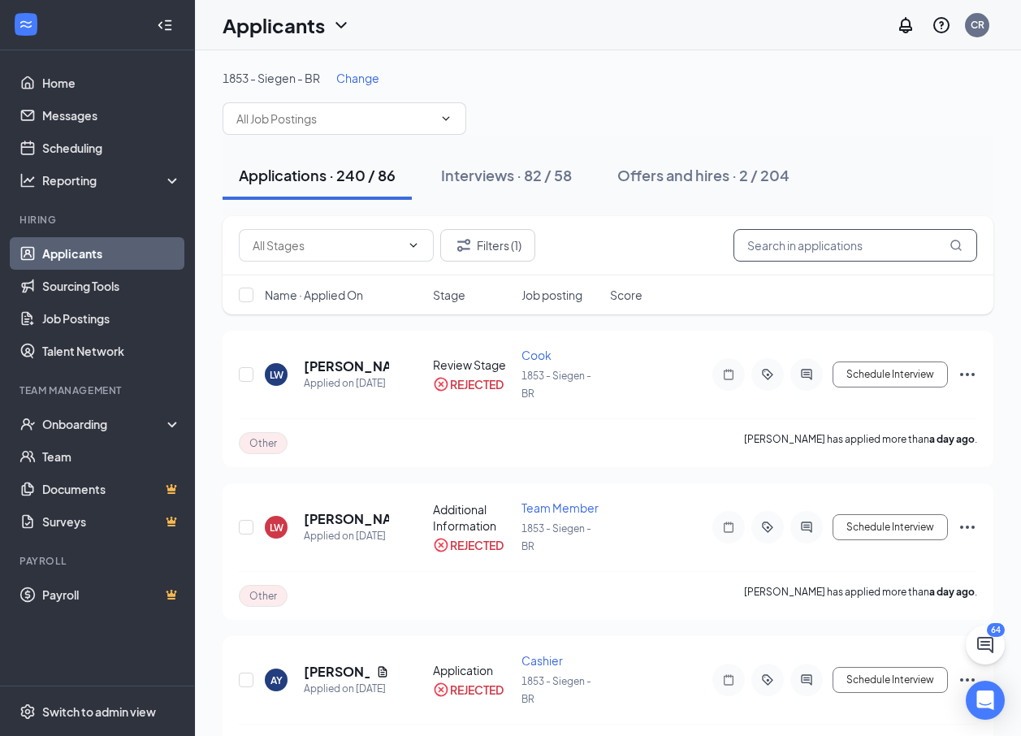
click at [818, 248] on input "text" at bounding box center [855, 245] width 244 height 32
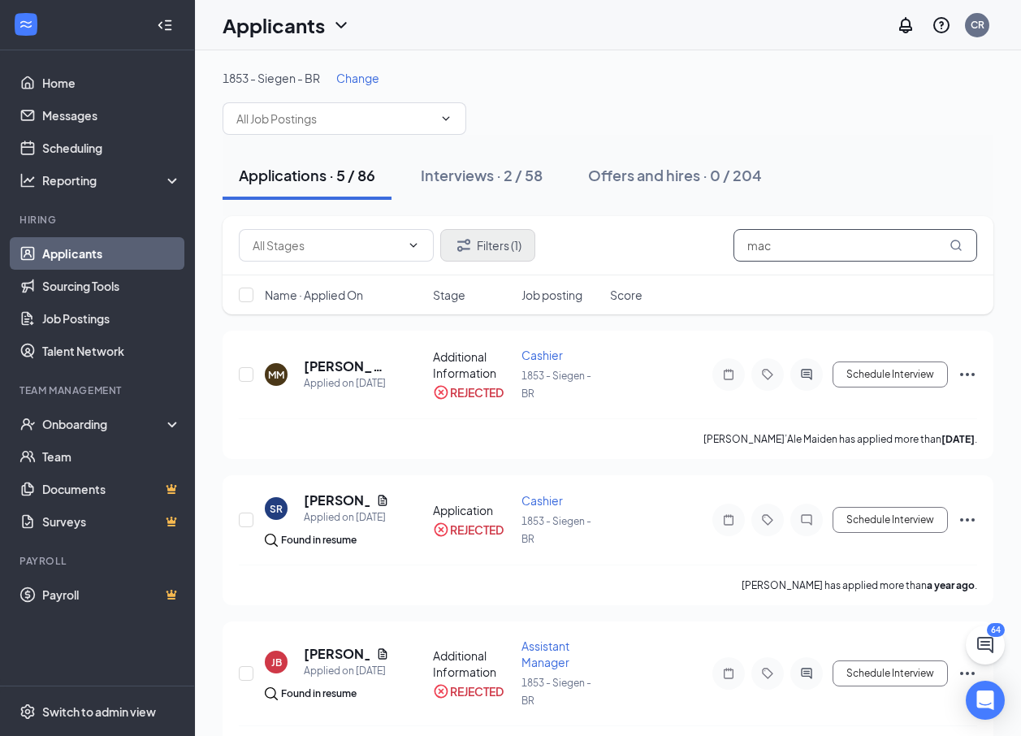
type input "mac"
click at [494, 240] on button "Filters (1)" at bounding box center [487, 245] width 95 height 32
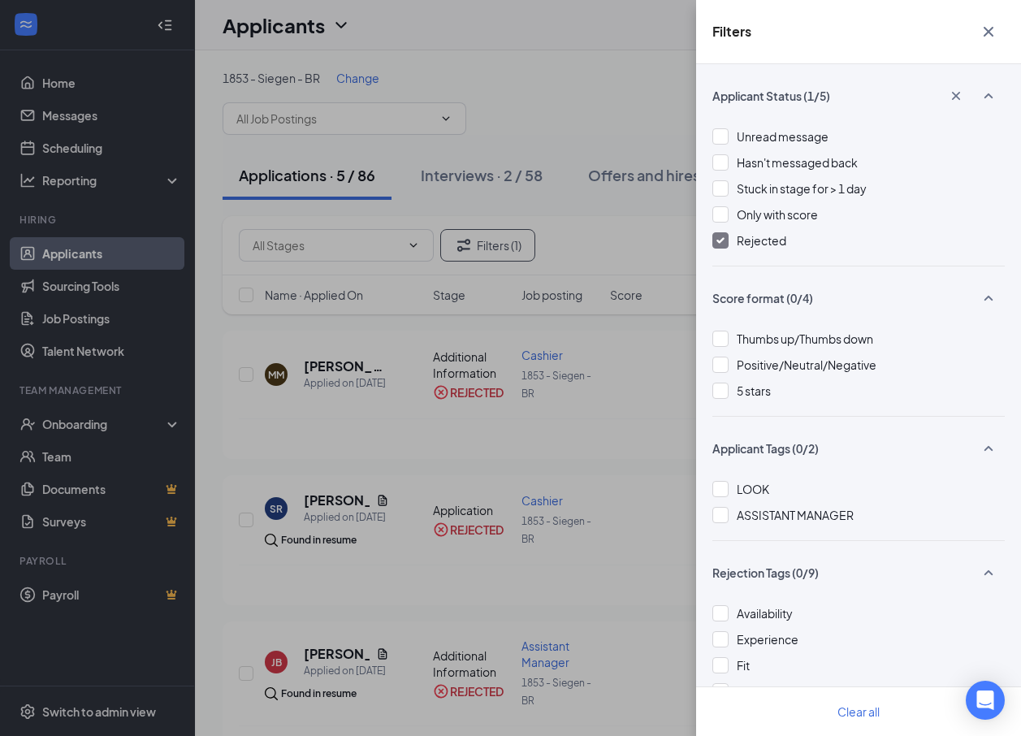
click at [724, 239] on div at bounding box center [720, 240] width 16 height 16
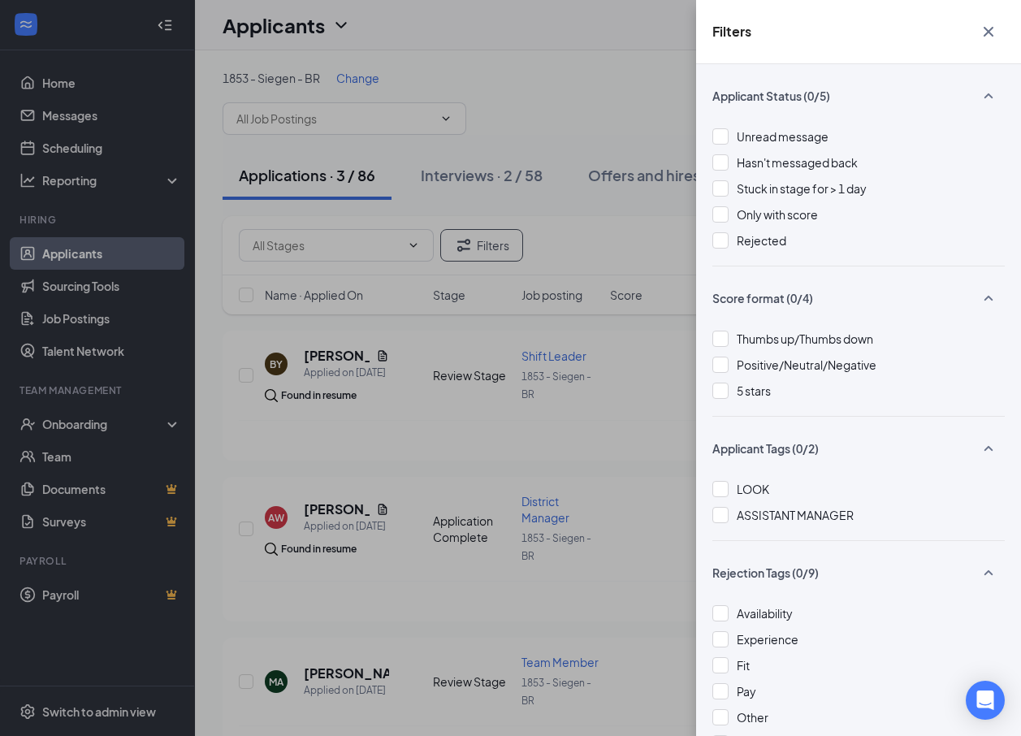
click at [993, 32] on icon "Cross" at bounding box center [987, 31] width 19 height 19
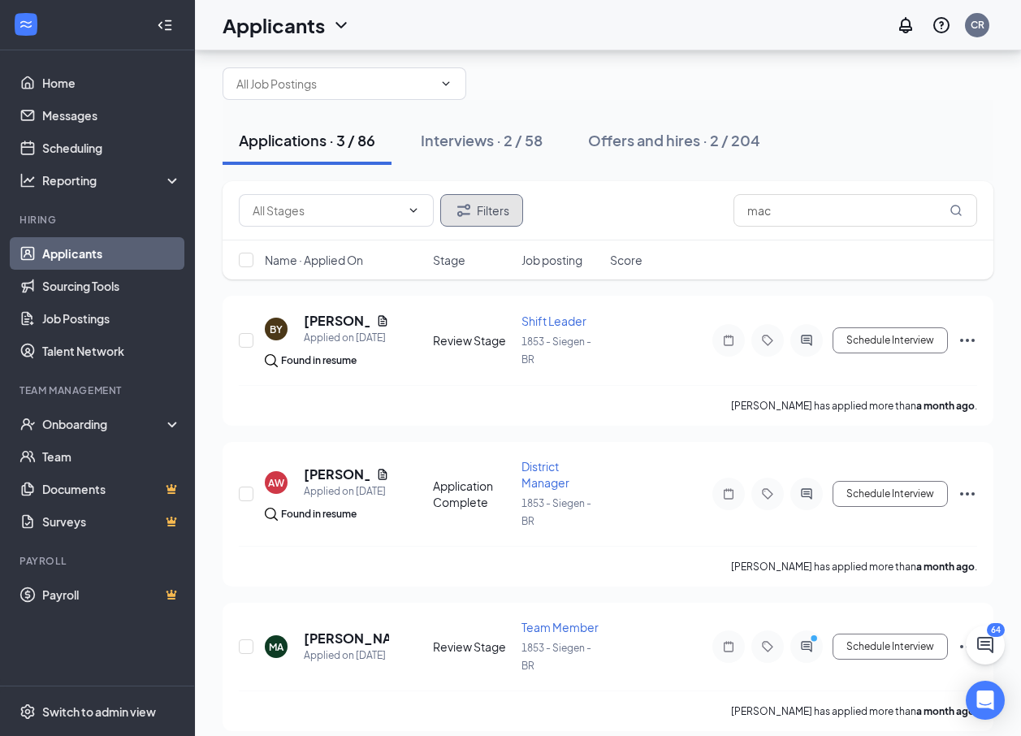
scroll to position [50, 0]
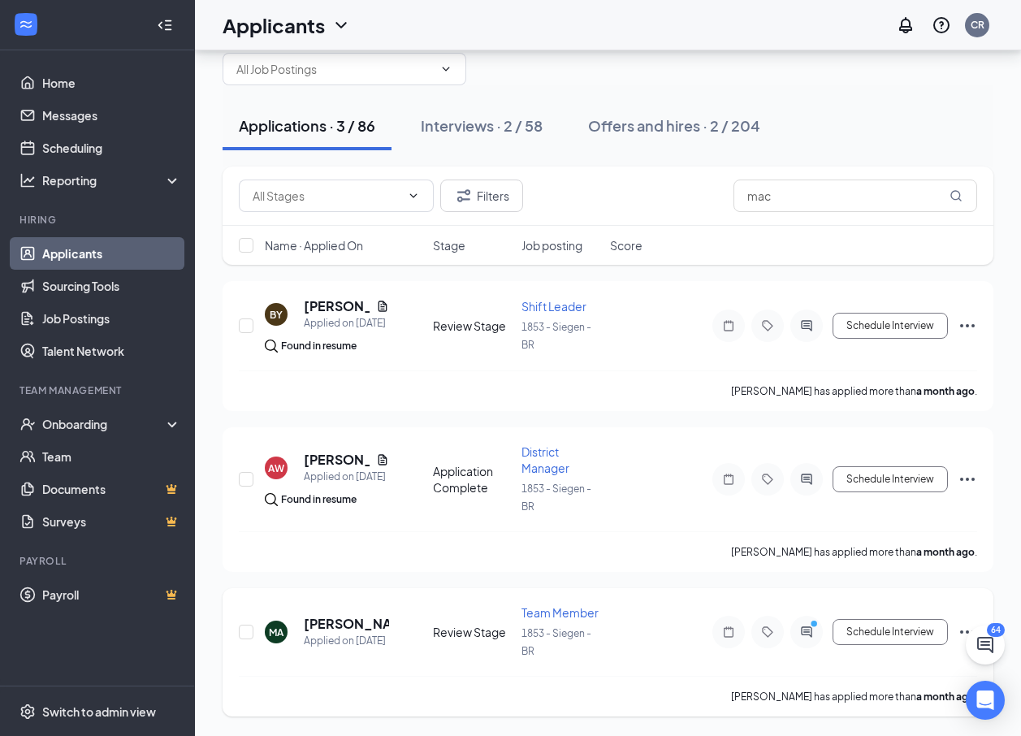
click at [965, 629] on icon "Ellipses" at bounding box center [966, 631] width 19 height 19
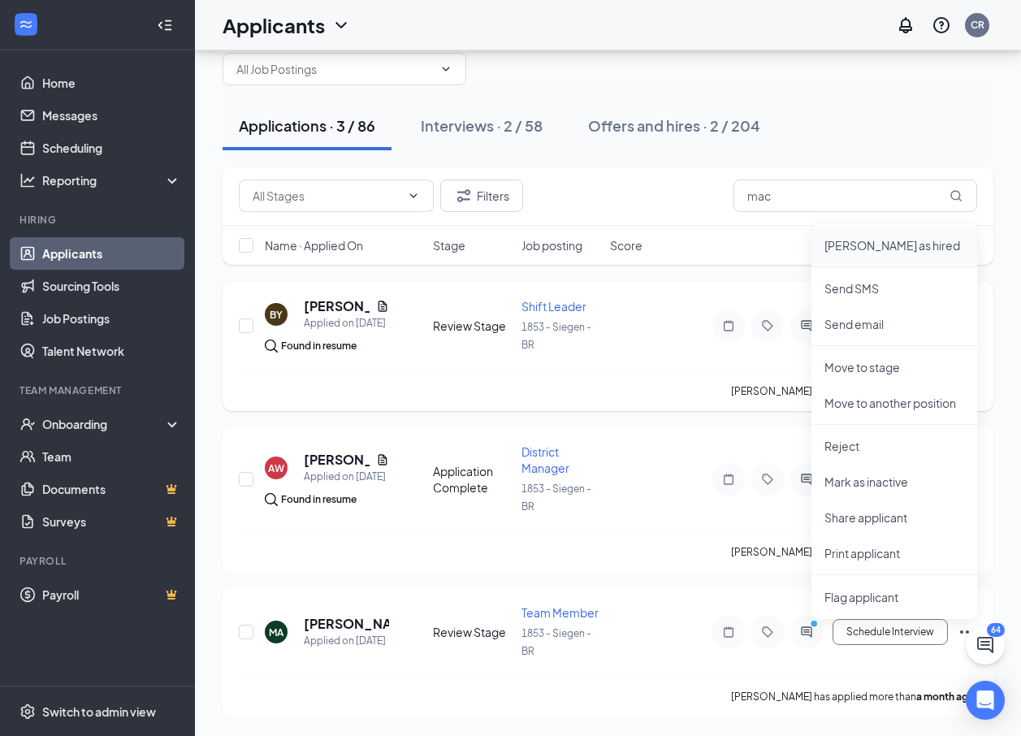
click at [874, 244] on p "[PERSON_NAME] as hired" at bounding box center [894, 245] width 140 height 16
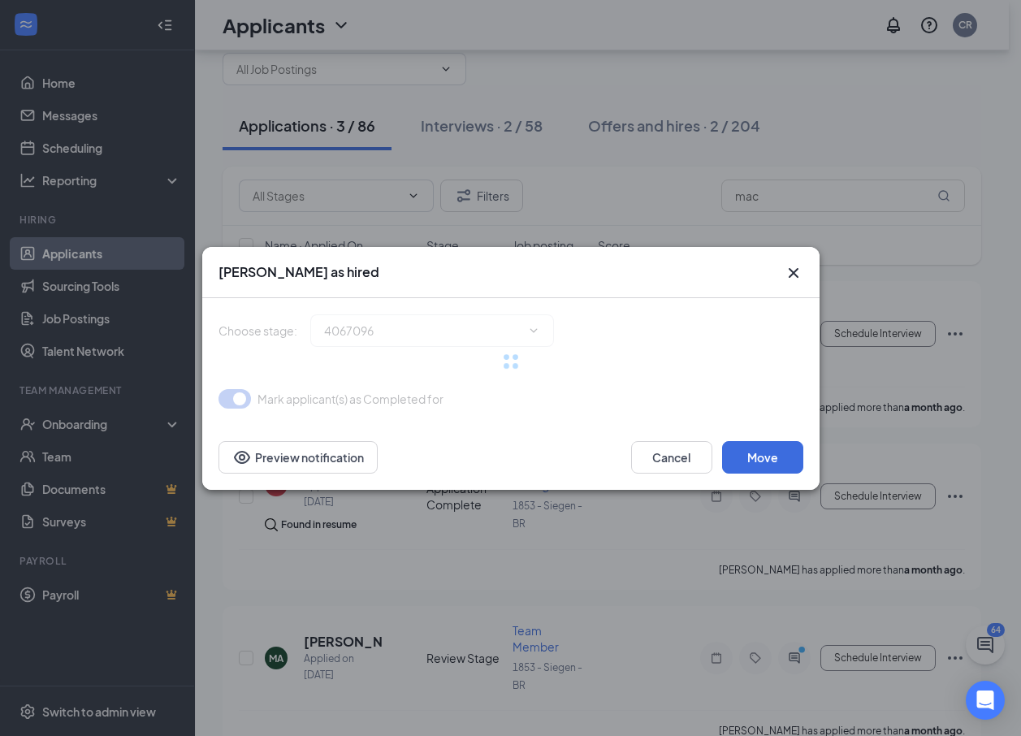
type input "Hiring Complete (final stage)"
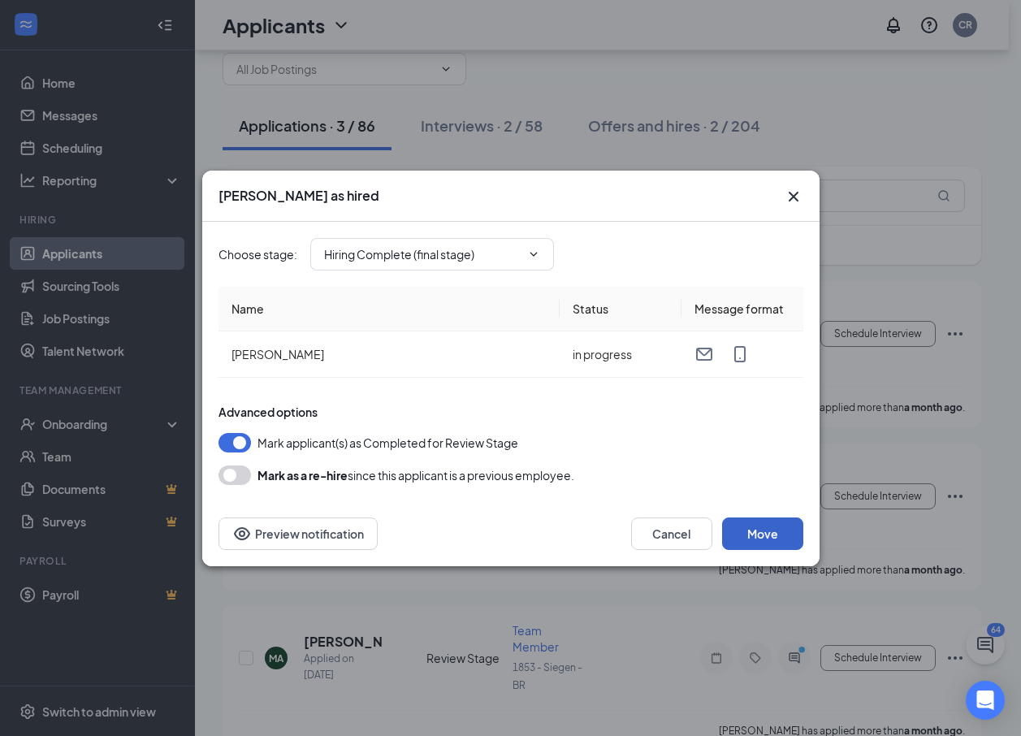
click at [749, 529] on button "Move" at bounding box center [762, 533] width 81 height 32
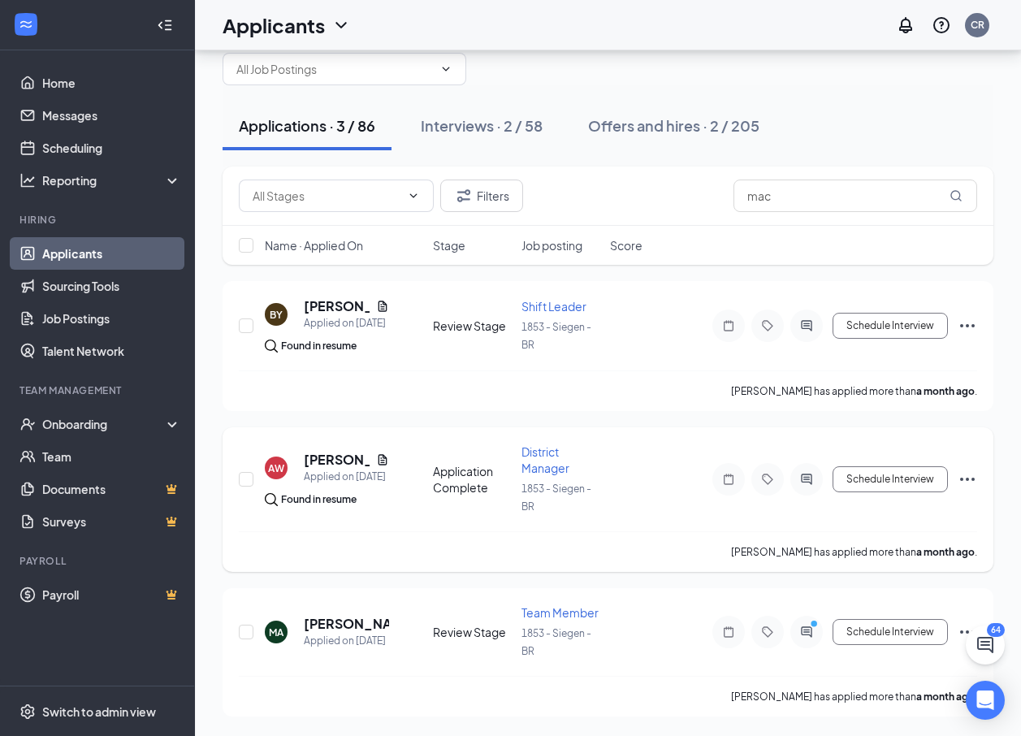
scroll to position [0, 0]
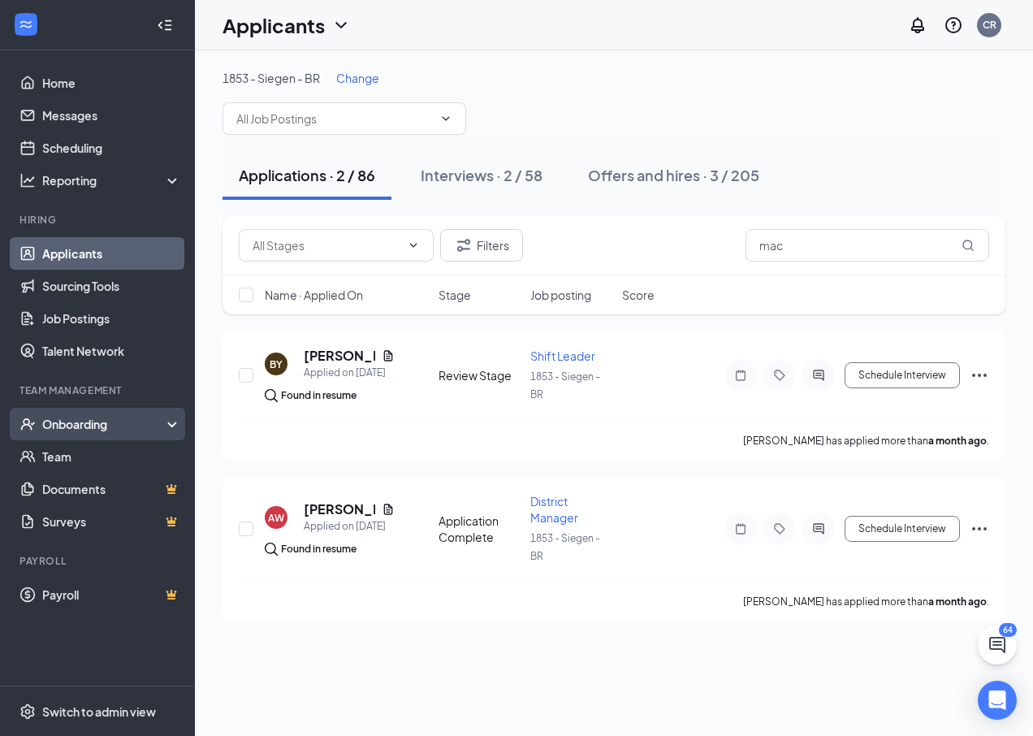
click at [77, 415] on div "Onboarding" at bounding box center [97, 424] width 195 height 32
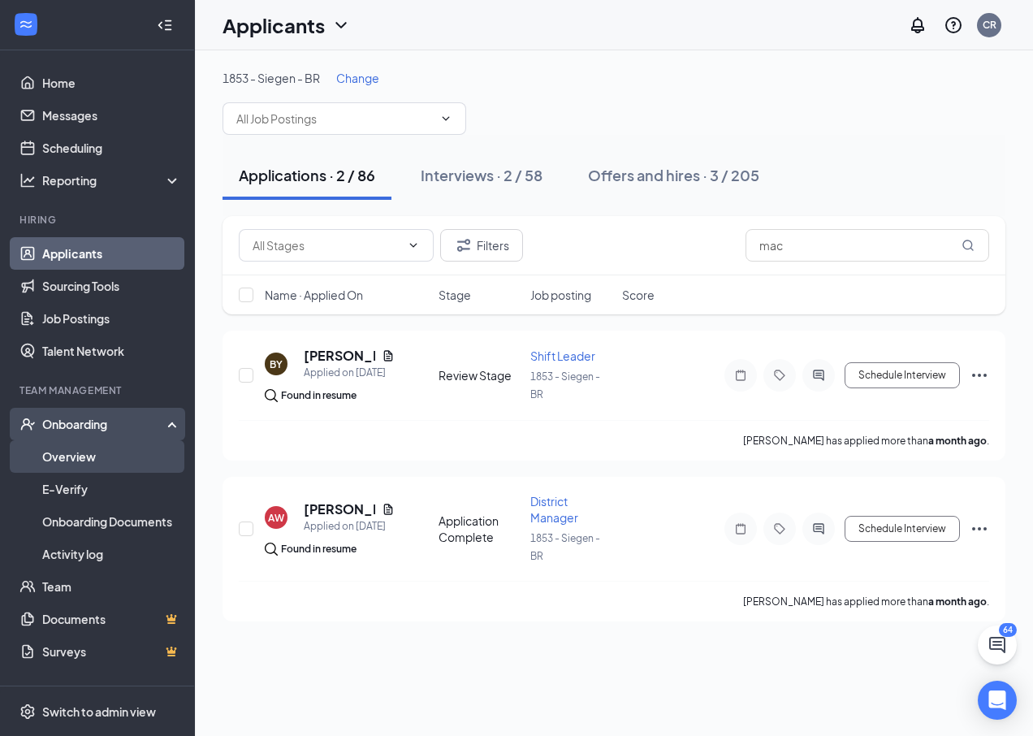
click at [80, 452] on link "Overview" at bounding box center [111, 456] width 139 height 32
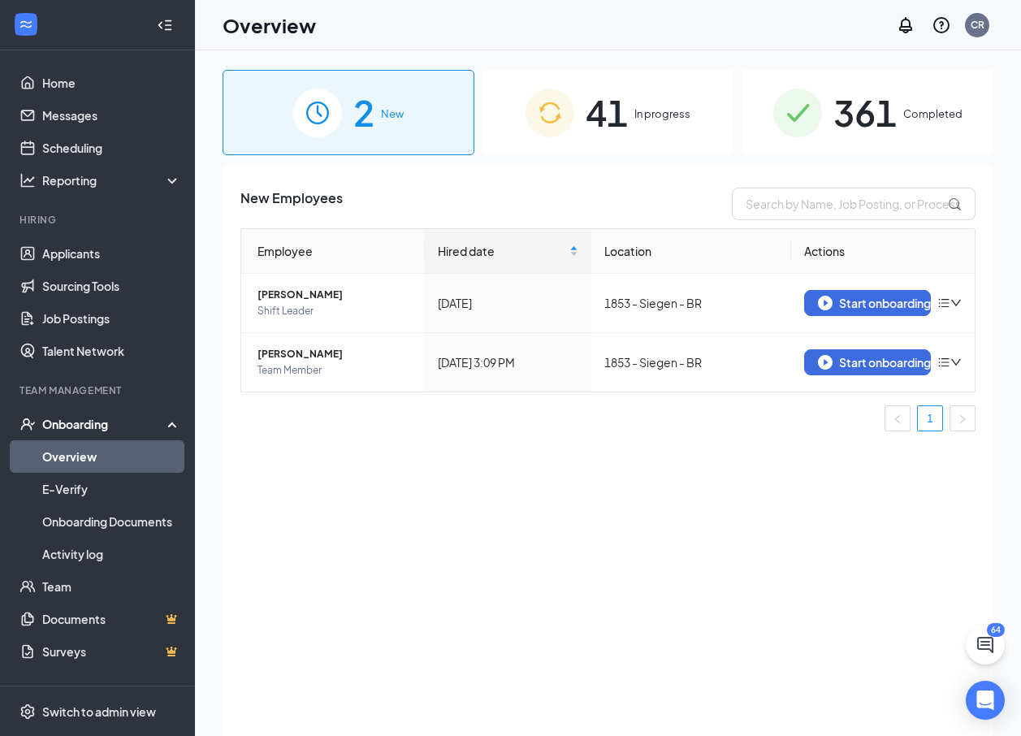
click at [598, 99] on span "41" at bounding box center [606, 112] width 42 height 56
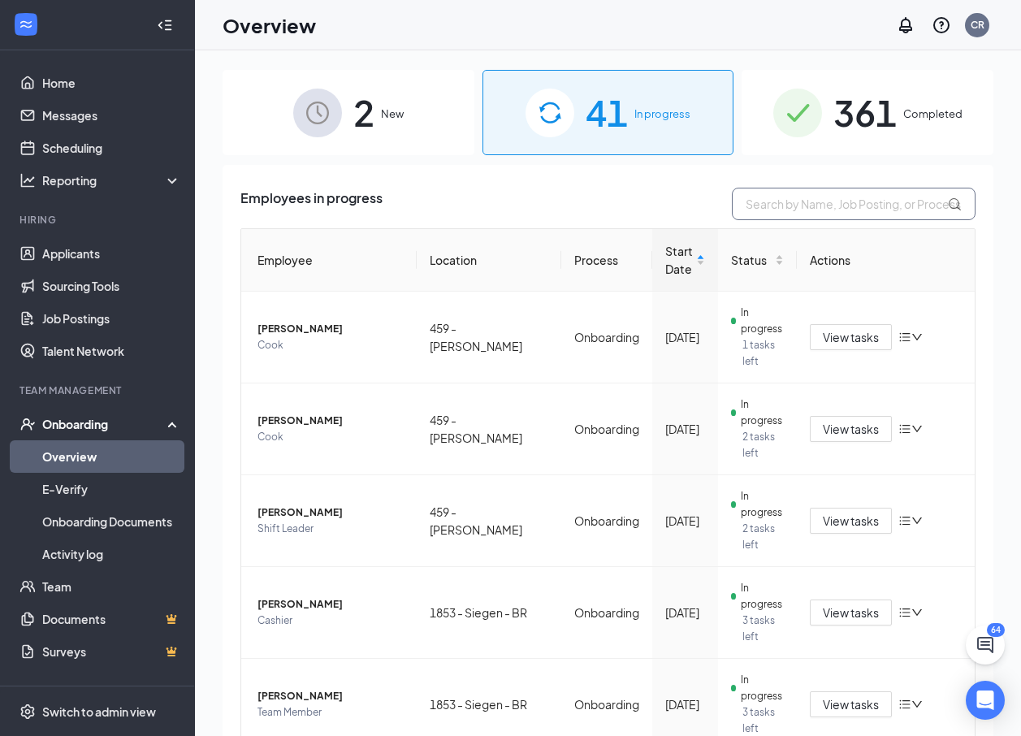
click at [798, 208] on input "text" at bounding box center [853, 204] width 244 height 32
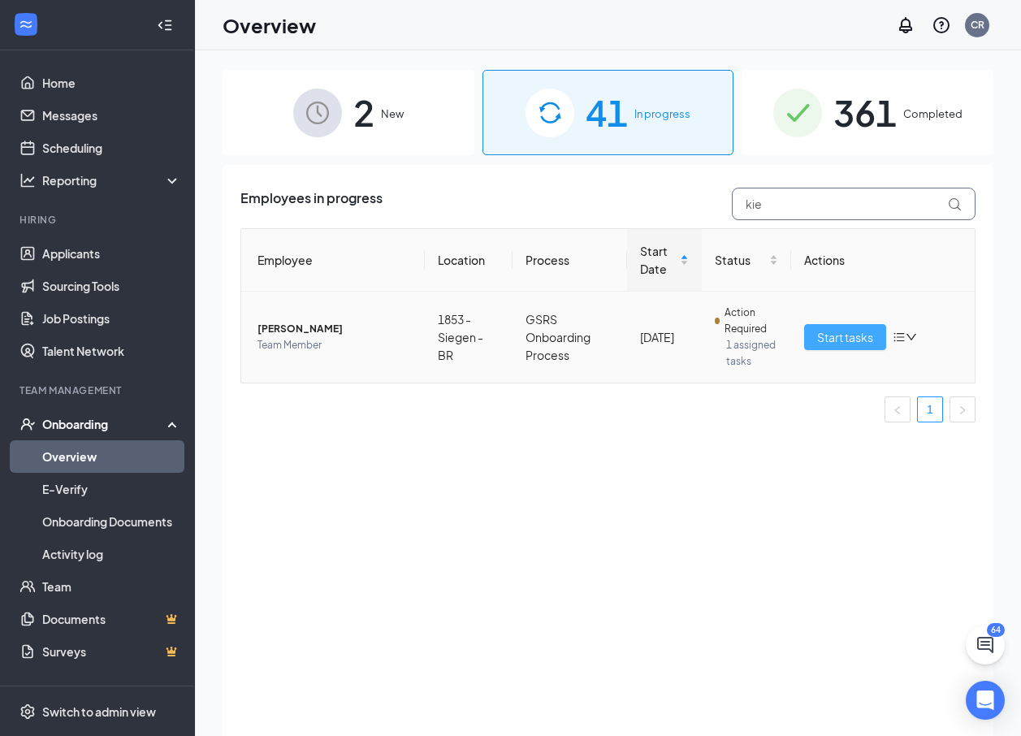
type input "kie"
click at [877, 339] on button "Start tasks" at bounding box center [845, 337] width 82 height 26
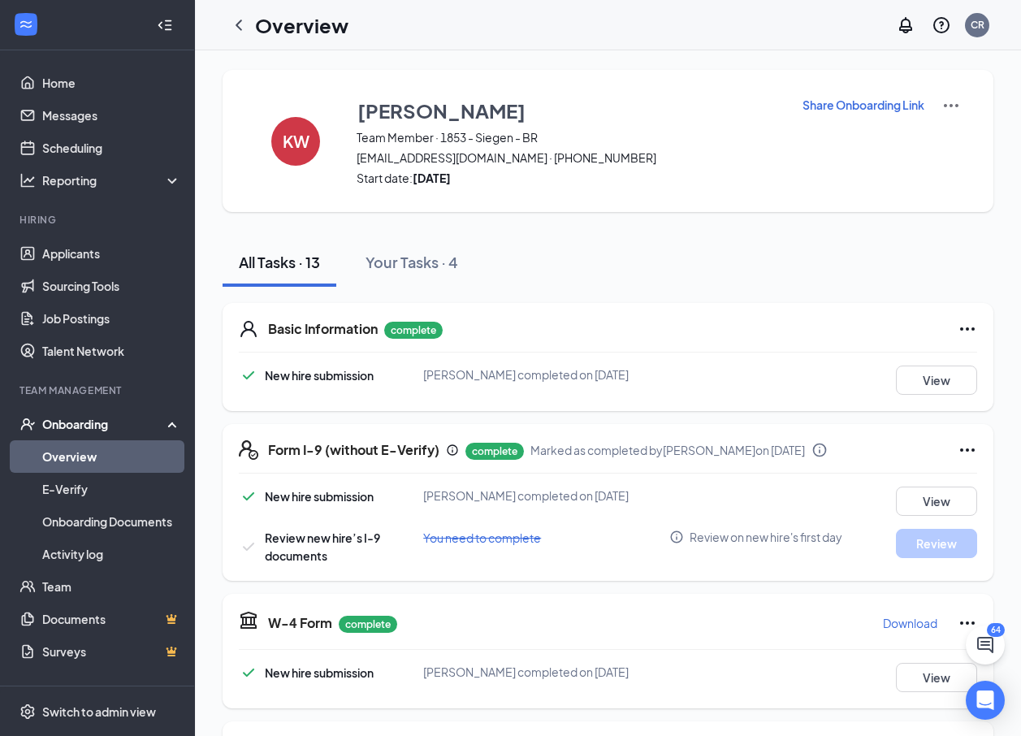
click at [877, 100] on p "Share Onboarding Link" at bounding box center [863, 105] width 122 height 16
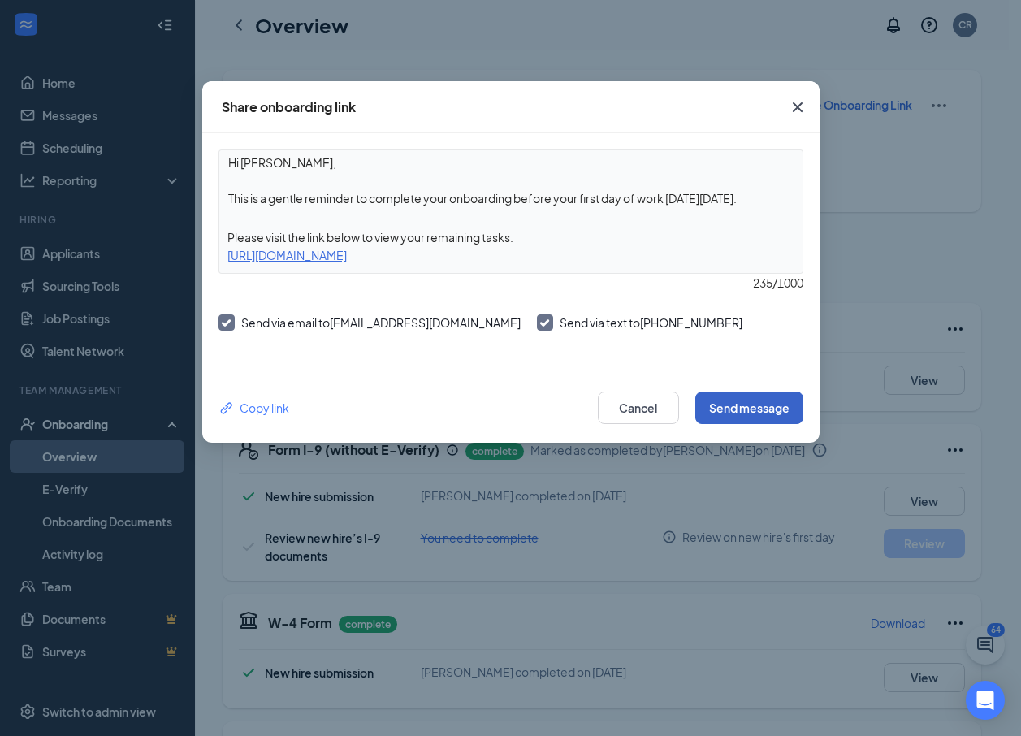
click at [715, 408] on button "Send message" at bounding box center [749, 407] width 108 height 32
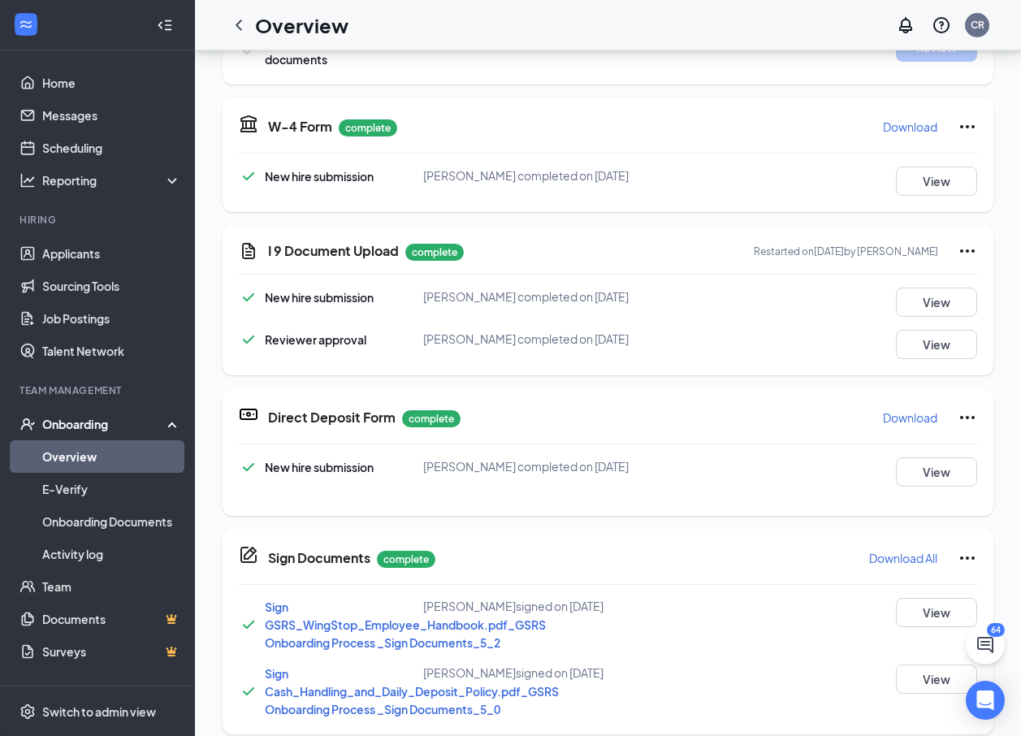
scroll to position [568, 0]
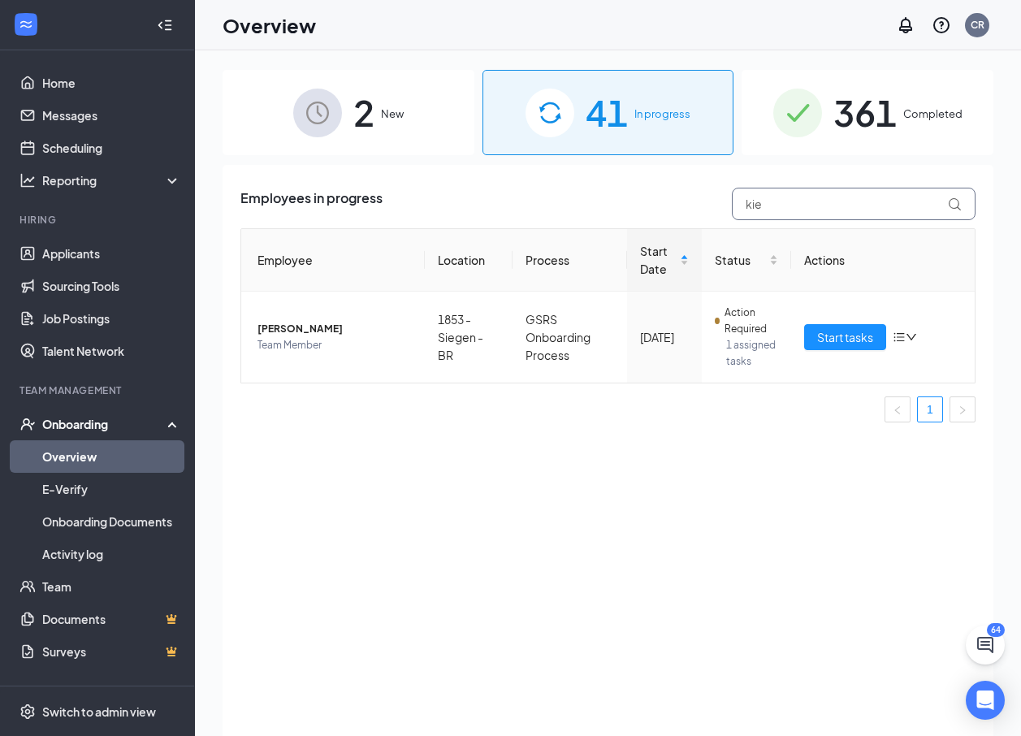
drag, startPoint x: 779, startPoint y: 213, endPoint x: 734, endPoint y: 223, distance: 45.9
click at [734, 223] on div "Employees in progress kie Employee Location Process Start Date Status Actions […" at bounding box center [607, 312] width 735 height 248
type input "dyme"
click at [825, 335] on span "Start tasks" at bounding box center [845, 337] width 56 height 18
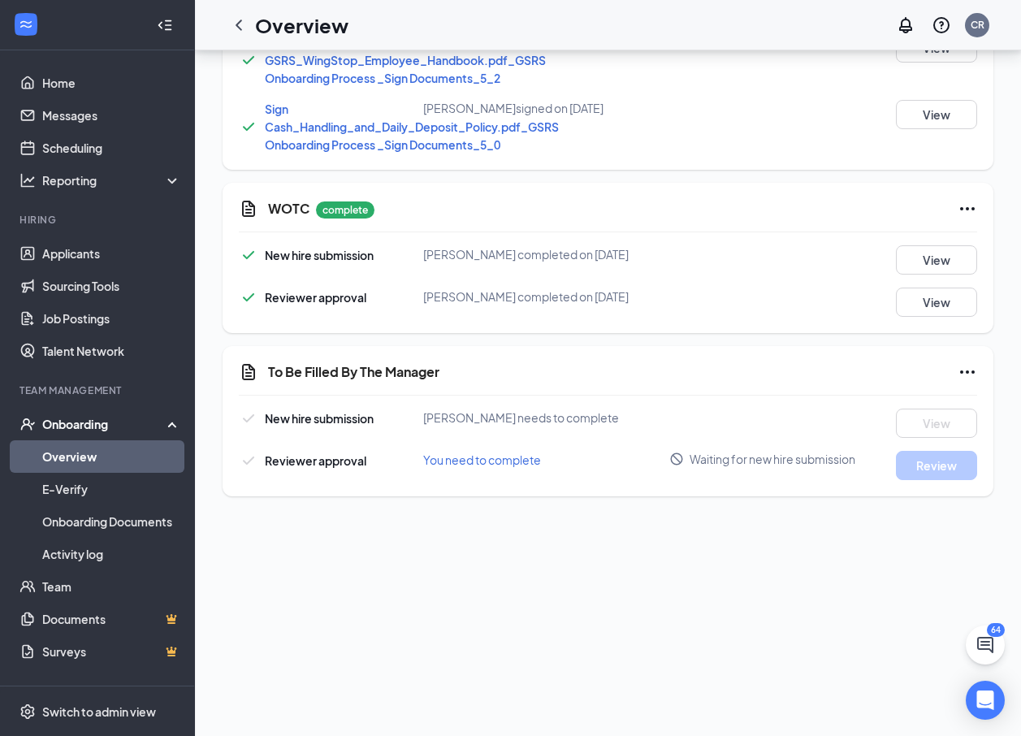
scroll to position [649, 0]
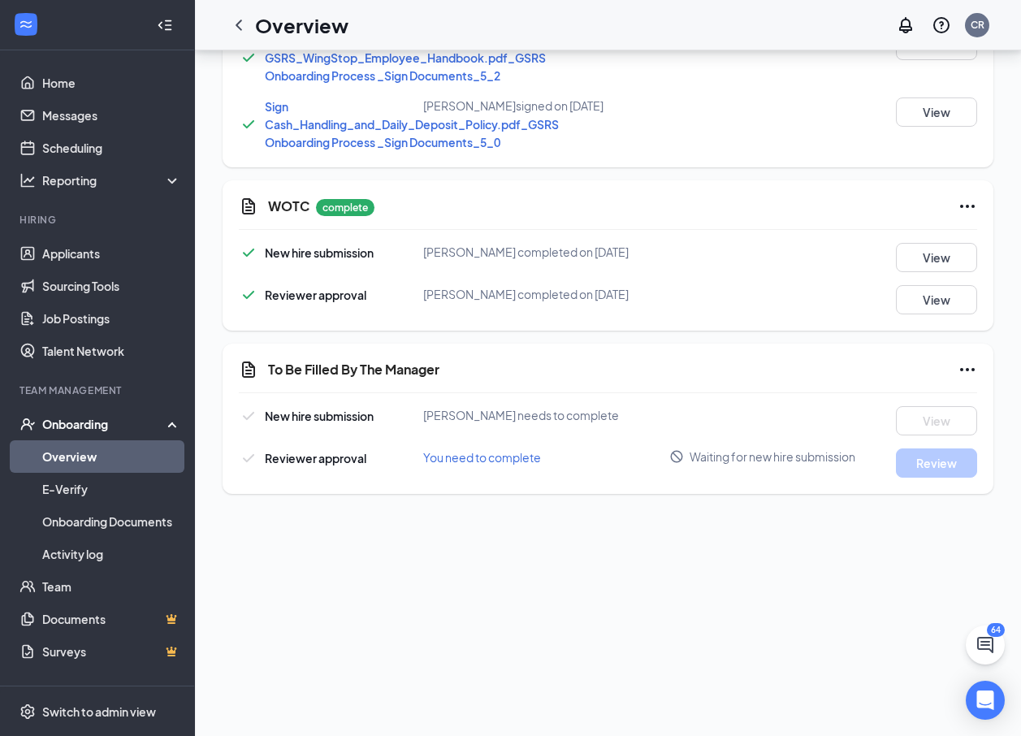
click at [960, 379] on icon "Ellipses" at bounding box center [966, 369] width 19 height 19
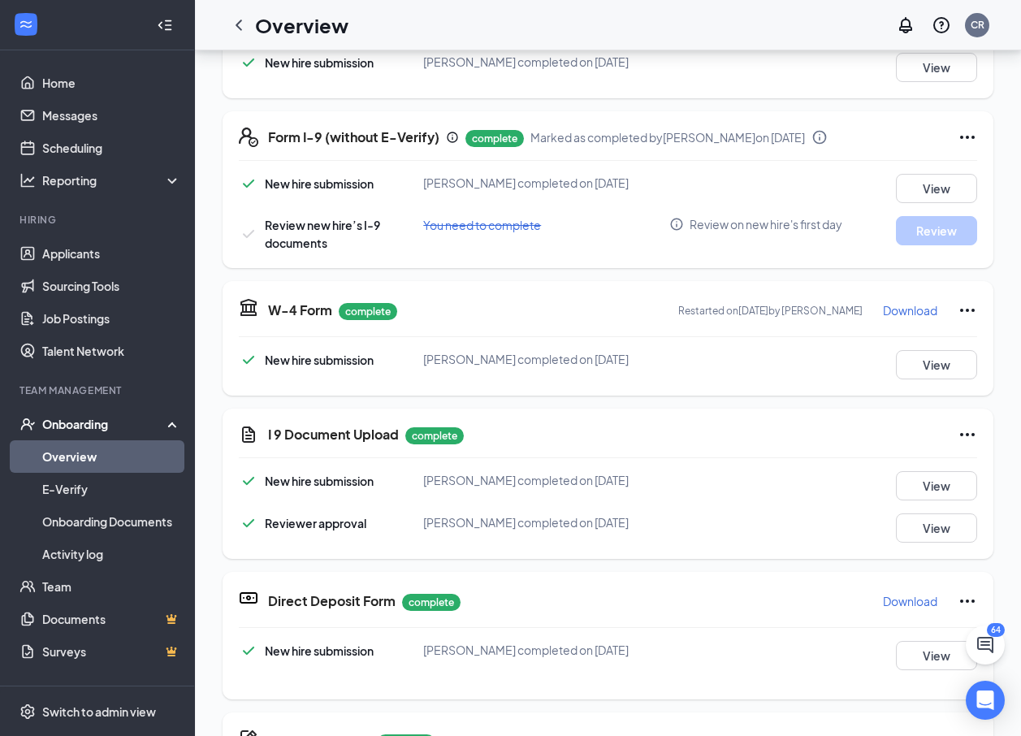
scroll to position [0, 0]
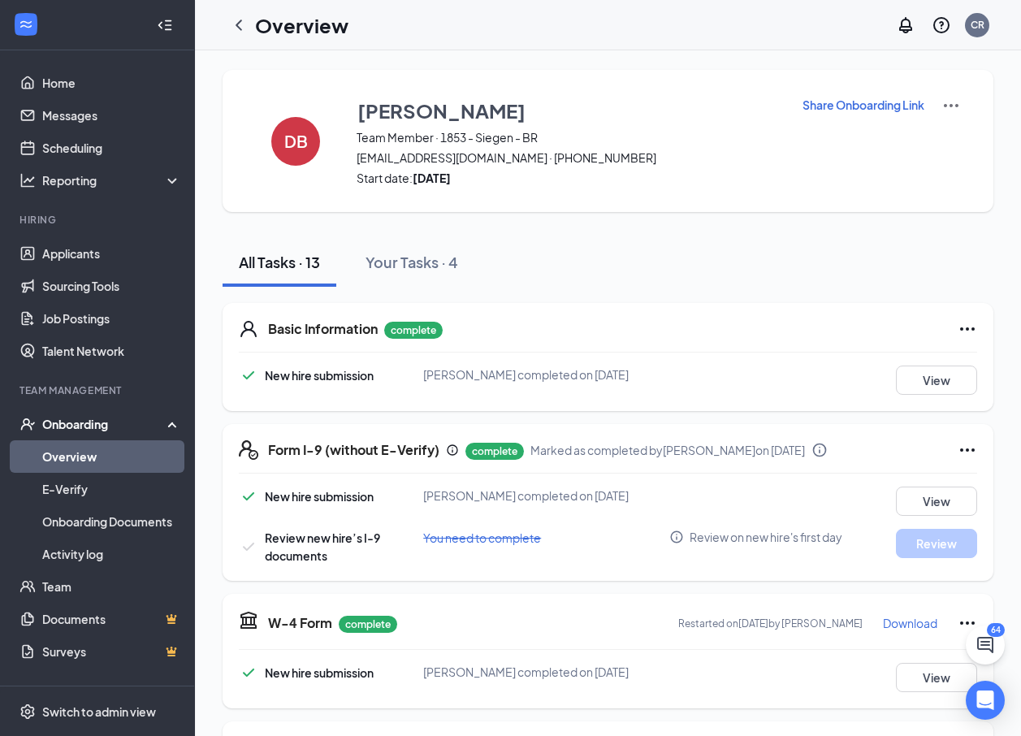
click at [839, 101] on p "Share Onboarding Link" at bounding box center [863, 105] width 122 height 16
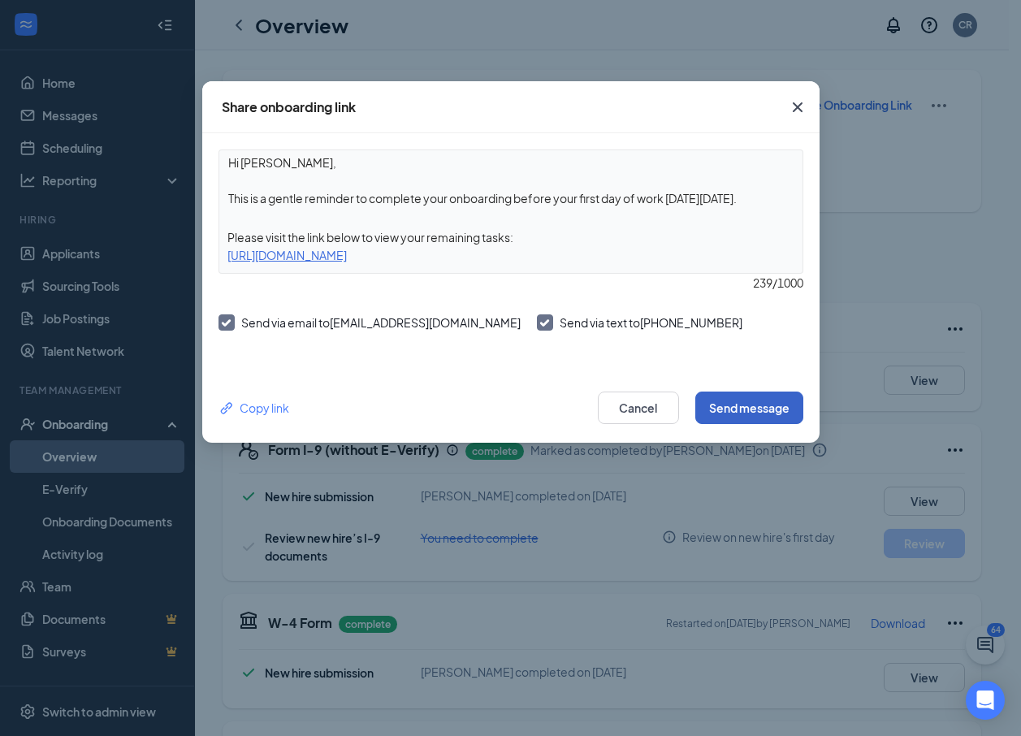
click at [754, 404] on button "Send message" at bounding box center [749, 407] width 108 height 32
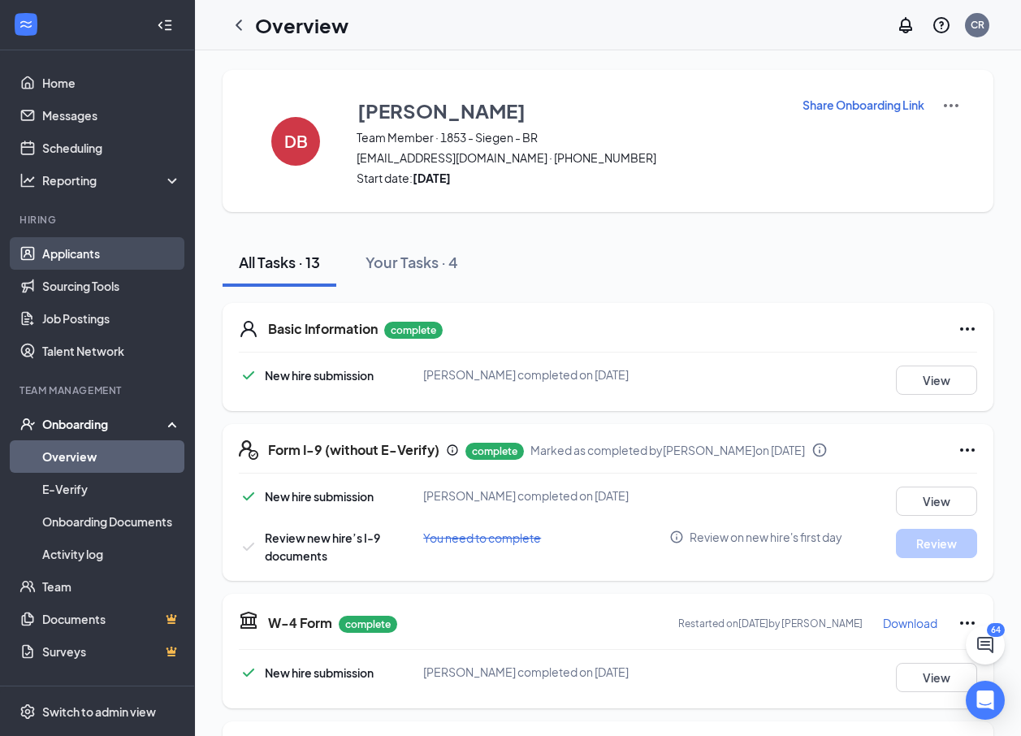
click at [114, 245] on link "Applicants" at bounding box center [111, 253] width 139 height 32
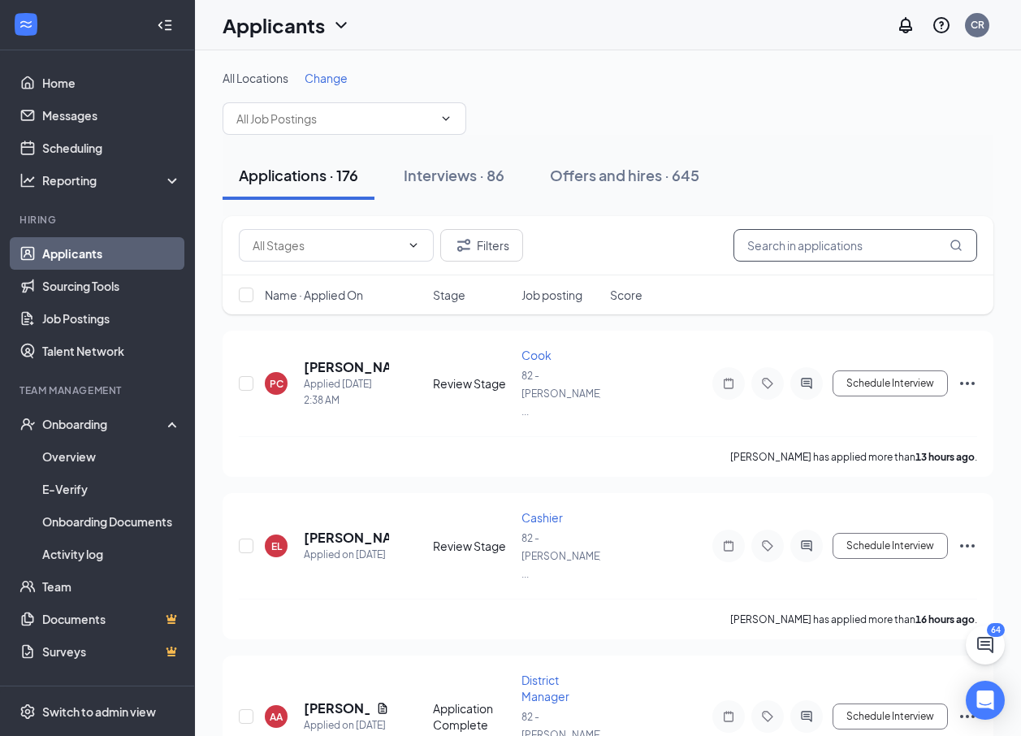
click at [813, 241] on input "text" at bounding box center [855, 245] width 244 height 32
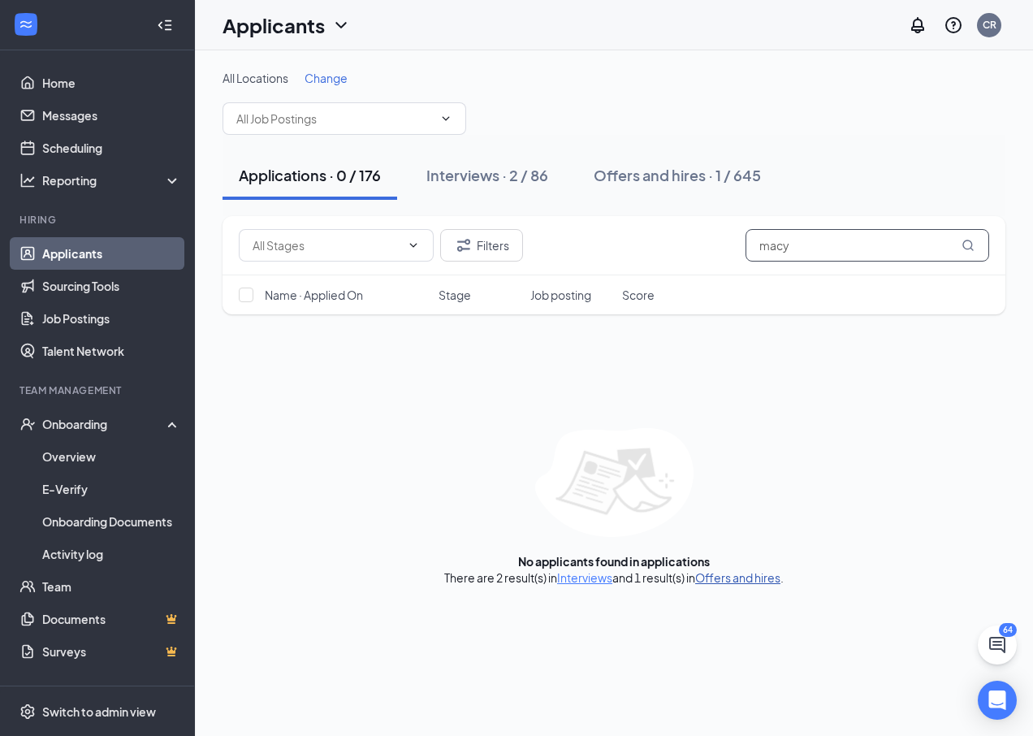
type input "macy"
click at [714, 578] on link "Offers and hires" at bounding box center [737, 577] width 85 height 15
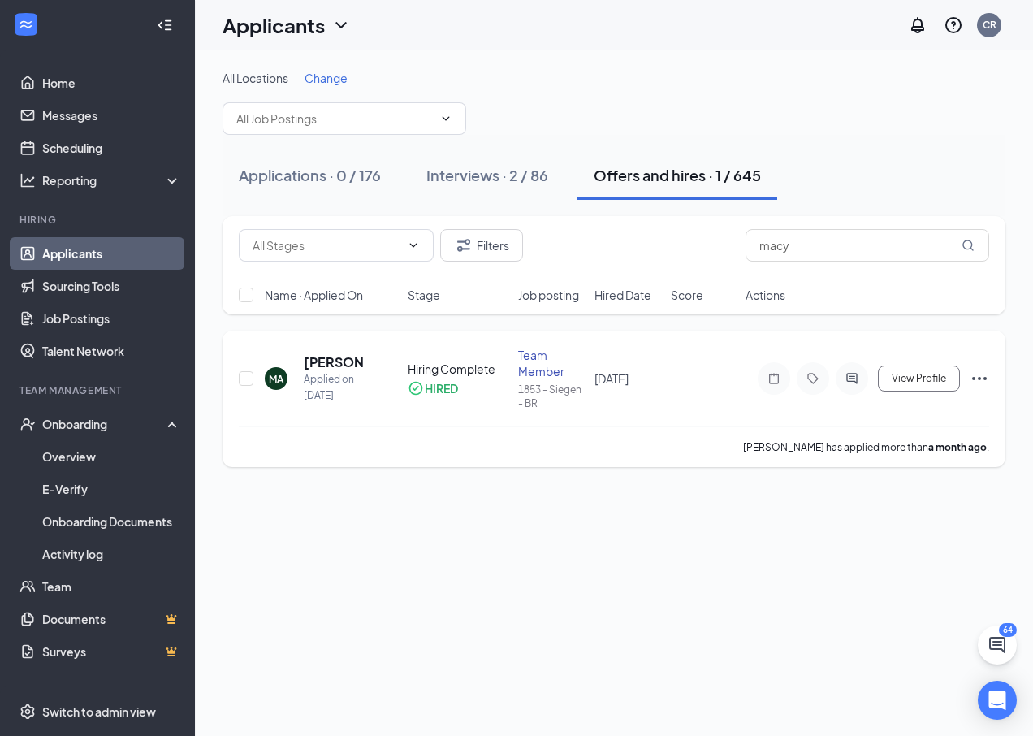
click at [977, 376] on icon "Ellipses" at bounding box center [978, 378] width 19 height 19
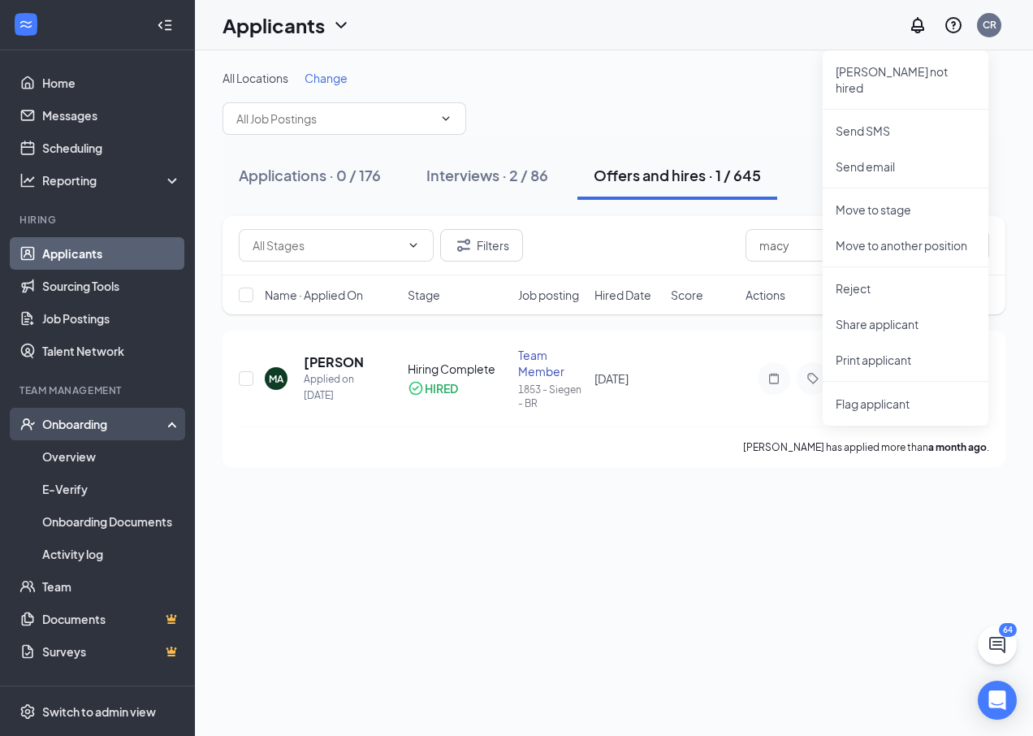
click at [118, 418] on div "Onboarding" at bounding box center [104, 424] width 125 height 16
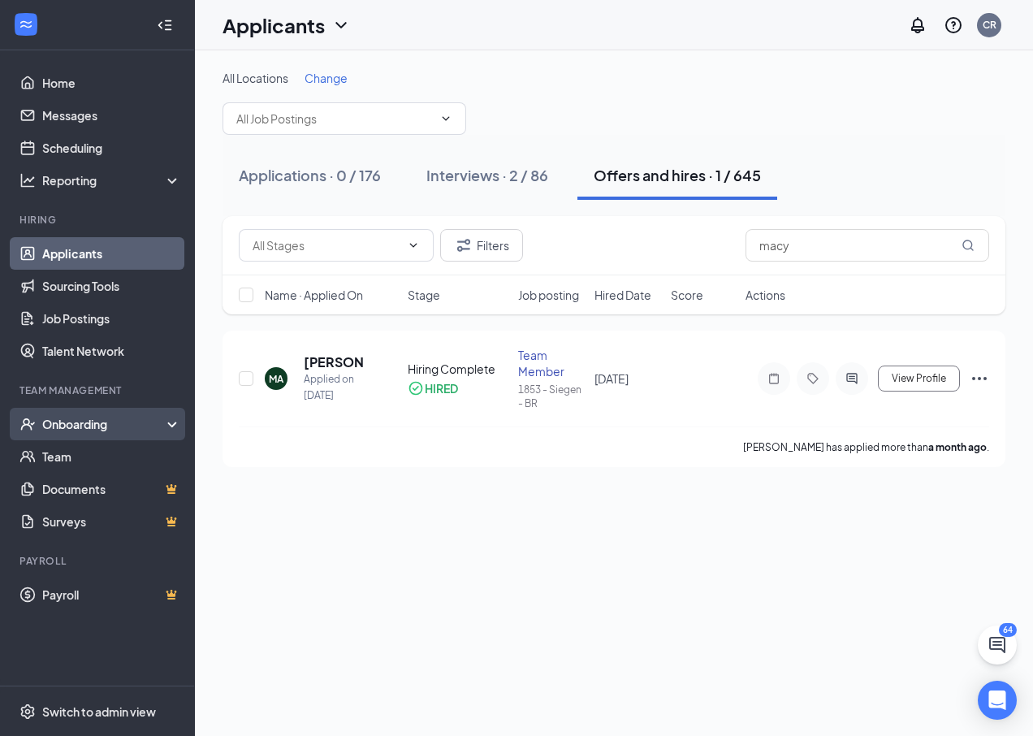
click at [87, 421] on div "Onboarding" at bounding box center [104, 424] width 125 height 16
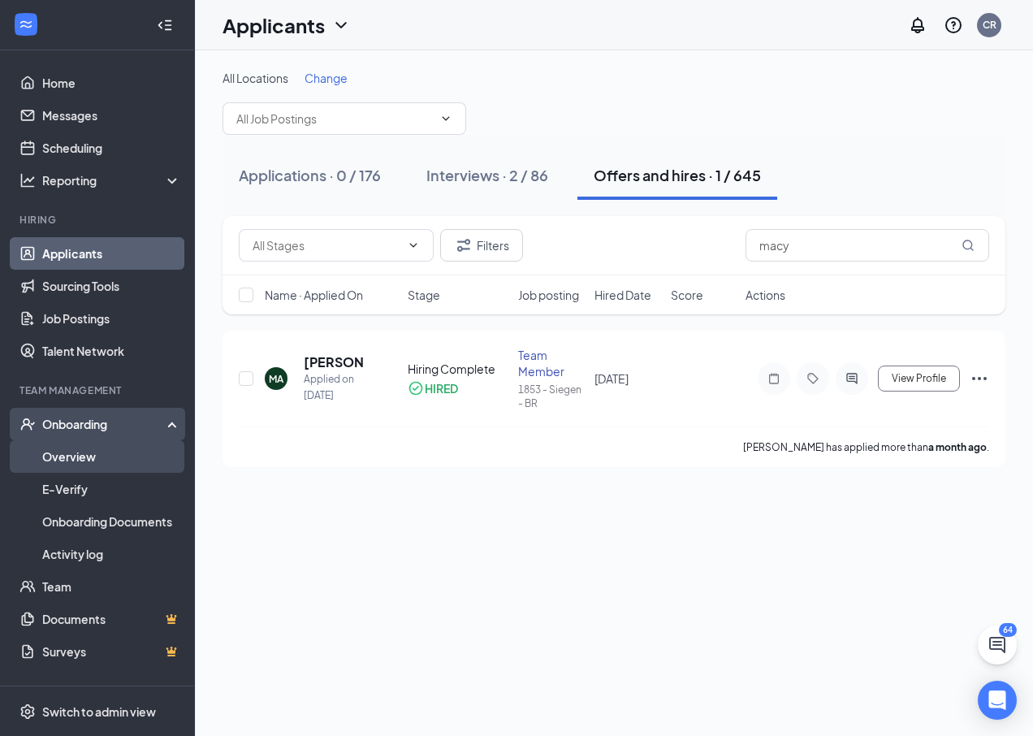
click at [82, 446] on link "Overview" at bounding box center [111, 456] width 139 height 32
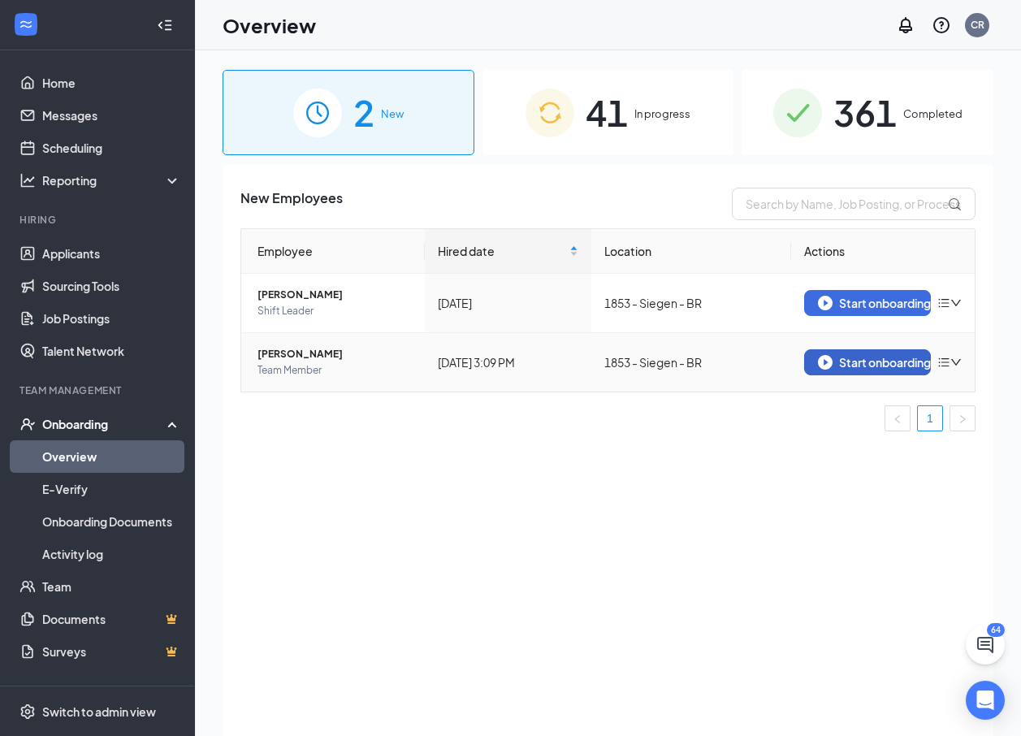
click at [883, 362] on div "Start onboarding" at bounding box center [867, 362] width 99 height 15
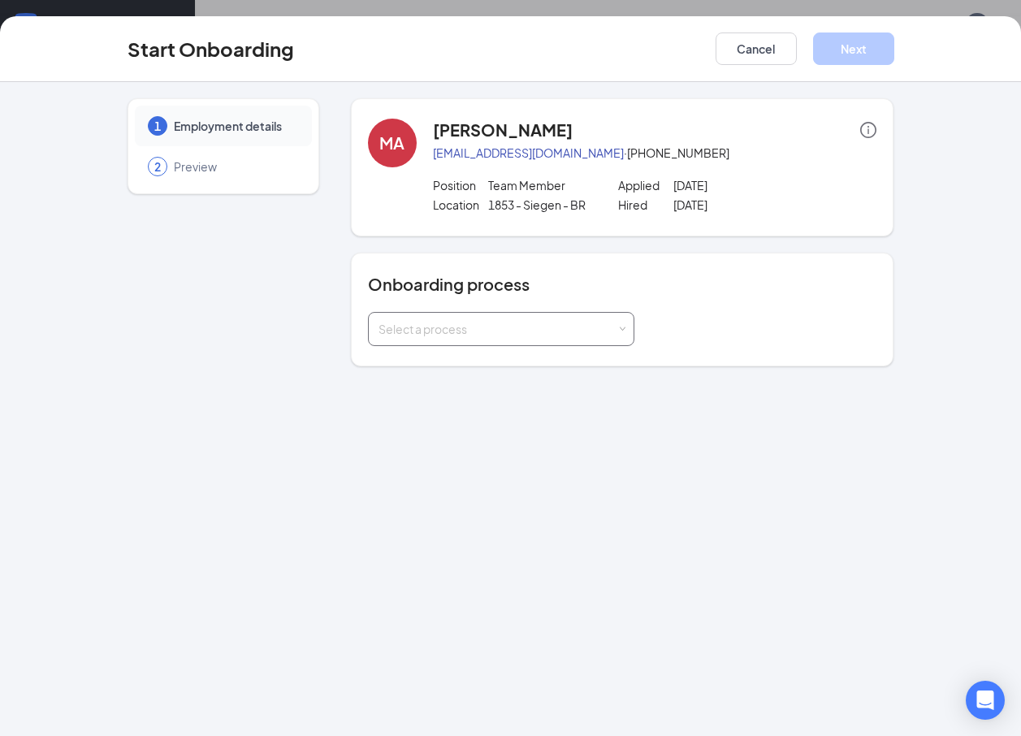
click at [576, 336] on div "Select a process" at bounding box center [500, 329] width 245 height 32
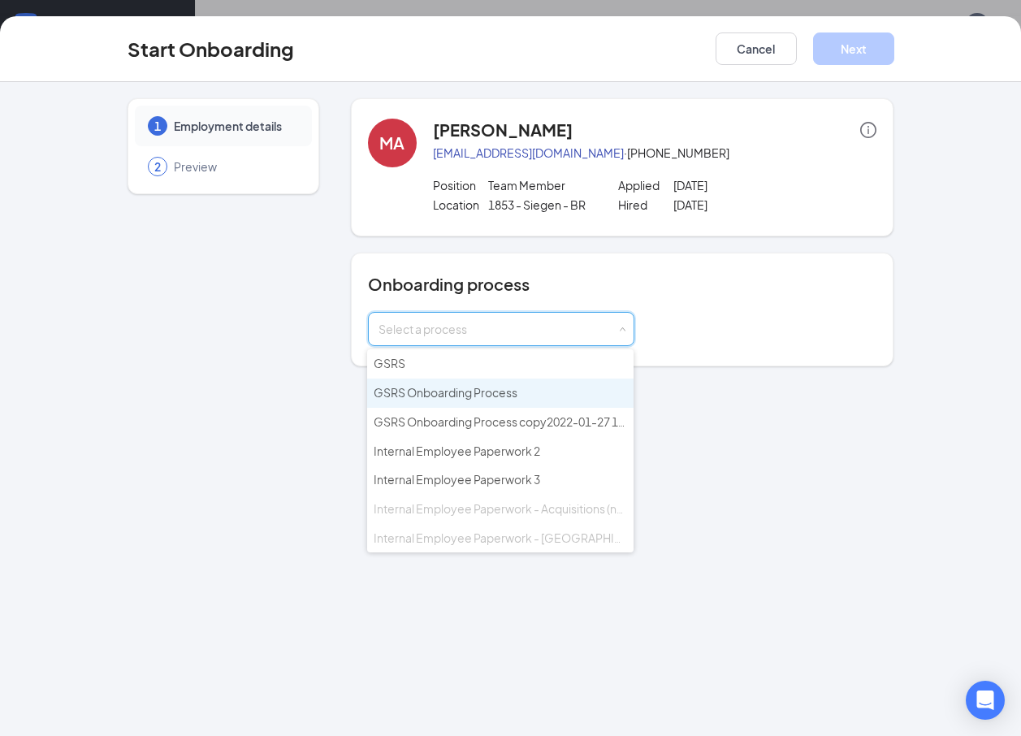
click at [465, 387] on span "GSRS Onboarding Process" at bounding box center [445, 392] width 144 height 15
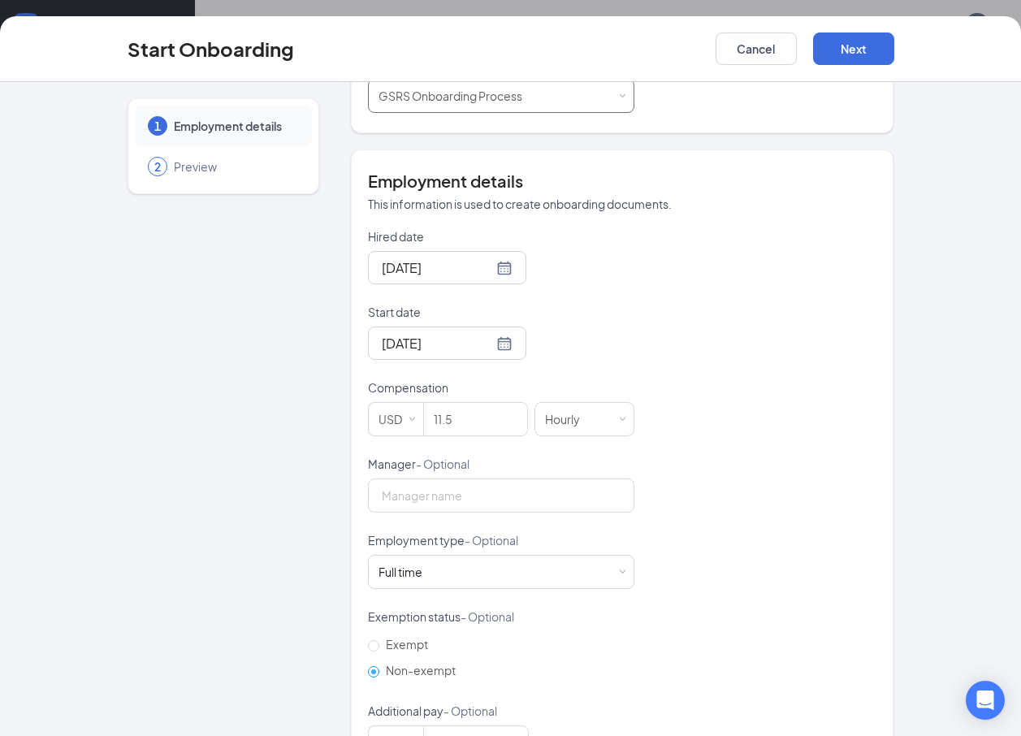
scroll to position [244, 0]
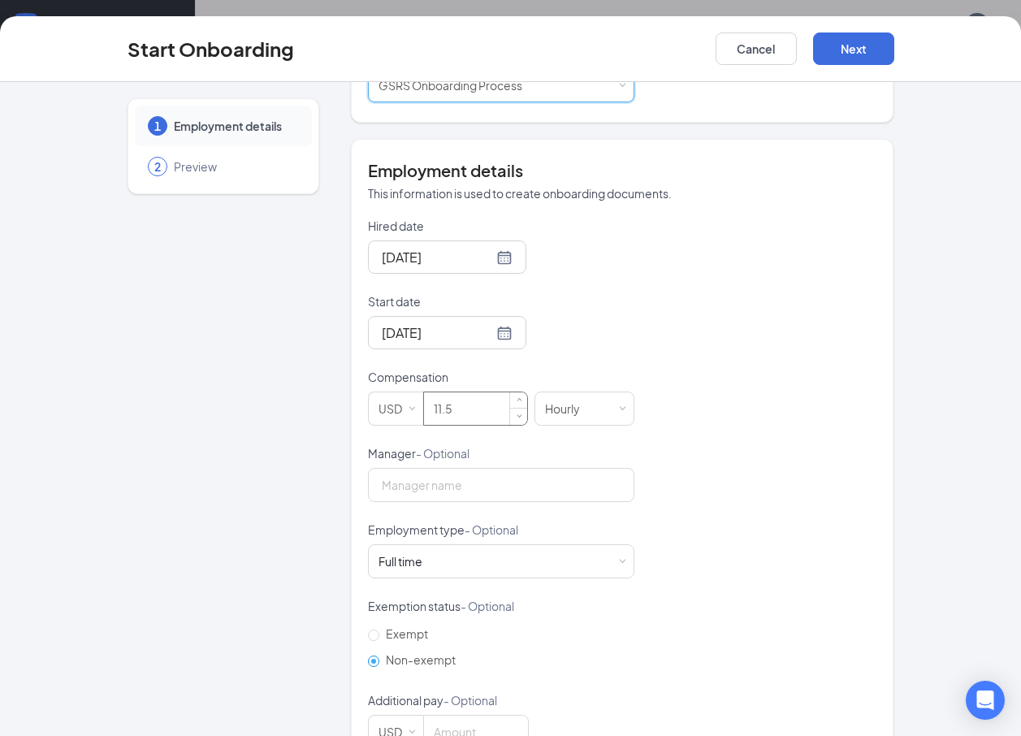
click at [482, 411] on input "11.5" at bounding box center [475, 408] width 103 height 32
type input "11.25"
click at [498, 559] on div "Full time Works 30+ hours per week and is reasonably expected to work" at bounding box center [500, 561] width 245 height 32
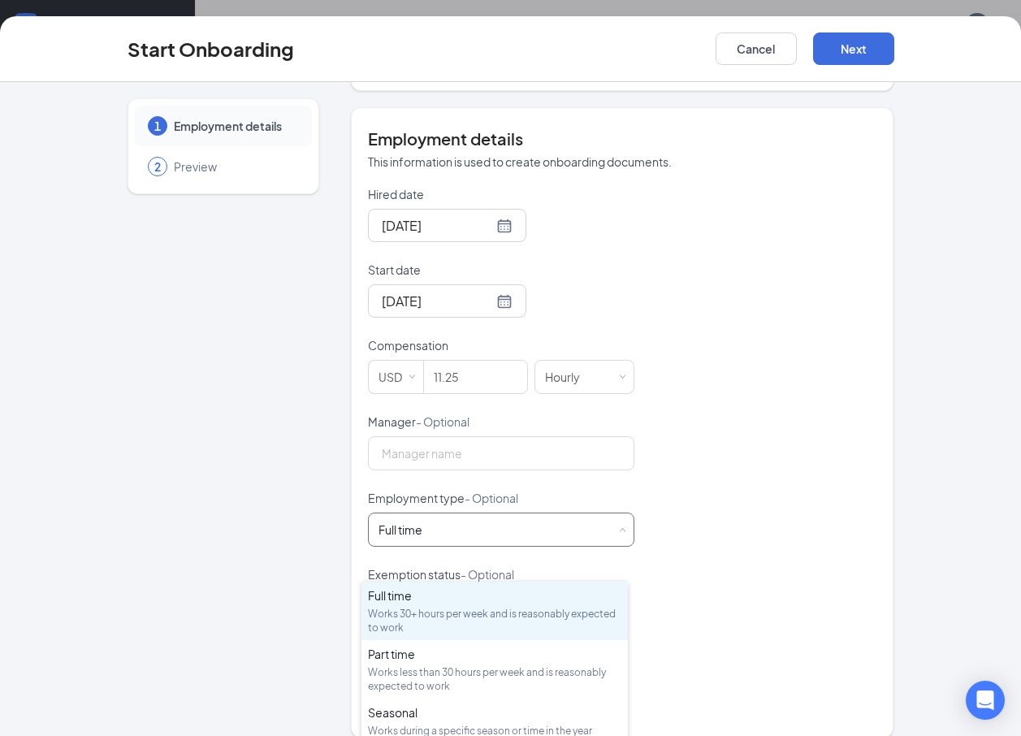
scroll to position [293, 0]
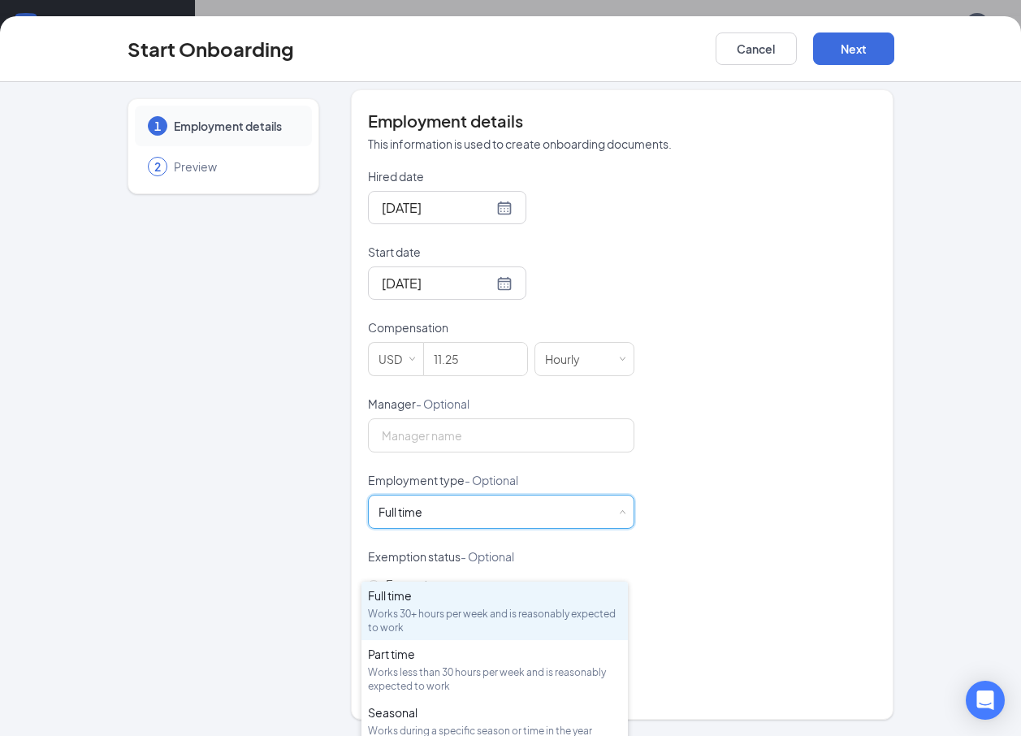
click at [687, 454] on div "Hired date [DATE] Start date [DATE] Compensation USD 11.25 Hourly Manager - Opt…" at bounding box center [622, 433] width 509 height 531
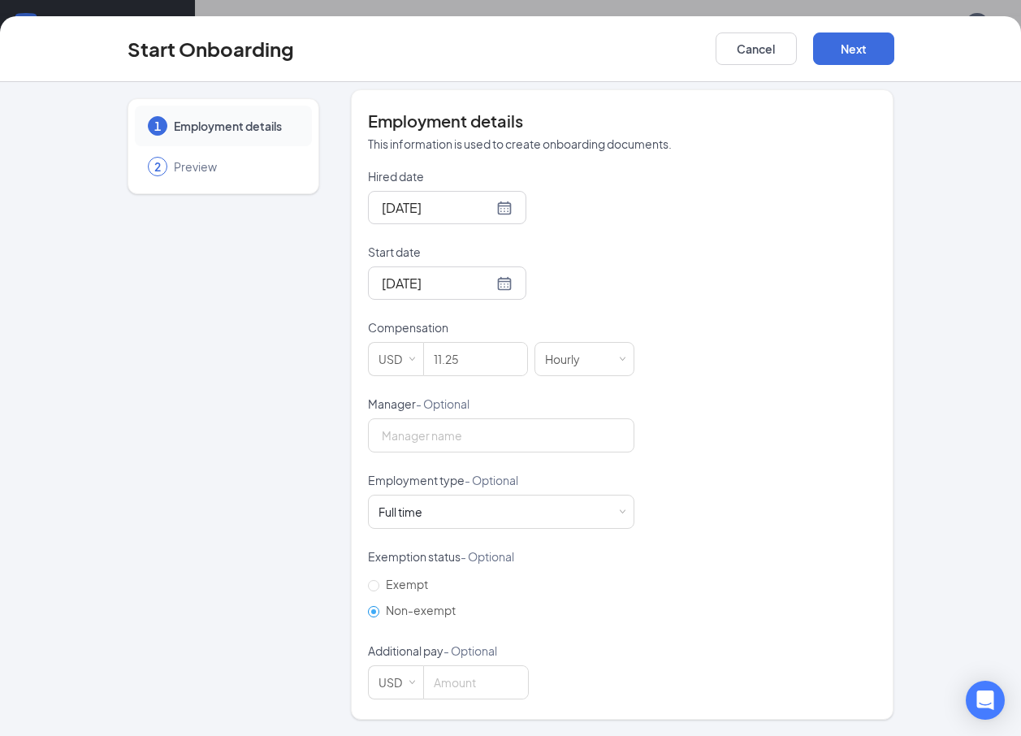
scroll to position [73, 0]
click at [862, 48] on button "Next" at bounding box center [853, 48] width 81 height 32
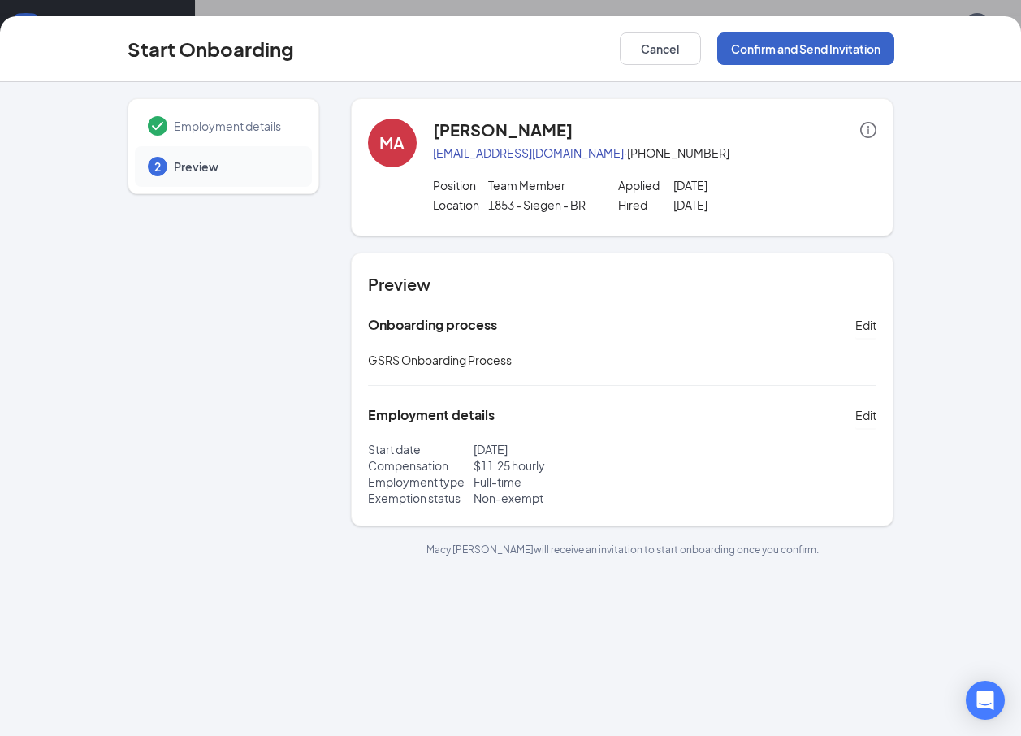
click at [822, 52] on button "Confirm and Send Invitation" at bounding box center [805, 48] width 177 height 32
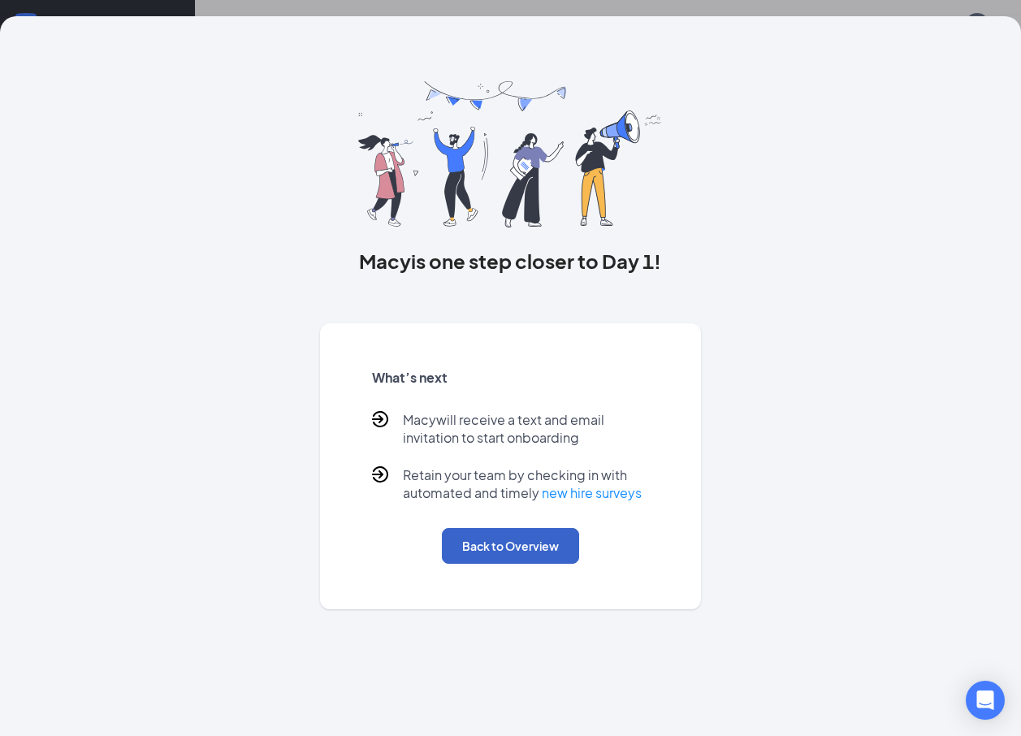
click at [481, 541] on button "Back to Overview" at bounding box center [510, 546] width 137 height 36
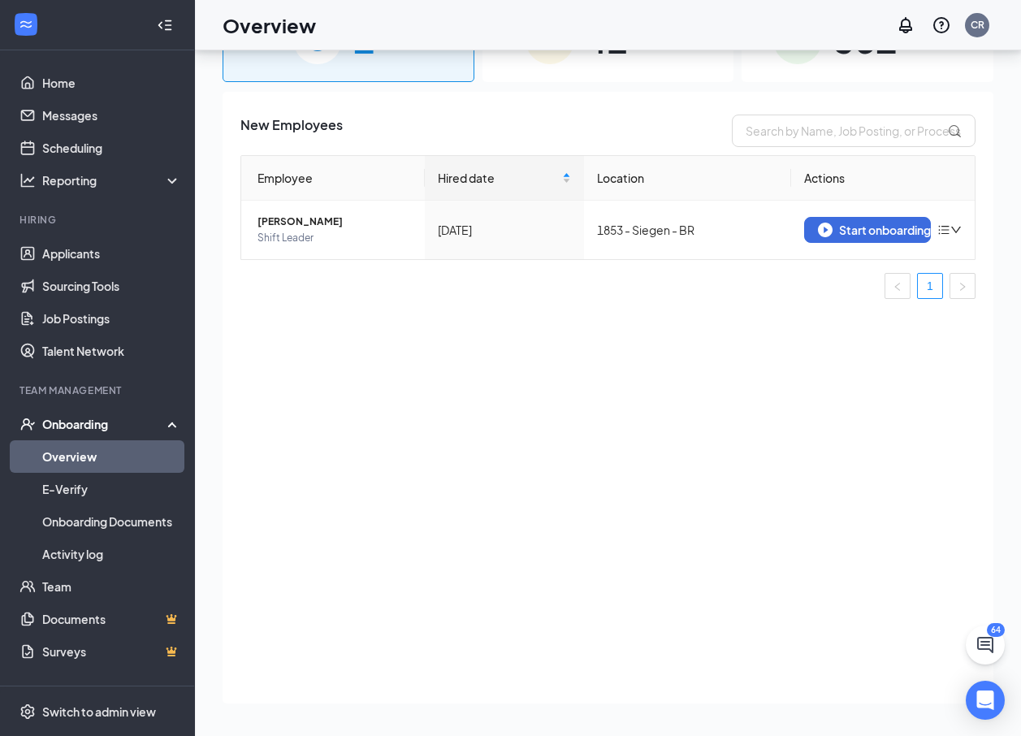
click at [88, 439] on div "Onboarding" at bounding box center [97, 424] width 195 height 32
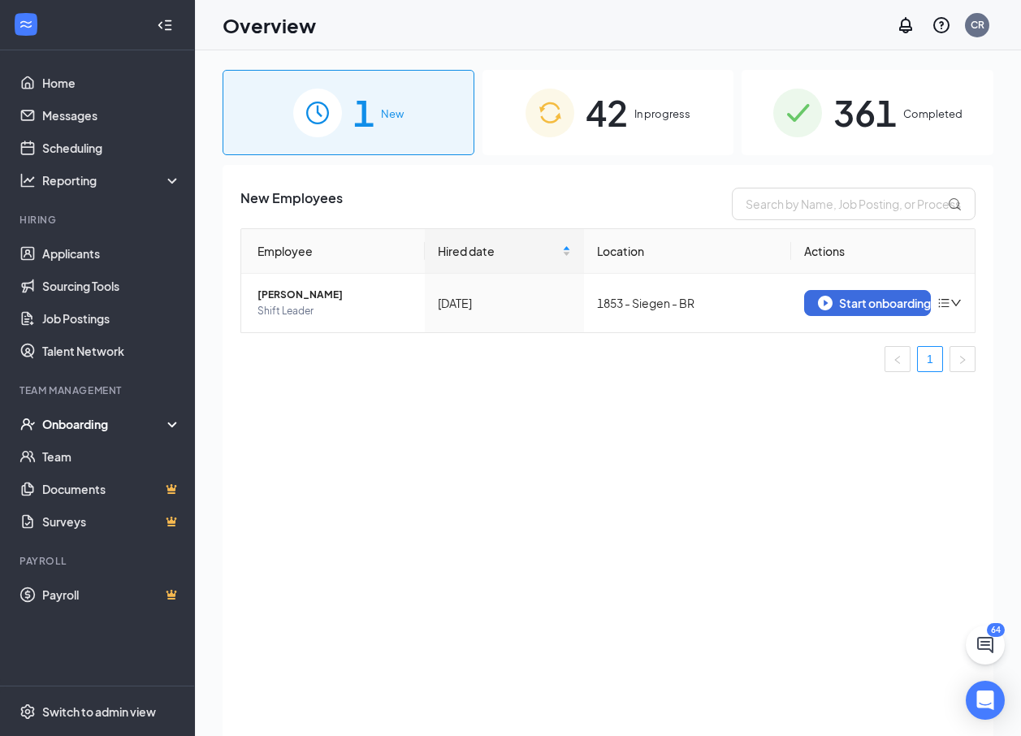
click at [563, 105] on img at bounding box center [549, 112] width 49 height 49
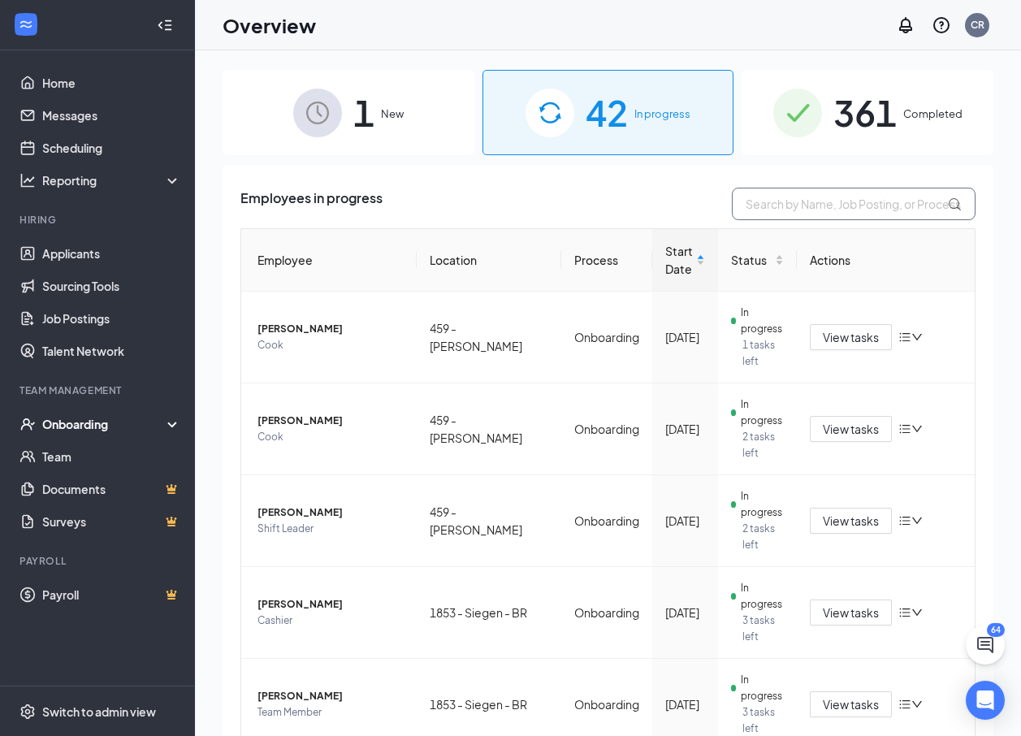
click at [749, 204] on input "text" at bounding box center [853, 204] width 244 height 32
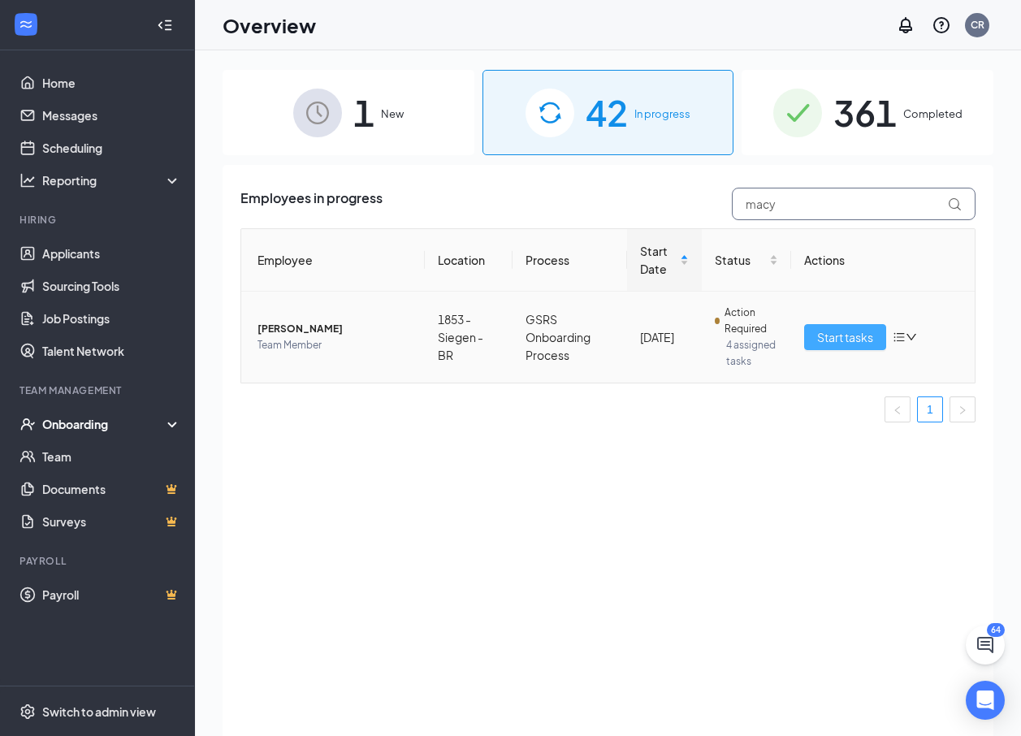
type input "macy"
click at [852, 337] on span "Start tasks" at bounding box center [845, 337] width 56 height 18
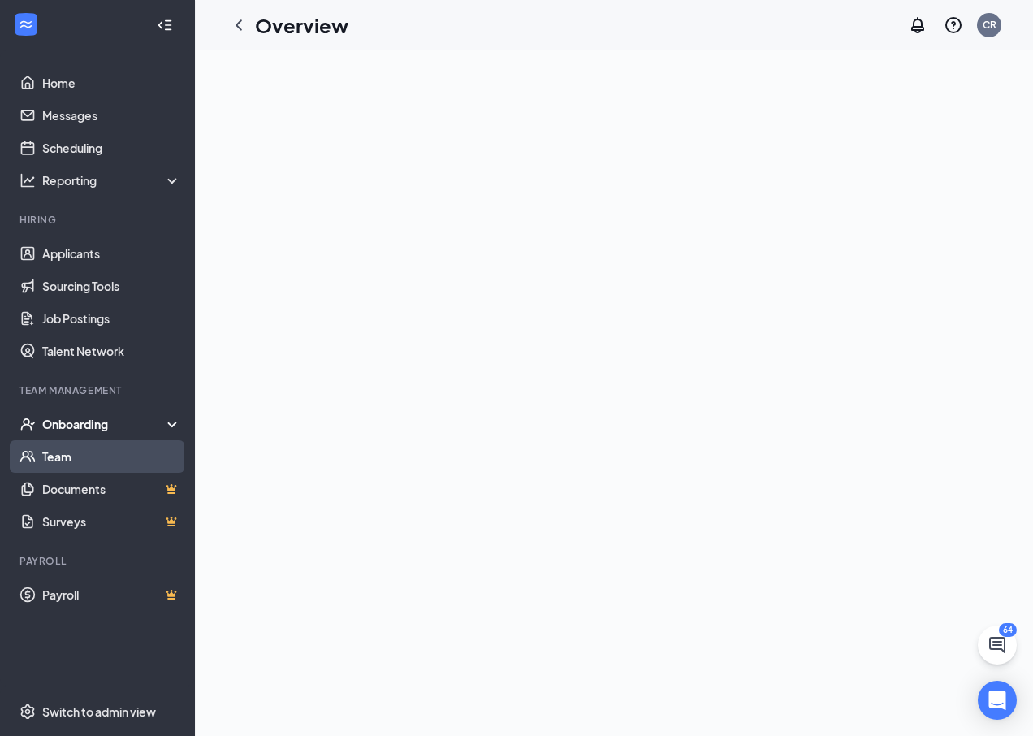
click at [65, 459] on link "Team" at bounding box center [111, 456] width 139 height 32
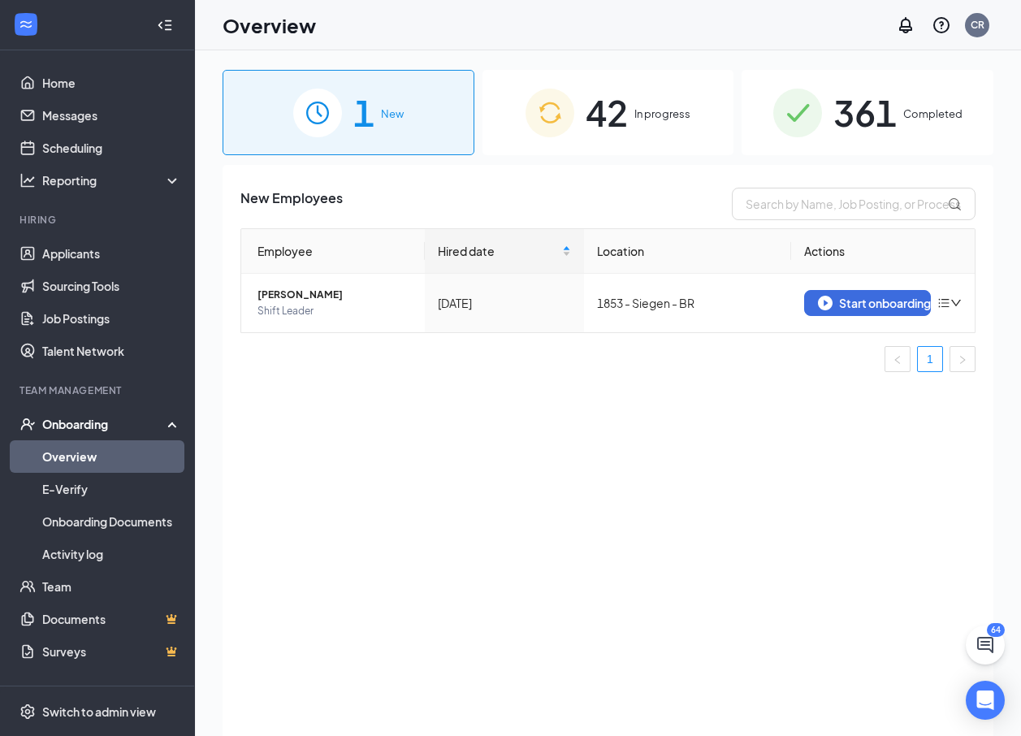
click at [592, 124] on span "42" at bounding box center [606, 112] width 42 height 56
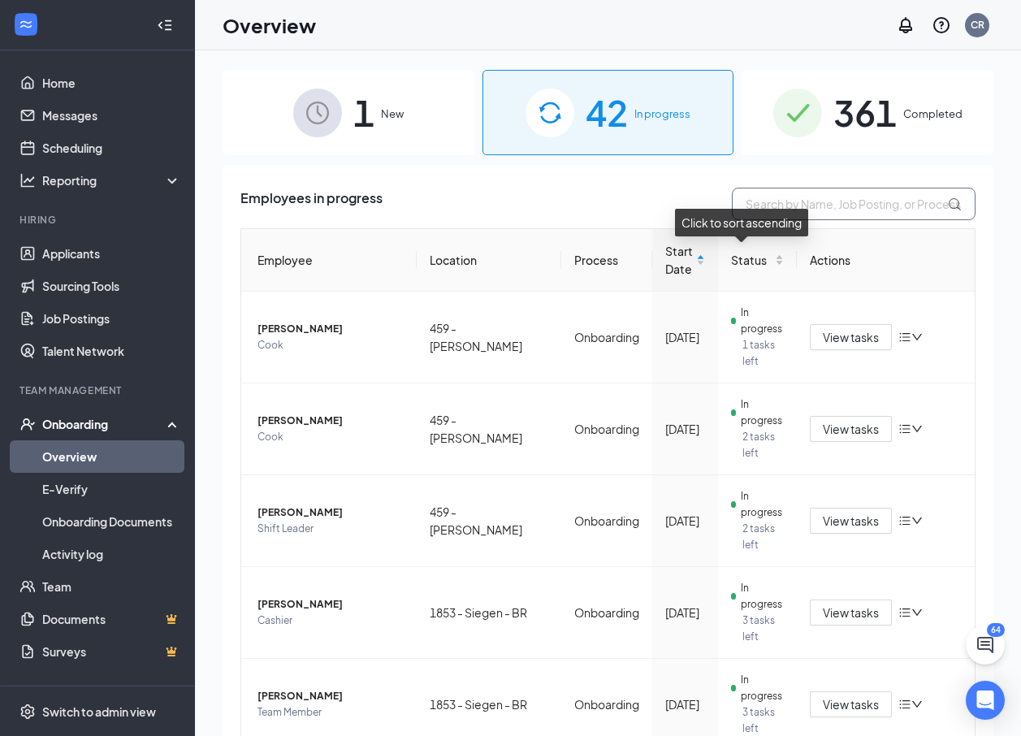
click at [764, 202] on input "text" at bounding box center [853, 204] width 244 height 32
click at [748, 203] on input "m" at bounding box center [853, 204] width 244 height 32
type input "macy"
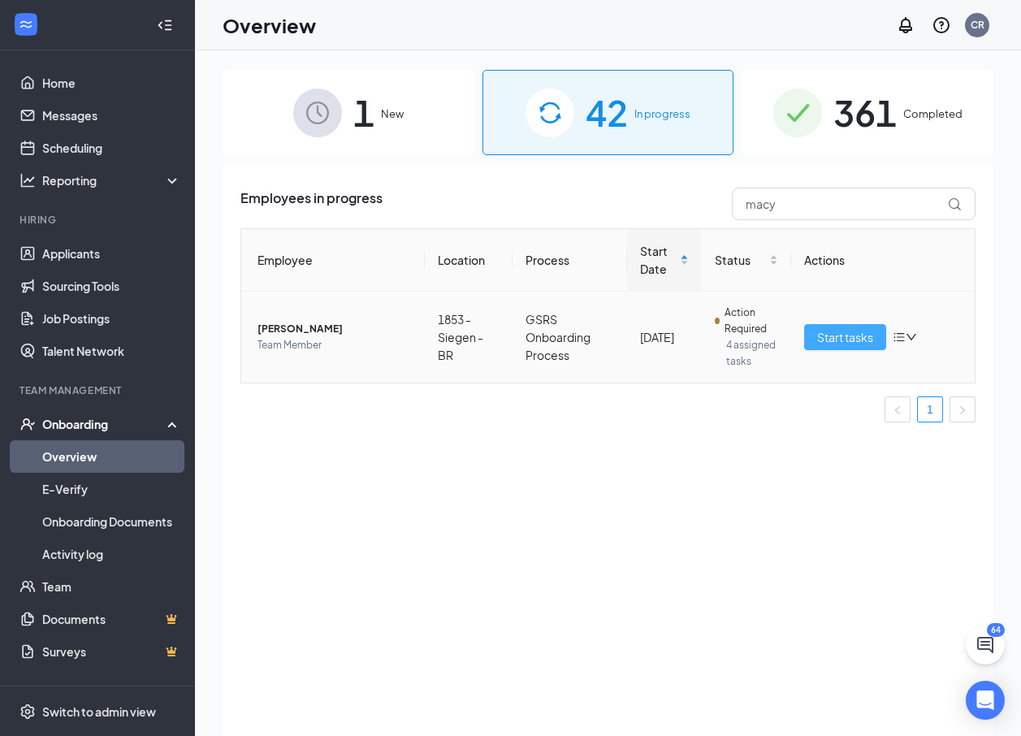
click at [845, 334] on span "Start tasks" at bounding box center [845, 337] width 56 height 18
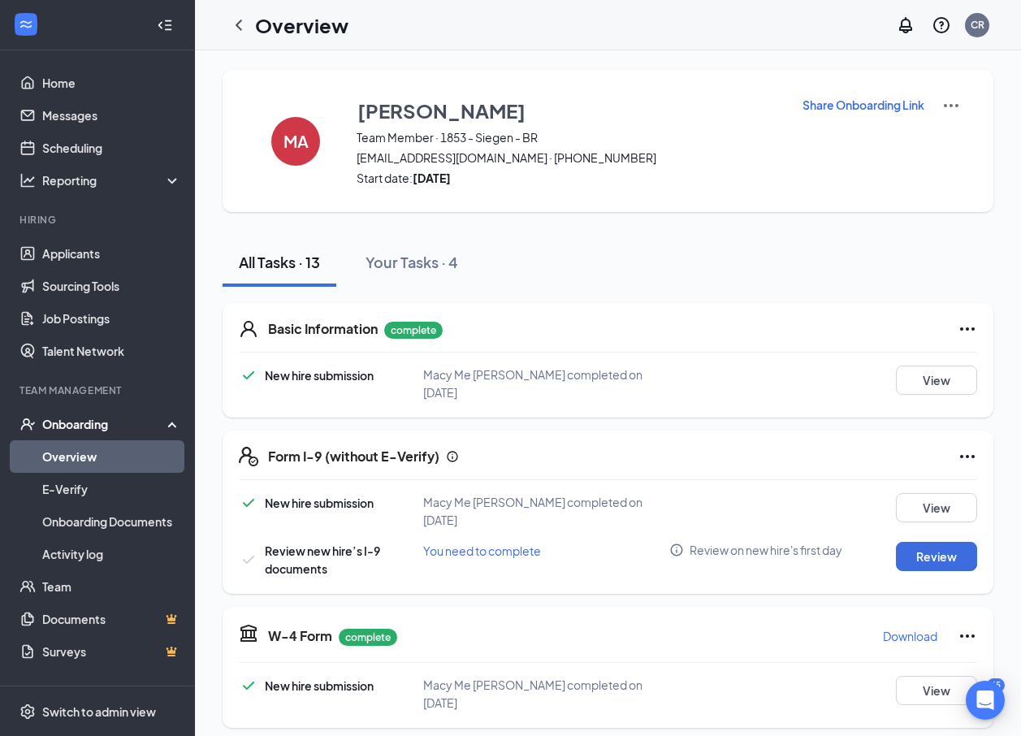
click at [234, 27] on icon "ChevronLeft" at bounding box center [238, 24] width 19 height 19
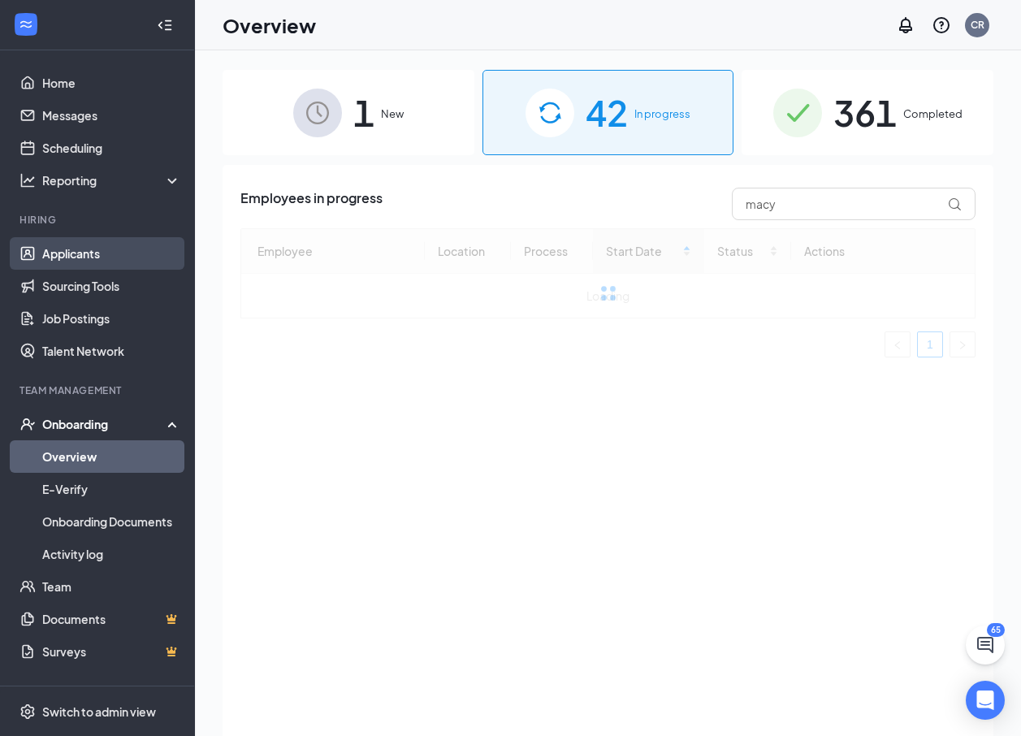
click at [69, 247] on link "Applicants" at bounding box center [111, 253] width 139 height 32
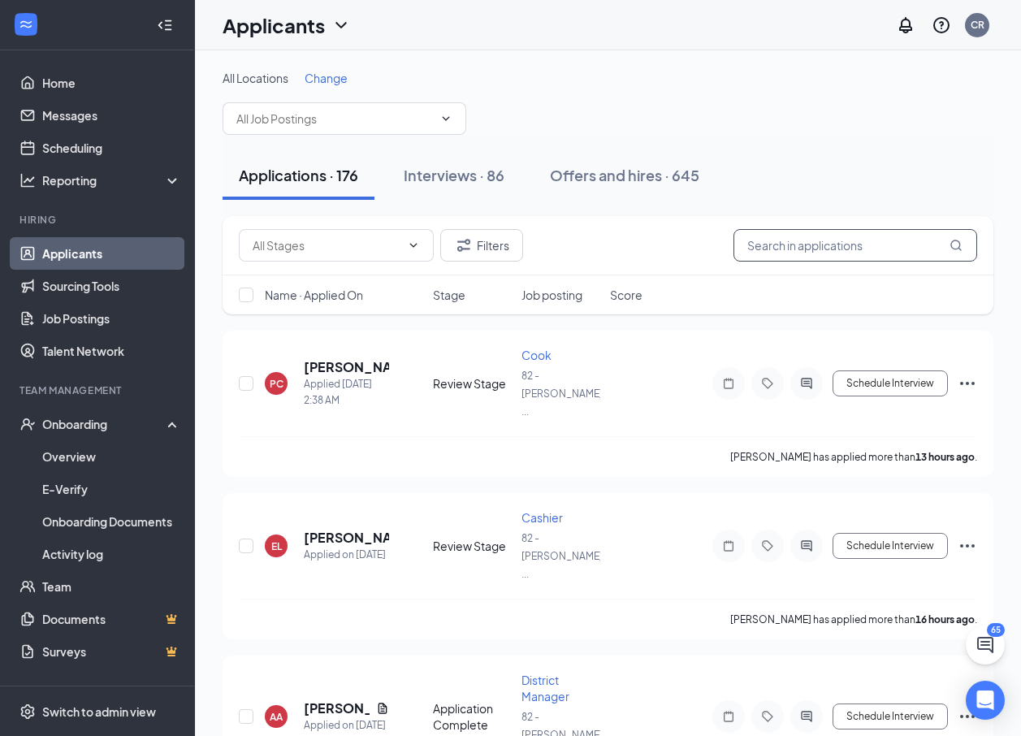
click at [848, 246] on input "text" at bounding box center [855, 245] width 244 height 32
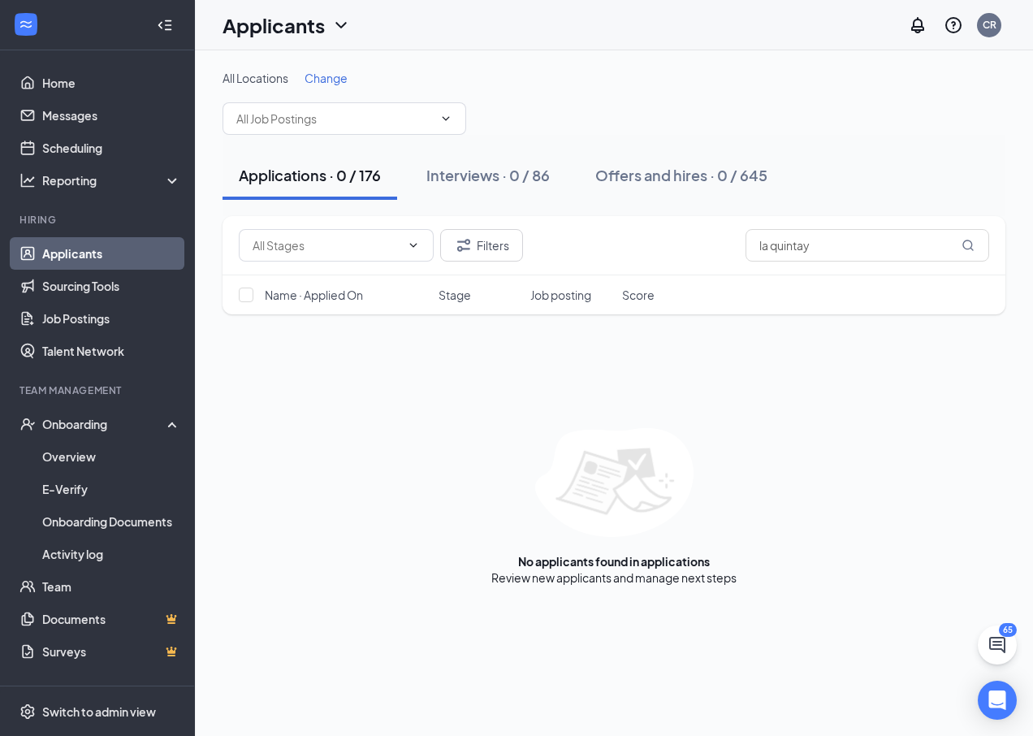
click at [335, 79] on span "Change" at bounding box center [325, 78] width 43 height 15
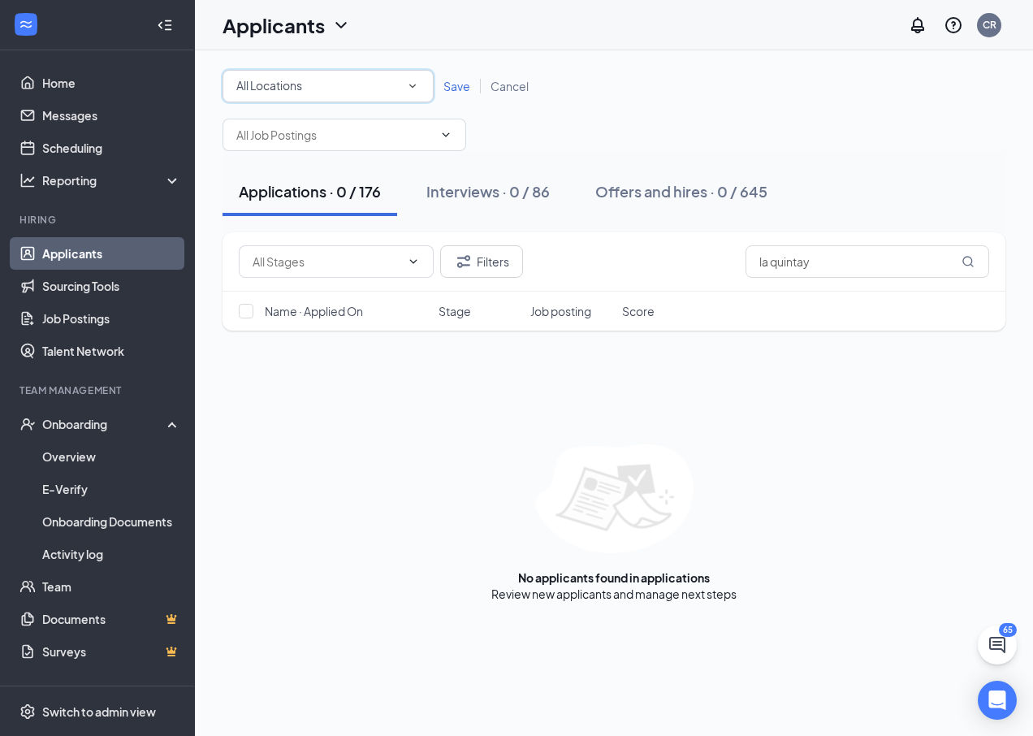
click at [338, 89] on div "All Locations" at bounding box center [327, 85] width 183 height 19
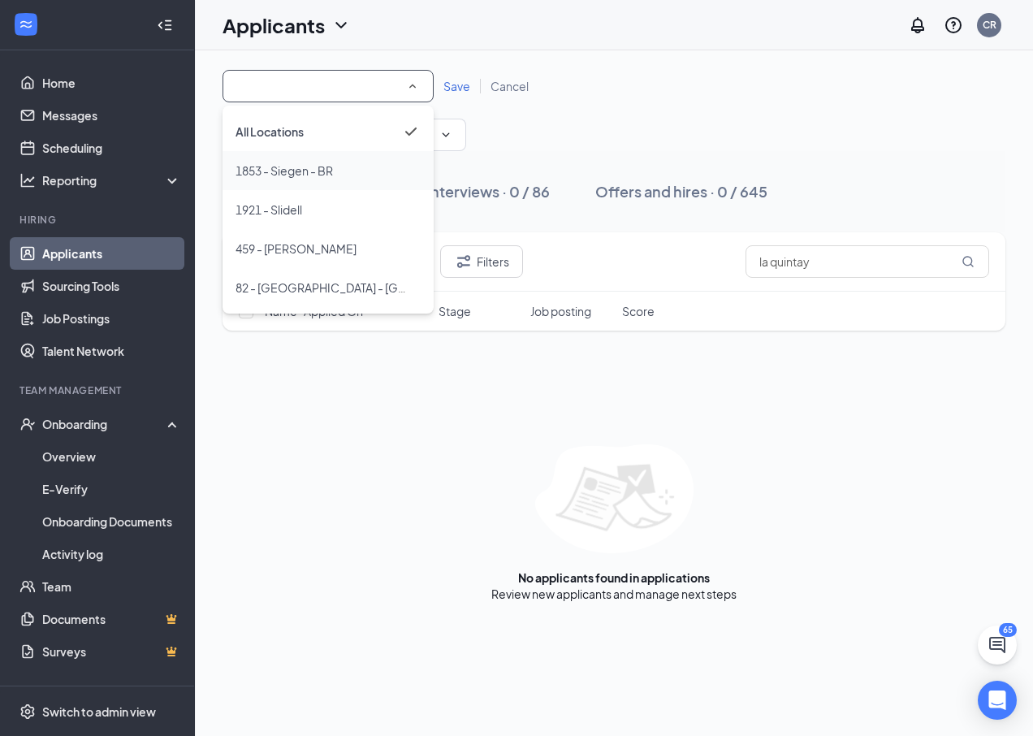
click at [312, 171] on span "1853 - Siegen - BR" at bounding box center [283, 170] width 97 height 15
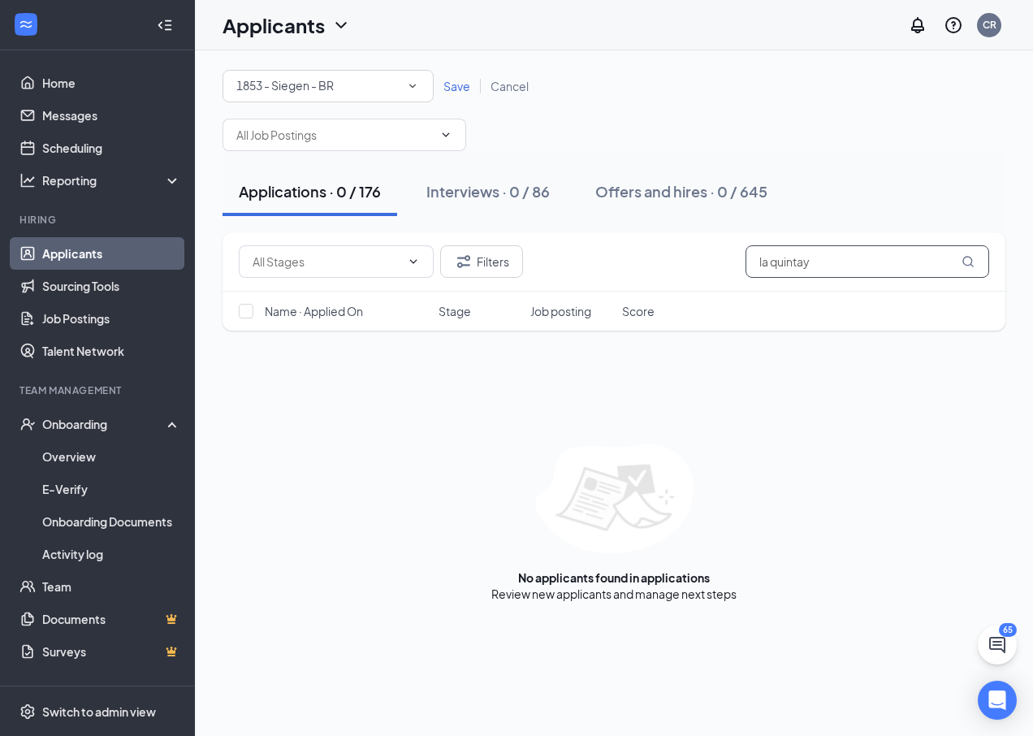
drag, startPoint x: 845, startPoint y: 264, endPoint x: 688, endPoint y: 323, distance: 167.5
click at [688, 323] on div "Filters la quintay Name · Applied On Stage Job posting Score" at bounding box center [613, 281] width 783 height 98
type input "[PERSON_NAME]"
click at [662, 590] on link "Offers and hires" at bounding box center [663, 593] width 85 height 15
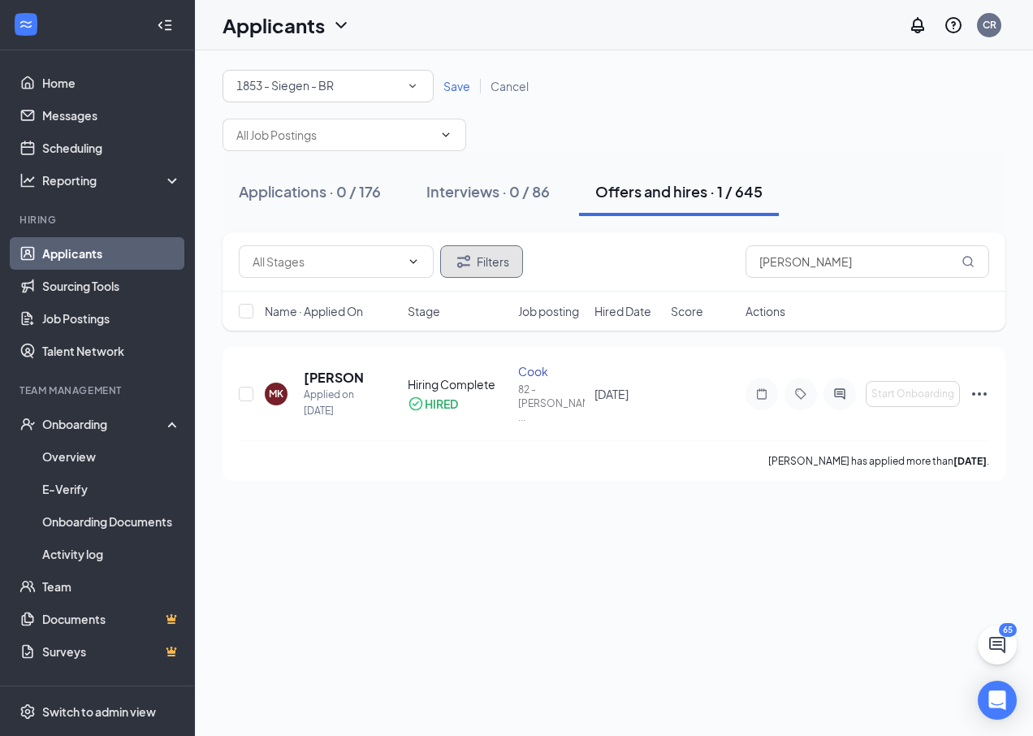
click at [472, 263] on icon "Filter" at bounding box center [463, 261] width 19 height 19
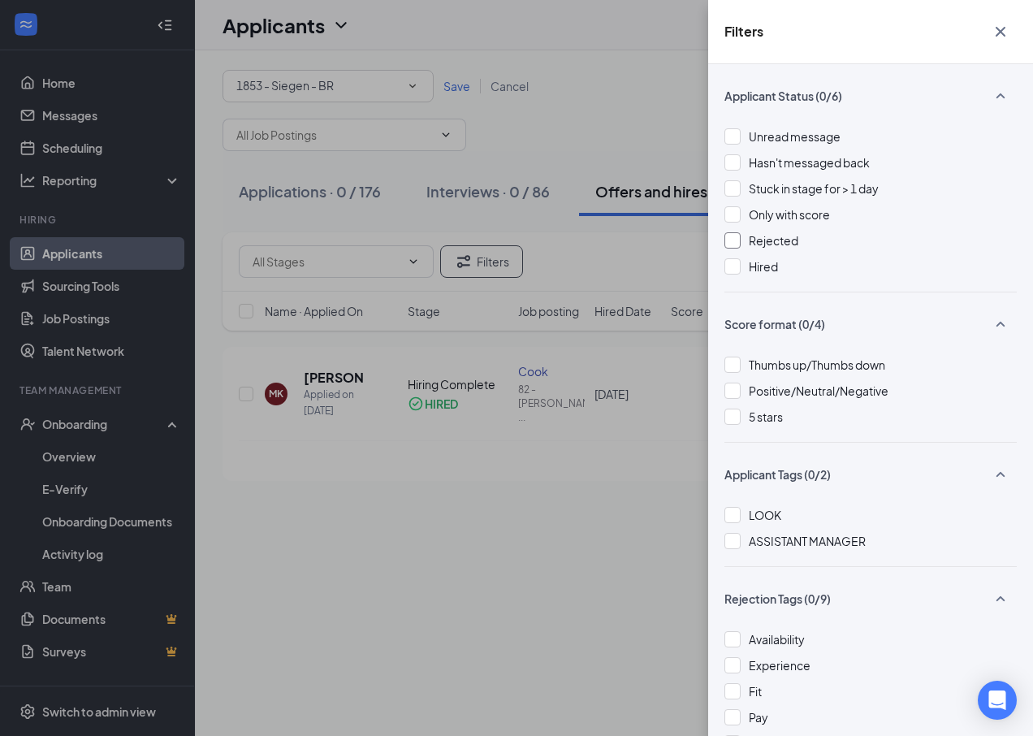
click at [789, 233] on span "Rejected" at bounding box center [774, 240] width 50 height 15
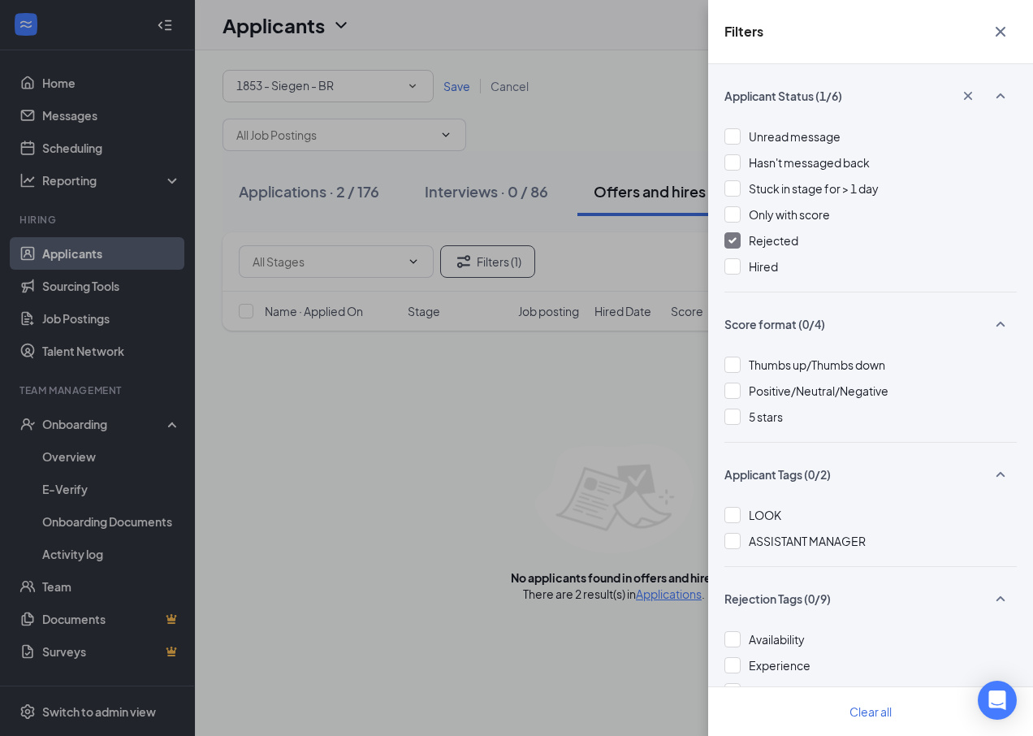
click at [641, 467] on div "Filters Applicant Status (1/6) Unread message Hasn't messaged back Stuck in sta…" at bounding box center [516, 368] width 1033 height 736
click at [659, 597] on div "Filters Applicant Status (1/6) Unread message Hasn't messaged back Stuck in sta…" at bounding box center [516, 368] width 1033 height 736
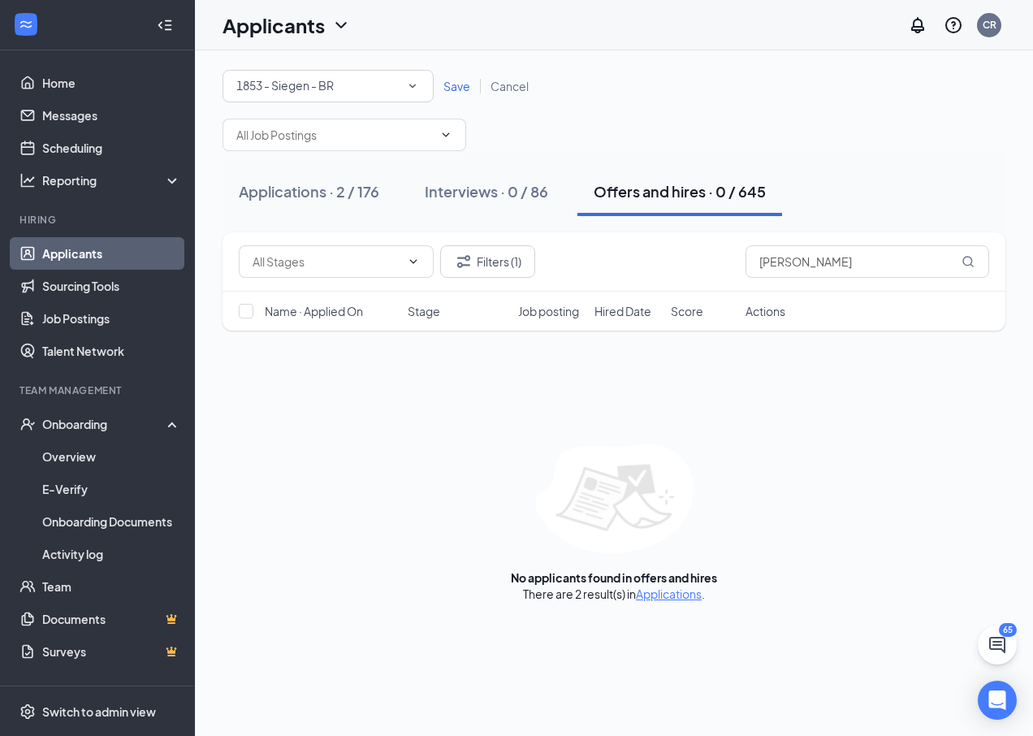
click at [659, 597] on link "Applications" at bounding box center [669, 593] width 66 height 15
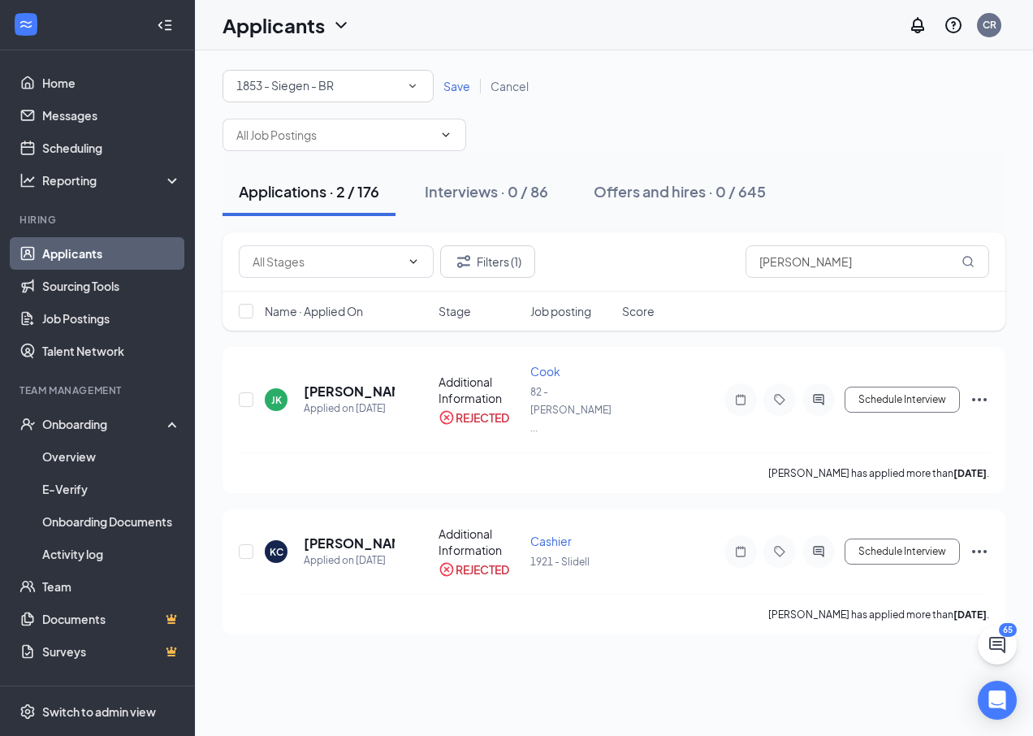
click at [128, 251] on link "Applicants" at bounding box center [111, 253] width 139 height 32
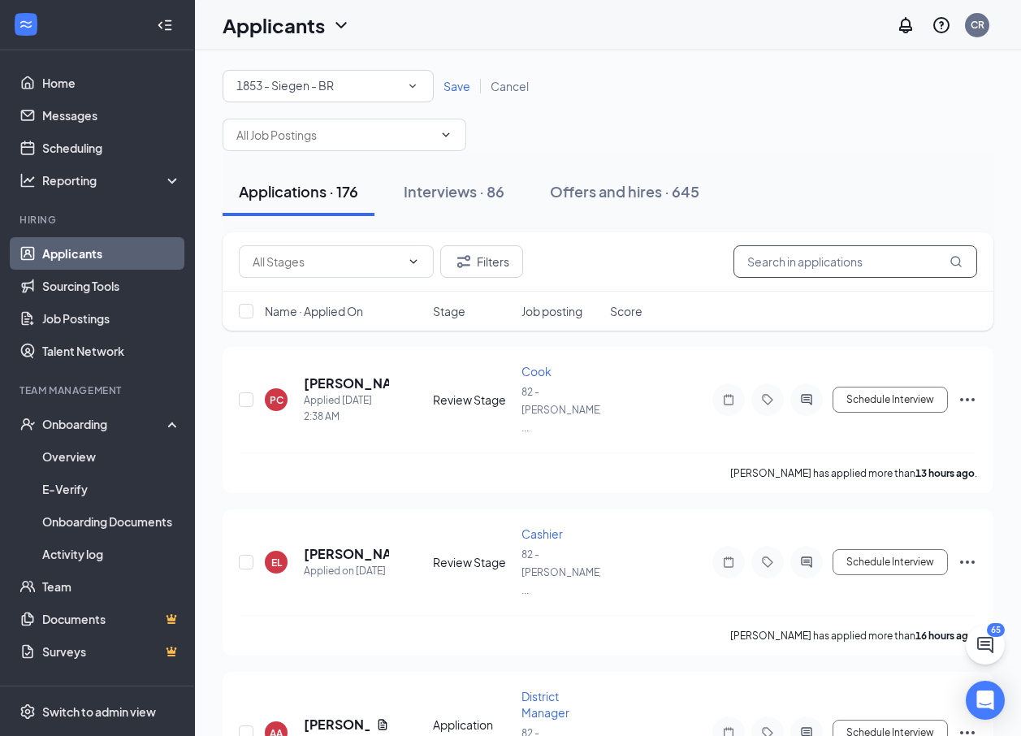
drag, startPoint x: 805, startPoint y: 267, endPoint x: 755, endPoint y: 282, distance: 51.6
click at [755, 282] on div "Filters [PERSON_NAME]" at bounding box center [607, 261] width 770 height 59
type input "k"
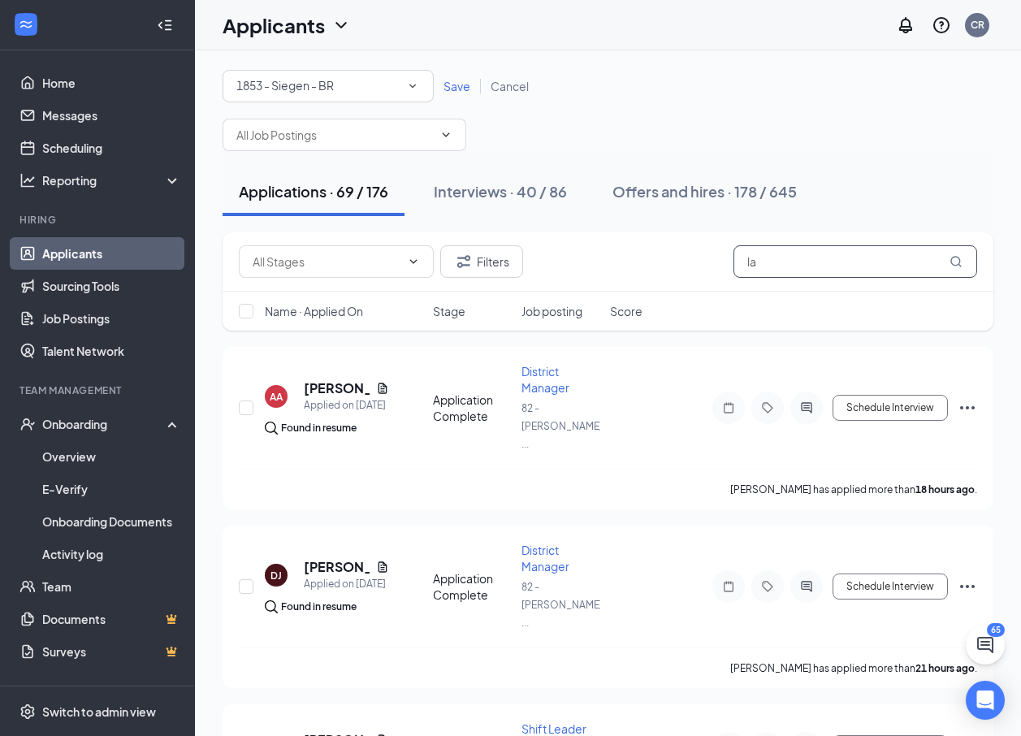
type input "l"
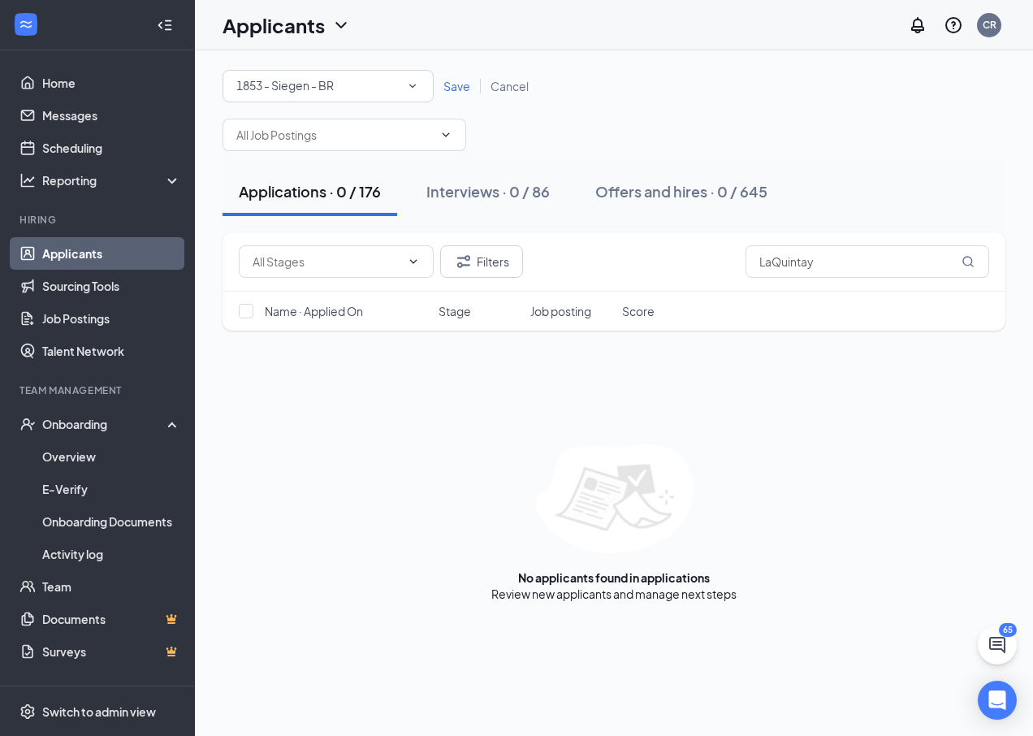
click at [412, 76] on div "1853 - Siegen - BR" at bounding box center [327, 85] width 183 height 19
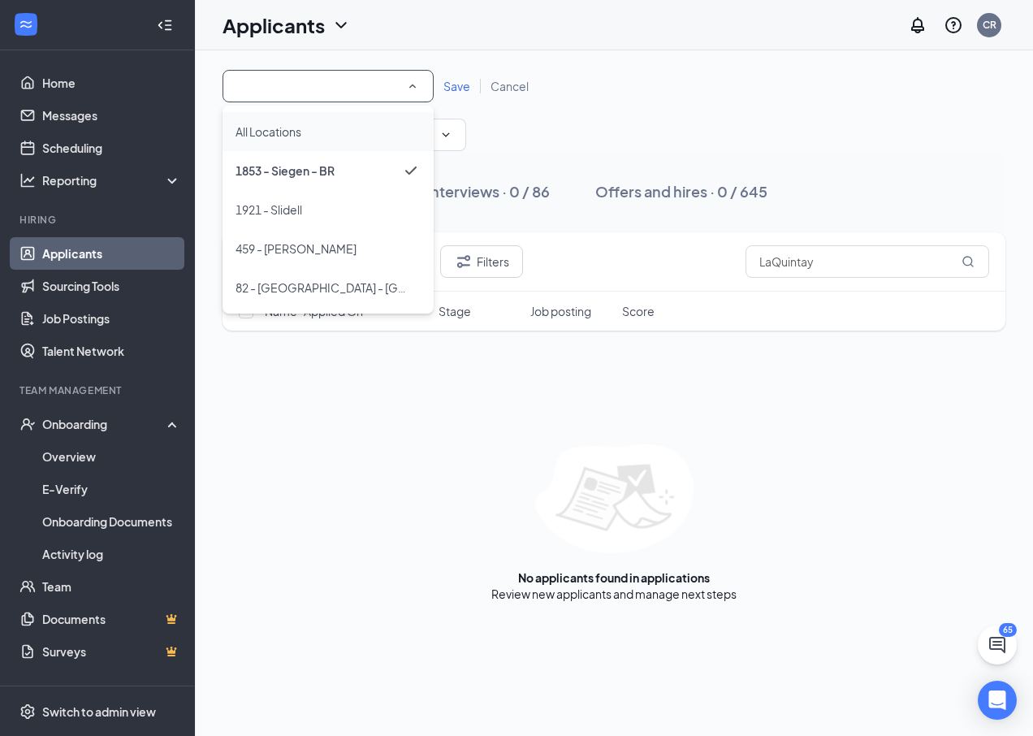
click at [307, 132] on div "All Locations" at bounding box center [327, 131] width 185 height 19
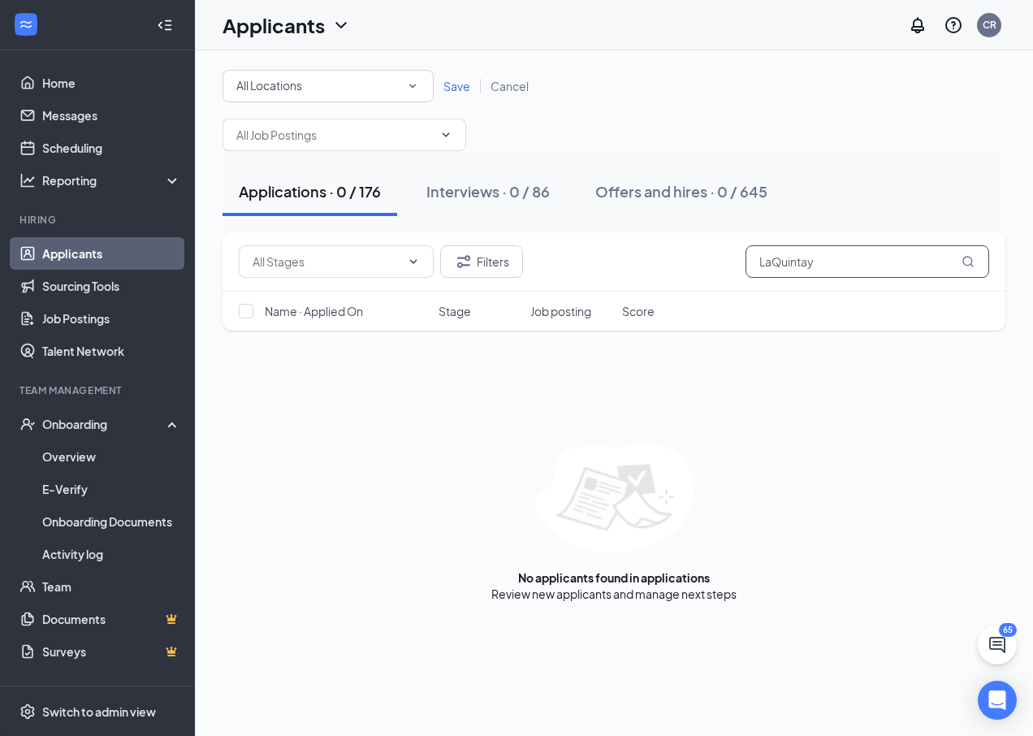
click at [959, 261] on input "LaQuintay" at bounding box center [867, 261] width 244 height 32
type input "LaQuintay"
click at [506, 267] on button "Filters" at bounding box center [481, 261] width 83 height 32
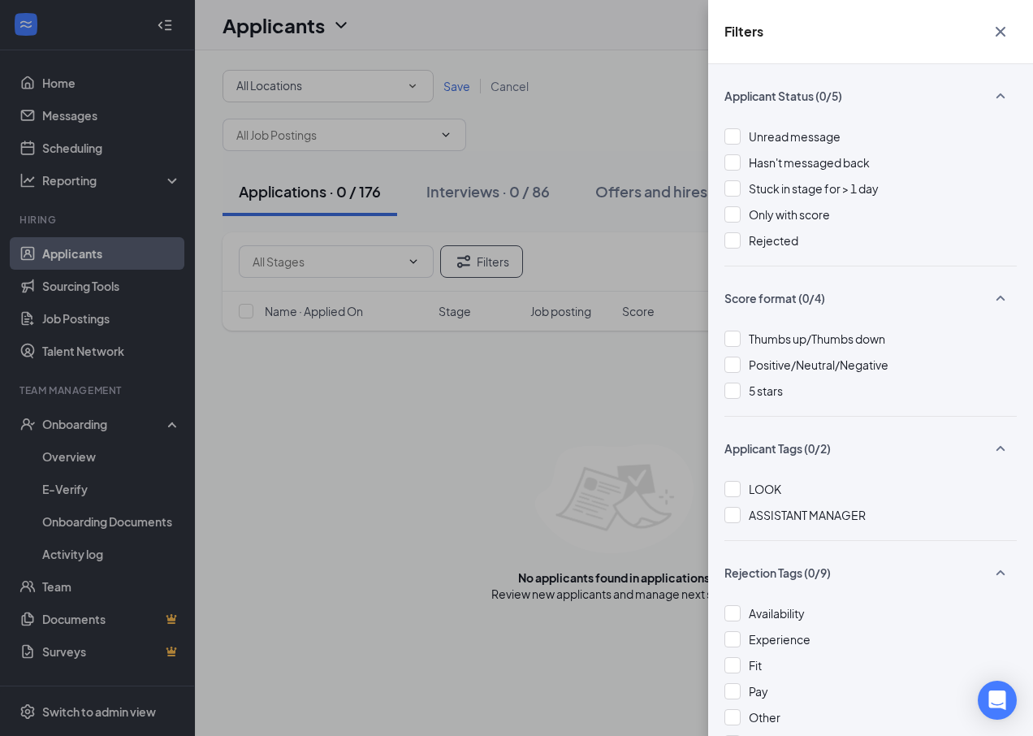
click at [997, 24] on icon "Cross" at bounding box center [999, 31] width 19 height 19
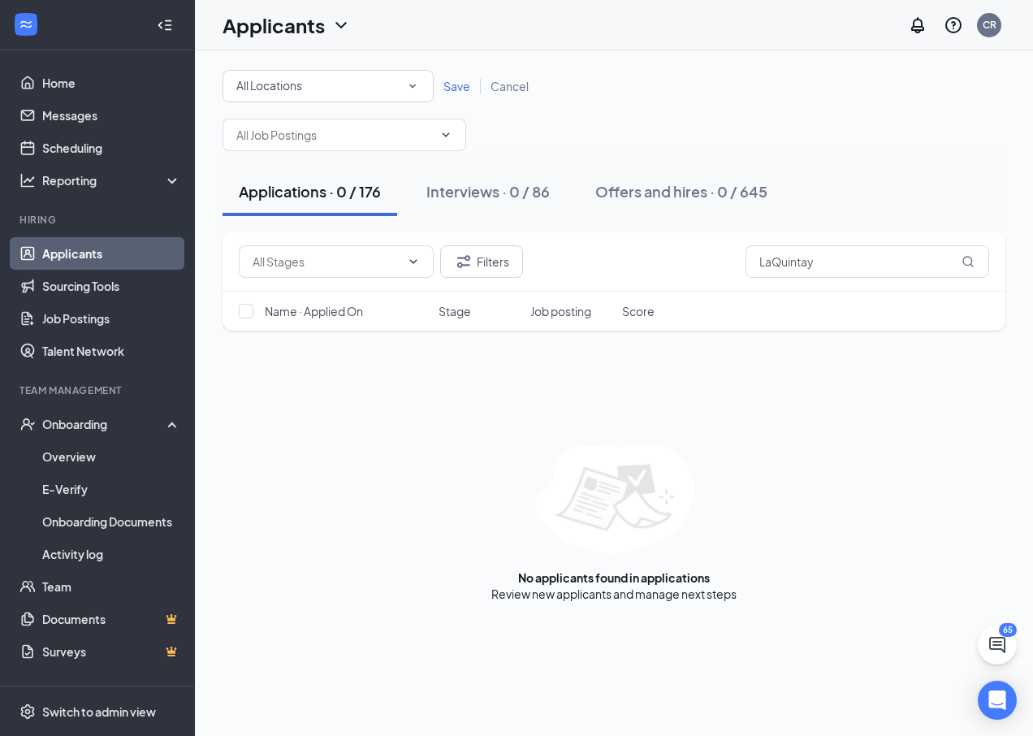
click at [87, 257] on link "Applicants" at bounding box center [111, 253] width 139 height 32
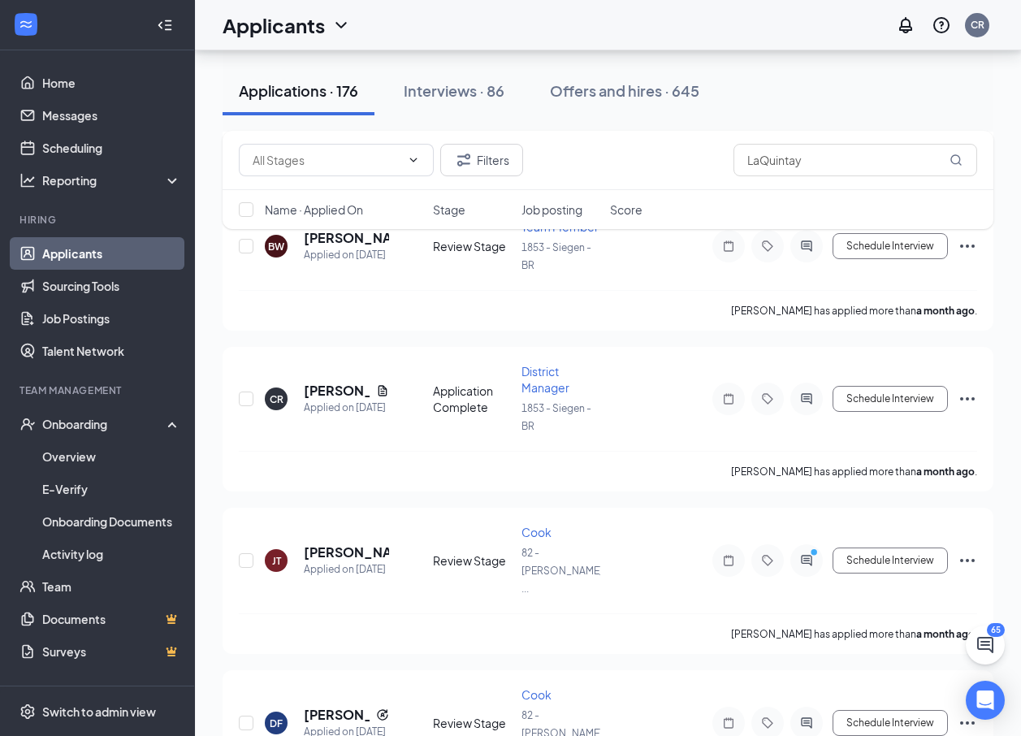
scroll to position [24031, 0]
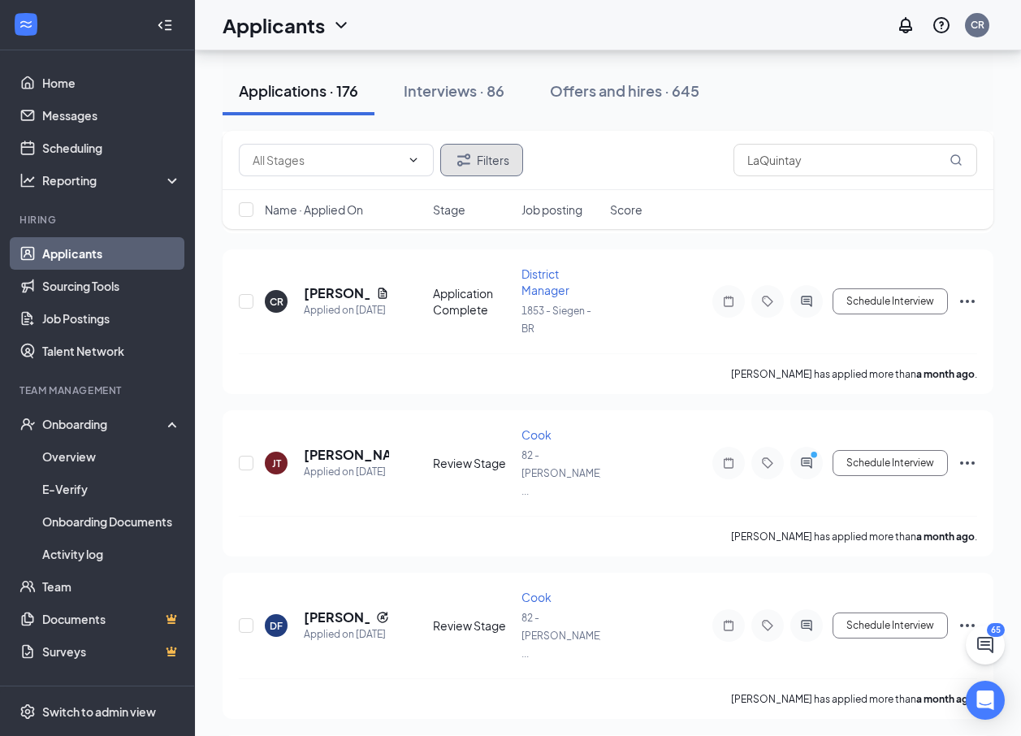
click at [488, 161] on button "Filters" at bounding box center [481, 160] width 83 height 32
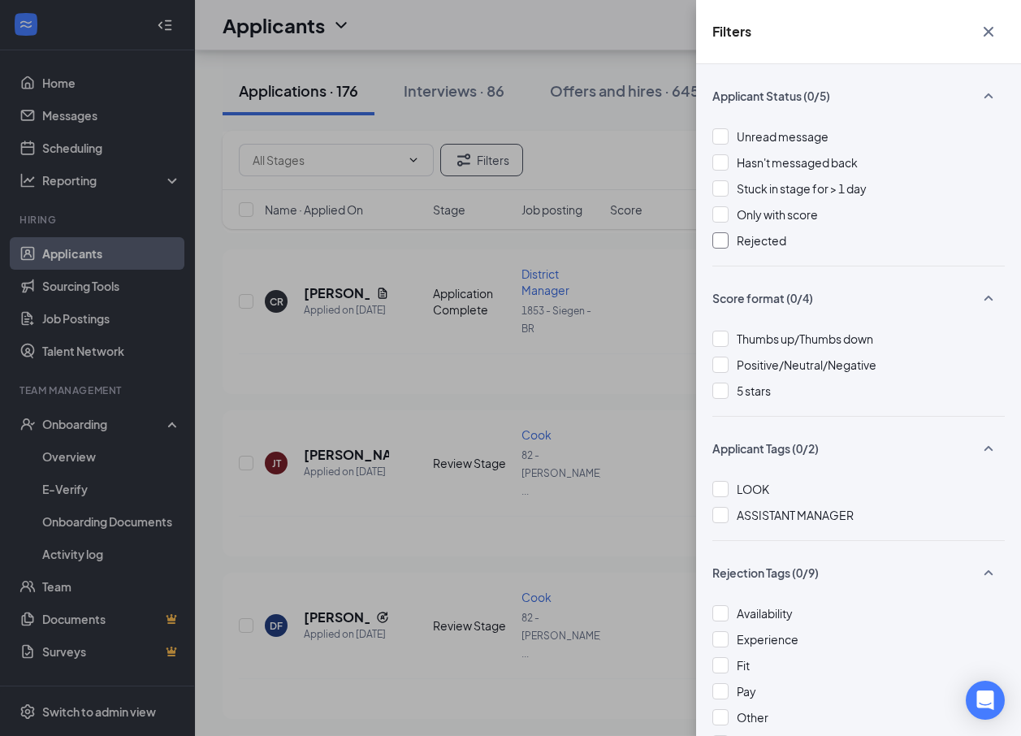
click at [779, 234] on span "Rejected" at bounding box center [761, 240] width 50 height 15
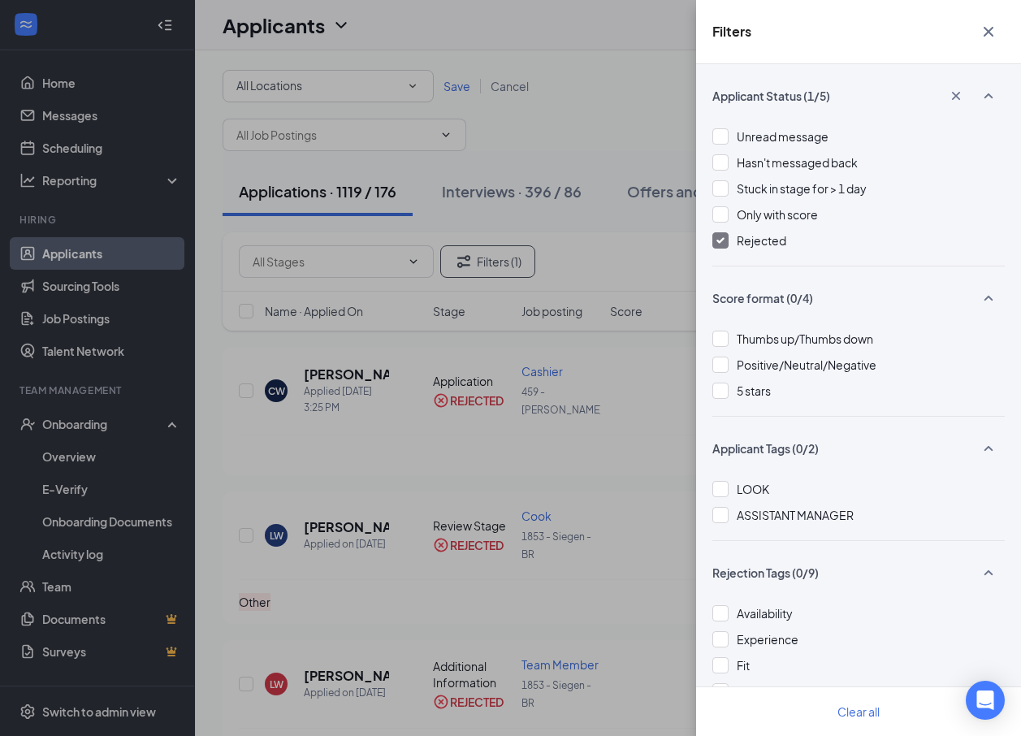
click at [596, 272] on div "Filters Applicant Status (1/5) Unread message Hasn't messaged back Stuck in sta…" at bounding box center [510, 368] width 1021 height 736
click at [995, 27] on icon "Cross" at bounding box center [987, 31] width 19 height 19
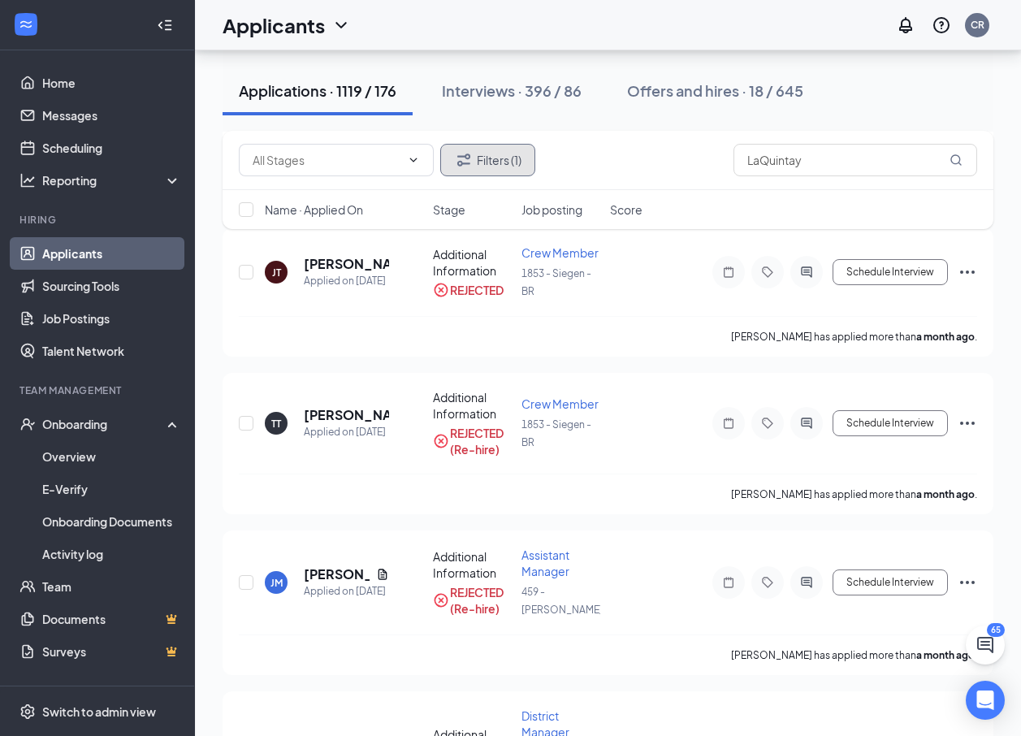
scroll to position [7956, 0]
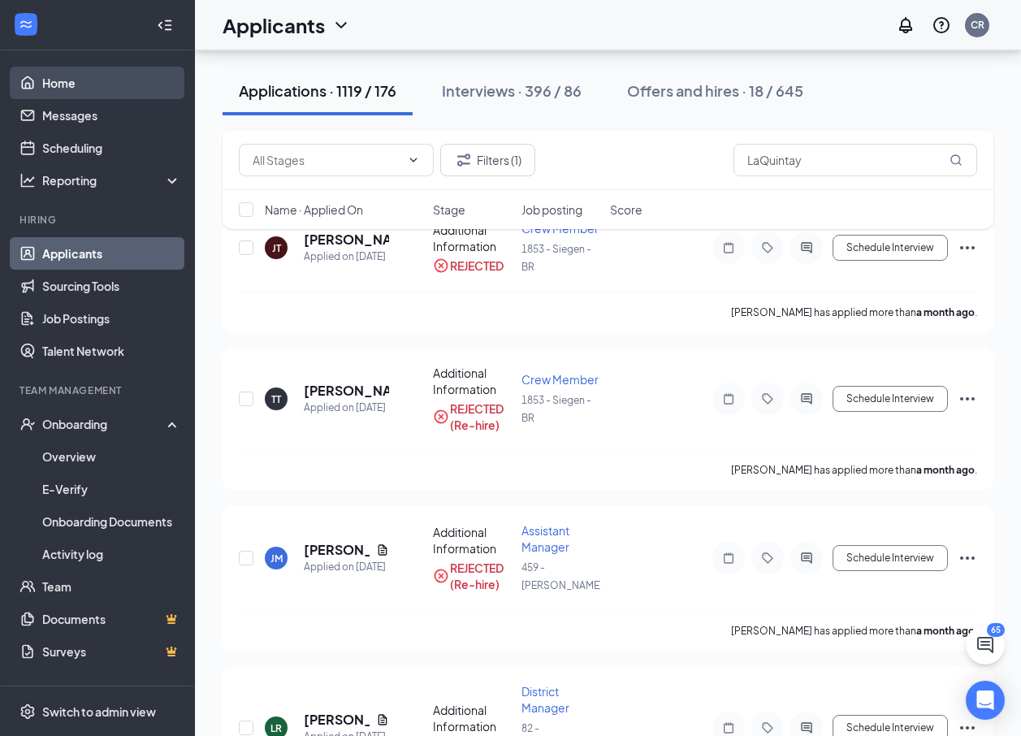
click at [55, 80] on link "Home" at bounding box center [111, 83] width 139 height 32
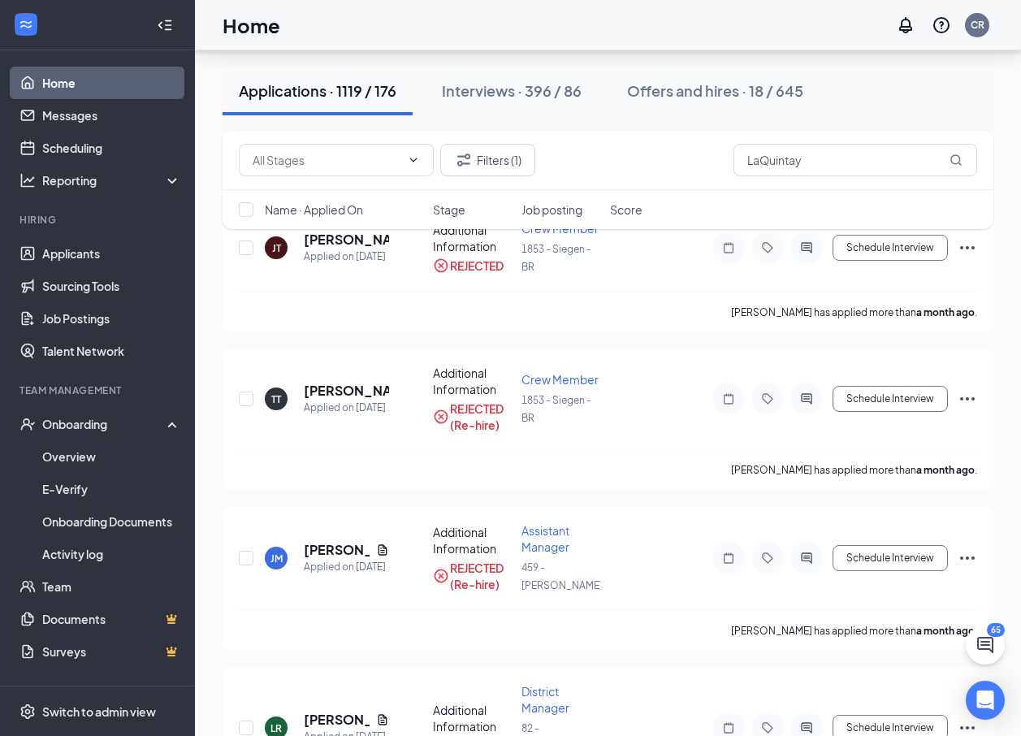
scroll to position [34, 0]
